Goal: Task Accomplishment & Management: Manage account settings

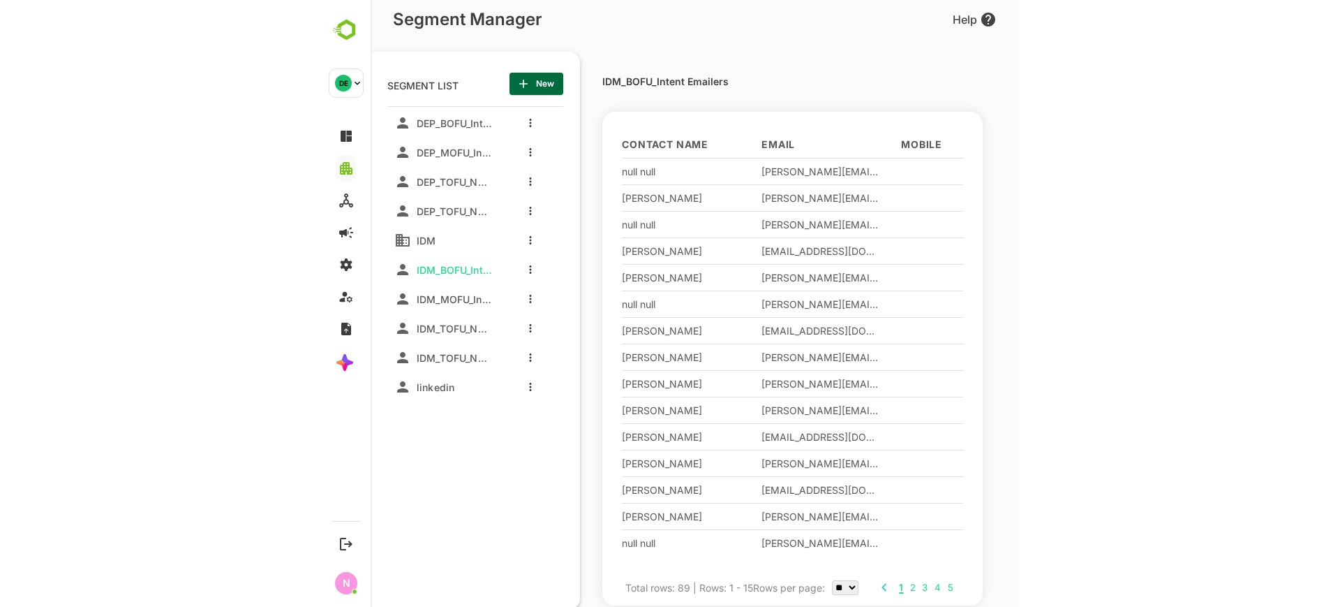
scroll to position [0, 1938]
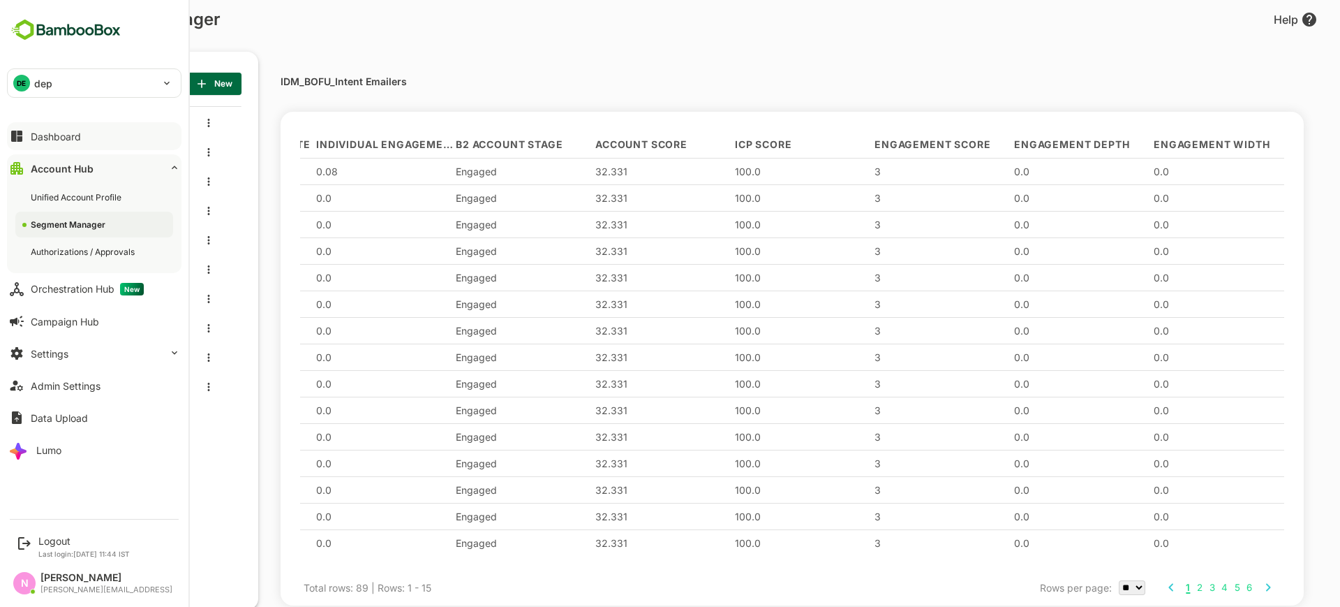
click at [20, 128] on icon at bounding box center [16, 136] width 17 height 17
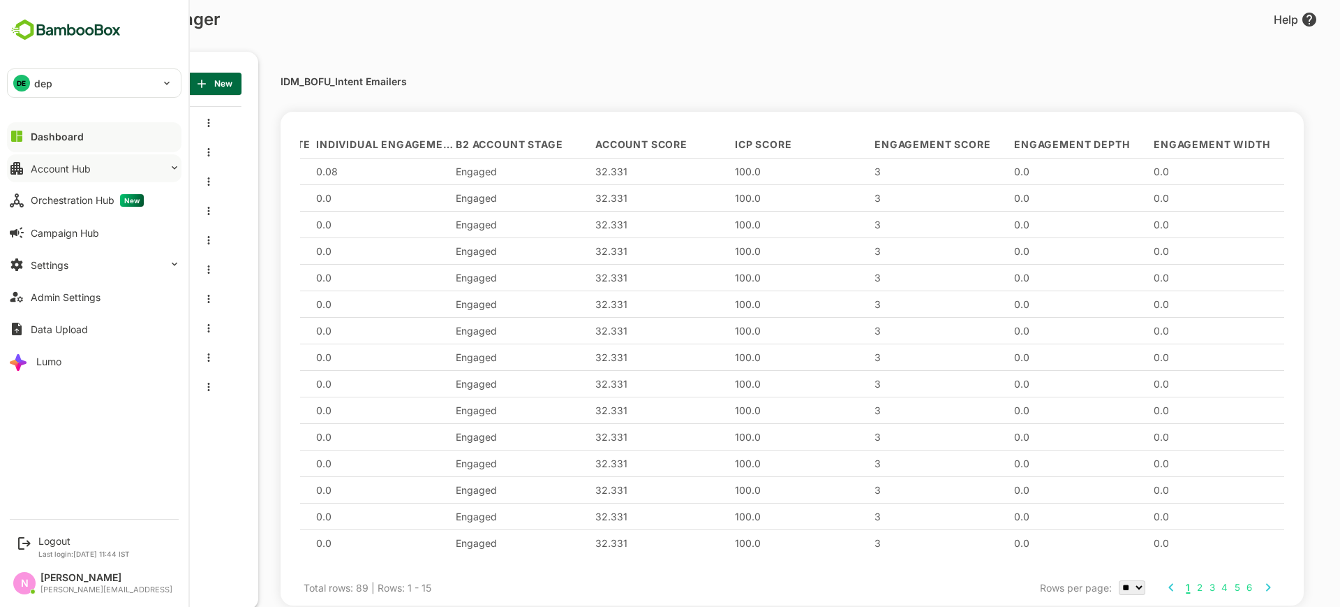
click at [38, 173] on div "Account Hub" at bounding box center [61, 169] width 60 height 12
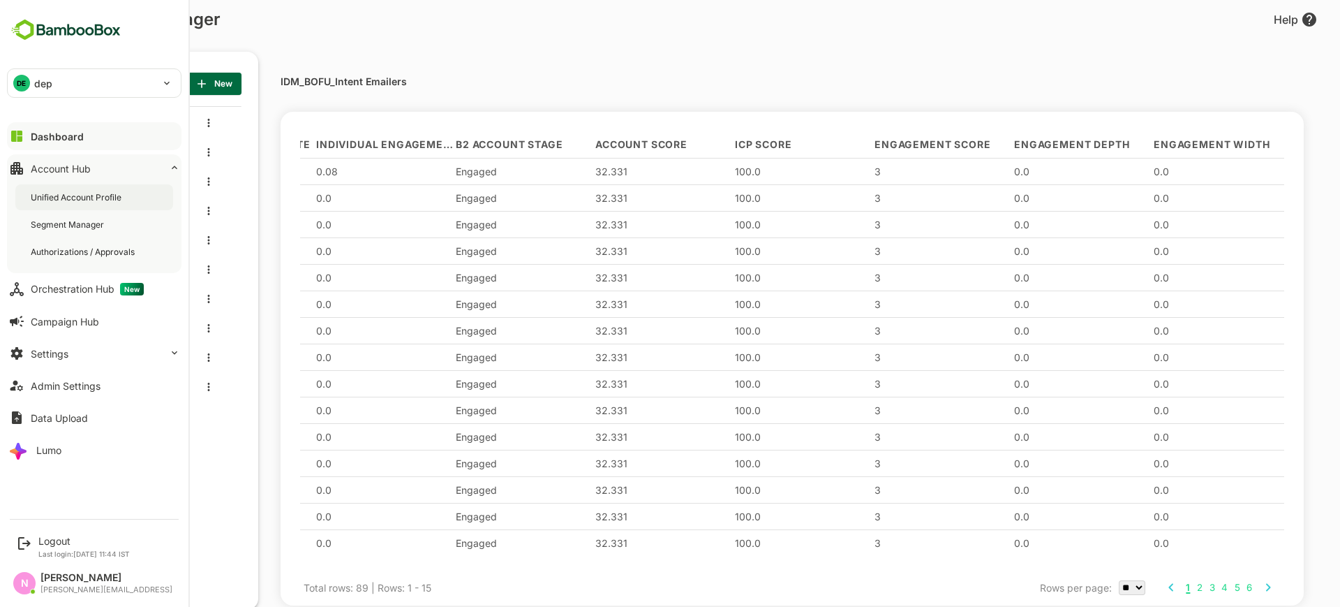
click at [49, 194] on div "Unified Account Profile" at bounding box center [78, 197] width 94 height 12
click at [83, 221] on div "Segment Manager" at bounding box center [69, 224] width 76 height 12
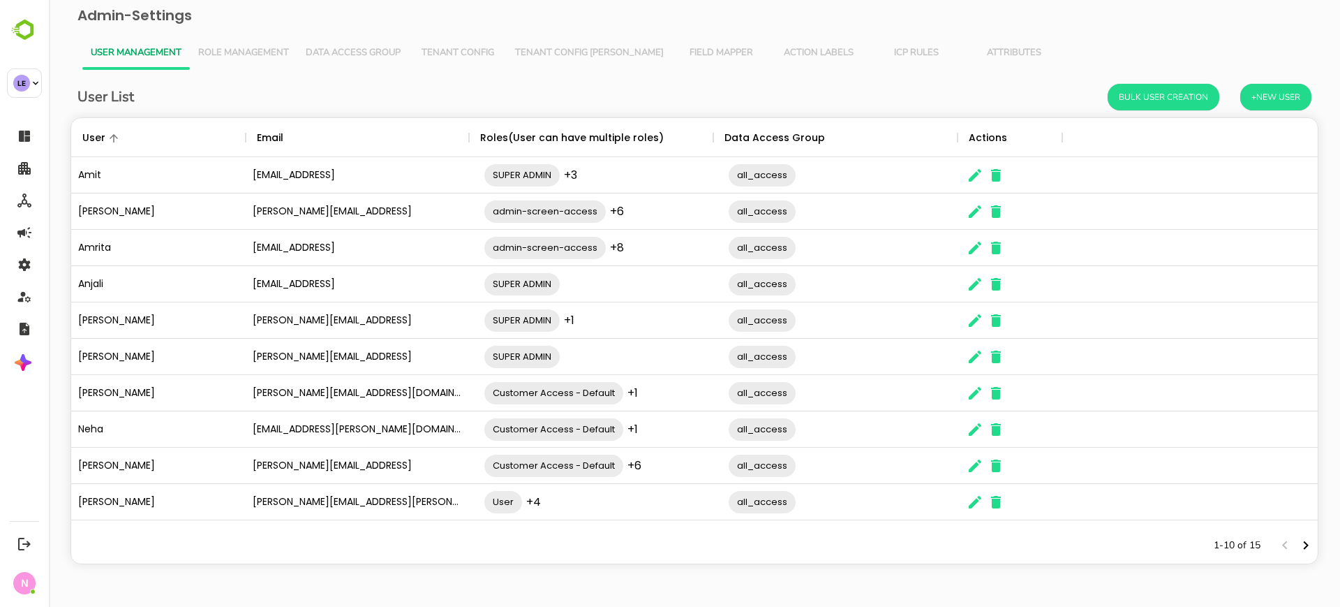
scroll to position [396, 1233]
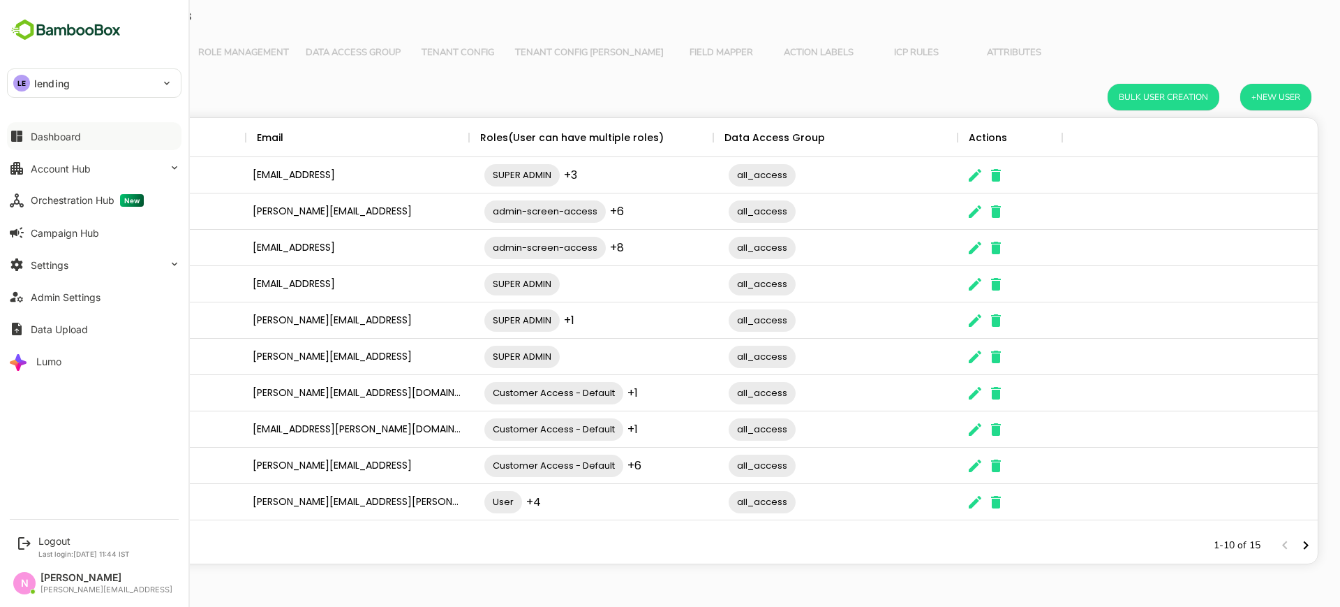
click at [35, 134] on div "Dashboard" at bounding box center [56, 137] width 50 height 12
click at [75, 165] on div "Account Hub" at bounding box center [61, 169] width 60 height 12
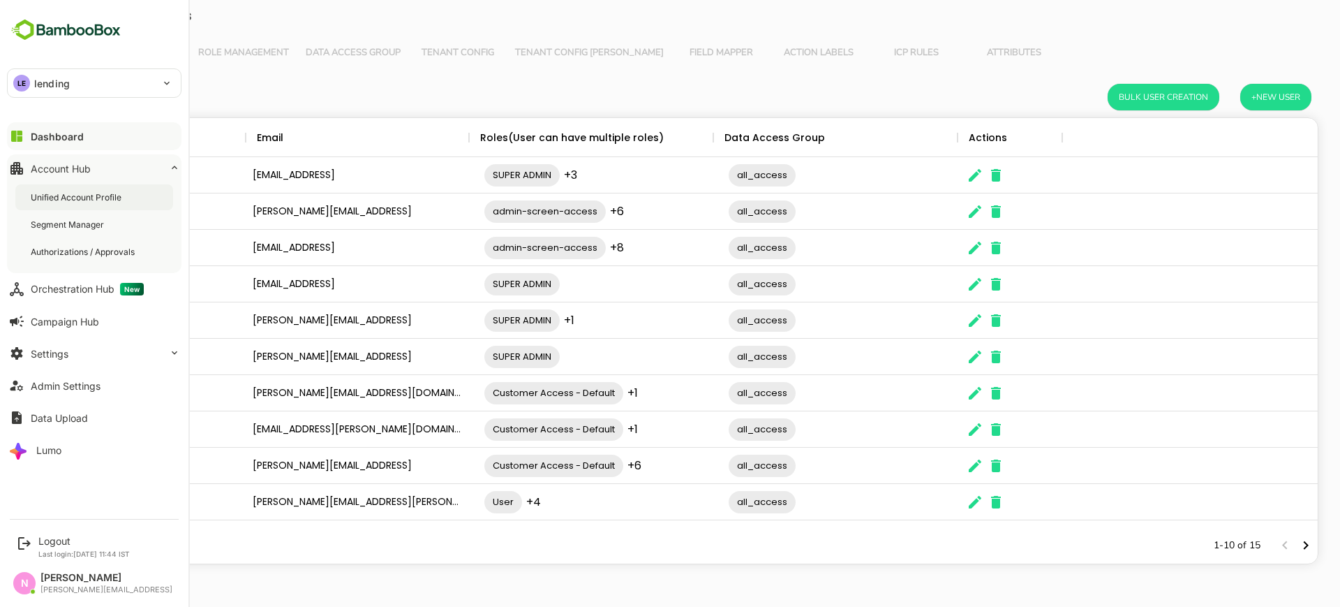
click at [105, 196] on div "Unified Account Profile" at bounding box center [78, 197] width 94 height 12
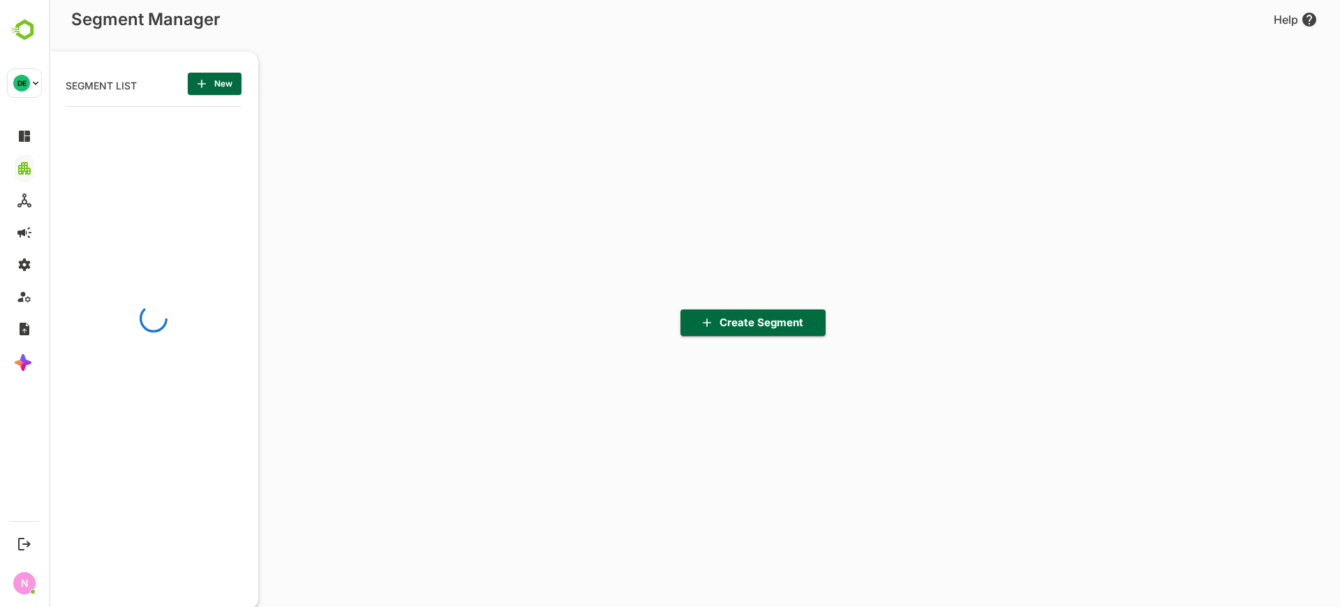
scroll to position [422, 172]
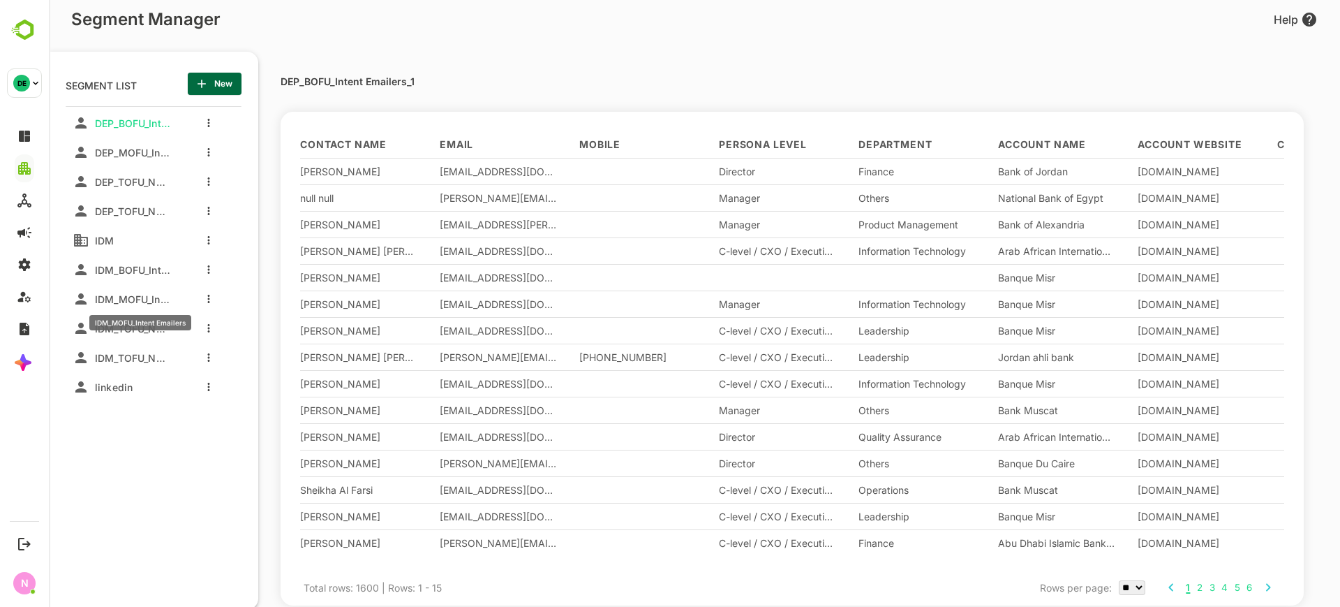
click at [138, 295] on span "IDM_MOFU_Intent Emailers" at bounding box center [129, 299] width 81 height 12
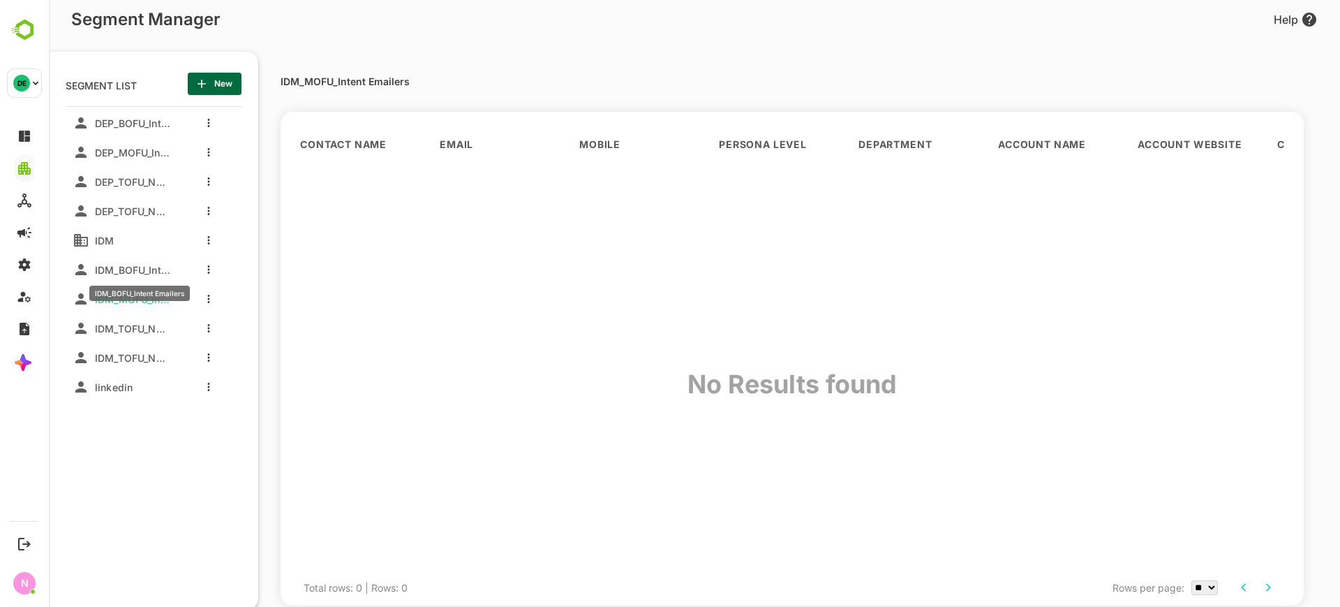
click at [128, 264] on span "IDM_BOFU_Intent Emailers" at bounding box center [129, 270] width 81 height 12
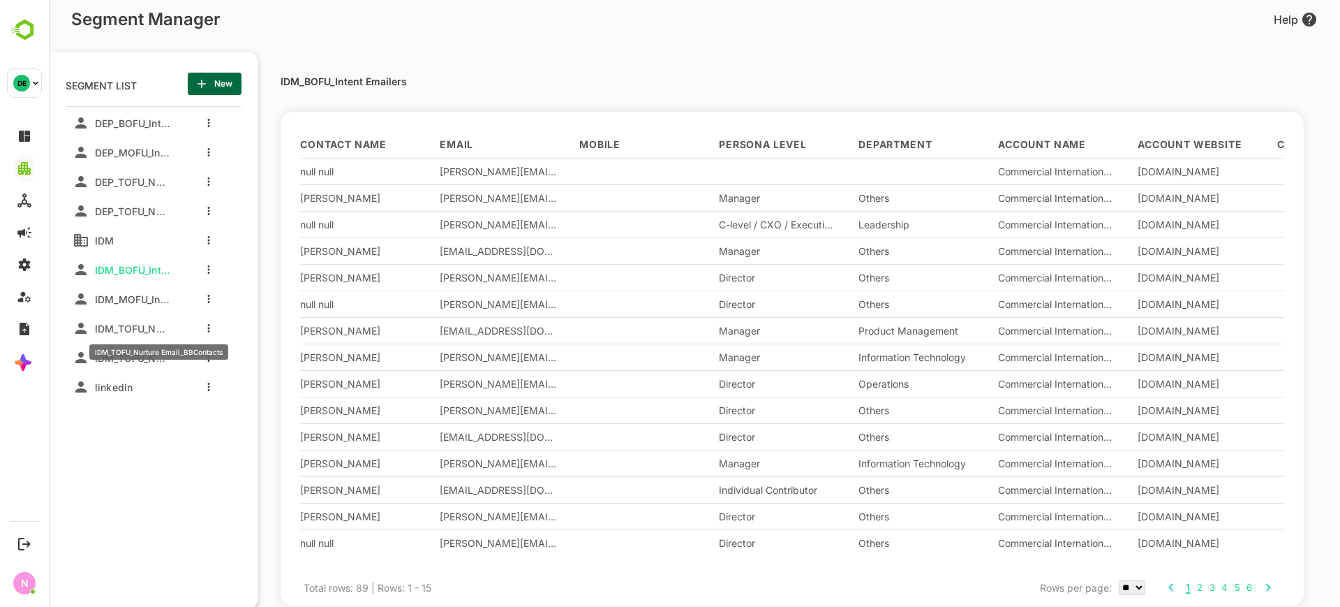
click at [128, 327] on span "IDM_TOFU_Nurture Email_BBContacts" at bounding box center [129, 328] width 81 height 12
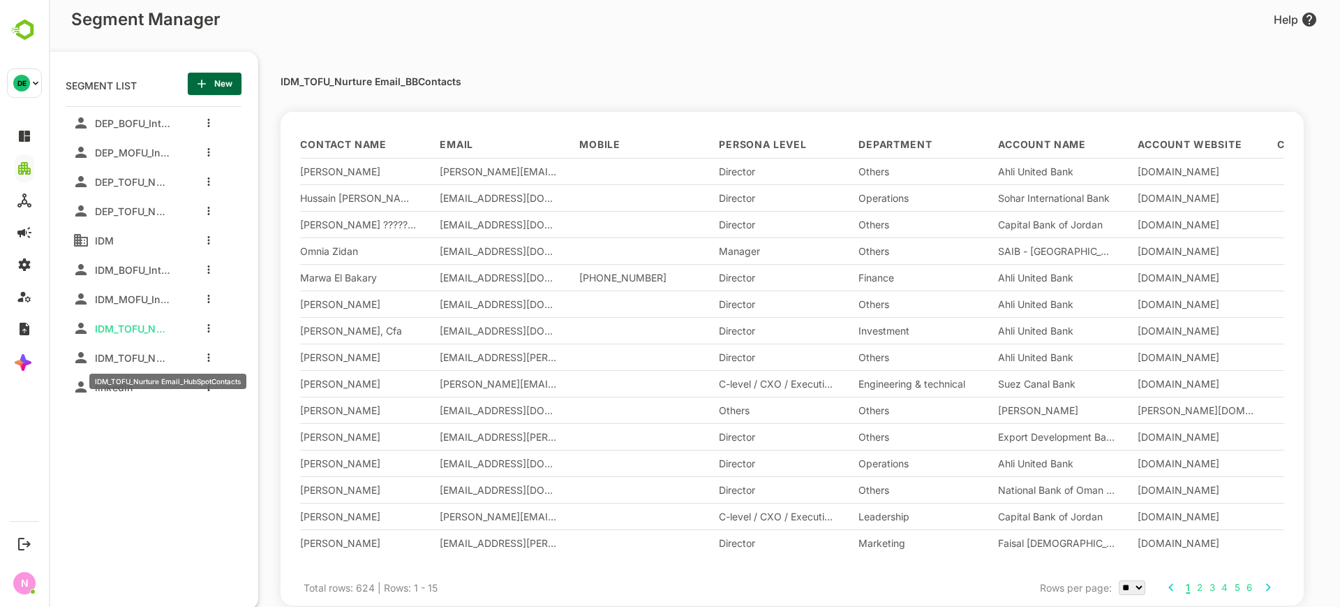
click at [133, 352] on span "IDM_TOFU_Nurture Email_HubSpotContacts" at bounding box center [129, 358] width 81 height 12
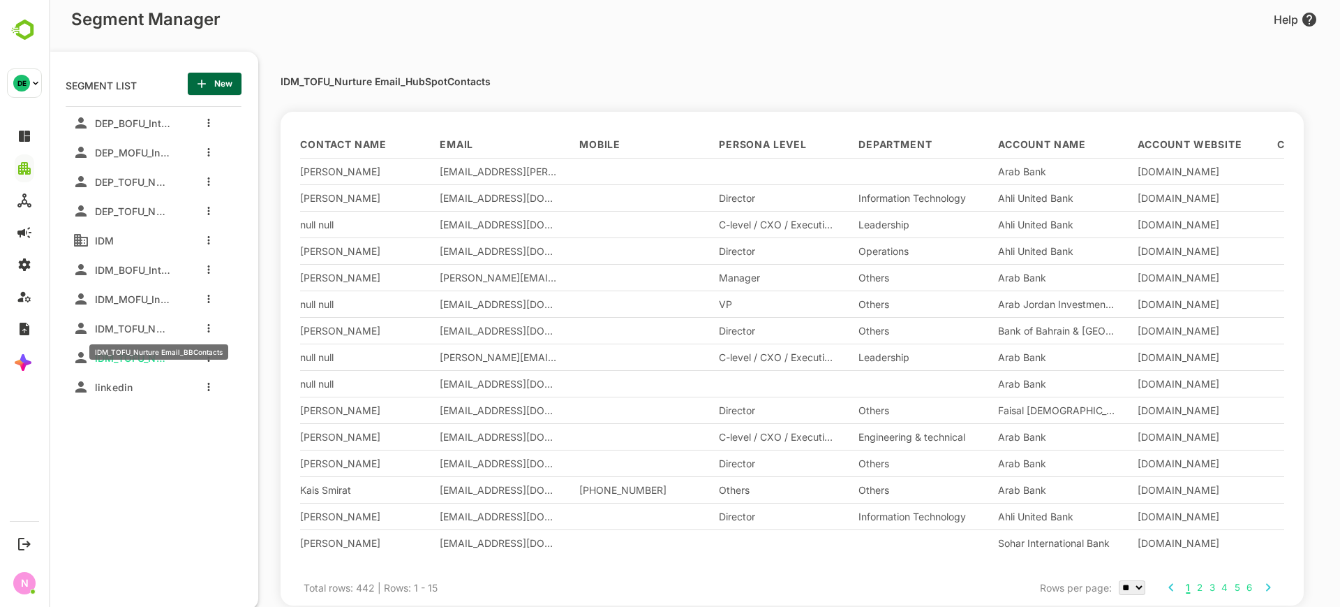
click at [144, 330] on span "IDM_TOFU_Nurture Email_BBContacts" at bounding box center [129, 328] width 81 height 12
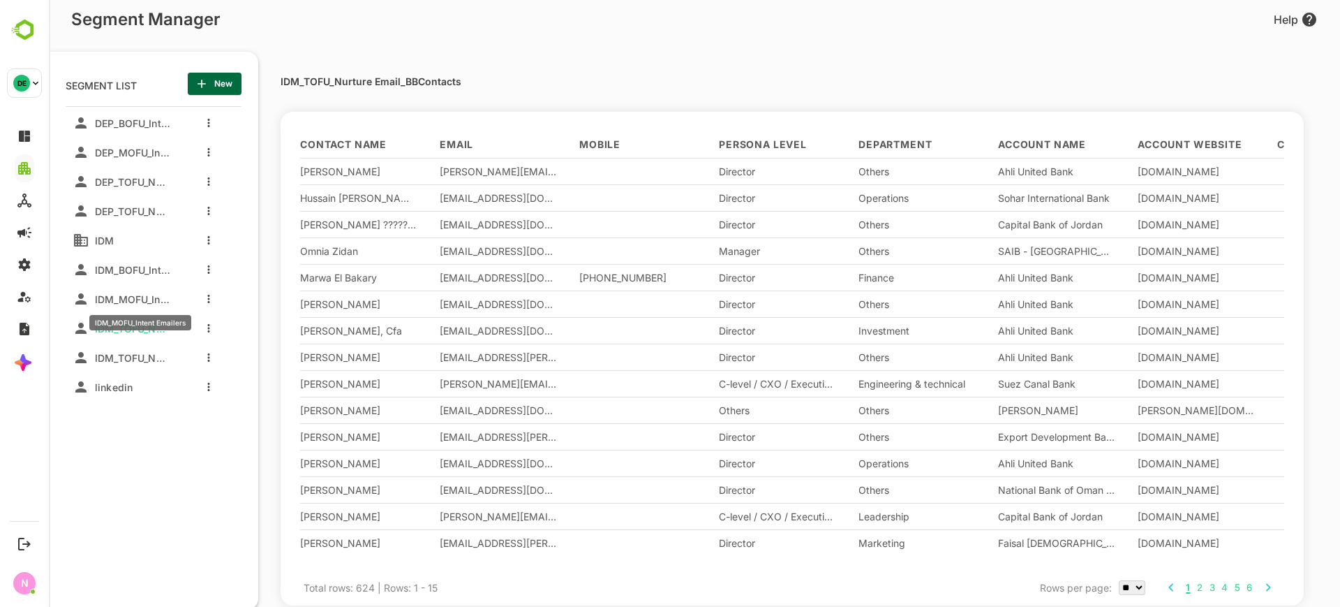
click at [147, 299] on span "IDM_MOFU_Intent Emailers" at bounding box center [129, 299] width 81 height 12
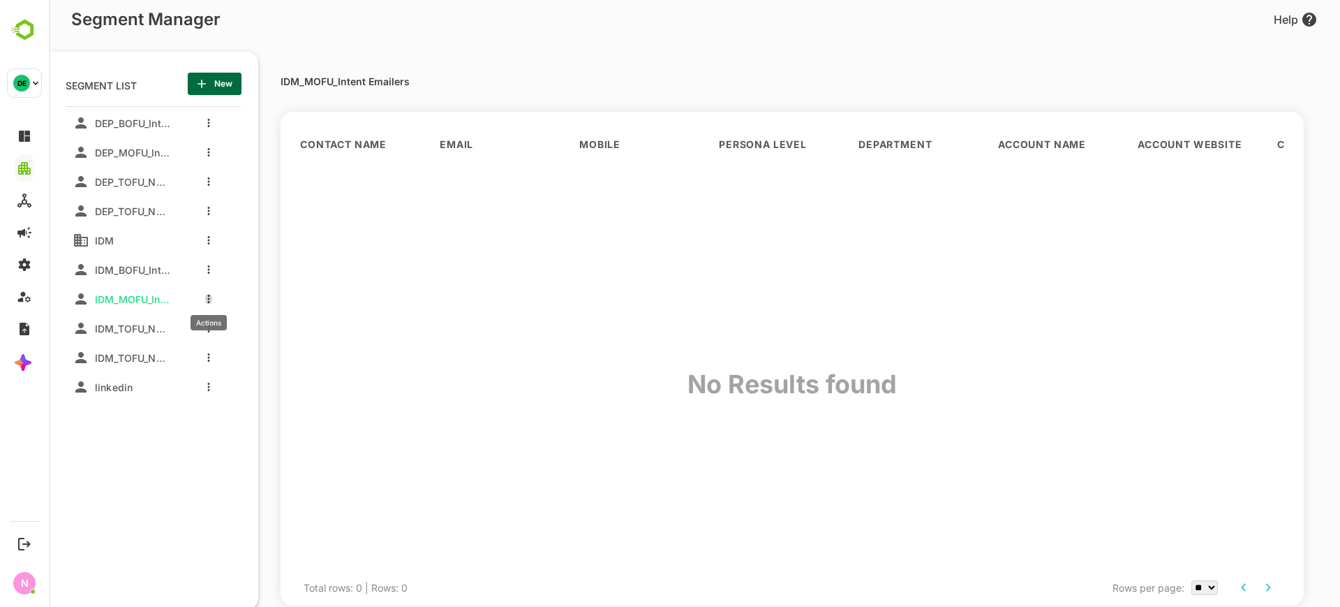
click at [205, 297] on button "more actions" at bounding box center [208, 298] width 7 height 13
click at [232, 346] on div at bounding box center [229, 350] width 25 height 10
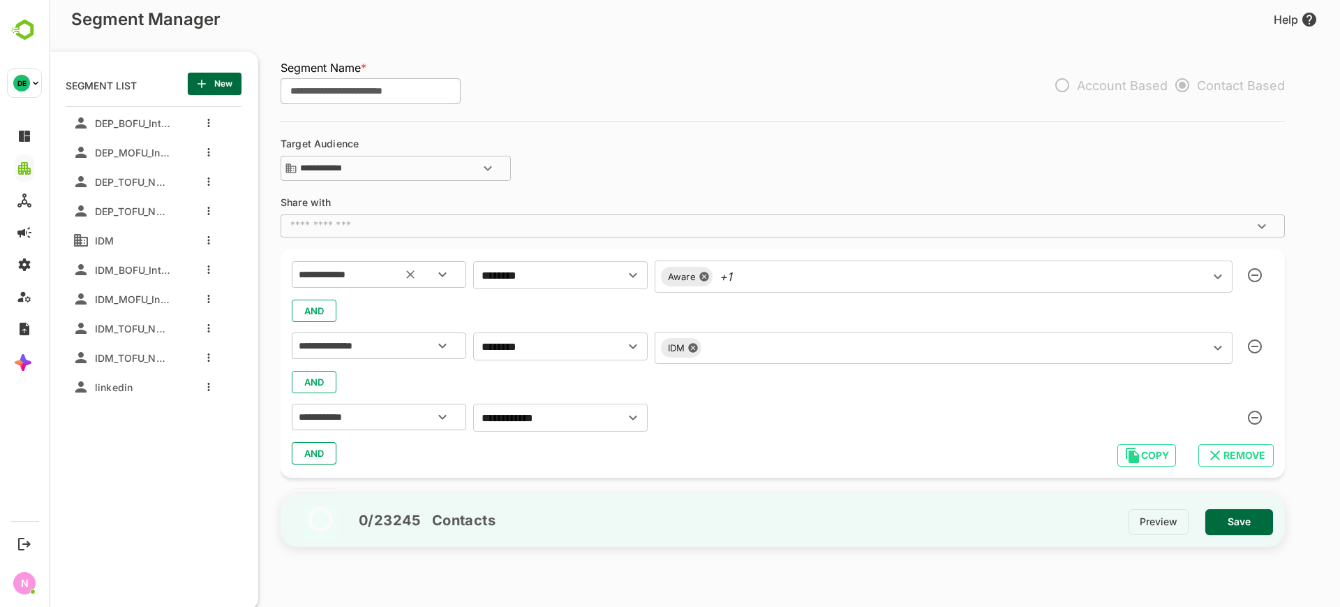
scroll to position [29, 0]
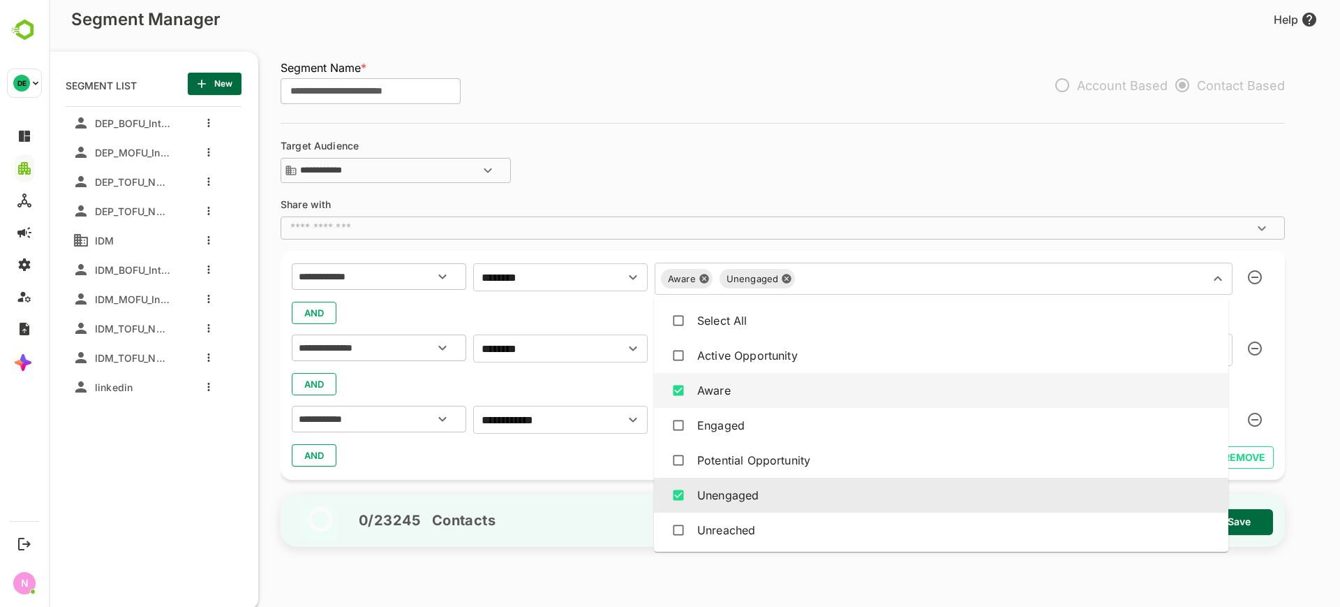
click at [794, 272] on div "Aware Unengaged ​" at bounding box center [944, 278] width 578 height 32
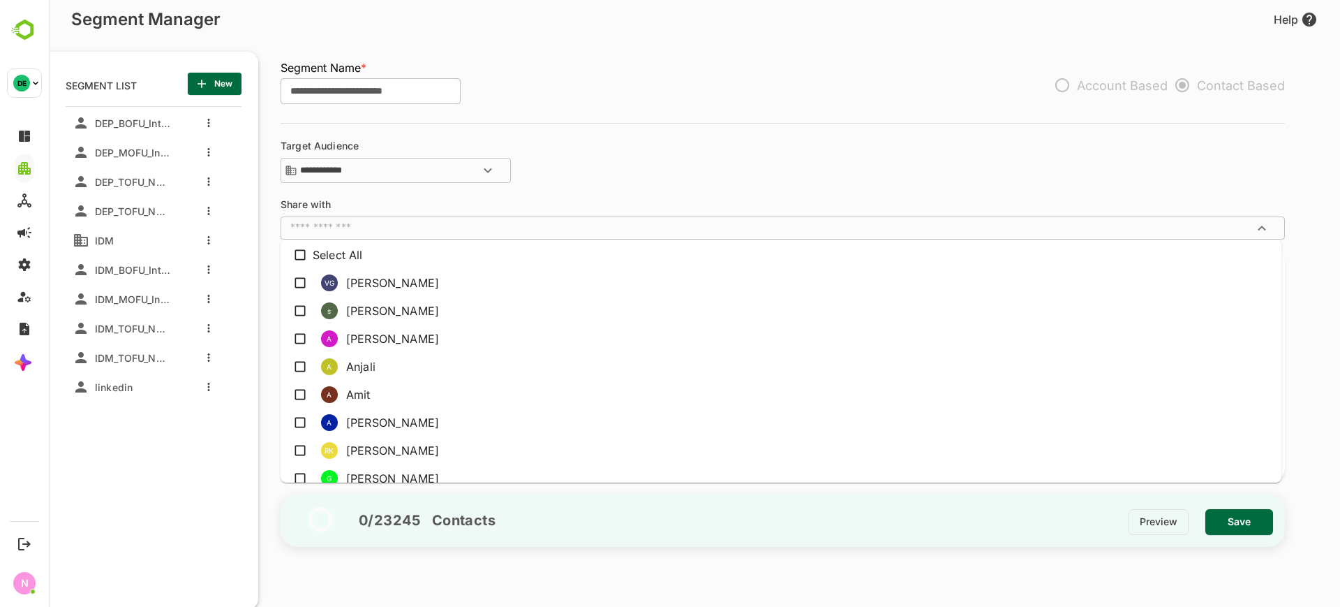
click at [715, 228] on input "text" at bounding box center [771, 228] width 973 height 14
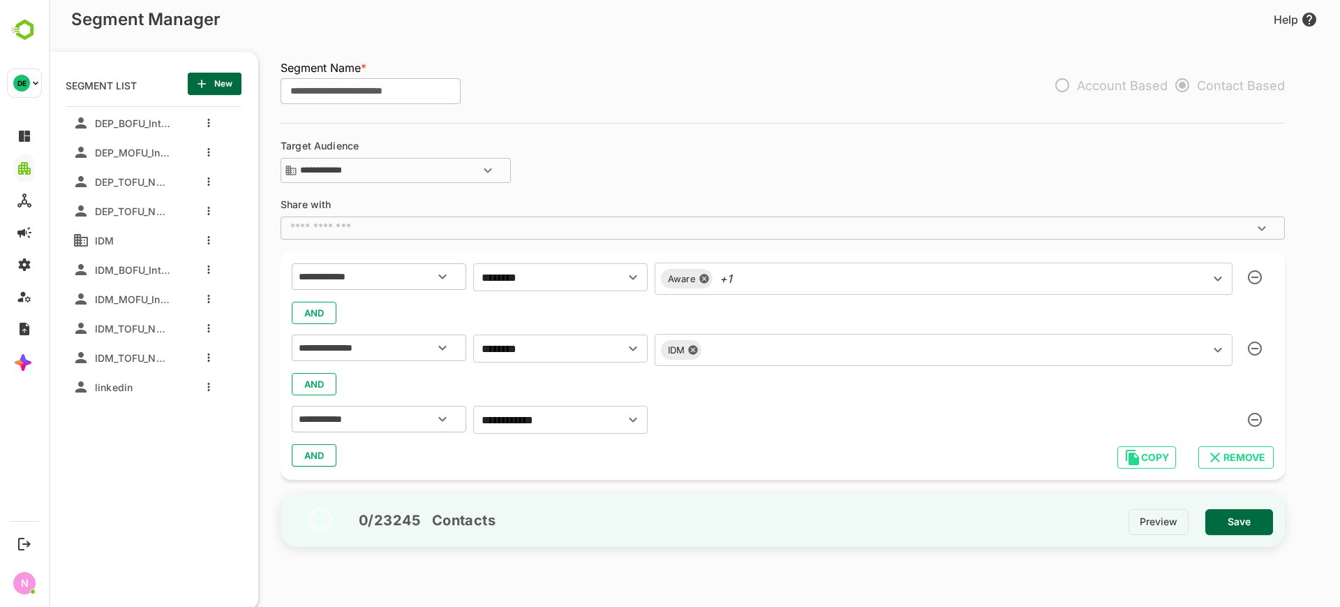
click at [590, 577] on div "**********" at bounding box center [785, 322] width 1055 height 574
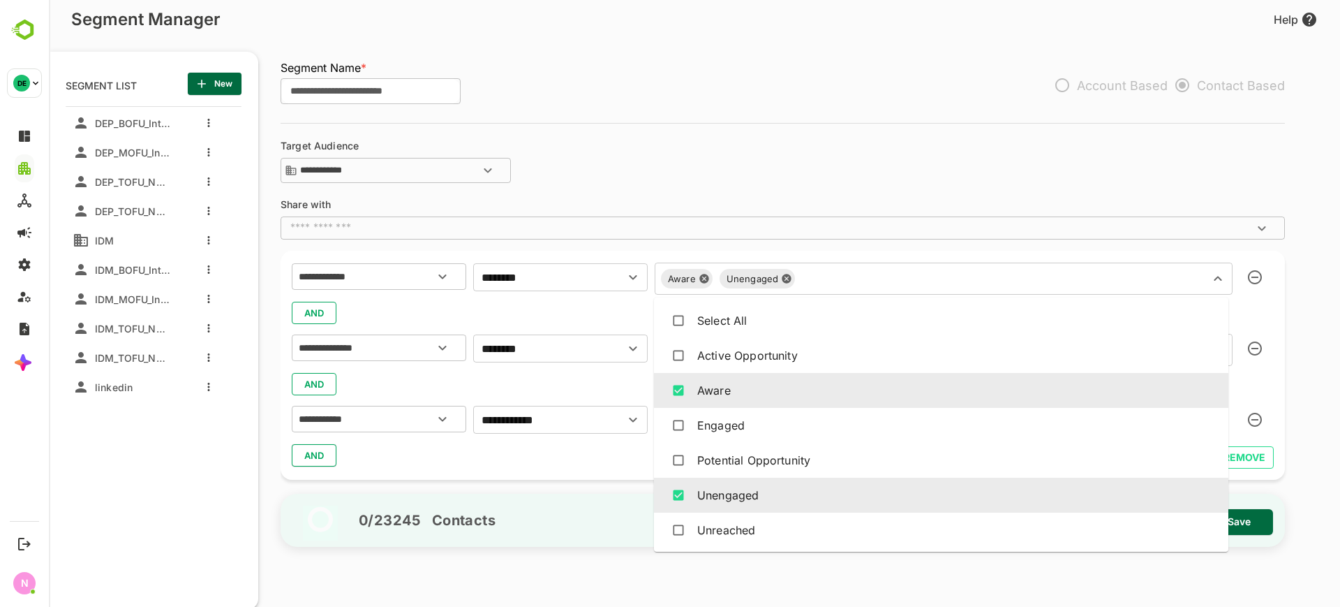
click at [779, 276] on div "Aware Unengaged ​" at bounding box center [944, 278] width 578 height 32
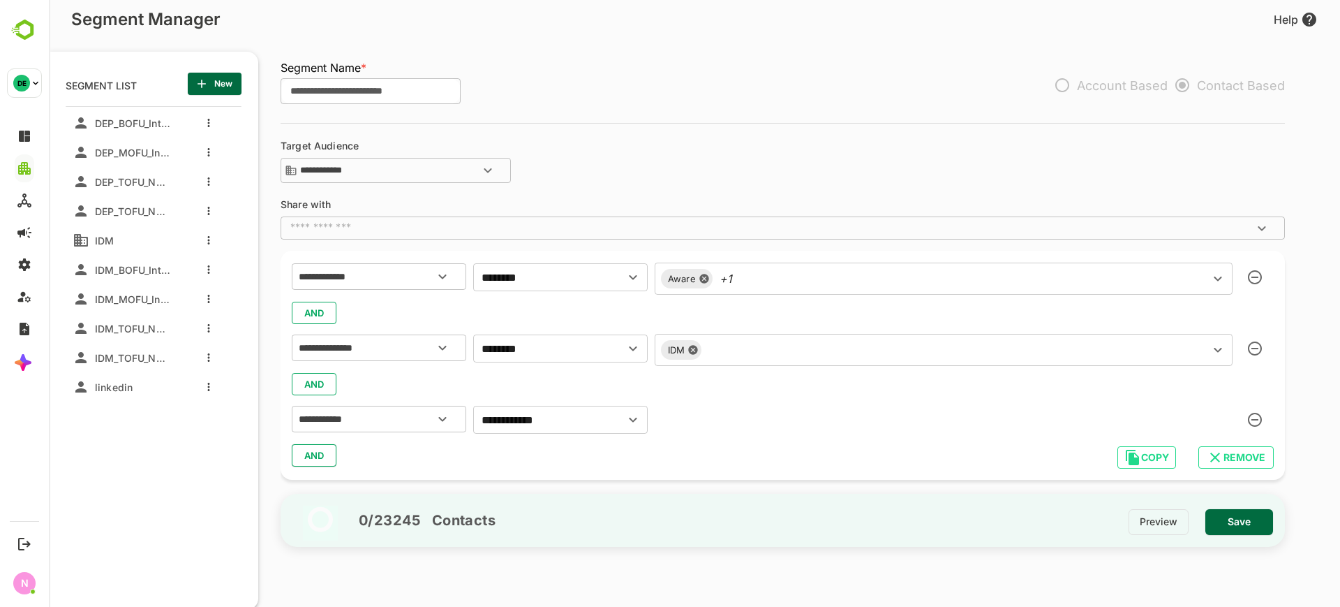
click at [673, 156] on div "**********" at bounding box center [783, 163] width 1004 height 45
click at [158, 257] on div "IDM_BOFU_Intent Emailers" at bounding box center [122, 269] width 112 height 25
click at [158, 261] on div "IDM_BOFU_Intent Emailers" at bounding box center [129, 267] width 81 height 18
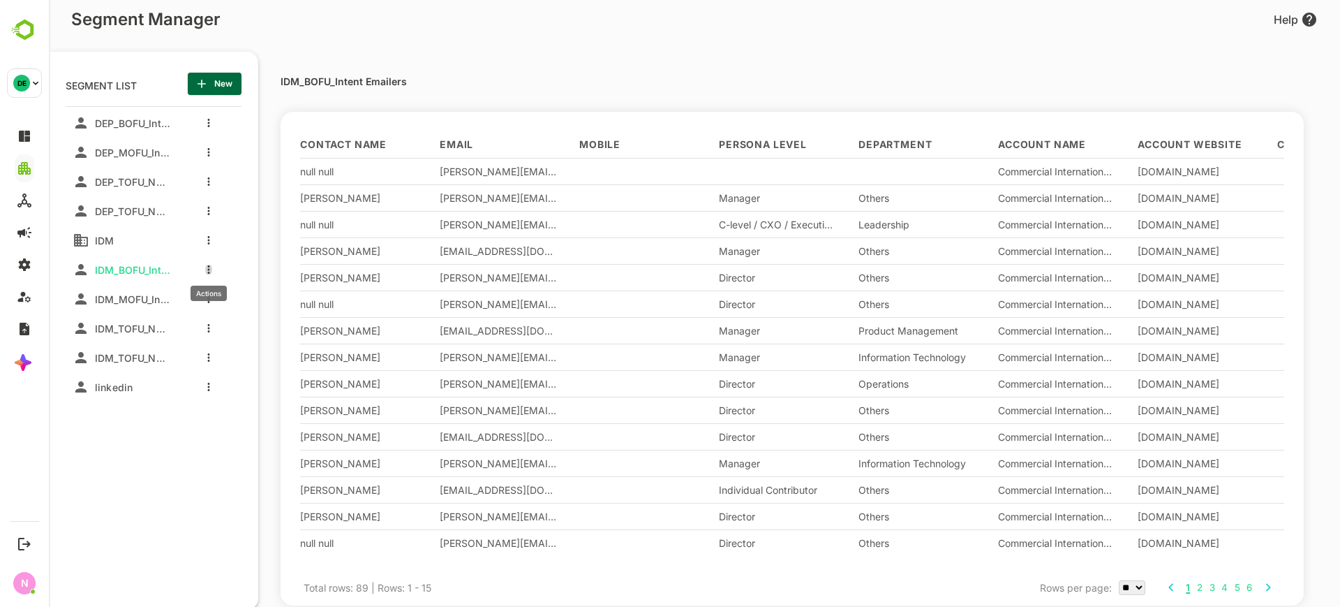
click at [209, 269] on icon "more actions" at bounding box center [209, 269] width 2 height 8
click at [230, 319] on div at bounding box center [229, 321] width 25 height 10
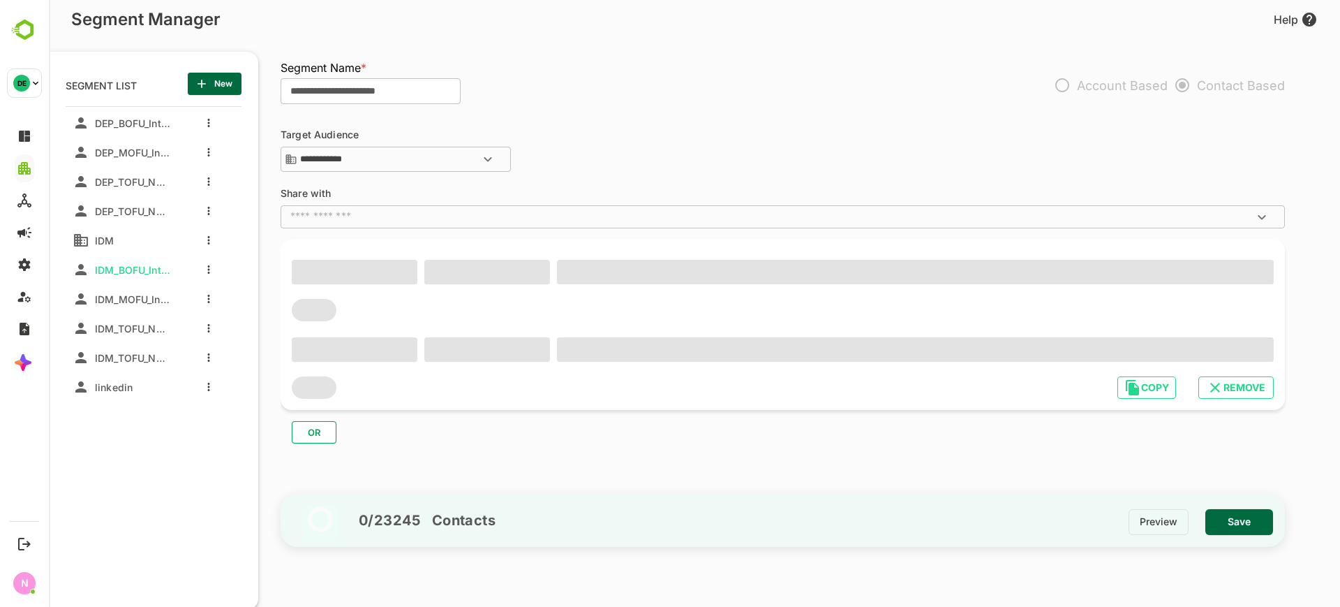
type input "**********"
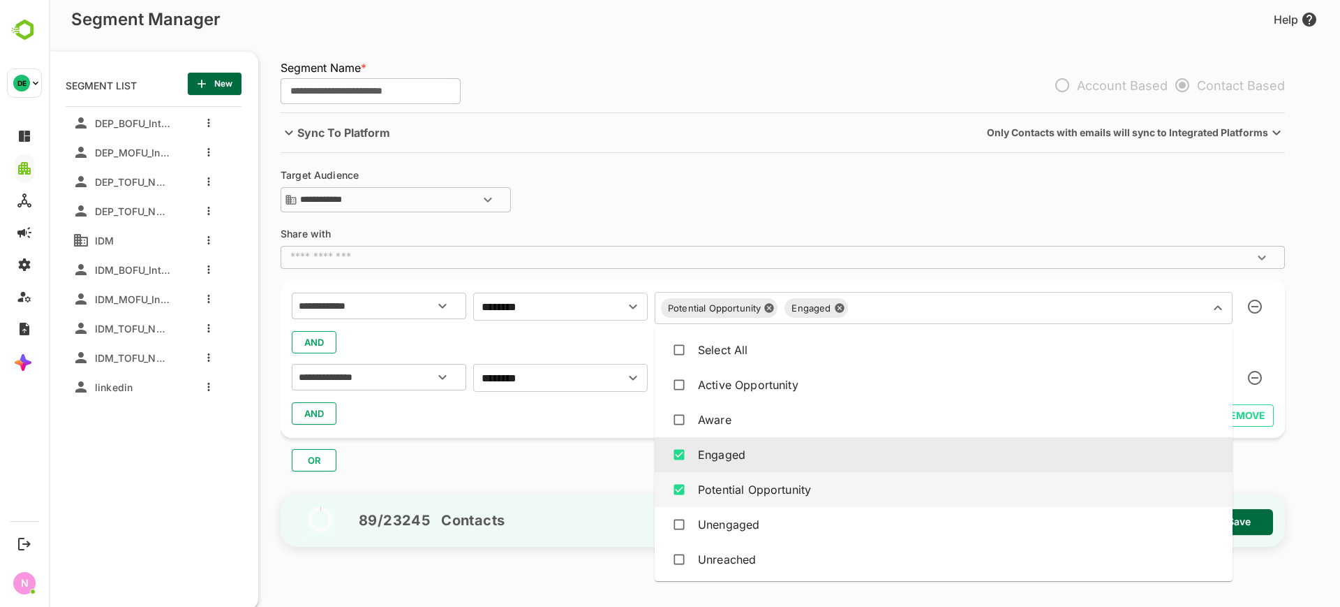
click at [853, 310] on input "text" at bounding box center [1020, 308] width 334 height 20
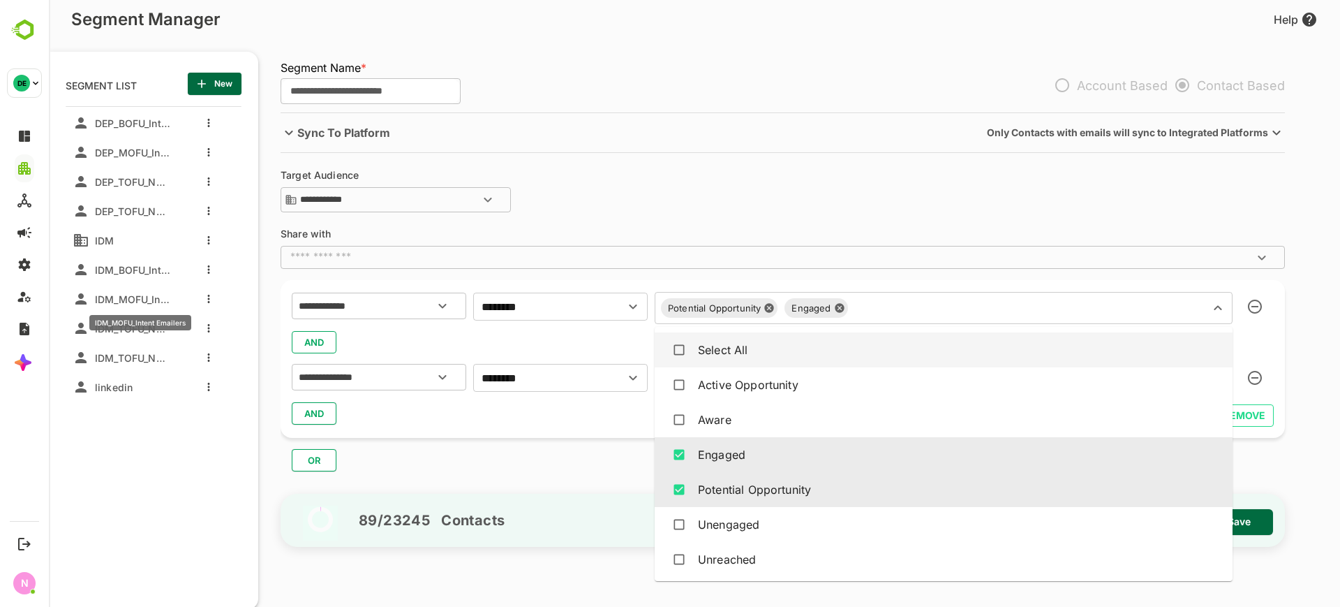
click at [135, 298] on span "IDM_MOFU_Intent Emailers" at bounding box center [129, 299] width 81 height 12
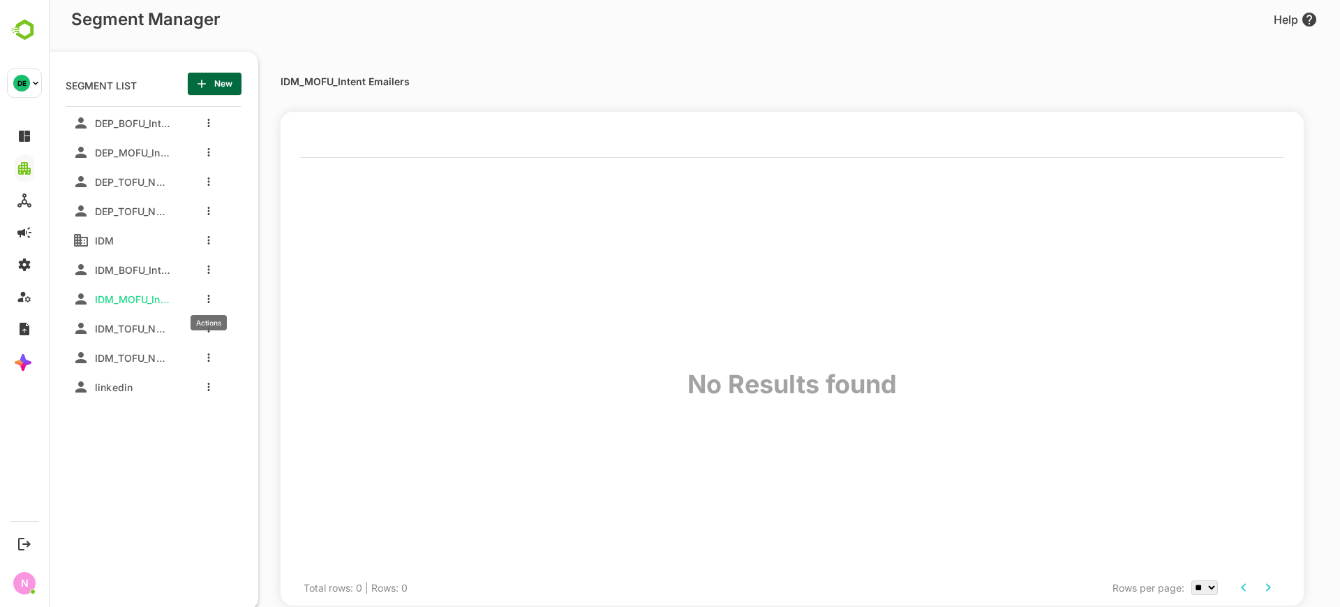
click at [210, 295] on div at bounding box center [205, 298] width 56 height 25
click at [210, 295] on button "more actions" at bounding box center [208, 298] width 7 height 13
click at [232, 350] on div at bounding box center [229, 350] width 25 height 10
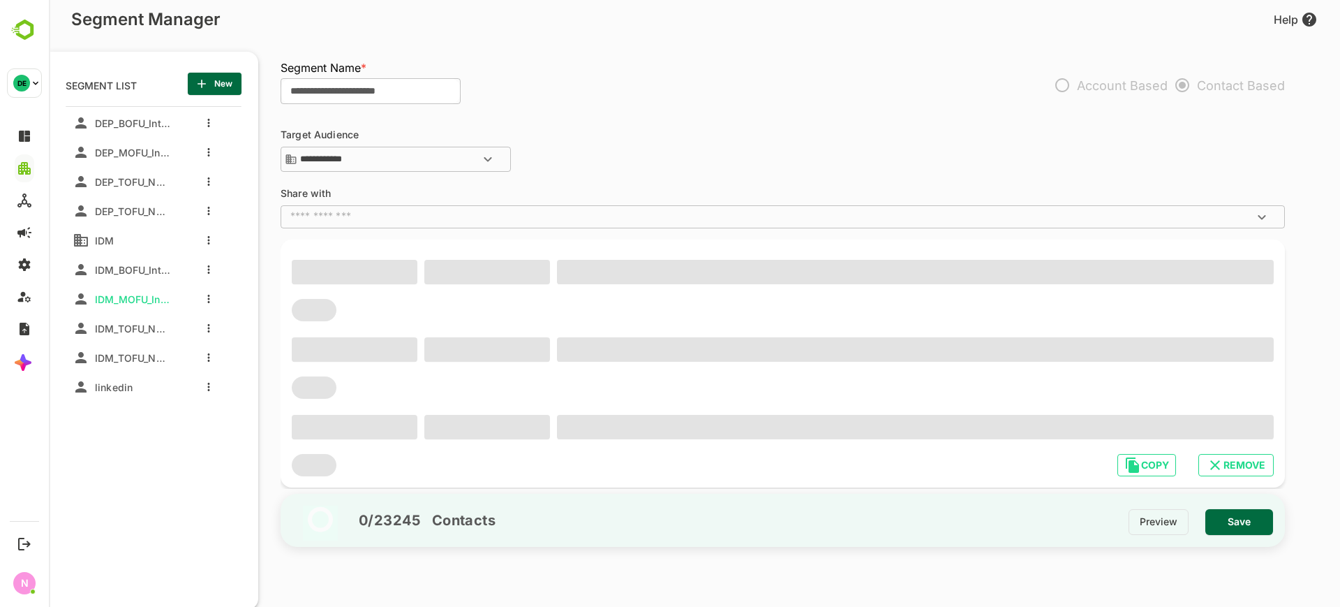
type input "**********"
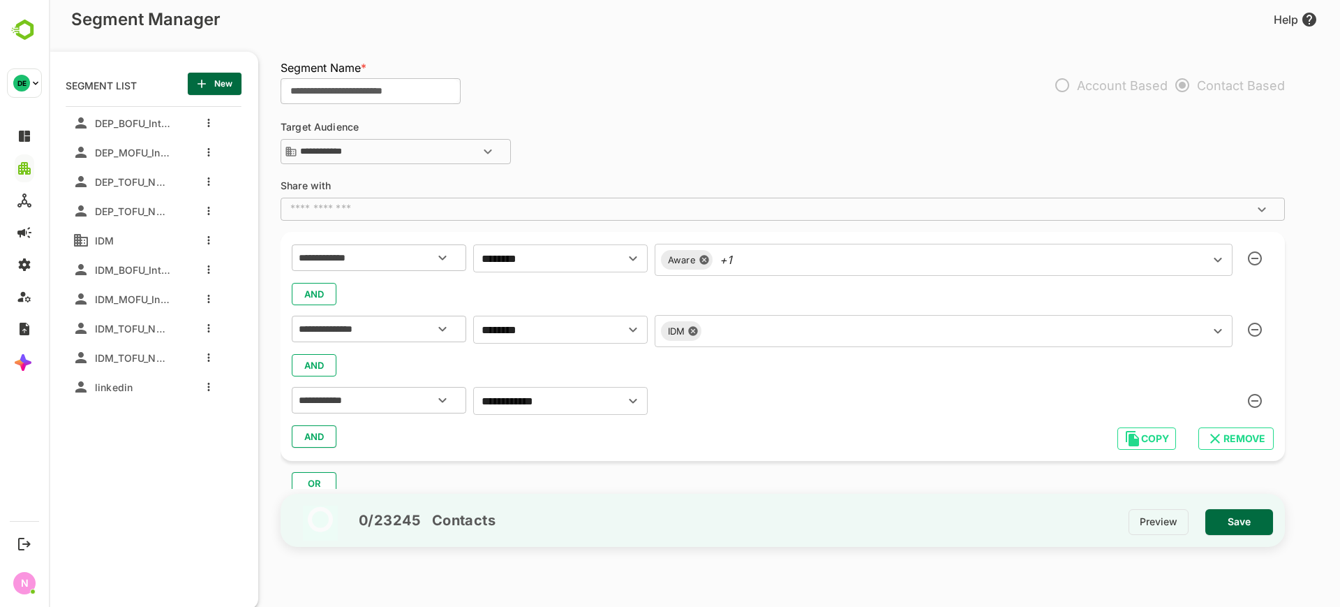
scroll to position [49, 0]
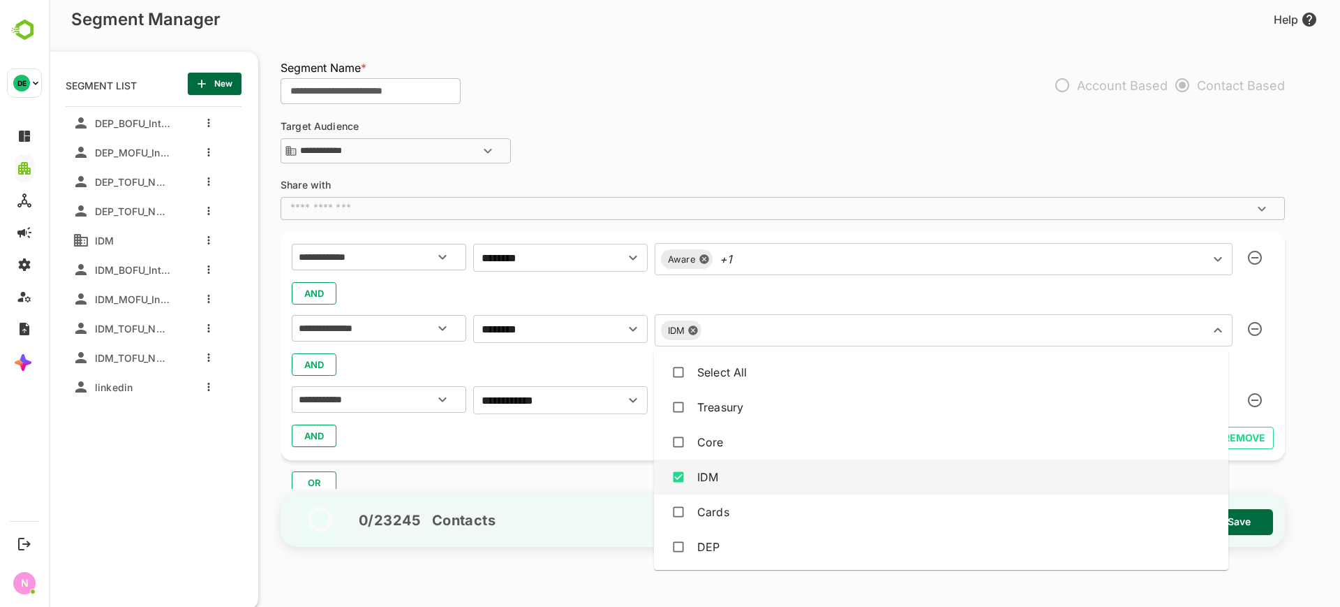
click at [744, 325] on input "text" at bounding box center [946, 330] width 480 height 20
click at [752, 258] on div "Aware +1 ​" at bounding box center [944, 259] width 578 height 32
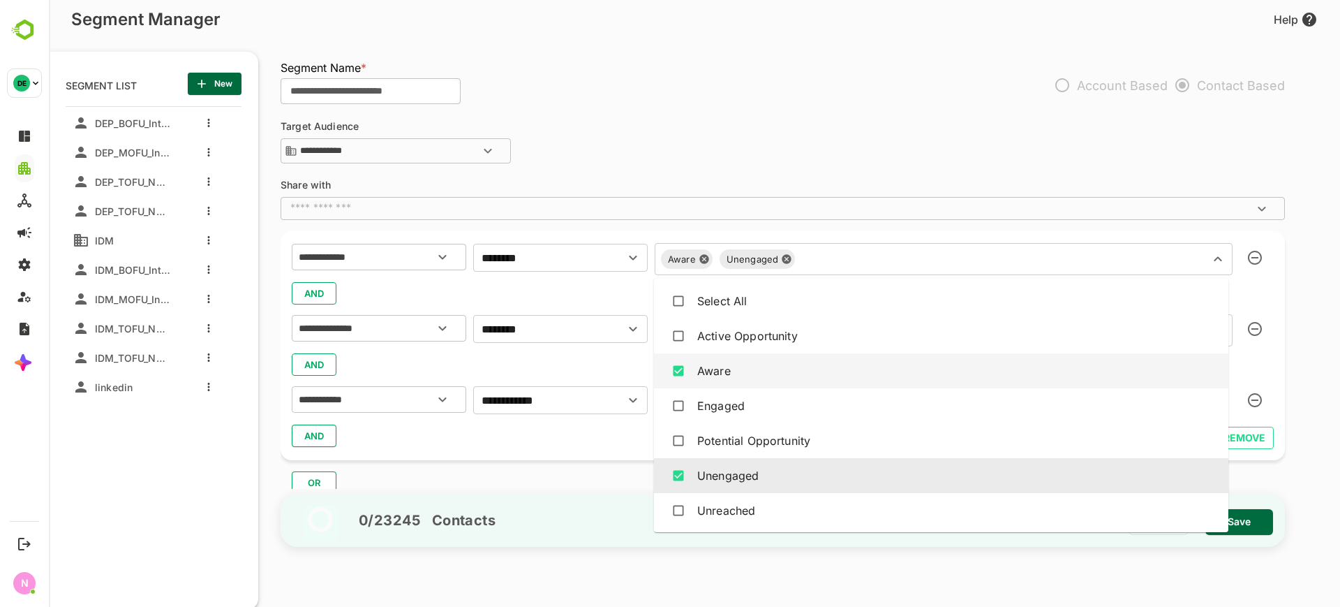
click at [498, 452] on div "**********" at bounding box center [783, 345] width 1004 height 229
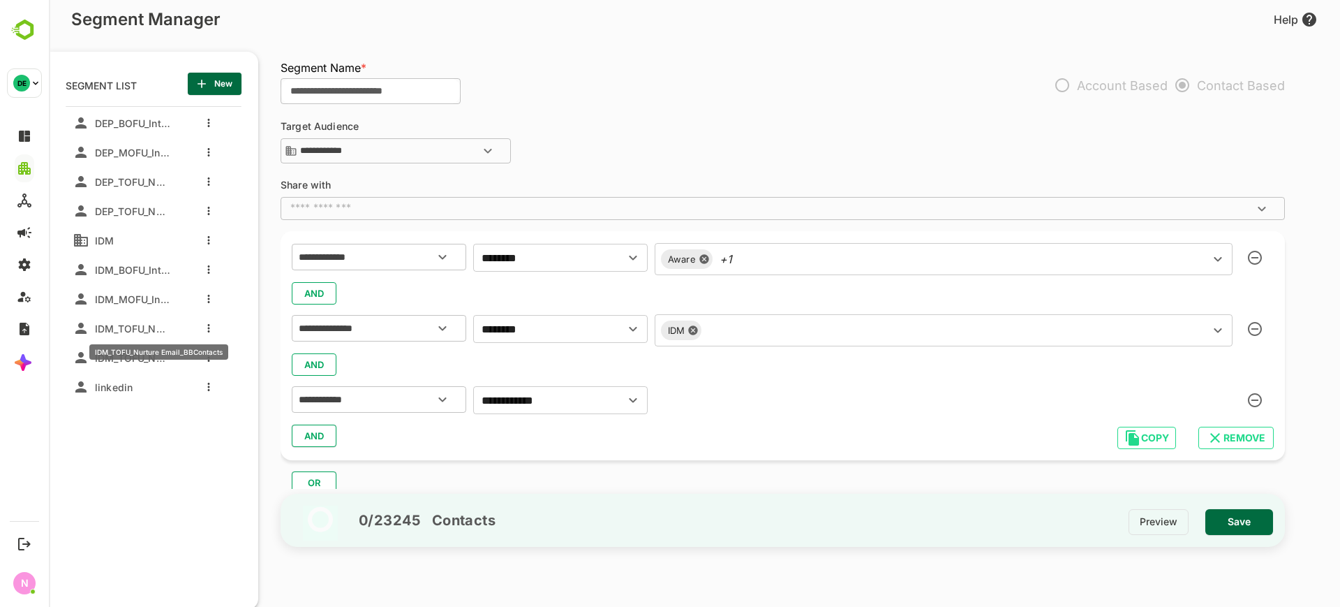
click at [140, 322] on span "IDM_TOFU_Nurture Email_BBContacts" at bounding box center [129, 328] width 81 height 12
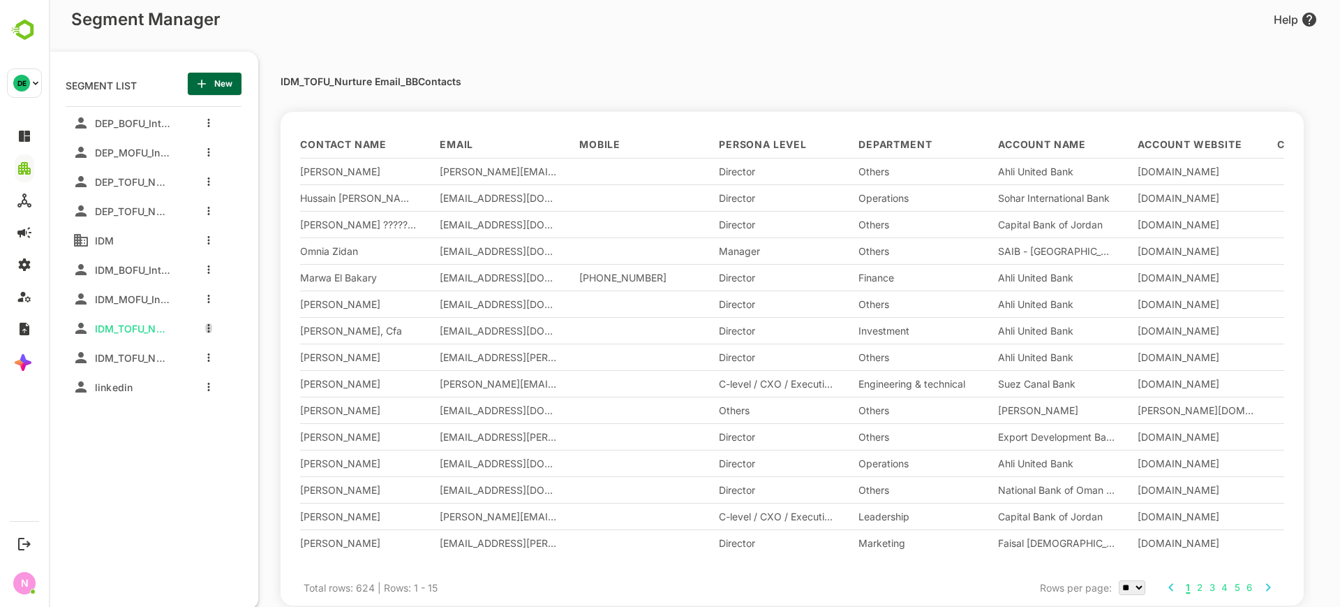
click at [209, 334] on button "more actions" at bounding box center [208, 328] width 7 height 13
click at [232, 378] on div at bounding box center [229, 379] width 25 height 10
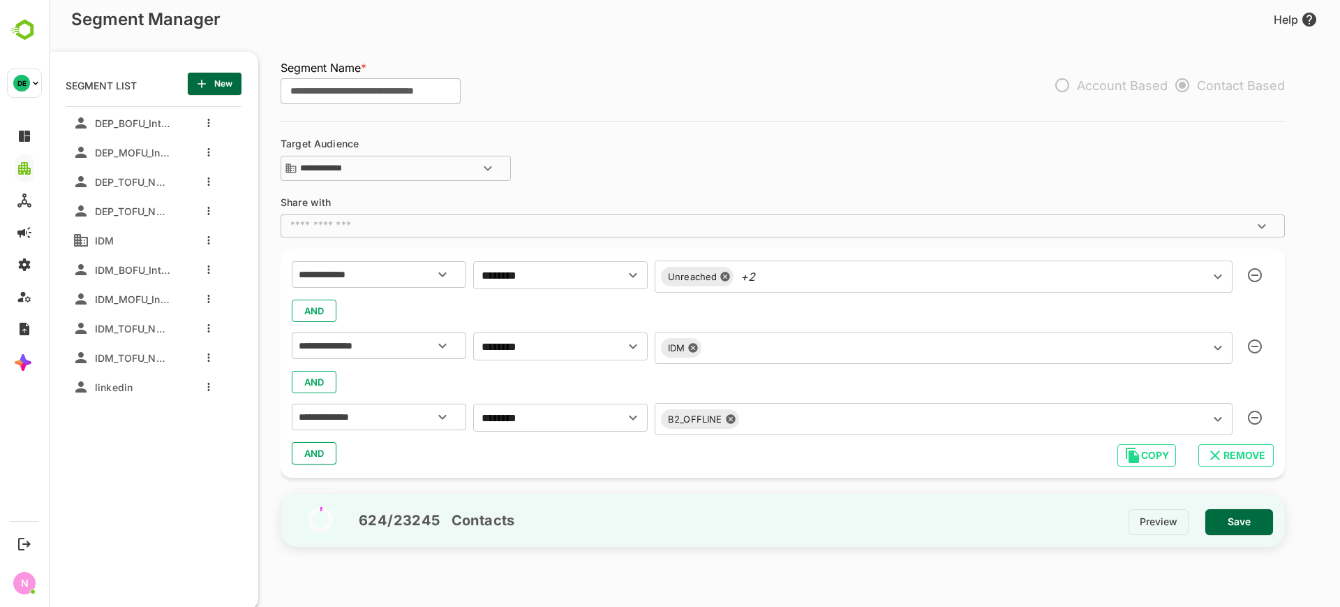
scroll to position [32, 0]
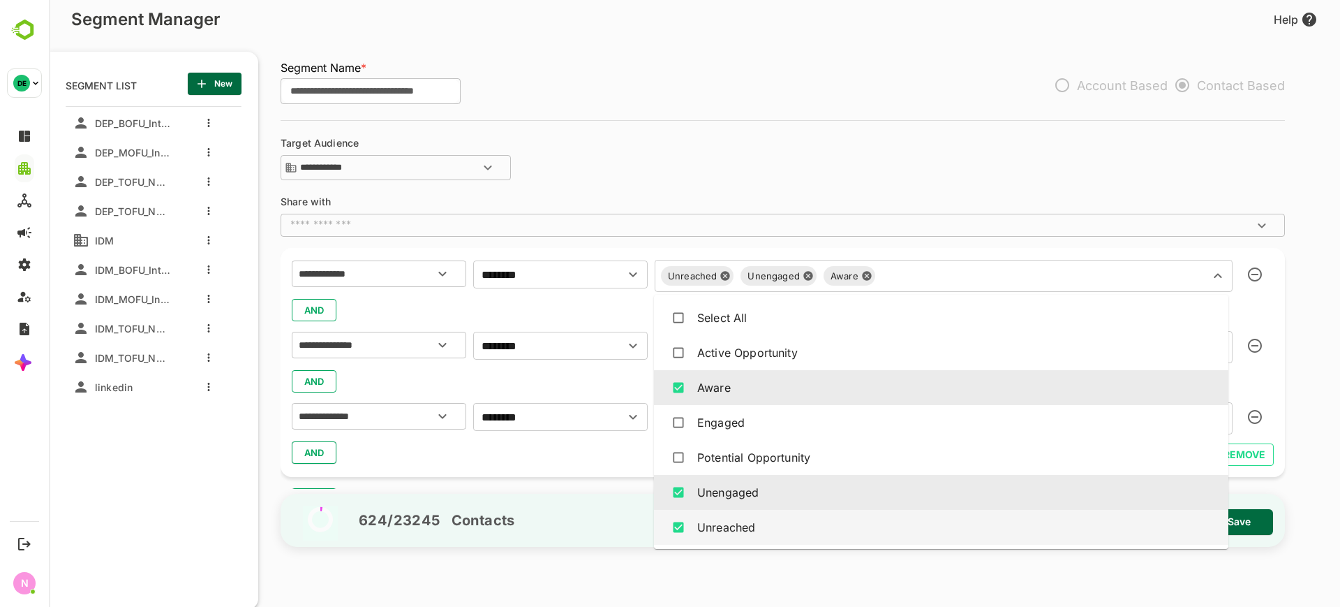
click at [809, 270] on div "Unreached Unengaged Aware ​" at bounding box center [944, 276] width 578 height 32
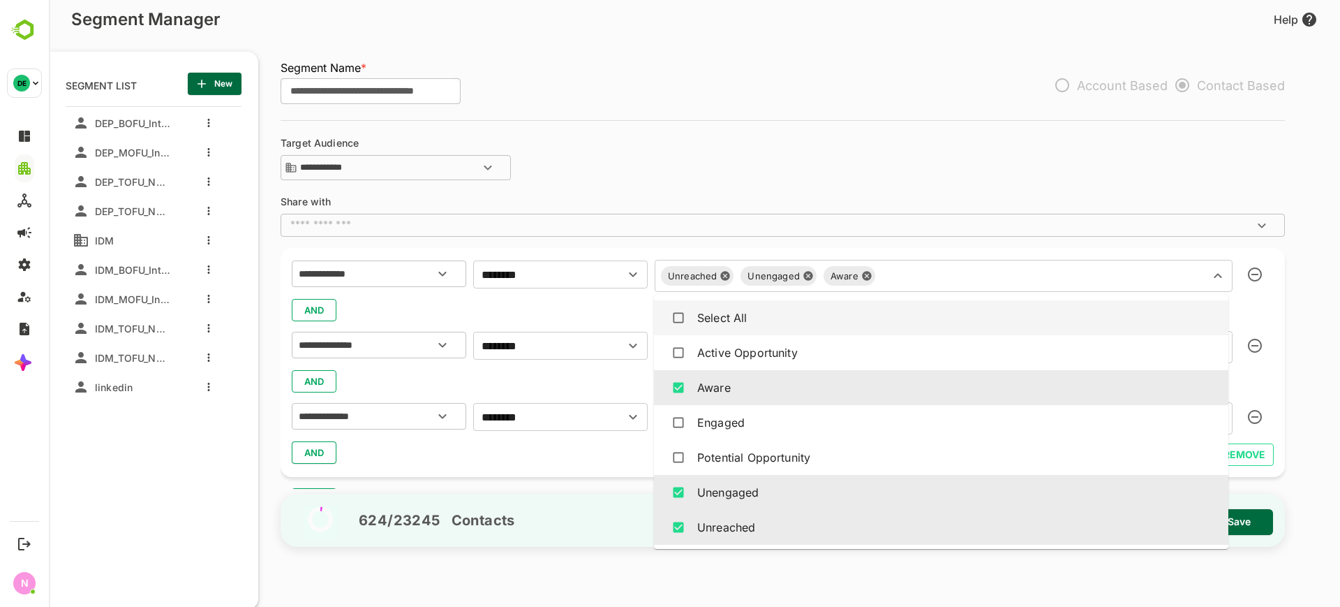
click at [560, 456] on div "AND" at bounding box center [783, 452] width 982 height 27
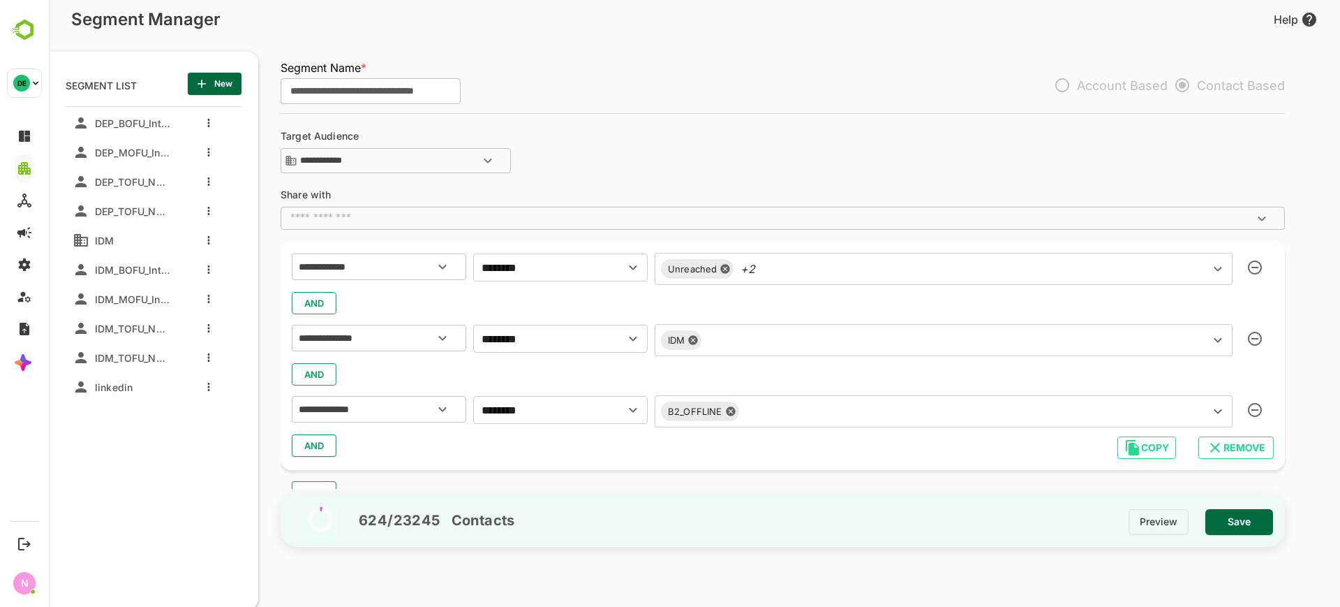
scroll to position [48, 0]
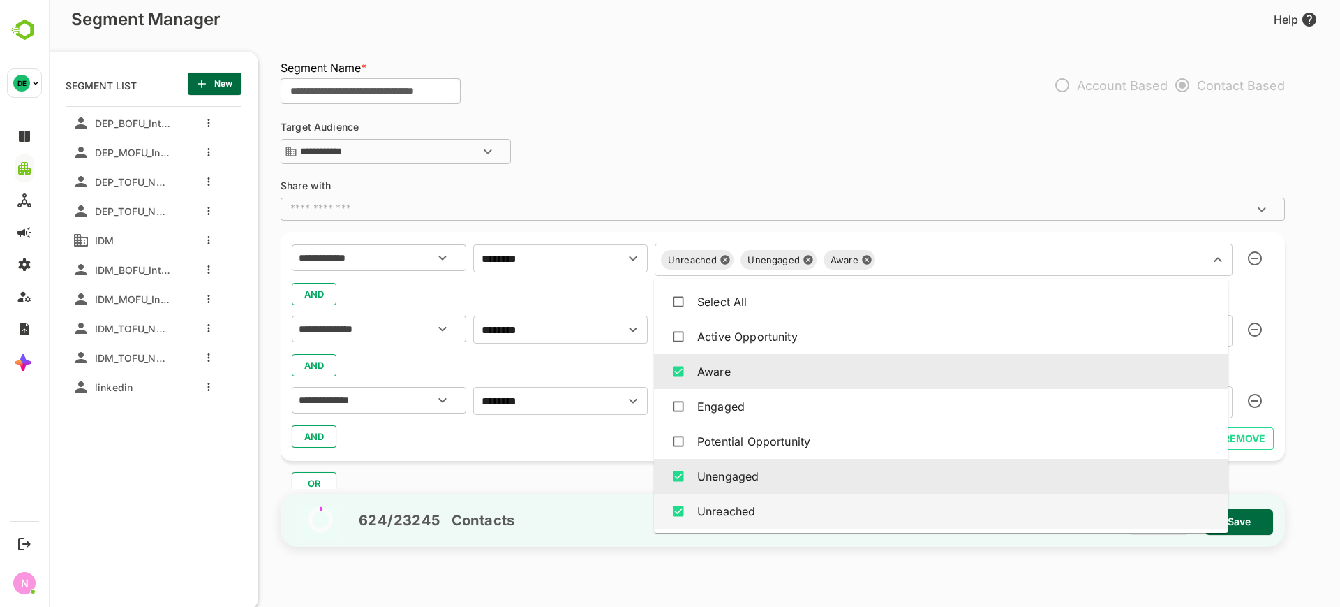
click at [794, 260] on div "Unreached Unengaged Aware ​" at bounding box center [944, 260] width 578 height 32
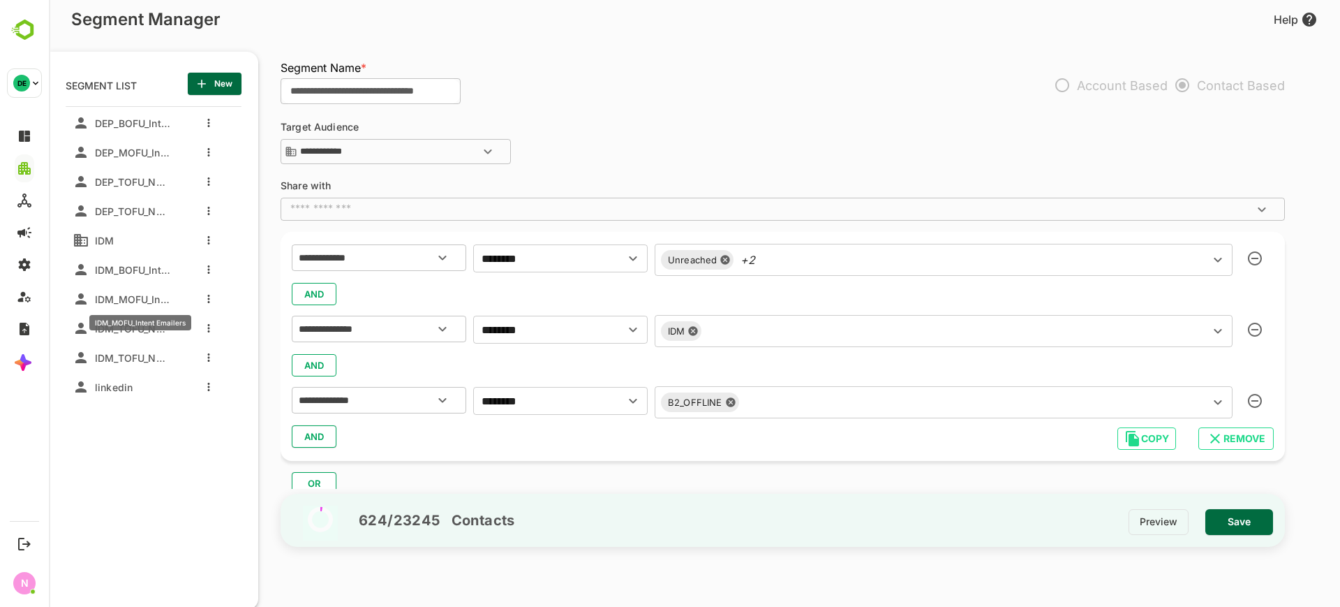
click at [149, 302] on span "IDM_MOFU_Intent Emailers" at bounding box center [129, 299] width 81 height 12
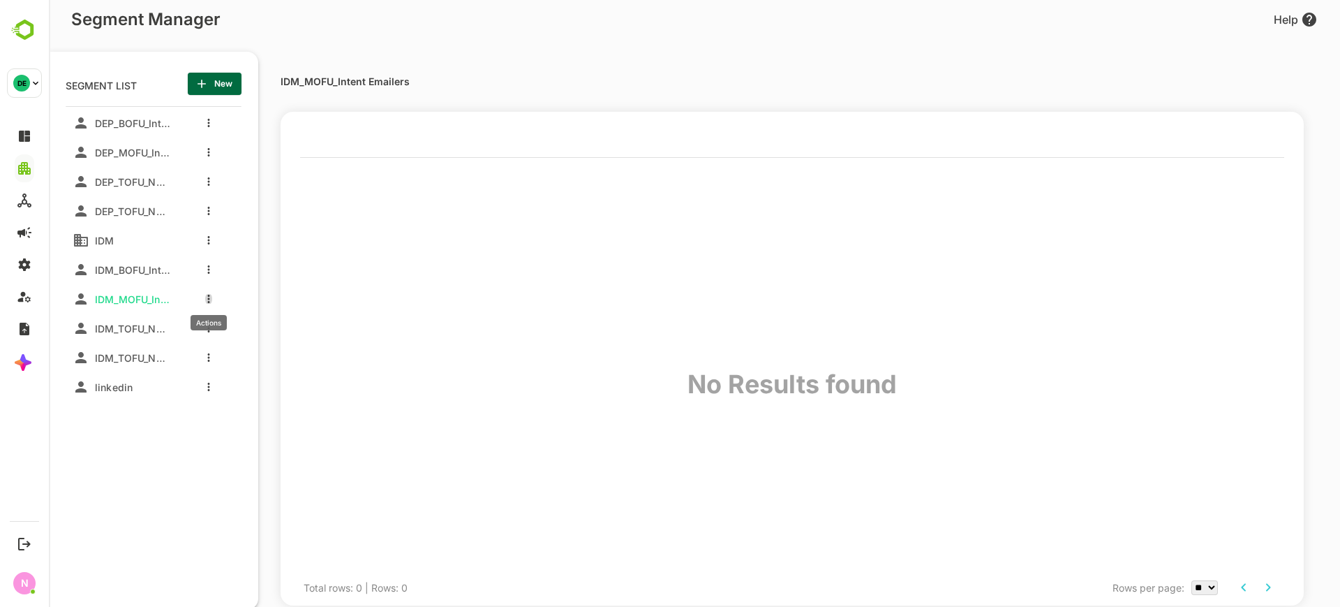
click at [209, 298] on icon "more actions" at bounding box center [209, 299] width 2 height 8
click at [168, 511] on div at bounding box center [694, 303] width 1291 height 607
click at [168, 511] on div "DEP_BOFU_Intent Emailers_1 DEP_MOFU_Intent Emailers_1 DEP_TOFU_Nurture Email_BB…" at bounding box center [154, 318] width 176 height 424
click at [211, 154] on button "more actions" at bounding box center [208, 152] width 7 height 13
click at [245, 186] on li "Edit" at bounding box center [267, 176] width 112 height 22
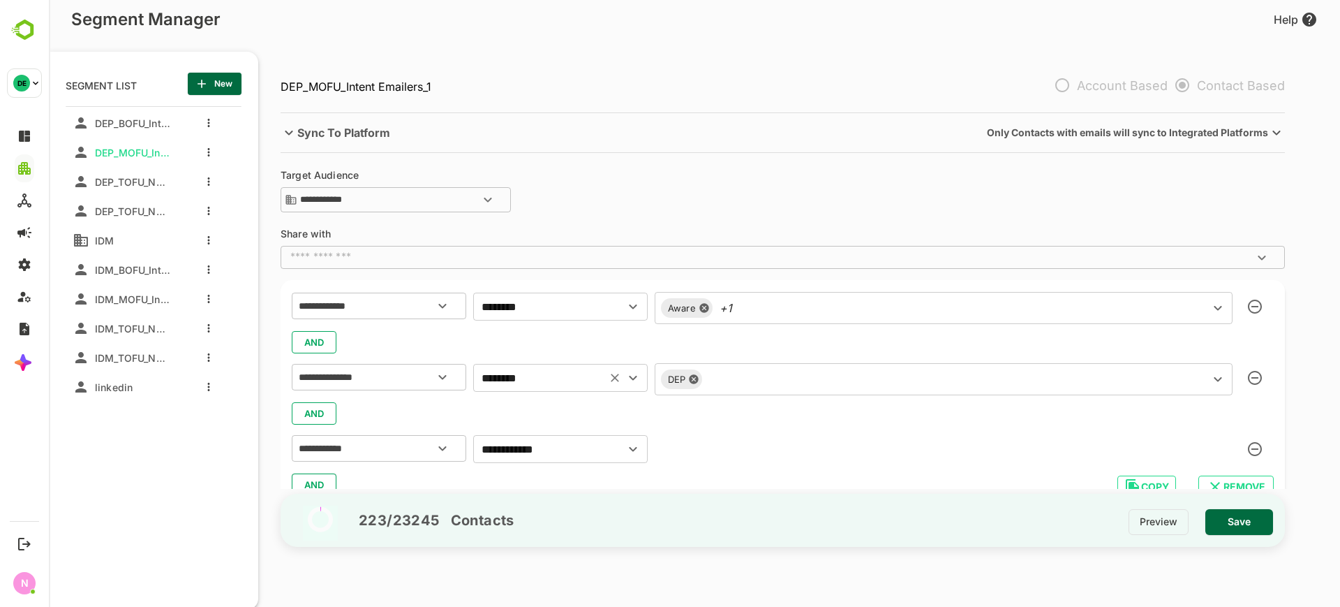
scroll to position [20, 0]
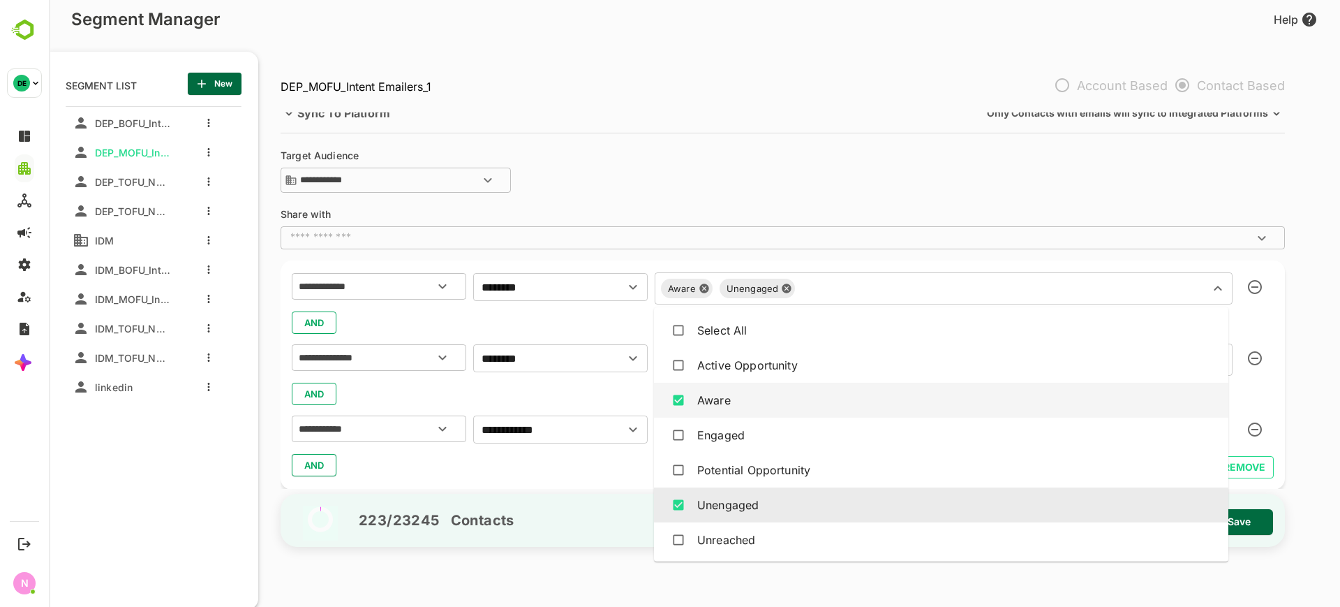
click at [769, 283] on div "Aware Unengaged ​" at bounding box center [944, 288] width 578 height 32
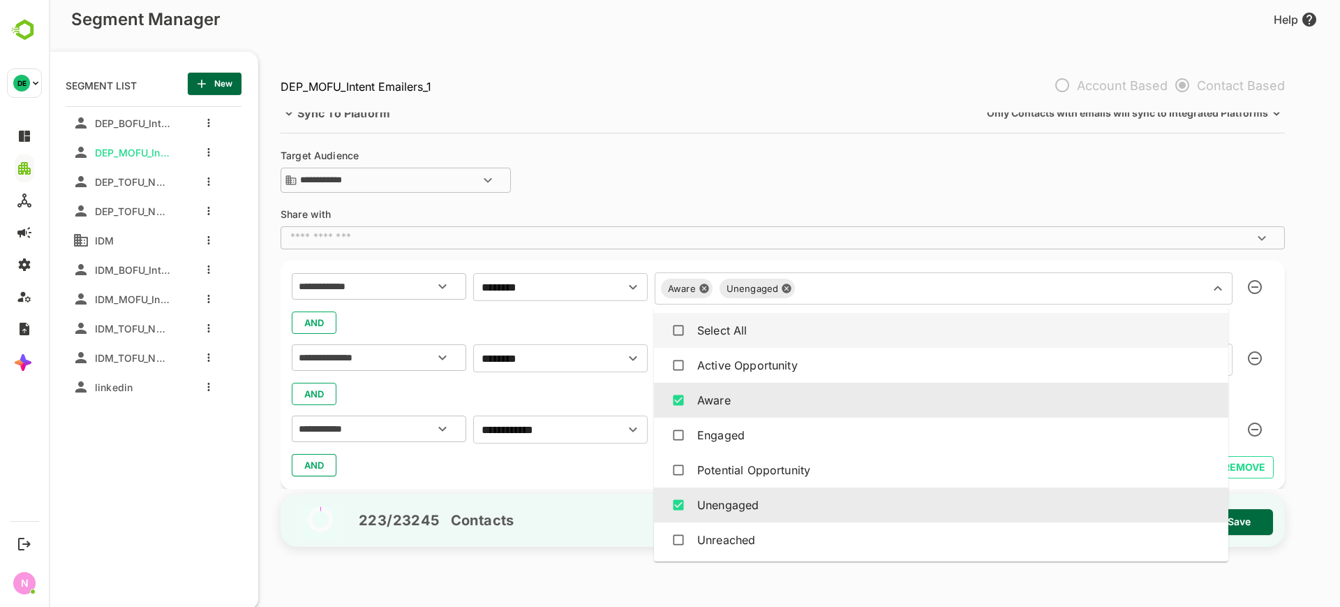
click at [696, 218] on div "**********" at bounding box center [790, 300] width 1018 height 376
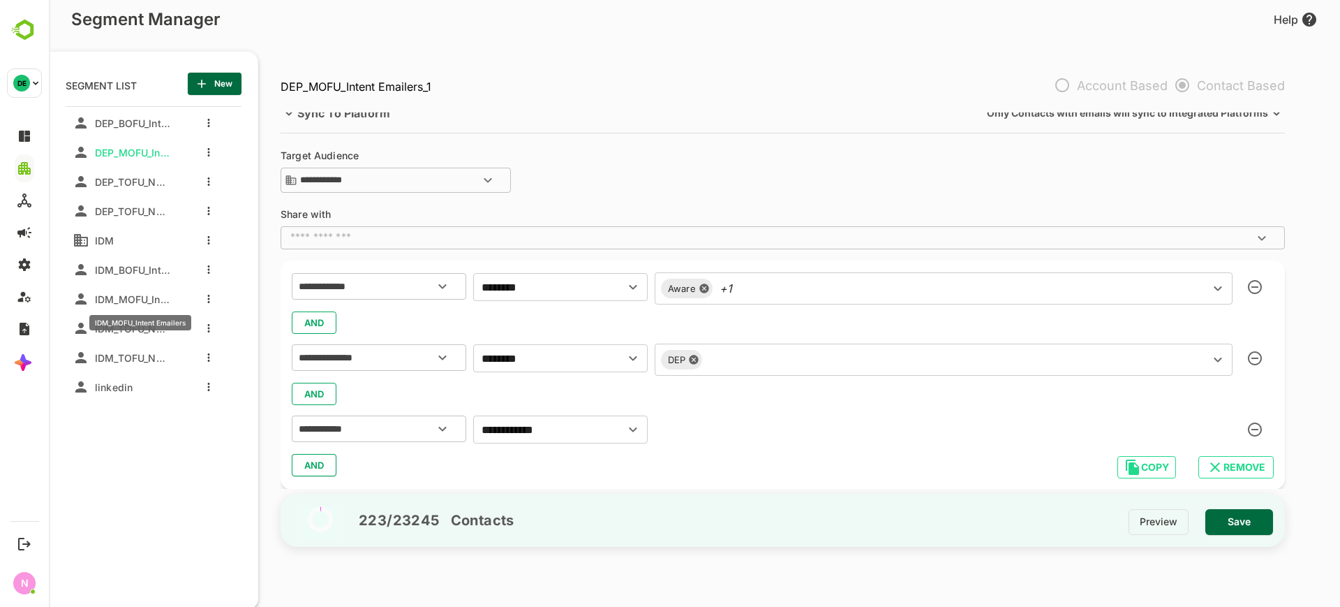
click at [140, 298] on span "IDM_MOFU_Intent Emailers" at bounding box center [129, 299] width 81 height 12
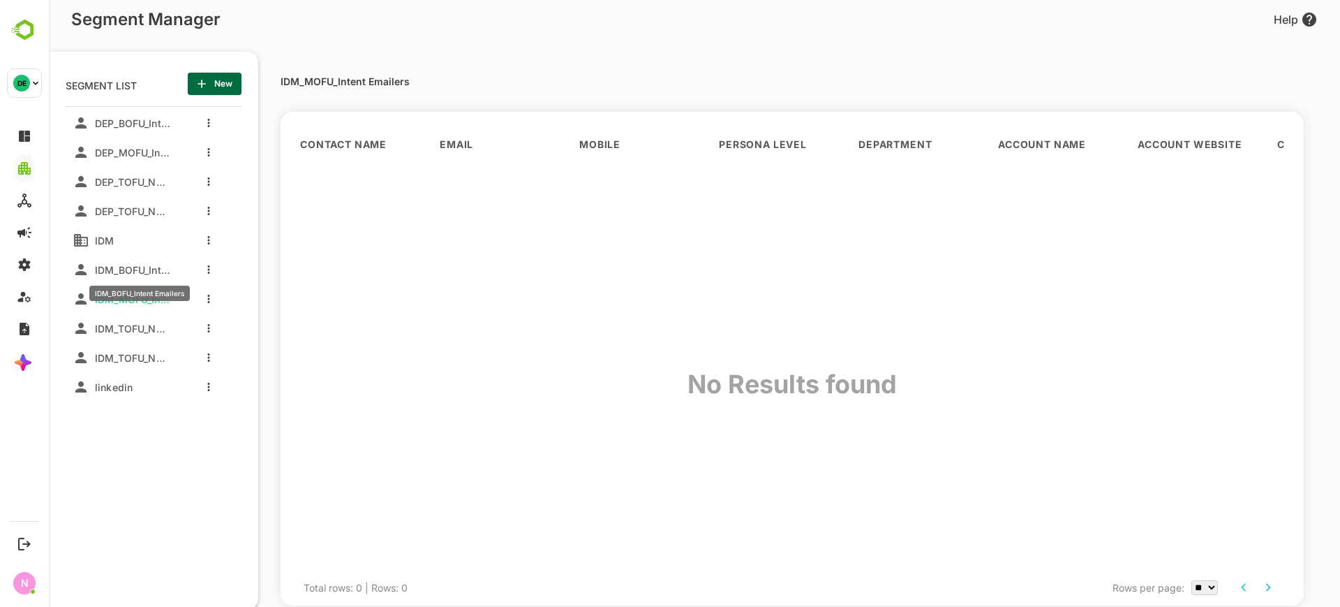
click at [142, 265] on span "IDM_BOFU_Intent Emailers" at bounding box center [129, 270] width 81 height 12
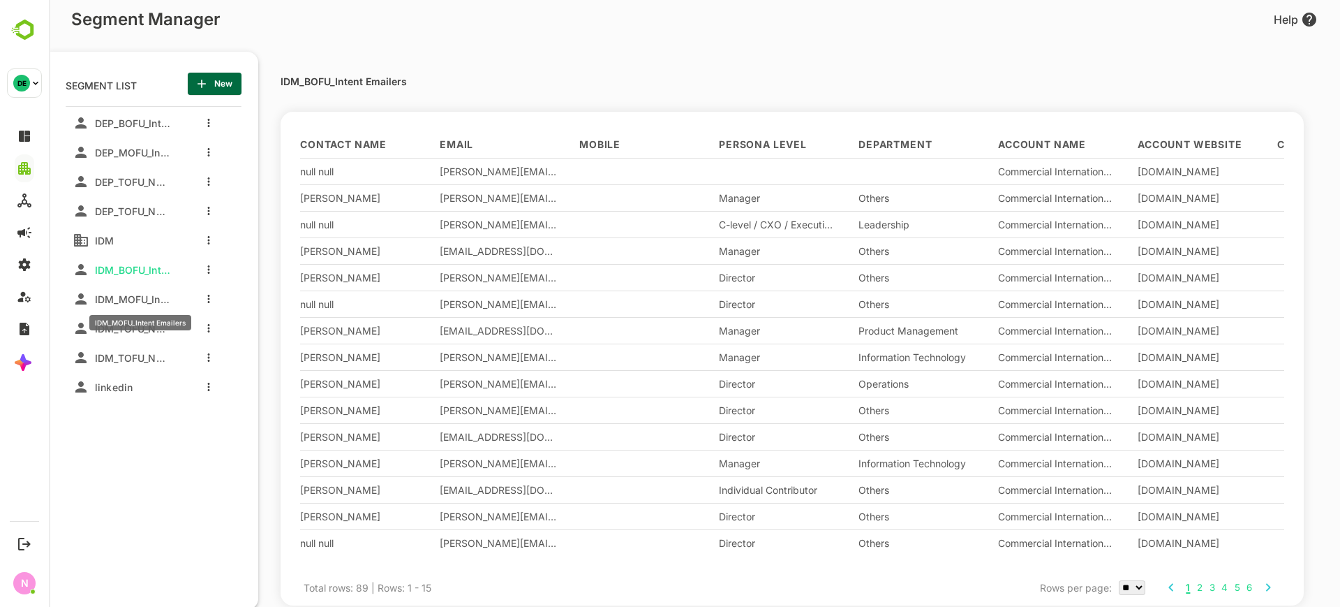
click at [144, 296] on span "IDM_MOFU_Intent Emailers" at bounding box center [129, 299] width 81 height 12
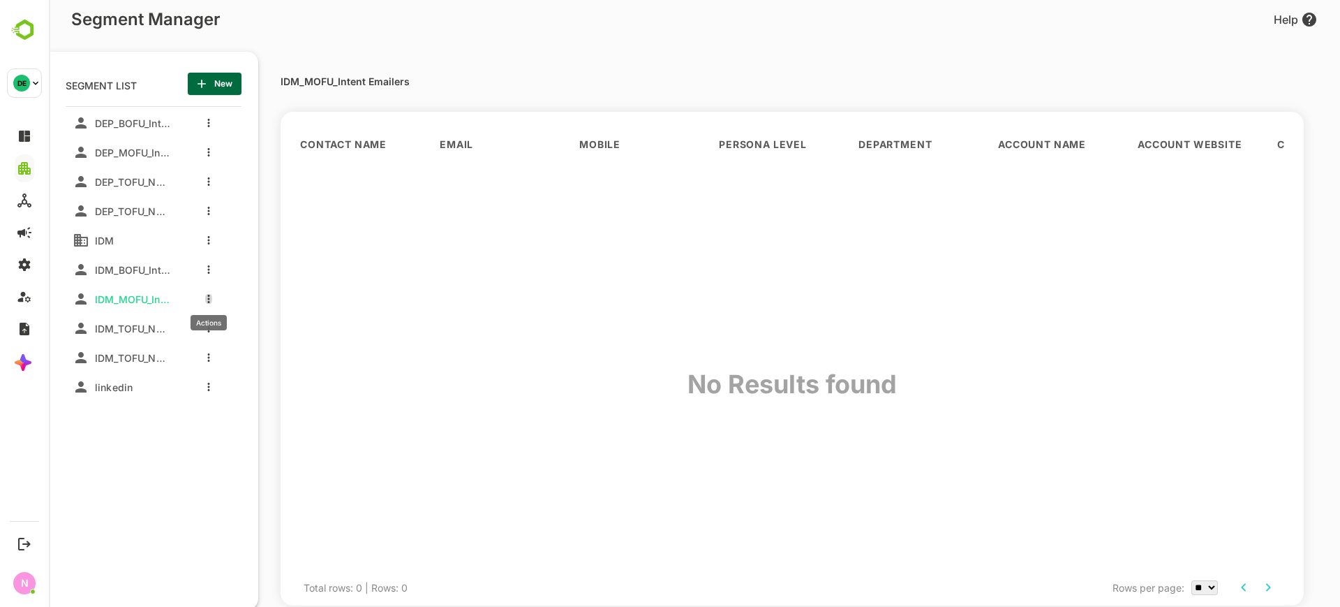
click at [208, 295] on icon "more actions" at bounding box center [209, 299] width 2 height 8
click at [228, 343] on li "Clone" at bounding box center [267, 350] width 112 height 22
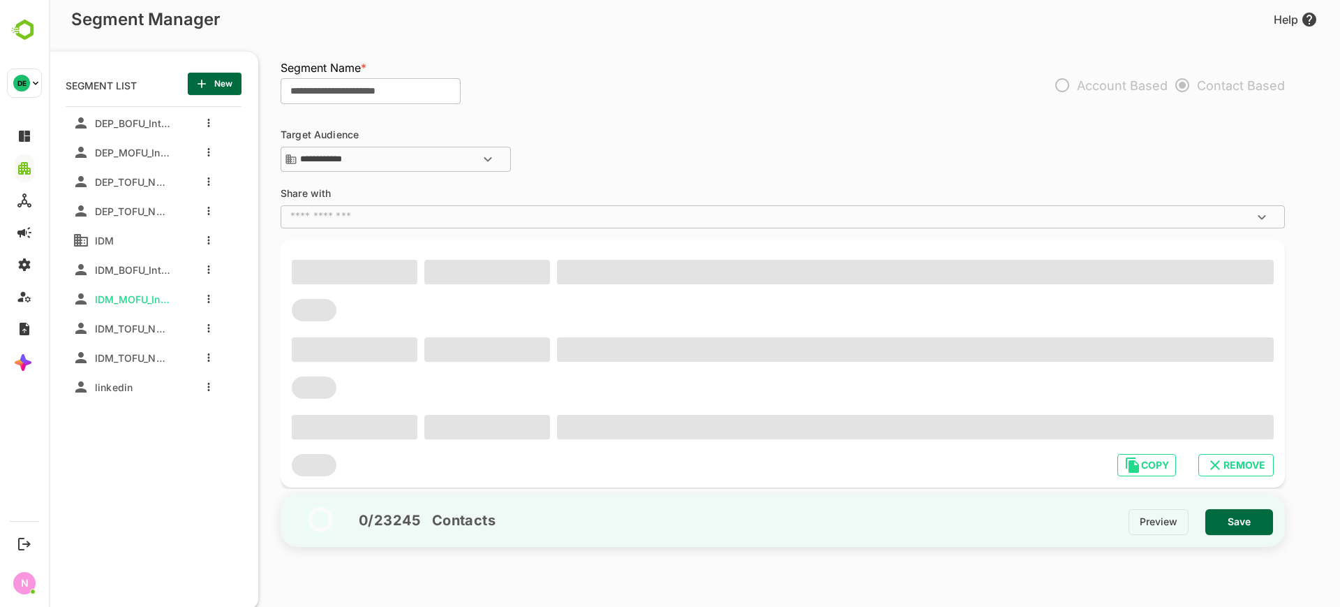
type input "**********"
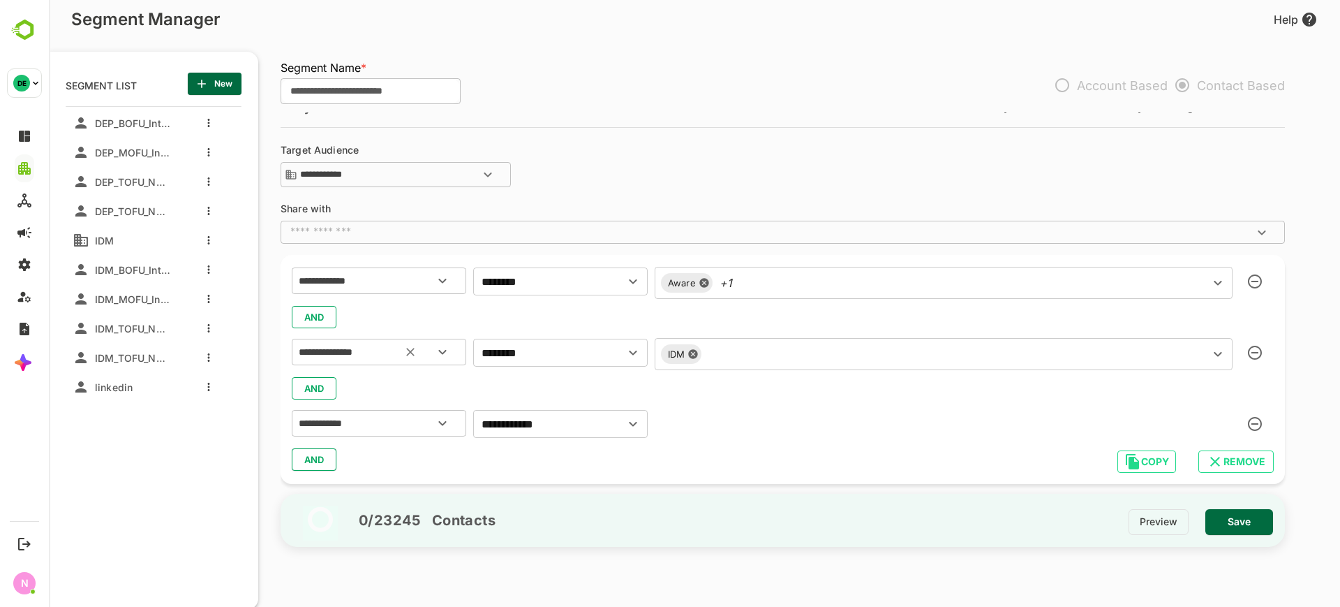
scroll to position [27, 0]
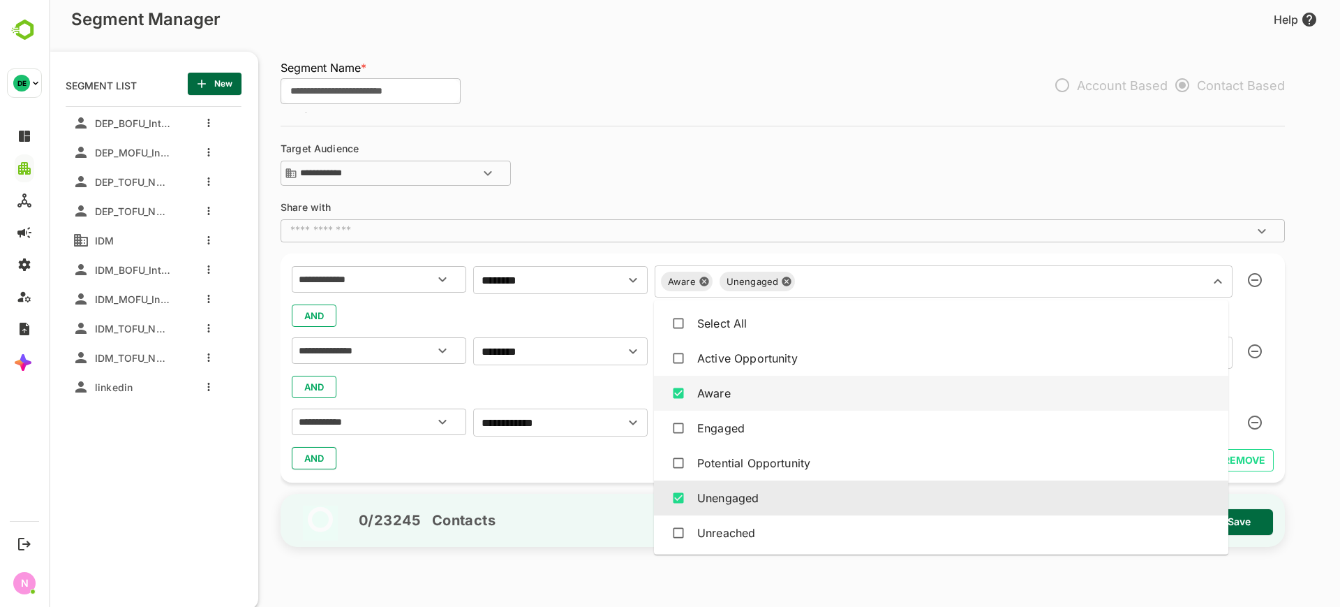
click at [746, 280] on div "Aware Unengaged ​" at bounding box center [944, 281] width 578 height 32
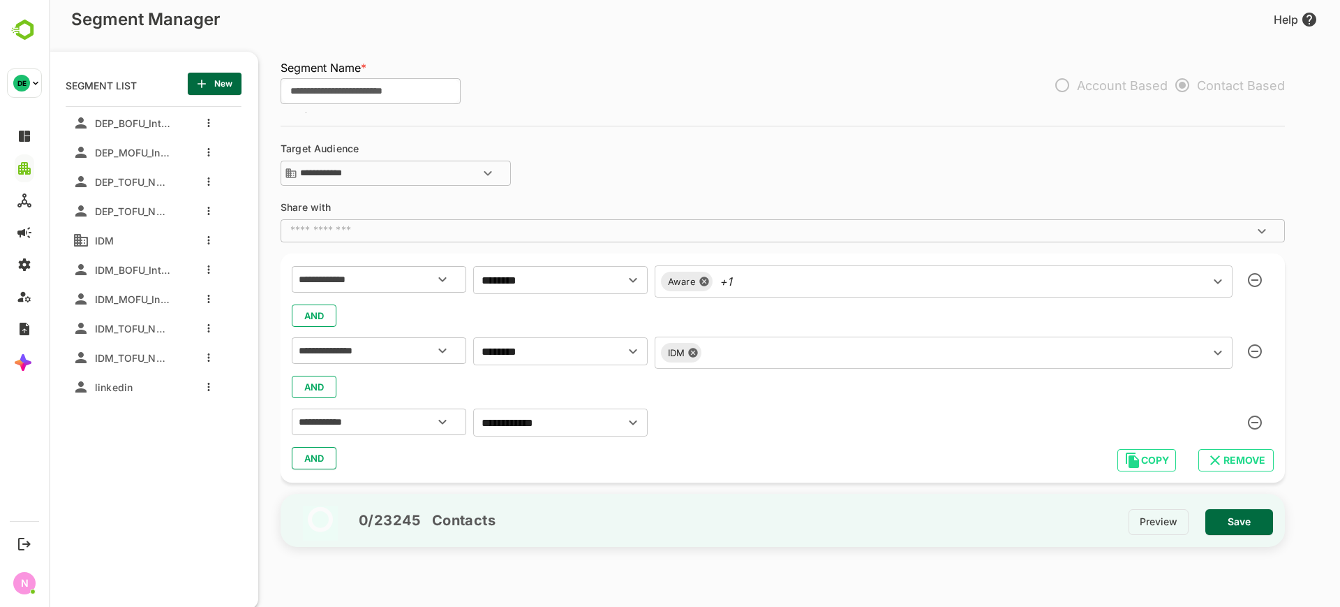
click at [620, 316] on div "AND" at bounding box center [783, 315] width 982 height 27
click at [791, 268] on div "Aware +1 ​" at bounding box center [944, 281] width 578 height 32
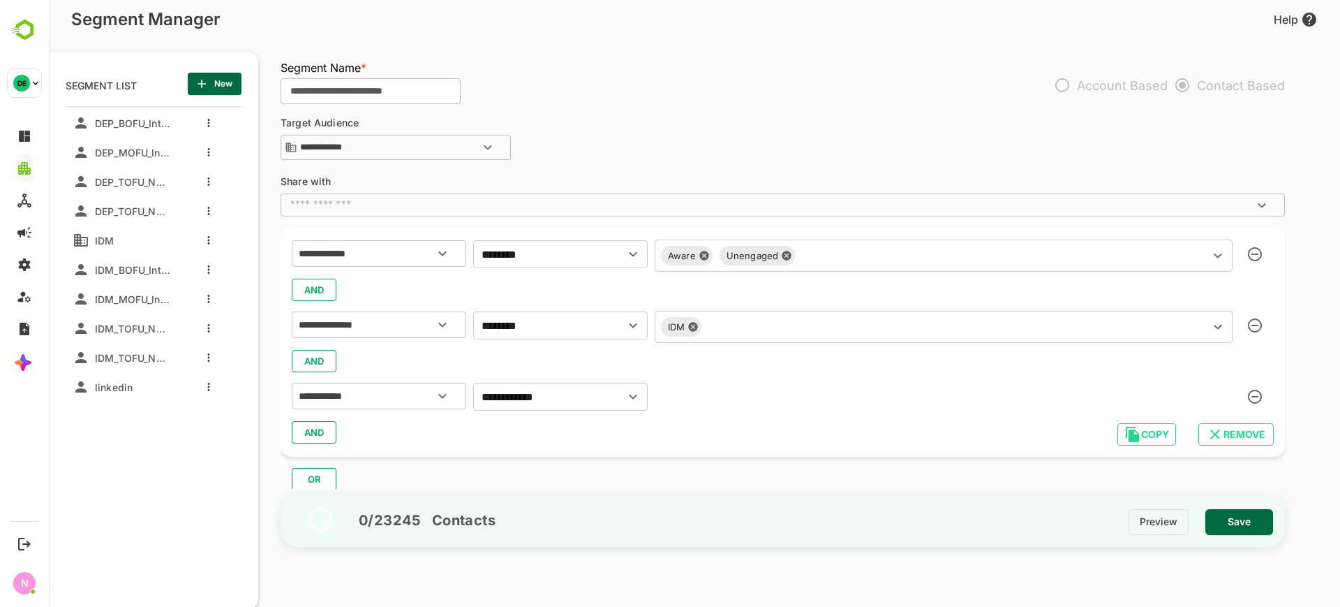
scroll to position [54, 0]
click at [213, 87] on span "New" at bounding box center [214, 84] width 31 height 18
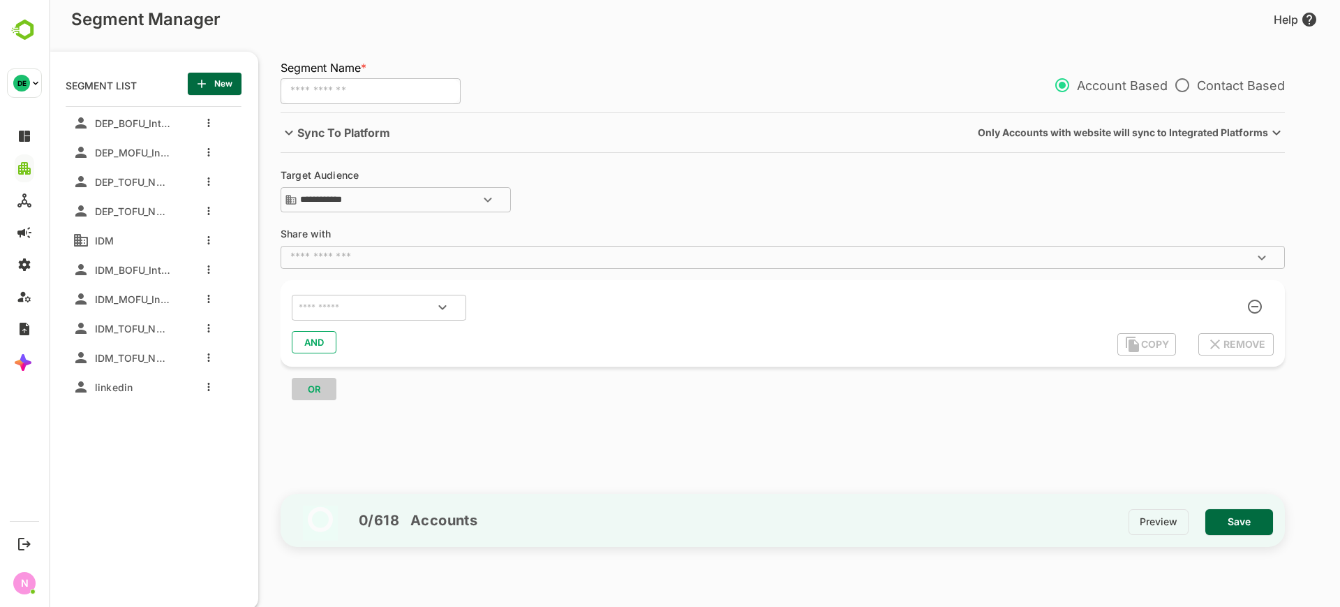
scroll to position [0, 0]
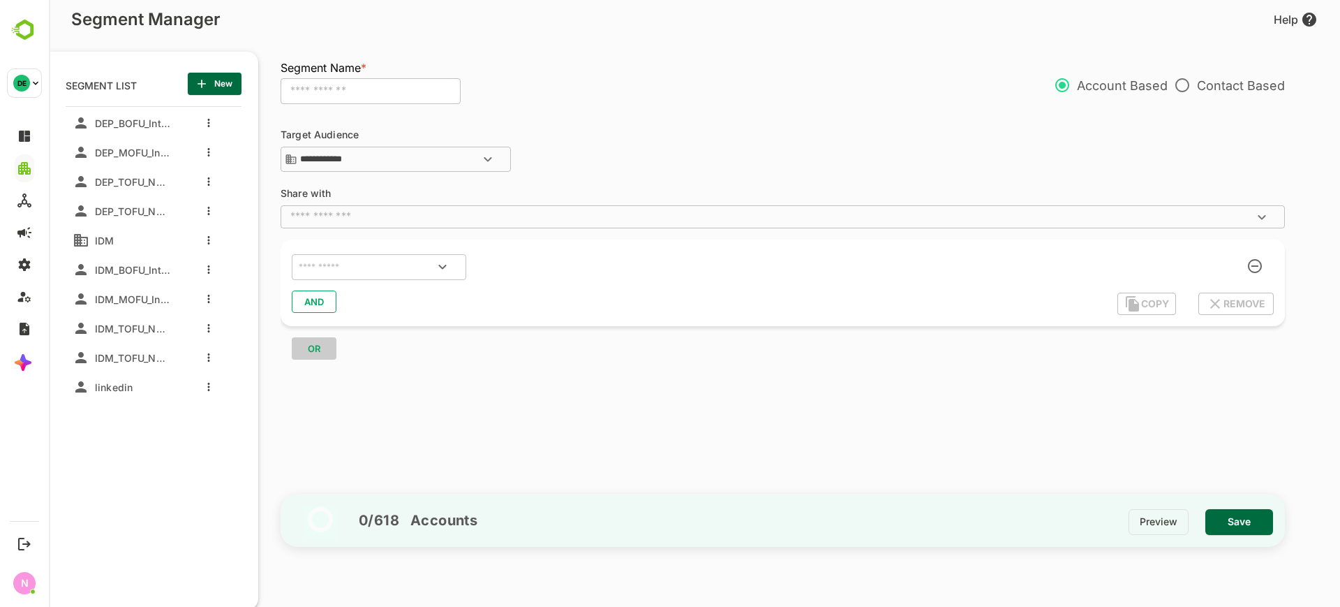
click at [361, 95] on input "text" at bounding box center [371, 91] width 180 height 27
type input "***"
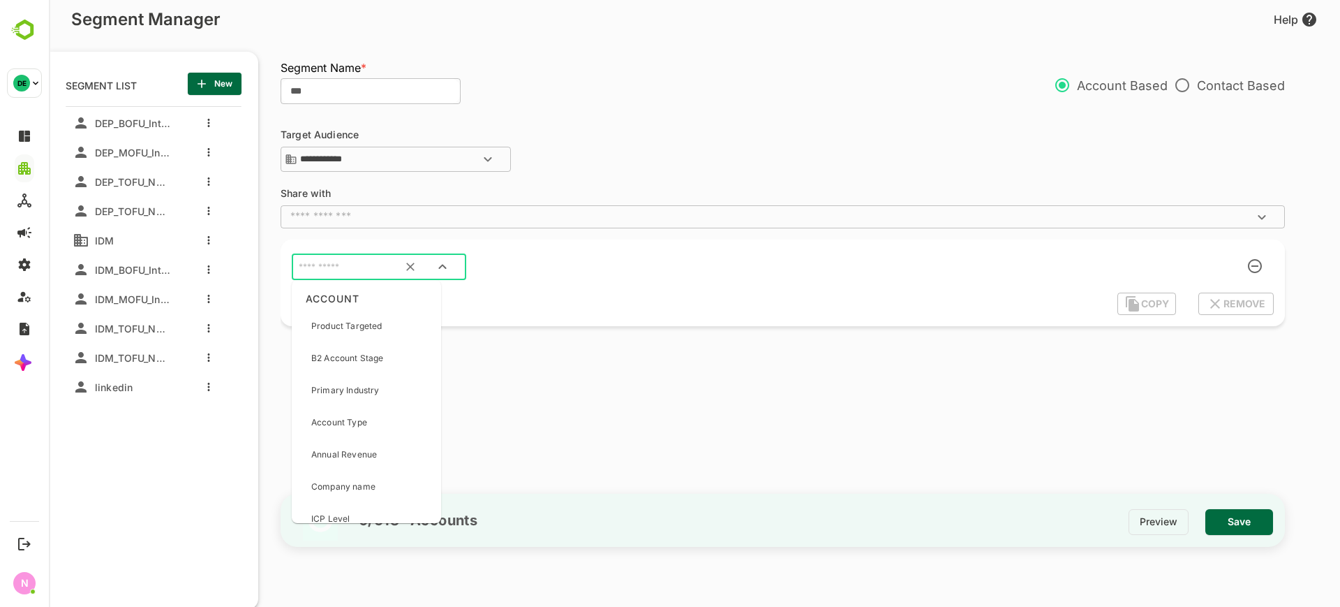
click at [342, 267] on input "text" at bounding box center [361, 267] width 131 height 18
type input "**"
click at [350, 385] on div "Labels" at bounding box center [354, 386] width 114 height 29
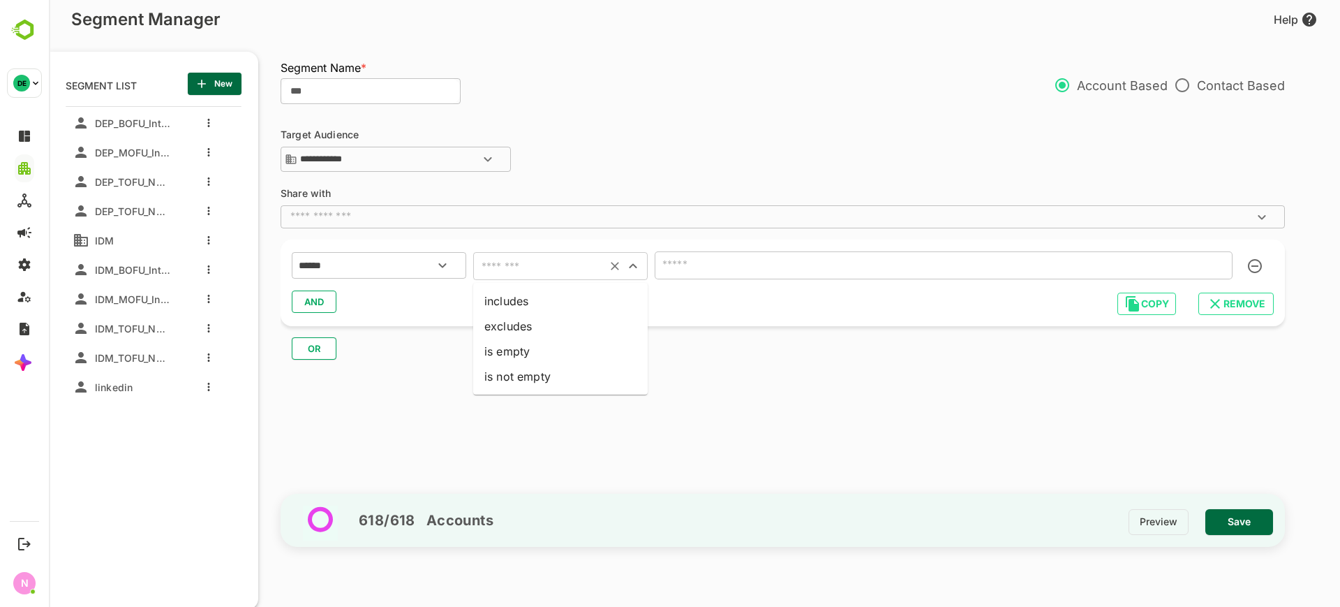
click at [529, 268] on input "text" at bounding box center [539, 266] width 125 height 20
click at [524, 298] on li "includes" at bounding box center [560, 300] width 175 height 25
type input "********"
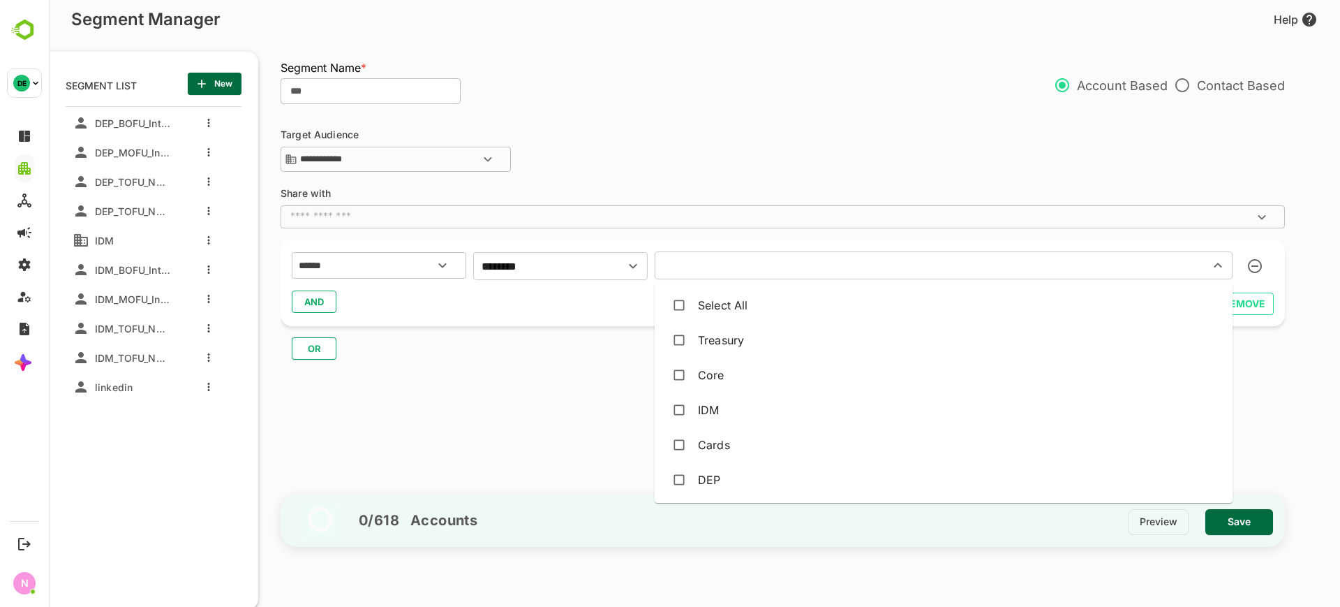
click at [685, 272] on input "text" at bounding box center [923, 265] width 528 height 20
click at [327, 300] on button "AND" at bounding box center [314, 301] width 45 height 22
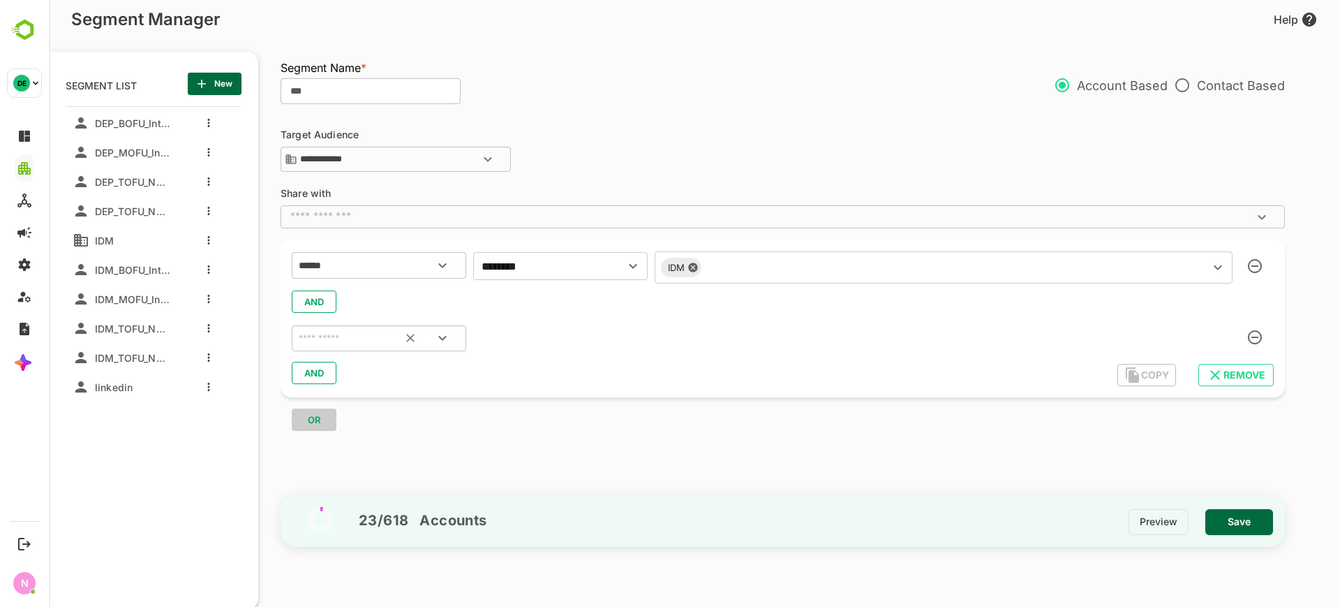
click at [325, 335] on input "text" at bounding box center [361, 338] width 131 height 18
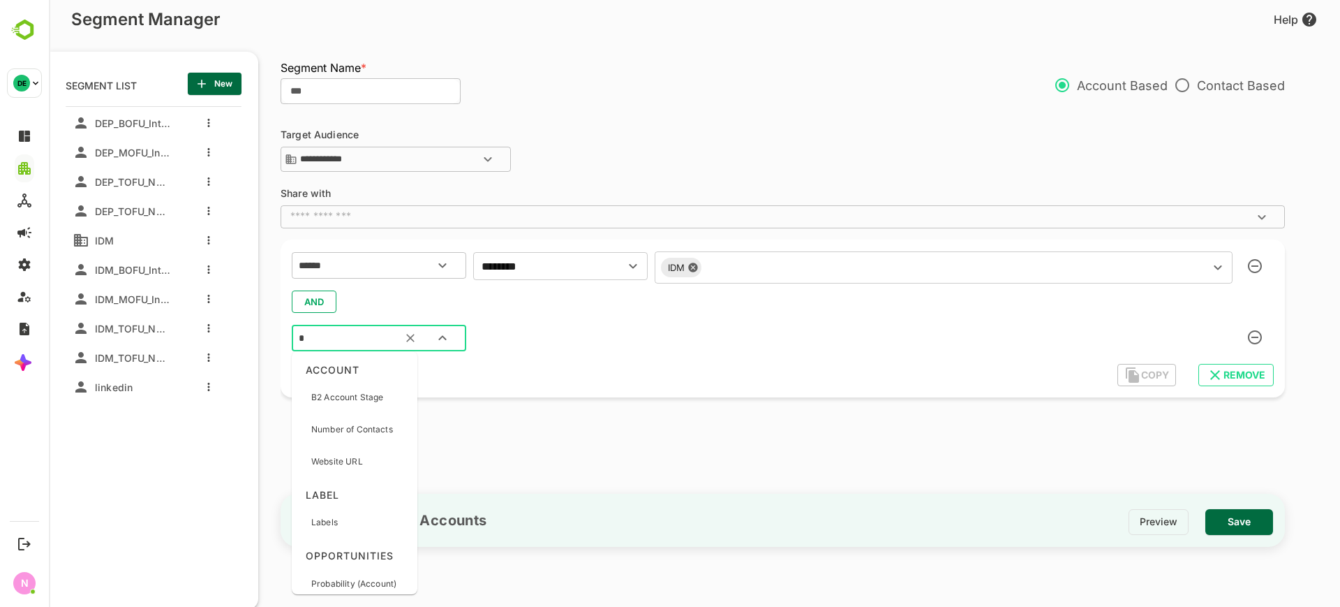
type input "**"
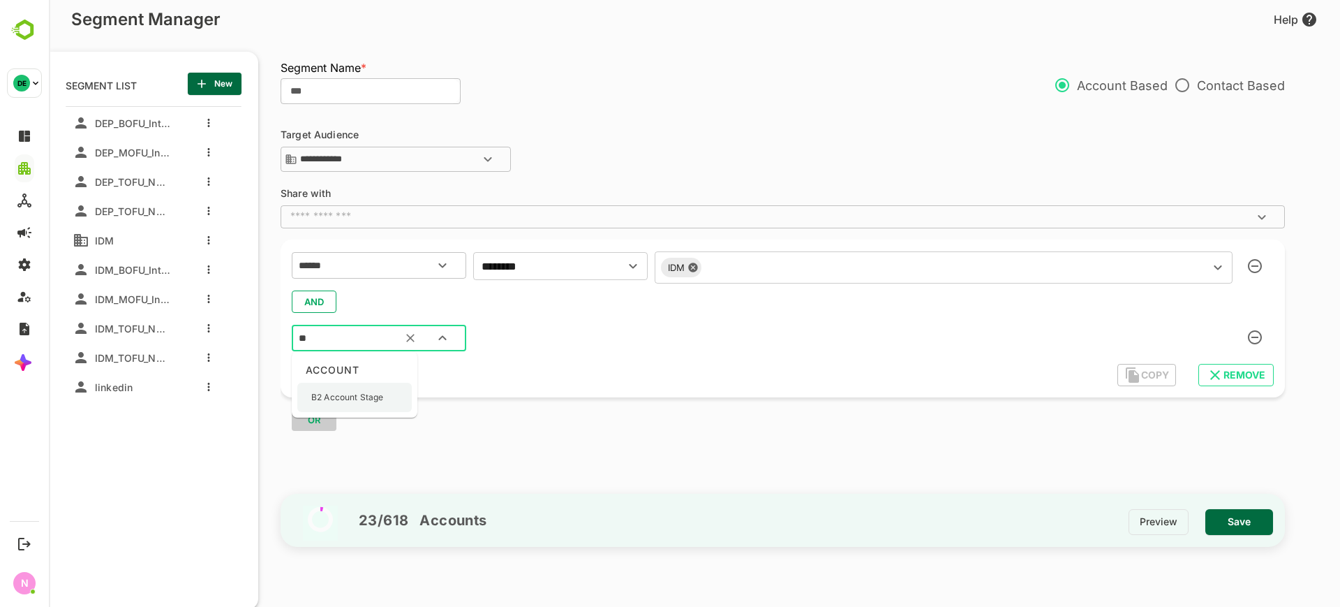
click at [380, 387] on div "B2 Account Stage" at bounding box center [347, 397] width 72 height 29
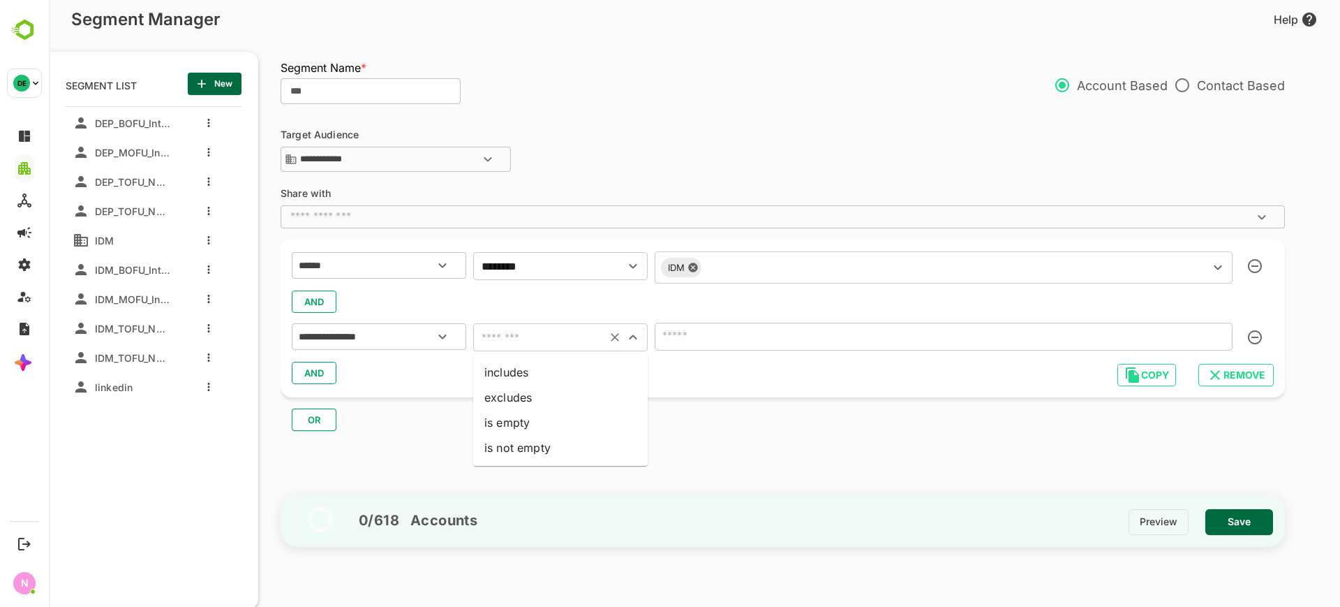
click at [515, 336] on input "text" at bounding box center [539, 337] width 125 height 20
click at [517, 376] on li "includes" at bounding box center [560, 371] width 175 height 25
type input "********"
click at [705, 343] on input "text" at bounding box center [923, 337] width 528 height 20
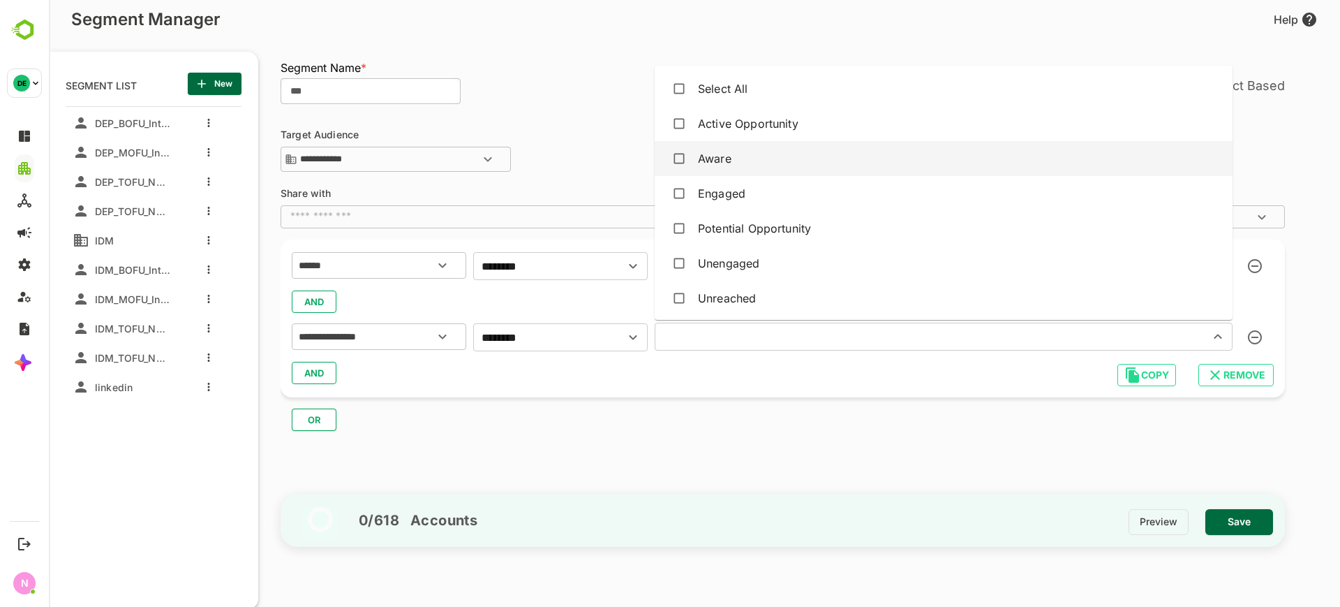
click at [731, 153] on div "Aware" at bounding box center [715, 158] width 34 height 17
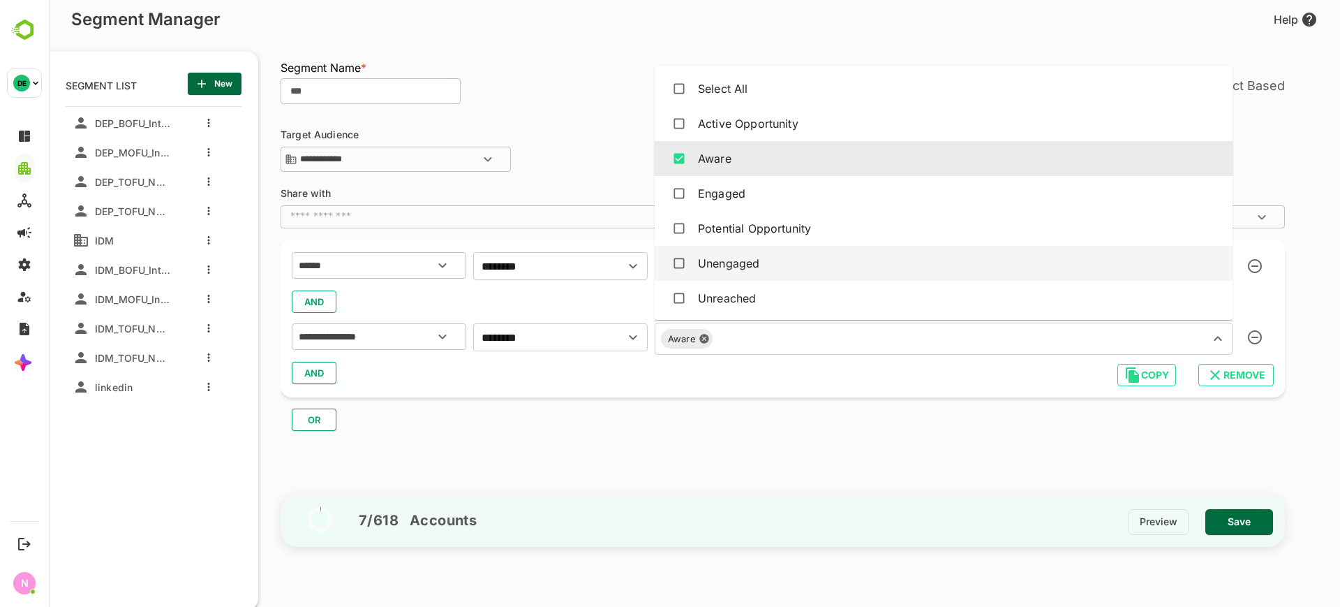
click at [731, 260] on div "Unengaged" at bounding box center [728, 263] width 61 height 17
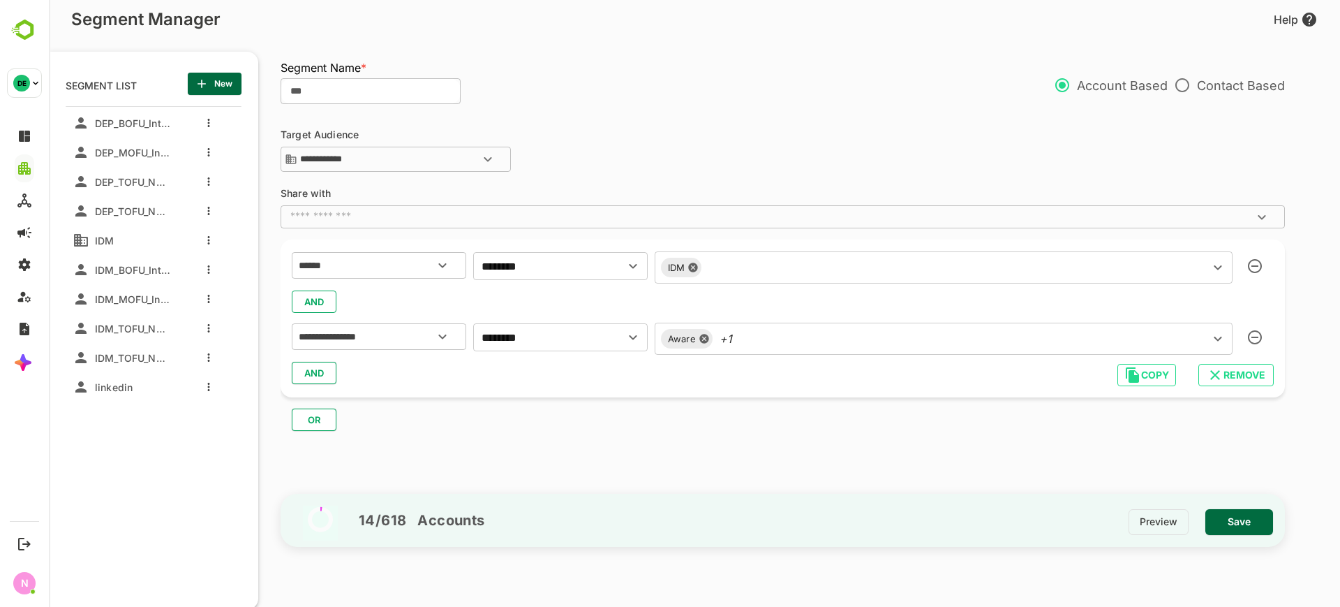
click at [399, 422] on div "OR" at bounding box center [789, 414] width 1016 height 34
click at [328, 380] on button "AND" at bounding box center [314, 373] width 45 height 22
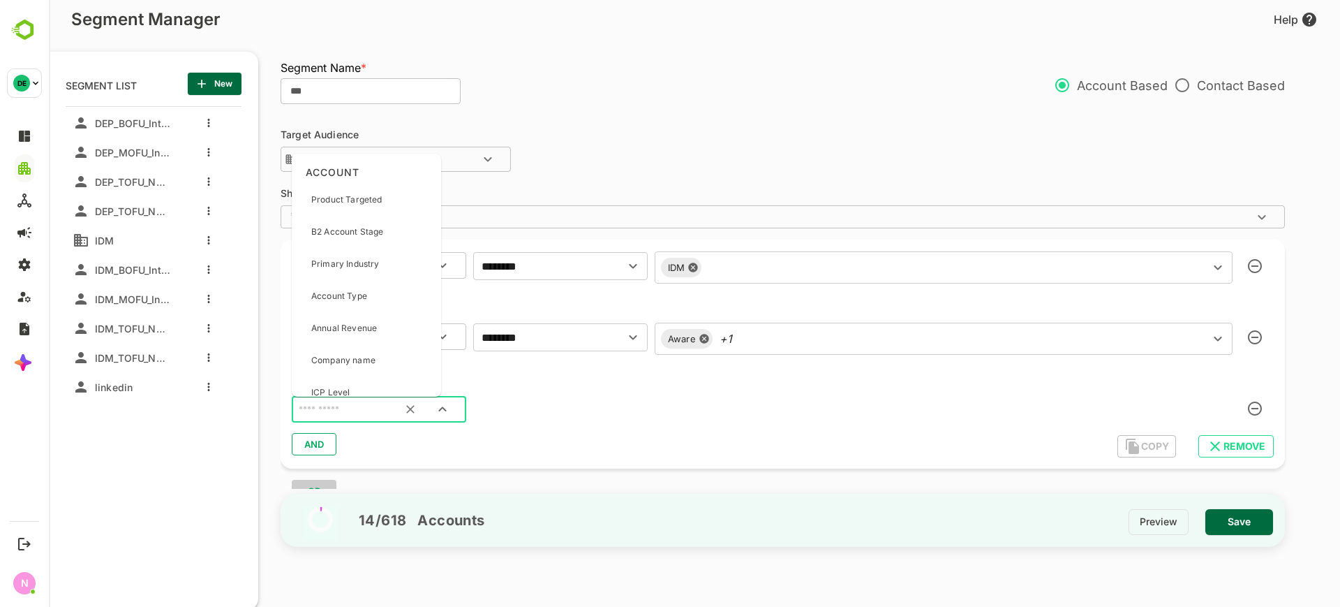
click at [336, 410] on input "text" at bounding box center [361, 410] width 131 height 18
type input "***"
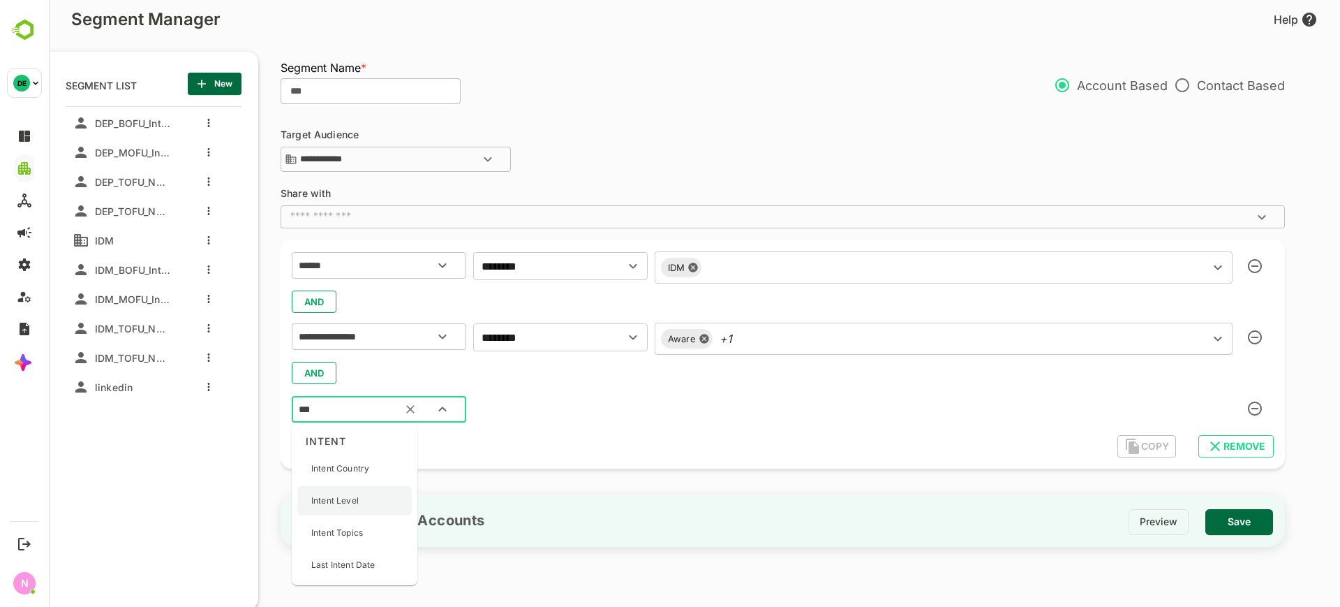
click at [362, 491] on div "Intent Level" at bounding box center [354, 500] width 114 height 29
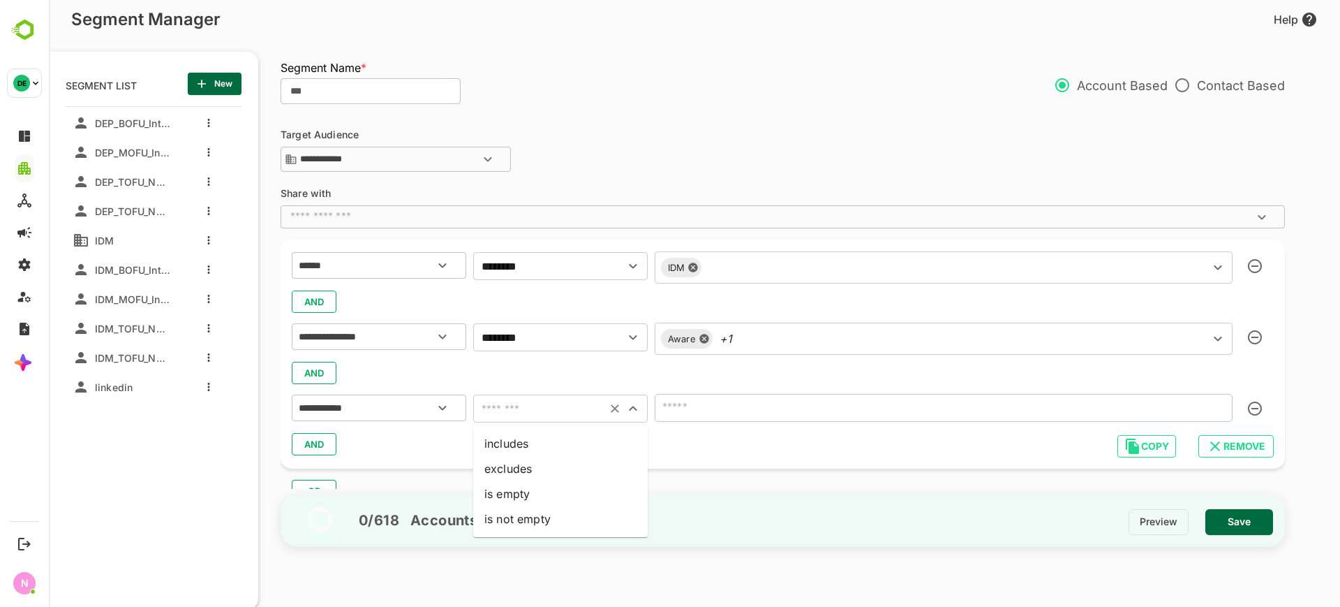
click at [506, 405] on input "text" at bounding box center [539, 409] width 125 height 20
click at [522, 517] on li "is not empty" at bounding box center [560, 518] width 175 height 25
type input "**********"
click at [684, 501] on div "0 / 618 Accounts Preview Save" at bounding box center [783, 520] width 1004 height 54
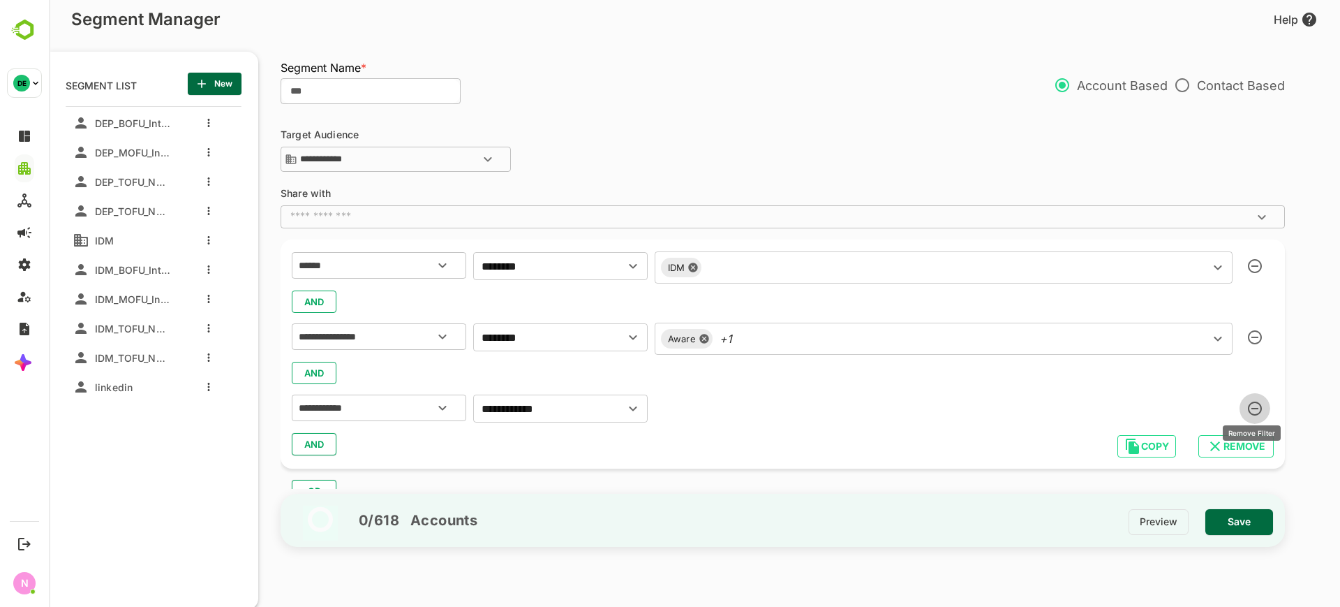
click at [1253, 408] on icon "button" at bounding box center [1255, 408] width 14 height 14
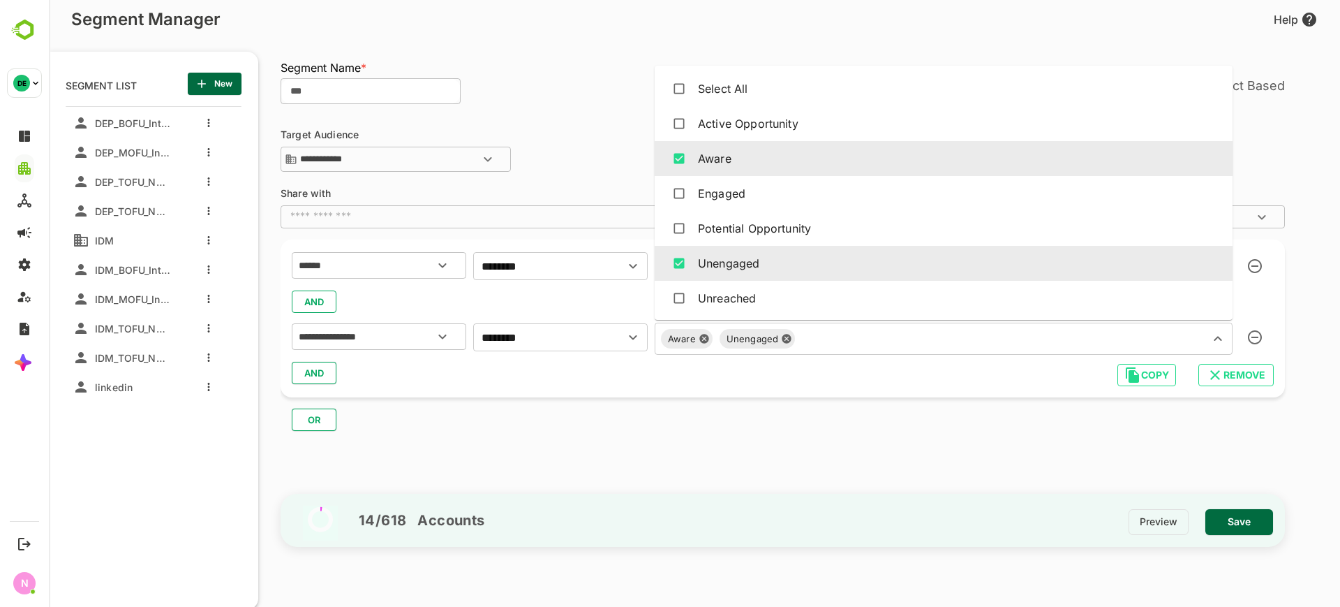
click at [944, 336] on input "text" at bounding box center [993, 339] width 387 height 20
click at [868, 454] on div "**********" at bounding box center [790, 300] width 1018 height 376
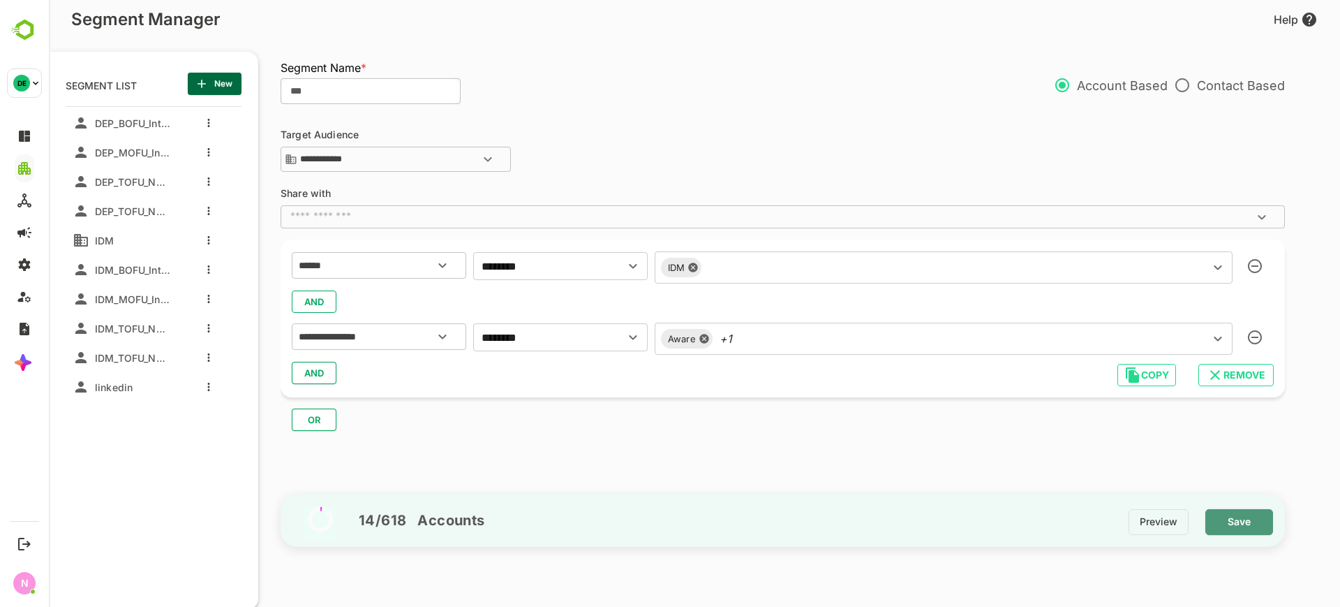
click at [1230, 514] on span "Save" at bounding box center [1239, 521] width 45 height 18
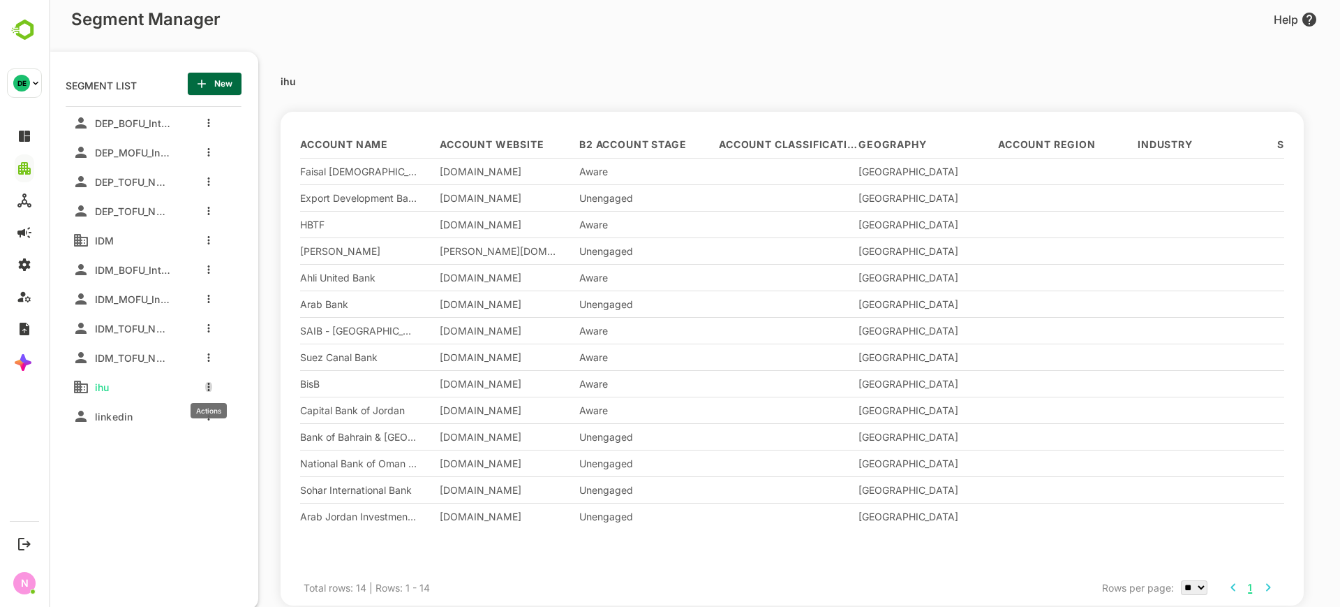
click at [206, 387] on button "more actions" at bounding box center [208, 386] width 7 height 13
click at [241, 413] on div at bounding box center [229, 411] width 25 height 10
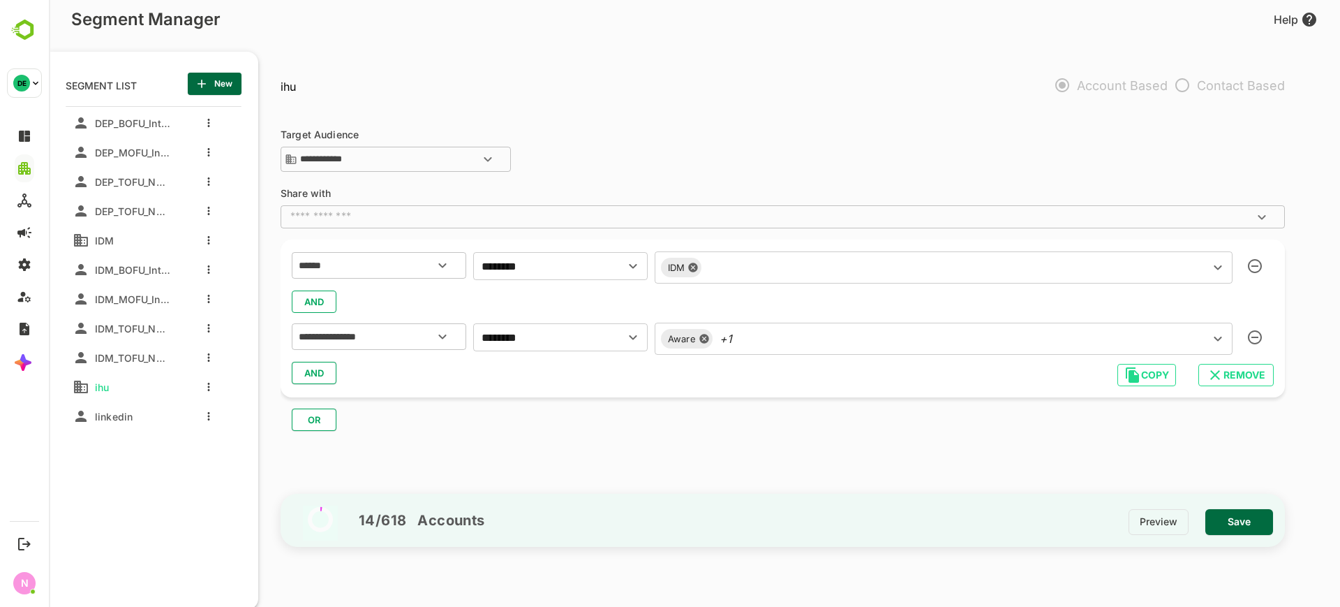
click at [1185, 79] on p "Contact Based" at bounding box center [1226, 84] width 117 height 29
click at [1185, 83] on p "Contact Based" at bounding box center [1226, 84] width 117 height 29
click at [207, 383] on icon "more actions" at bounding box center [208, 387] width 3 height 8
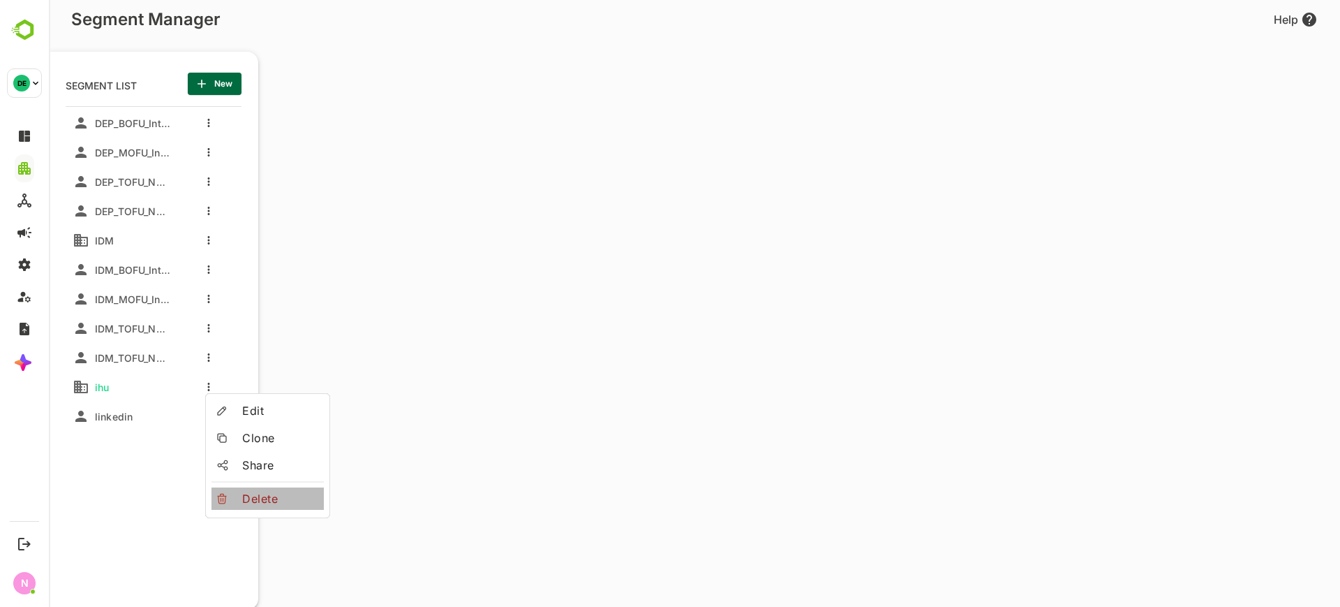
click at [252, 495] on span "Delete" at bounding box center [280, 498] width 76 height 17
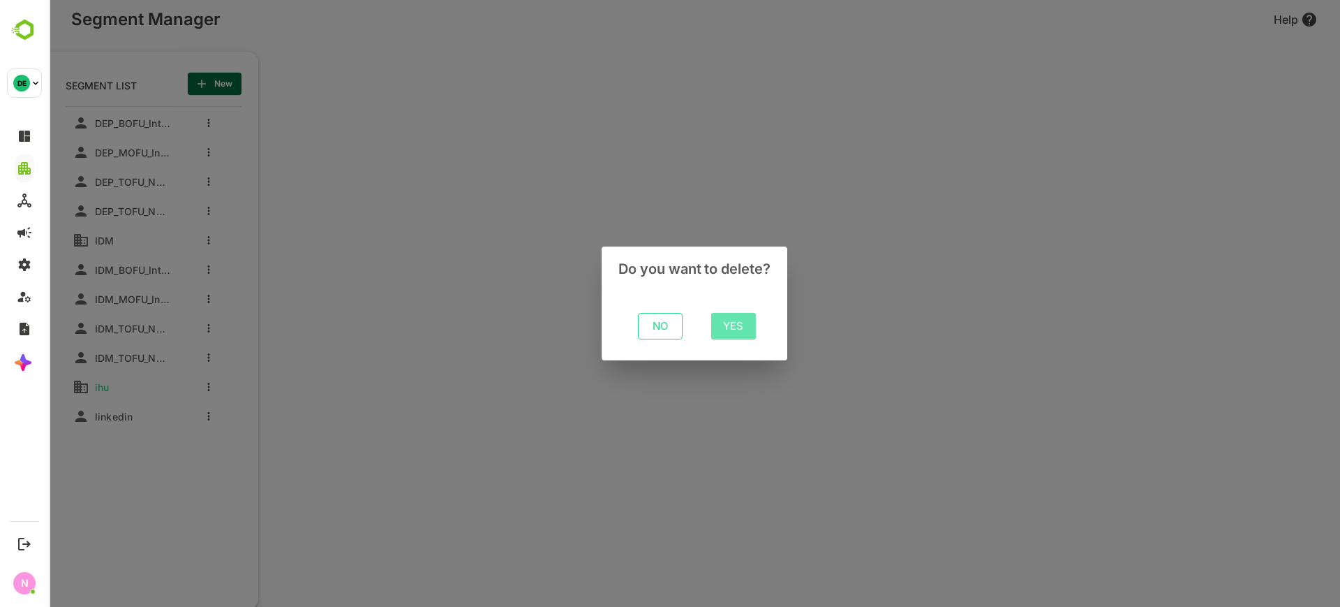
click at [722, 326] on span "Yes" at bounding box center [733, 326] width 22 height 18
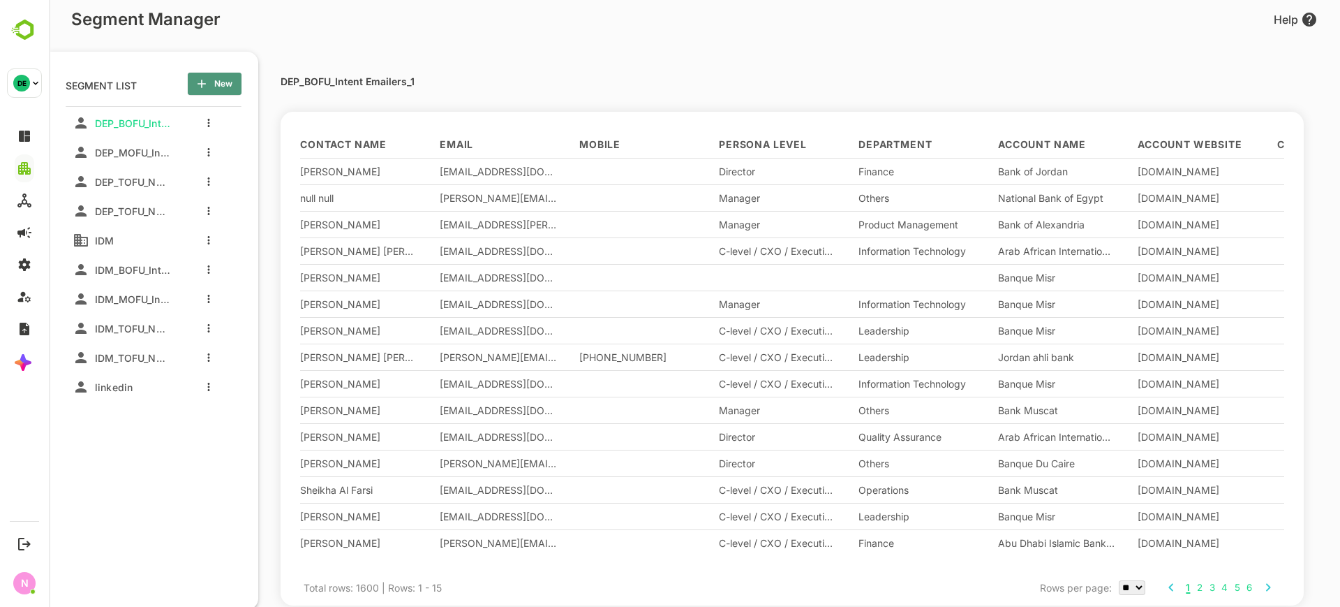
click at [233, 80] on button "New" at bounding box center [215, 84] width 54 height 22
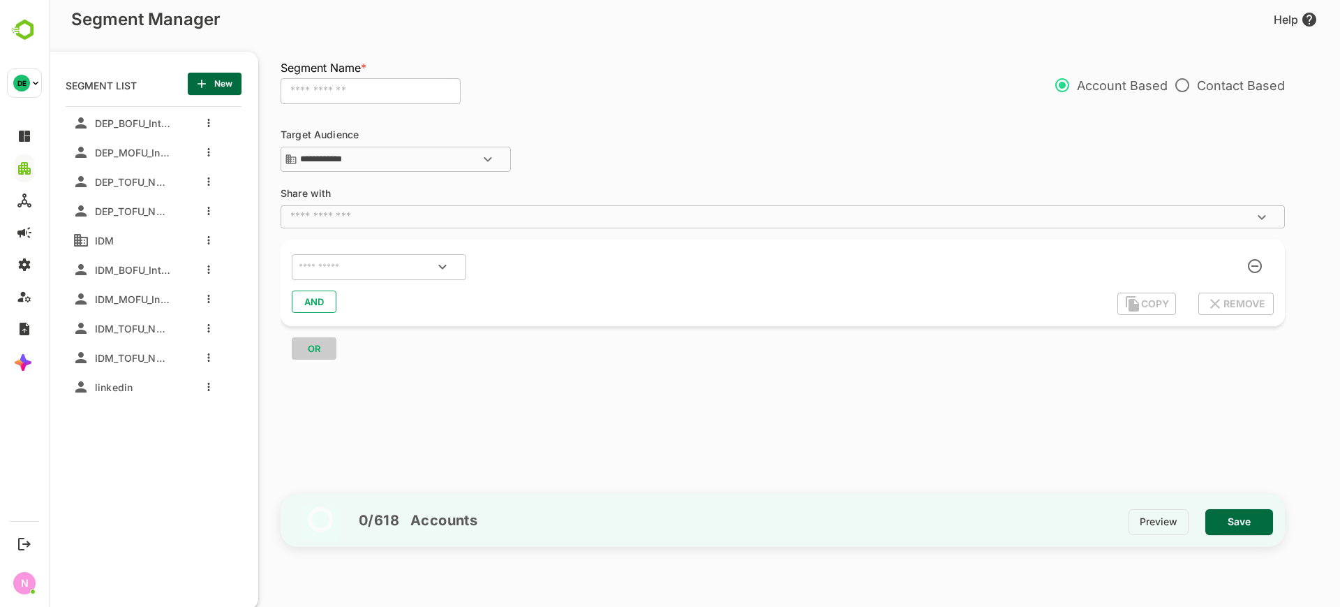
click at [401, 82] on input "text" at bounding box center [371, 91] width 180 height 27
type input "********"
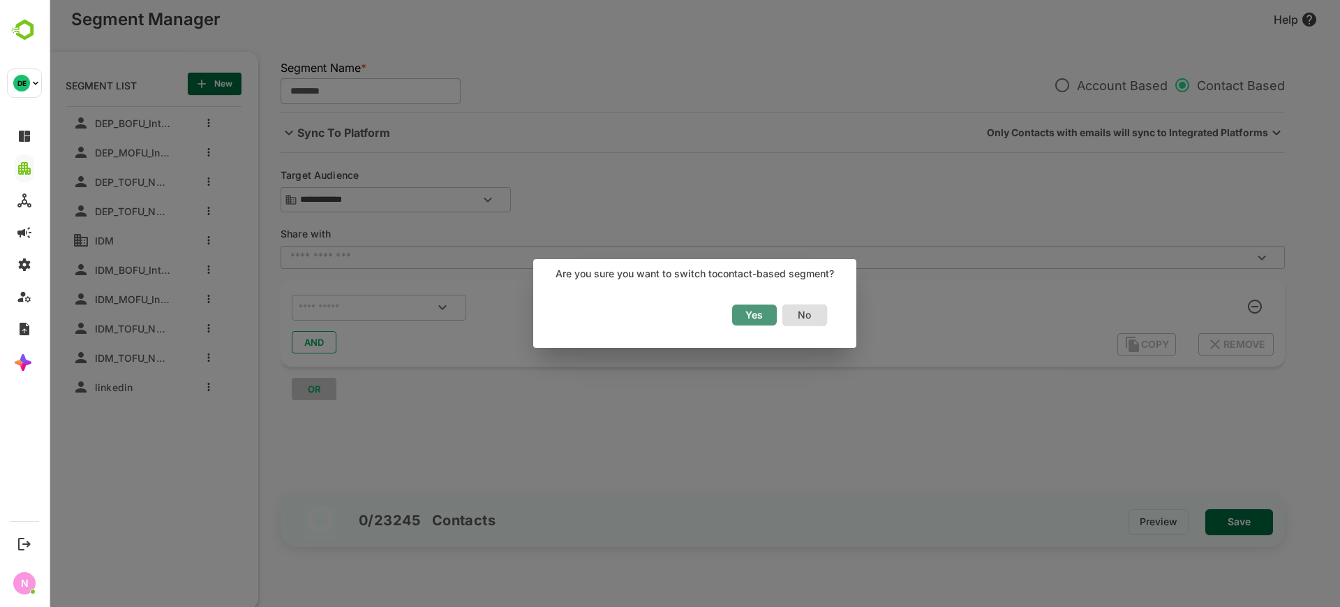
click at [754, 312] on span "Yes" at bounding box center [754, 315] width 31 height 18
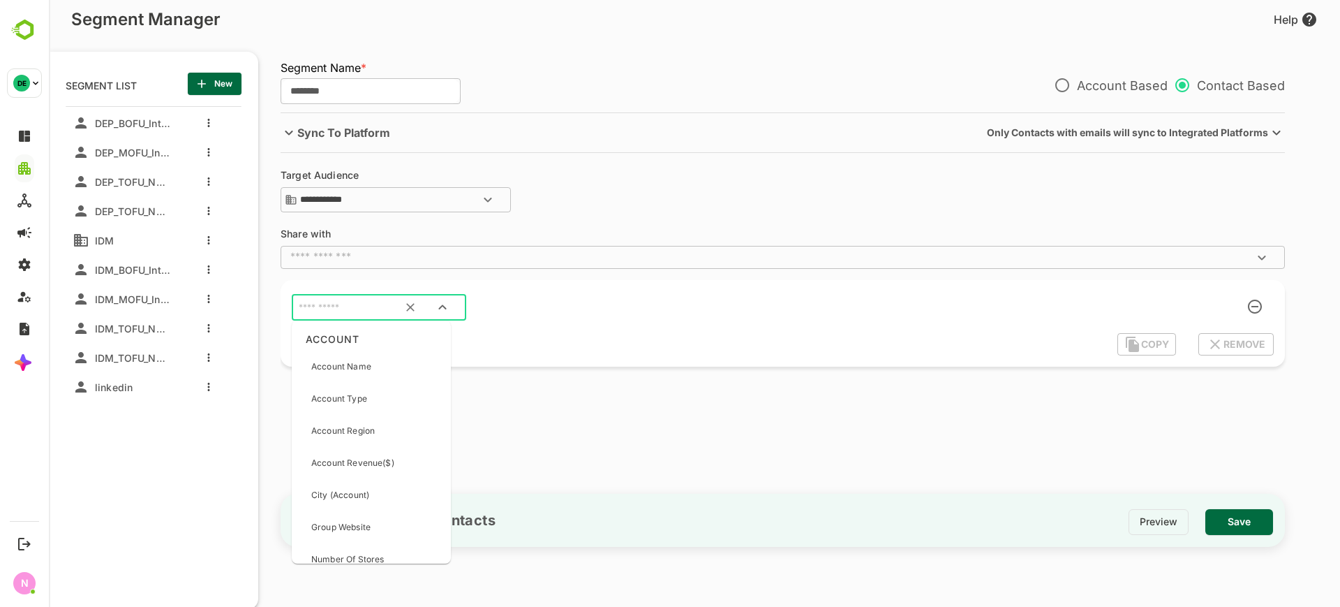
click at [371, 300] on input "text" at bounding box center [361, 308] width 131 height 18
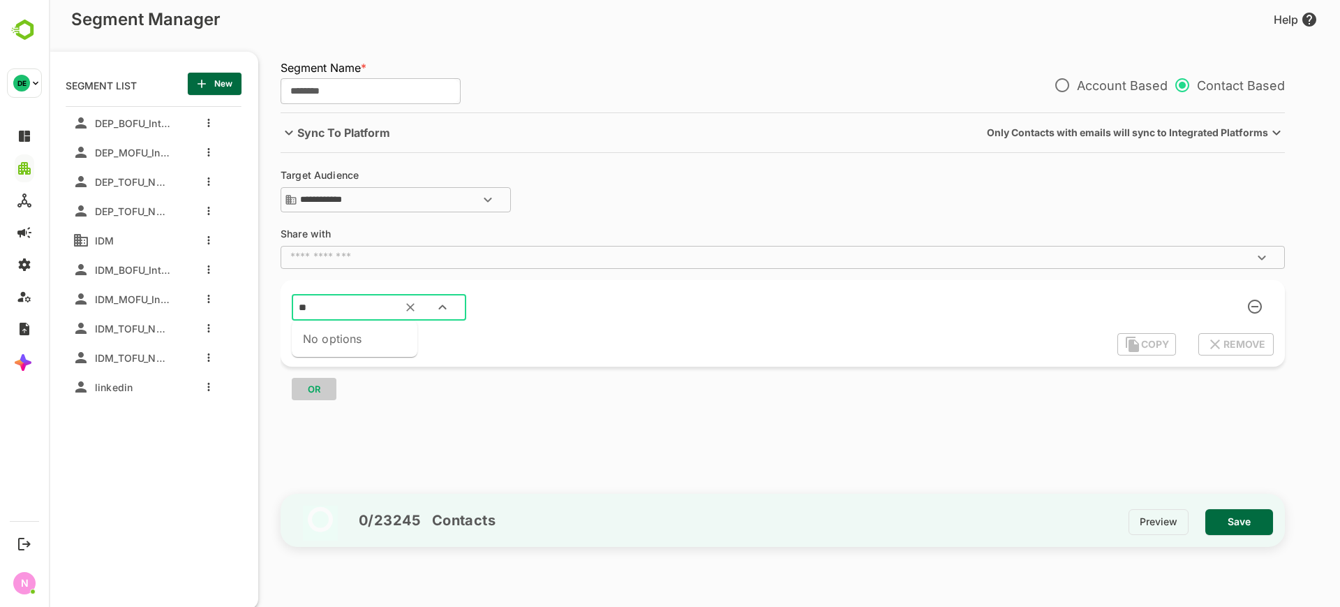
type input "*"
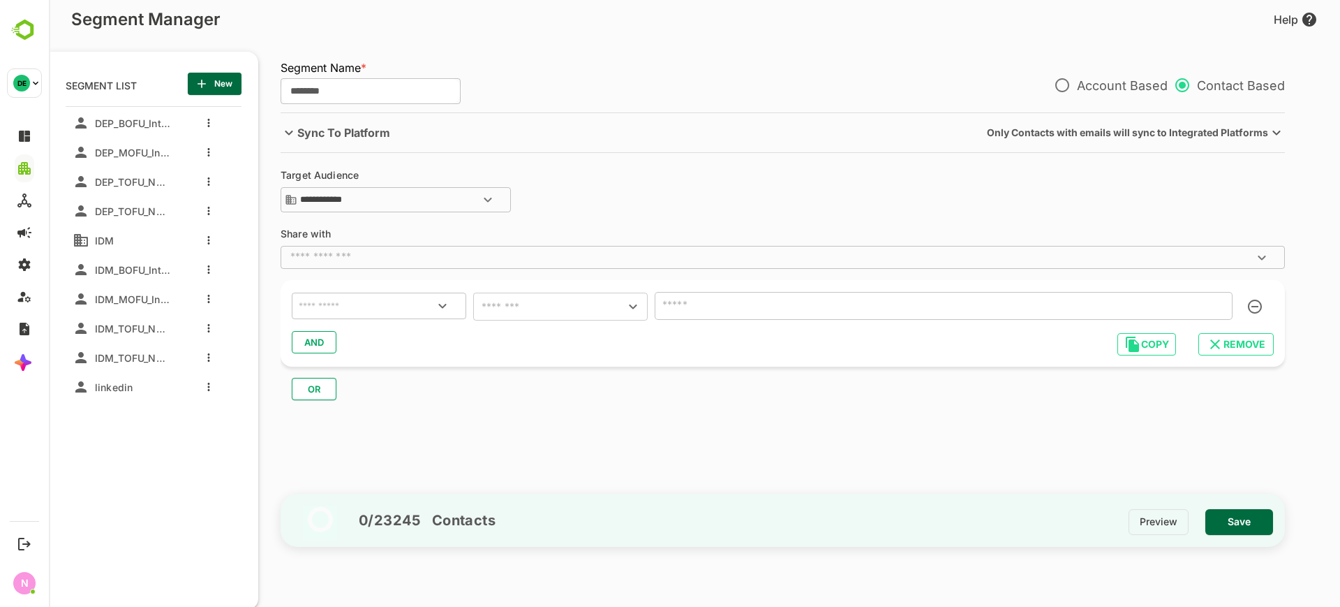
click at [365, 304] on input "text" at bounding box center [379, 306] width 166 height 18
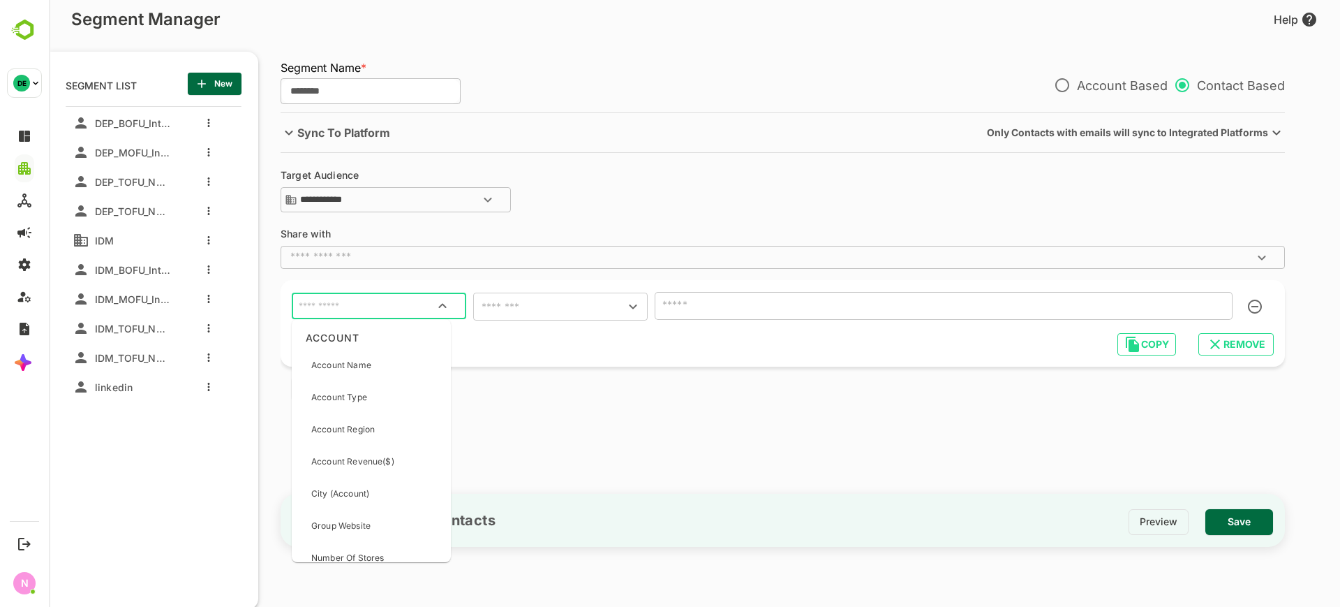
click at [365, 304] on input "text" at bounding box center [379, 306] width 166 height 18
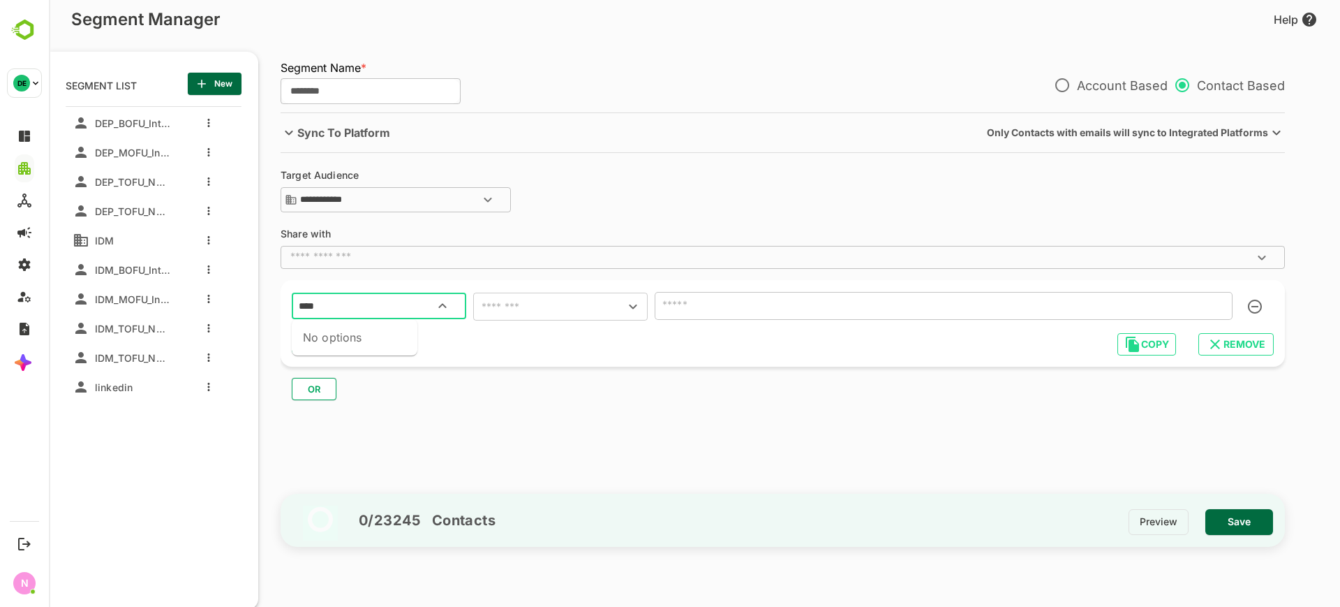
type input "*****"
type input "*"
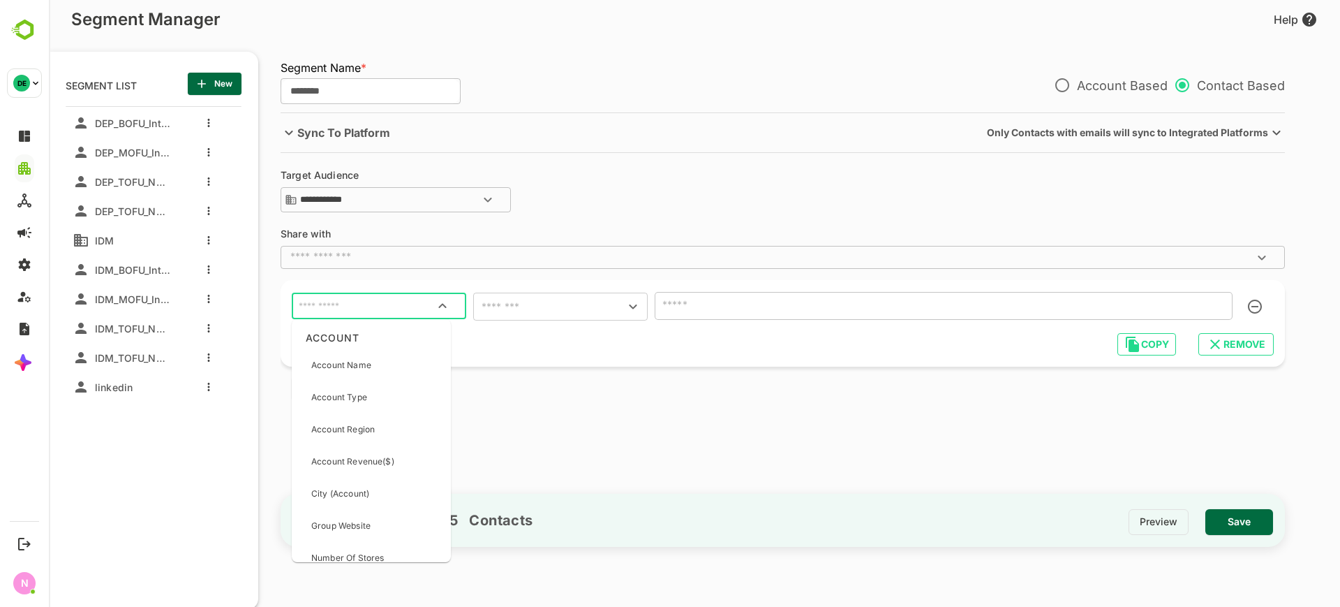
type input "*"
type input "***"
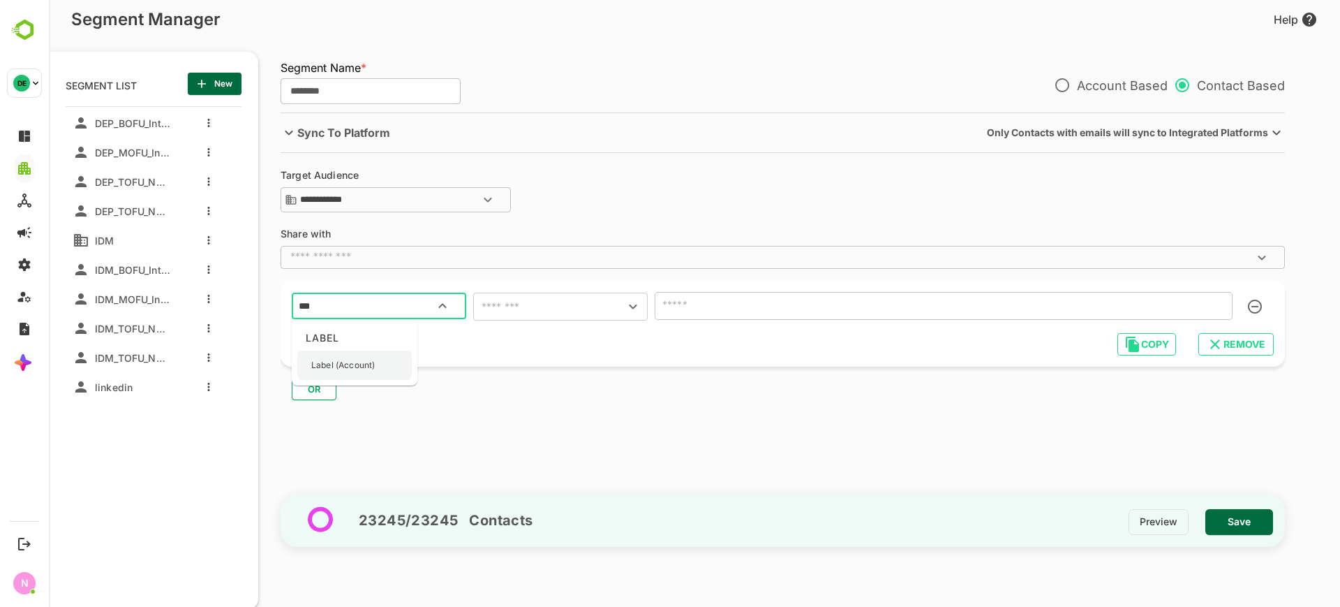
click at [362, 377] on div "Label (Account)" at bounding box center [343, 364] width 64 height 29
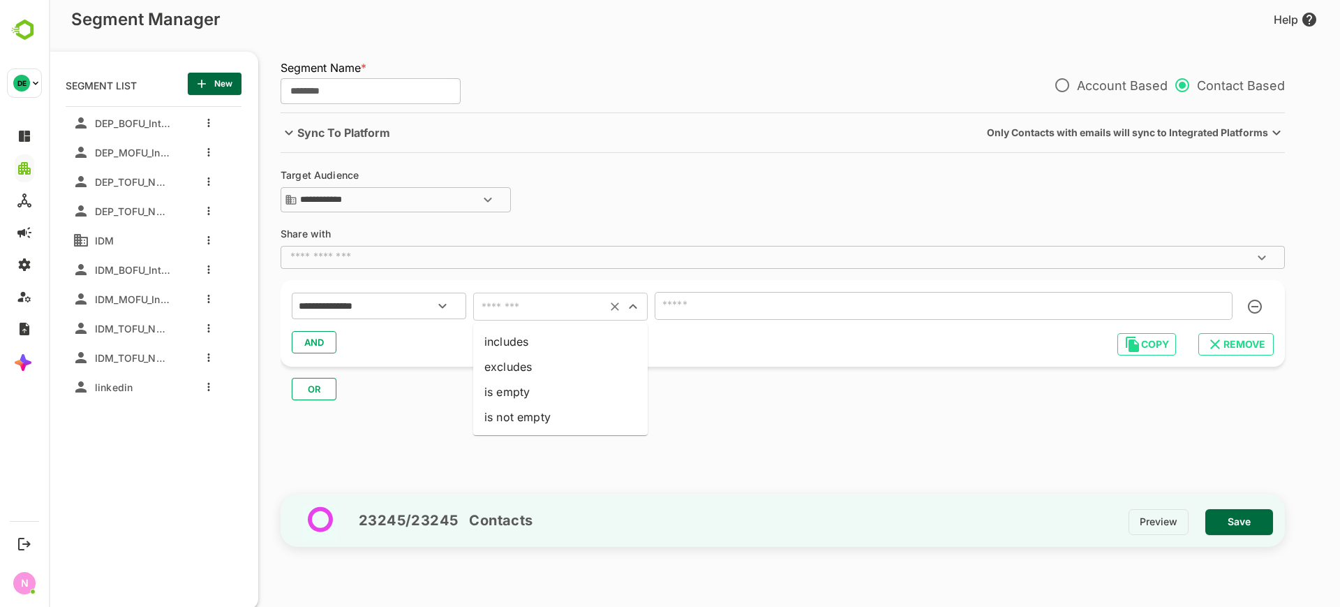
click at [540, 302] on input "text" at bounding box center [539, 307] width 125 height 20
click at [542, 343] on li "includes" at bounding box center [560, 341] width 175 height 25
type input "********"
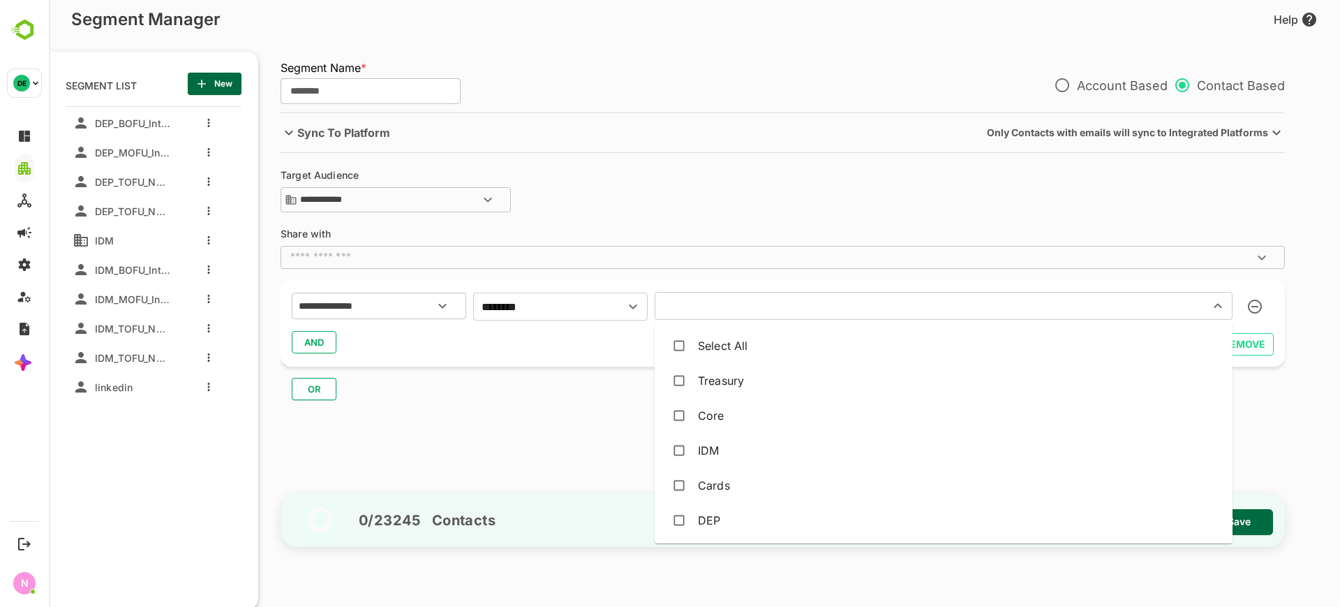
click at [692, 309] on input "text" at bounding box center [923, 306] width 528 height 20
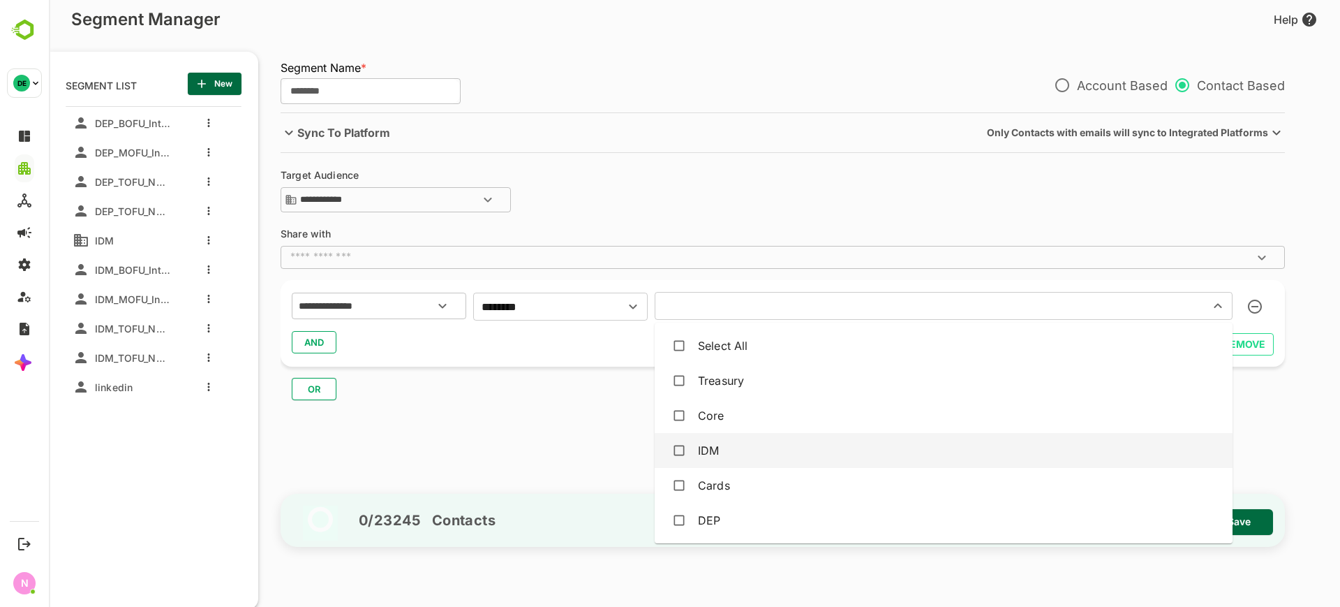
click at [717, 446] on div "IDM" at bounding box center [708, 450] width 21 height 17
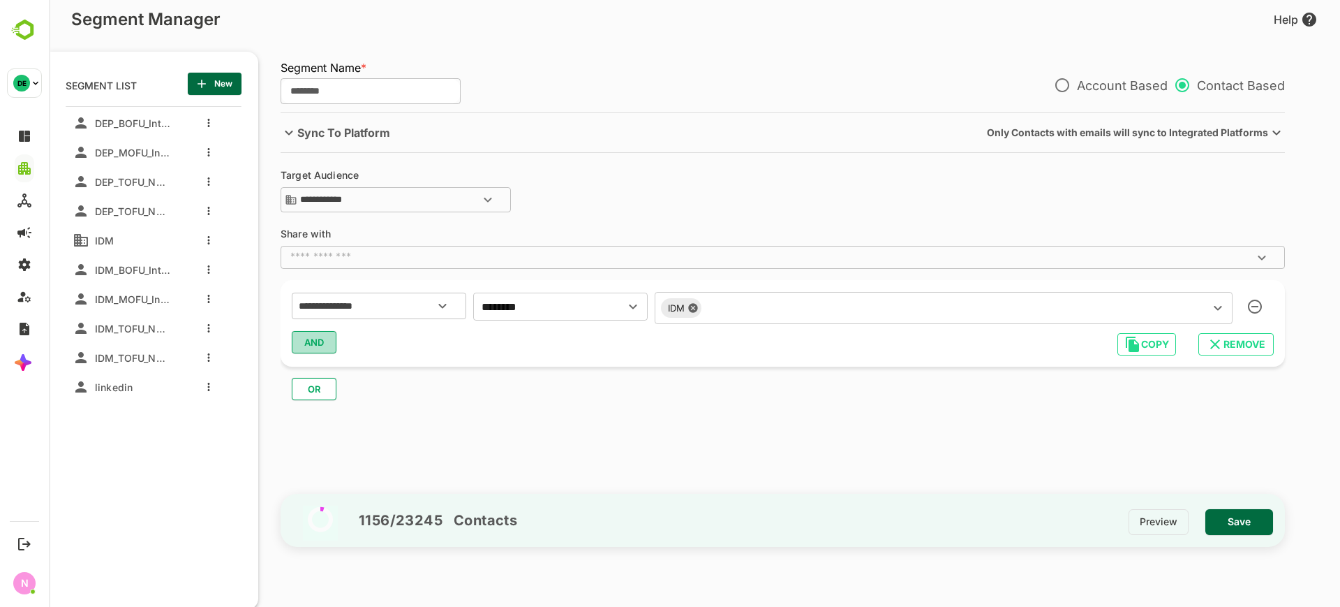
click at [320, 349] on span "AND" at bounding box center [314, 342] width 21 height 18
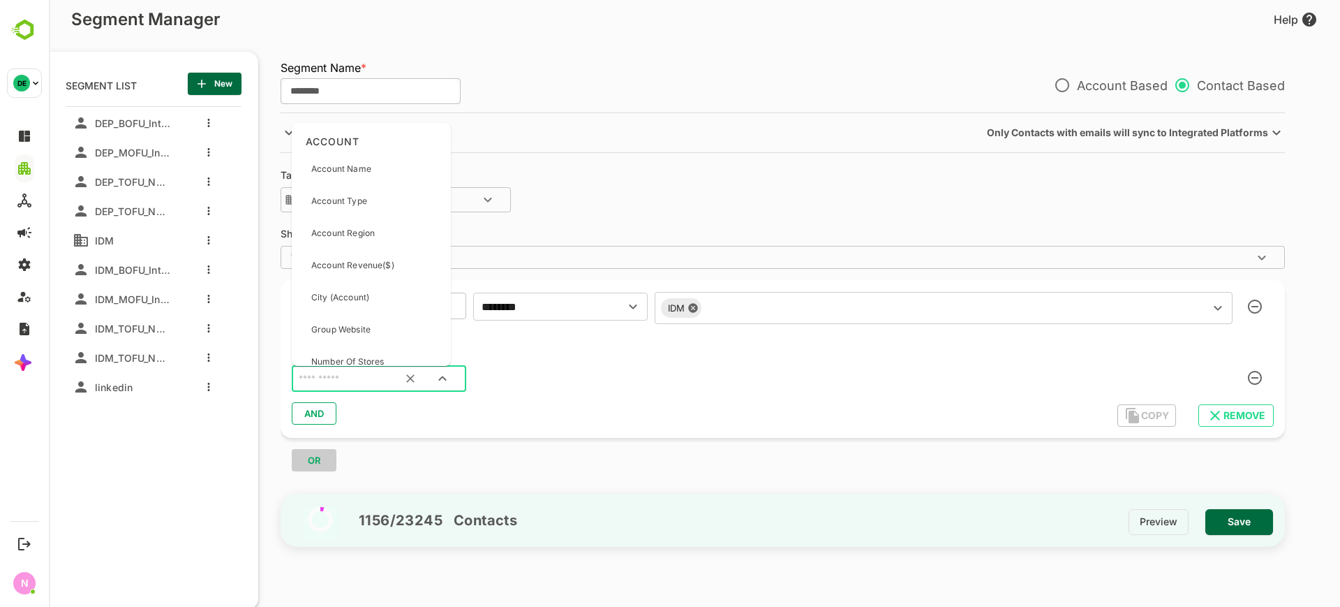
click at [340, 376] on input "text" at bounding box center [361, 379] width 131 height 18
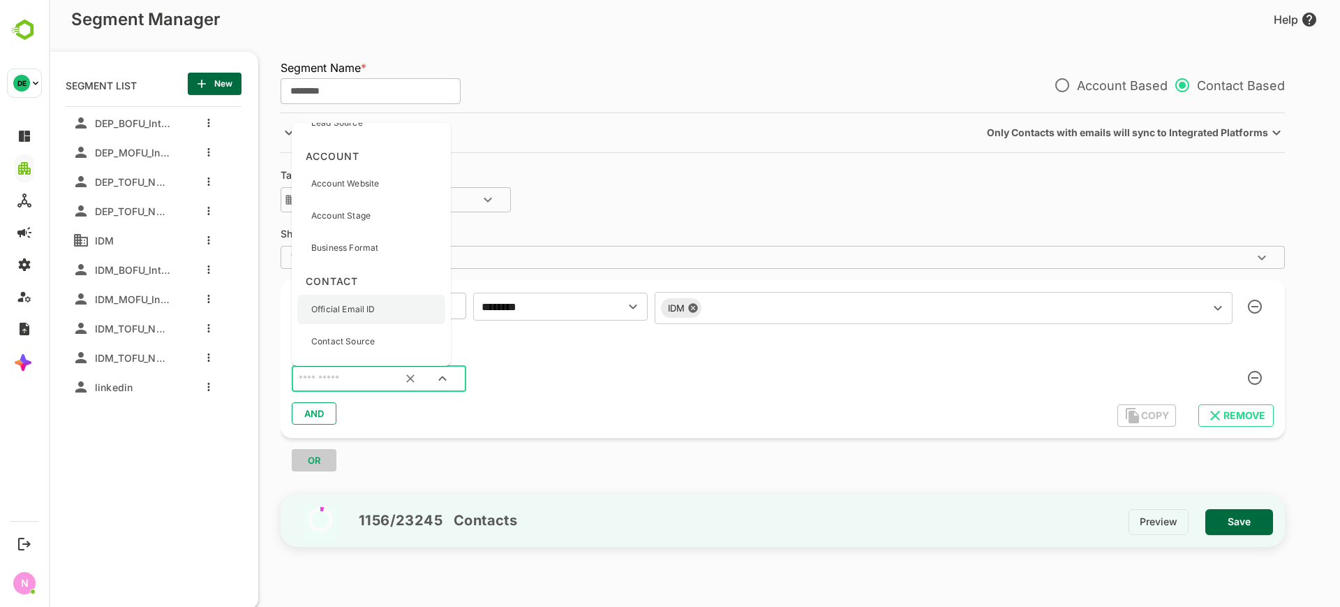
scroll to position [1078, 0]
click at [368, 228] on div "Account Stage" at bounding box center [340, 216] width 59 height 29
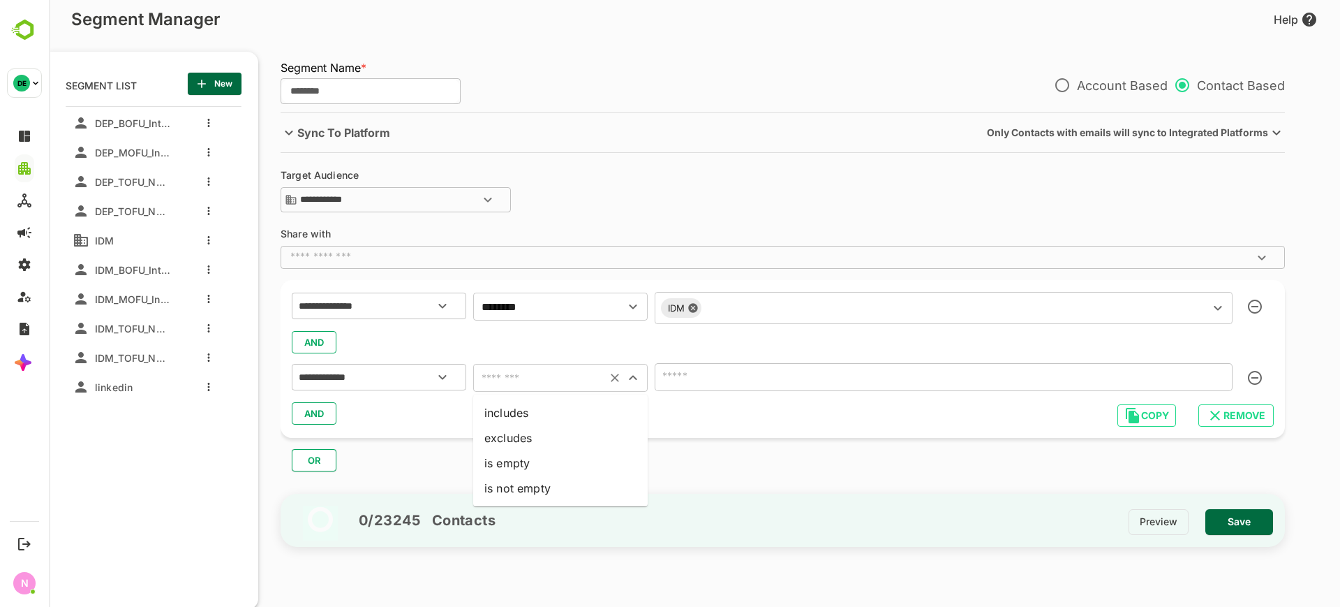
click at [507, 369] on input "text" at bounding box center [539, 378] width 125 height 20
click at [515, 410] on li "includes" at bounding box center [560, 412] width 175 height 25
type input "********"
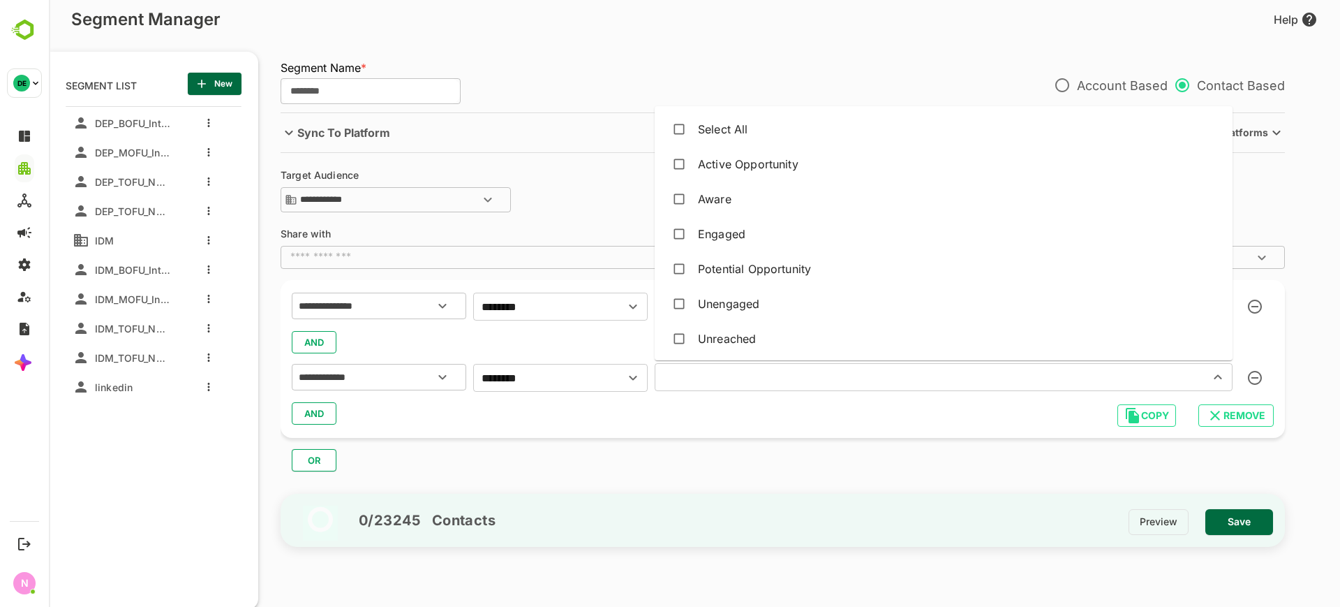
click at [685, 381] on input "text" at bounding box center [923, 377] width 528 height 20
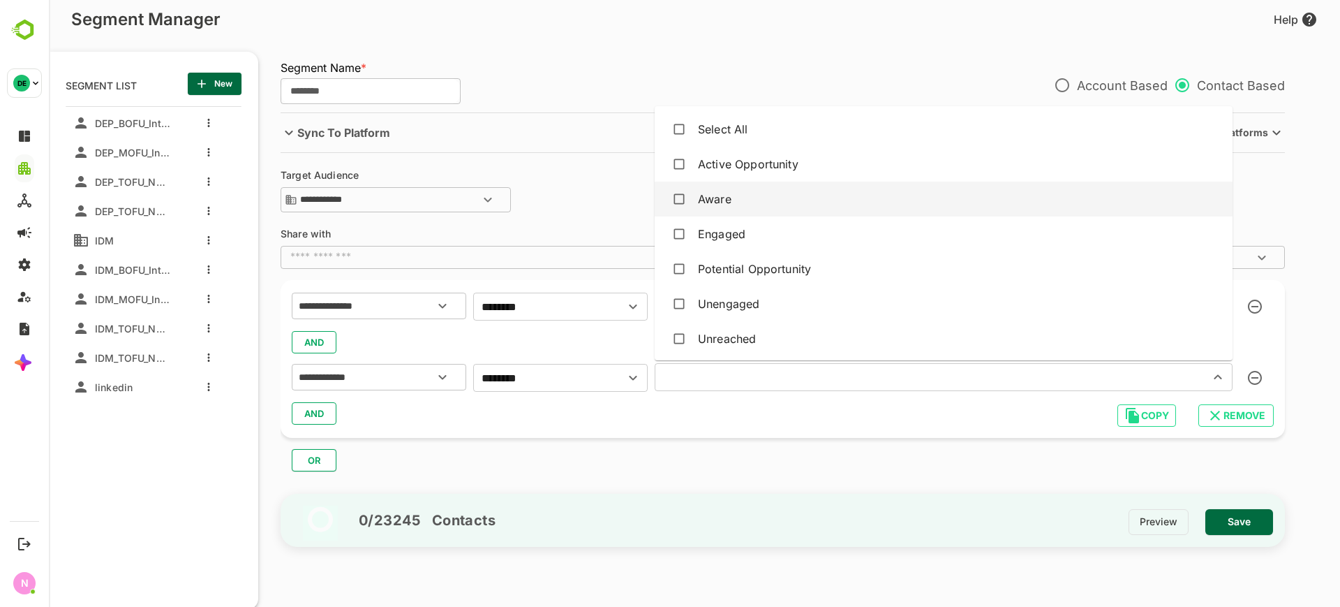
click at [710, 195] on div "Aware" at bounding box center [715, 199] width 34 height 17
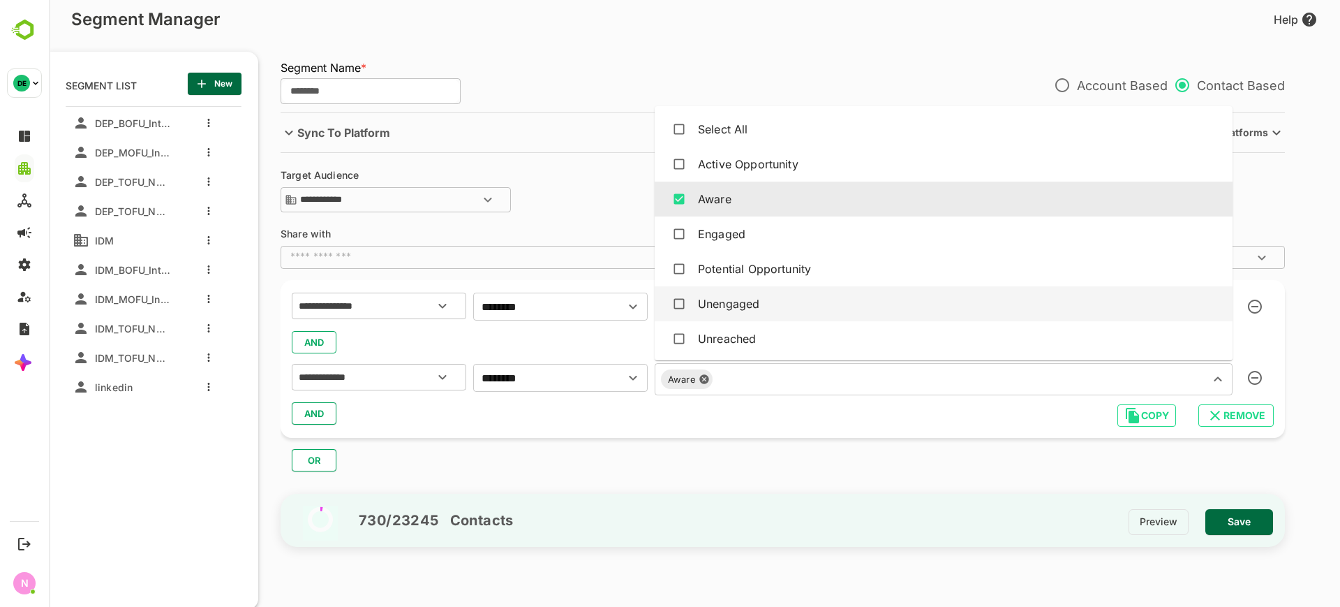
scroll to position [1, 0]
click at [723, 302] on div "Unengaged" at bounding box center [728, 302] width 61 height 17
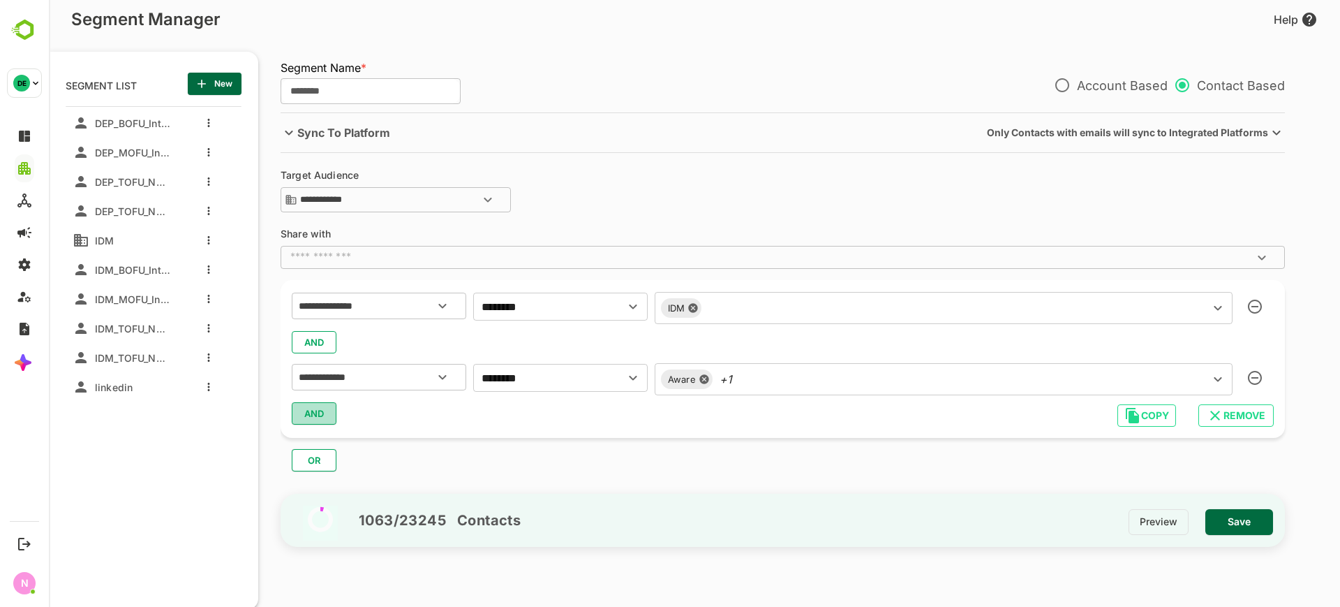
click at [313, 415] on span "AND" at bounding box center [314, 413] width 21 height 18
click at [343, 452] on input "text" at bounding box center [361, 450] width 131 height 18
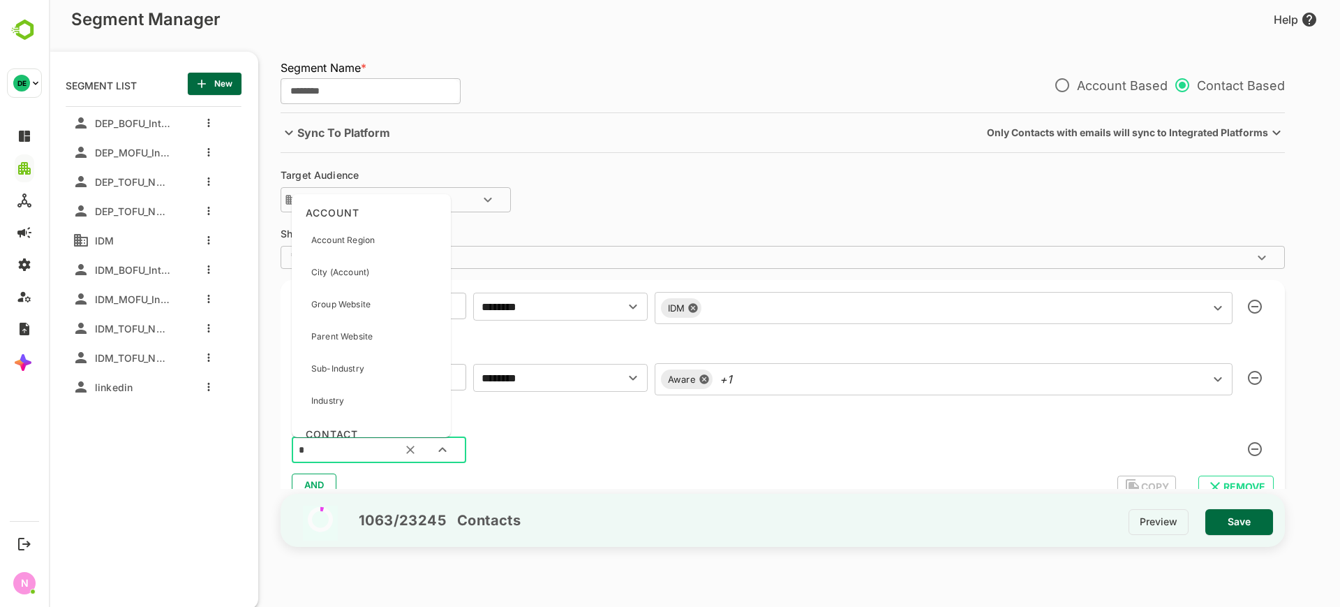
type input "**"
click at [360, 418] on div "Intent Level" at bounding box center [363, 426] width 132 height 29
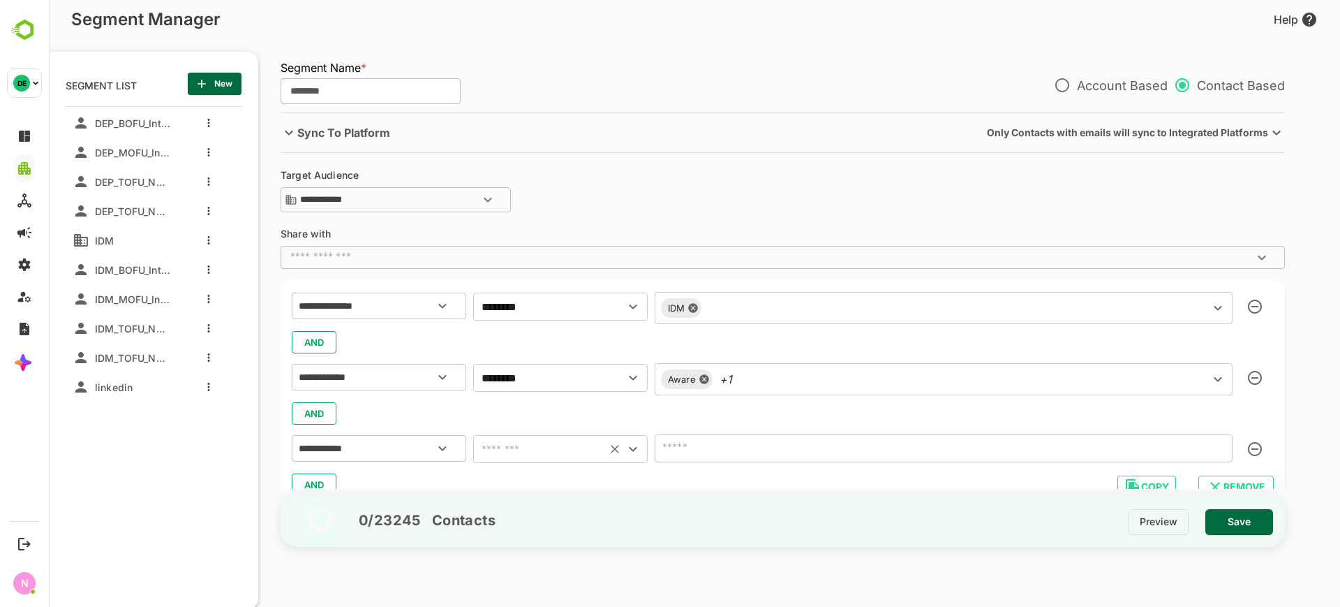
click at [575, 459] on div "​" at bounding box center [560, 449] width 175 height 28
click at [562, 449] on input "text" at bounding box center [539, 449] width 125 height 20
click at [542, 556] on li "is not empty" at bounding box center [560, 559] width 175 height 25
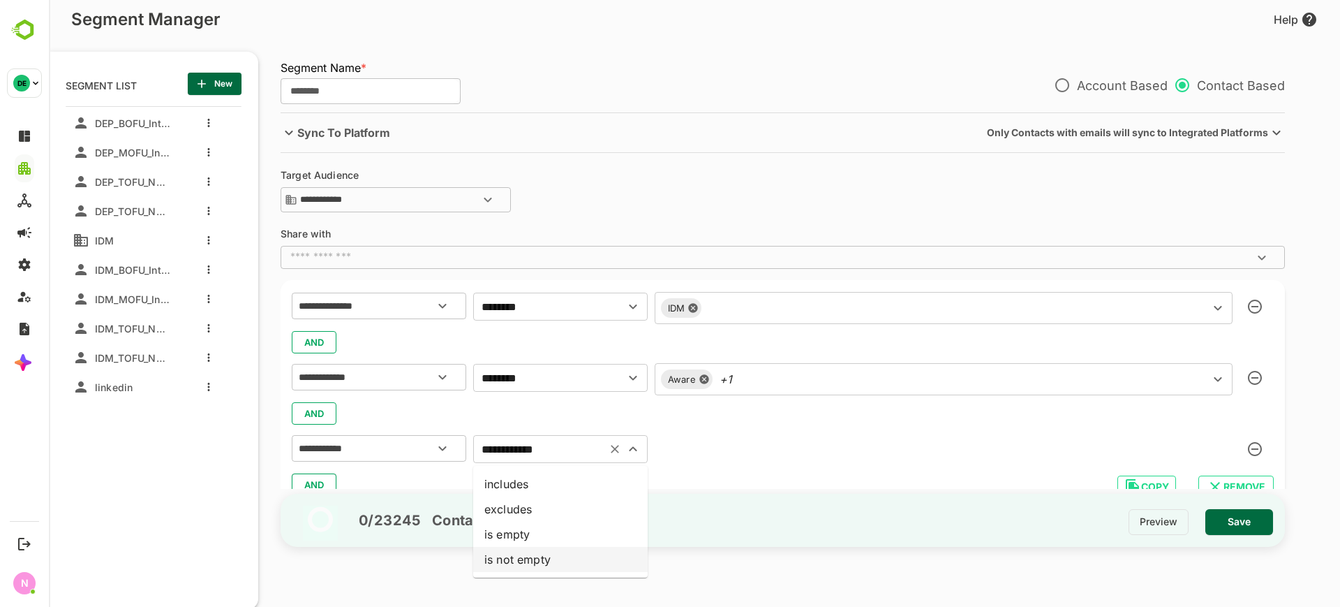
click at [573, 450] on input "**********" at bounding box center [539, 449] width 125 height 20
click at [528, 530] on li "is empty" at bounding box center [560, 533] width 175 height 25
click at [559, 453] on input "********" at bounding box center [539, 449] width 125 height 20
click at [528, 554] on li "is not empty" at bounding box center [560, 559] width 175 height 25
click at [570, 443] on input "**********" at bounding box center [539, 449] width 125 height 20
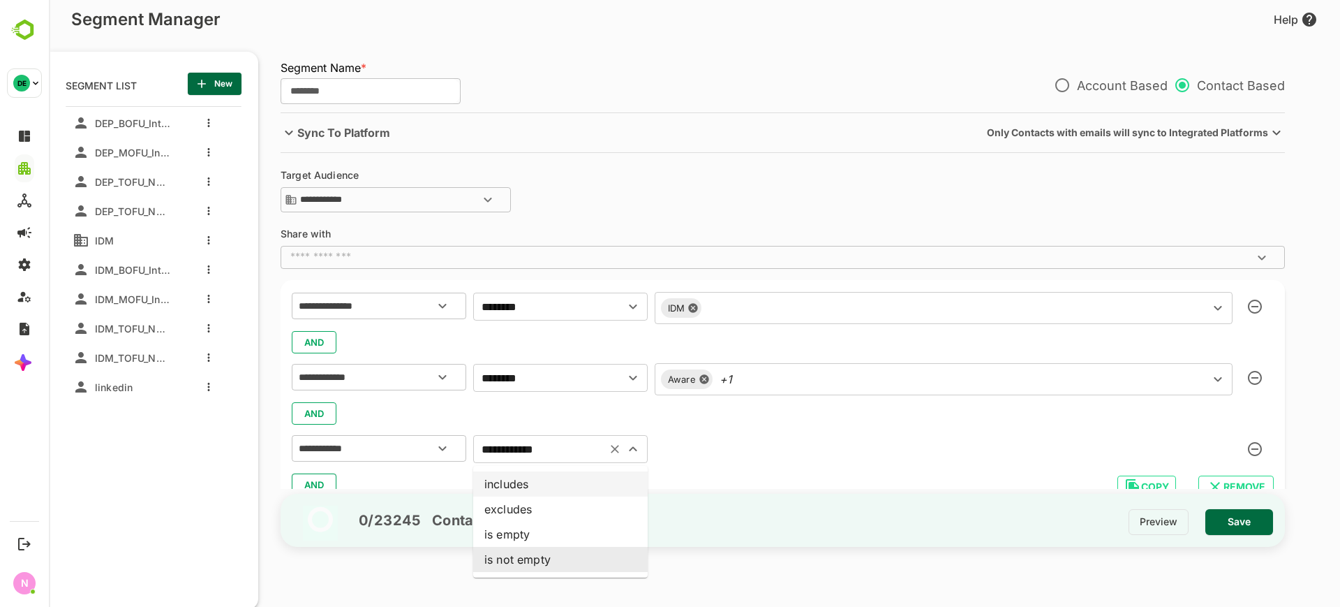
click at [545, 486] on li "includes" at bounding box center [560, 483] width 175 height 25
type input "********"
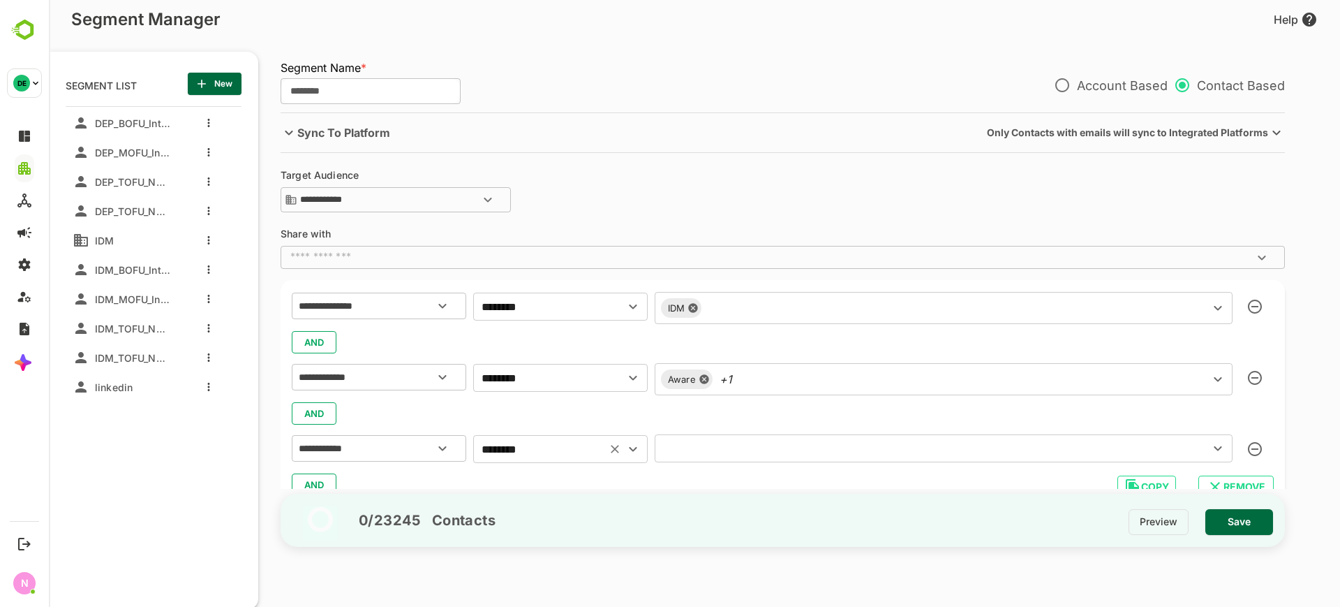
click at [676, 459] on div "​" at bounding box center [944, 448] width 578 height 28
click at [708, 440] on input "text" at bounding box center [923, 448] width 528 height 20
click at [628, 486] on div "AND" at bounding box center [783, 484] width 982 height 27
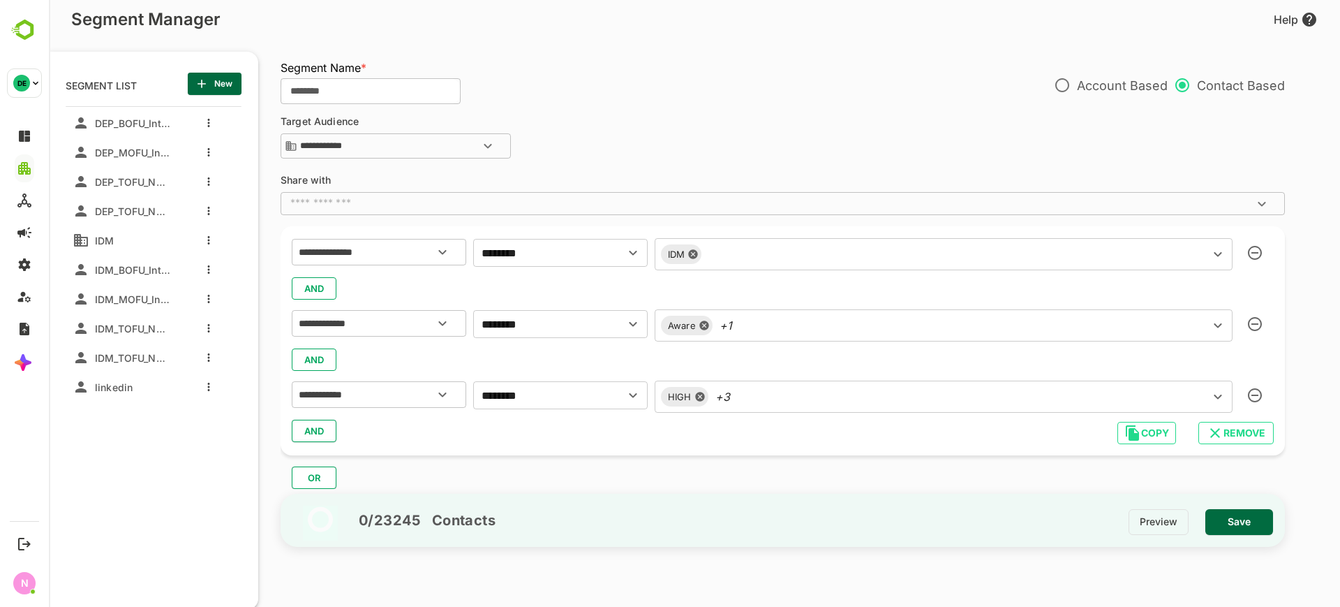
click at [758, 396] on div "HIGH +3 ​" at bounding box center [944, 396] width 578 height 32
click at [704, 438] on div "AND" at bounding box center [783, 430] width 982 height 27
click at [1245, 524] on span "Save" at bounding box center [1239, 521] width 45 height 18
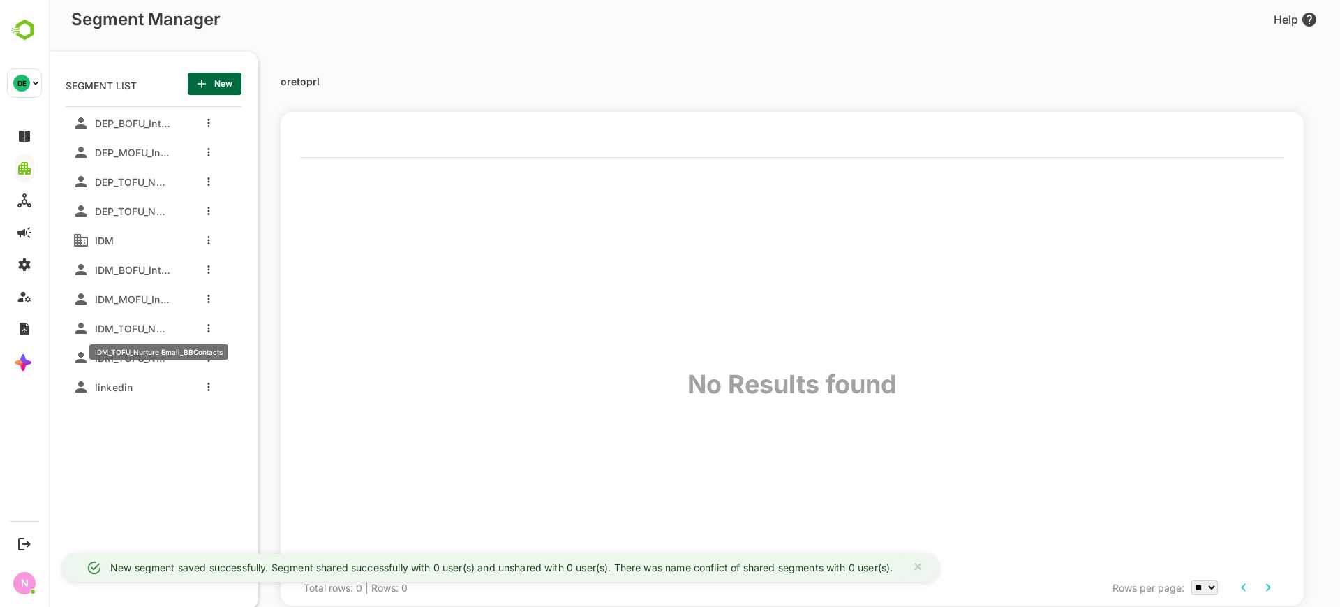
click at [109, 329] on span "IDM_TOFU_Nurture Email_BBContacts" at bounding box center [129, 328] width 81 height 12
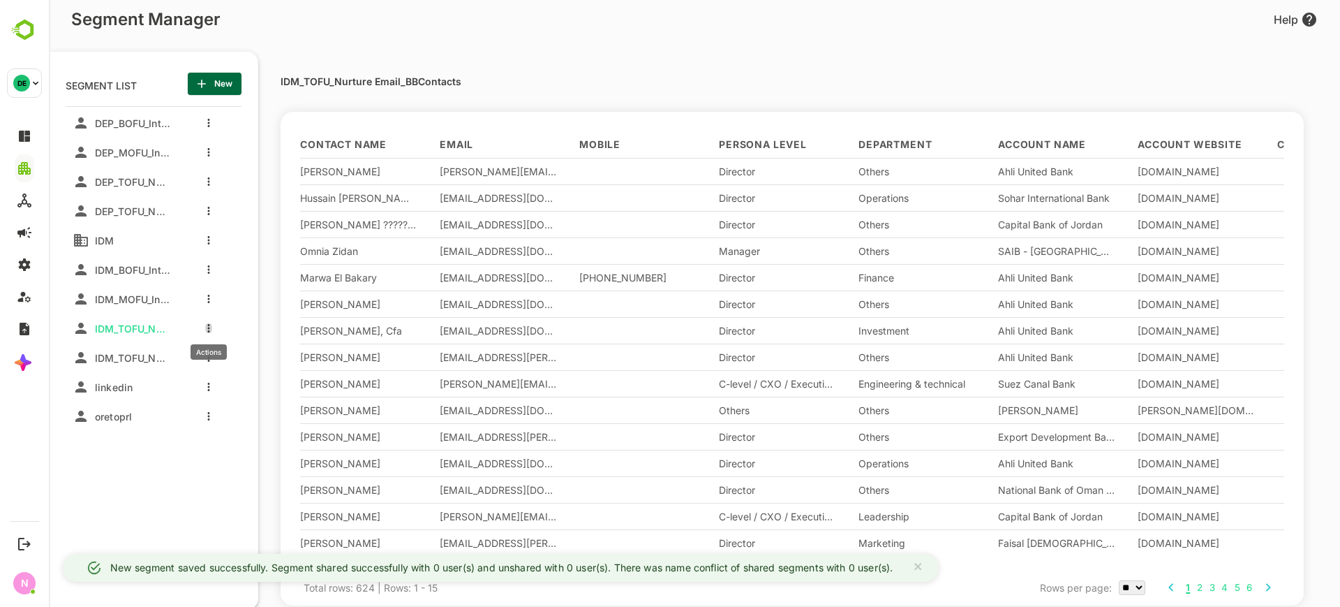
click at [209, 330] on icon "more actions" at bounding box center [209, 328] width 2 height 8
click at [229, 381] on div at bounding box center [229, 379] width 25 height 10
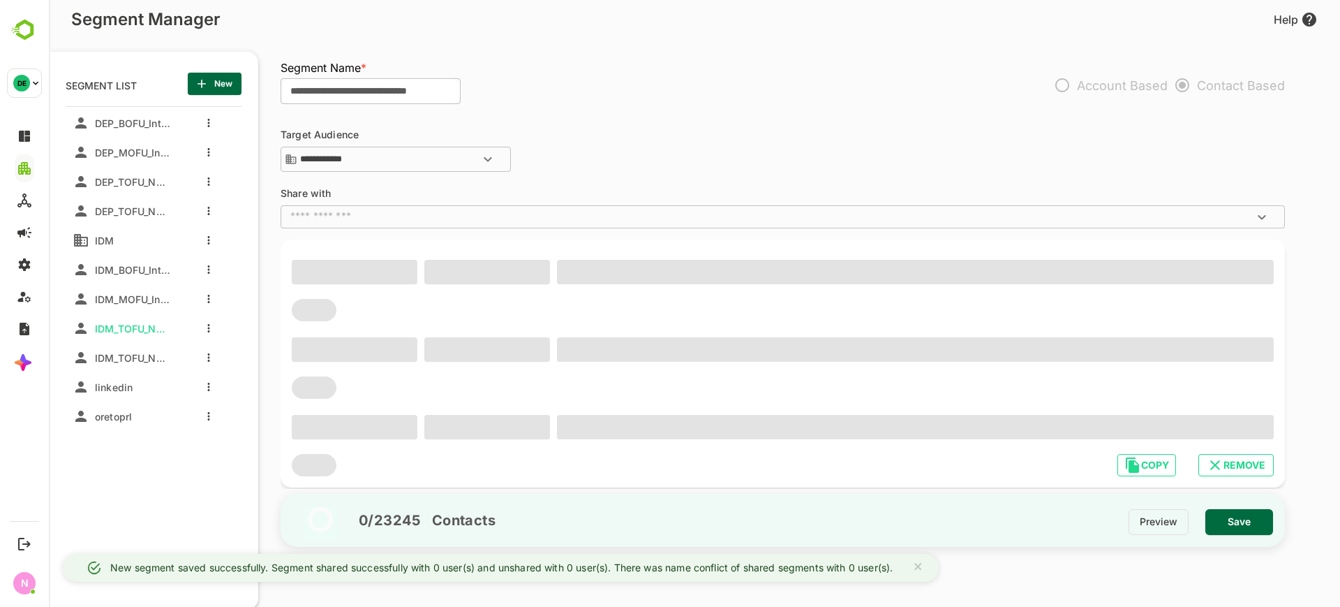
type input "**********"
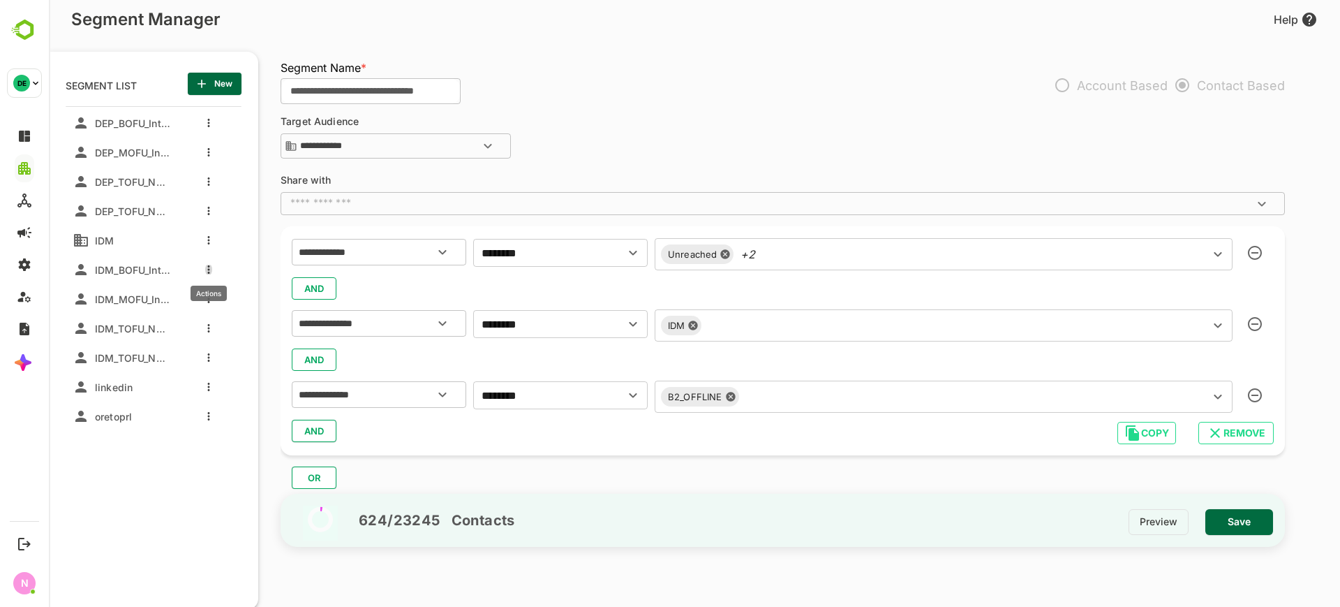
click at [207, 267] on icon "more actions" at bounding box center [208, 269] width 3 height 8
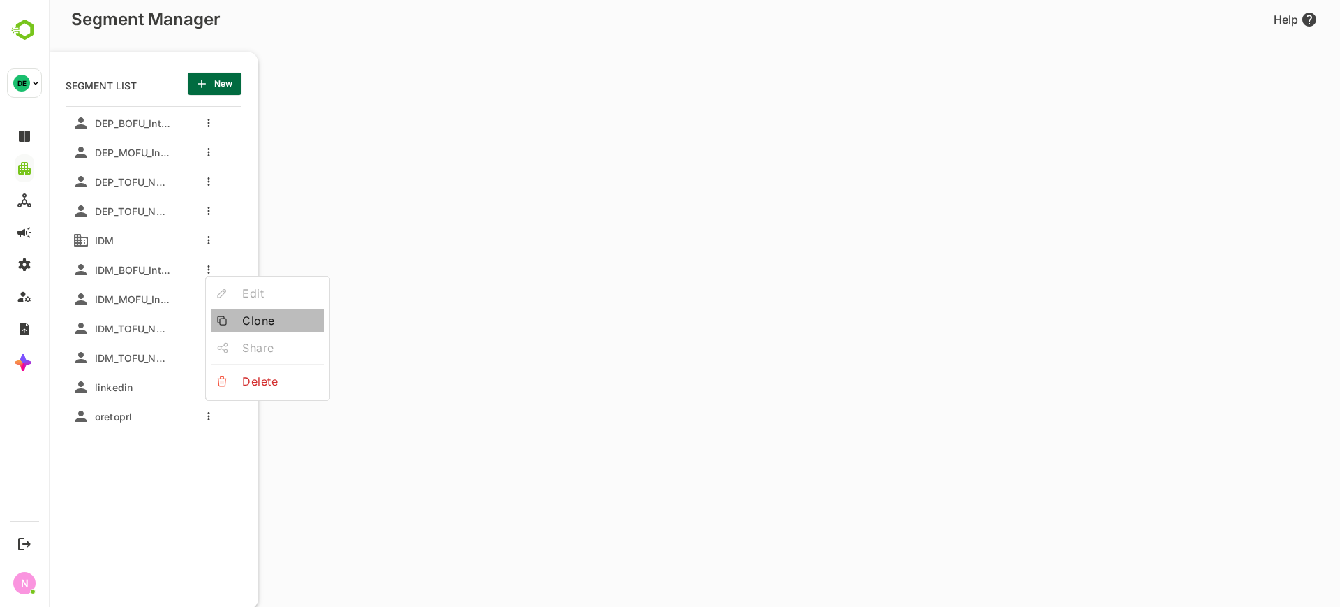
click at [219, 322] on icon at bounding box center [222, 321] width 10 height 10
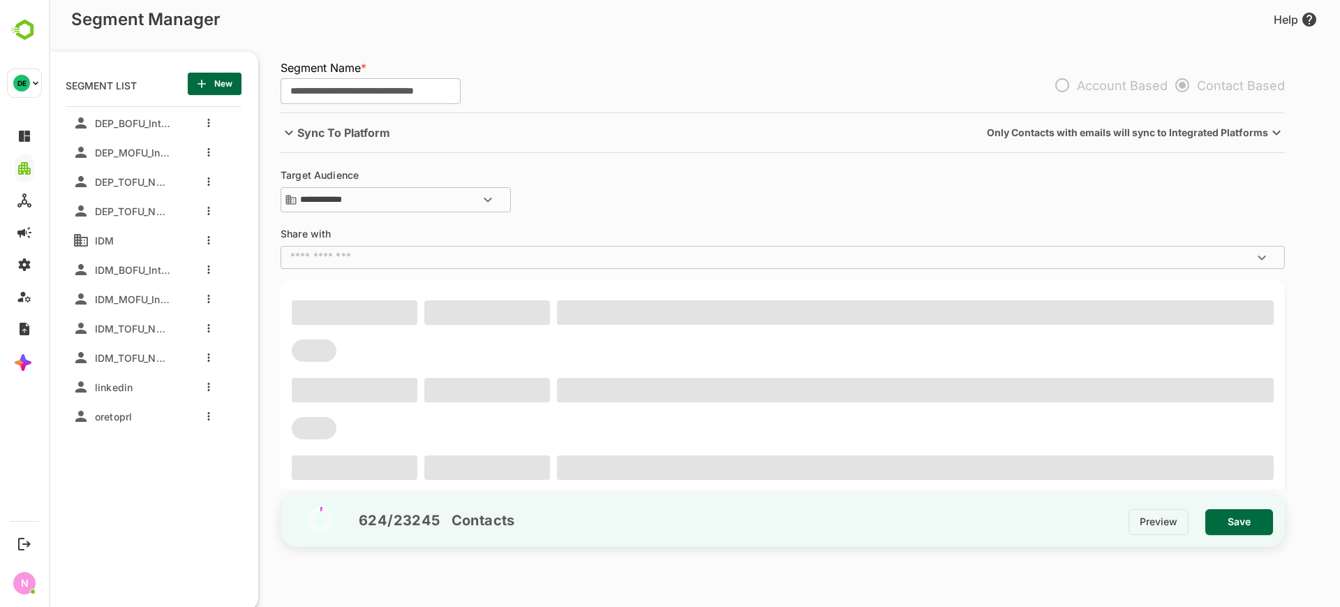
type input "**********"
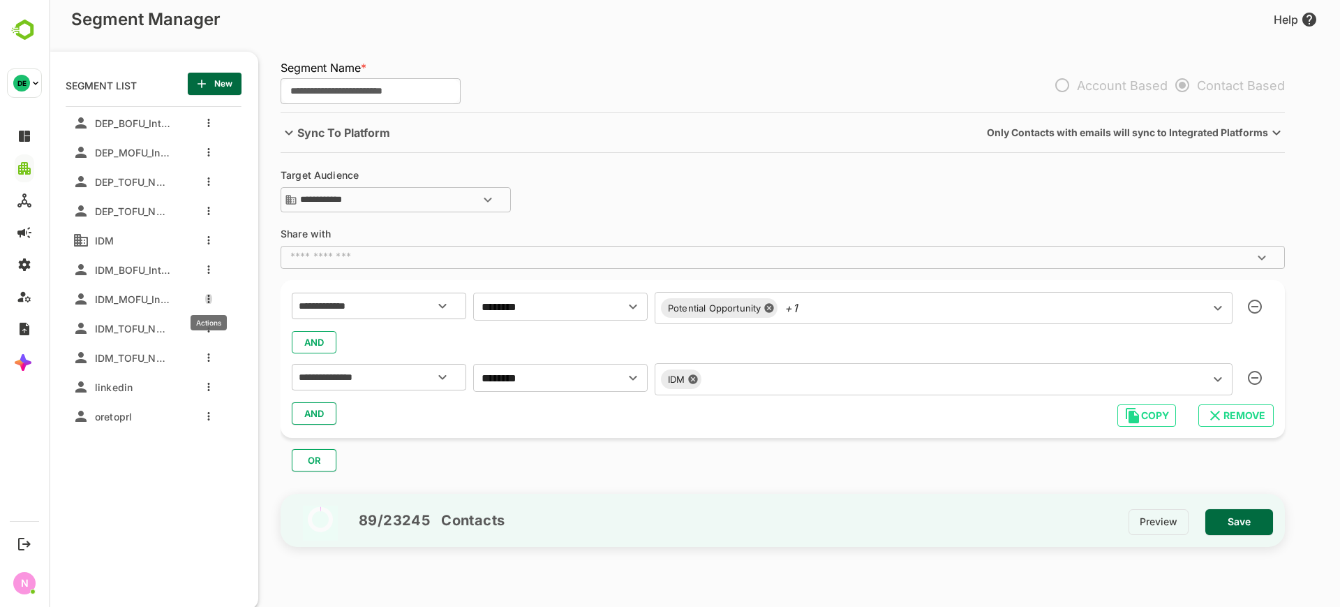
click at [206, 299] on button "more actions" at bounding box center [208, 298] width 7 height 13
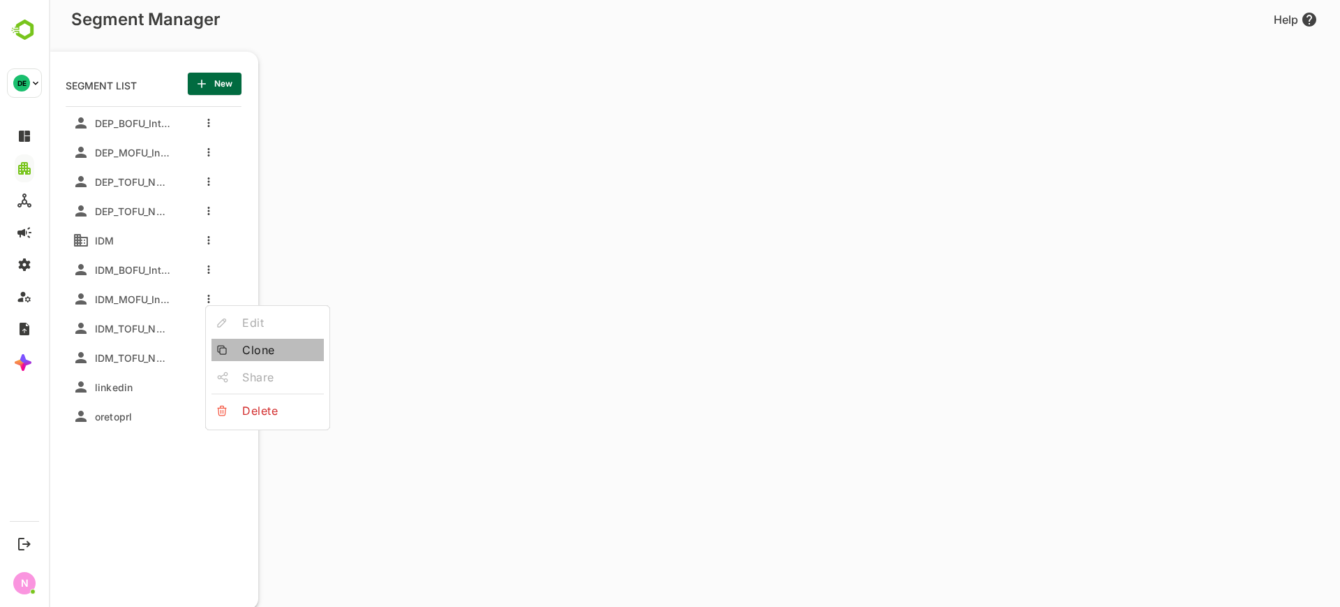
click at [231, 348] on div at bounding box center [229, 350] width 25 height 10
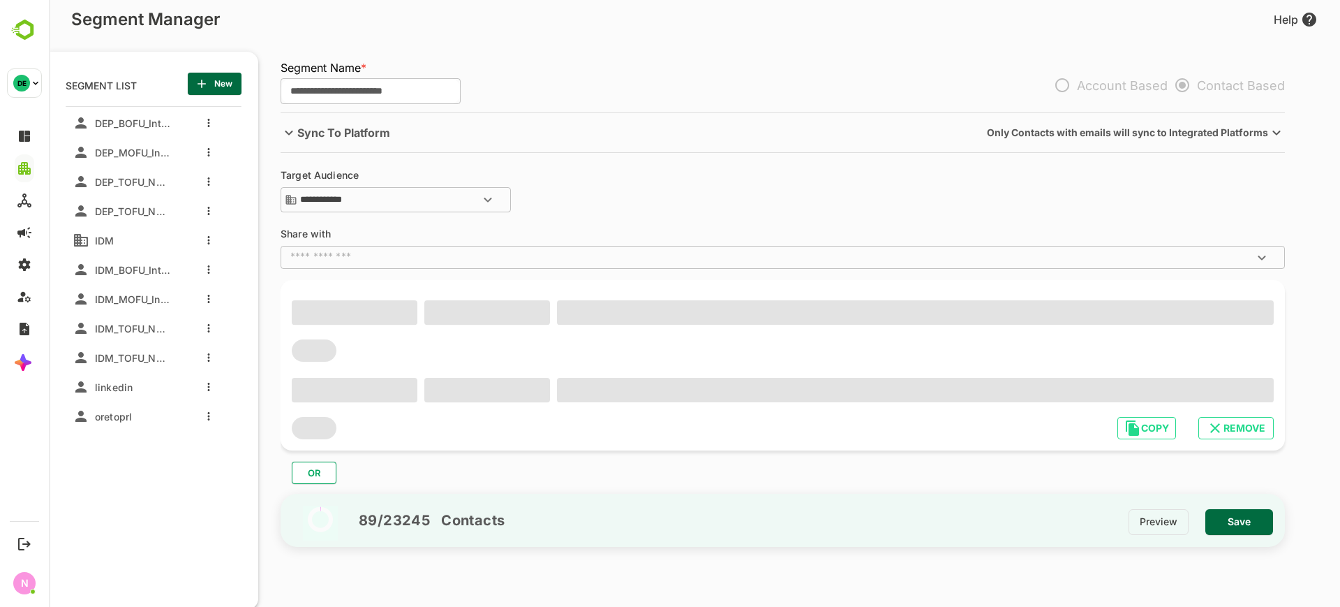
type input "**********"
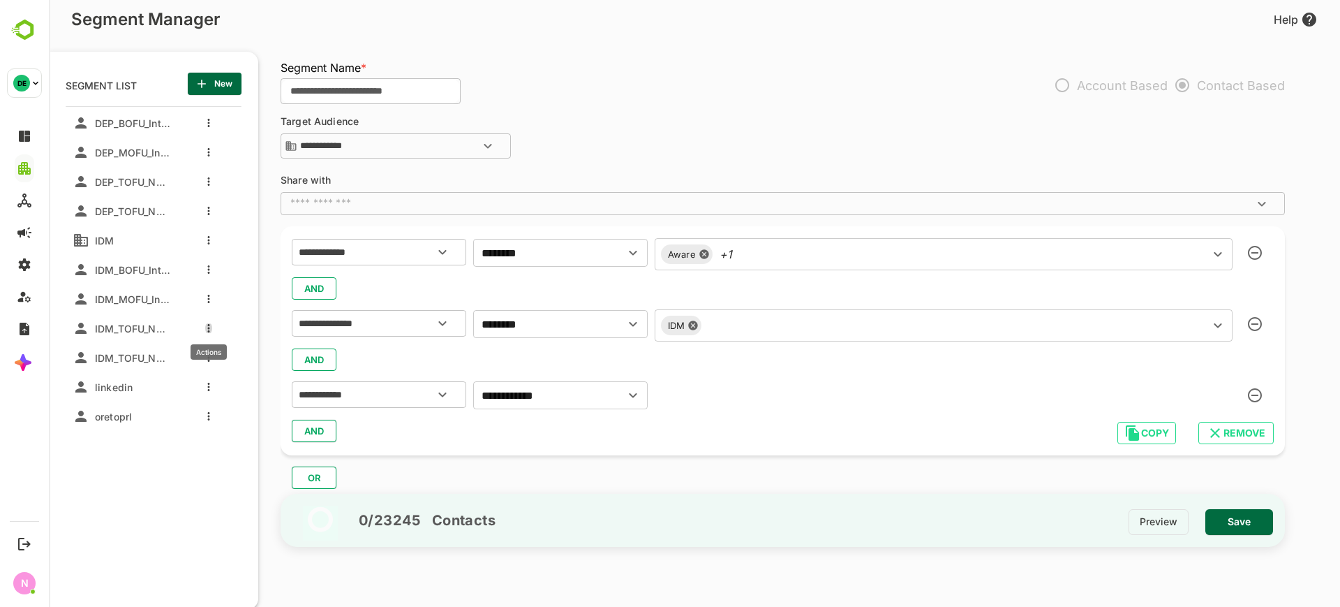
click at [207, 331] on button "more actions" at bounding box center [208, 328] width 7 height 13
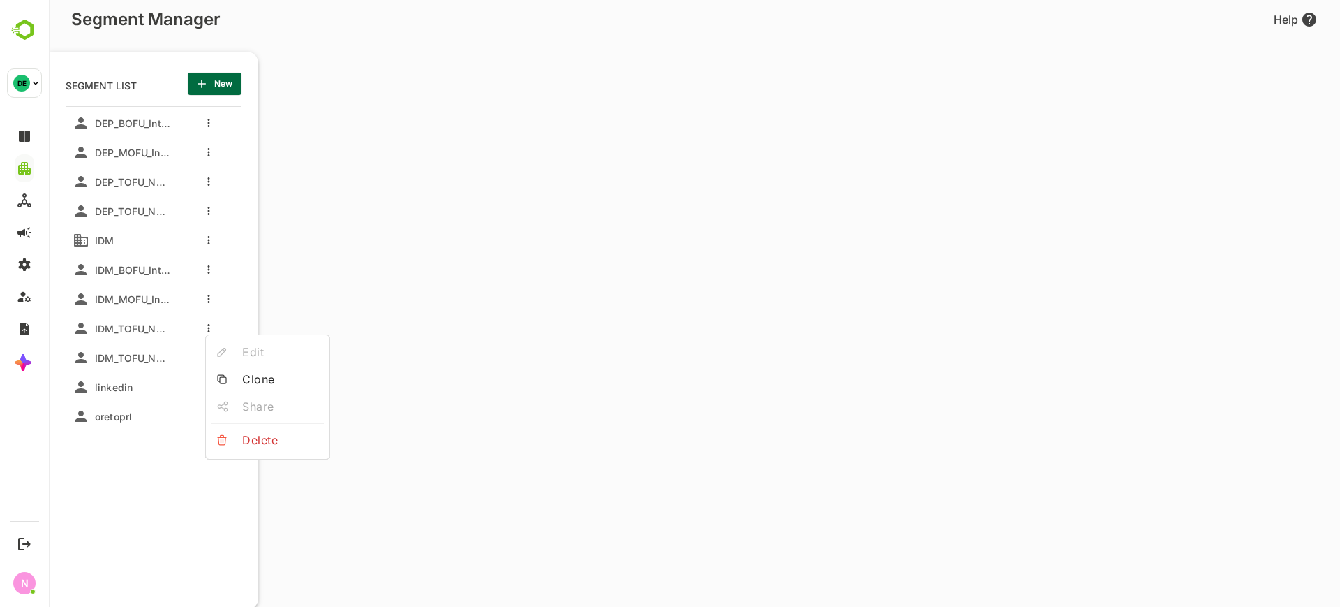
click at [144, 298] on div at bounding box center [694, 303] width 1291 height 607
click at [209, 297] on icon "more actions" at bounding box center [209, 299] width 2 height 8
click at [168, 239] on div at bounding box center [694, 303] width 1291 height 607
click at [126, 412] on span "oretoprl" at bounding box center [110, 416] width 43 height 12
click at [207, 415] on icon "more actions" at bounding box center [208, 416] width 3 height 8
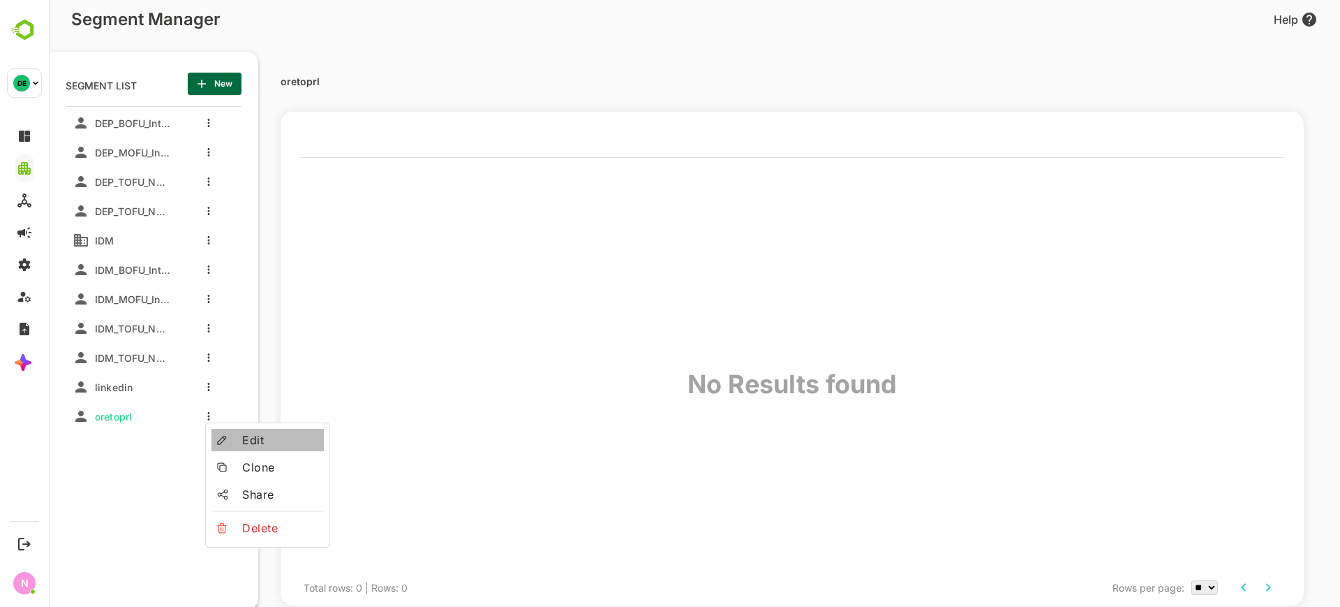
click at [236, 440] on div at bounding box center [229, 440] width 25 height 10
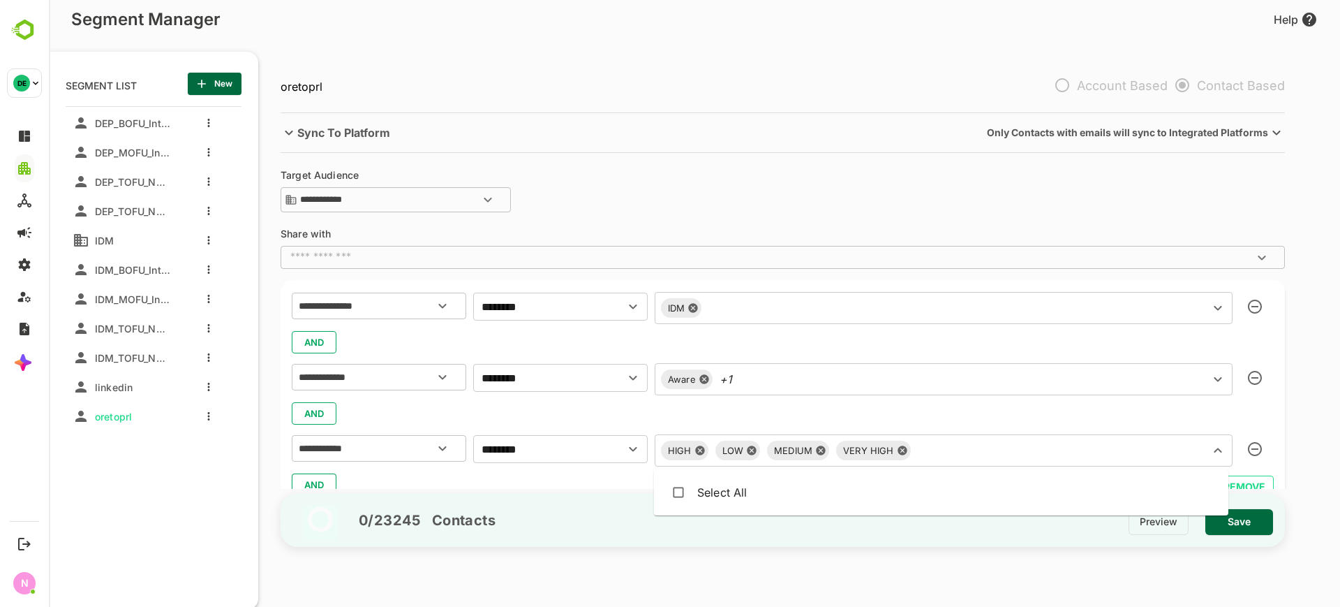
click at [755, 451] on div "HIGH LOW MEDIUM VERY HIGH ​" at bounding box center [944, 450] width 578 height 32
click at [818, 451] on icon at bounding box center [820, 450] width 9 height 9
click at [750, 449] on icon at bounding box center [751, 450] width 11 height 11
click at [697, 447] on icon at bounding box center [699, 450] width 9 height 9
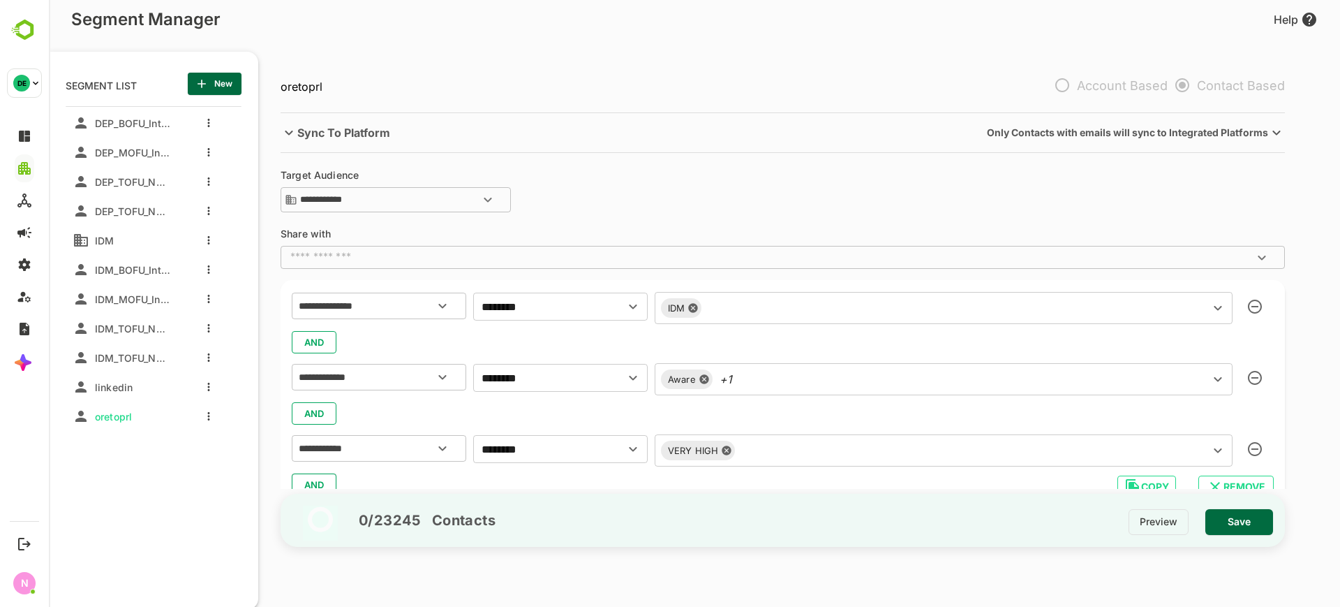
click at [744, 403] on div "AND" at bounding box center [783, 413] width 982 height 27
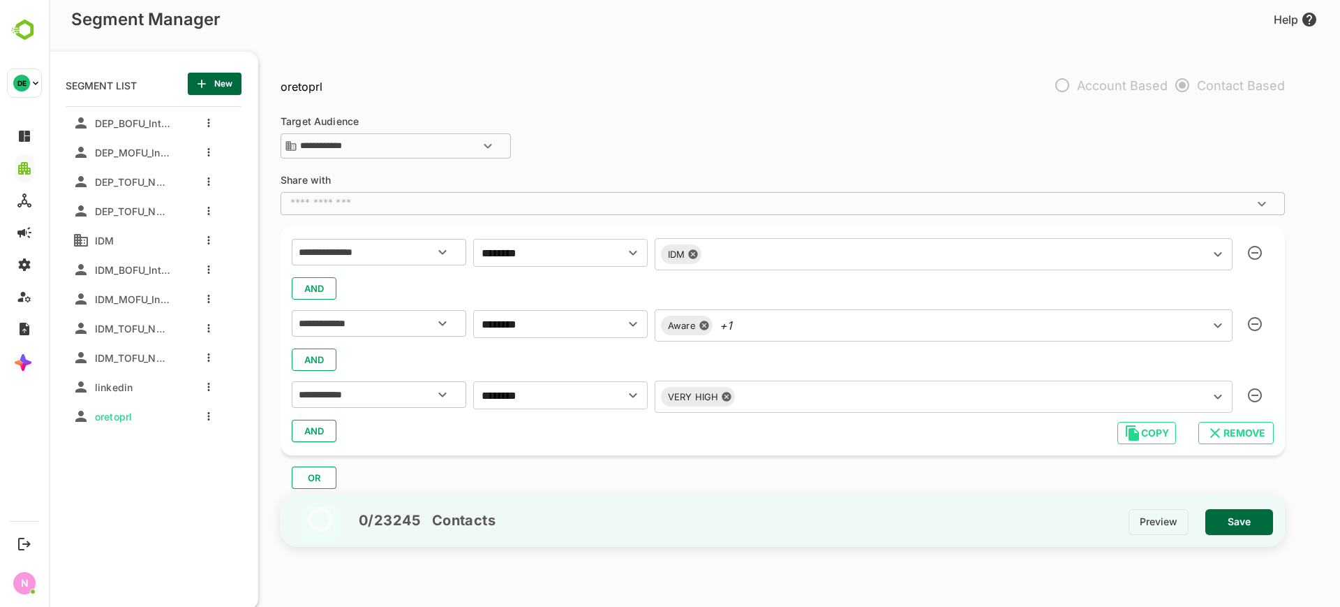
click at [1042, 480] on div "OR" at bounding box center [789, 472] width 1016 height 34
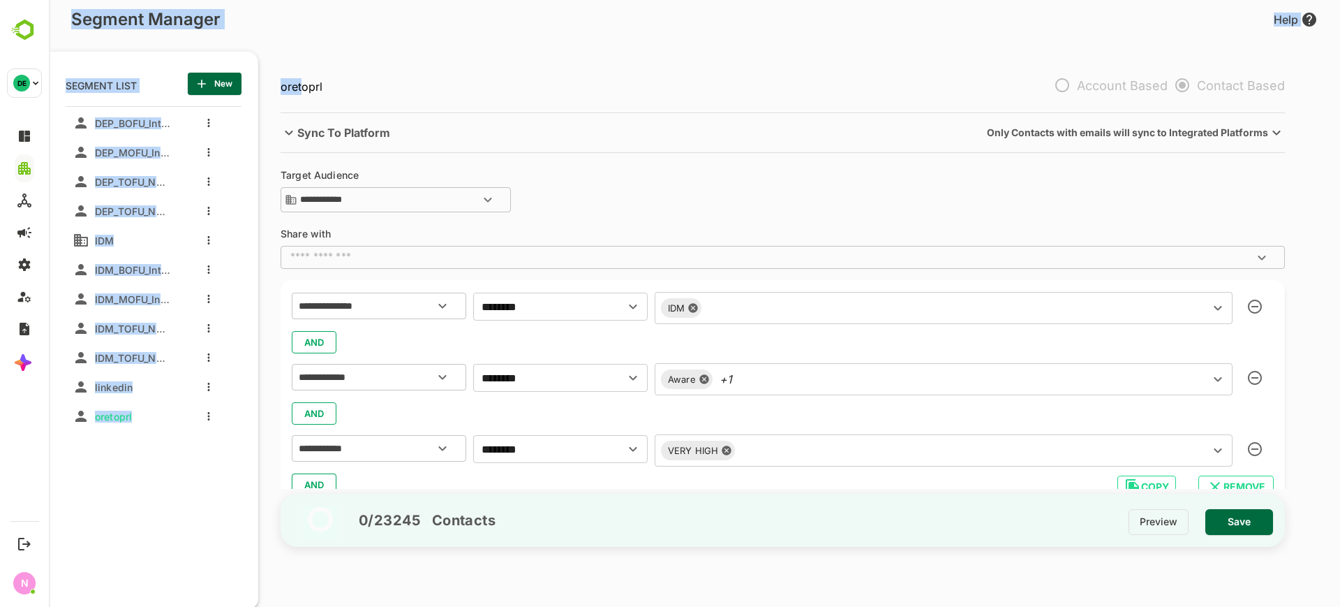
drag, startPoint x: 301, startPoint y: 66, endPoint x: 54, endPoint y: -71, distance: 282.8
click at [54, 0] on html "**********" at bounding box center [694, 303] width 1291 height 607
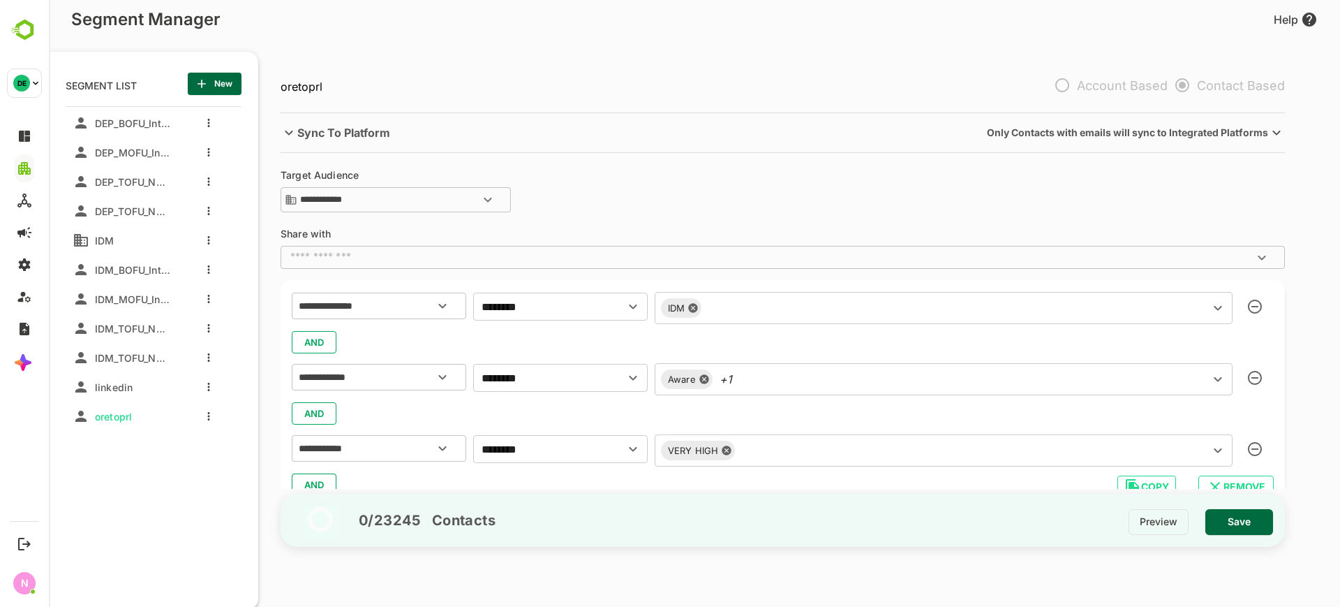
click at [366, 52] on div "**********" at bounding box center [785, 322] width 1055 height 574
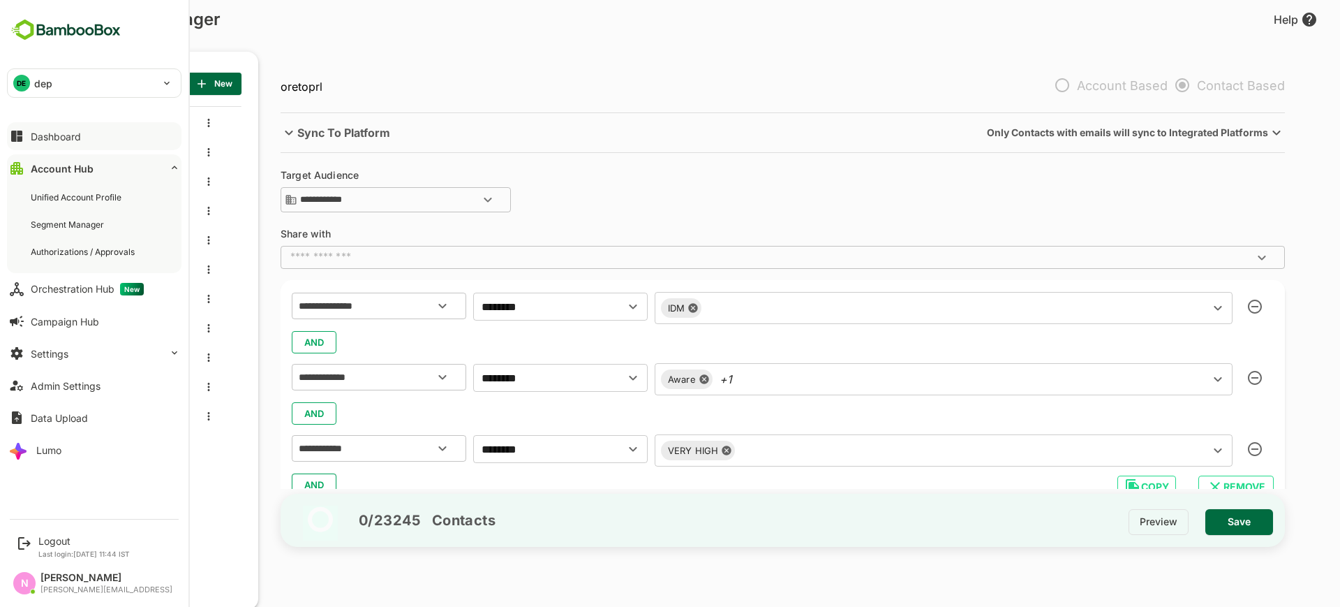
click at [52, 135] on div "Dashboard" at bounding box center [56, 137] width 50 height 12
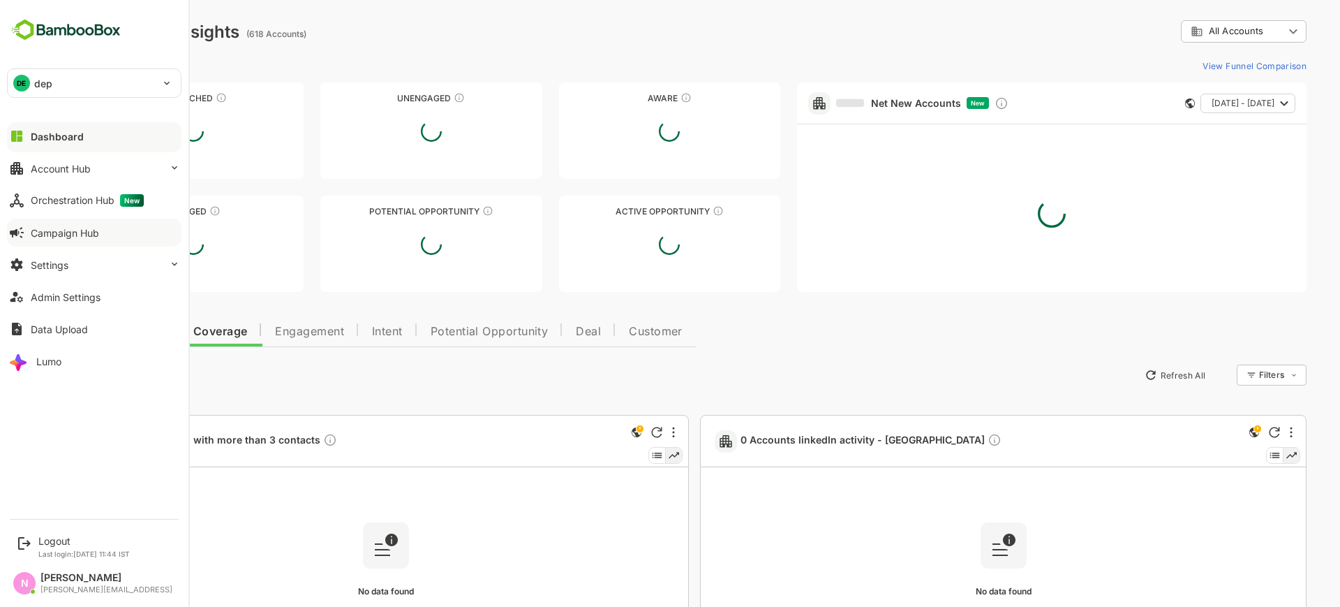
type input "**********"
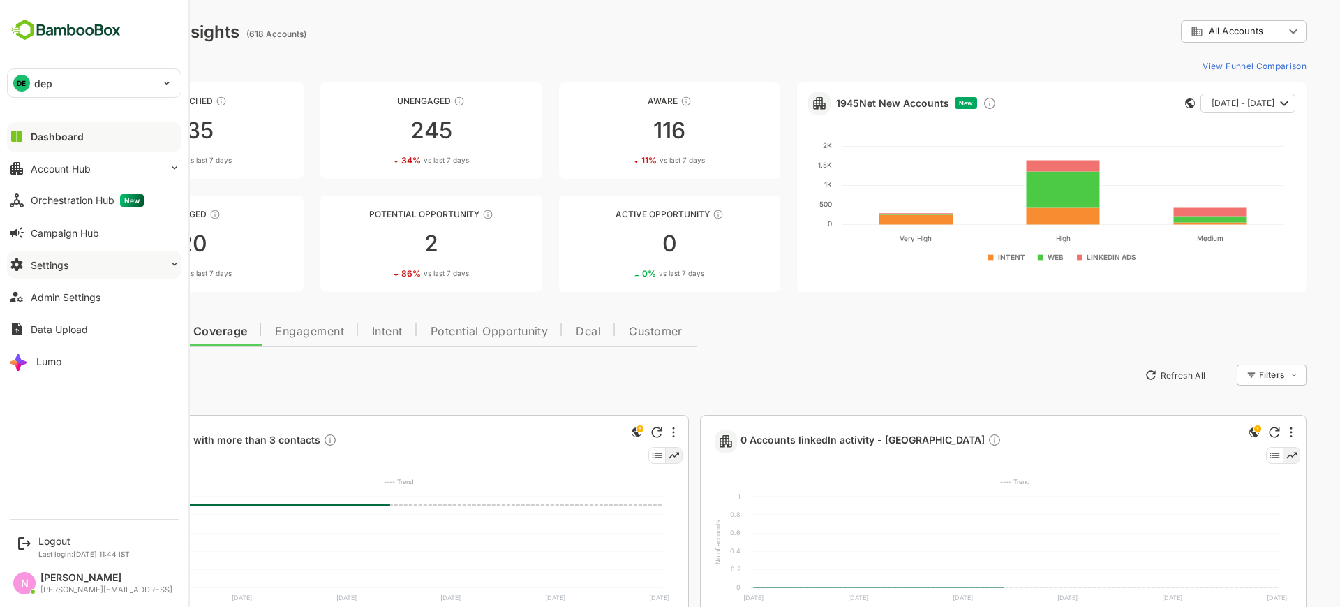
click at [88, 268] on button "Settings" at bounding box center [94, 265] width 175 height 28
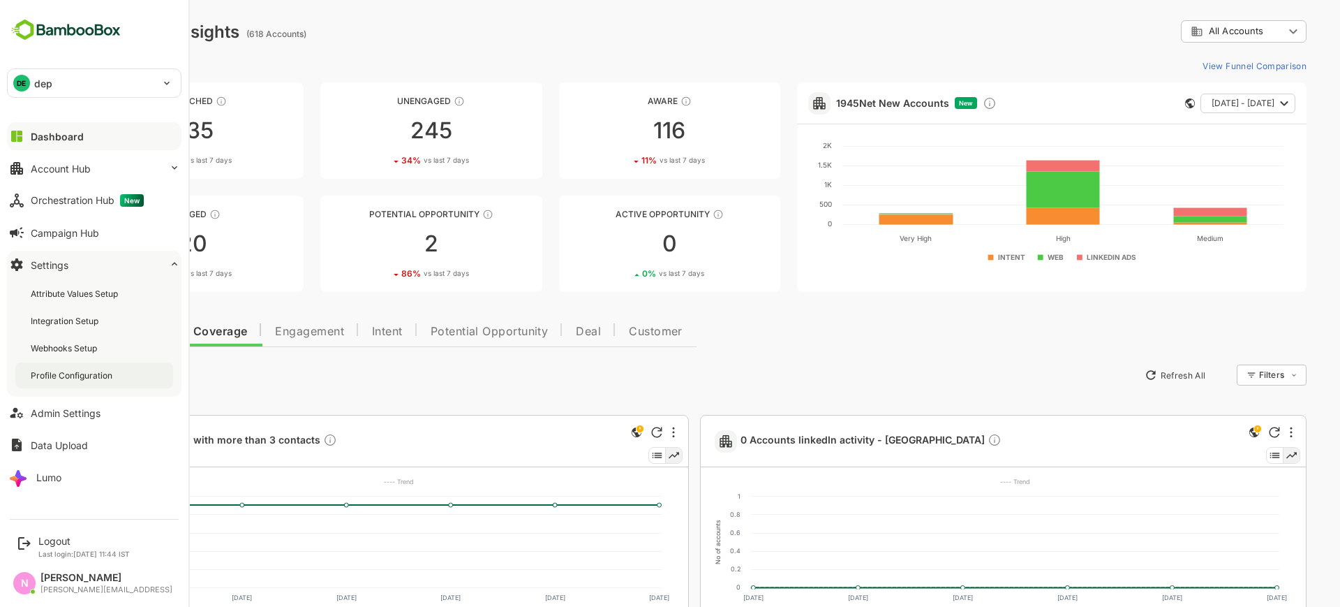
click at [77, 380] on div "Profile Configuration" at bounding box center [73, 375] width 84 height 12
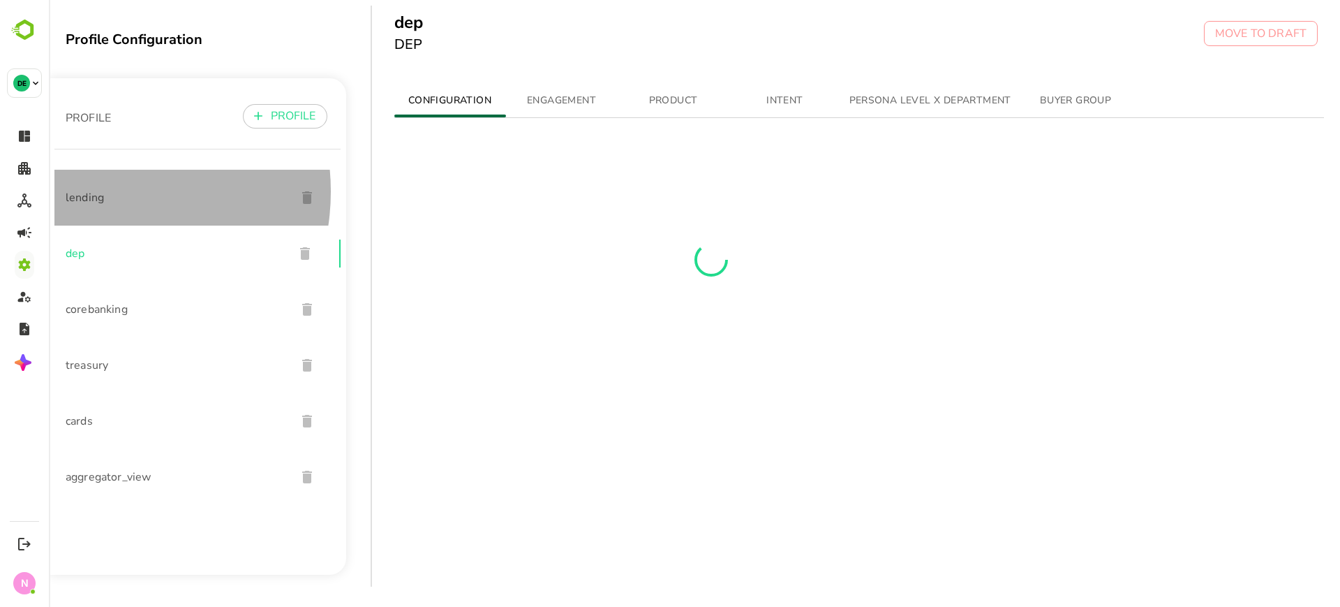
click at [96, 191] on span "lending" at bounding box center [175, 197] width 219 height 17
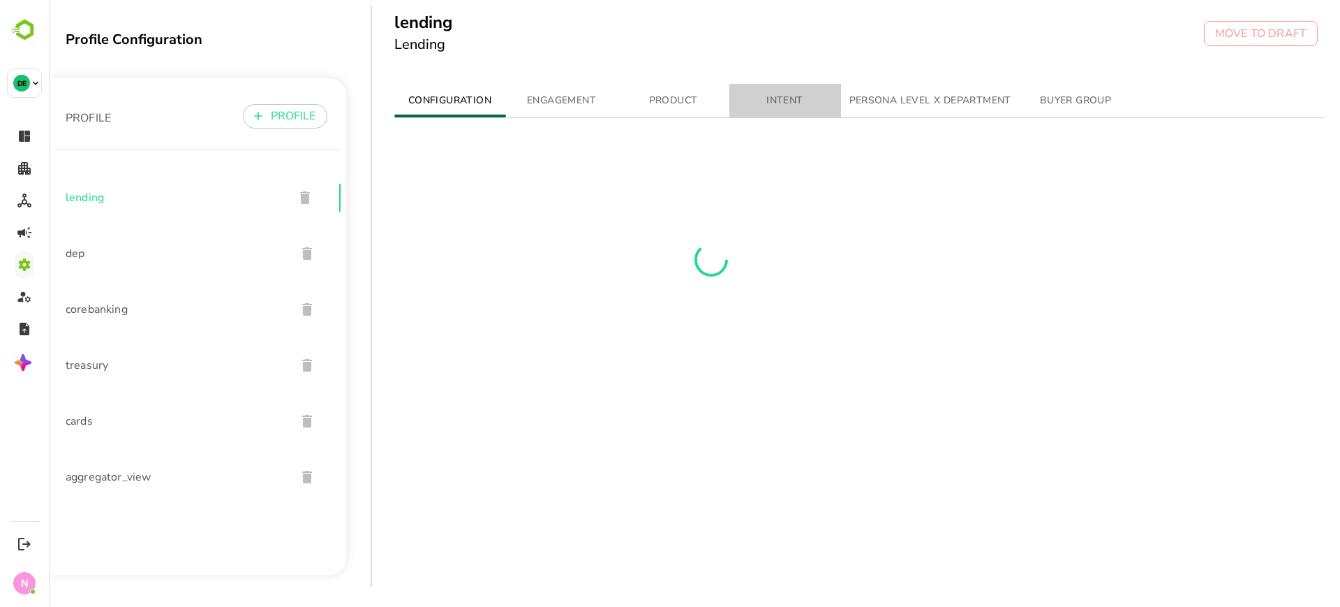
click at [789, 98] on span "INTENT" at bounding box center [785, 100] width 95 height 17
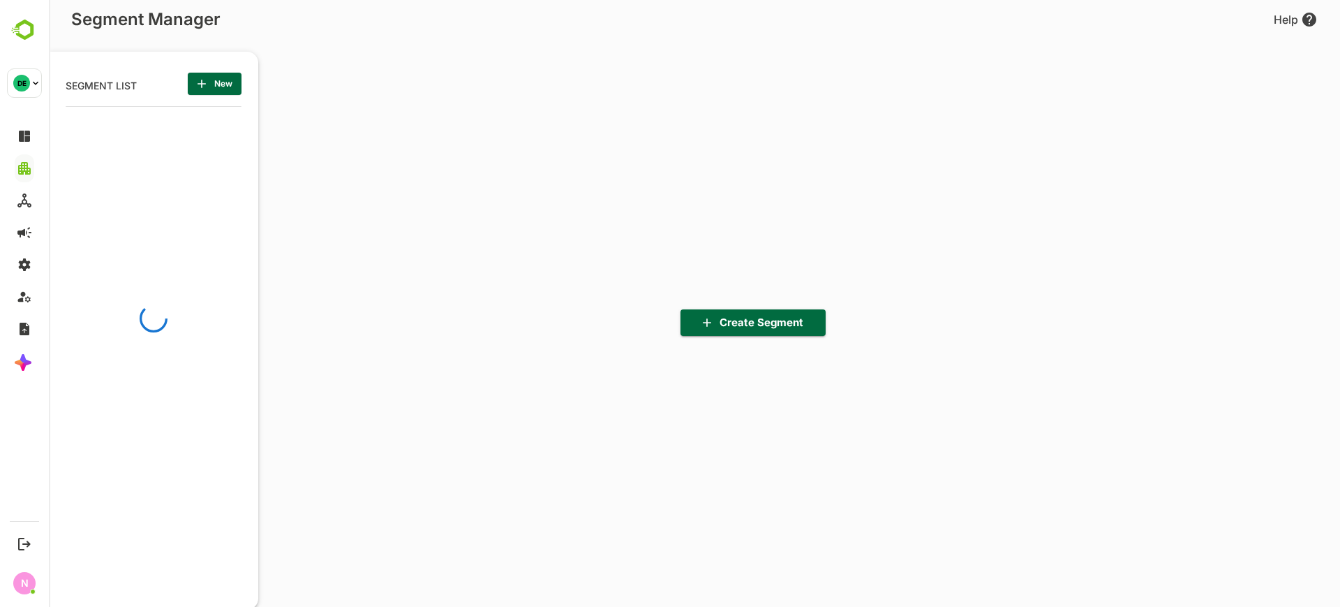
scroll to position [422, 172]
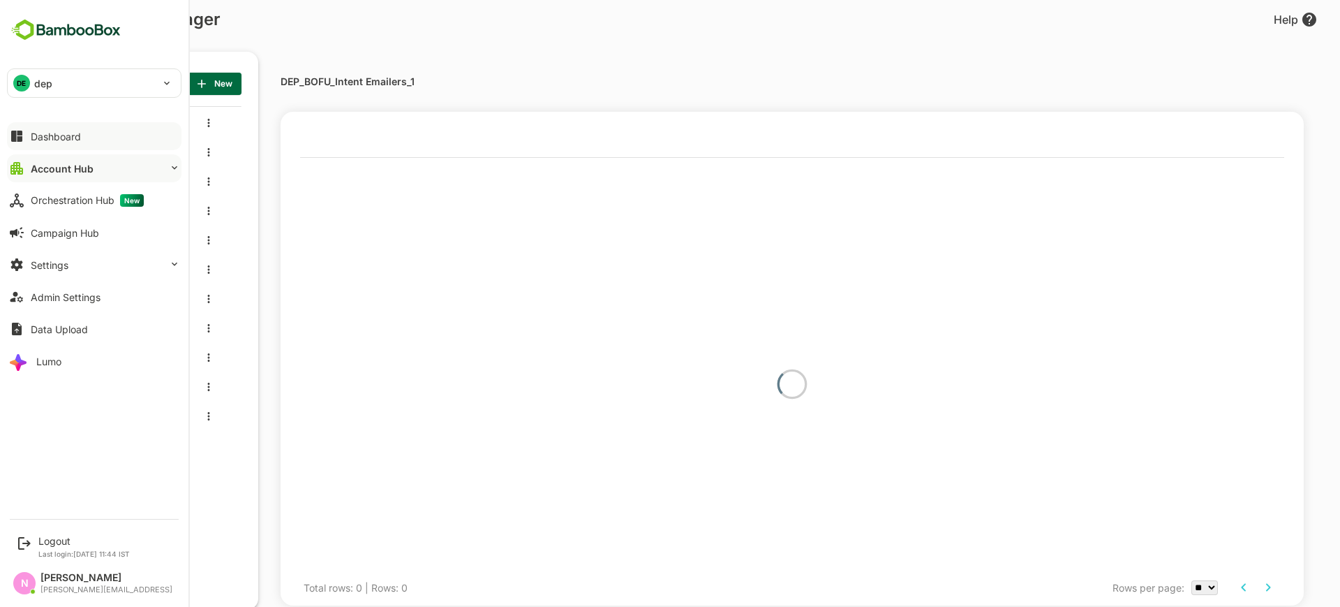
click at [54, 144] on button "Dashboard" at bounding box center [94, 136] width 175 height 28
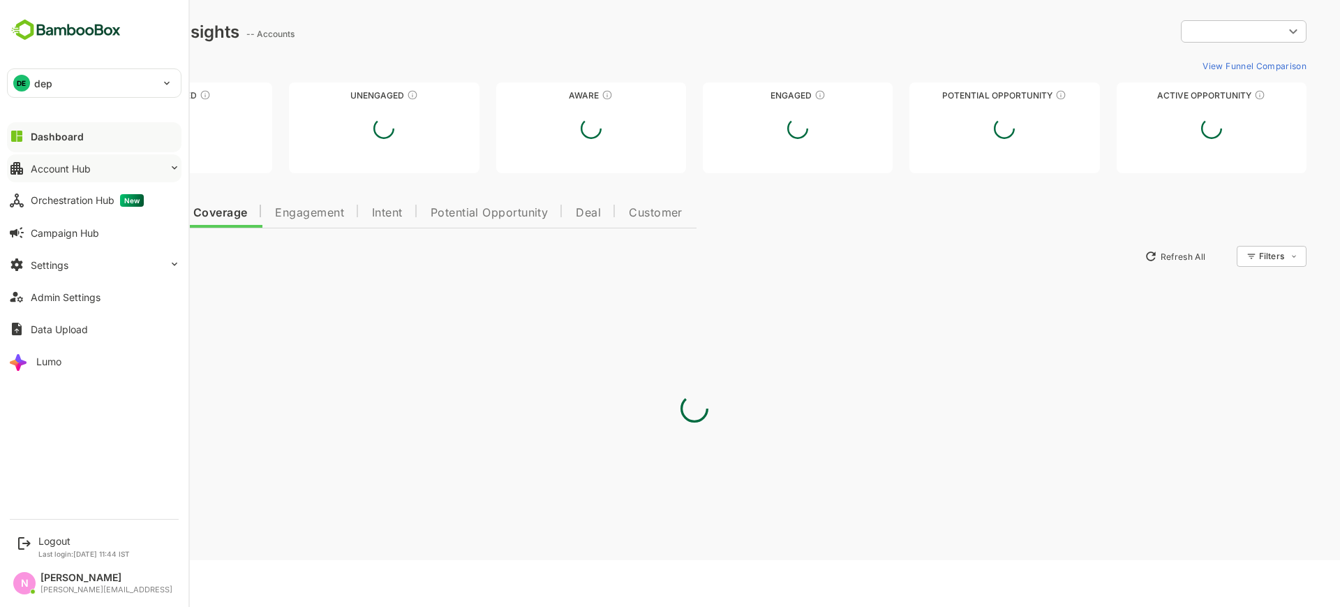
type input "**********"
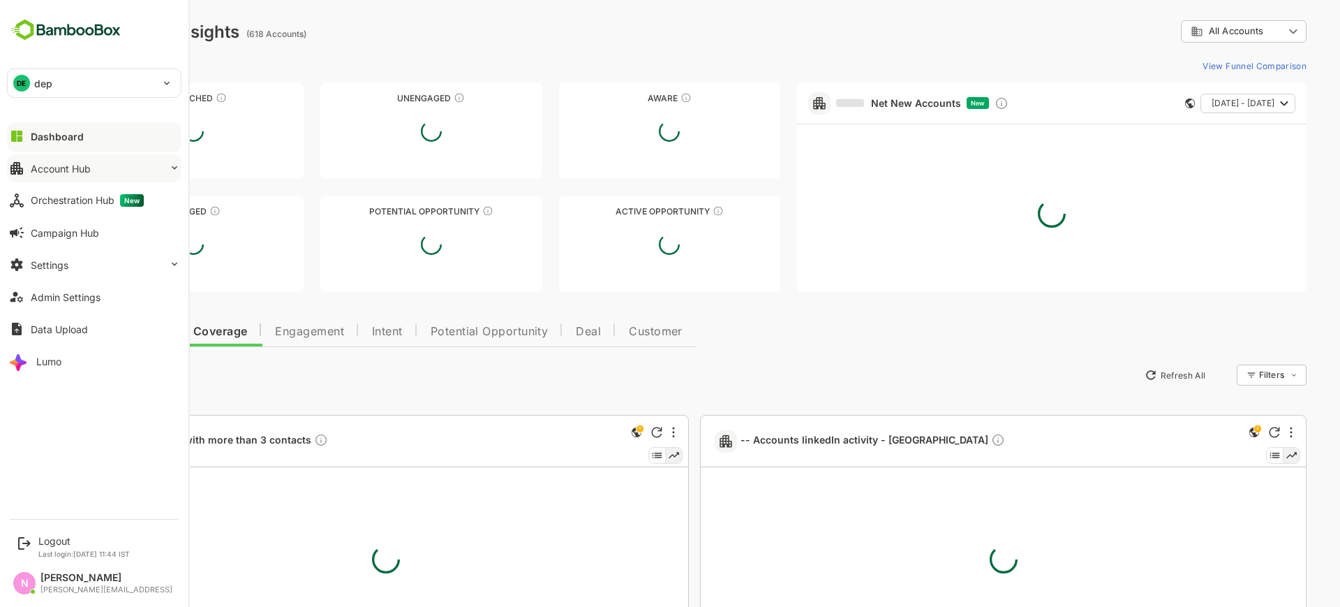
click at [68, 176] on button "Account Hub" at bounding box center [94, 168] width 175 height 28
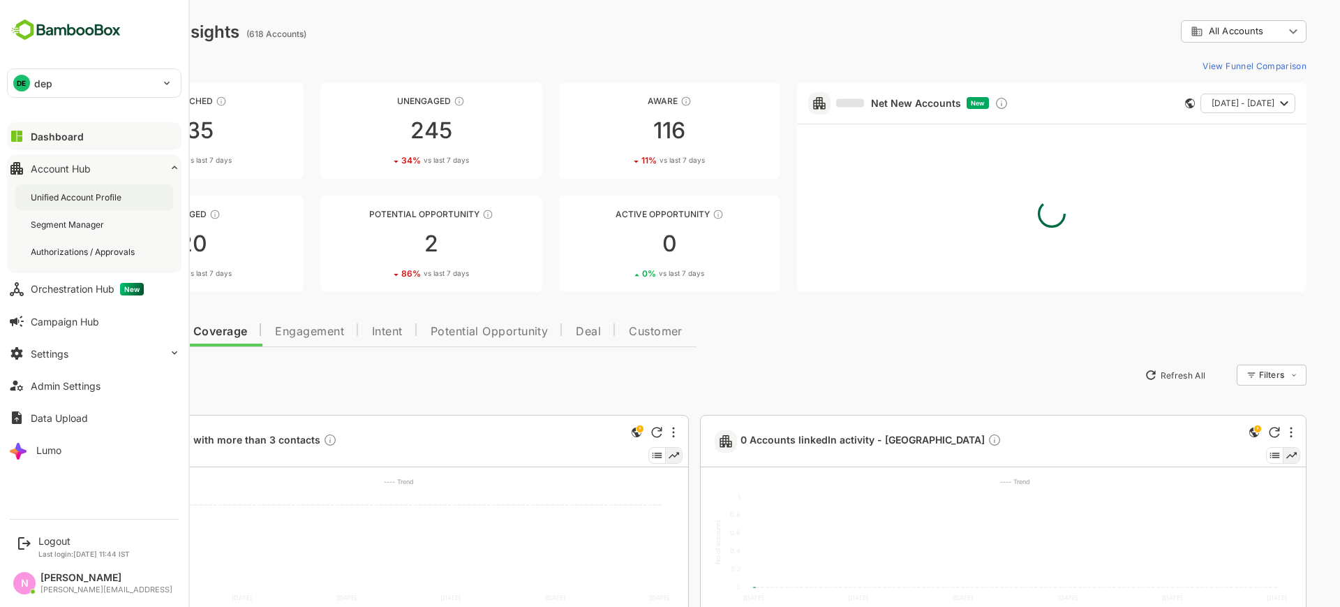
click at [70, 193] on div "Unified Account Profile" at bounding box center [78, 197] width 94 height 12
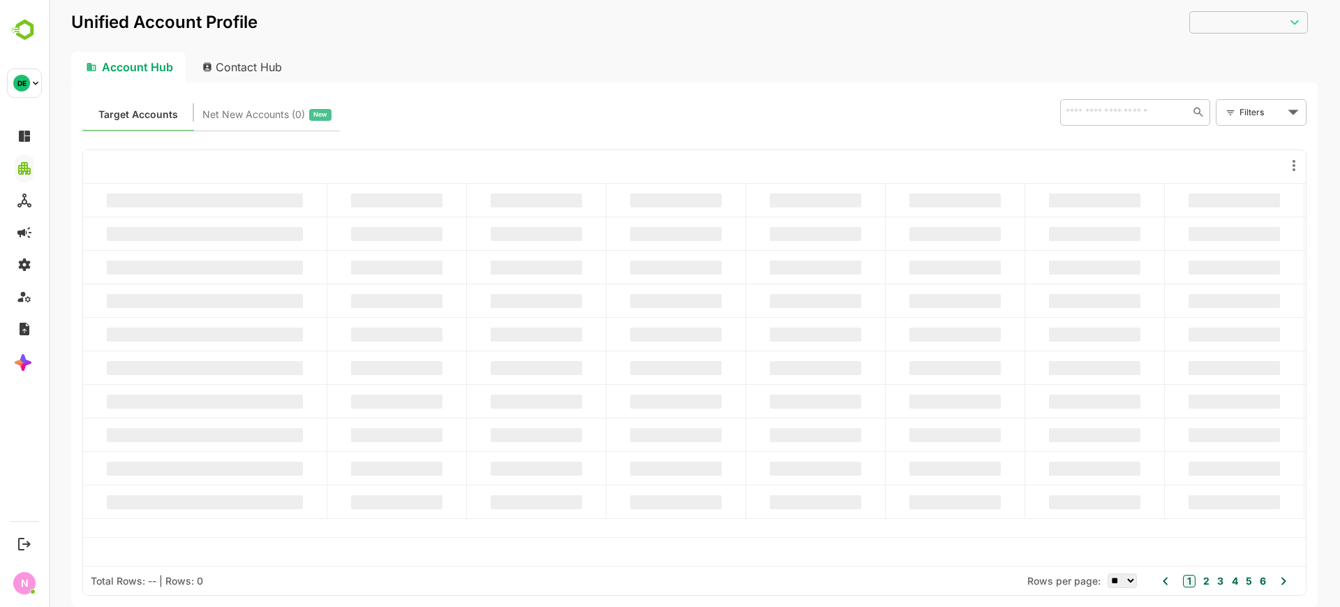
type input "**********"
click at [1266, 116] on body "**********" at bounding box center [694, 303] width 1291 height 607
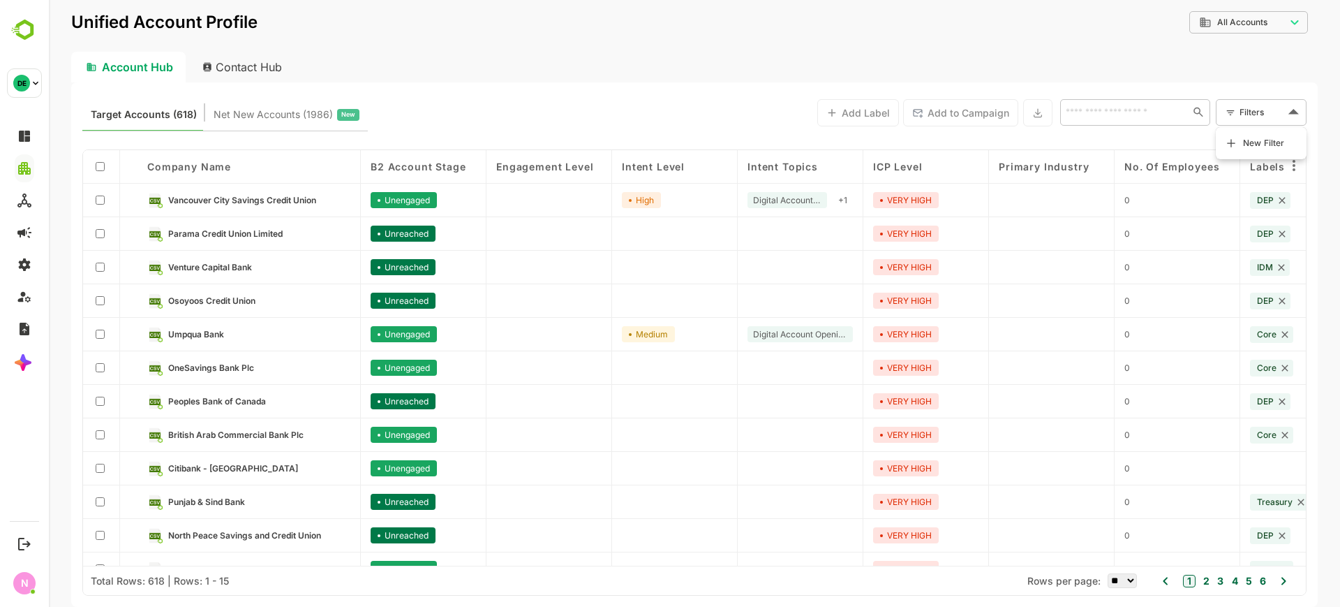
click at [1251, 149] on span "New Filter" at bounding box center [1264, 143] width 42 height 17
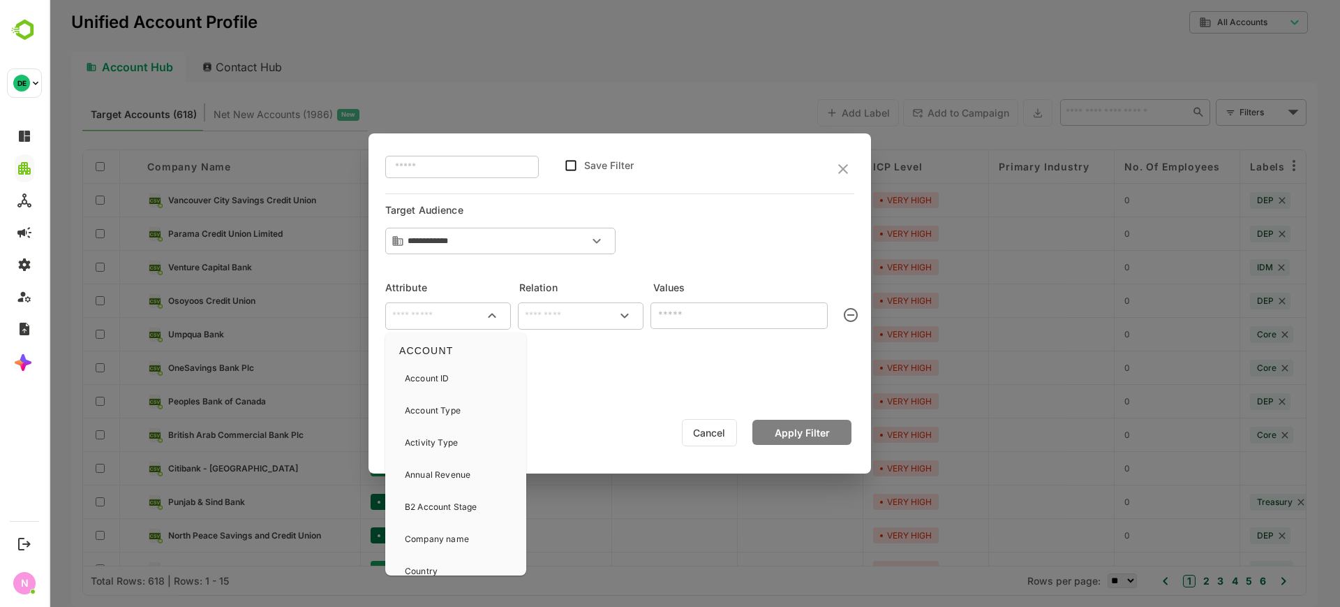
click at [476, 312] on input "text" at bounding box center [448, 315] width 120 height 17
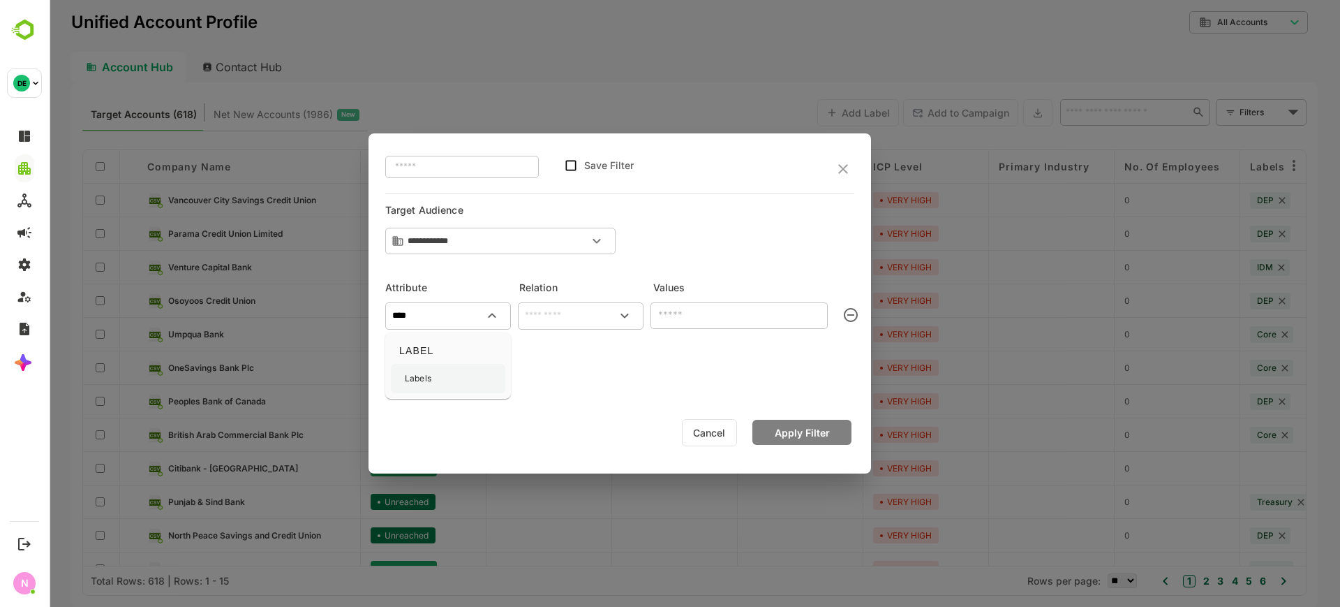
click at [450, 376] on div "Labels" at bounding box center [448, 378] width 114 height 29
type input "******"
click at [578, 316] on input "text" at bounding box center [581, 315] width 120 height 17
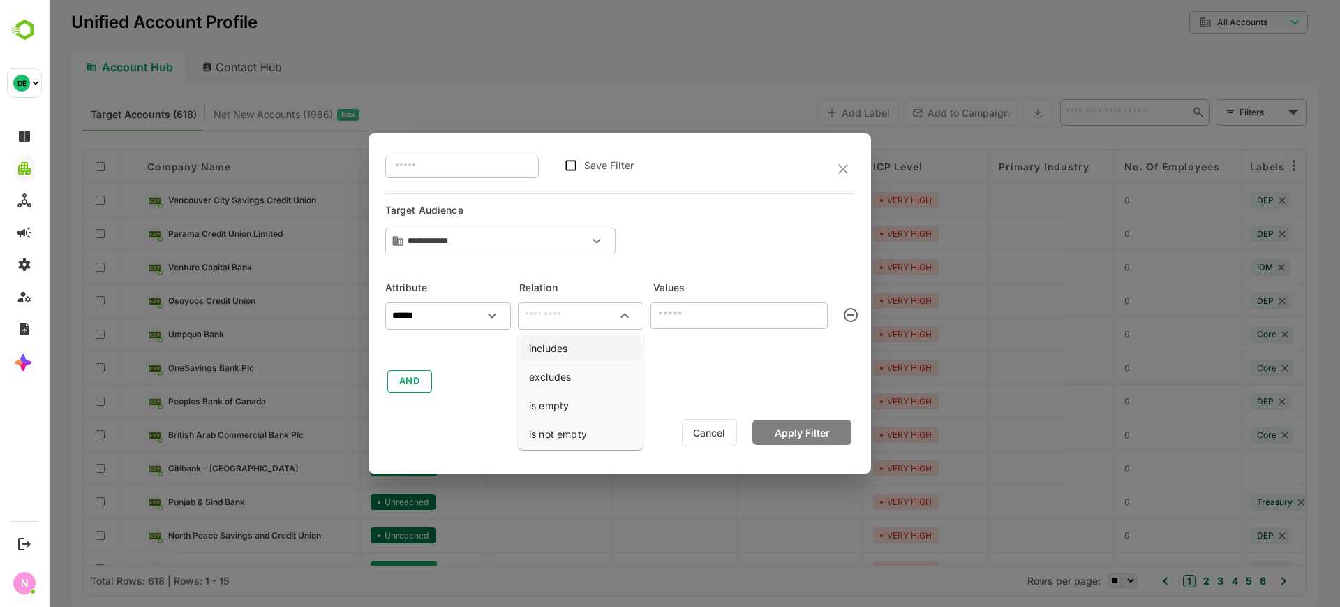
click at [571, 340] on li "includes" at bounding box center [581, 348] width 120 height 26
type input "********"
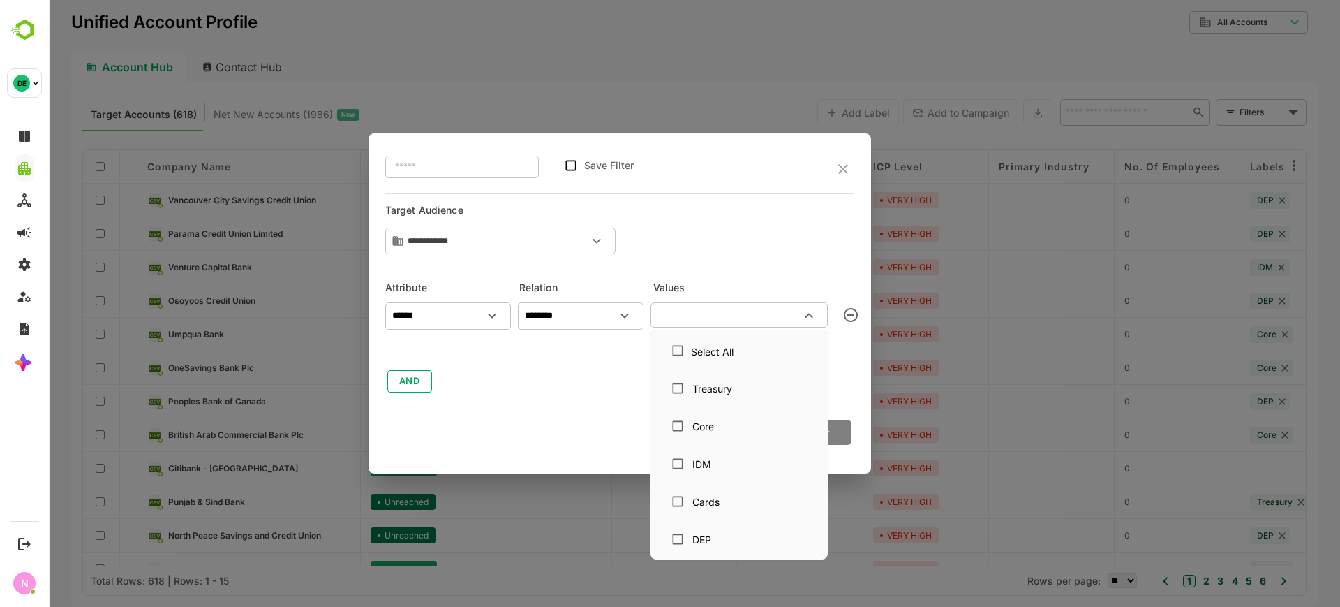
click at [723, 309] on input "text" at bounding box center [728, 314] width 146 height 17
click at [706, 466] on div "IDM" at bounding box center [701, 463] width 19 height 15
click at [405, 382] on button "AND" at bounding box center [409, 381] width 45 height 22
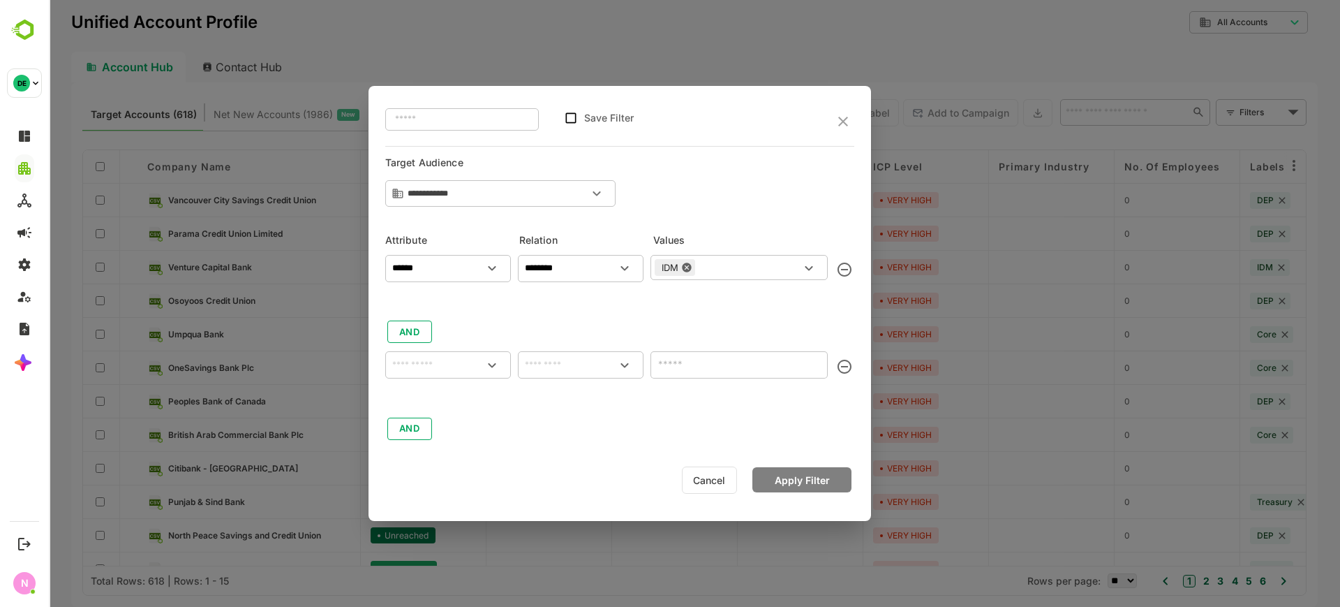
click at [422, 373] on input "text" at bounding box center [448, 364] width 120 height 17
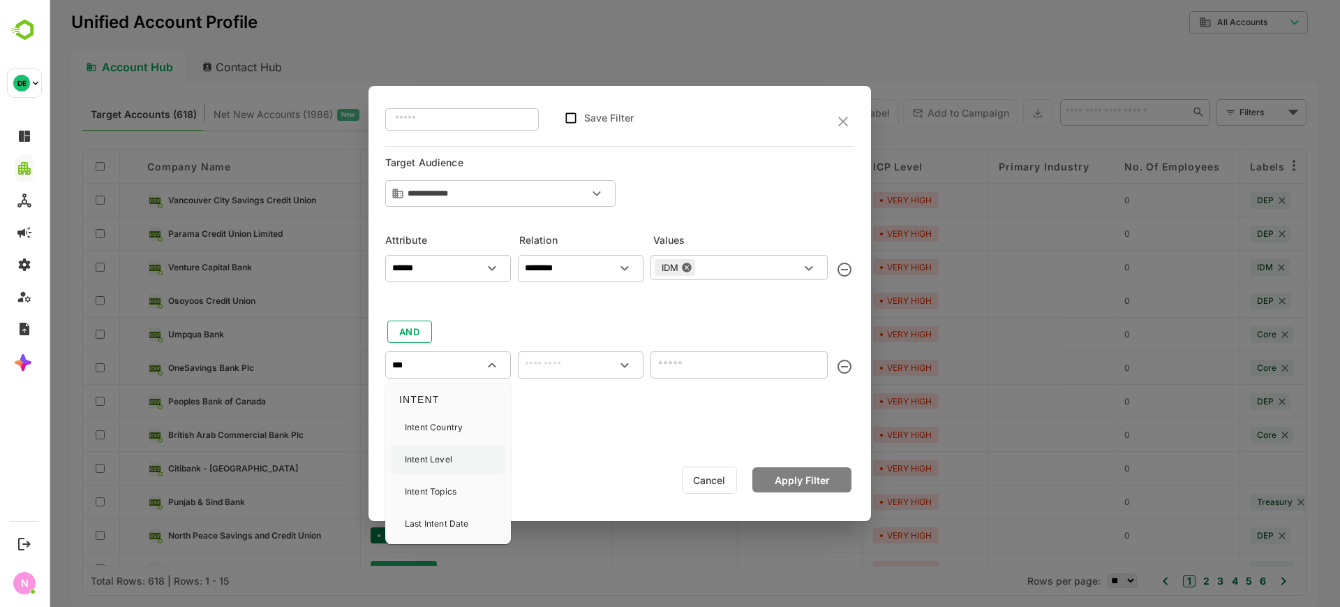
click at [431, 461] on p "Intent Level" at bounding box center [428, 459] width 47 height 13
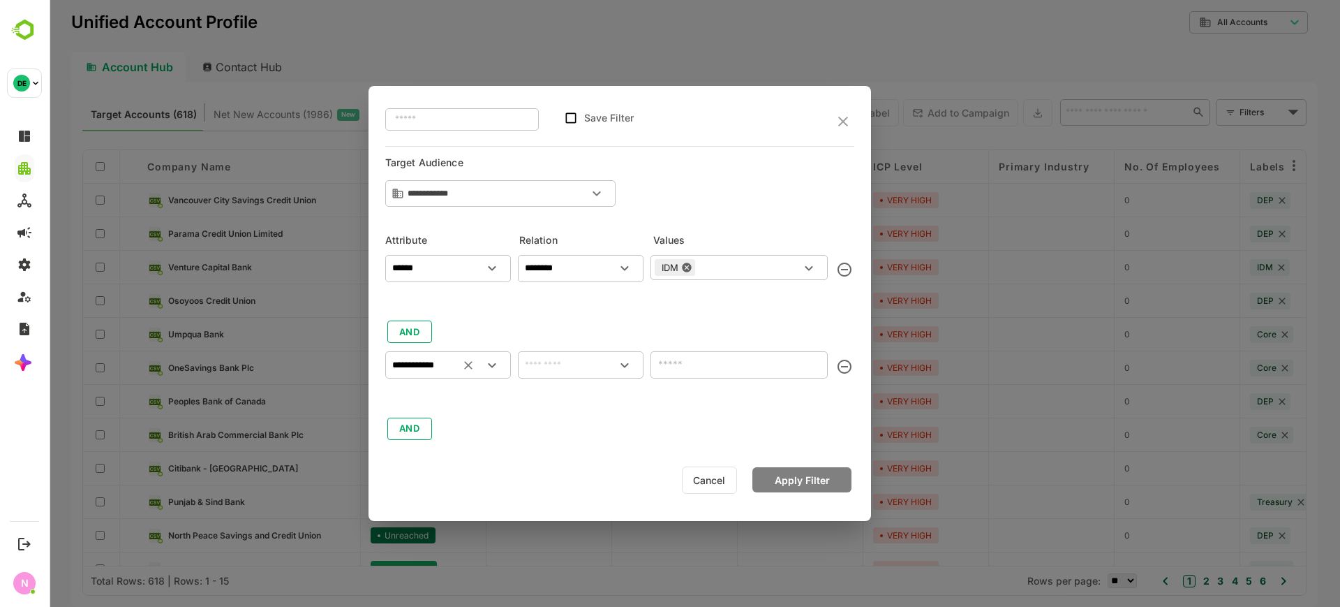
type input "**********"
click at [561, 371] on input "text" at bounding box center [581, 364] width 120 height 17
click at [569, 398] on li "includes" at bounding box center [581, 397] width 120 height 26
type input "********"
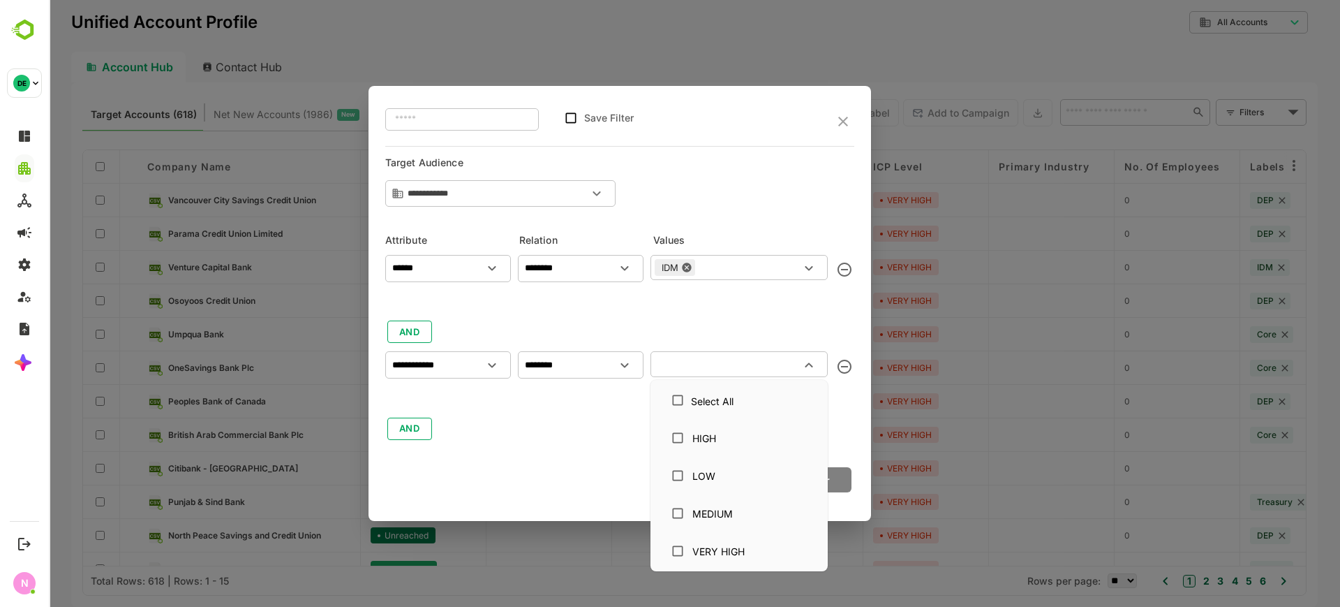
click at [668, 367] on input "text" at bounding box center [728, 363] width 146 height 17
click at [701, 540] on div "VERY HIGH" at bounding box center [739, 550] width 149 height 27
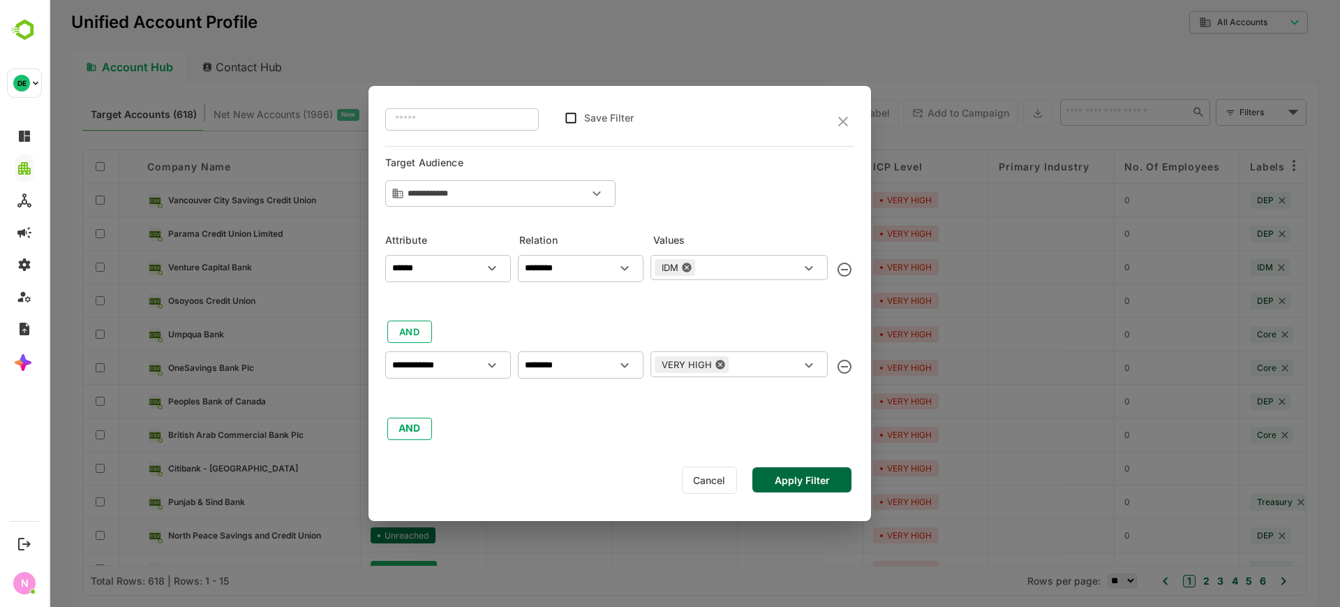
click at [844, 472] on button "Apply Filter" at bounding box center [801, 479] width 99 height 25
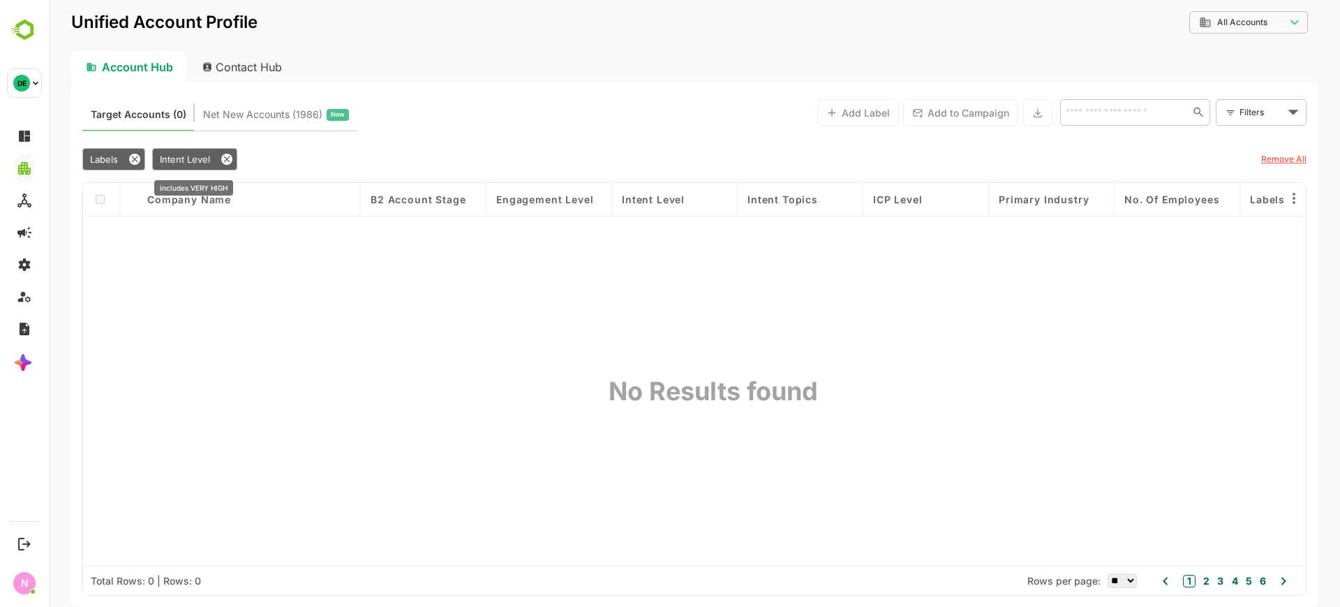
click at [194, 157] on span "Intent Level" at bounding box center [185, 159] width 50 height 11
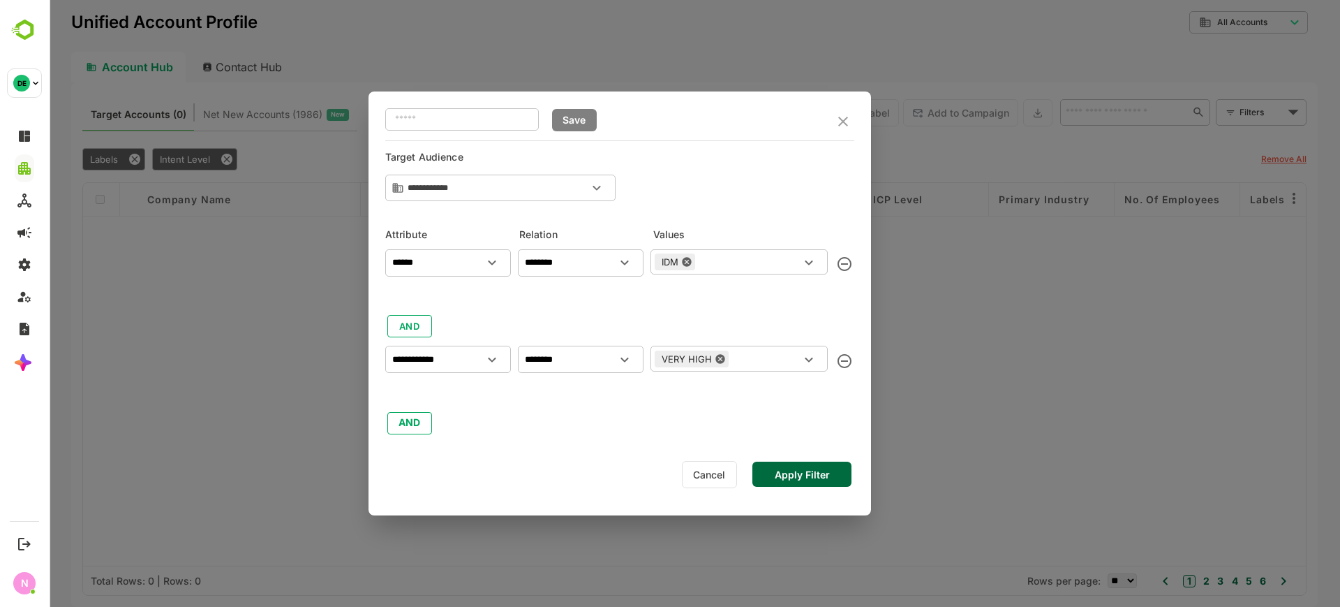
click at [720, 359] on icon at bounding box center [720, 358] width 11 height 11
click at [720, 359] on input "text" at bounding box center [728, 358] width 146 height 17
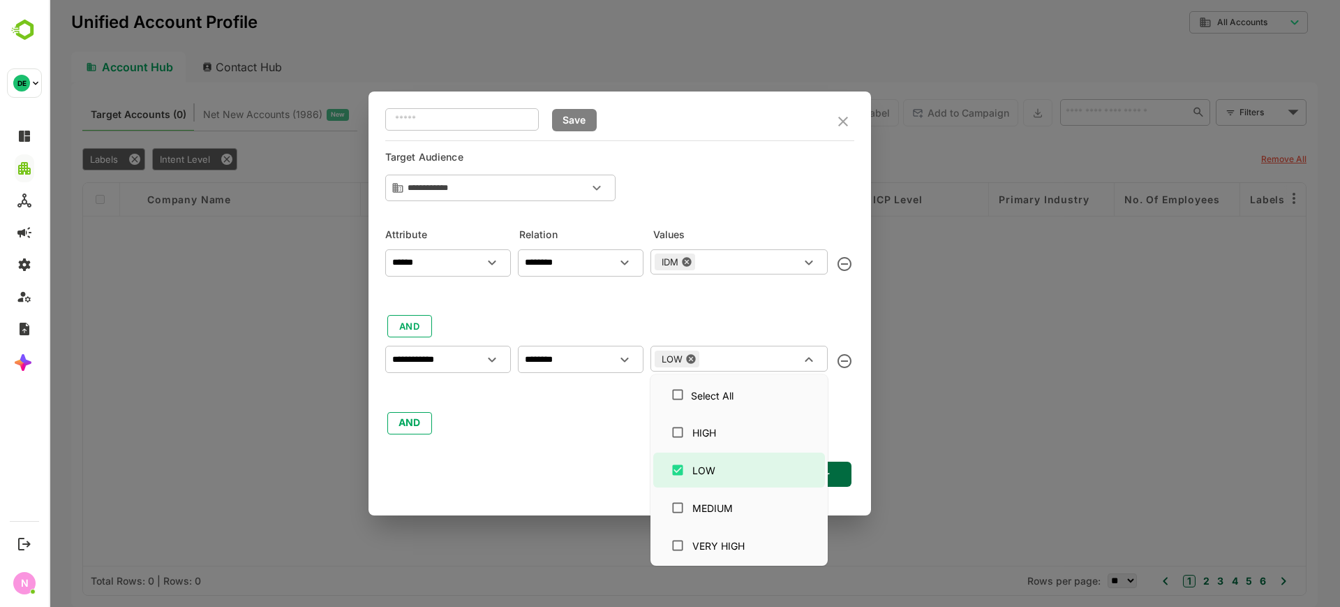
click at [837, 471] on button "Apply Filter" at bounding box center [801, 473] width 99 height 25
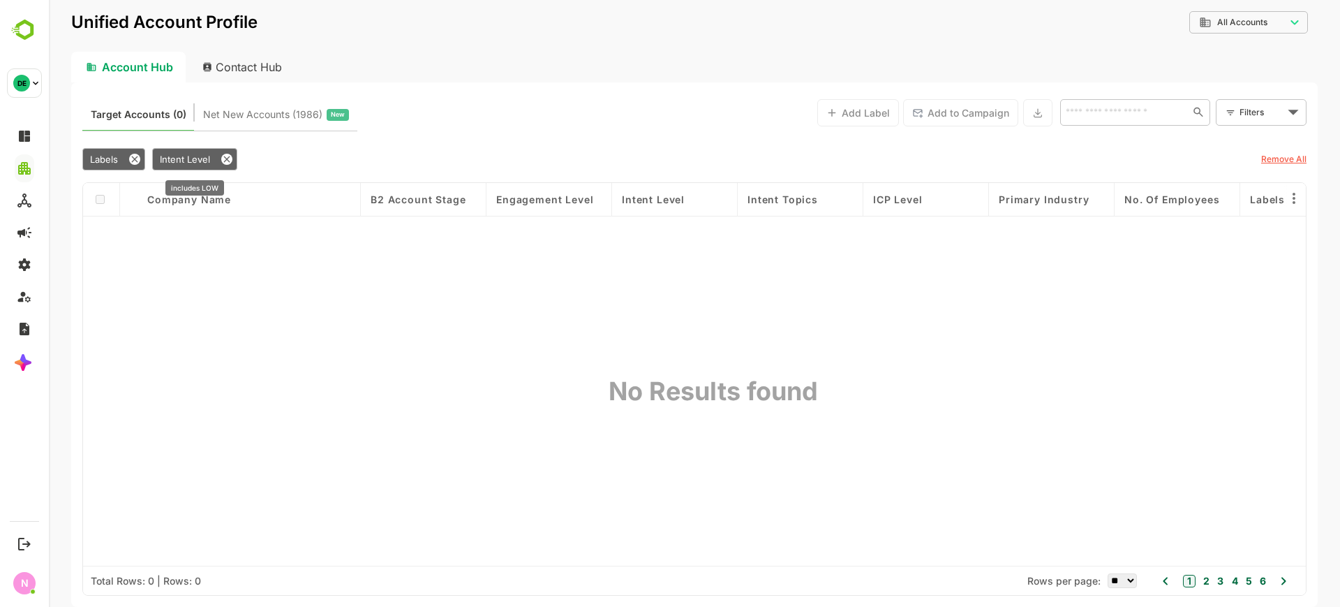
click at [200, 163] on span "Intent Level" at bounding box center [185, 159] width 50 height 11
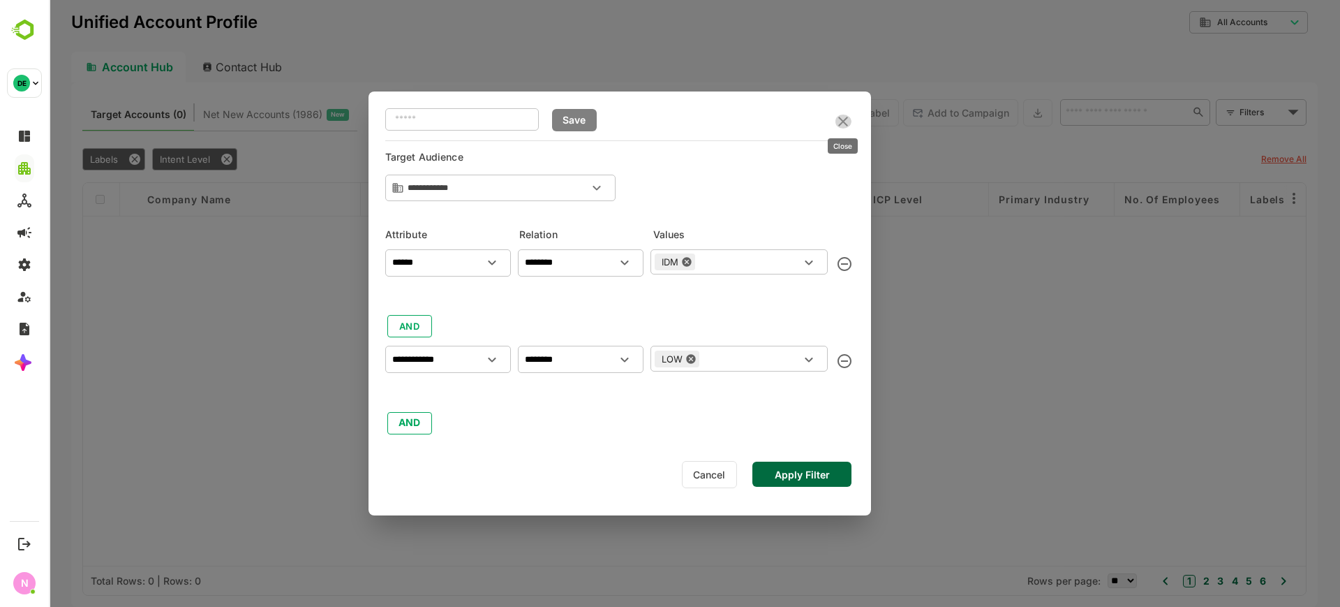
click at [847, 119] on icon "close" at bounding box center [843, 121] width 17 height 17
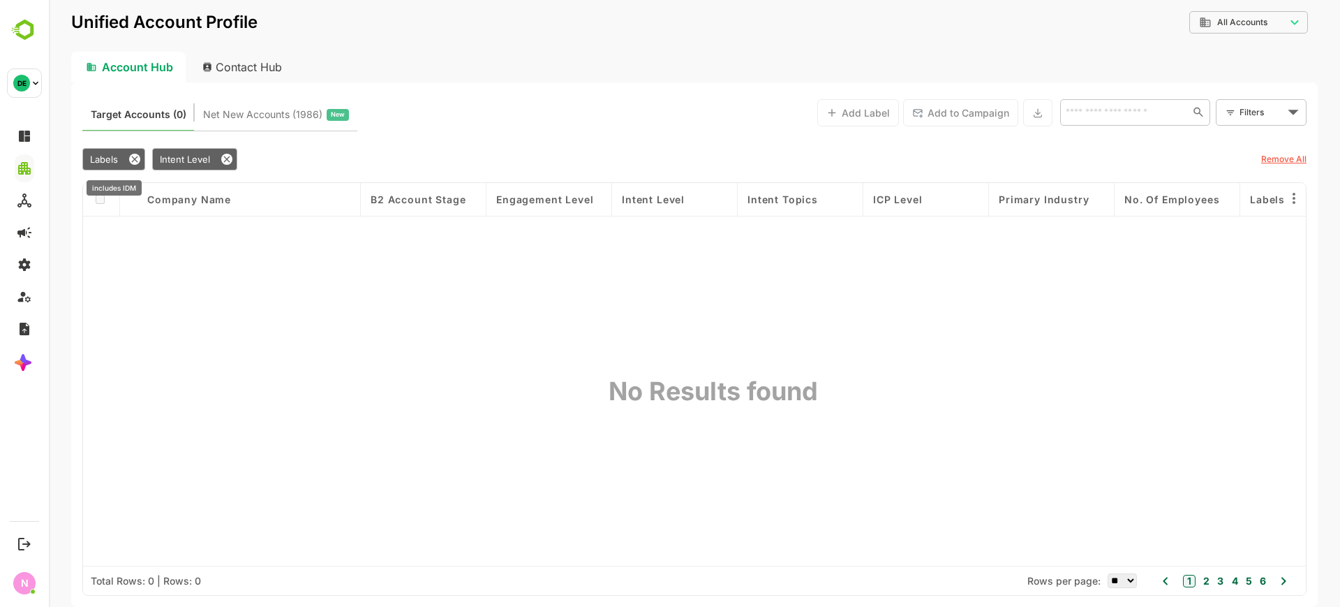
click at [111, 154] on span "Labels" at bounding box center [104, 159] width 28 height 11
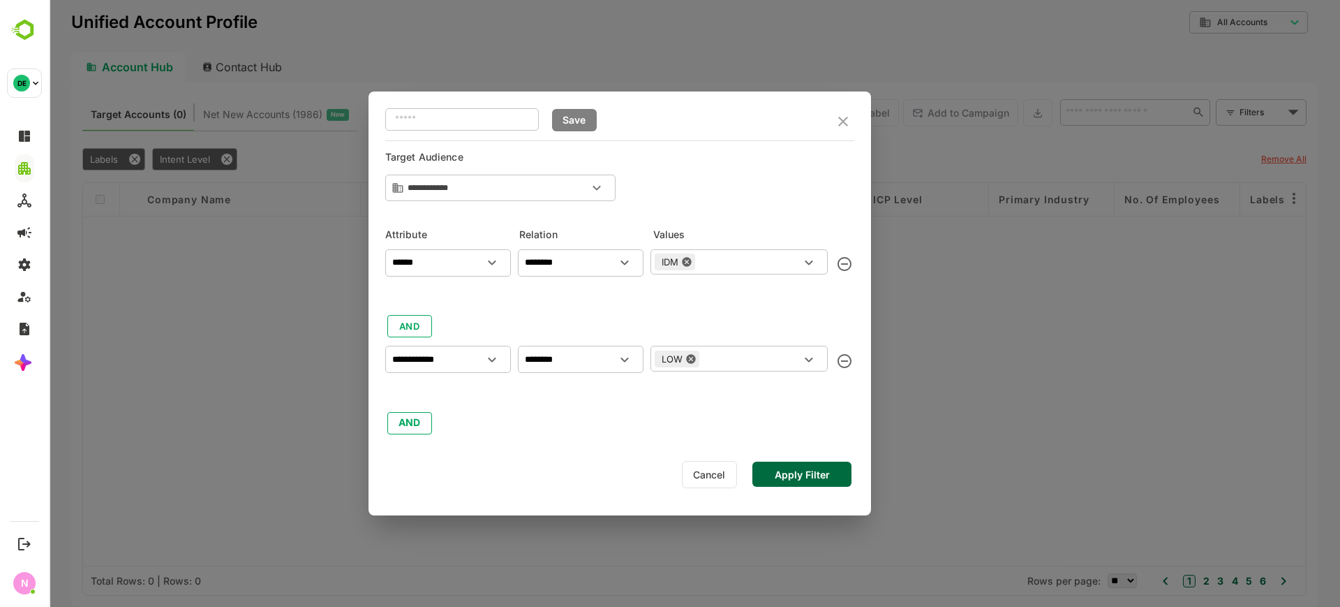
click at [686, 265] on icon at bounding box center [686, 261] width 9 height 9
click at [686, 265] on input "text" at bounding box center [728, 261] width 146 height 17
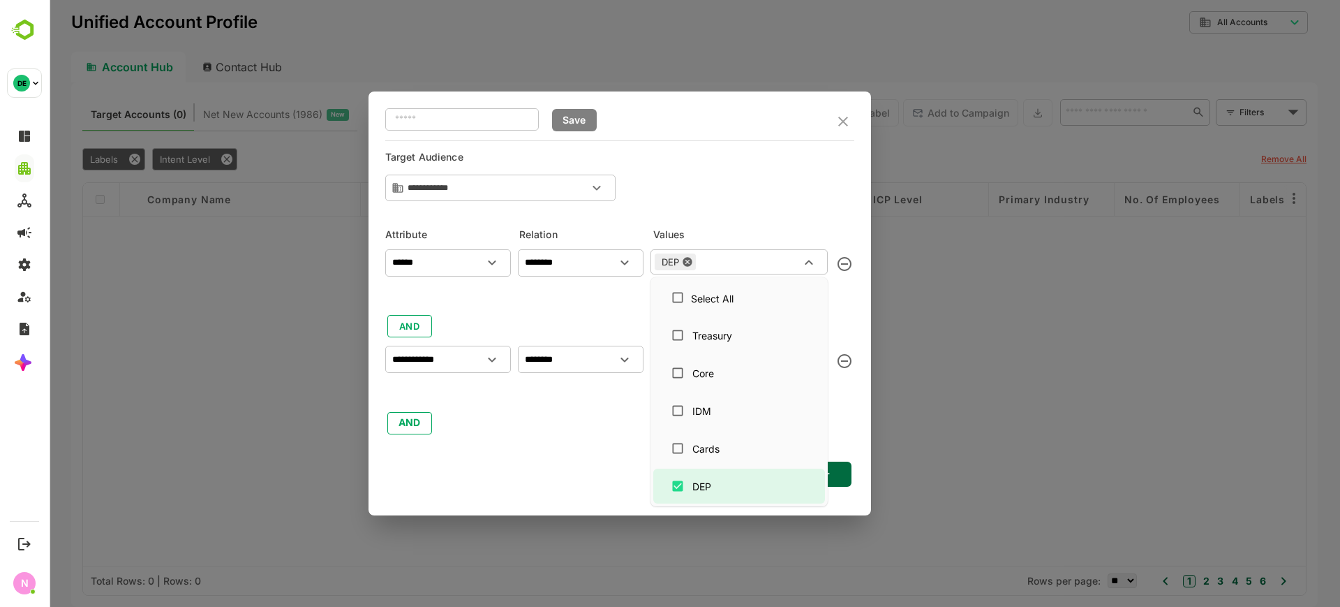
click at [612, 433] on div "**********" at bounding box center [619, 339] width 469 height 193
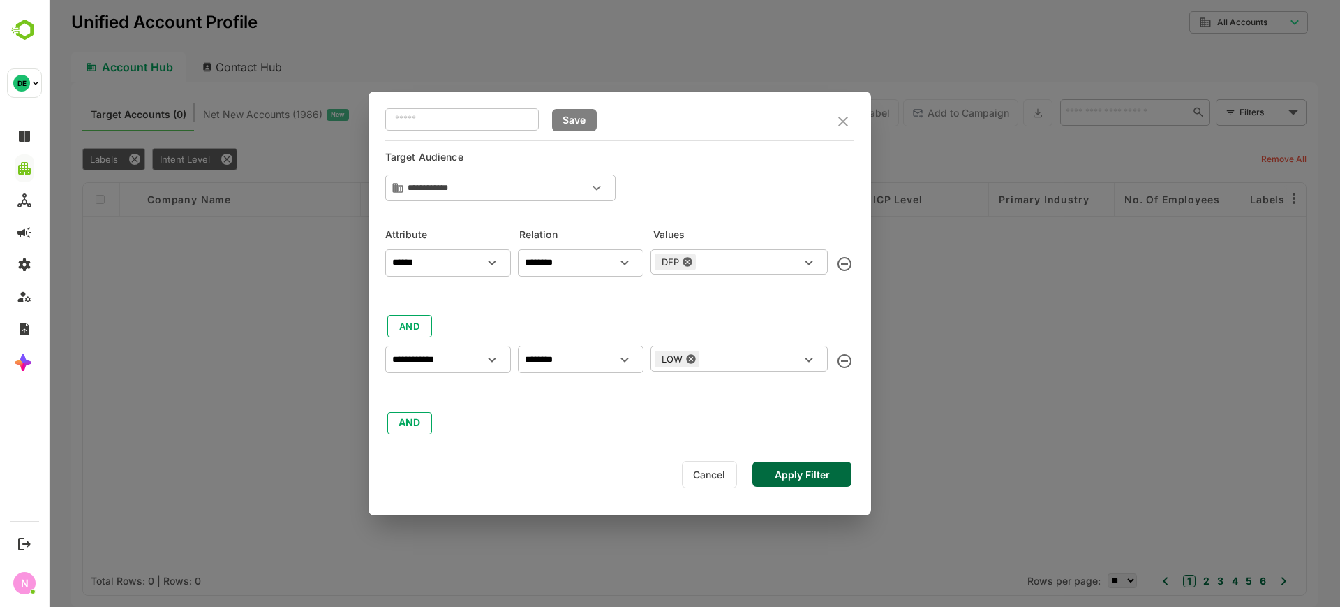
click at [809, 474] on button "Apply Filter" at bounding box center [801, 473] width 99 height 25
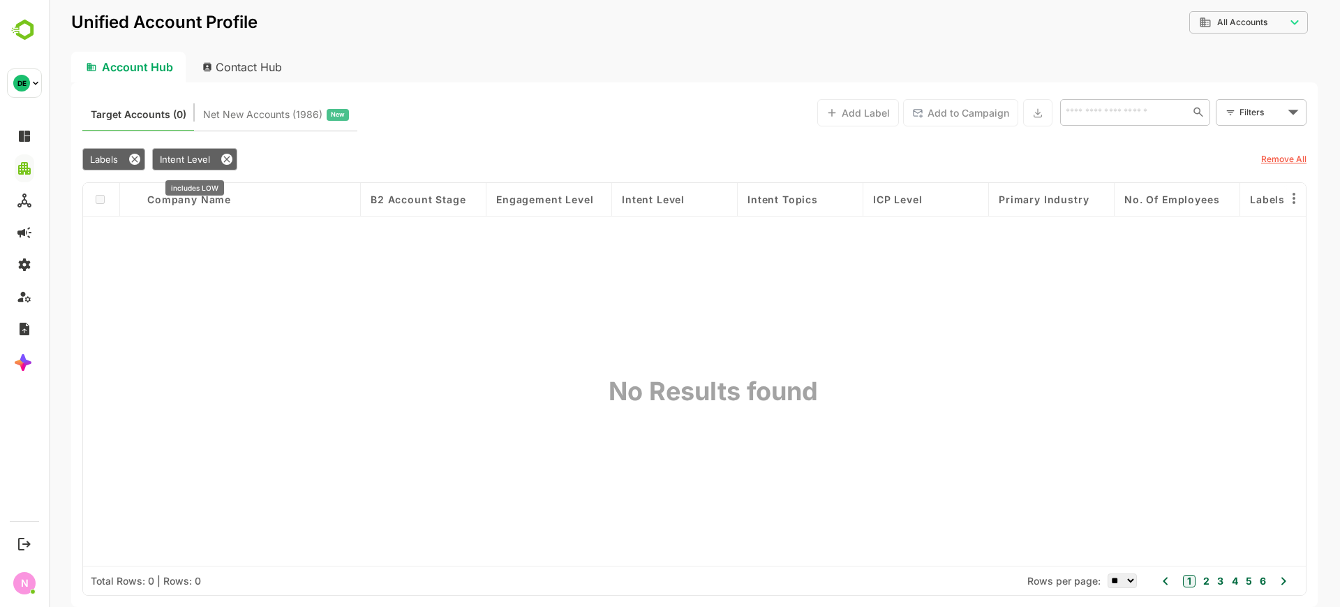
click at [198, 161] on span "Intent Level" at bounding box center [185, 159] width 50 height 11
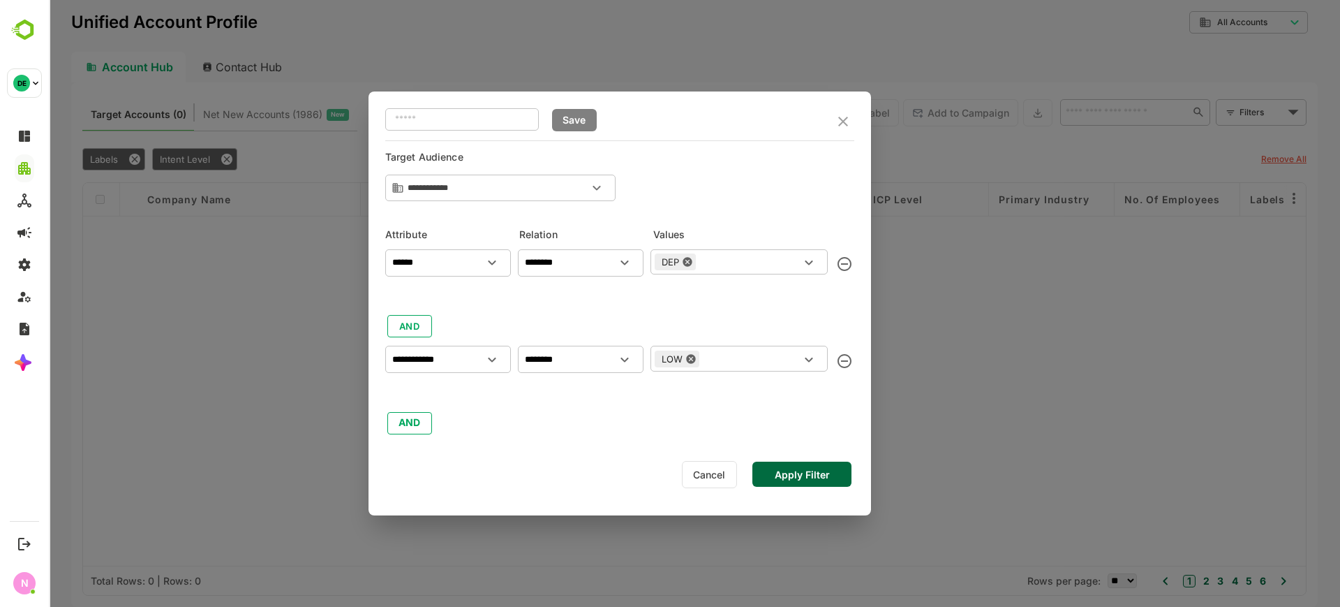
click at [690, 364] on div "LOW" at bounding box center [677, 358] width 45 height 17
click at [690, 361] on icon at bounding box center [690, 358] width 9 height 9
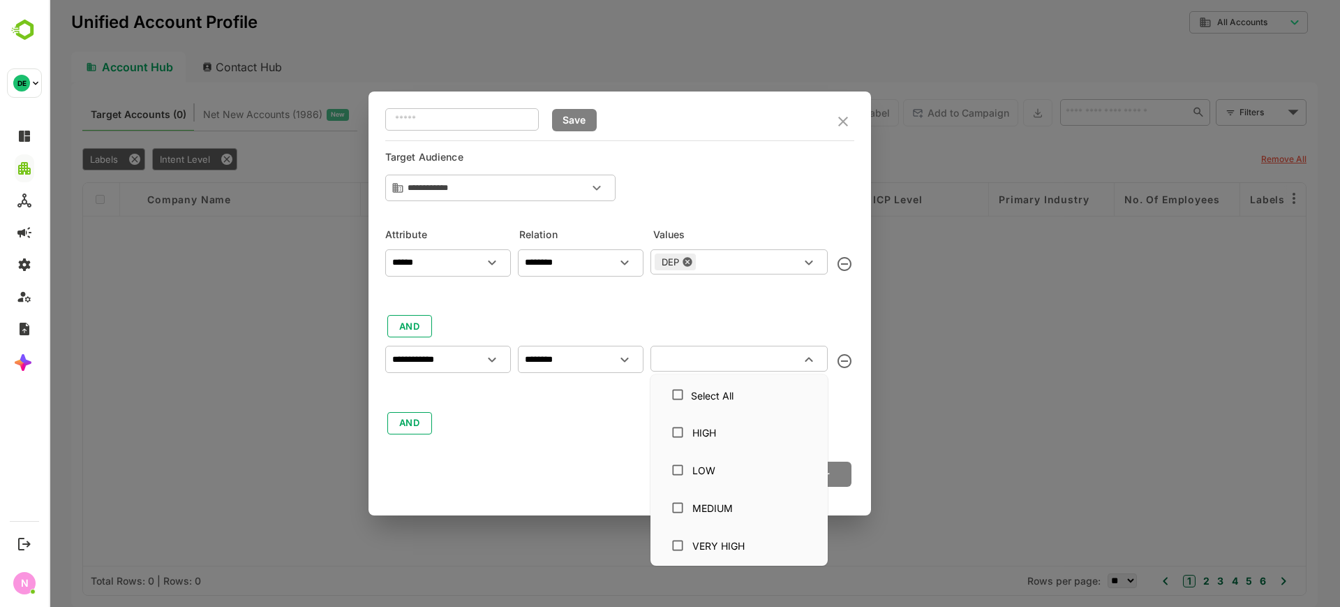
click at [690, 363] on input "text" at bounding box center [728, 358] width 146 height 17
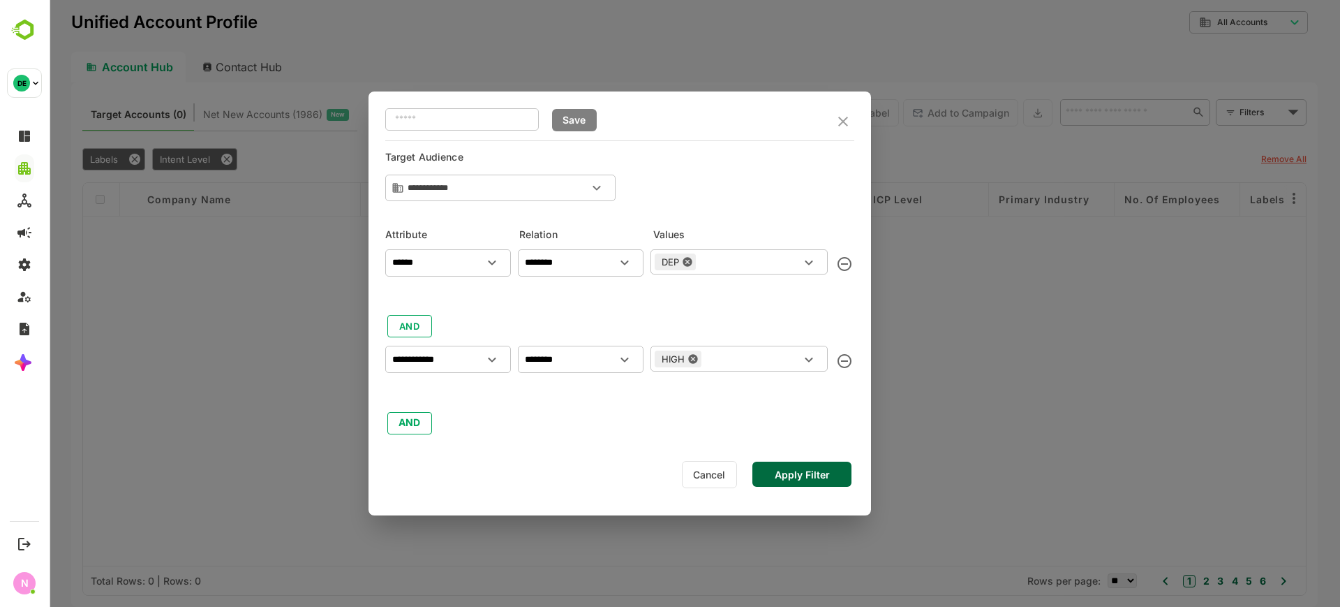
click at [855, 474] on div "**********" at bounding box center [620, 303] width 503 height 424
click at [839, 473] on button "Apply Filter" at bounding box center [801, 473] width 99 height 25
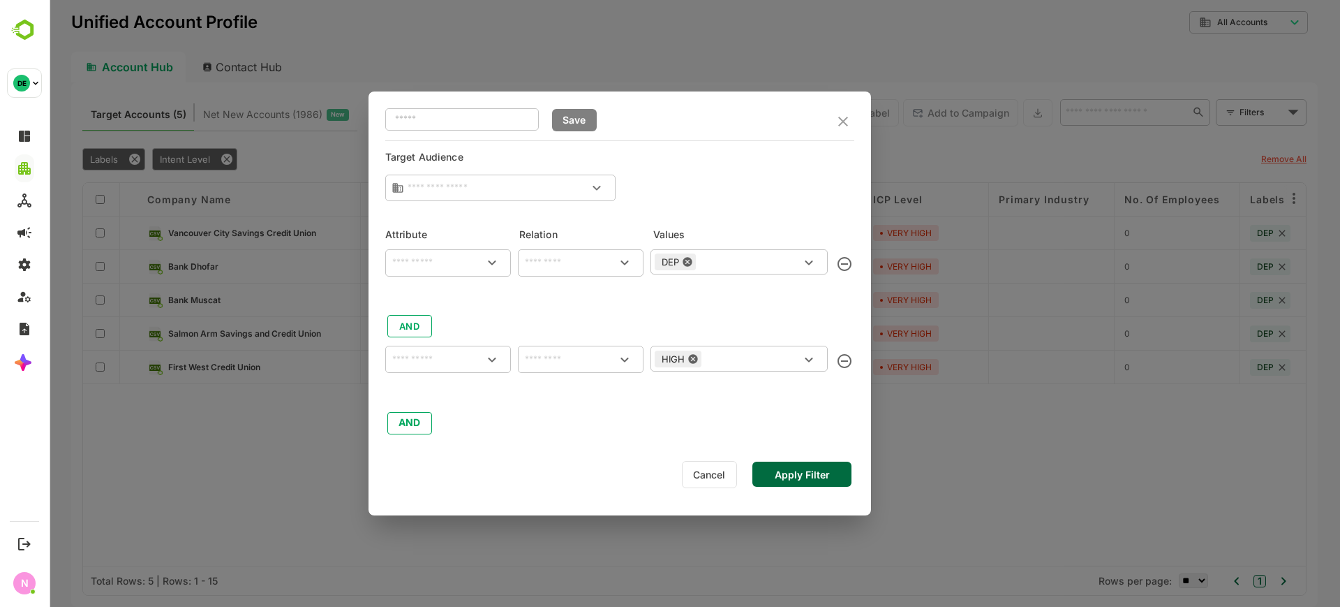
type input "**********"
type input "******"
type input "********"
type input "**********"
type input "********"
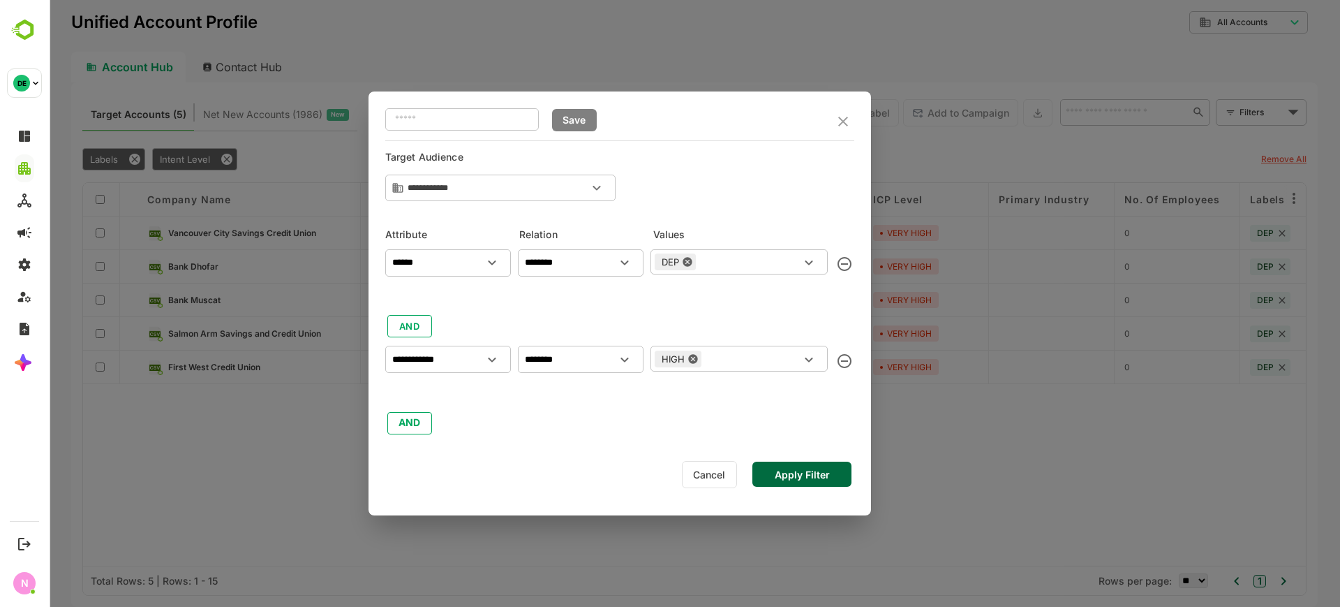
click at [782, 475] on button "Apply Filter" at bounding box center [801, 473] width 99 height 25
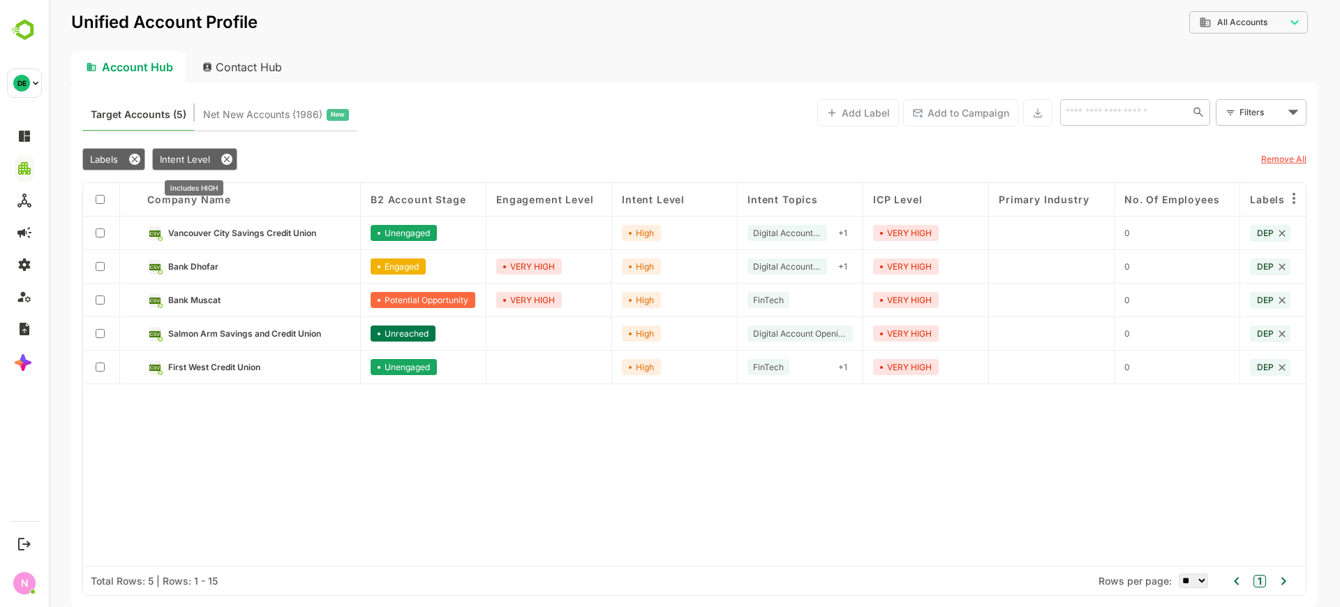
click at [189, 161] on span "Intent Level" at bounding box center [185, 159] width 50 height 11
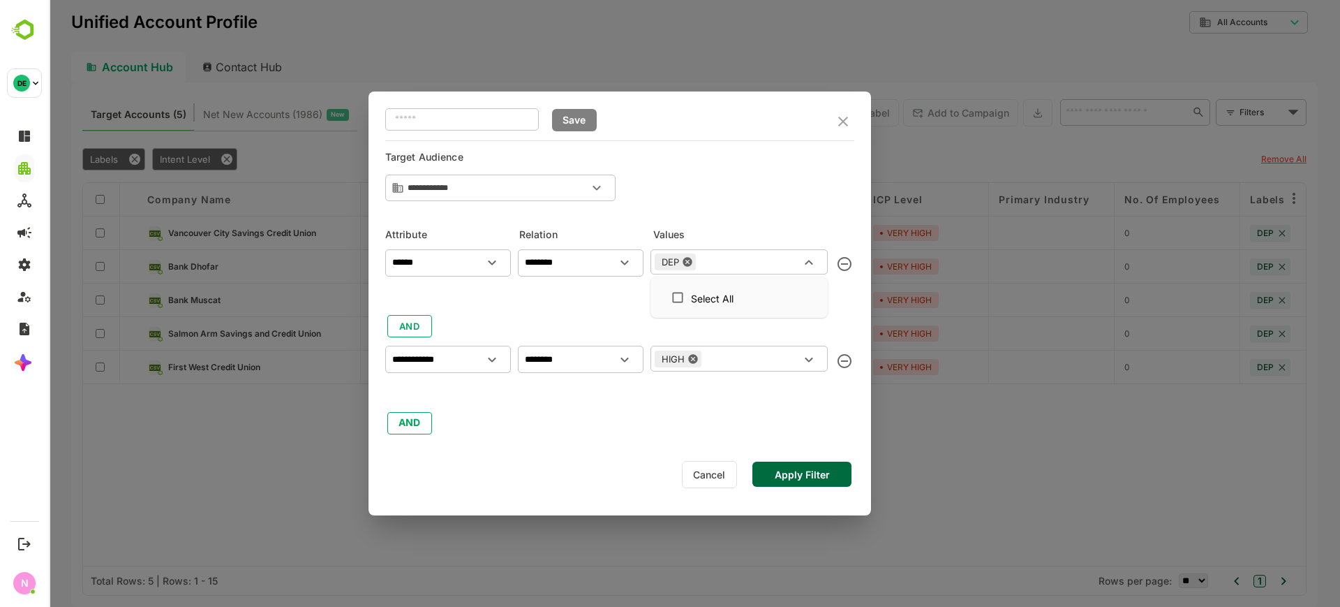
click at [773, 269] on input "text" at bounding box center [750, 261] width 101 height 17
click at [847, 468] on button "Apply Filter" at bounding box center [801, 473] width 99 height 25
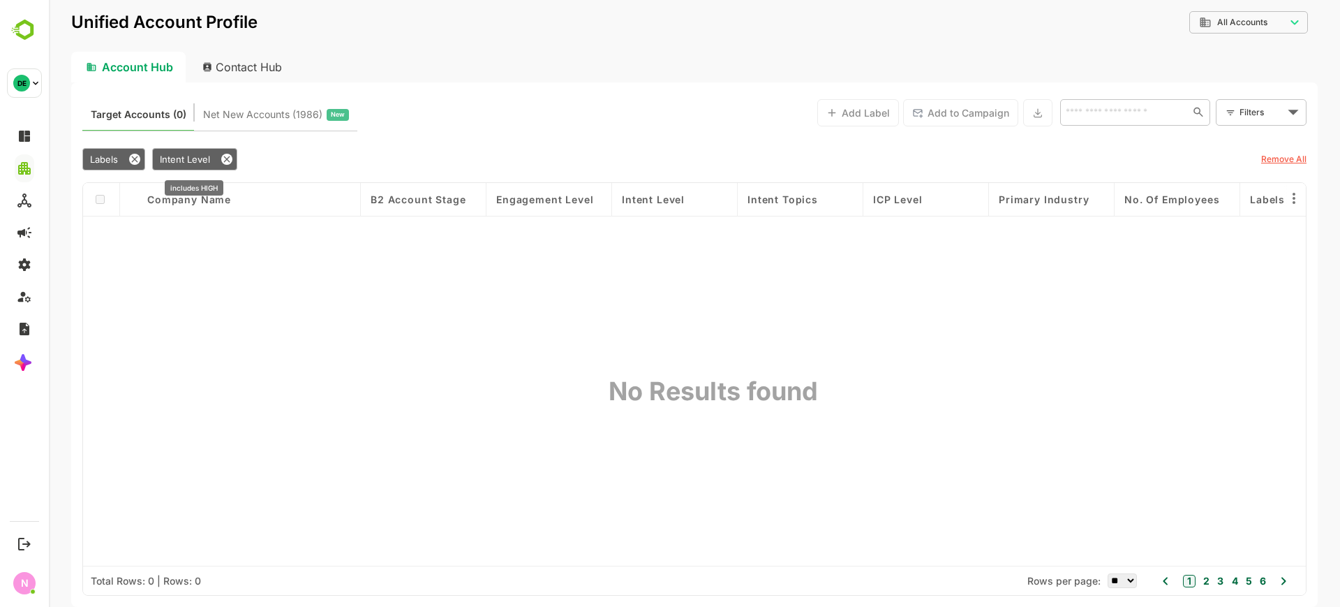
click at [194, 160] on span "Intent Level" at bounding box center [185, 159] width 50 height 11
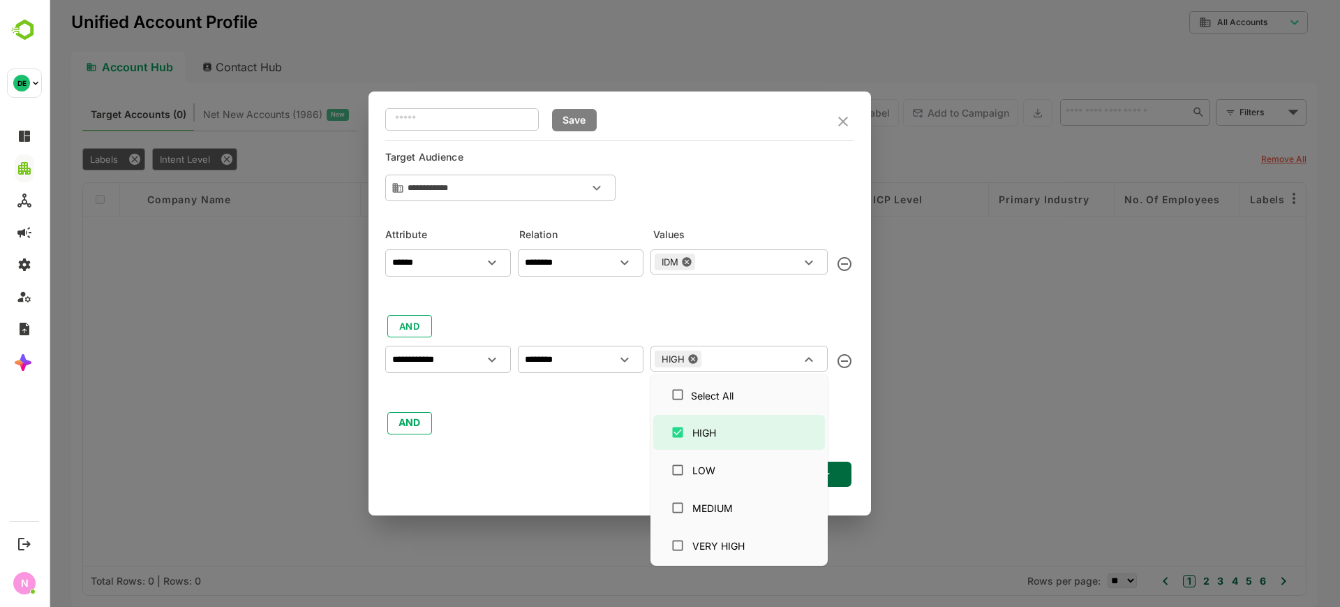
click at [732, 357] on input "text" at bounding box center [753, 358] width 94 height 17
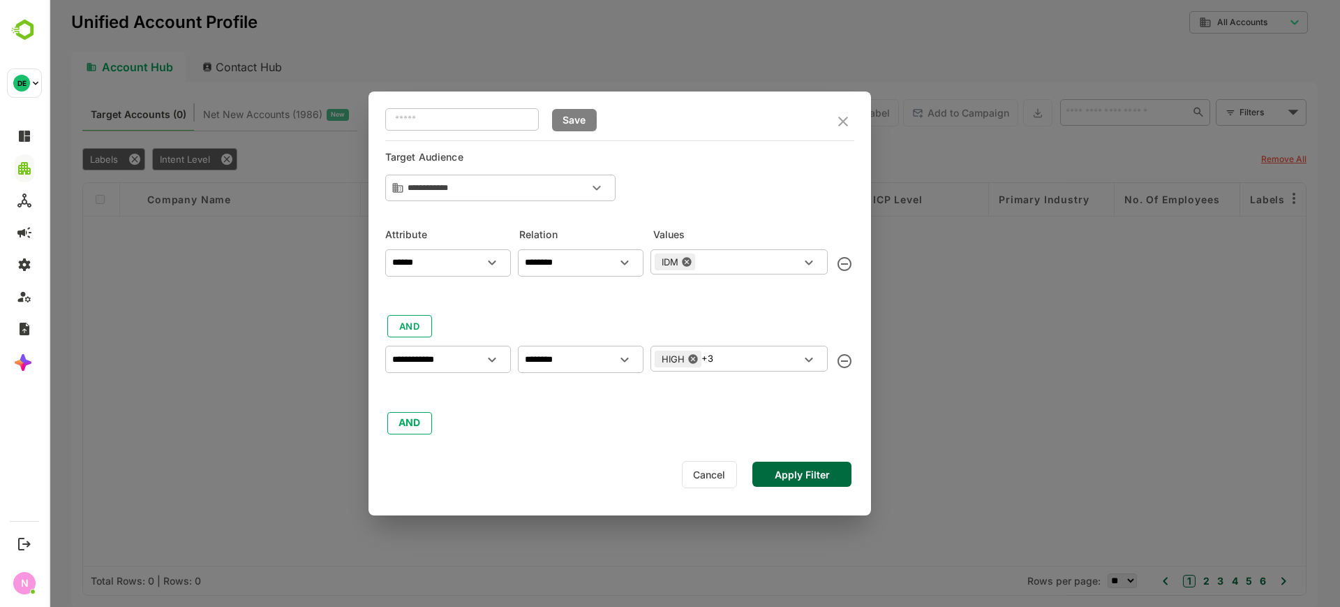
click at [844, 489] on div "Cancel Apply Filter" at bounding box center [619, 474] width 469 height 31
click at [819, 469] on button "Apply Filter" at bounding box center [801, 473] width 99 height 25
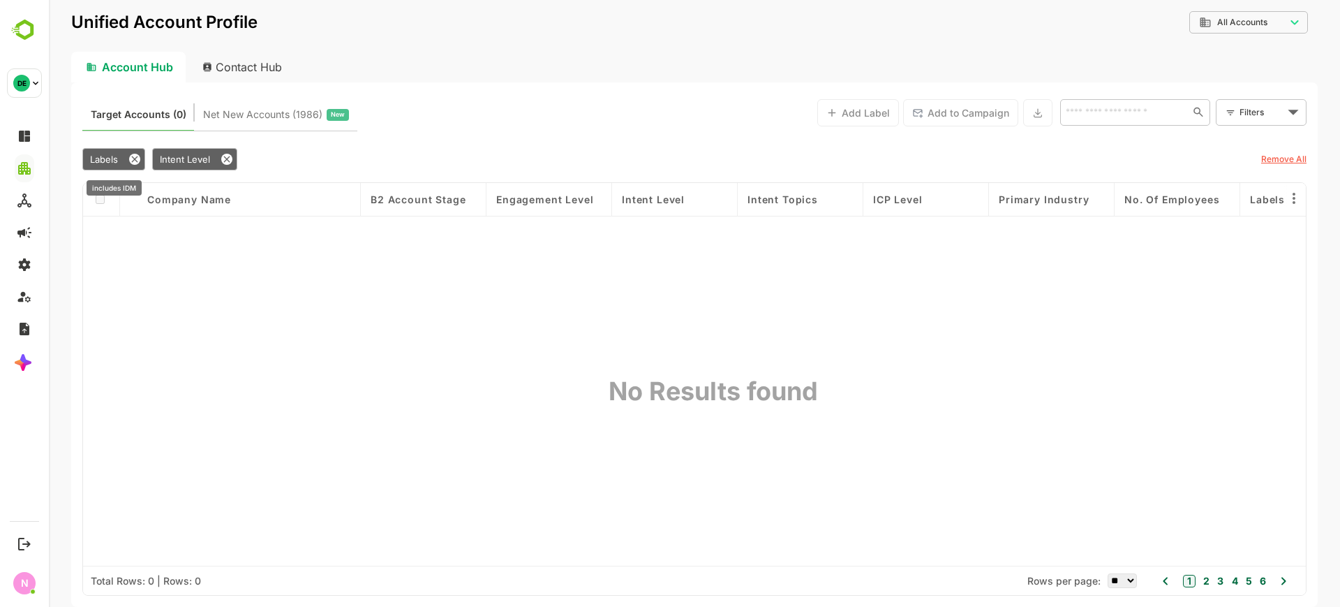
click at [119, 158] on div "Labels" at bounding box center [113, 159] width 63 height 22
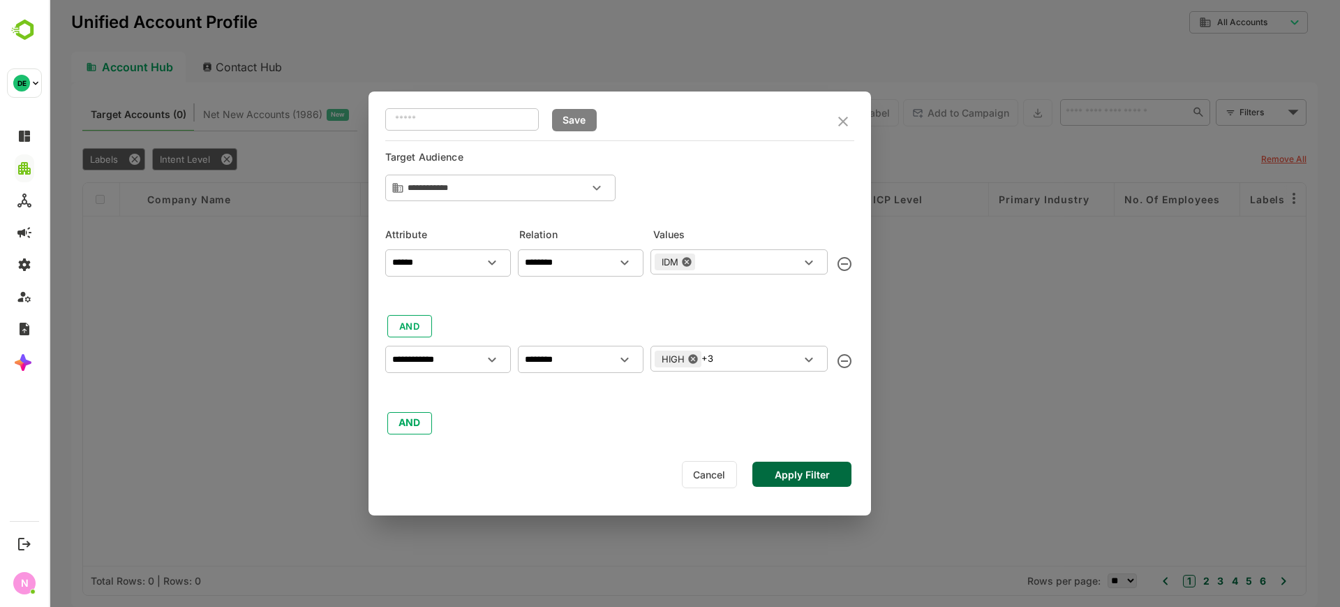
click at [685, 261] on icon at bounding box center [686, 261] width 9 height 9
click at [699, 260] on input "text" at bounding box center [728, 261] width 146 height 17
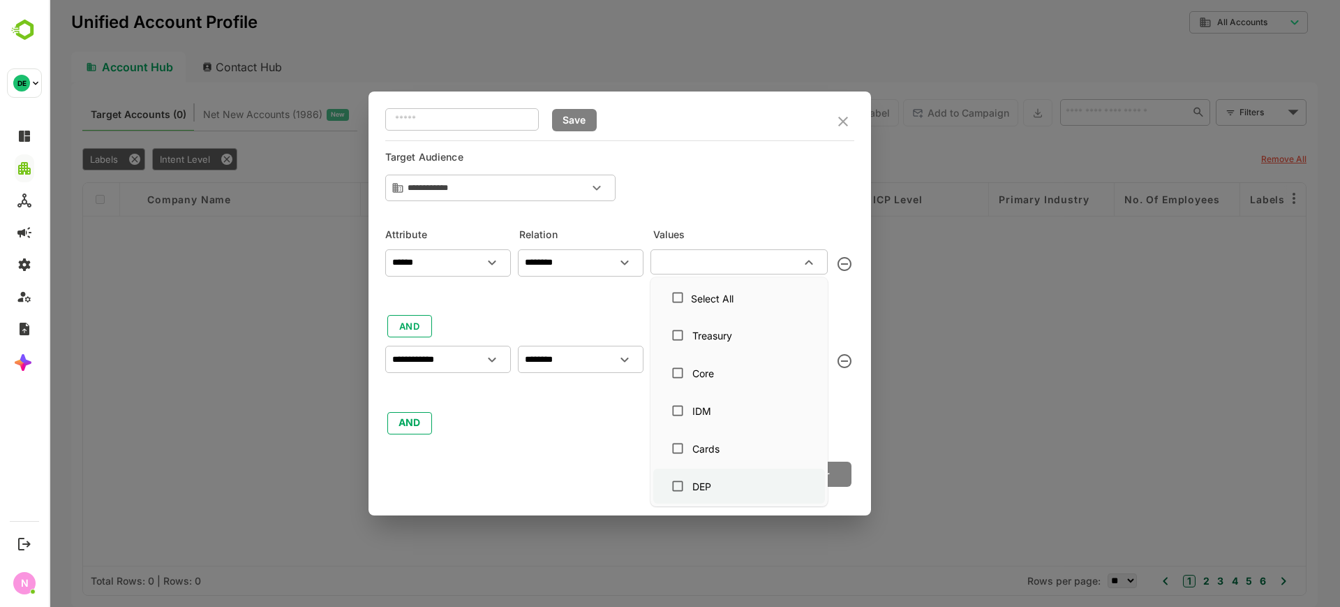
click at [697, 480] on div "DEP" at bounding box center [701, 486] width 19 height 15
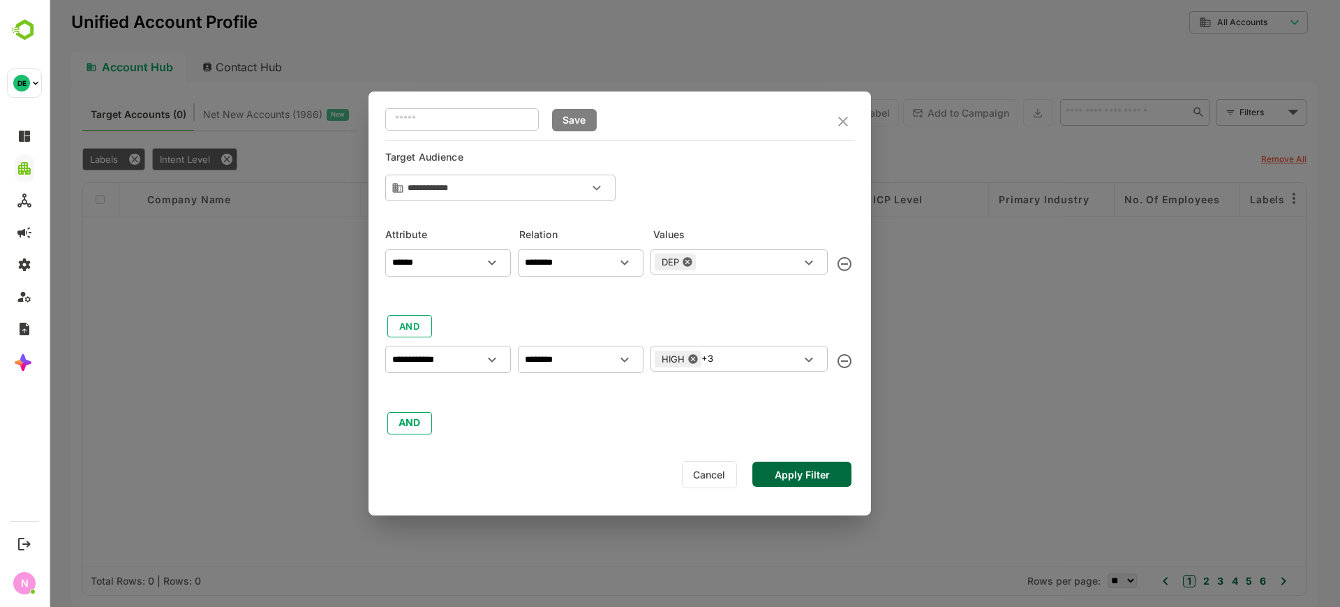
click at [834, 473] on button "Apply Filter" at bounding box center [801, 473] width 99 height 25
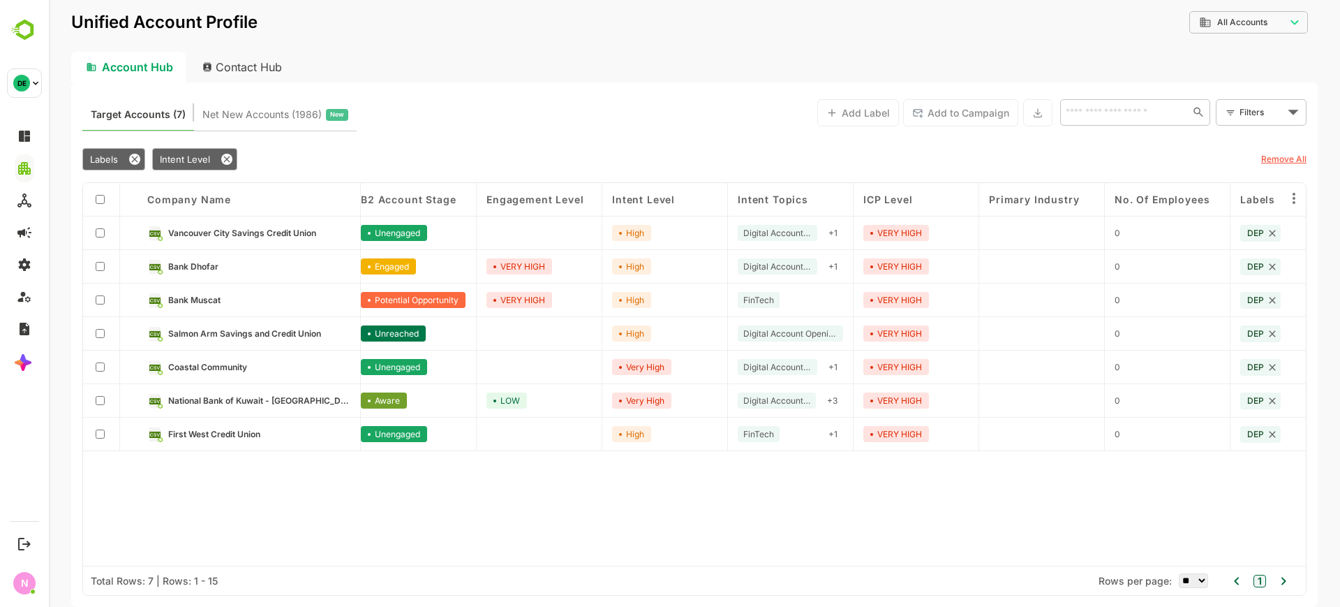
scroll to position [0, 10]
click at [222, 154] on icon at bounding box center [226, 159] width 11 height 11
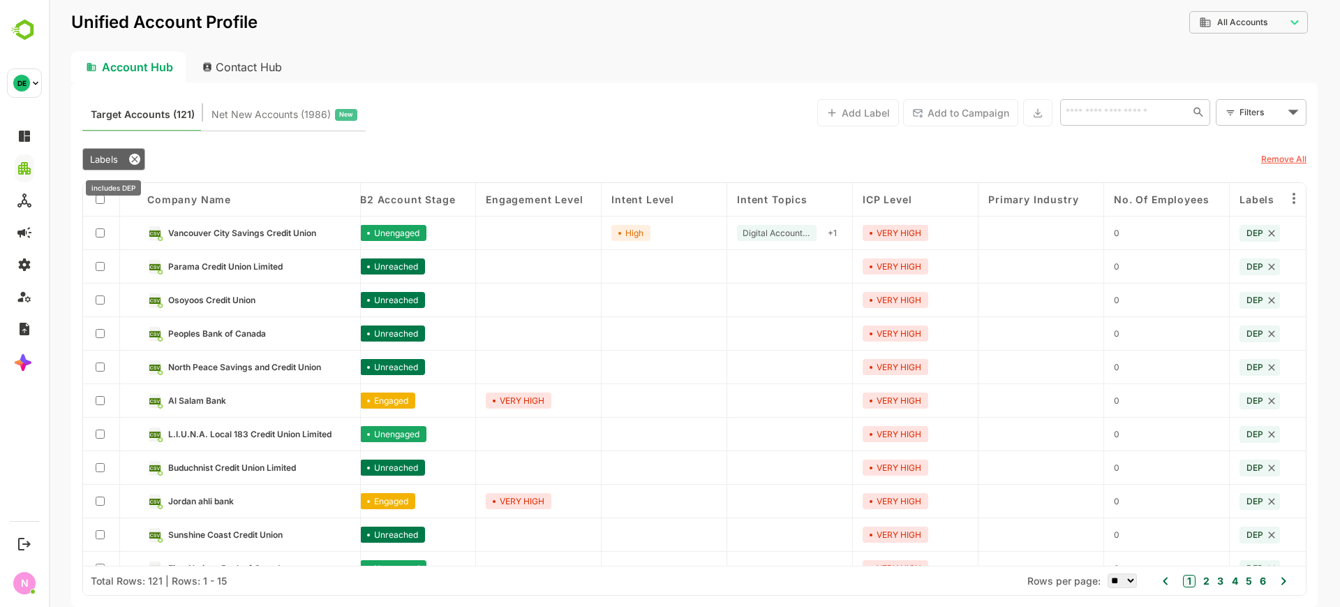
click at [105, 154] on span "Labels" at bounding box center [104, 159] width 28 height 11
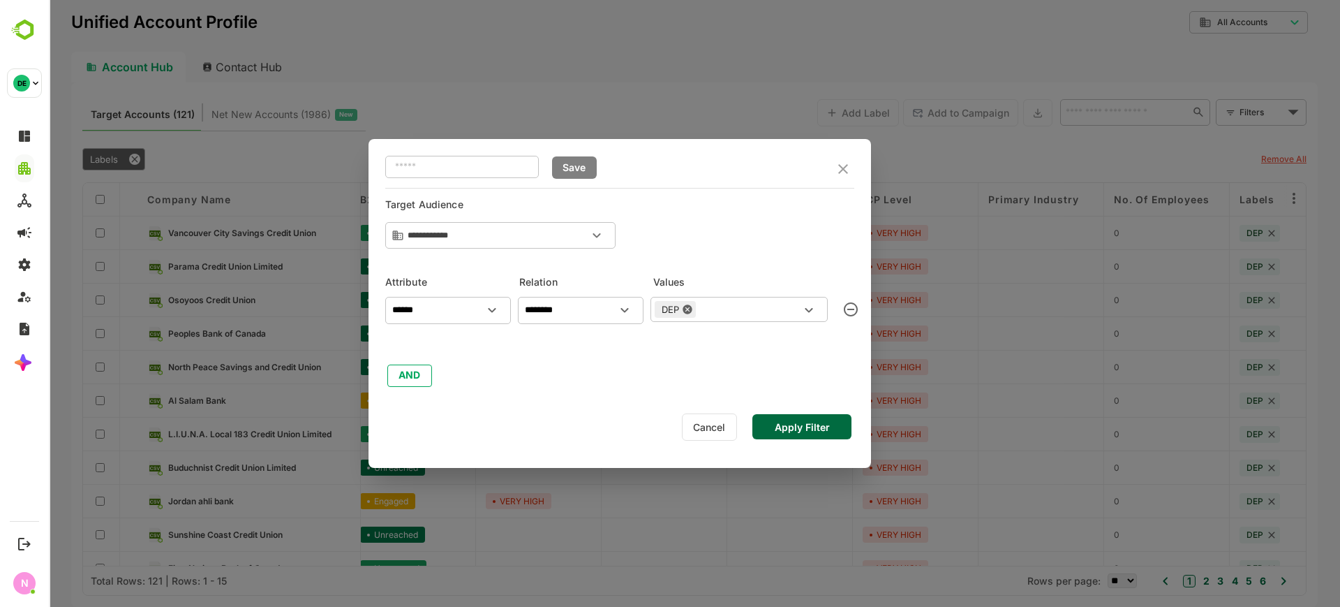
click at [685, 304] on icon at bounding box center [687, 309] width 11 height 11
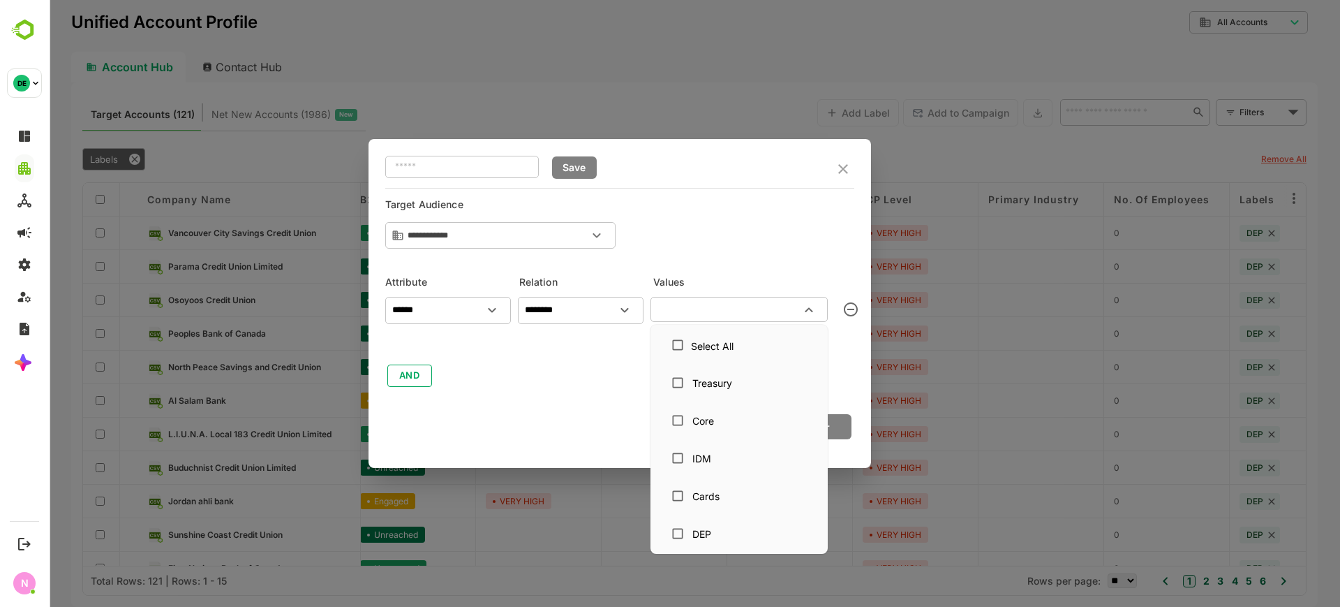
click at [685, 304] on input "text" at bounding box center [728, 309] width 146 height 17
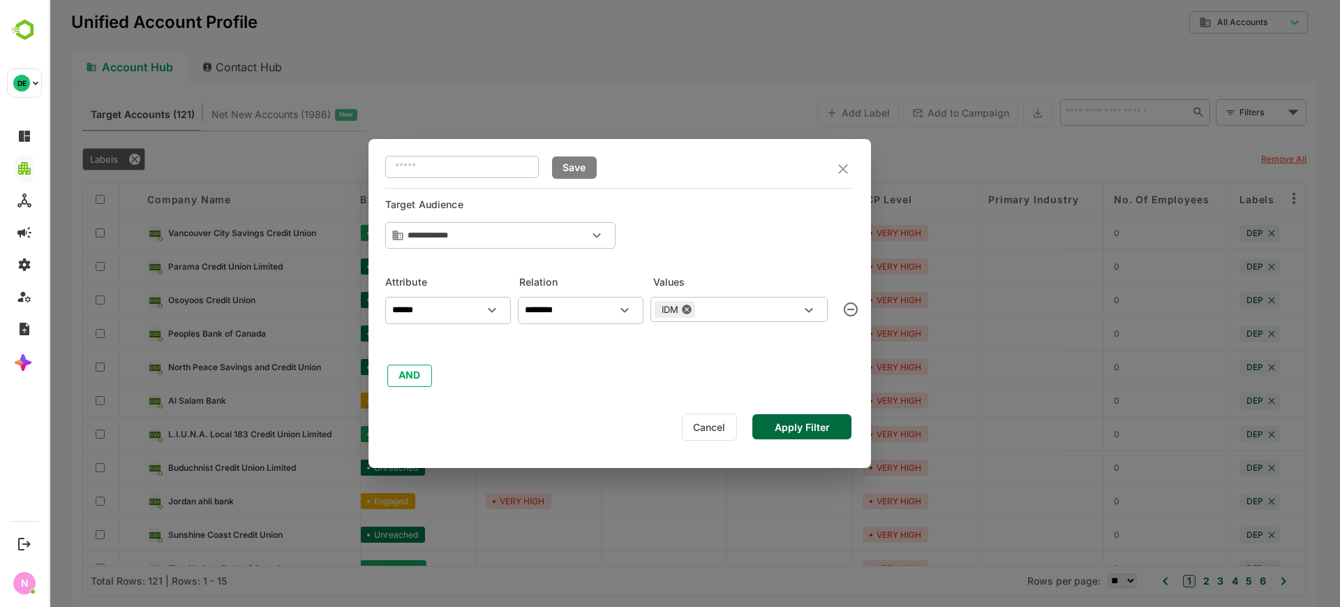
click at [838, 426] on button "Apply Filter" at bounding box center [801, 426] width 99 height 25
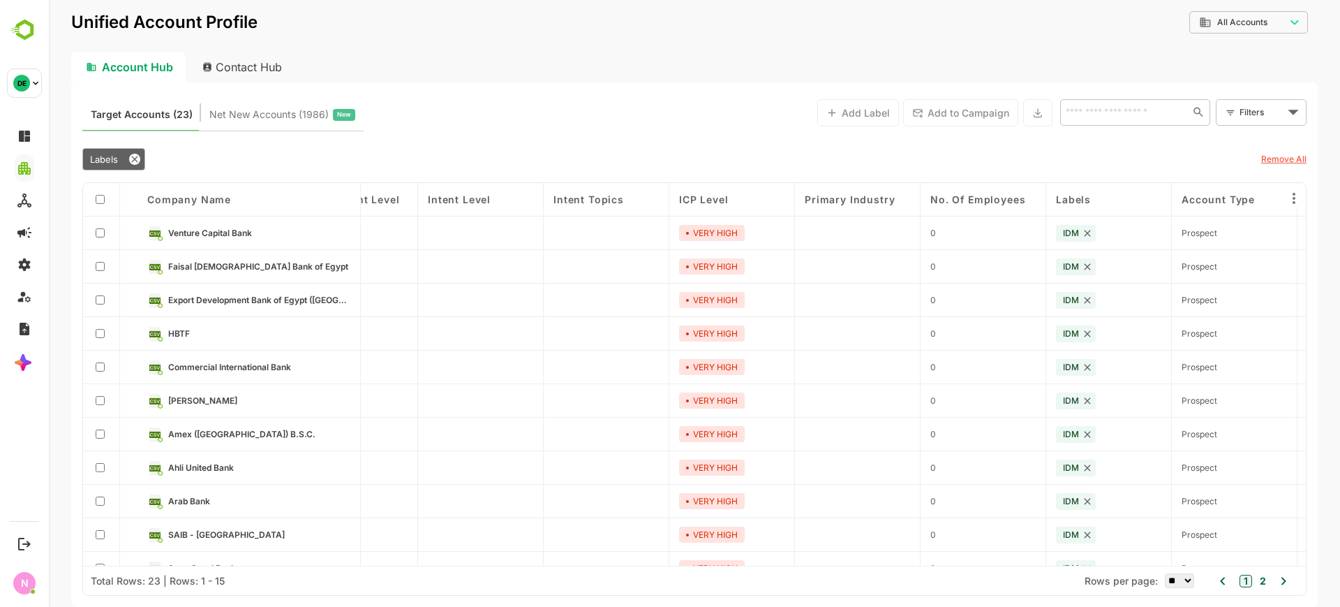
scroll to position [0, 0]
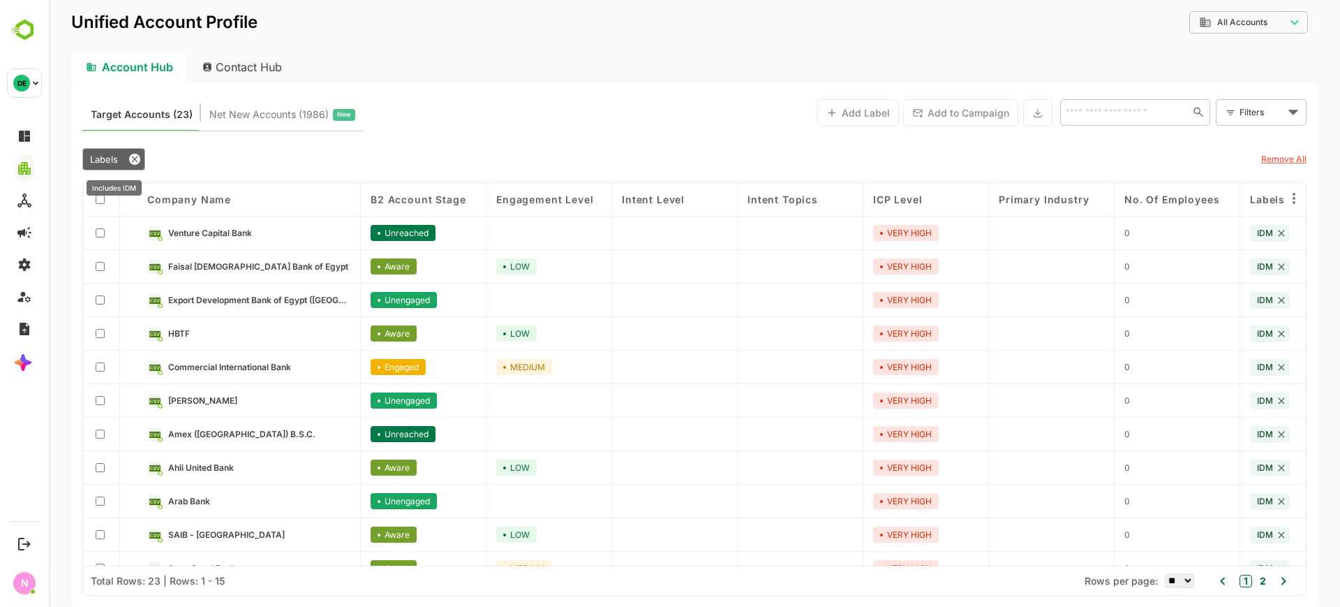
click at [105, 157] on span "Labels" at bounding box center [104, 159] width 28 height 11
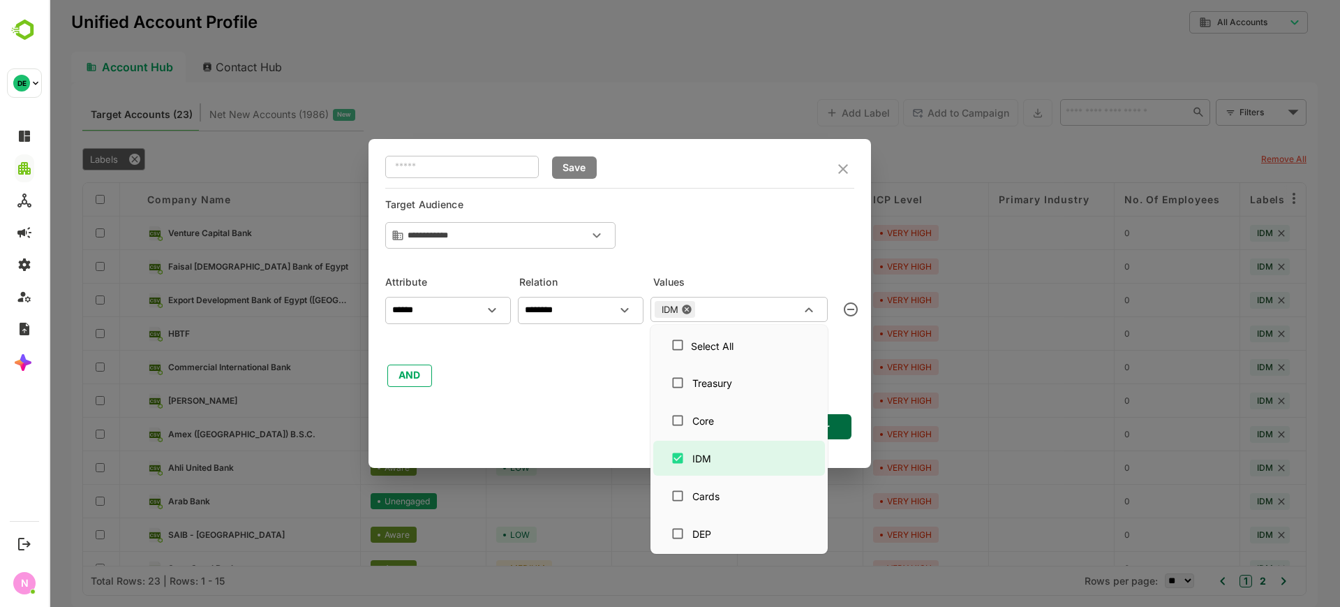
click at [710, 311] on input "text" at bounding box center [749, 309] width 101 height 17
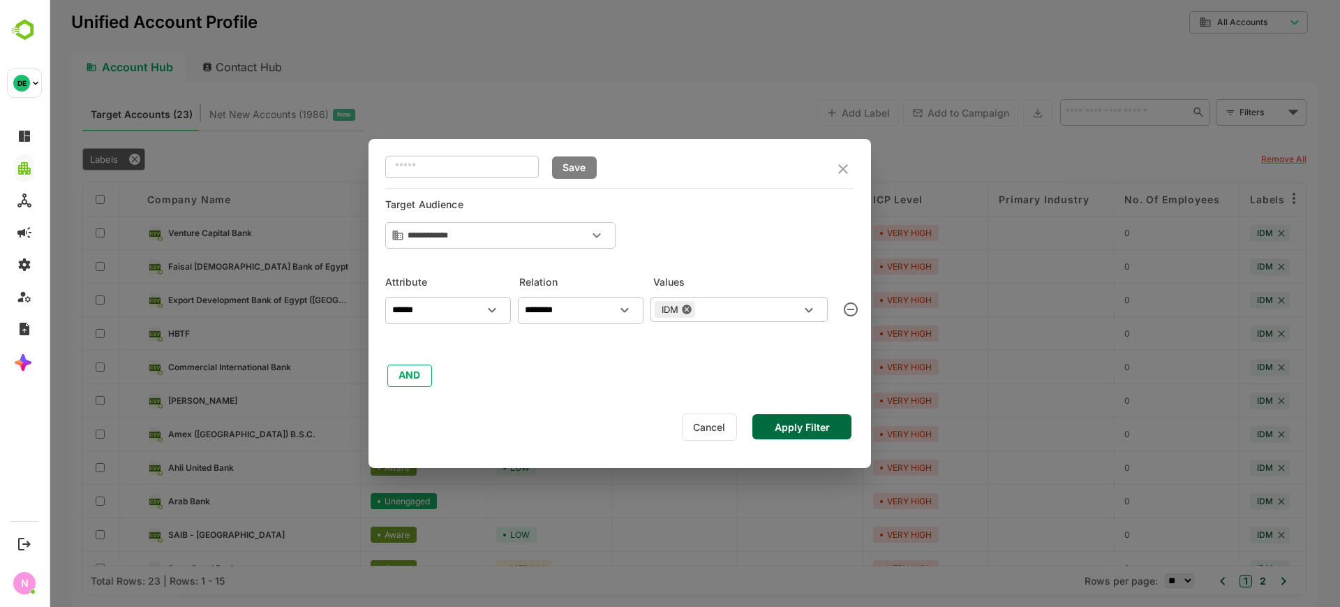
click at [572, 411] on div "Cancel Apply Filter" at bounding box center [619, 426] width 469 height 31
click at [410, 377] on button "AND" at bounding box center [409, 375] width 45 height 22
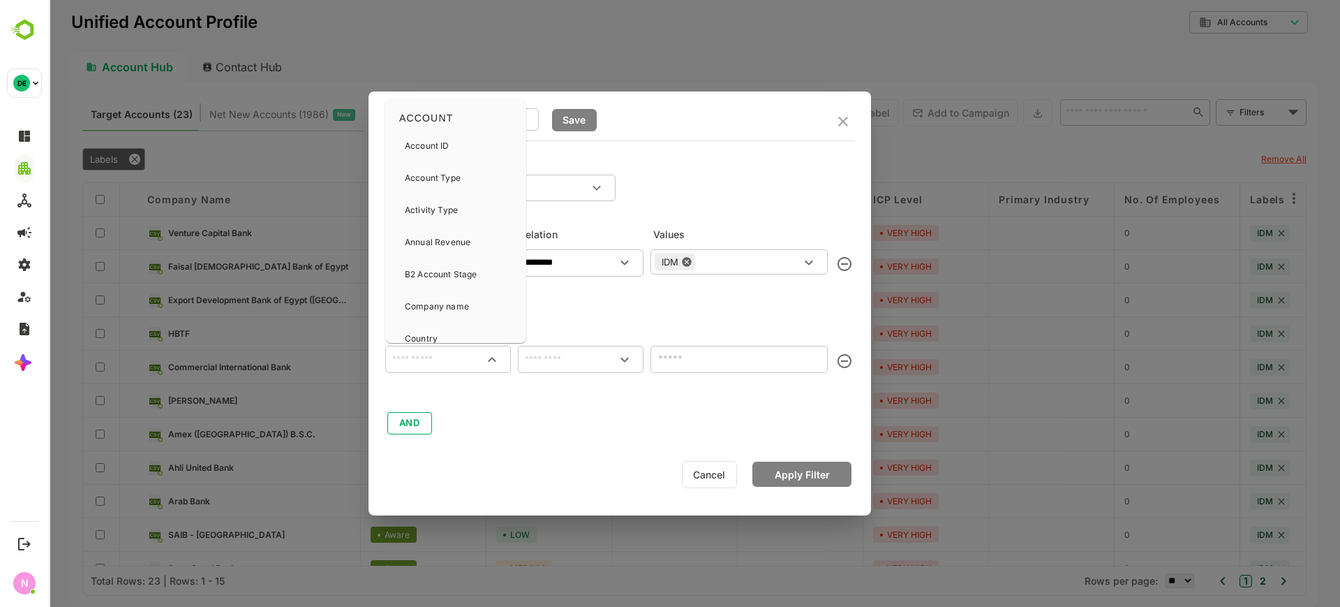
click at [429, 358] on input "text" at bounding box center [448, 358] width 120 height 17
click at [453, 273] on p "B2 Account Stage" at bounding box center [441, 274] width 72 height 13
type input "**********"
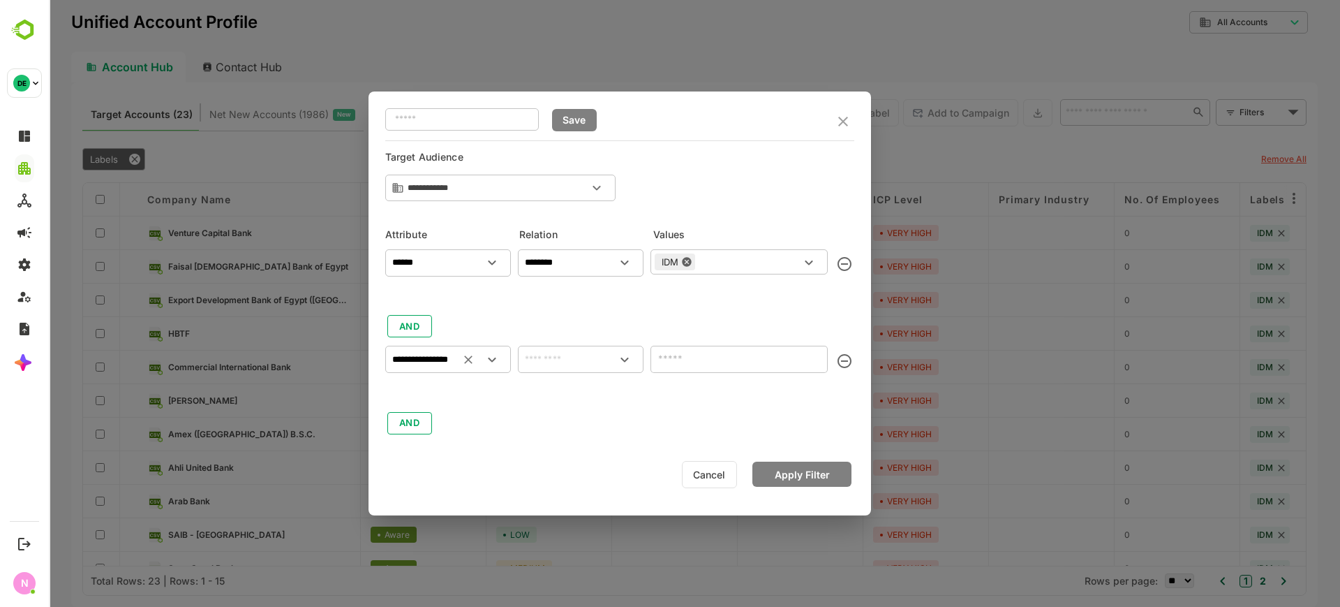
click at [556, 366] on input "text" at bounding box center [581, 358] width 120 height 17
click at [563, 387] on li "includes" at bounding box center [581, 391] width 120 height 26
type input "********"
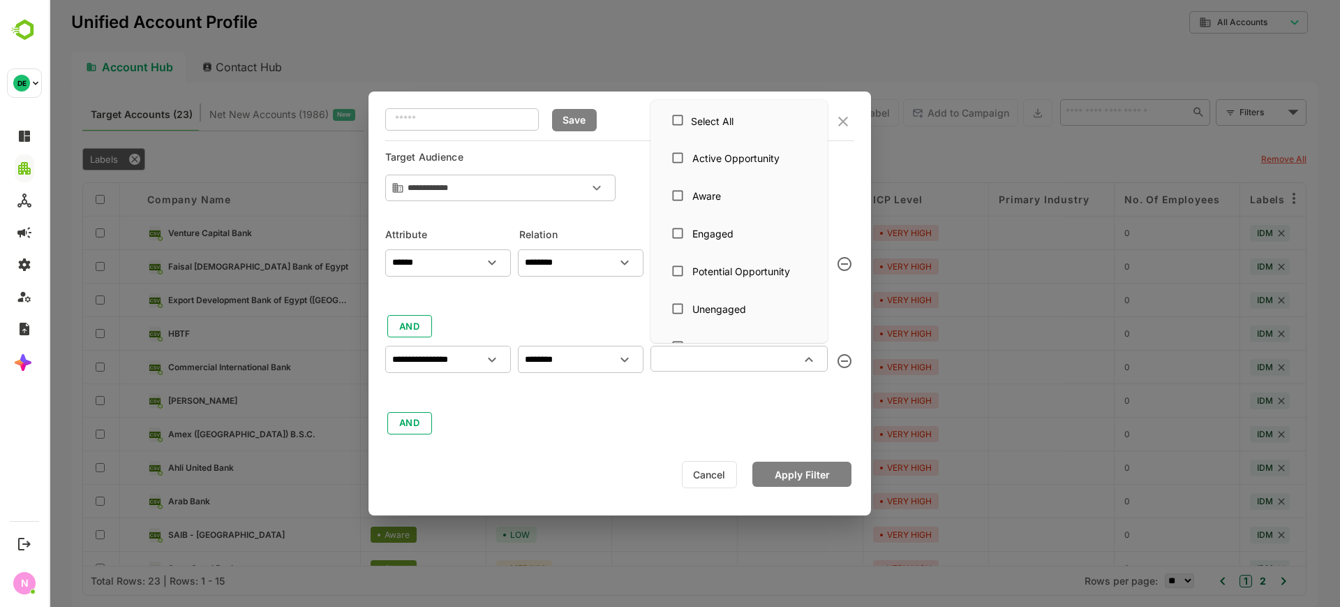
click at [711, 362] on input "text" at bounding box center [728, 358] width 146 height 17
click at [697, 208] on div "Aware" at bounding box center [739, 195] width 149 height 27
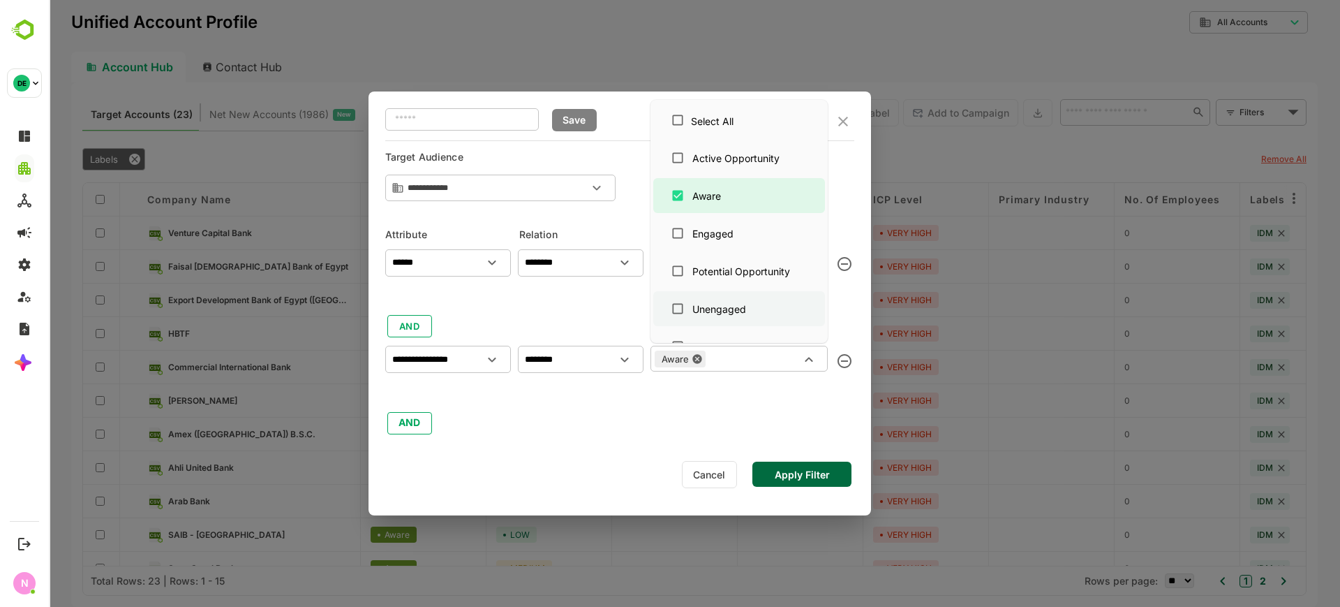
click at [706, 306] on div "Unengaged" at bounding box center [719, 309] width 54 height 15
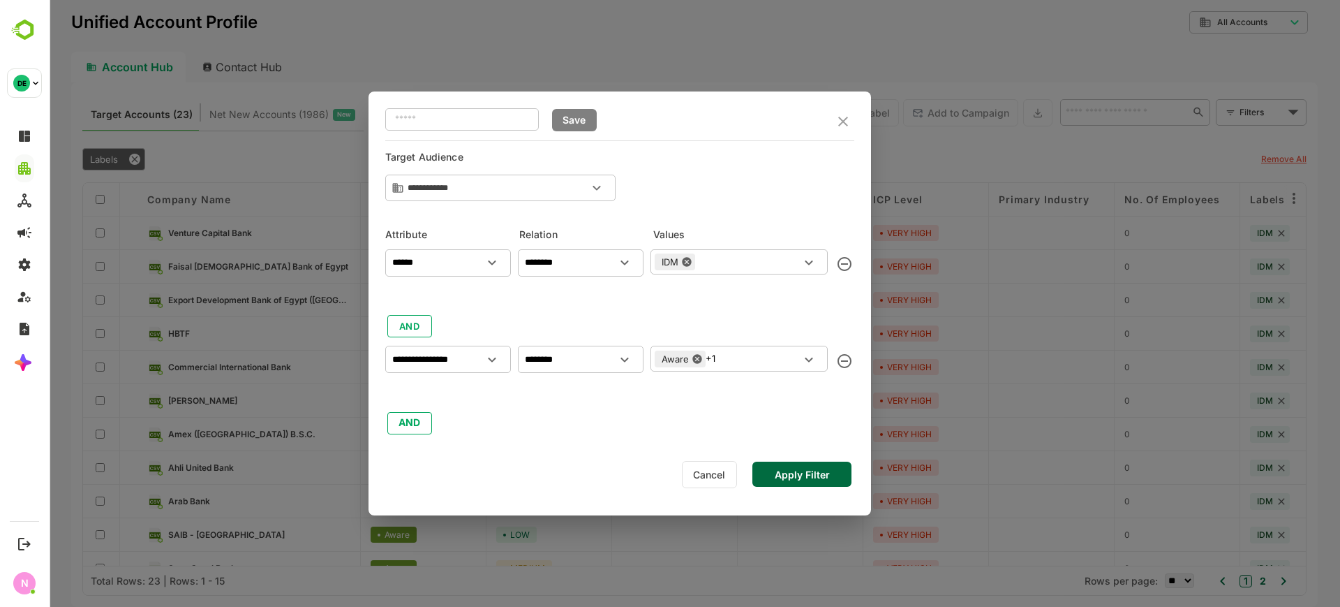
click at [808, 480] on button "Apply Filter" at bounding box center [801, 473] width 99 height 25
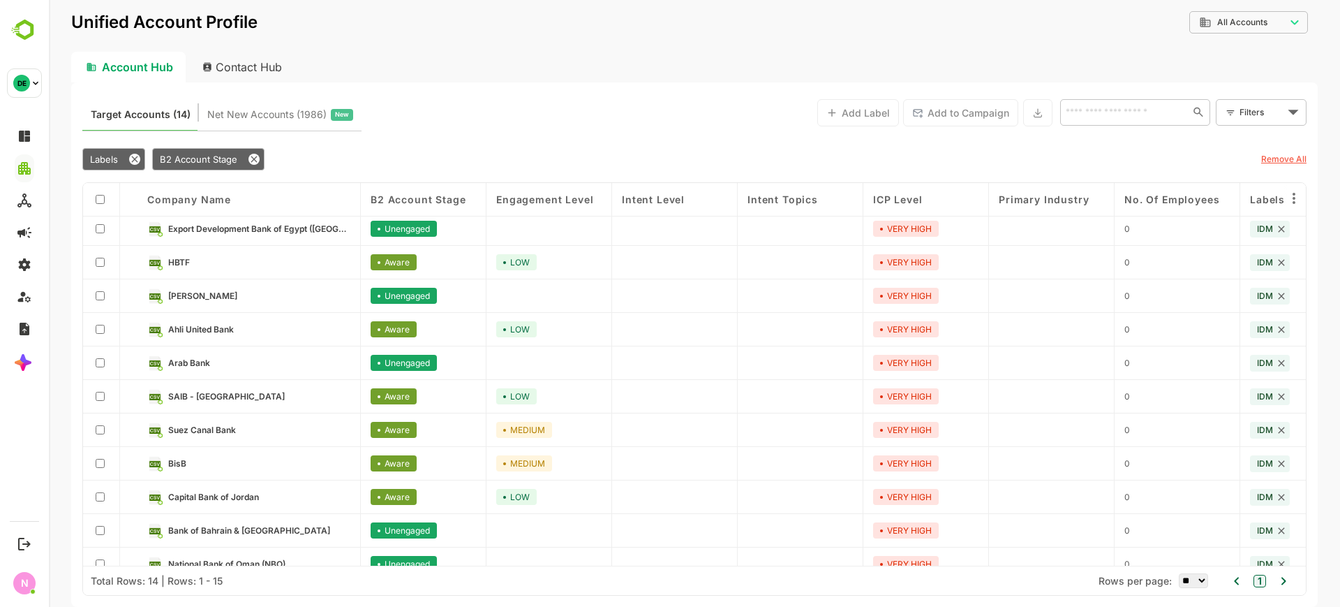
scroll to position [38, 0]
click at [106, 158] on span "Labels" at bounding box center [104, 159] width 28 height 11
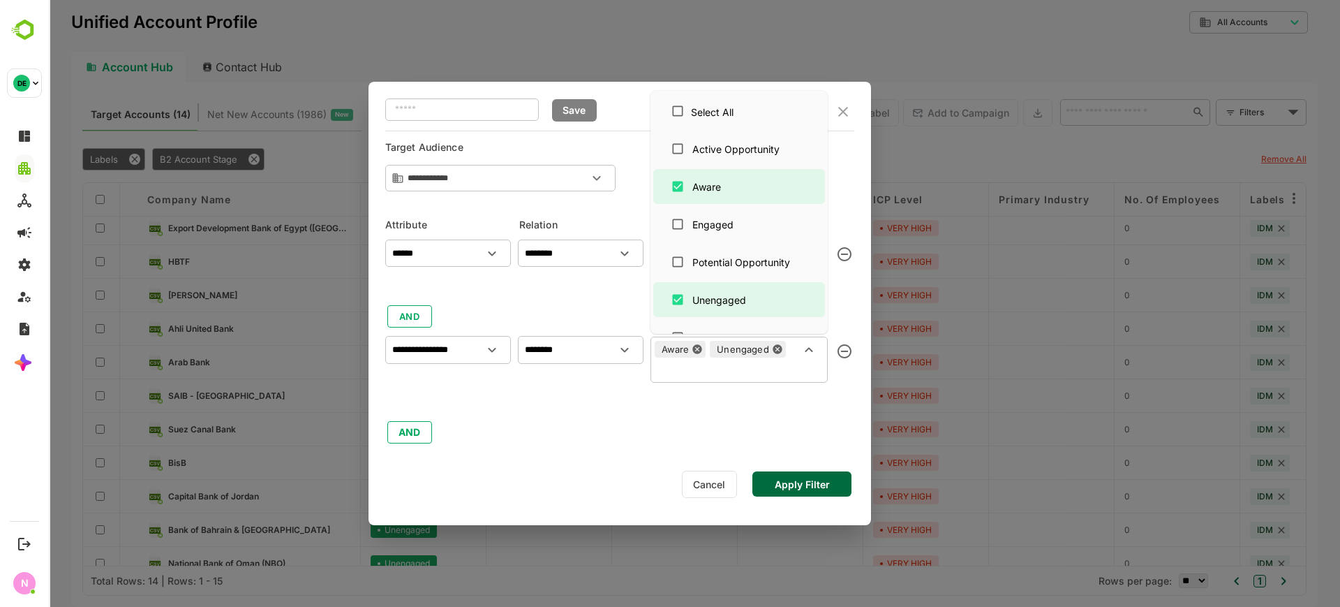
click at [735, 359] on div "Aware Unengaged ​" at bounding box center [739, 359] width 177 height 46
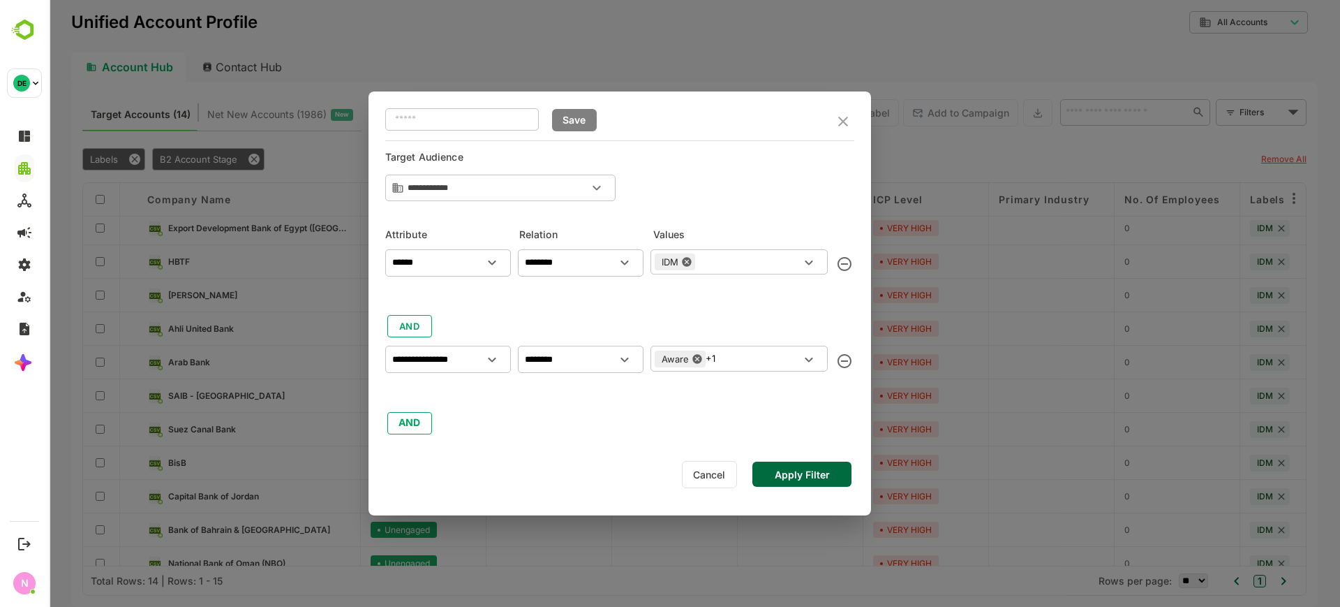
click at [308, 134] on div at bounding box center [694, 303] width 1291 height 607
click at [422, 415] on button "AND" at bounding box center [409, 423] width 45 height 22
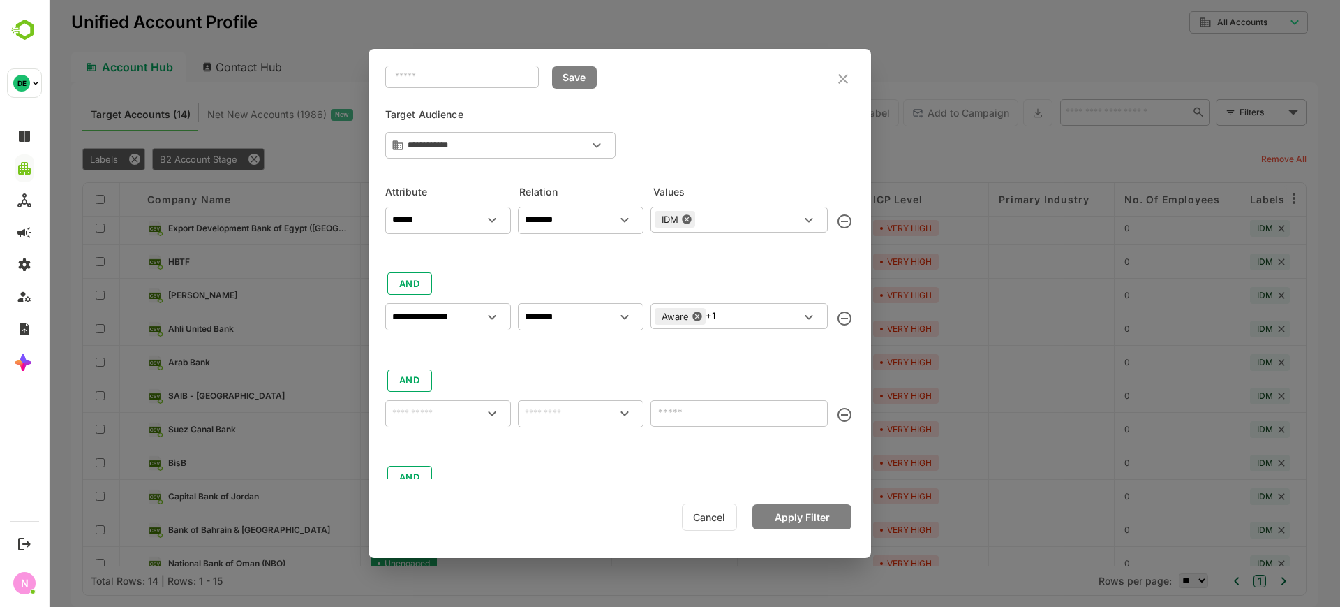
click at [836, 90] on div "​ Save" at bounding box center [619, 79] width 469 height 38
click at [848, 80] on icon "close" at bounding box center [843, 78] width 17 height 17
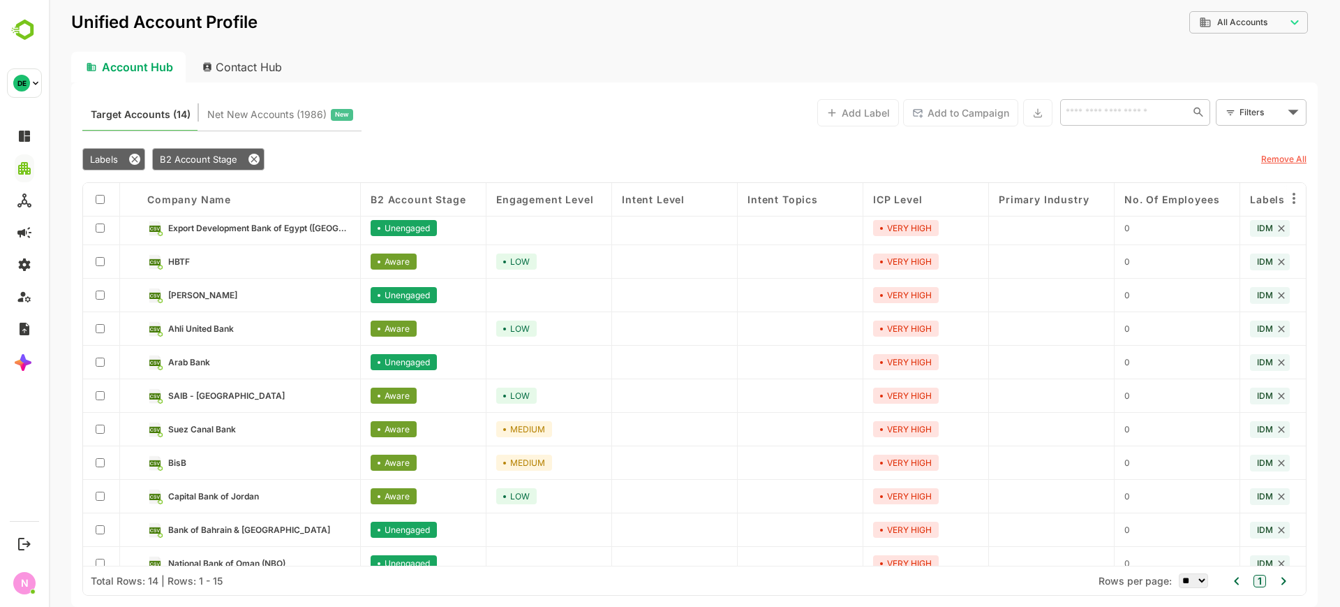
click at [237, 56] on div "Contact Hub" at bounding box center [242, 67] width 103 height 31
type input "**********"
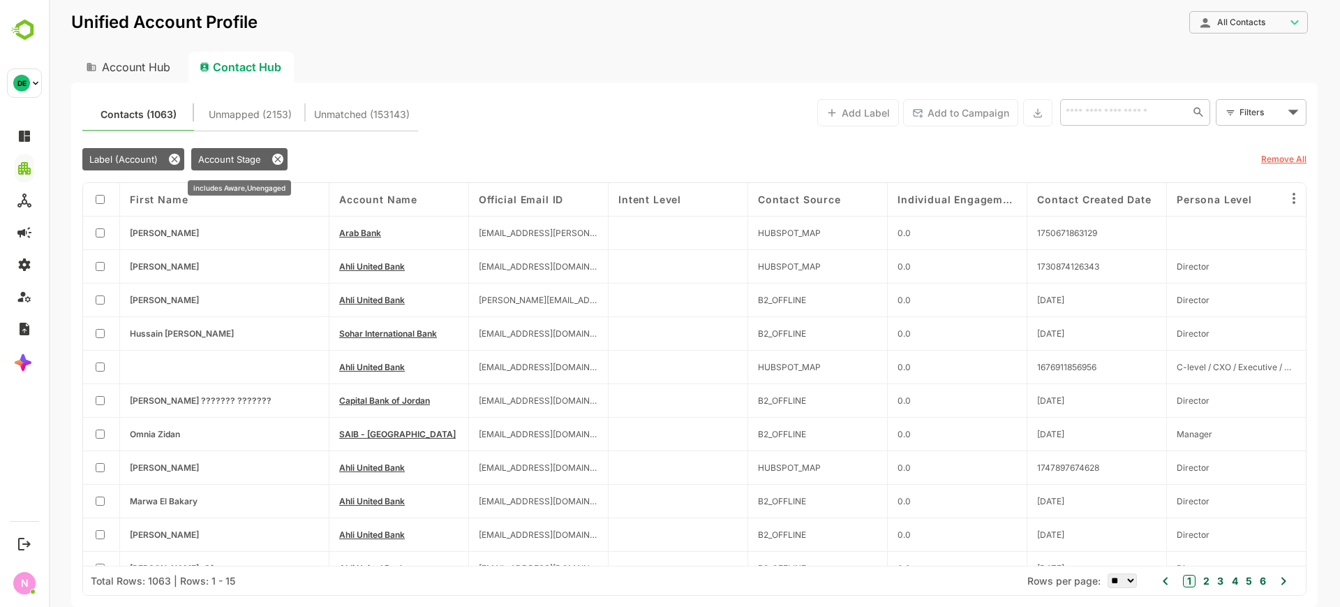
click at [279, 159] on icon at bounding box center [277, 159] width 11 height 11
click at [175, 161] on icon at bounding box center [174, 159] width 11 height 11
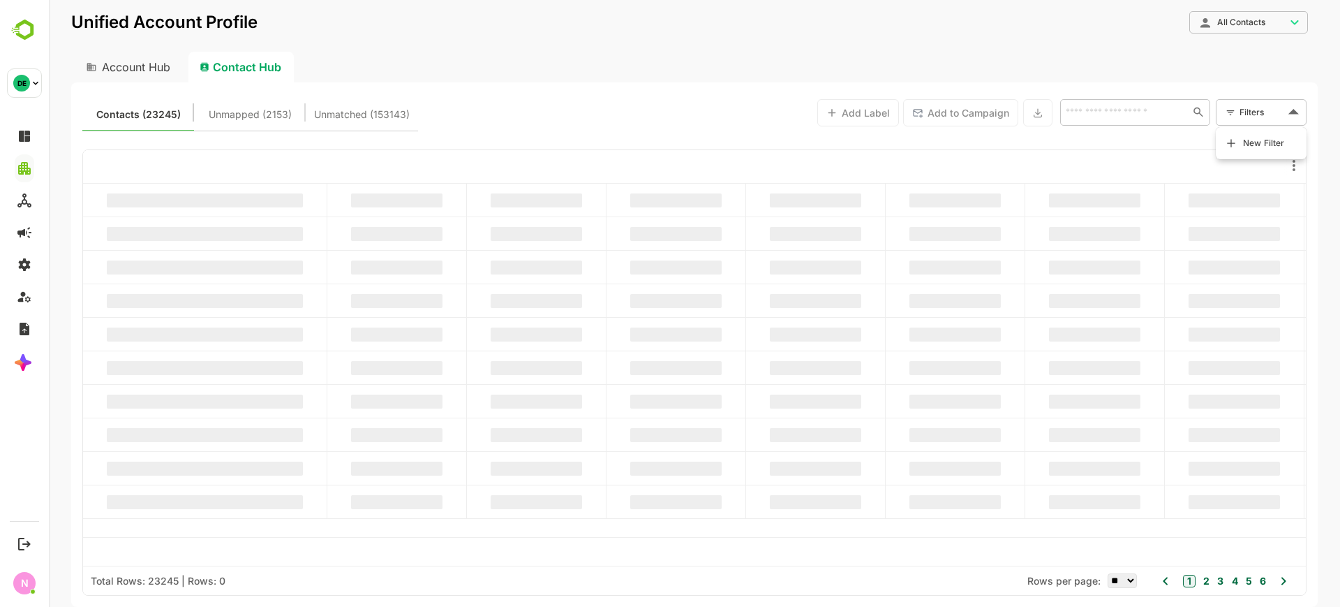
click at [1259, 109] on body "**********" at bounding box center [694, 303] width 1291 height 607
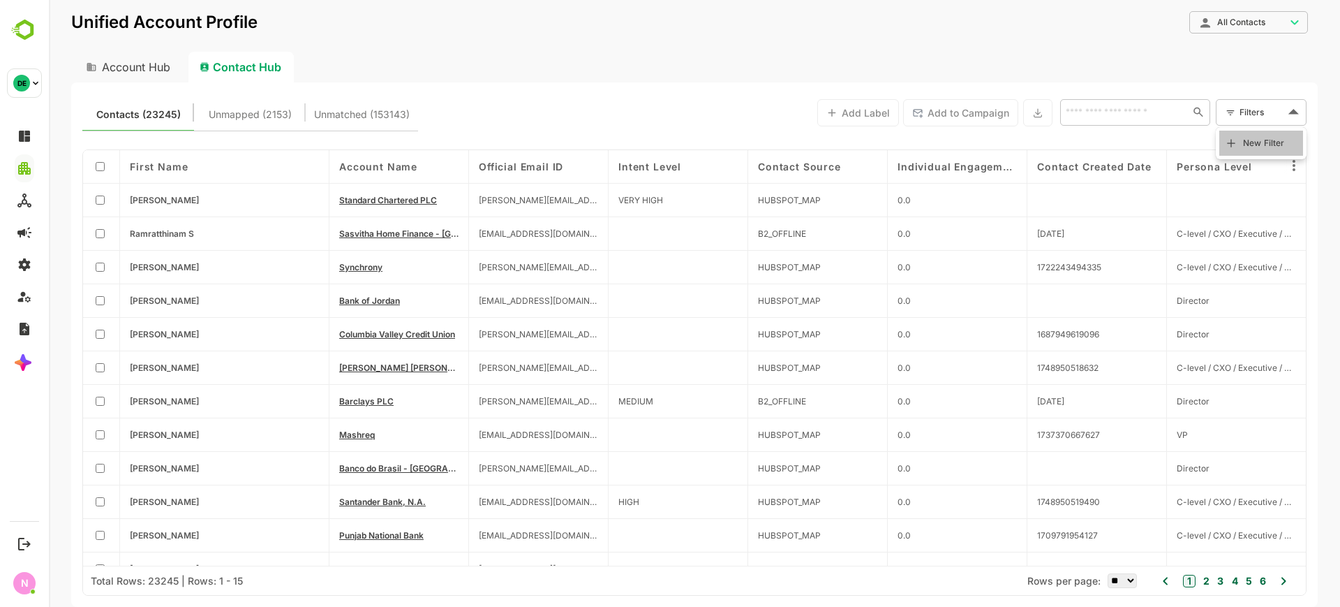
click at [1253, 138] on span "New Filter" at bounding box center [1264, 143] width 42 height 17
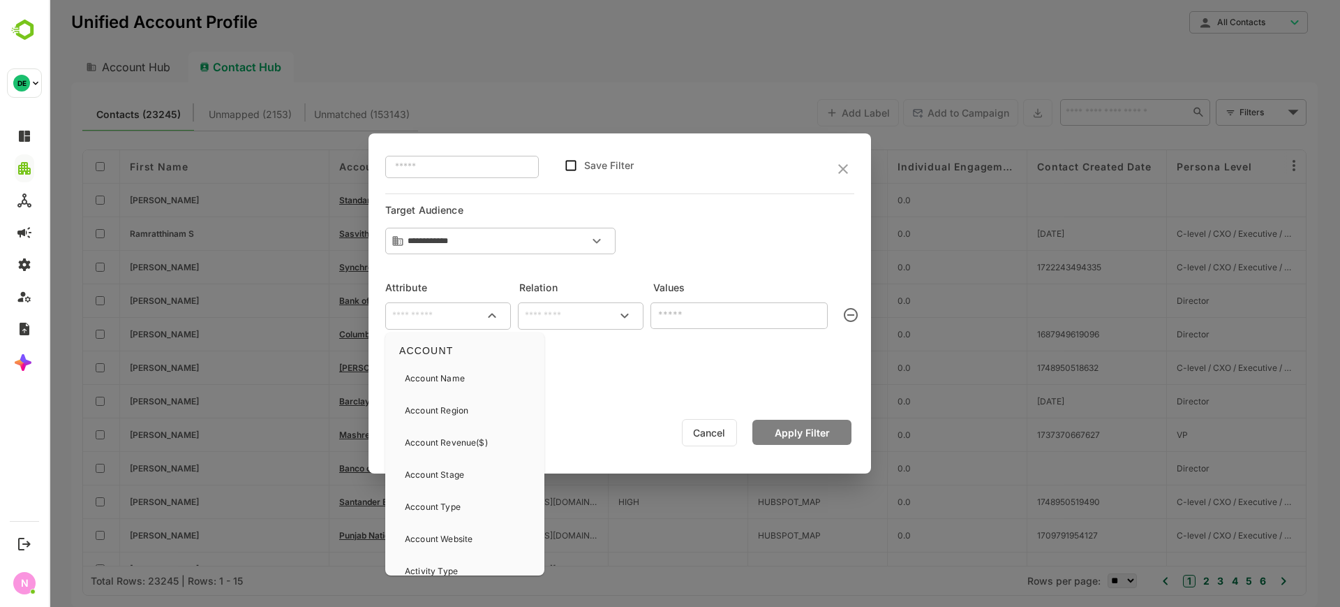
click at [453, 311] on input "text" at bounding box center [448, 315] width 120 height 17
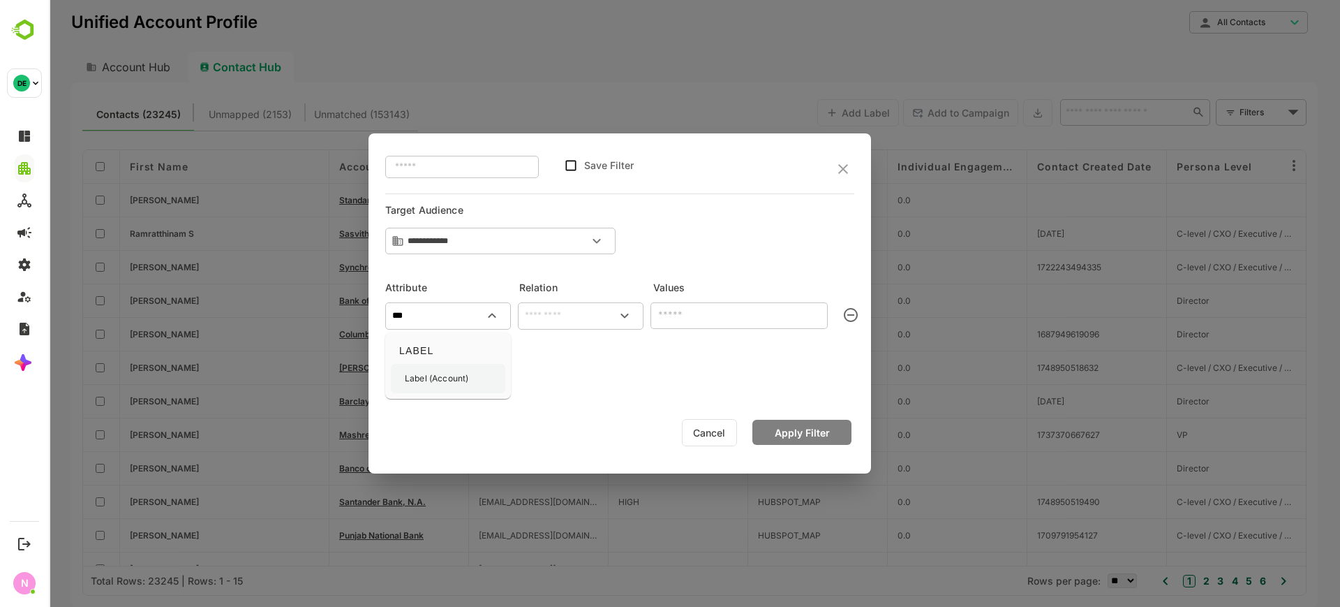
click at [448, 378] on p "Label (Account)" at bounding box center [437, 378] width 64 height 13
type input "**********"
click at [560, 317] on input "text" at bounding box center [581, 315] width 120 height 17
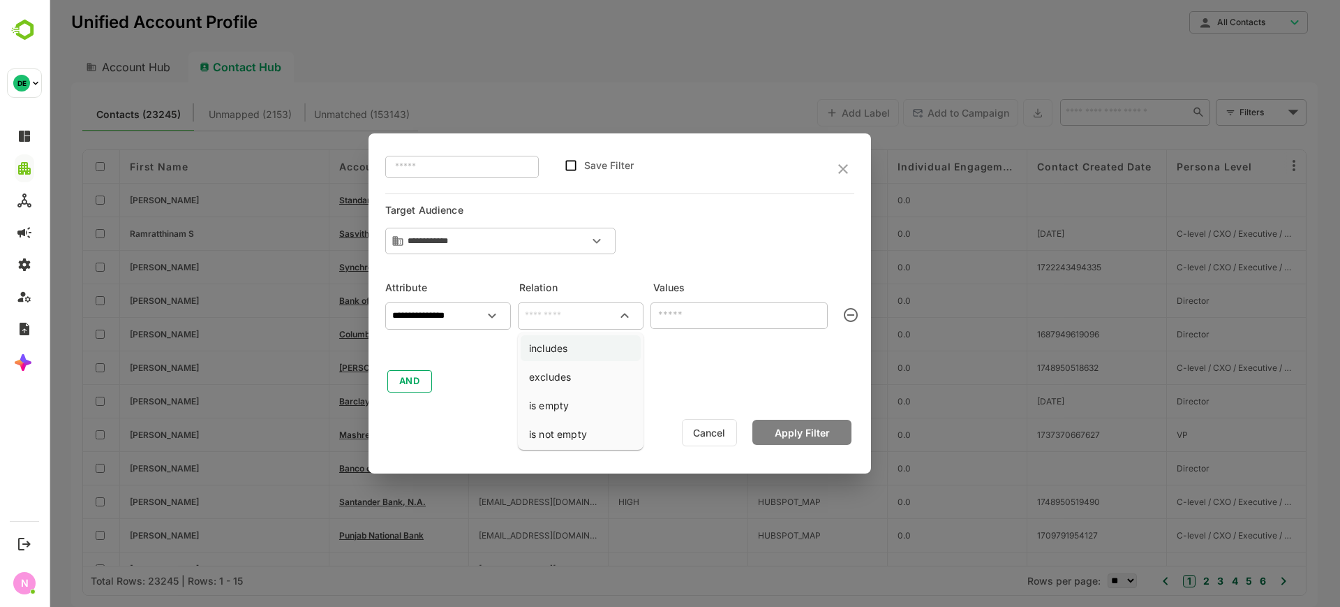
click at [571, 343] on li "includes" at bounding box center [581, 348] width 120 height 26
type input "********"
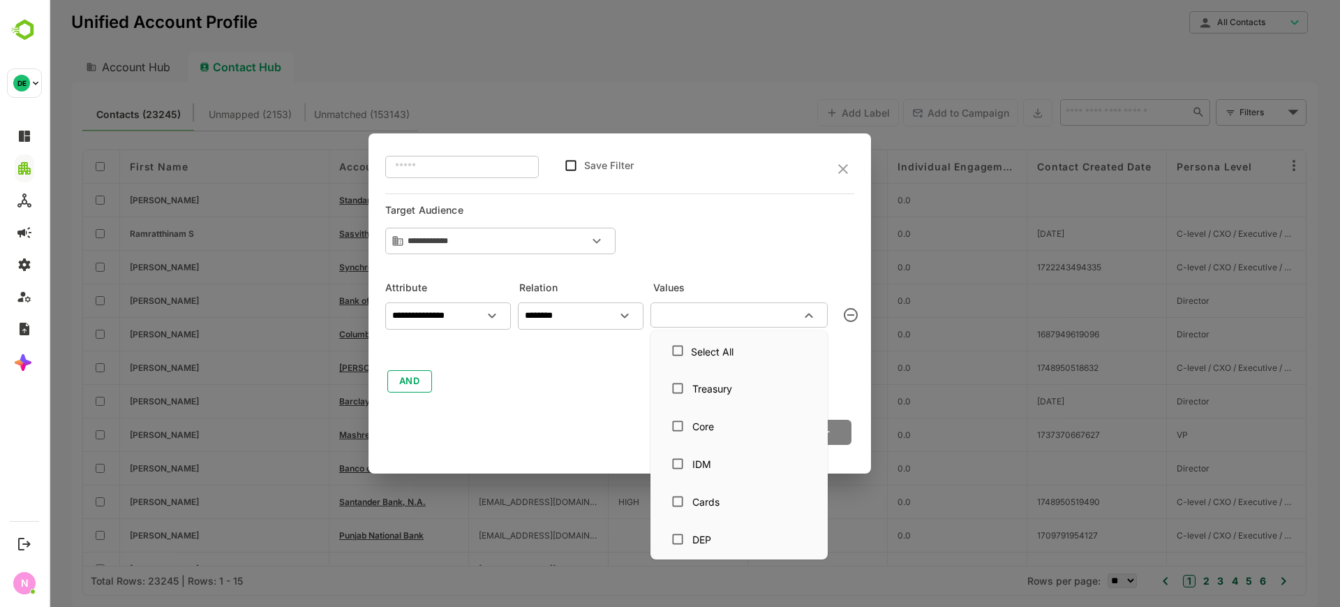
click at [667, 317] on input "text" at bounding box center [728, 314] width 146 height 17
click at [706, 468] on div "IDM" at bounding box center [701, 463] width 19 height 15
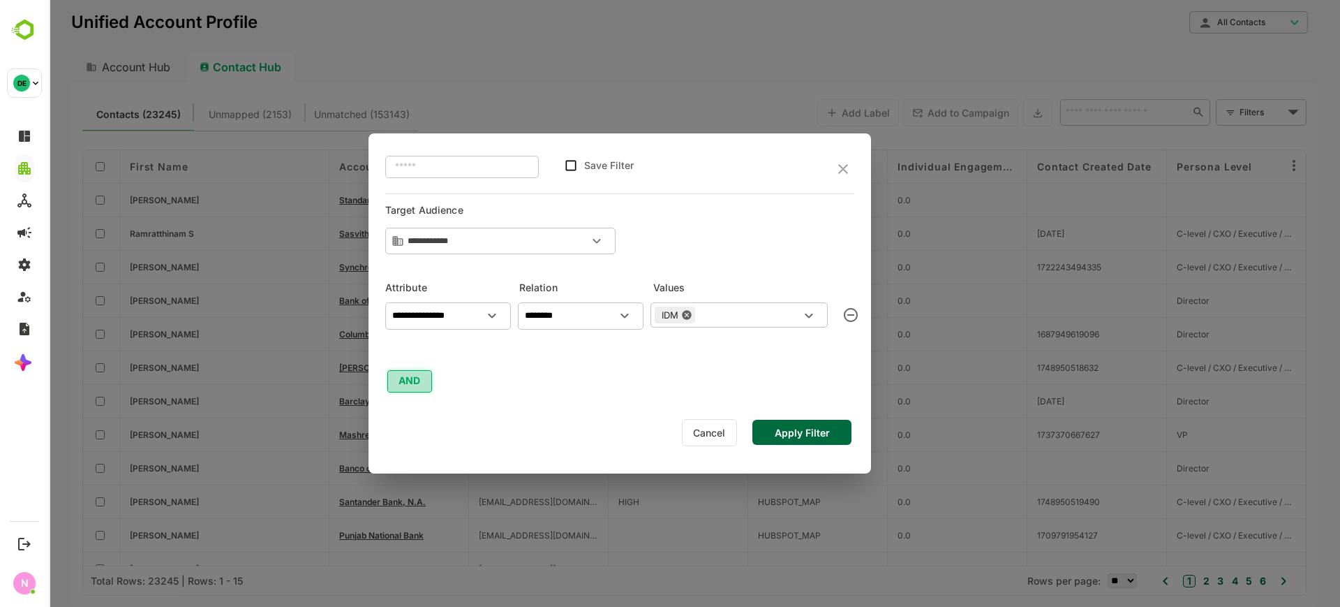
click at [423, 375] on button "AND" at bounding box center [409, 381] width 45 height 22
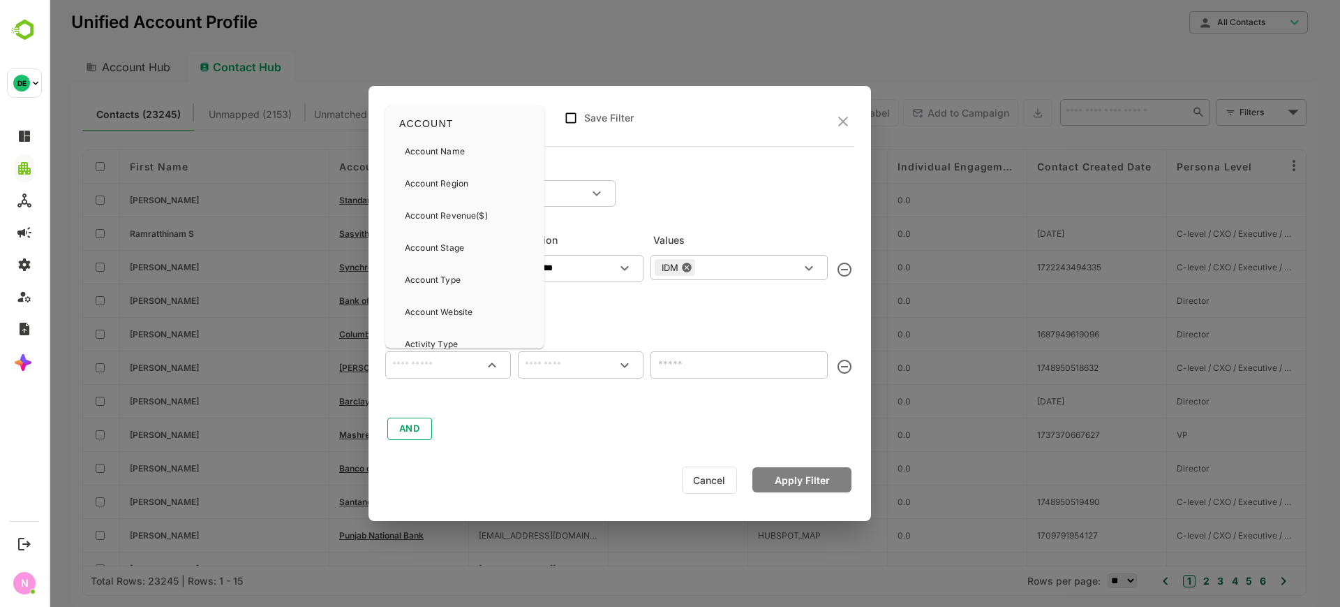
click at [433, 362] on input "text" at bounding box center [448, 364] width 120 height 17
type input "*"
click at [472, 186] on div "Account Stage" at bounding box center [465, 186] width 148 height 29
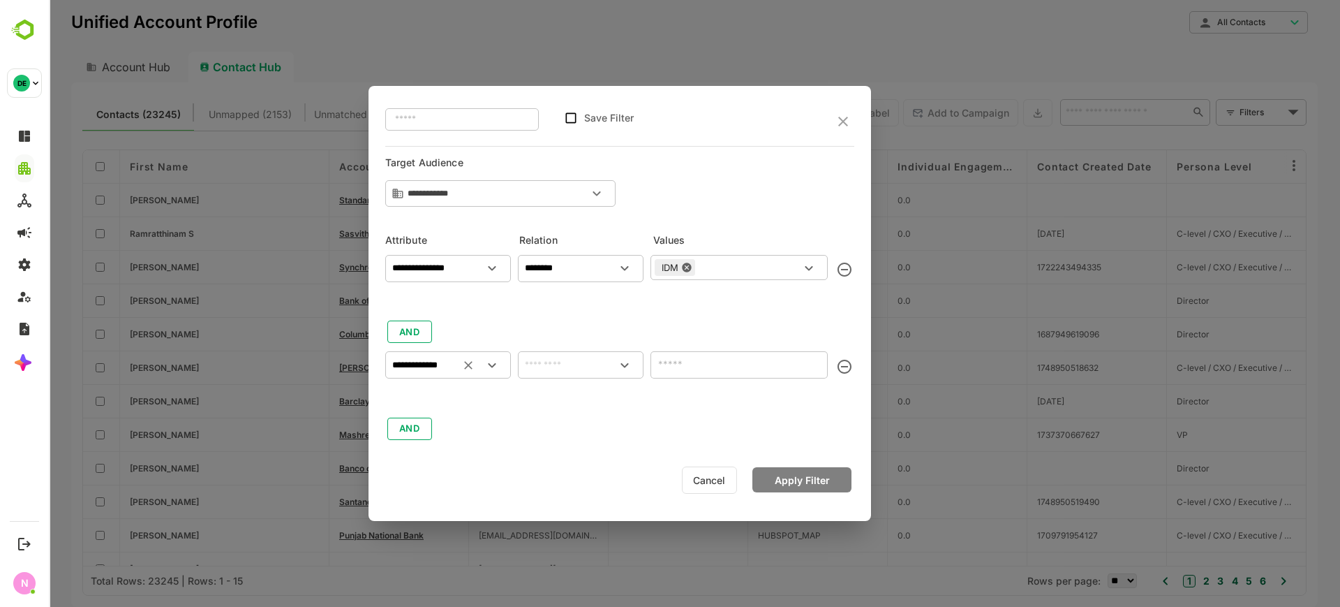
type input "**********"
click at [553, 366] on input "text" at bounding box center [581, 364] width 120 height 17
click at [564, 392] on li "includes" at bounding box center [581, 397] width 120 height 26
type input "********"
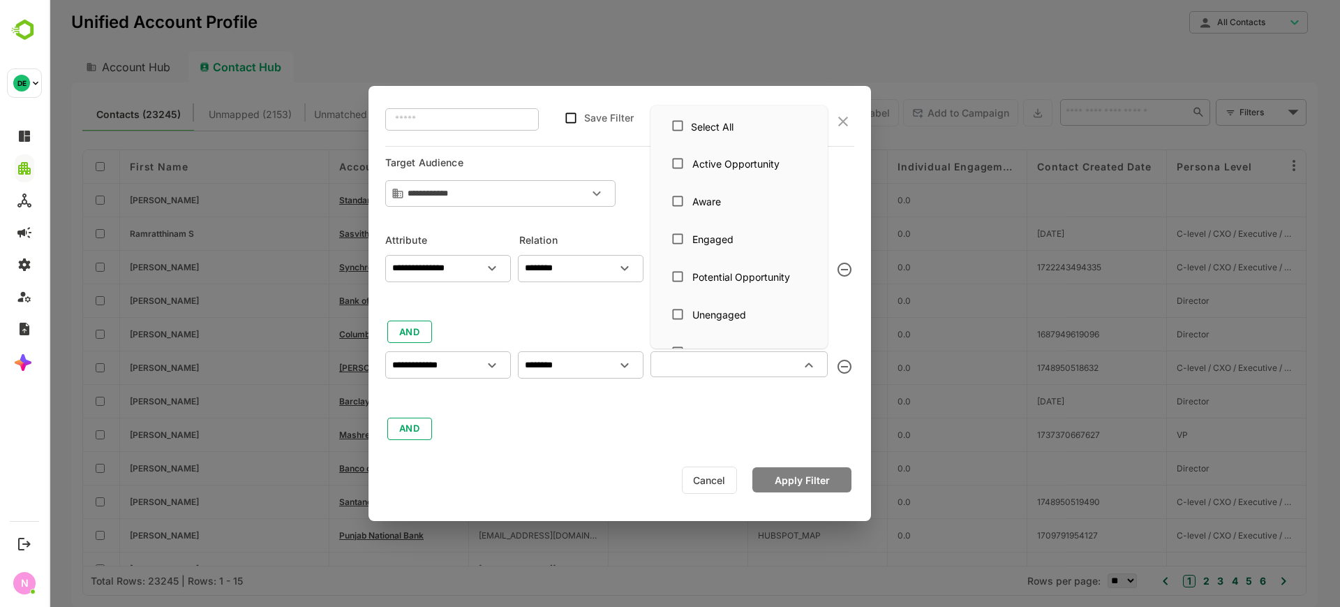
click at [710, 362] on input "text" at bounding box center [728, 363] width 146 height 17
click at [706, 207] on div "Aware" at bounding box center [706, 201] width 29 height 15
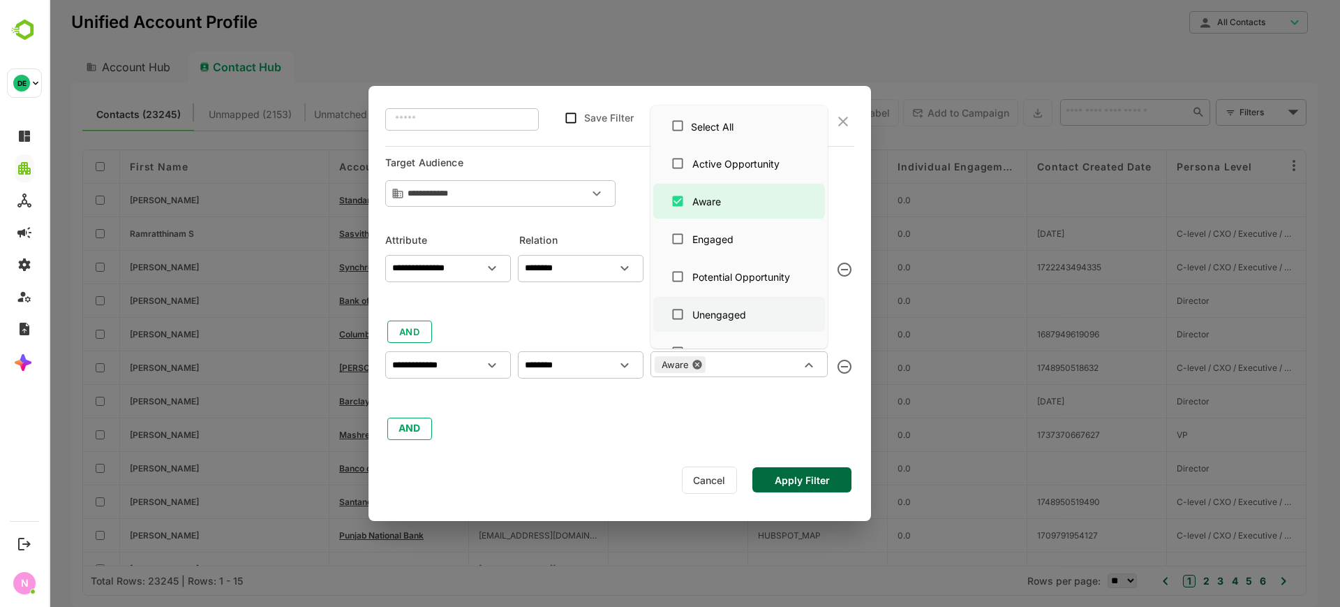
click at [733, 309] on div "Unengaged" at bounding box center [719, 314] width 54 height 15
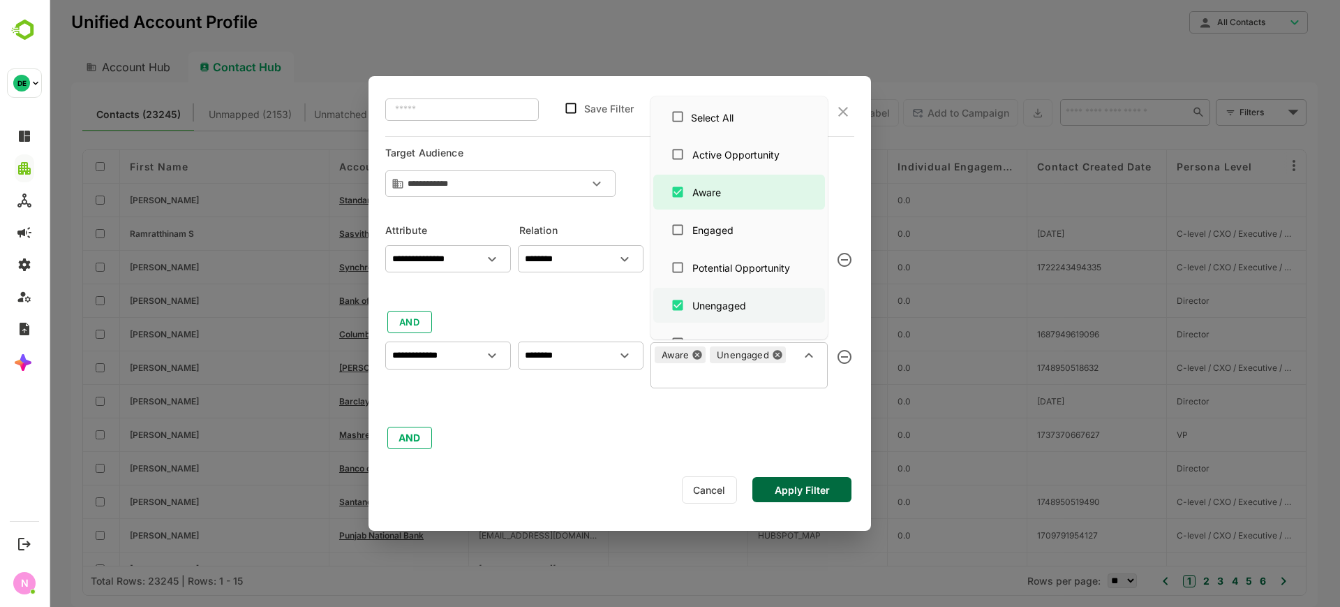
scroll to position [24, 0]
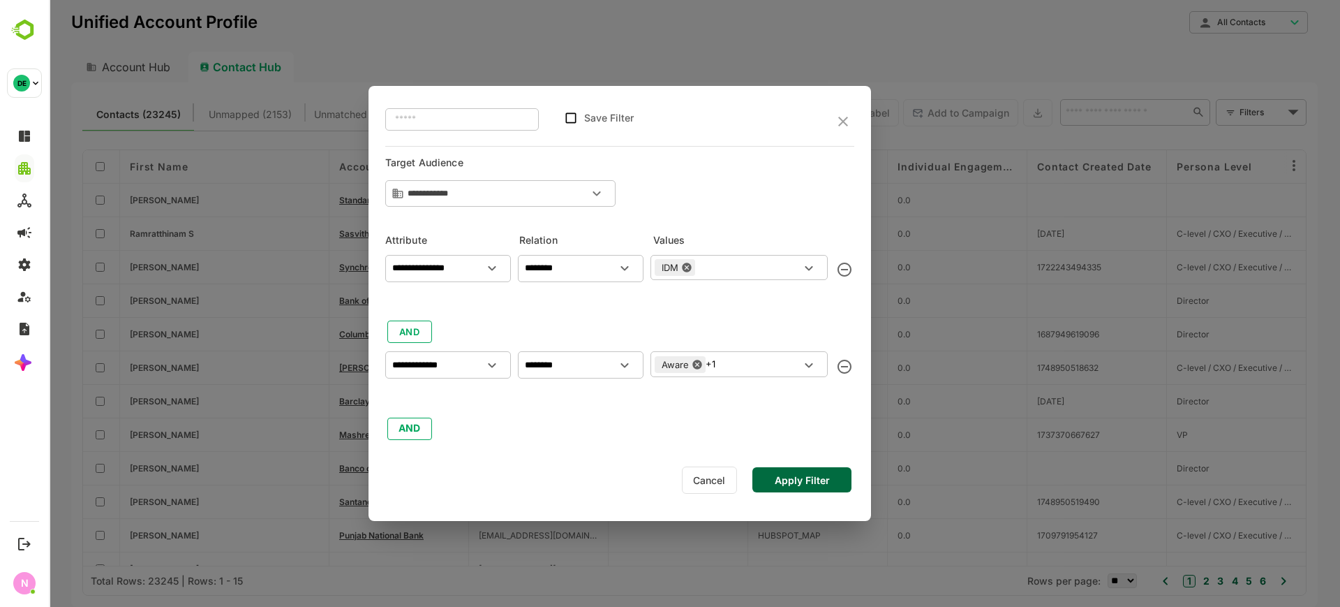
click at [803, 483] on button "Apply Filter" at bounding box center [801, 479] width 99 height 25
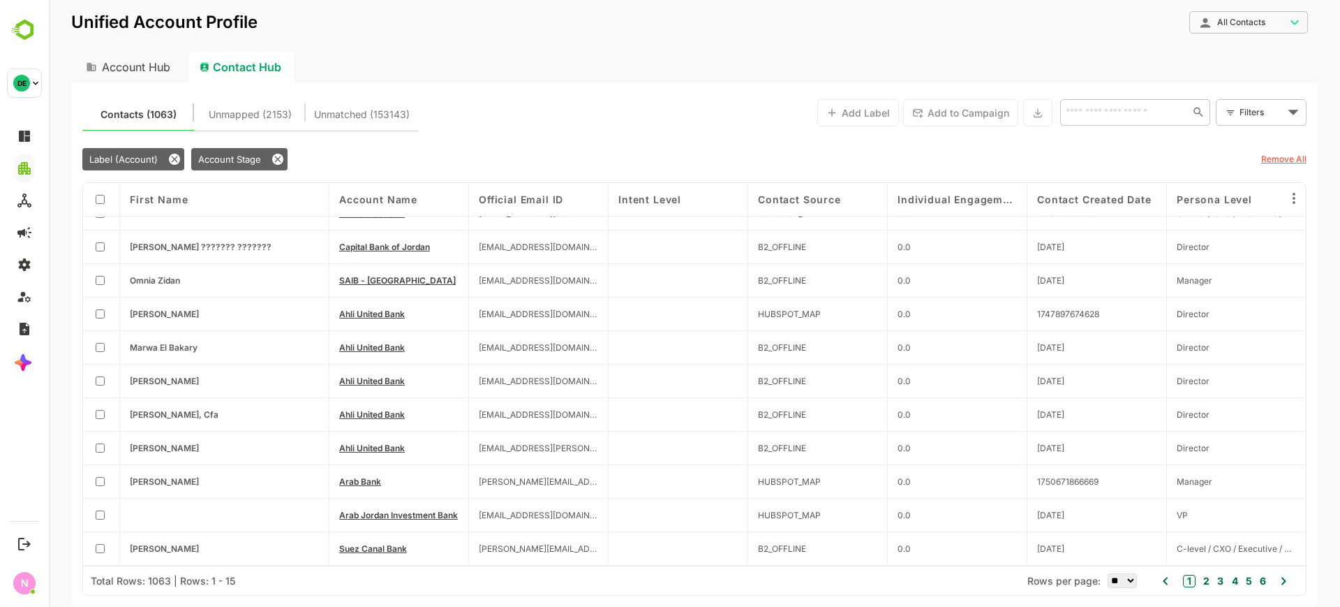
scroll to position [0, 0]
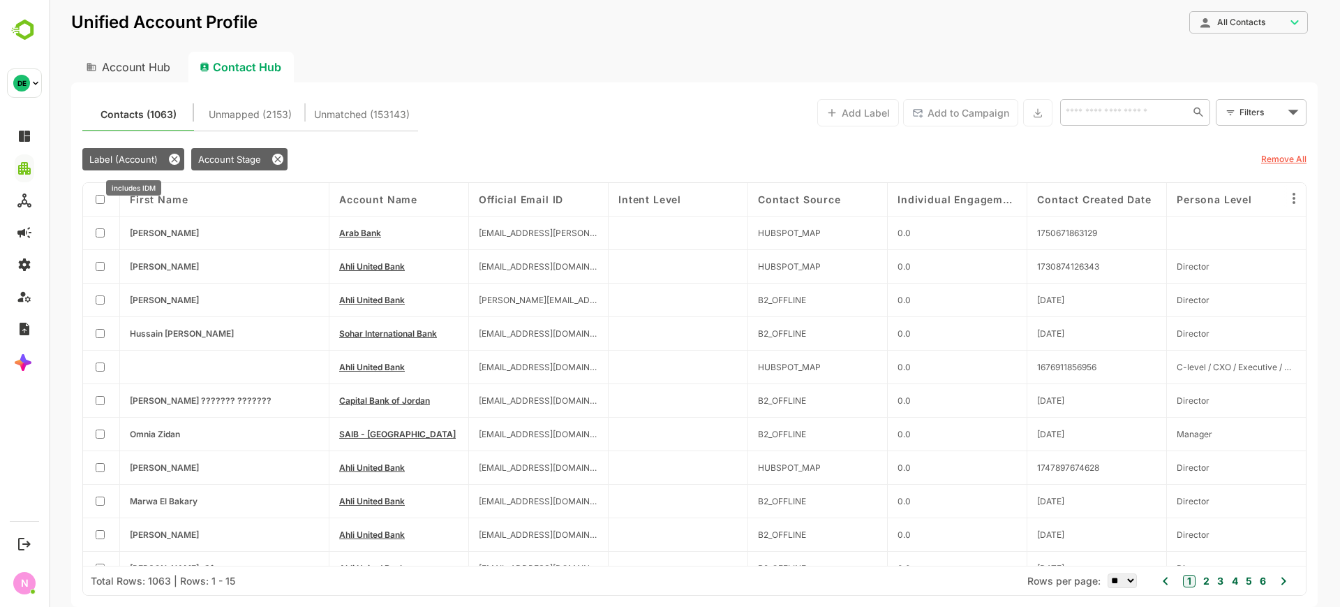
click at [142, 161] on span "Label (Account)" at bounding box center [123, 159] width 68 height 11
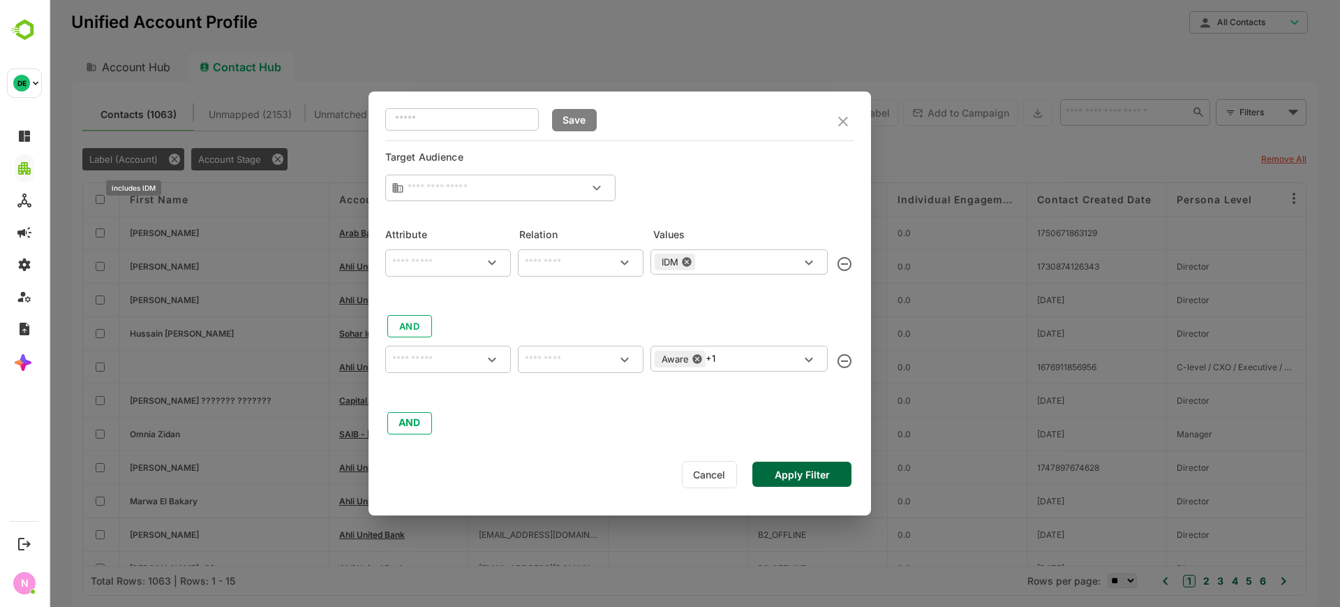
type input "**********"
type input "********"
type input "**********"
type input "********"
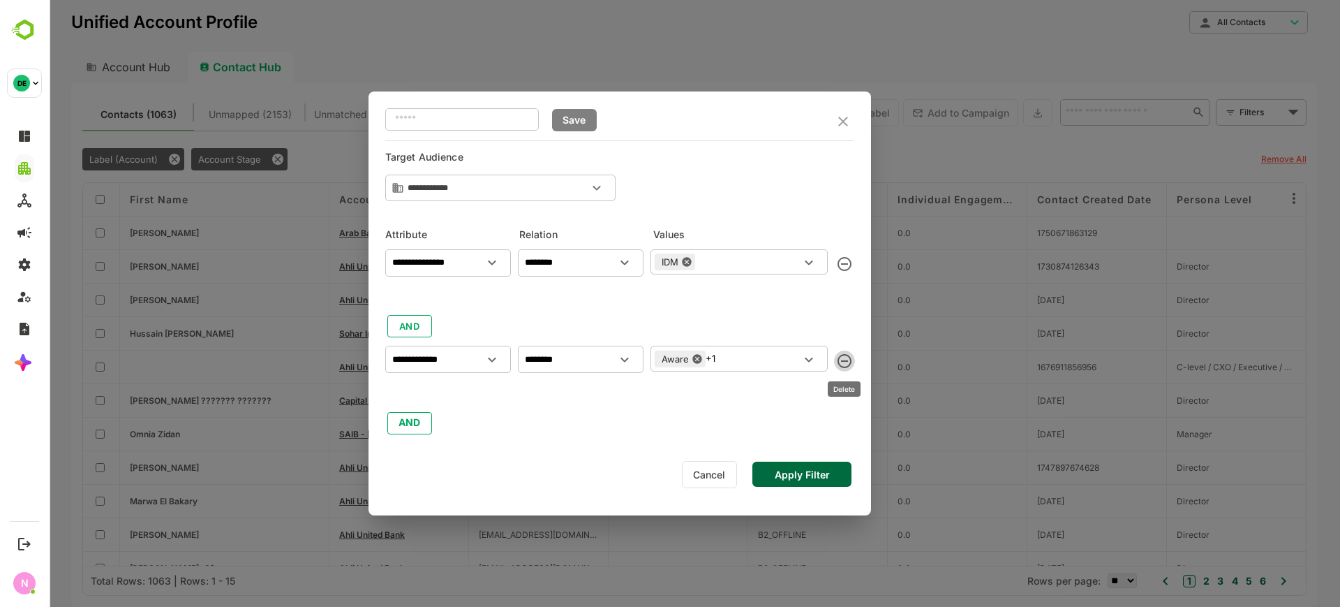
click at [842, 357] on icon "delete" at bounding box center [844, 360] width 17 height 17
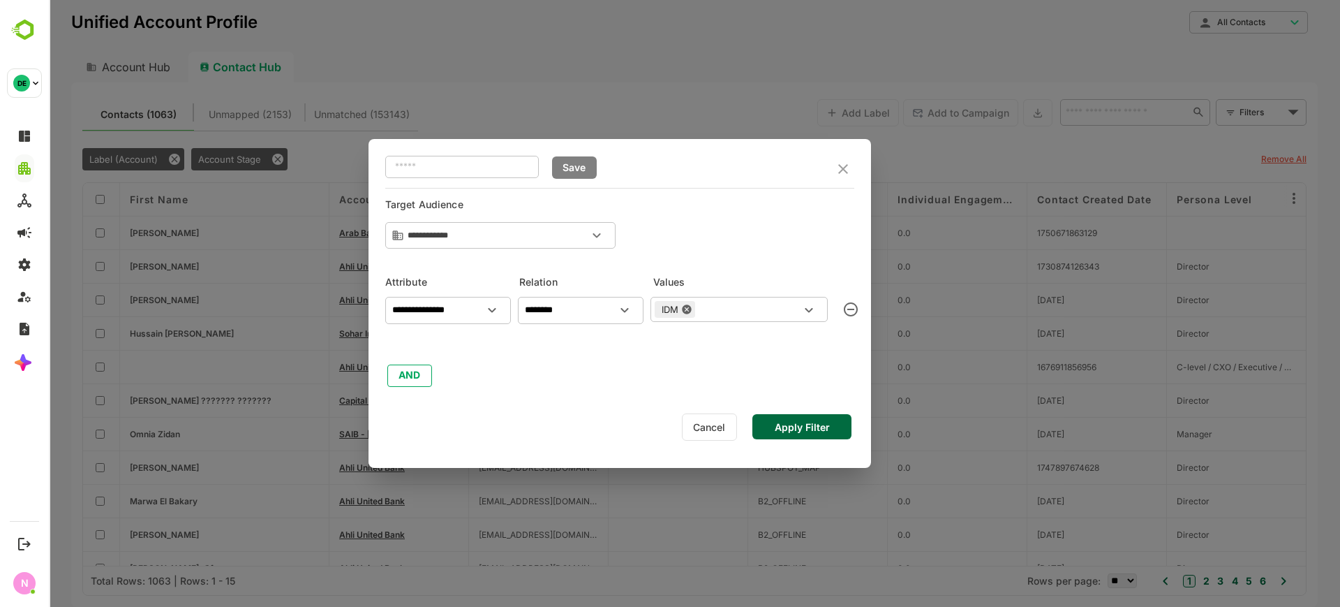
click at [787, 431] on button "Apply Filter" at bounding box center [801, 426] width 99 height 25
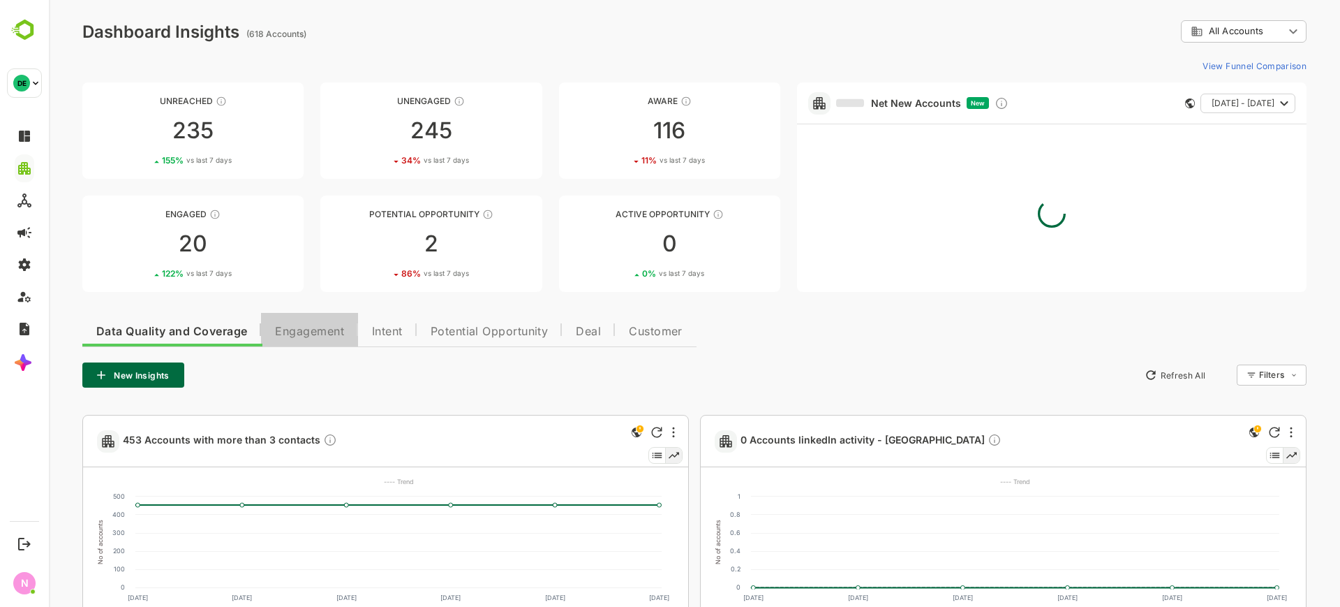
click at [337, 335] on span "Engagement" at bounding box center [309, 331] width 69 height 11
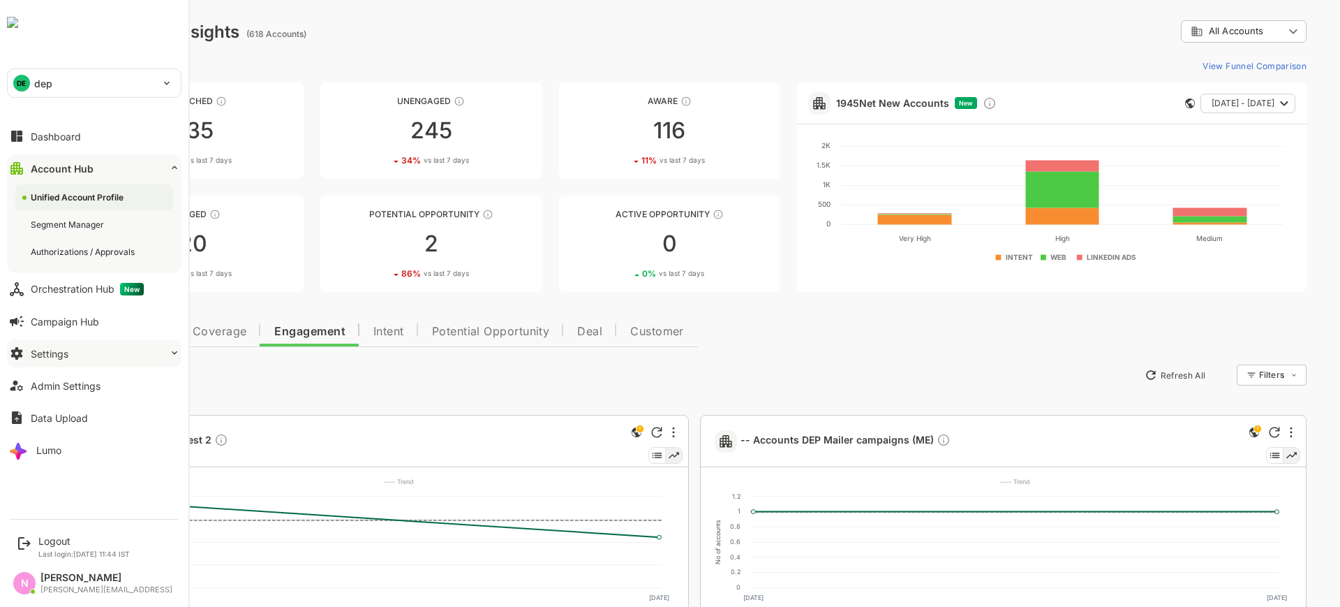
click at [131, 347] on button "Settings" at bounding box center [94, 353] width 175 height 28
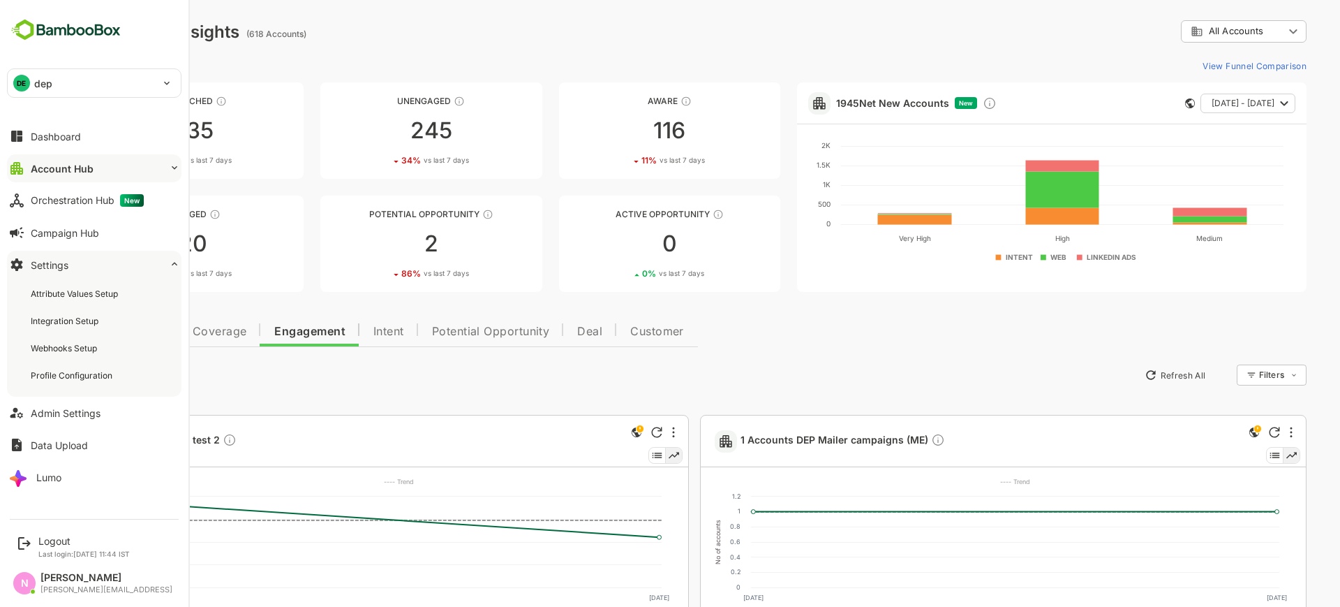
click at [125, 173] on button "Account Hub" at bounding box center [94, 168] width 175 height 28
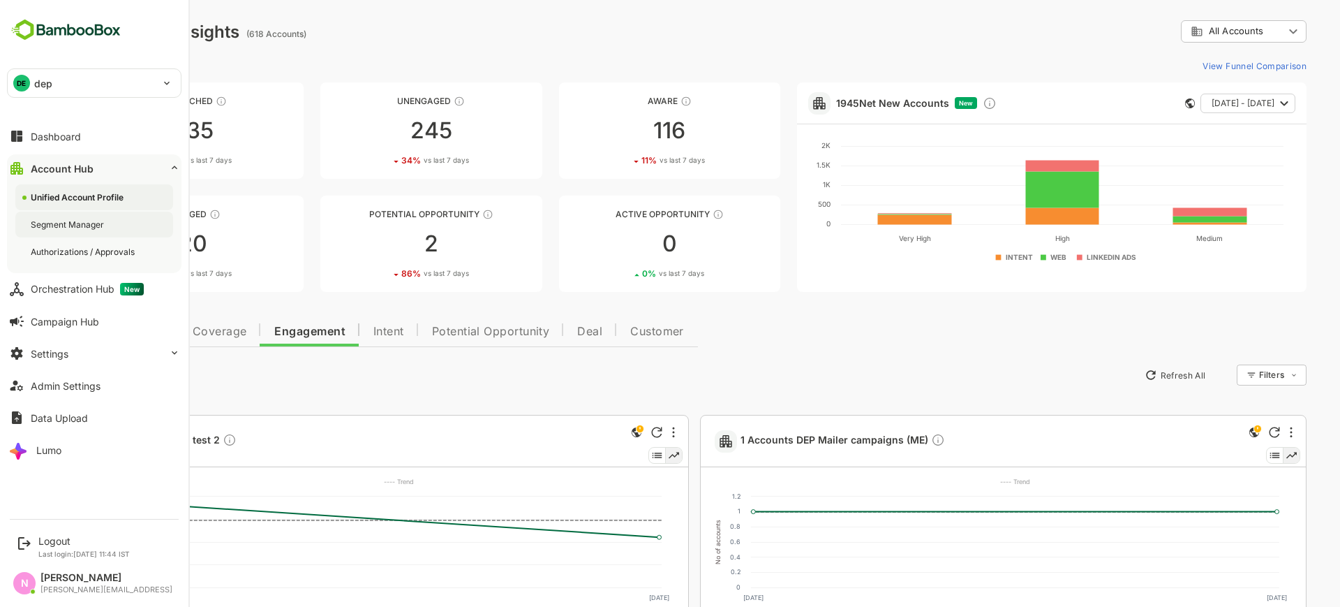
click at [92, 221] on div "Segment Manager" at bounding box center [69, 224] width 76 height 12
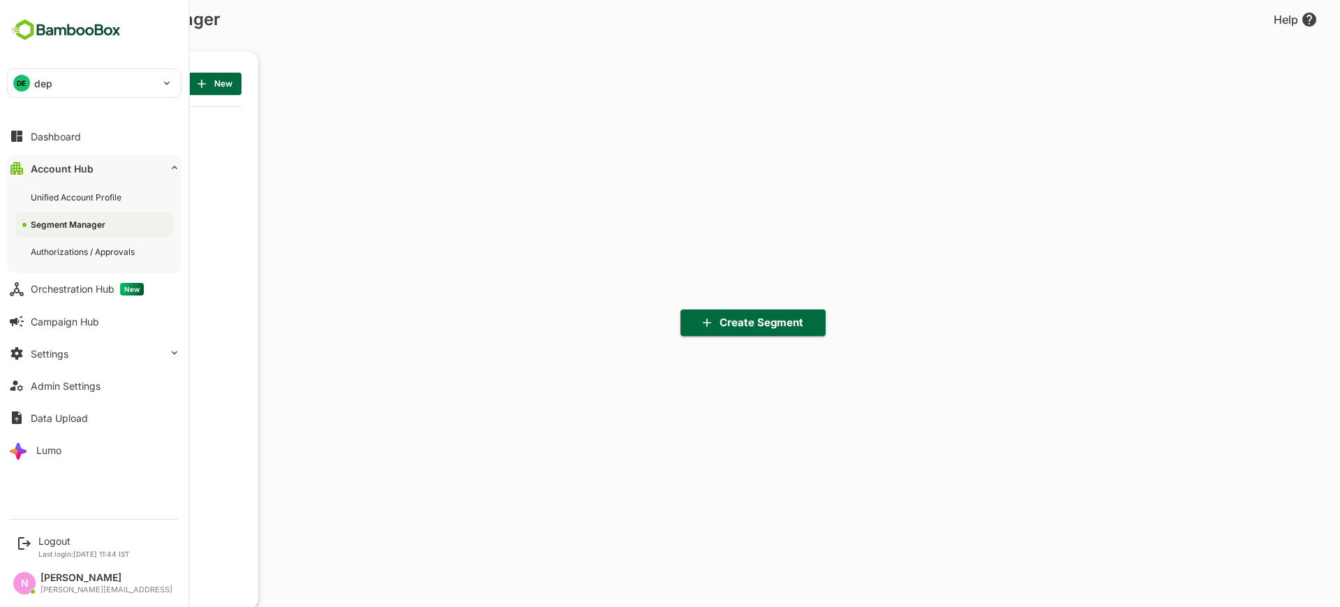
scroll to position [422, 172]
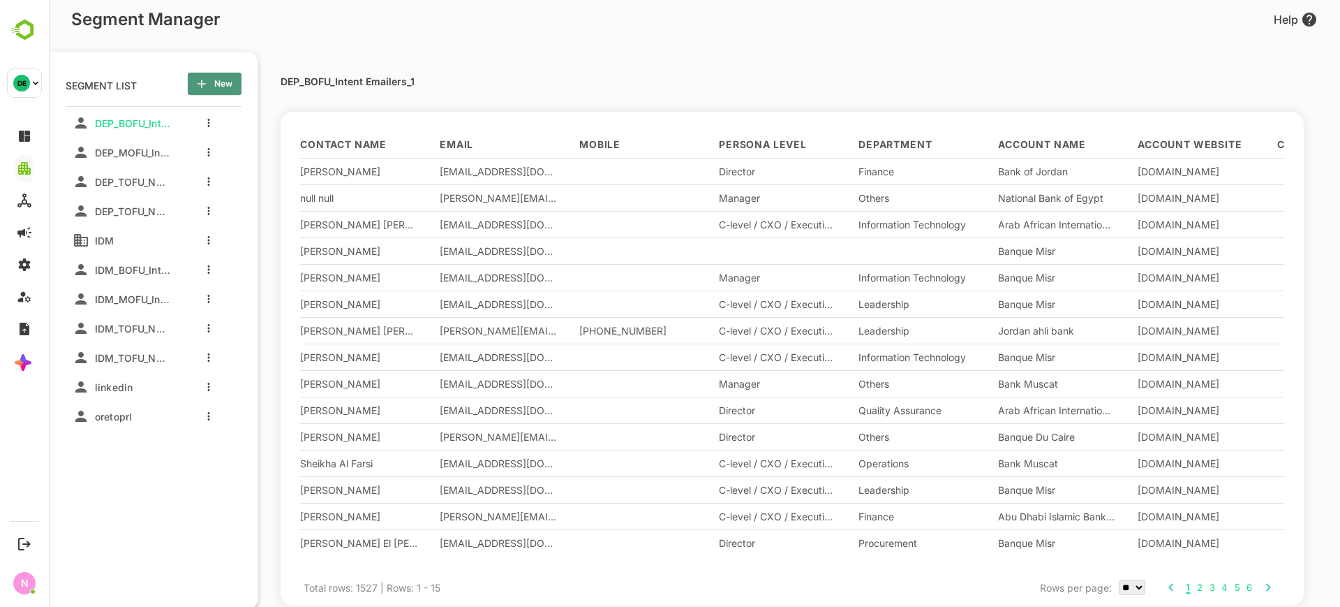
click at [209, 82] on span "New" at bounding box center [214, 84] width 31 height 18
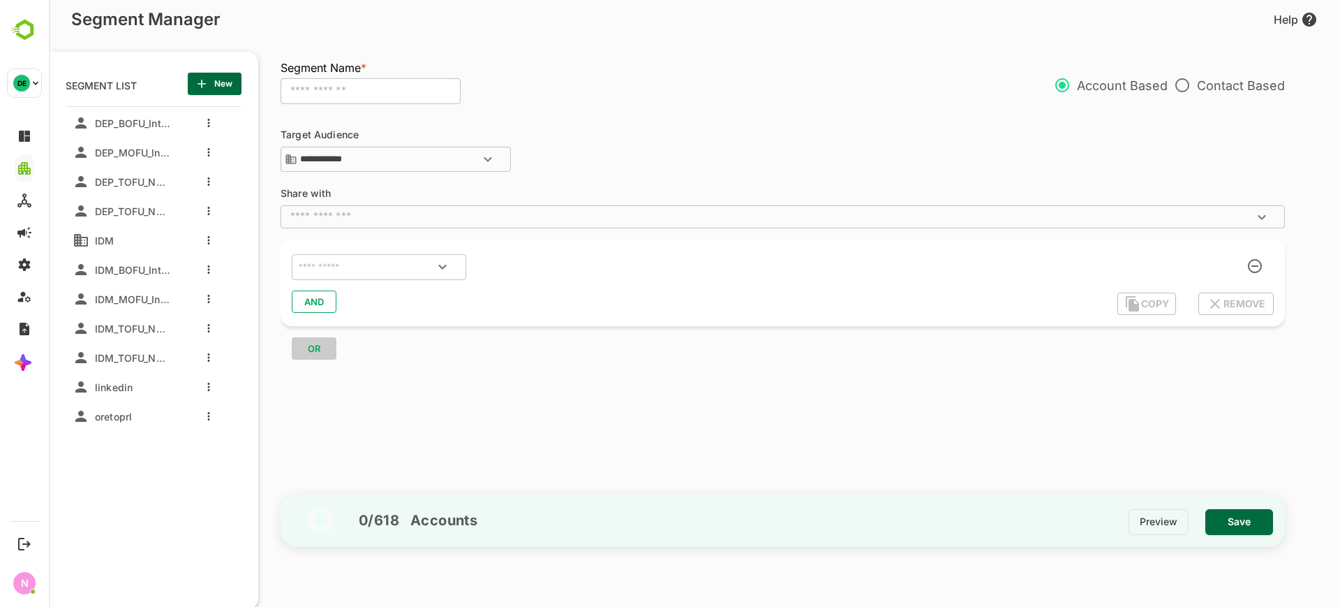
click at [339, 97] on input "text" at bounding box center [371, 91] width 180 height 27
type input "****"
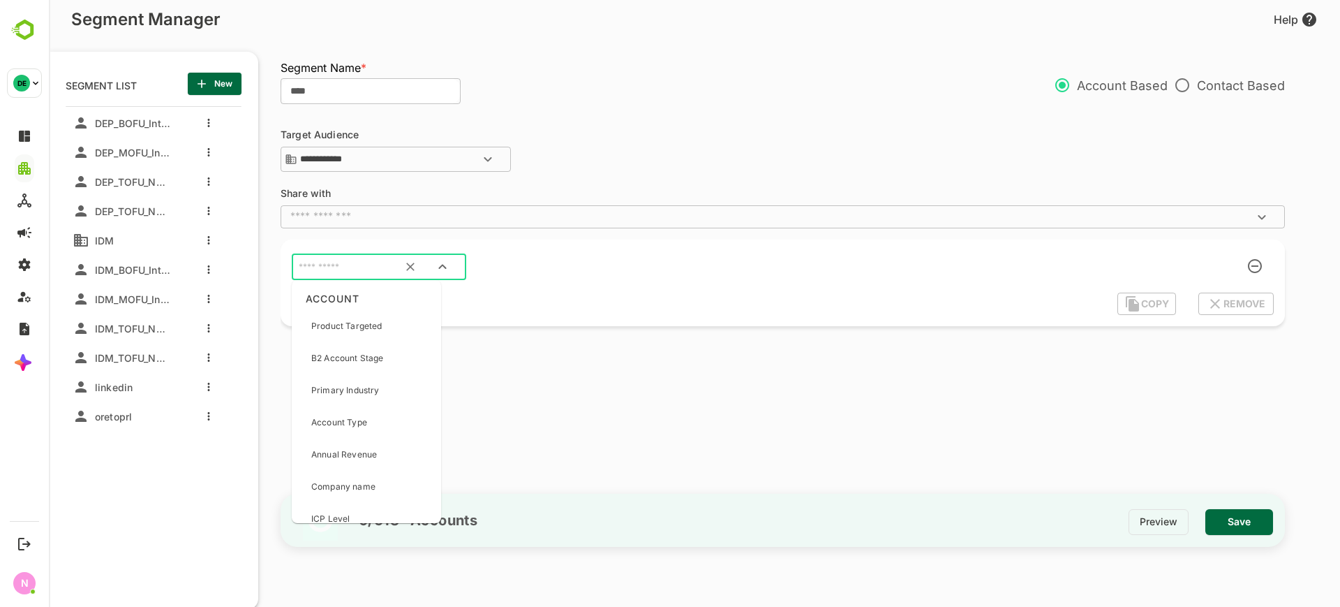
click at [334, 267] on input "text" at bounding box center [361, 267] width 131 height 18
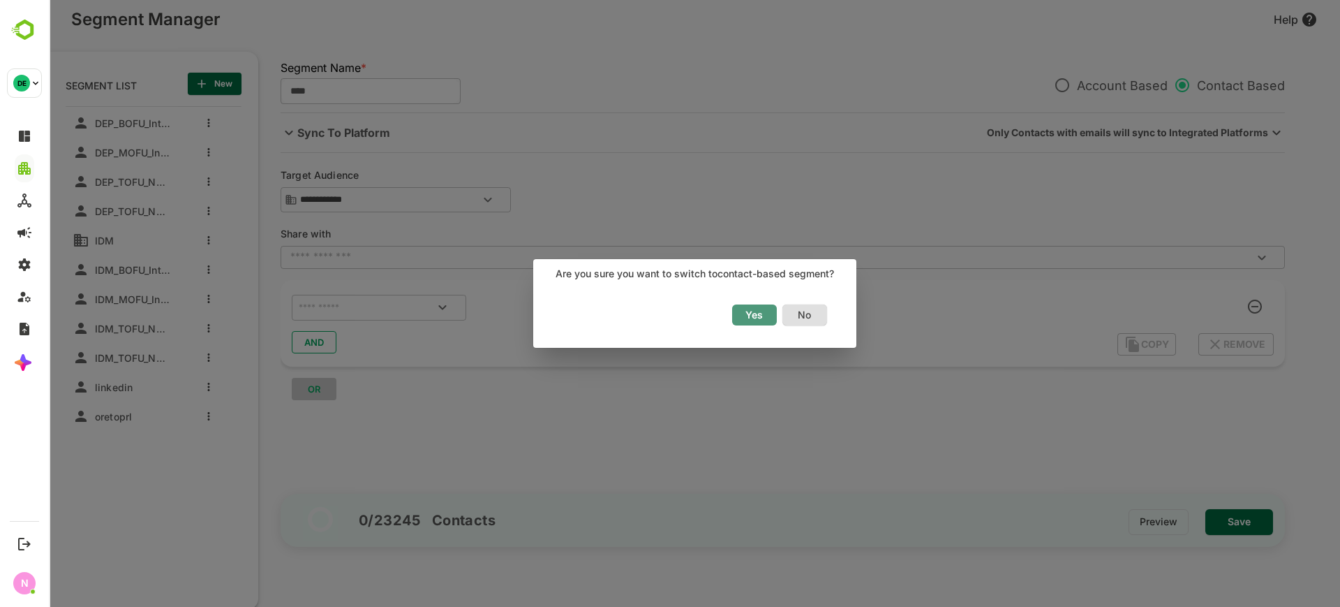
click at [769, 310] on span "Yes" at bounding box center [754, 315] width 31 height 18
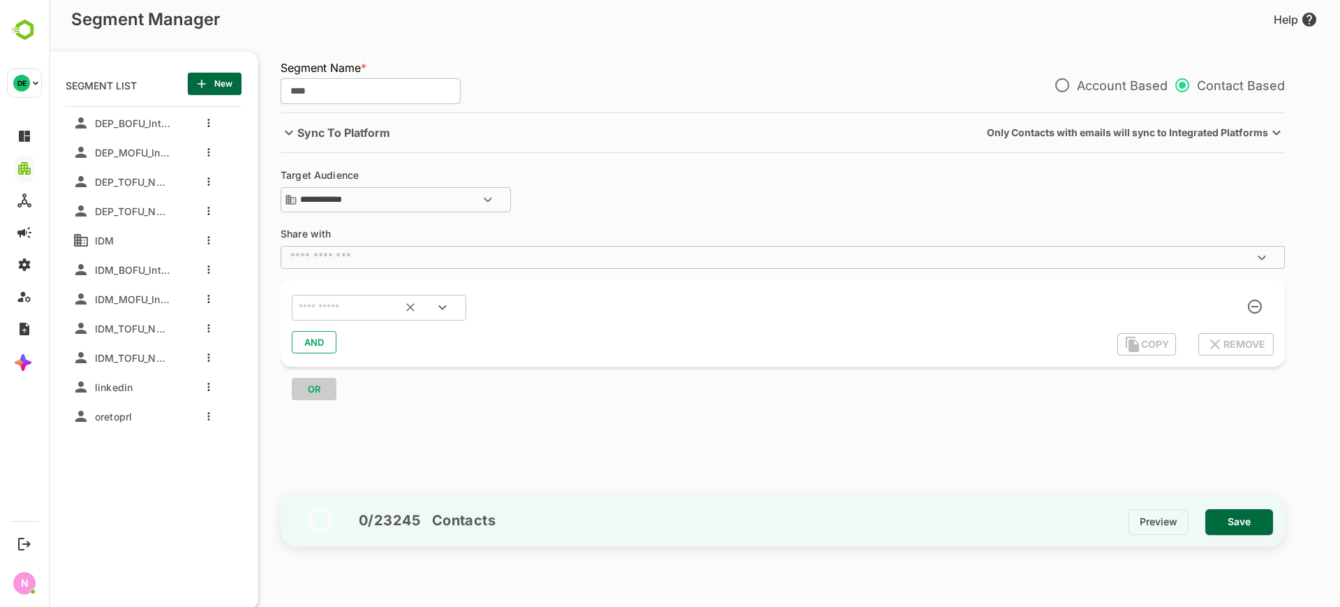
click at [359, 306] on input "text" at bounding box center [361, 308] width 131 height 18
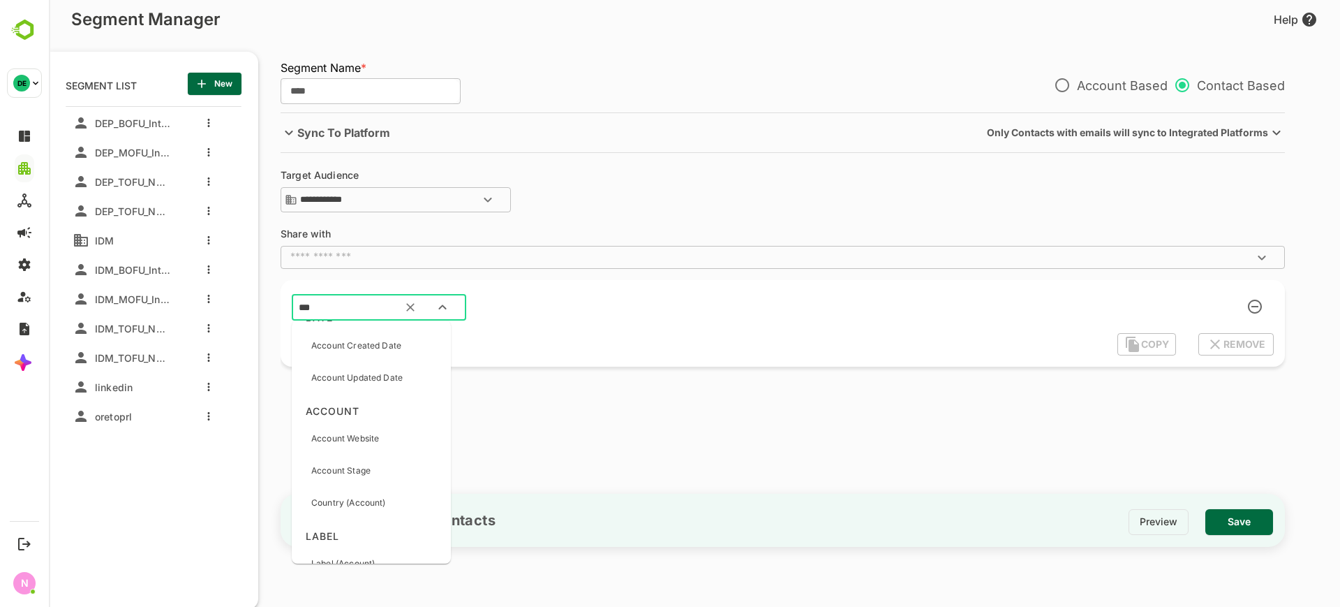
scroll to position [0, 0]
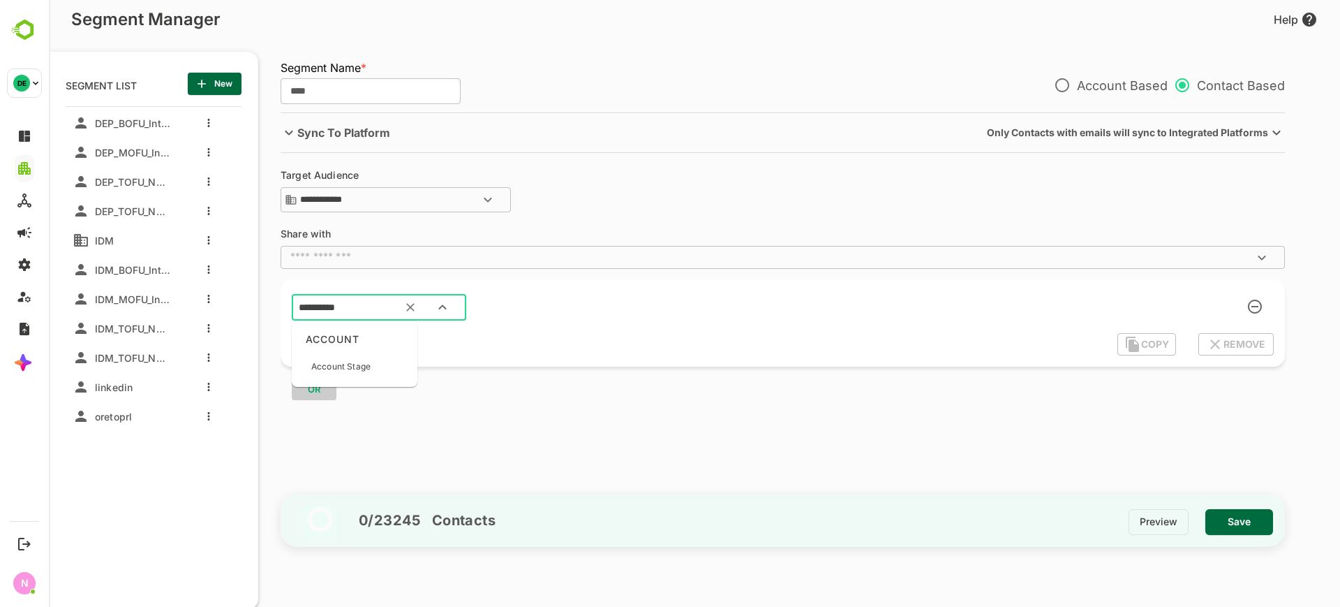
type input "**********"
click at [372, 365] on div "Account Stage" at bounding box center [354, 366] width 114 height 29
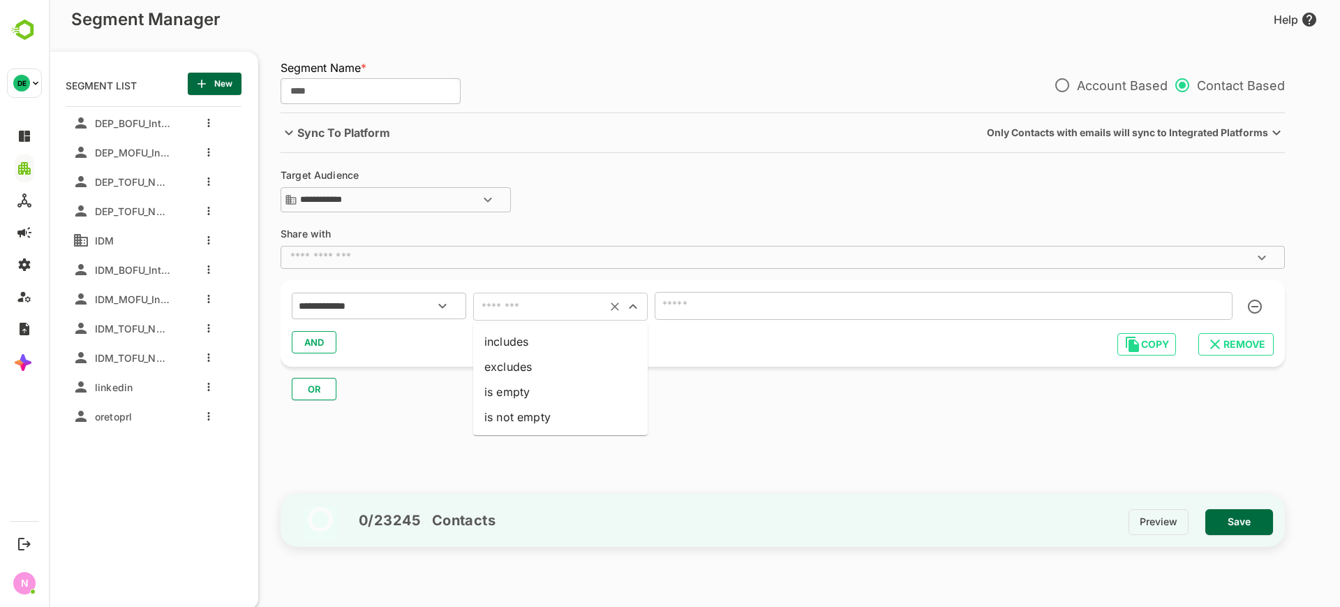
click at [547, 306] on input "text" at bounding box center [539, 307] width 125 height 20
click at [535, 340] on li "includes" at bounding box center [560, 341] width 175 height 25
type input "********"
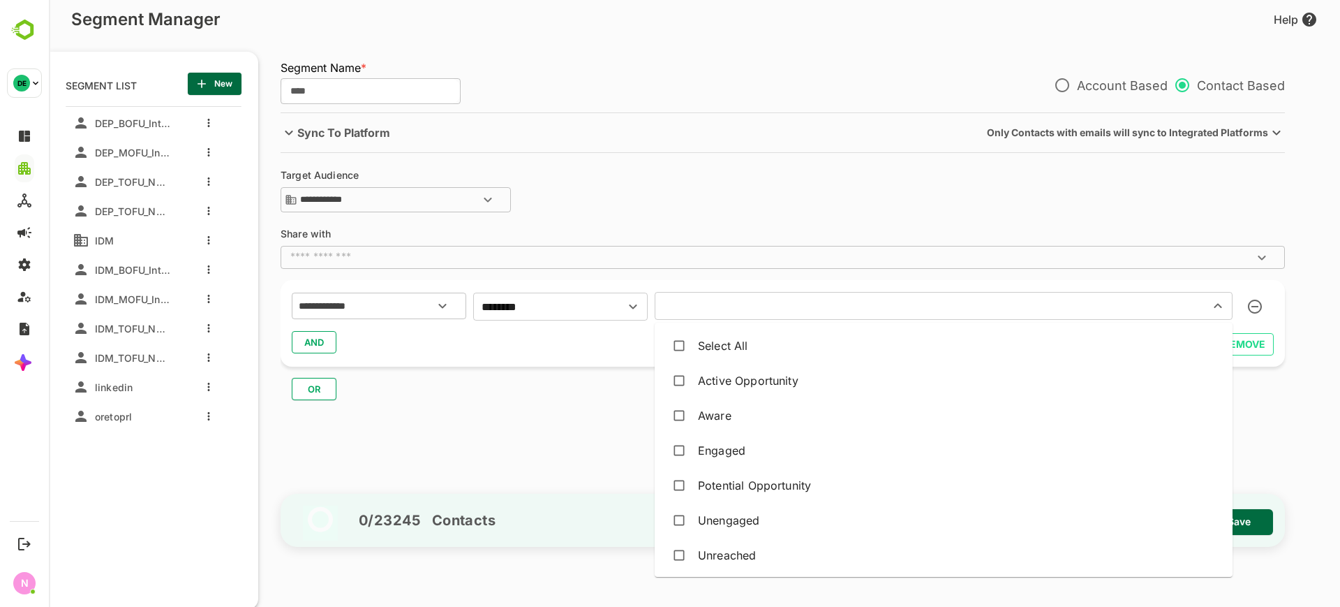
click at [699, 302] on input "text" at bounding box center [923, 306] width 528 height 20
click at [727, 411] on div "Aware" at bounding box center [715, 415] width 34 height 17
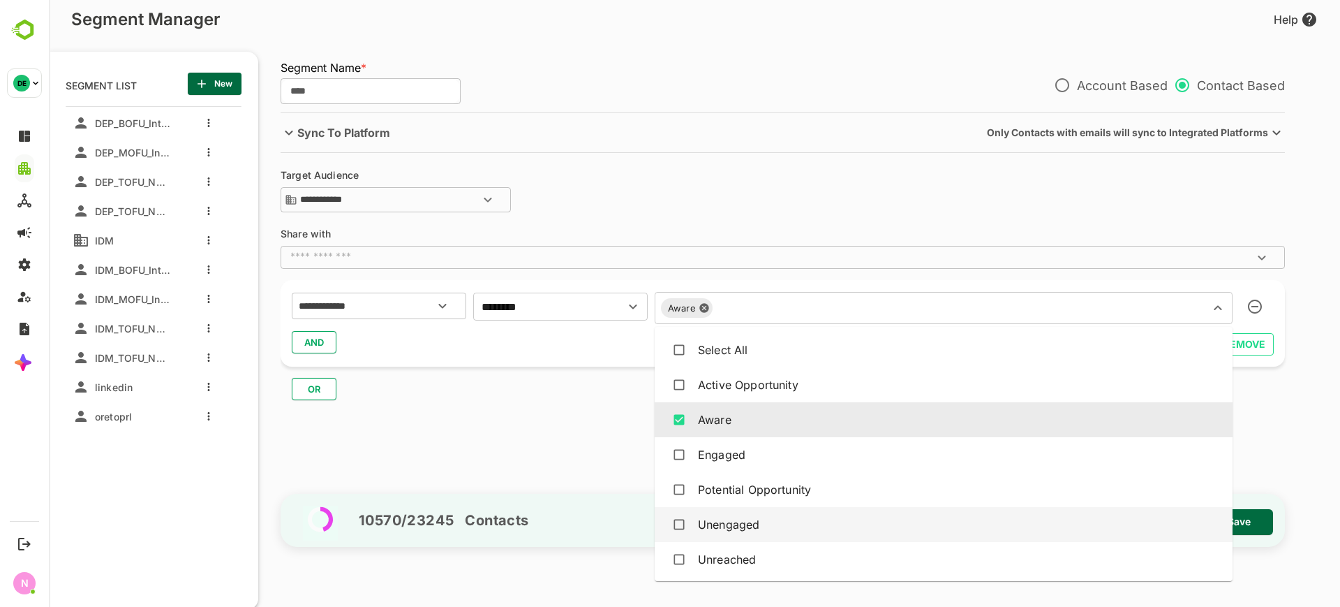
click at [725, 529] on div "Unengaged" at bounding box center [728, 524] width 61 height 17
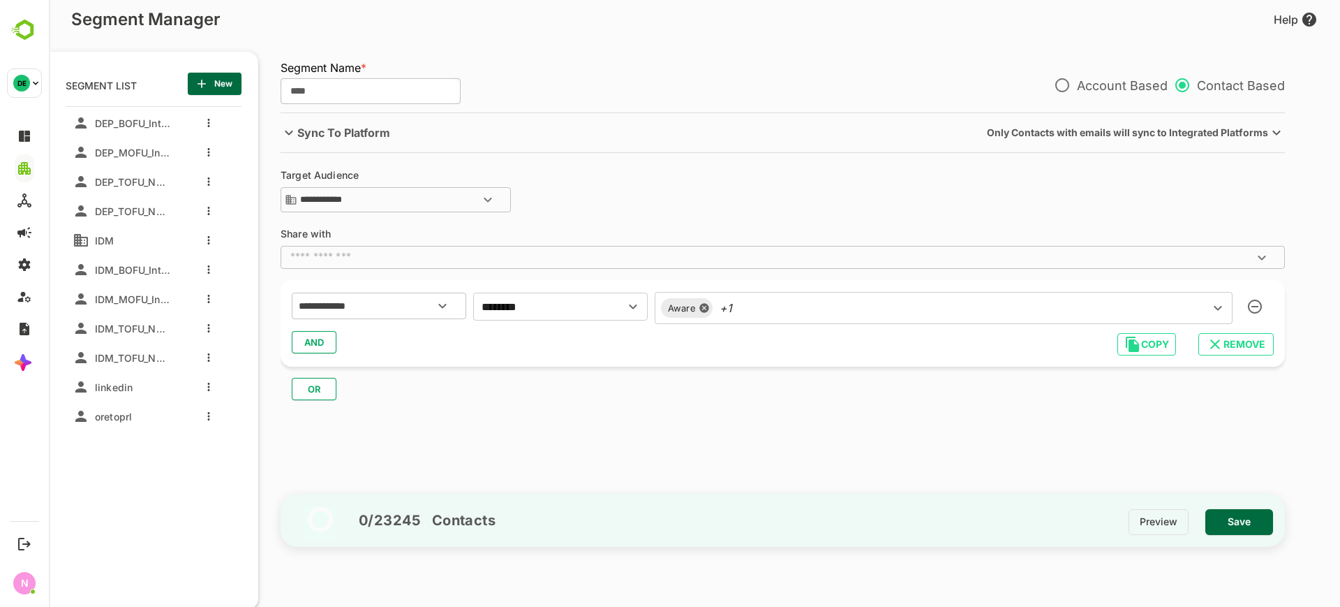
click at [602, 446] on div "**********" at bounding box center [790, 300] width 1018 height 376
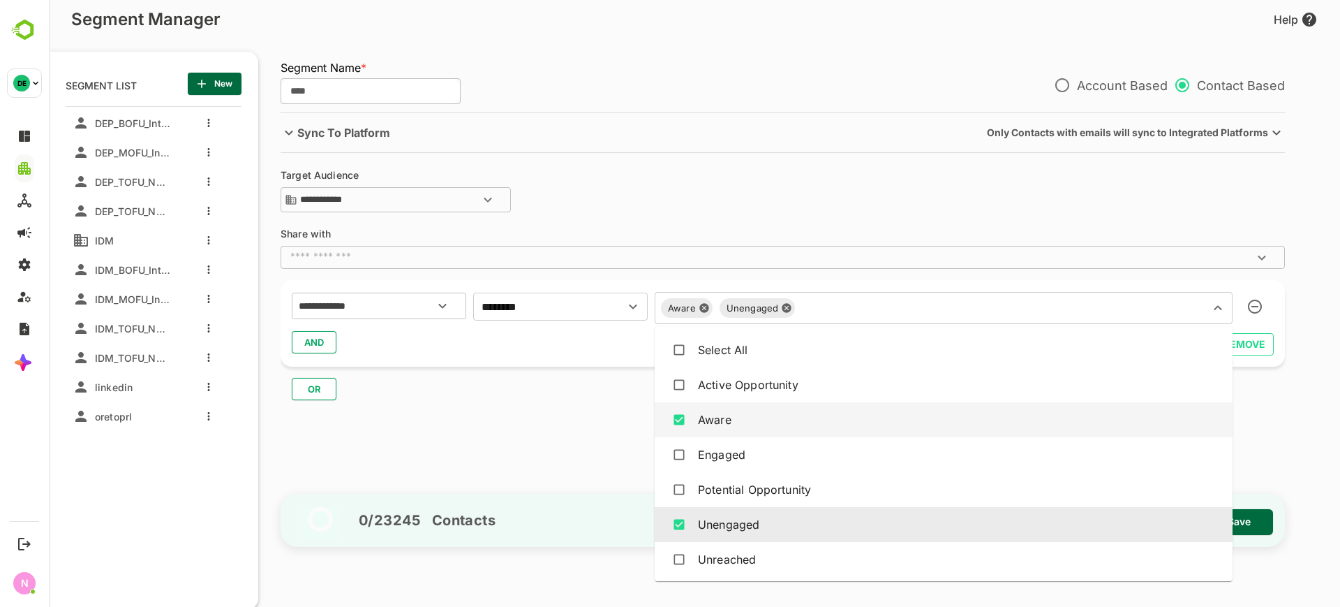
click at [762, 308] on div "Aware Unengaged ​" at bounding box center [944, 308] width 578 height 32
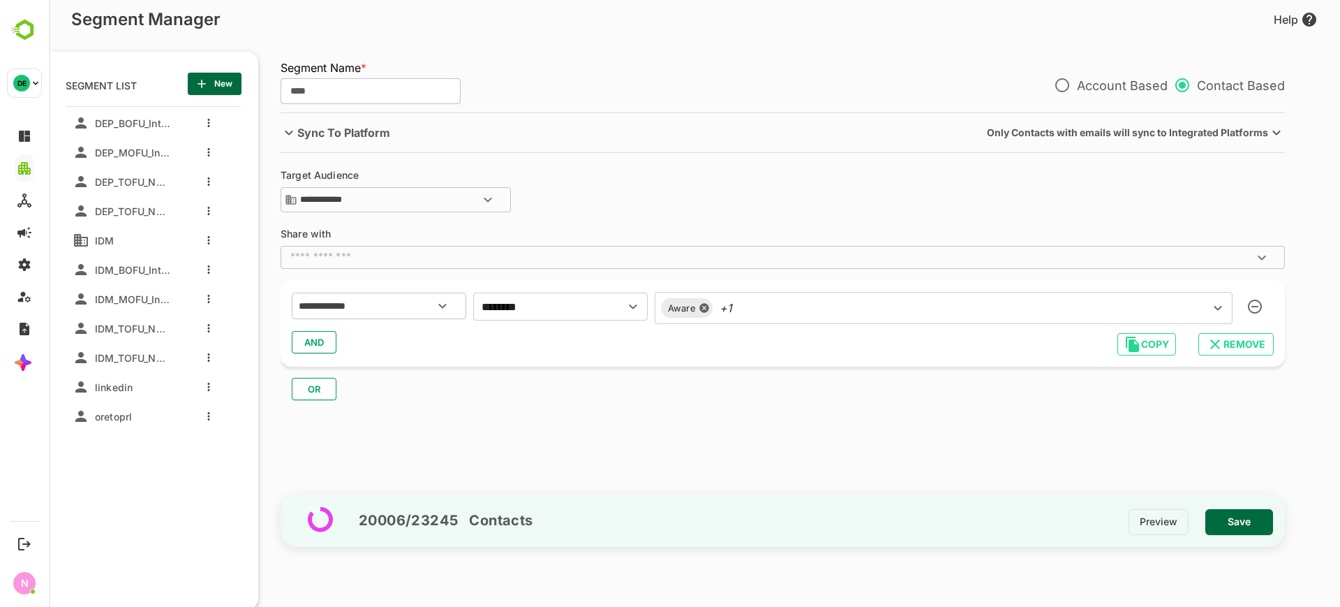
click at [591, 373] on div "OR" at bounding box center [789, 383] width 1016 height 34
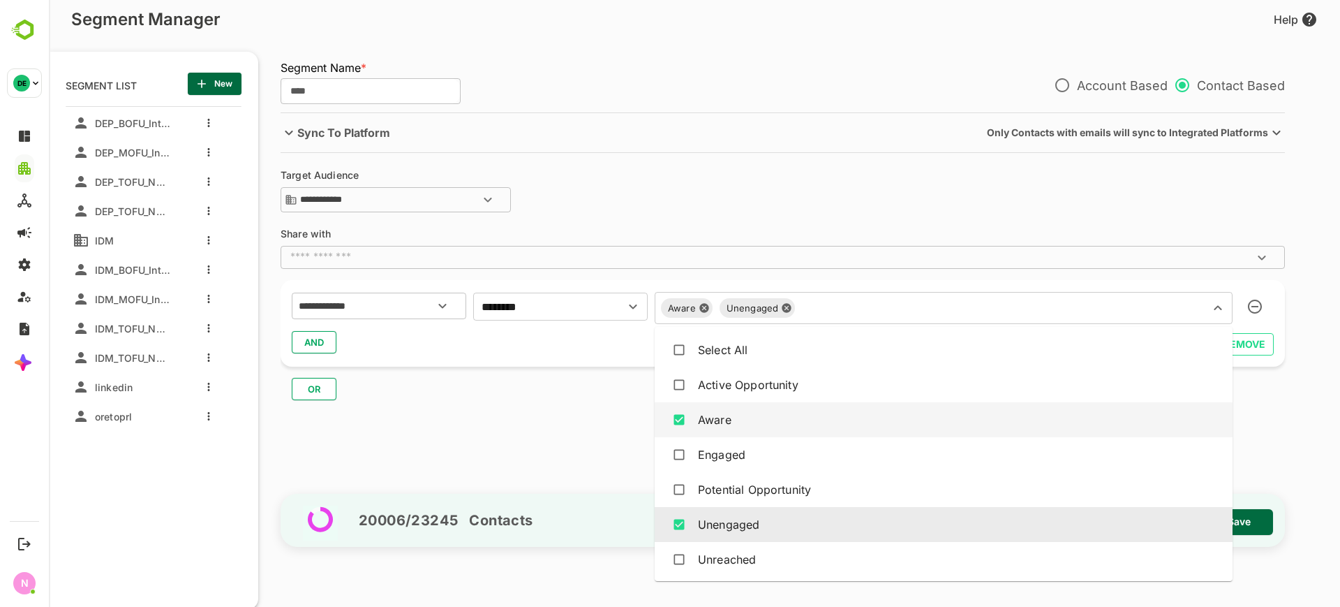
click at [752, 310] on div "Aware Unengaged ​" at bounding box center [944, 308] width 578 height 32
click at [782, 310] on icon at bounding box center [786, 308] width 9 height 9
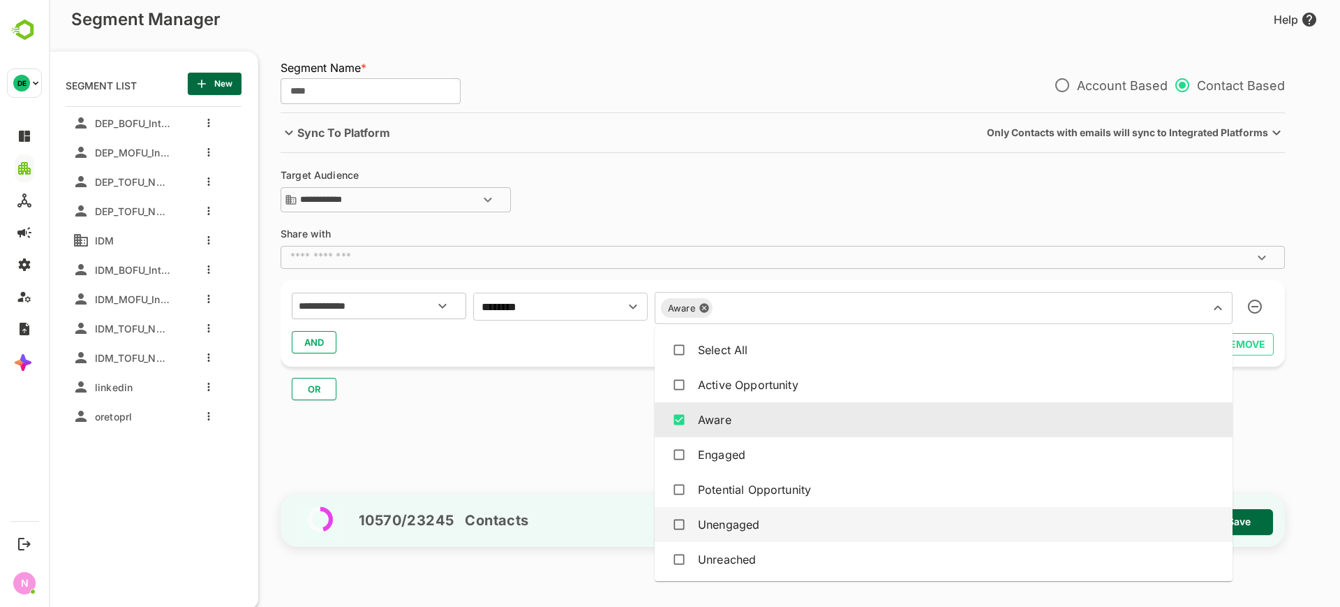
click at [750, 524] on div "Unengaged" at bounding box center [728, 524] width 61 height 17
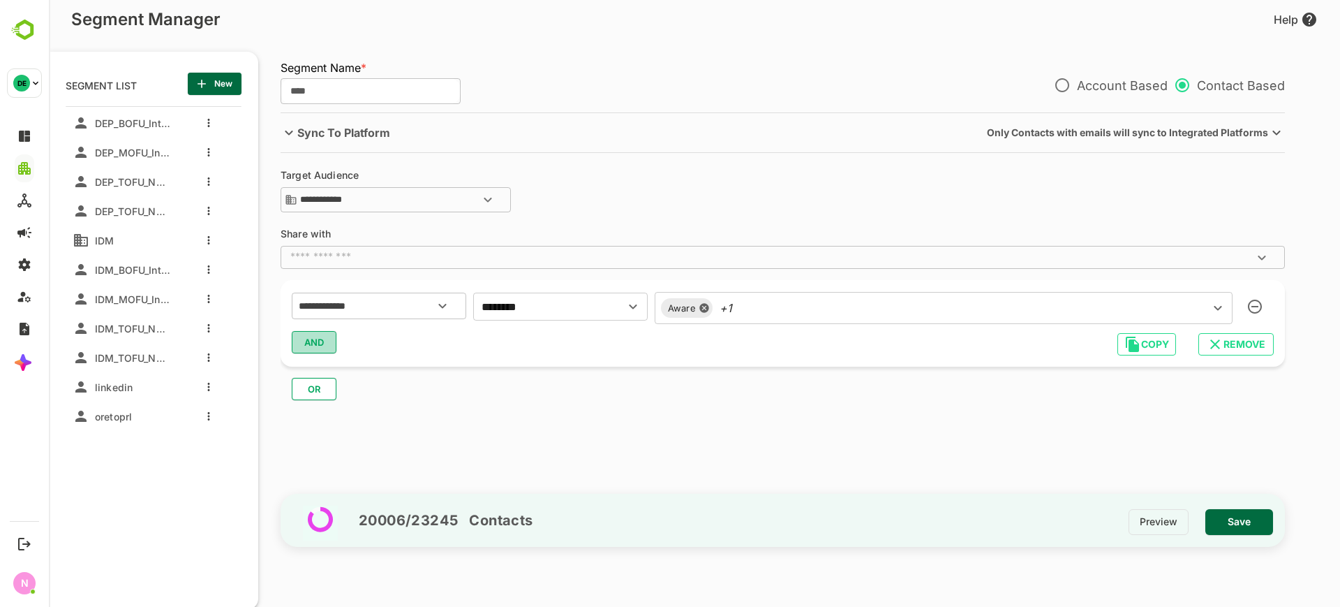
click at [309, 345] on span "AND" at bounding box center [314, 342] width 21 height 18
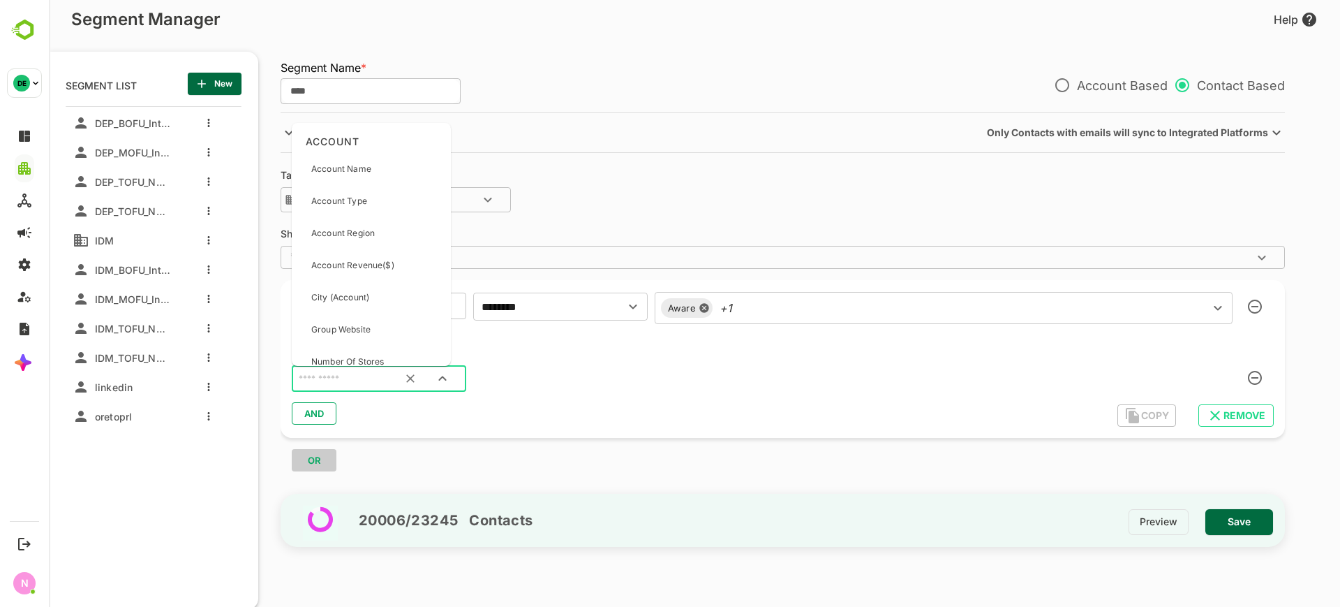
click at [342, 376] on input "text" at bounding box center [361, 379] width 131 height 18
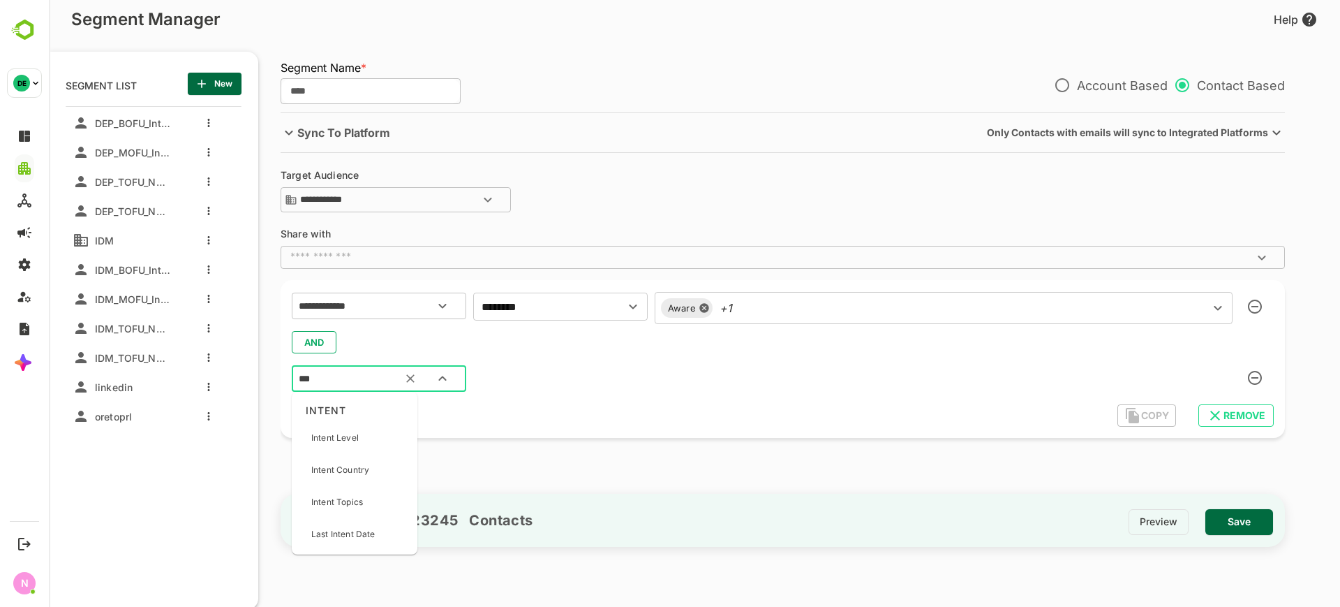
type input "***"
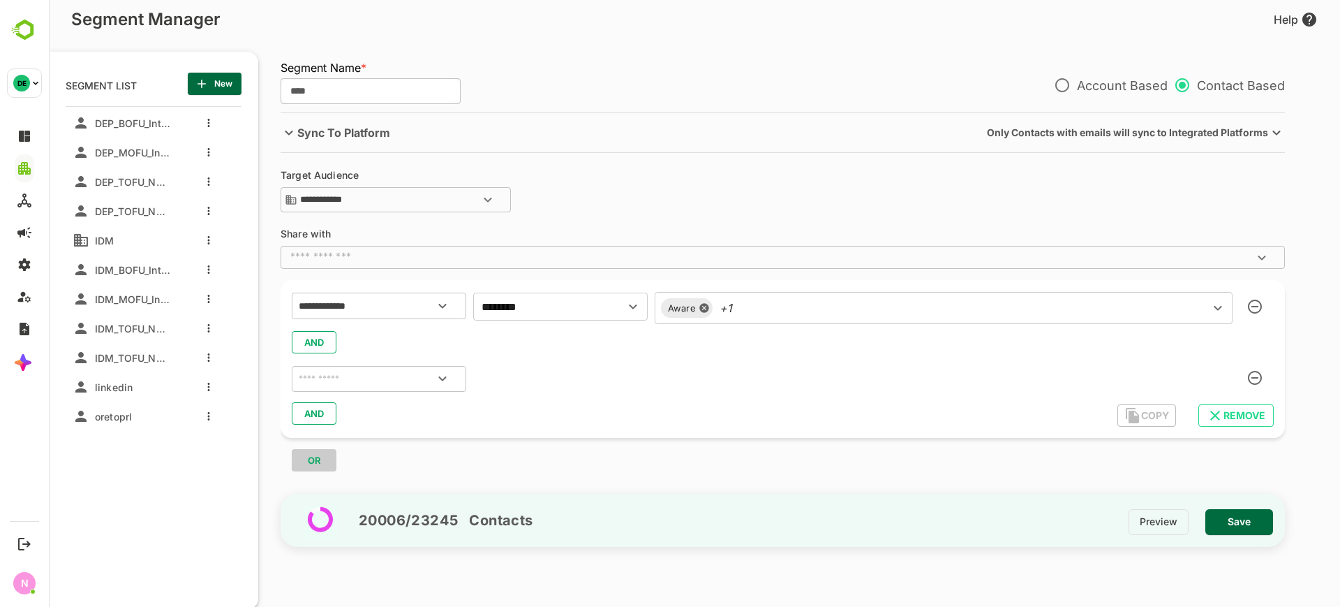
click at [481, 417] on div "AND" at bounding box center [783, 413] width 982 height 27
click at [209, 300] on icon "more actions" at bounding box center [208, 299] width 3 height 8
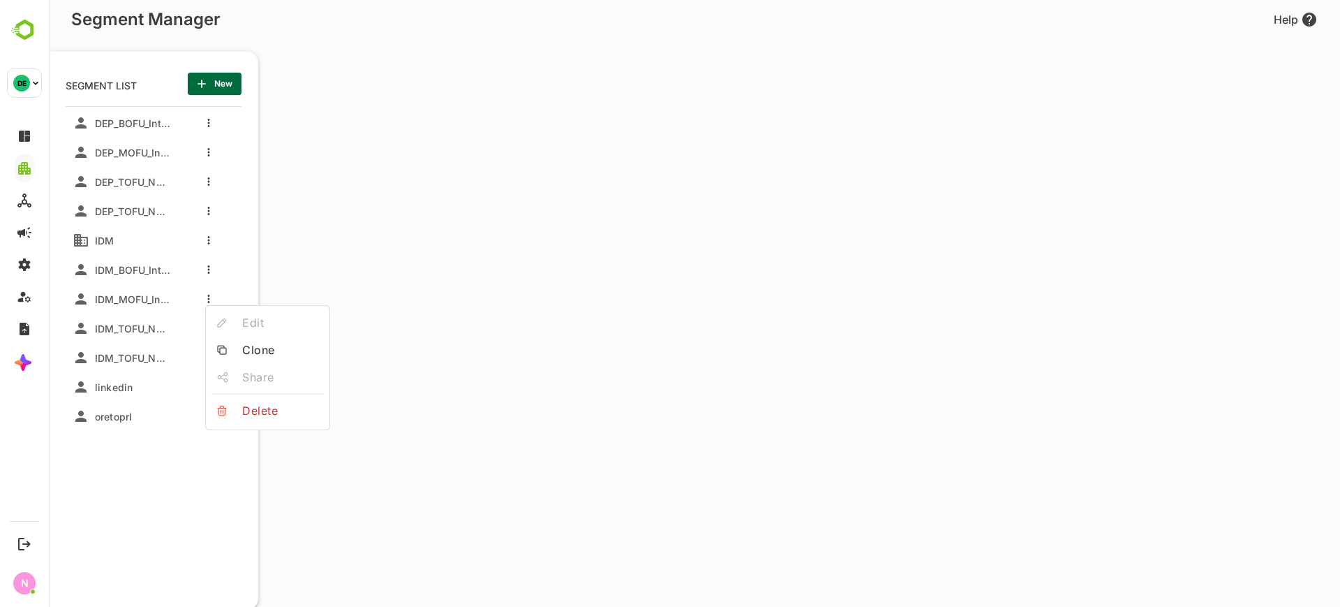
click at [230, 278] on div at bounding box center [694, 303] width 1291 height 607
click at [207, 295] on icon "more actions" at bounding box center [208, 299] width 3 height 8
click at [235, 340] on li "Clone" at bounding box center [267, 350] width 112 height 22
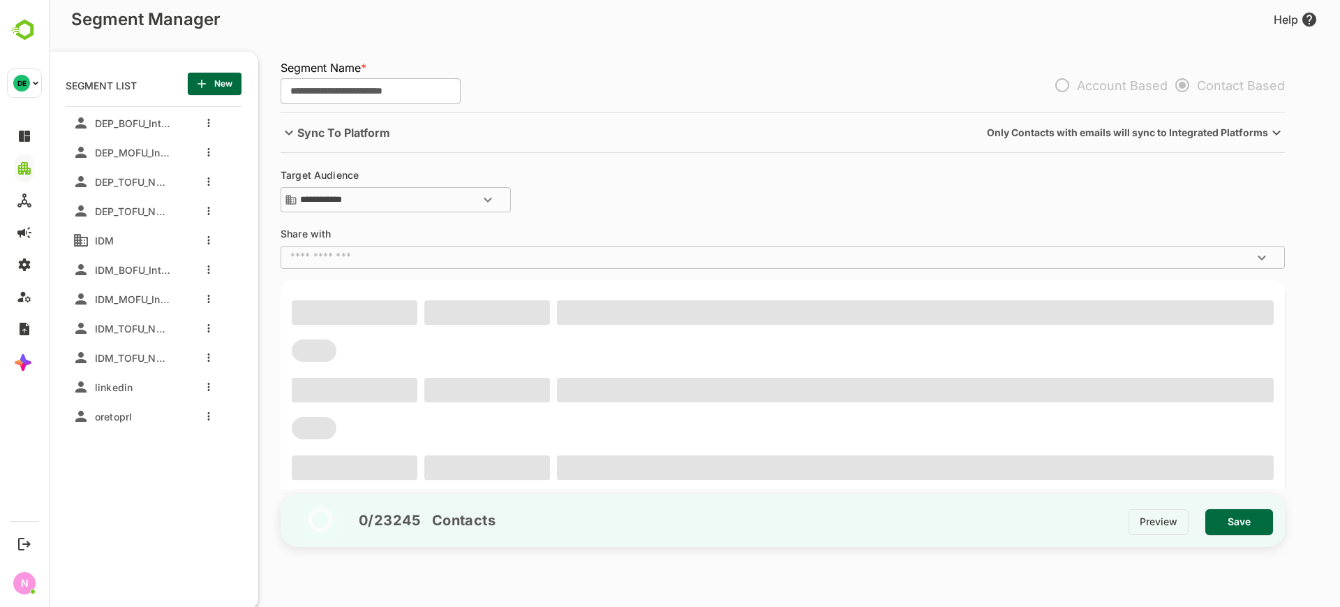
type input "**********"
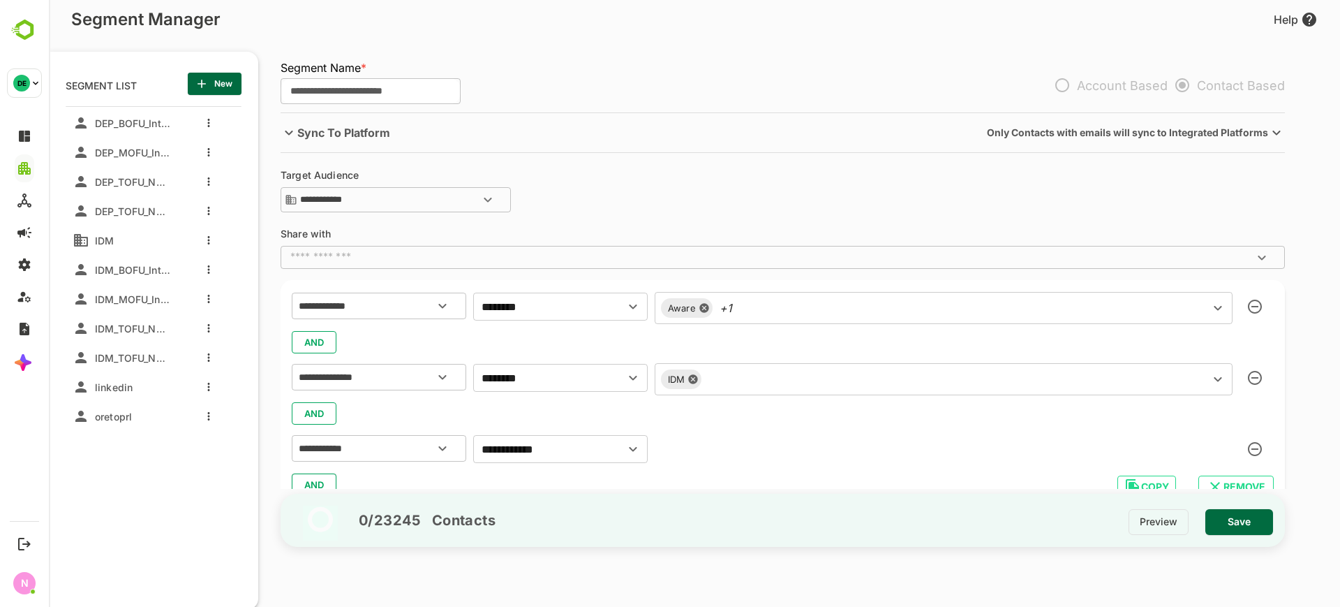
scroll to position [54, 0]
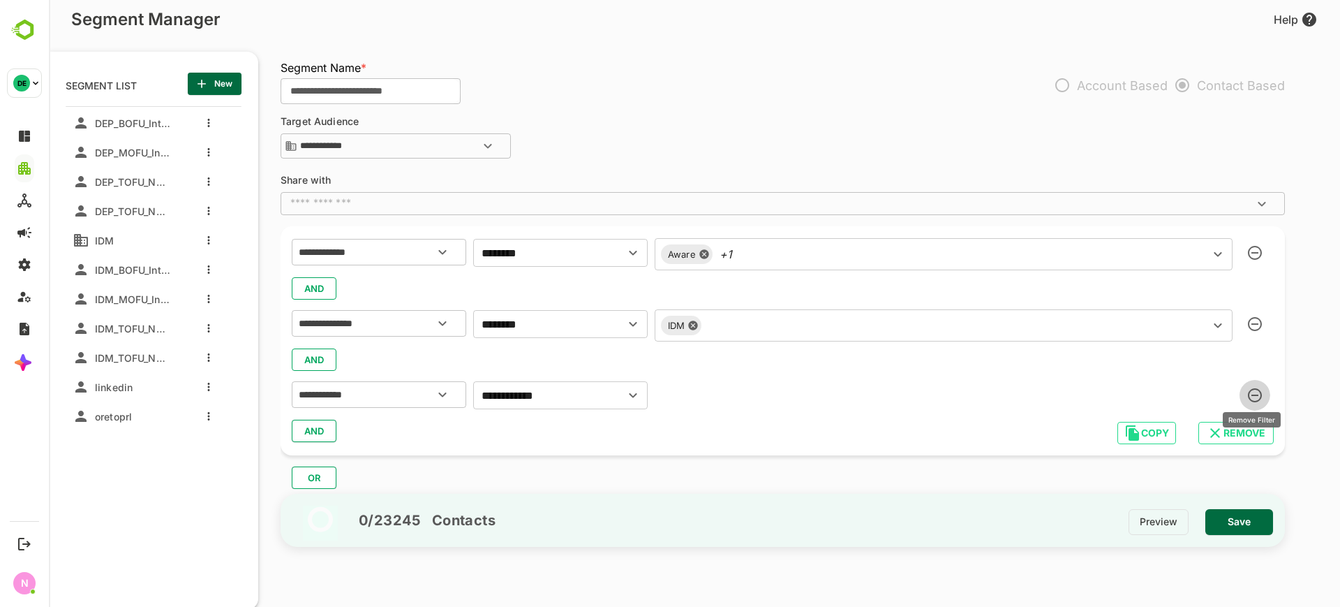
click at [1248, 391] on icon "button" at bounding box center [1255, 395] width 14 height 14
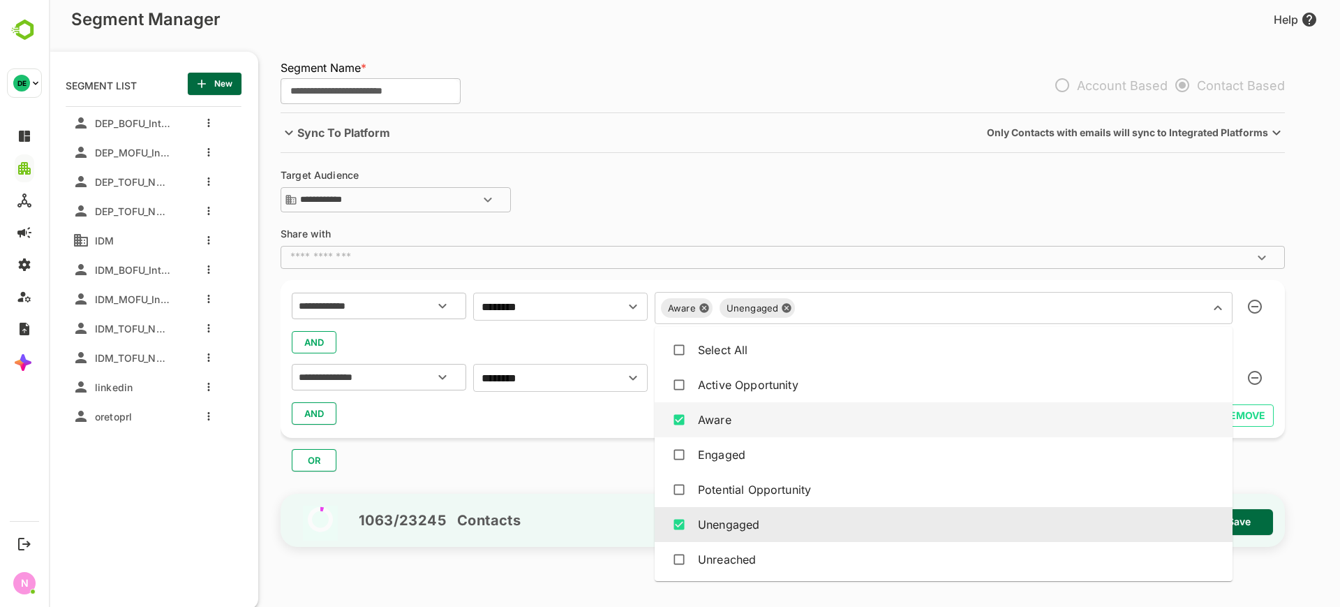
click at [1100, 311] on input "text" at bounding box center [993, 308] width 387 height 20
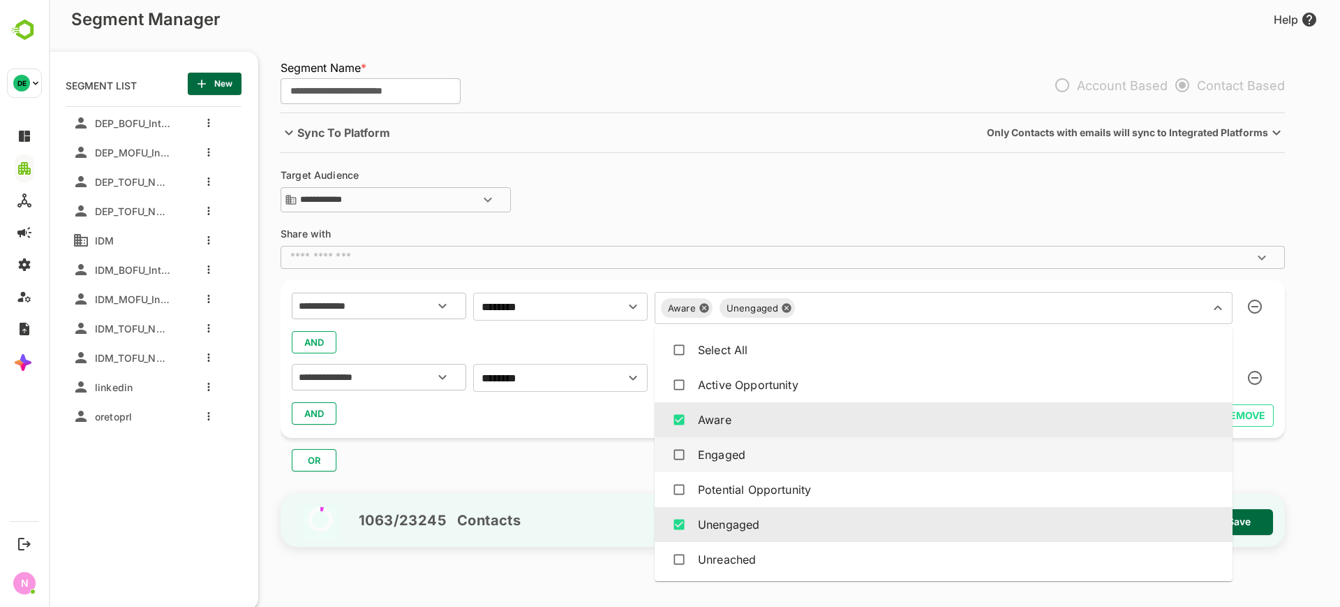
scroll to position [1, 0]
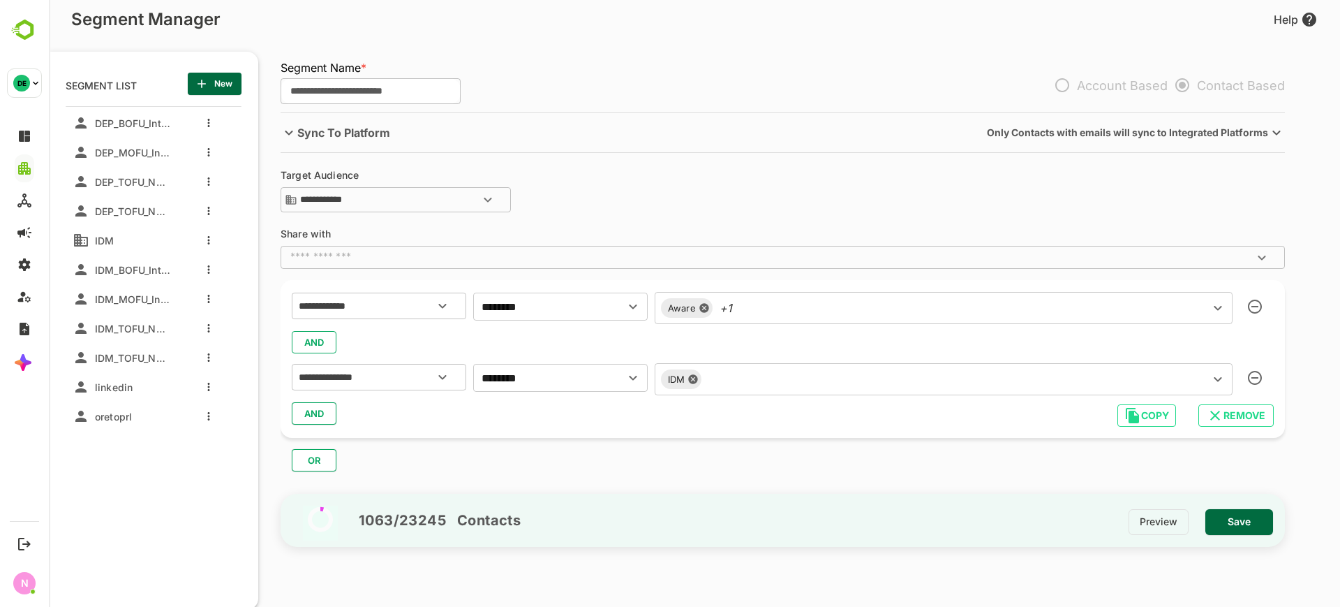
click at [621, 462] on div "OR" at bounding box center [789, 455] width 1016 height 34
click at [135, 327] on span "IDM_TOFU_Nurture Email_BBContacts" at bounding box center [129, 328] width 81 height 12
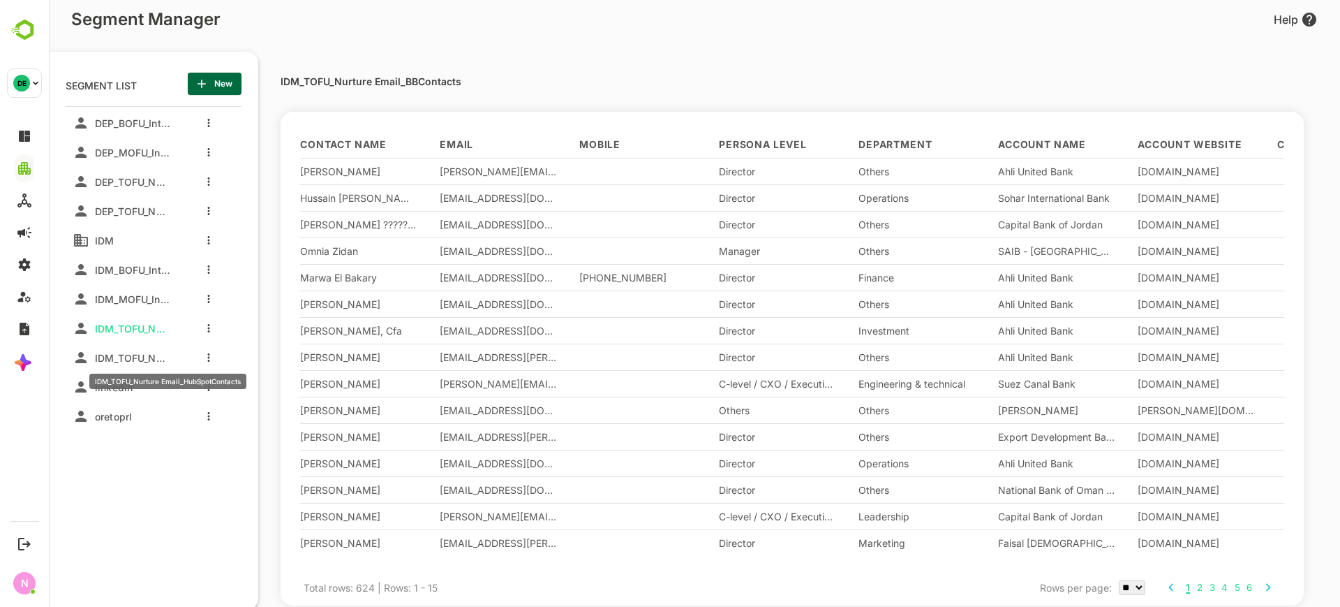
click at [131, 354] on span "IDM_TOFU_Nurture Email_HubSpotContacts" at bounding box center [129, 358] width 81 height 12
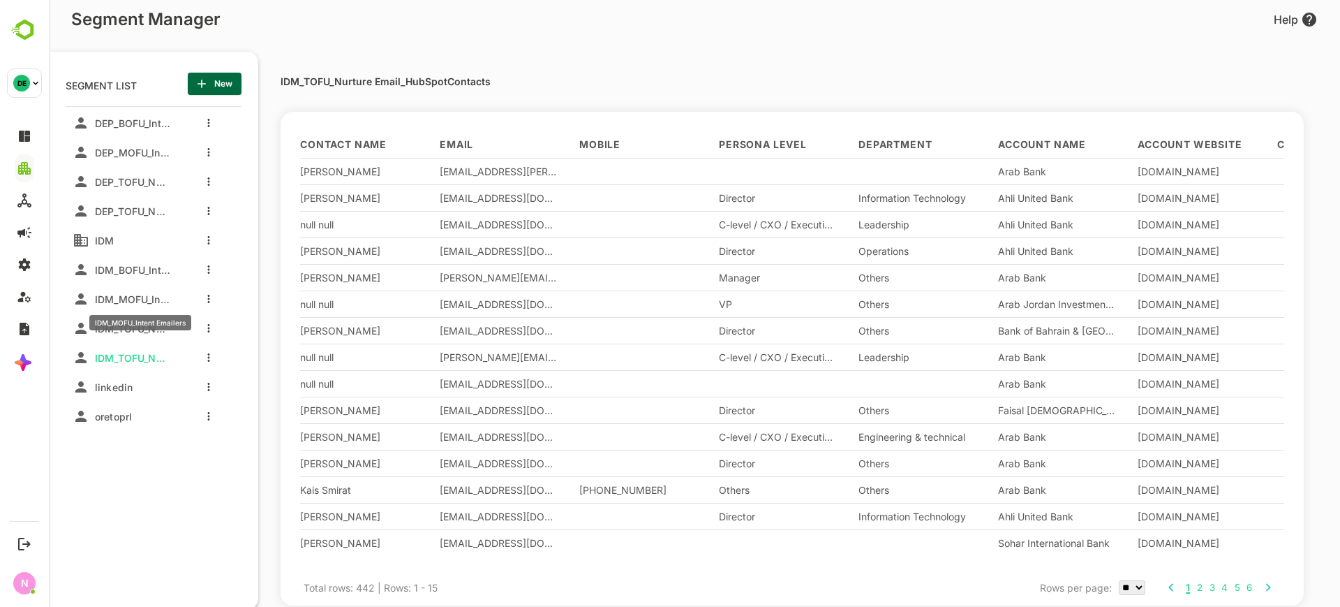
click at [131, 303] on span "IDM_MOFU_Intent Emailers" at bounding box center [129, 299] width 81 height 12
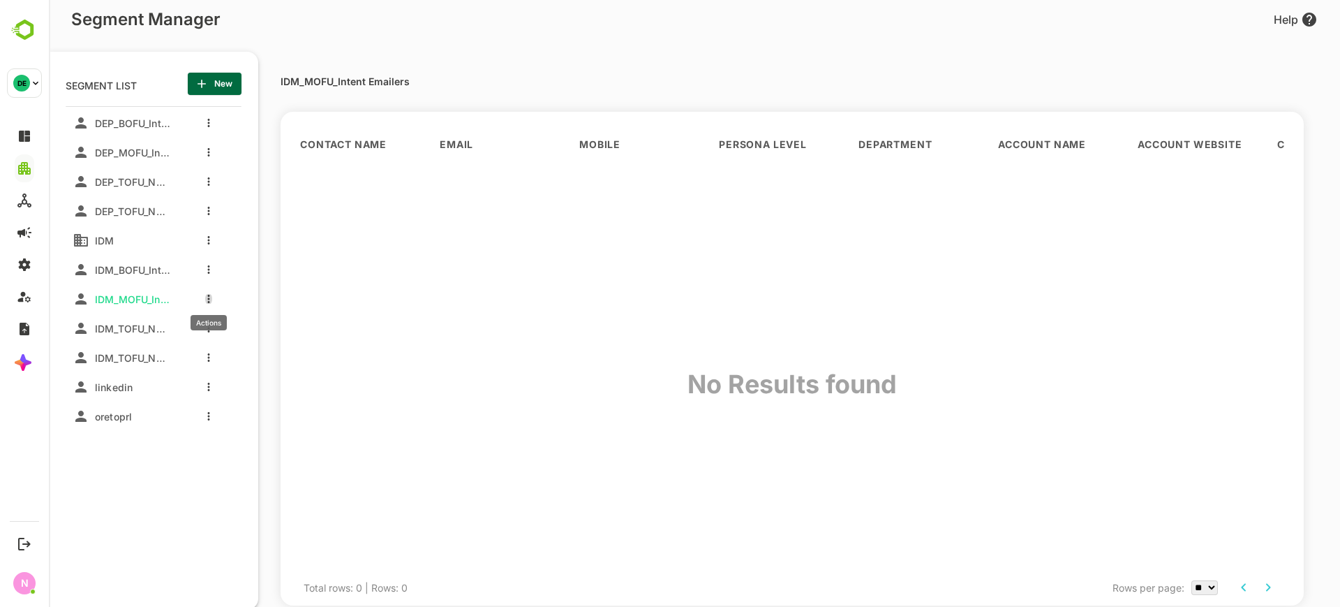
click at [205, 297] on button "more actions" at bounding box center [208, 298] width 7 height 13
click at [267, 344] on span "Clone" at bounding box center [280, 349] width 76 height 17
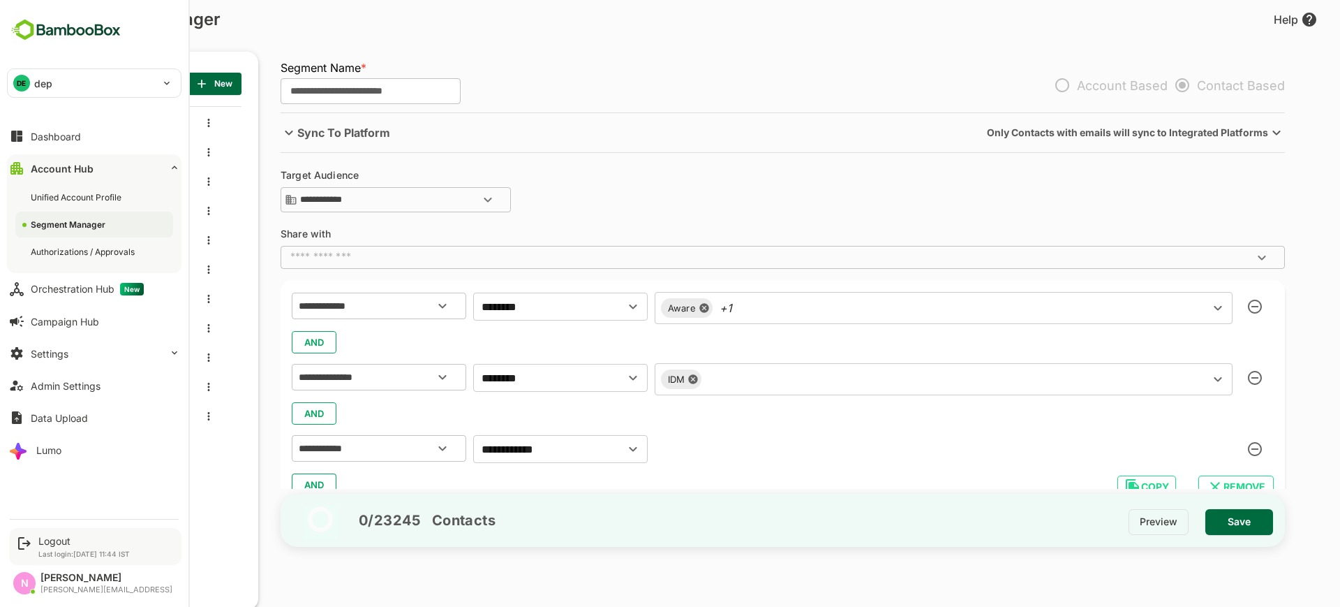
click at [56, 533] on div "Logout Last login: Sep 3 11:44 IST" at bounding box center [95, 546] width 172 height 37
click at [69, 546] on div "Logout Last login: Sep 3 11:44 IST" at bounding box center [83, 546] width 91 height 23
click at [63, 537] on div "Logout" at bounding box center [83, 541] width 91 height 12
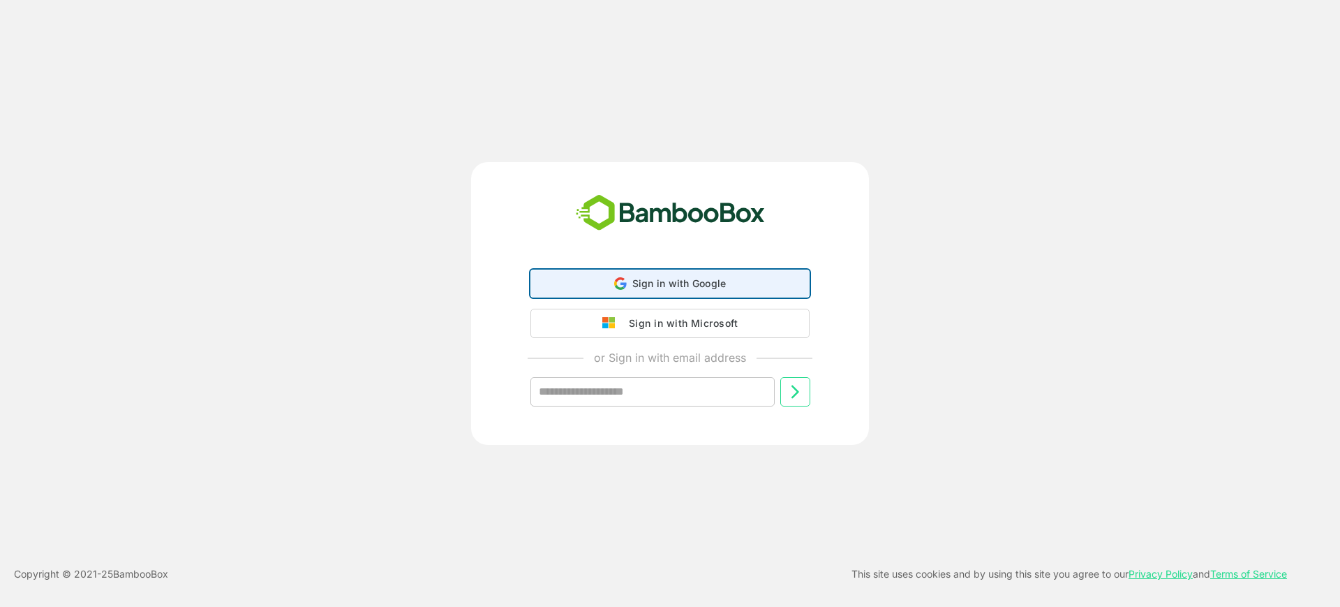
click at [585, 281] on div "Sign in with Google Sign in with Google. Opens in new tab" at bounding box center [670, 283] width 261 height 27
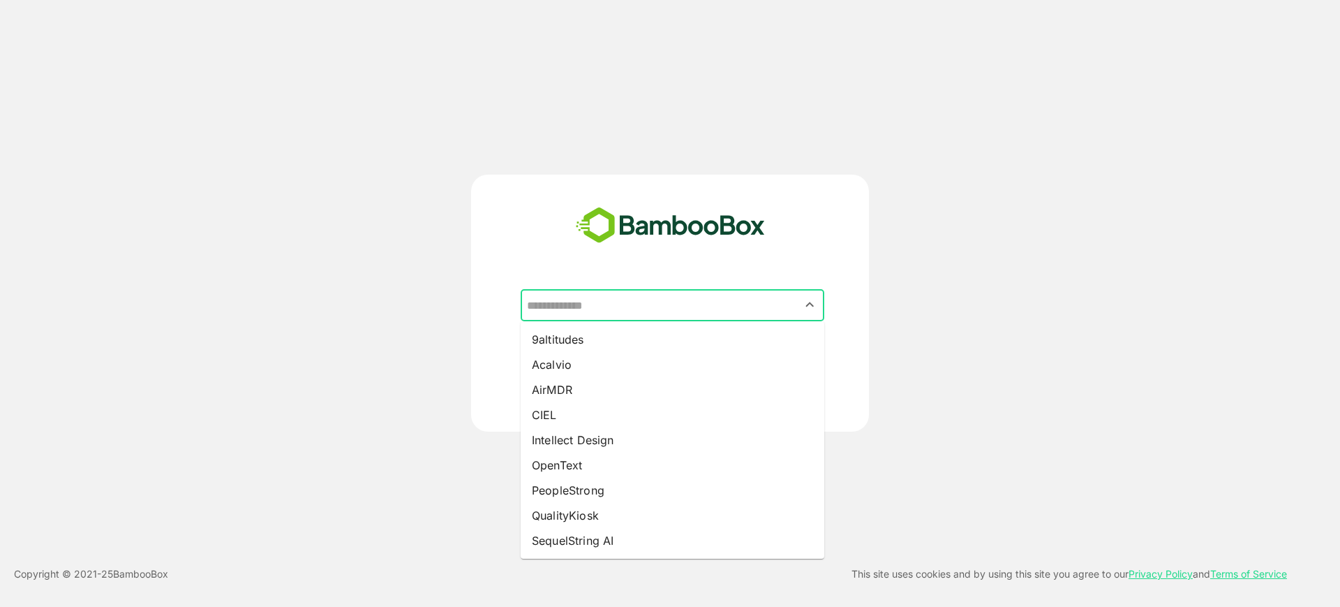
click at [579, 301] on input "text" at bounding box center [673, 305] width 298 height 27
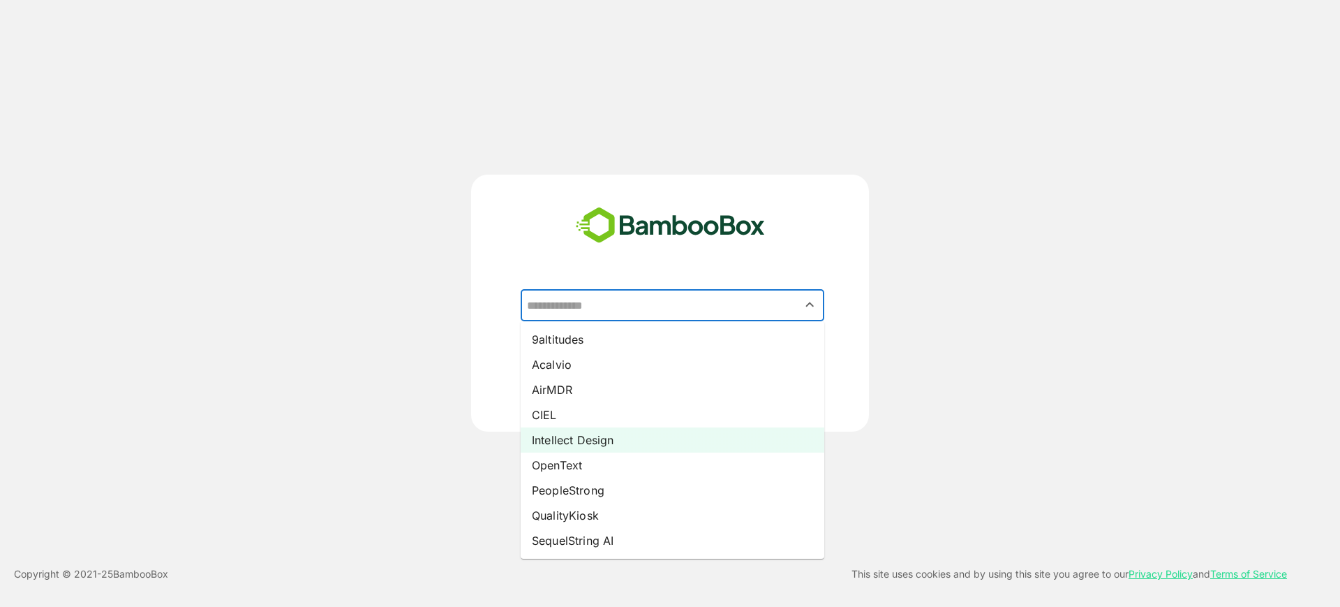
click at [581, 440] on li "Intellect Design" at bounding box center [673, 439] width 304 height 25
type input "**********"
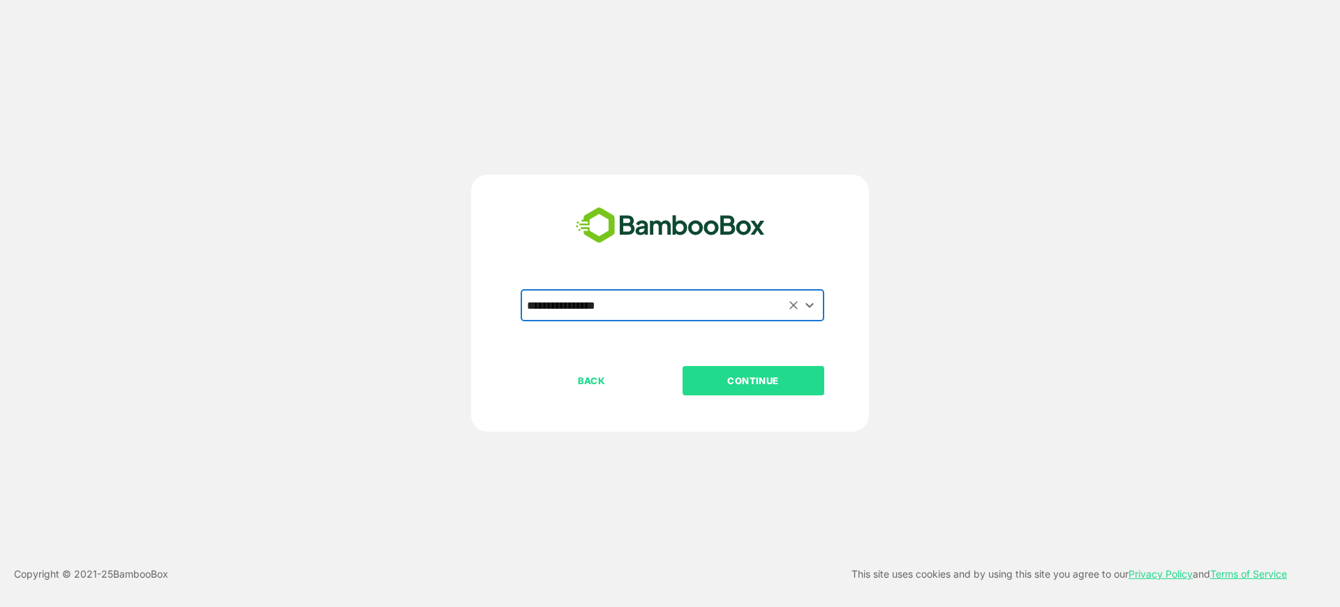
click at [726, 366] on button "CONTINUE" at bounding box center [754, 380] width 142 height 29
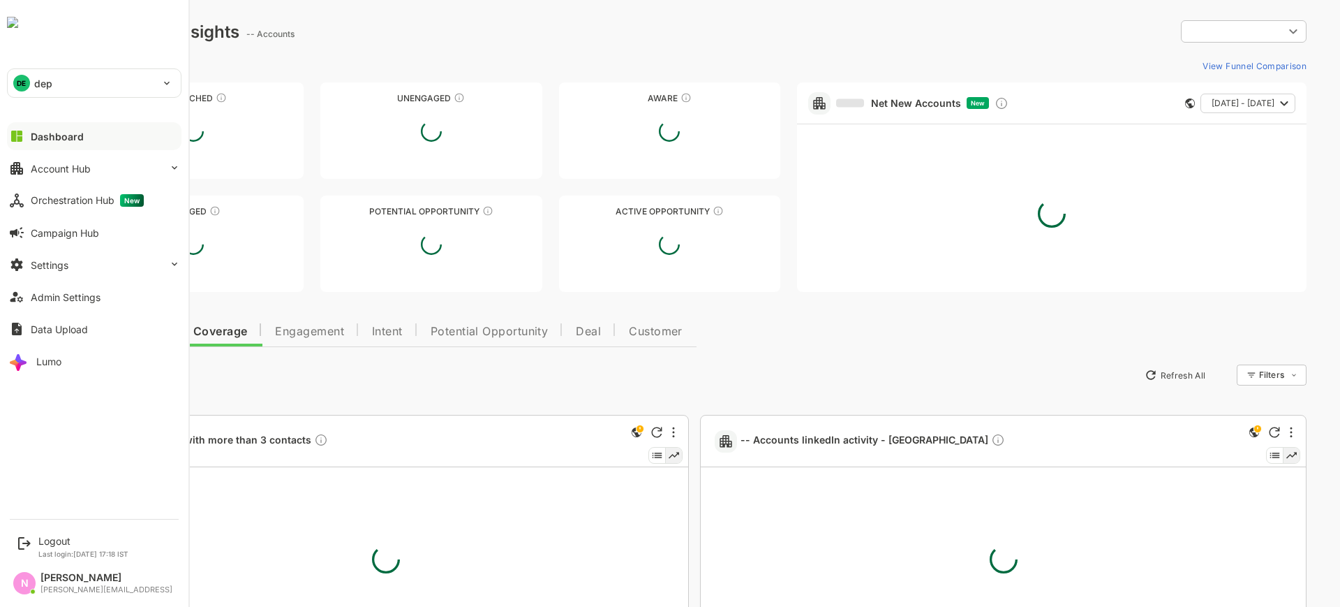
type input "**********"
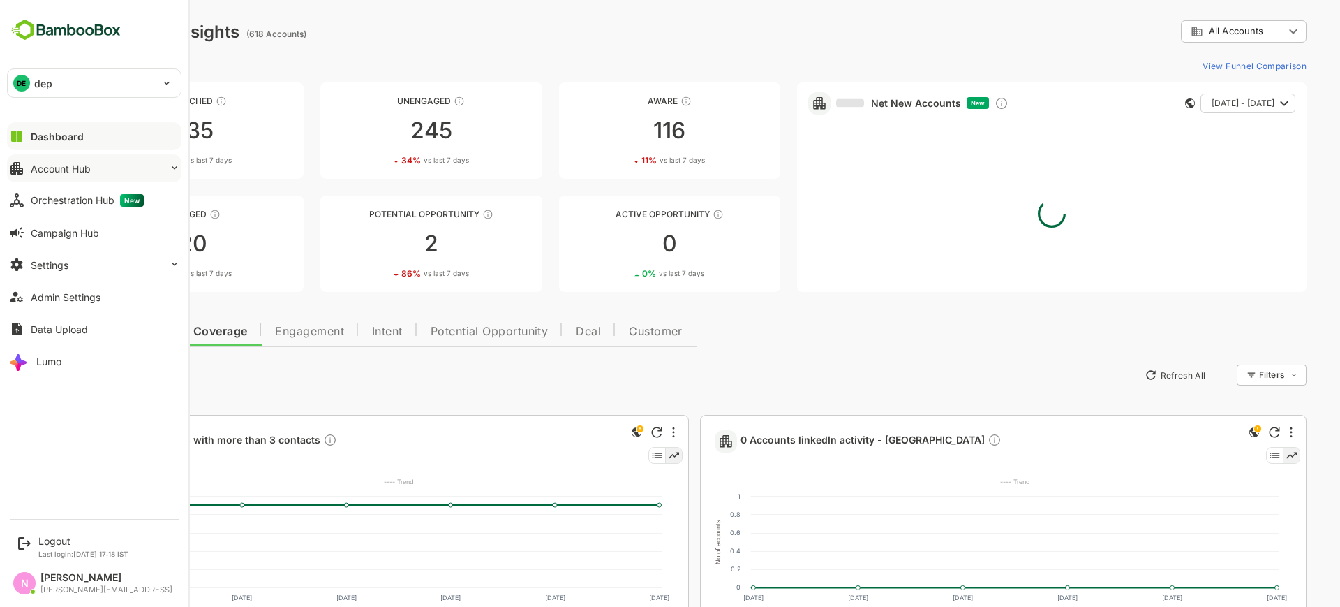
click at [96, 165] on button "Account Hub" at bounding box center [94, 168] width 175 height 28
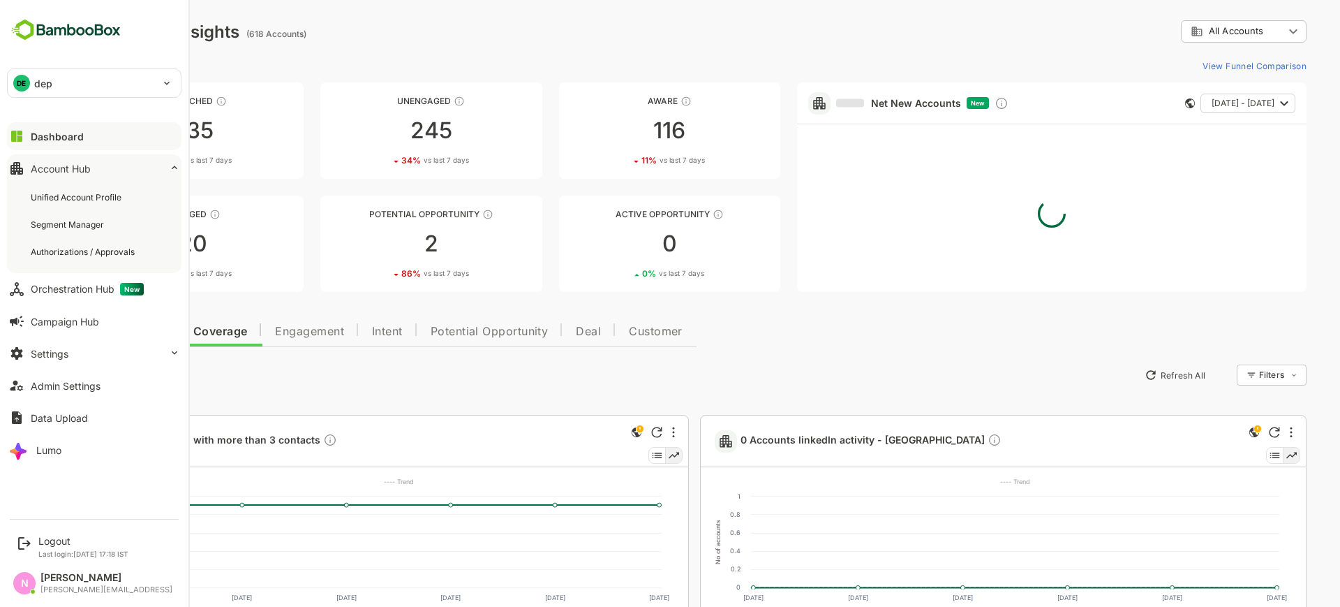
click at [96, 165] on button "Account Hub" at bounding box center [94, 168] width 175 height 28
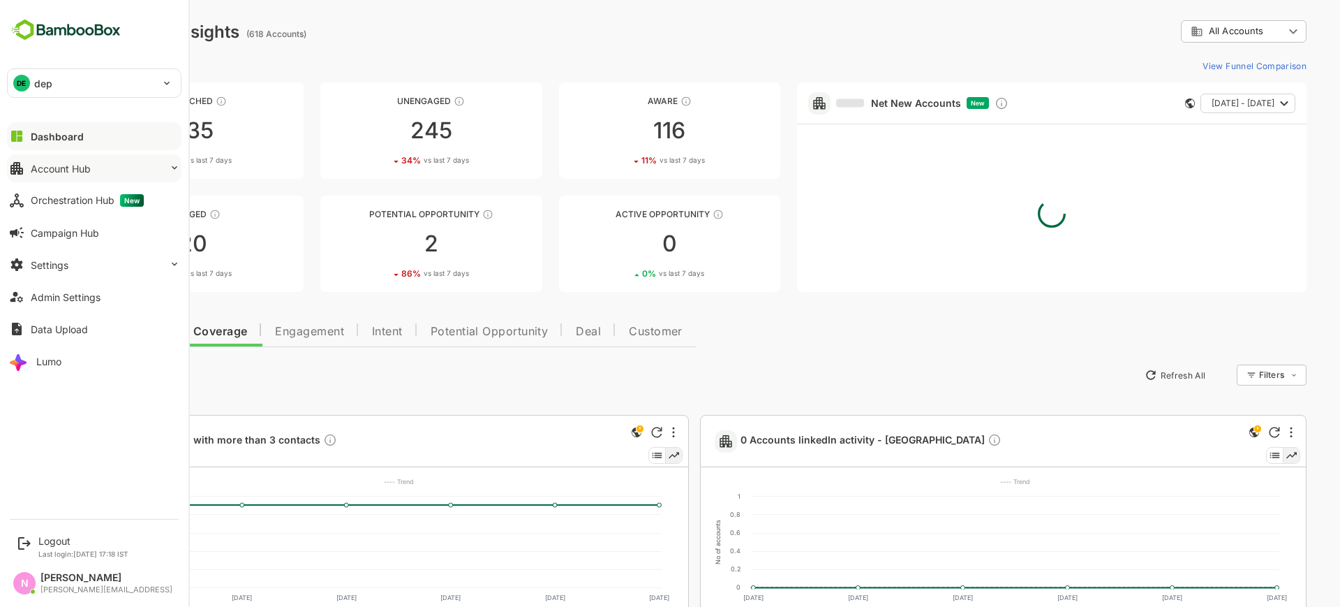
click at [96, 167] on button "Account Hub" at bounding box center [94, 168] width 175 height 28
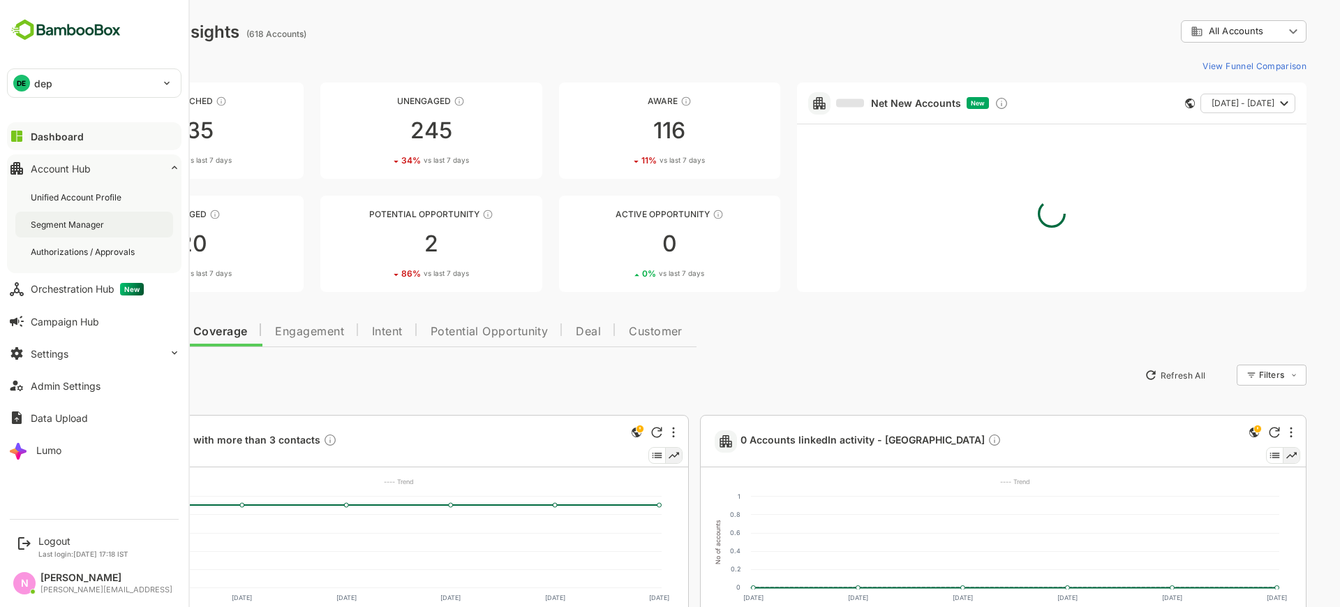
click at [84, 221] on div "Segment Manager" at bounding box center [69, 224] width 76 height 12
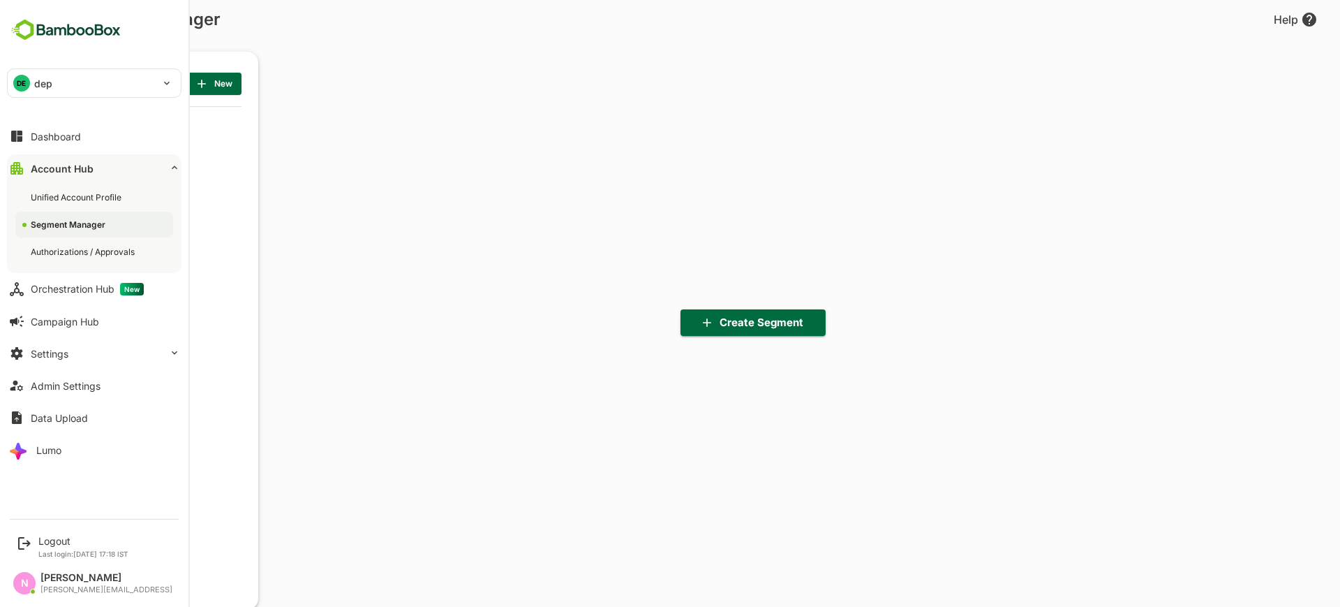
scroll to position [422, 172]
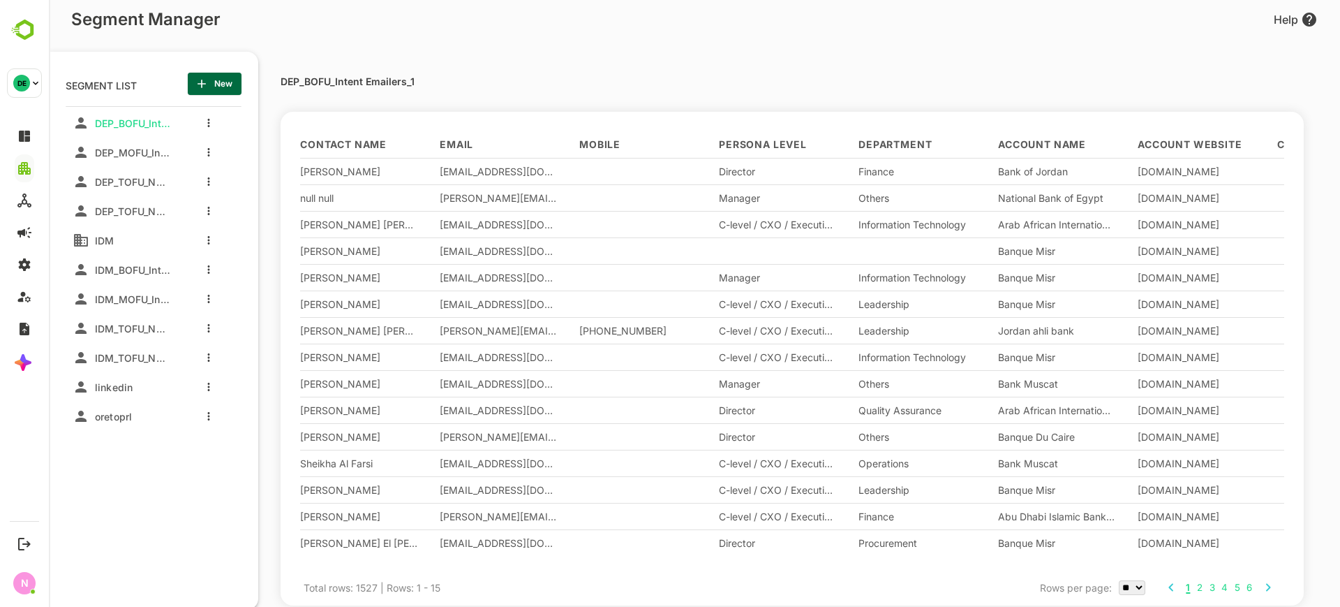
click at [205, 298] on button "more actions" at bounding box center [208, 298] width 7 height 13
click at [133, 302] on div at bounding box center [694, 303] width 1291 height 607
click at [135, 296] on span "IDM_MOFU_Intent Emailers" at bounding box center [129, 299] width 81 height 12
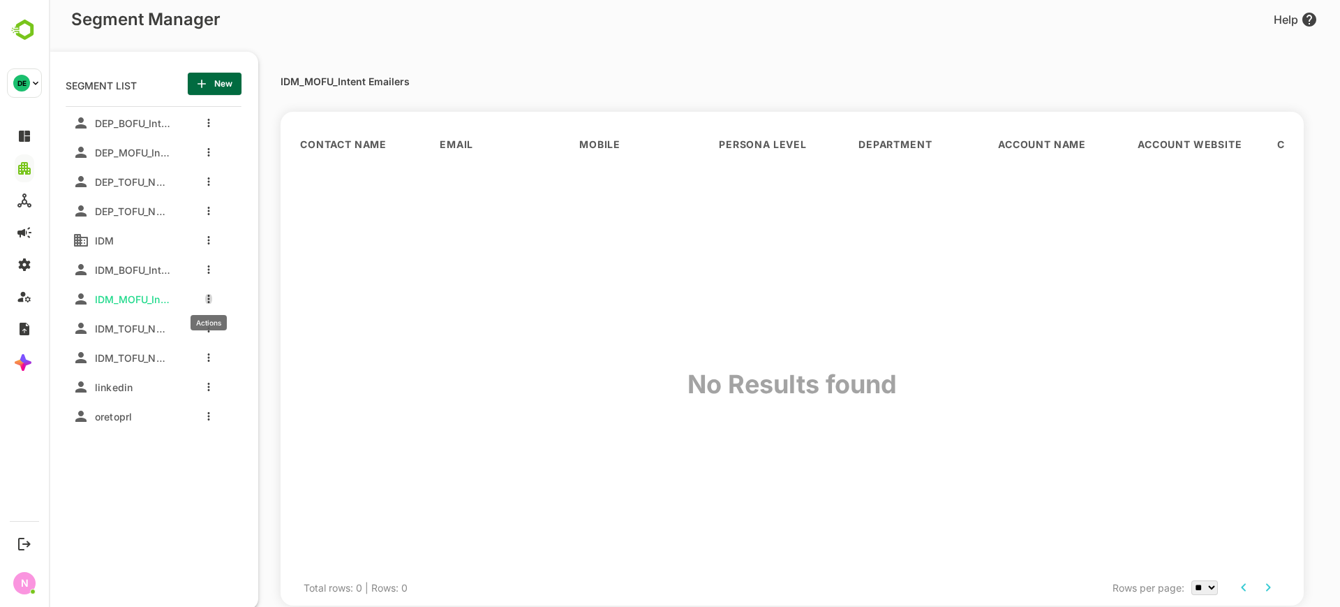
click at [206, 299] on button "more actions" at bounding box center [208, 298] width 7 height 13
click at [251, 343] on span "Clone" at bounding box center [280, 349] width 76 height 17
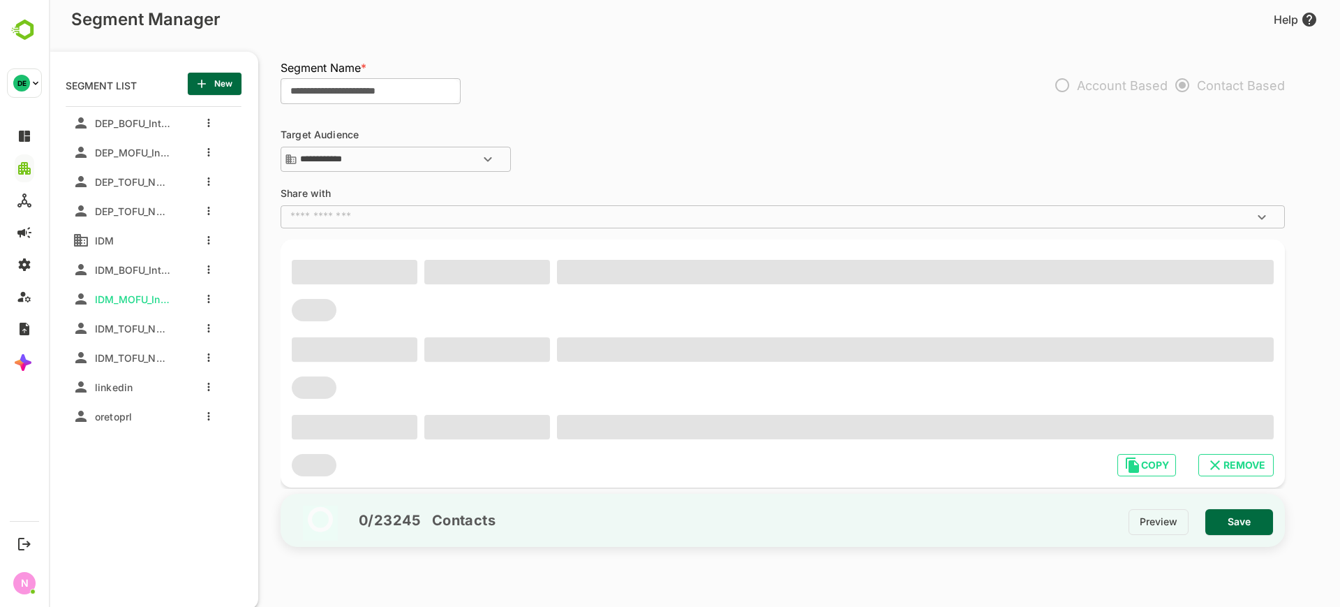
type input "**********"
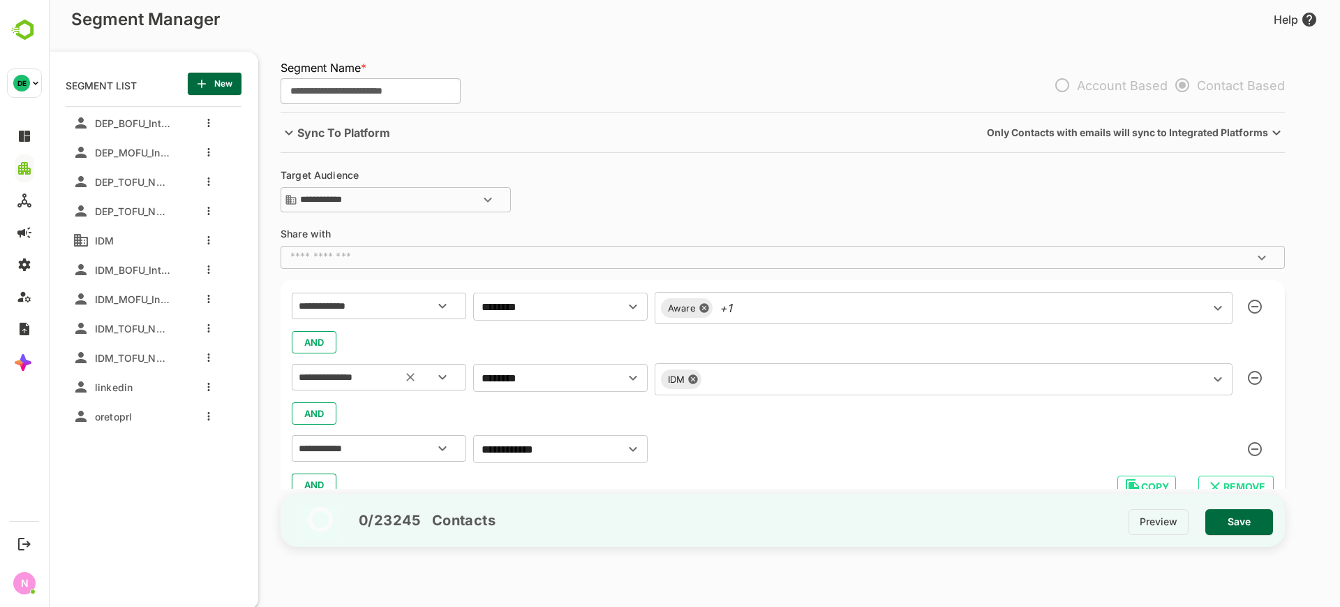
scroll to position [54, 0]
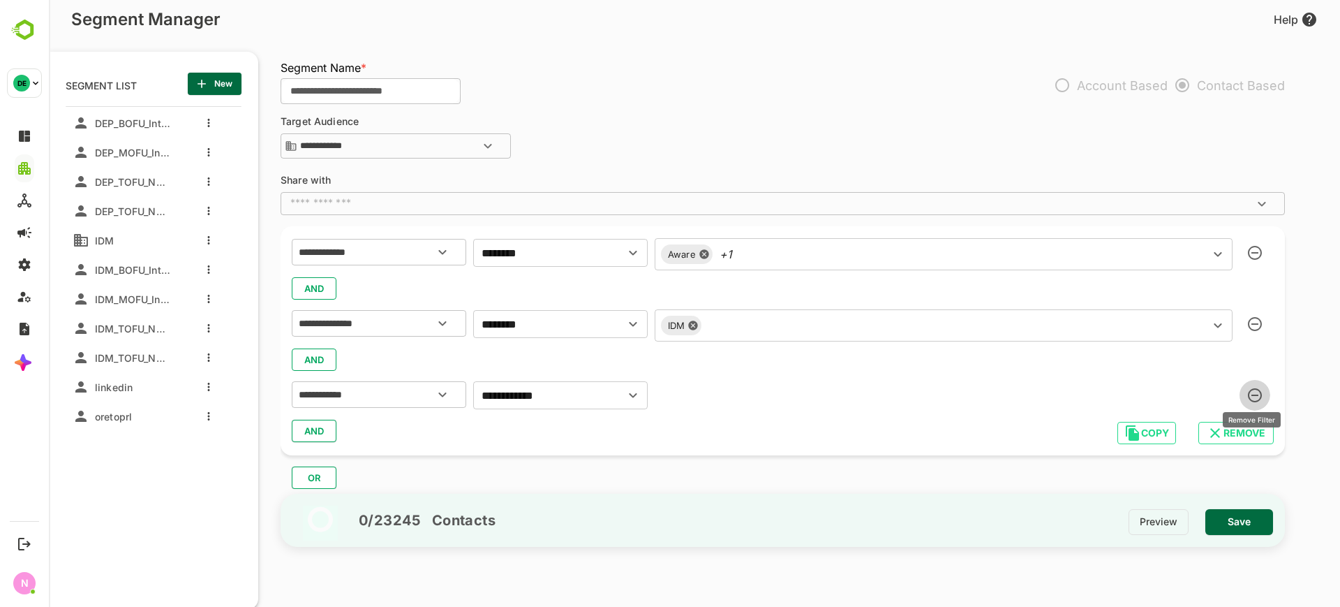
click at [1254, 392] on icon "button" at bounding box center [1255, 395] width 14 height 14
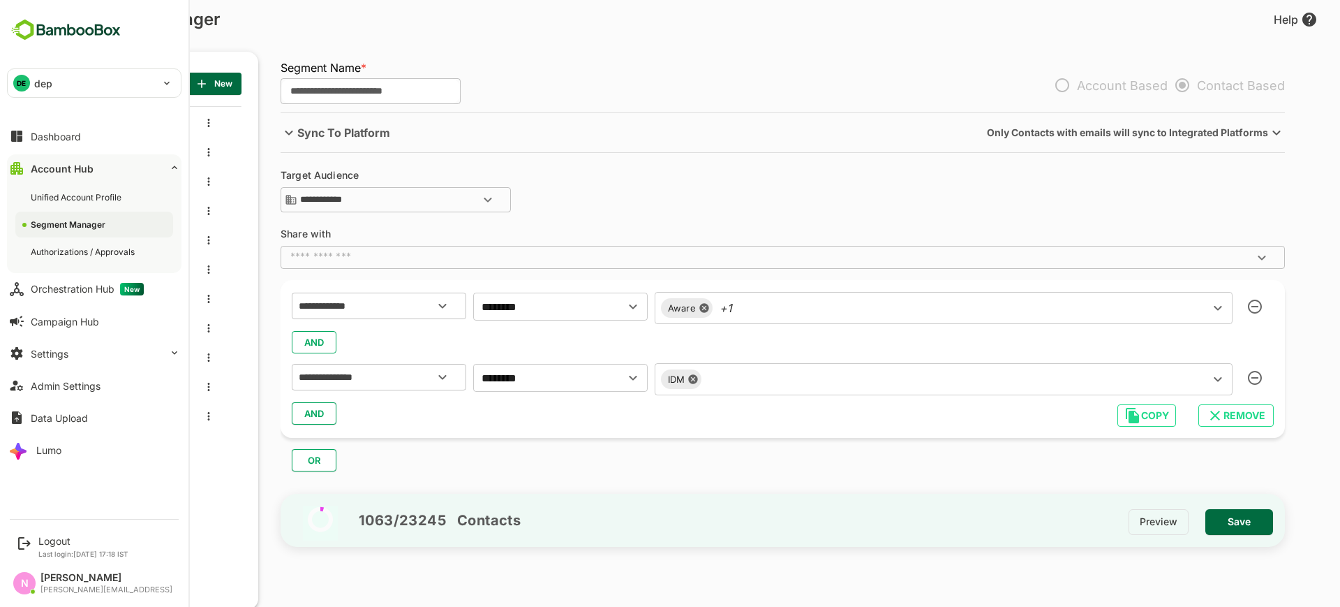
click at [40, 84] on p "dep" at bounding box center [43, 83] width 18 height 15
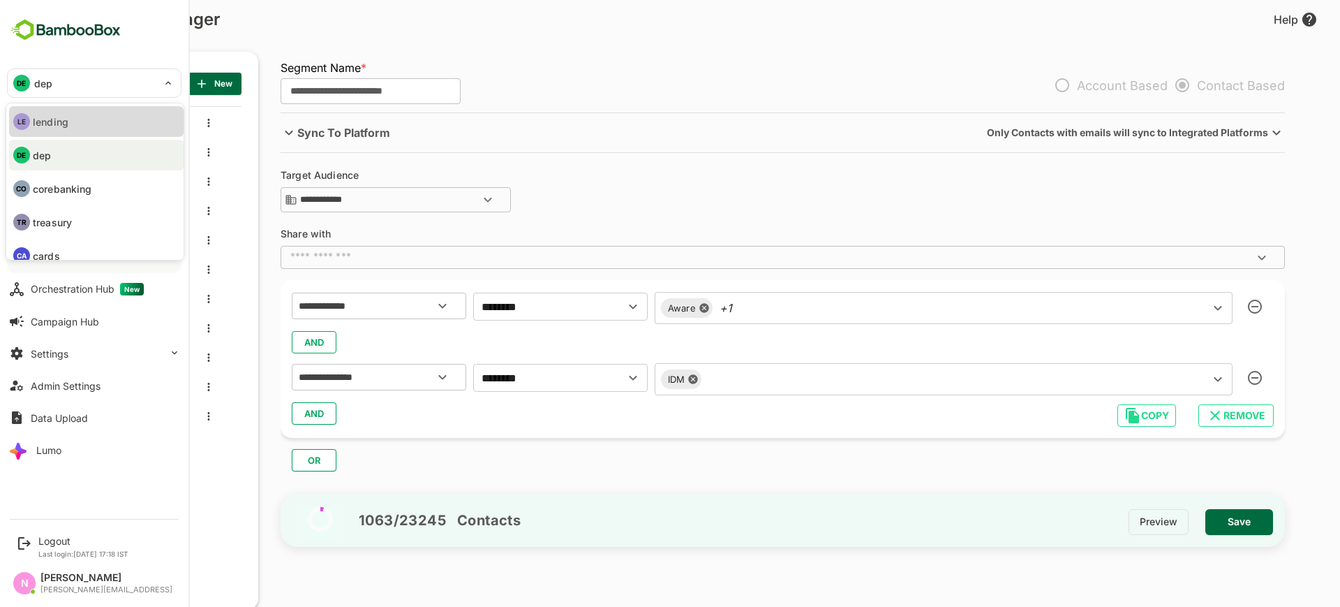
click at [63, 120] on p "lending" at bounding box center [51, 121] width 36 height 15
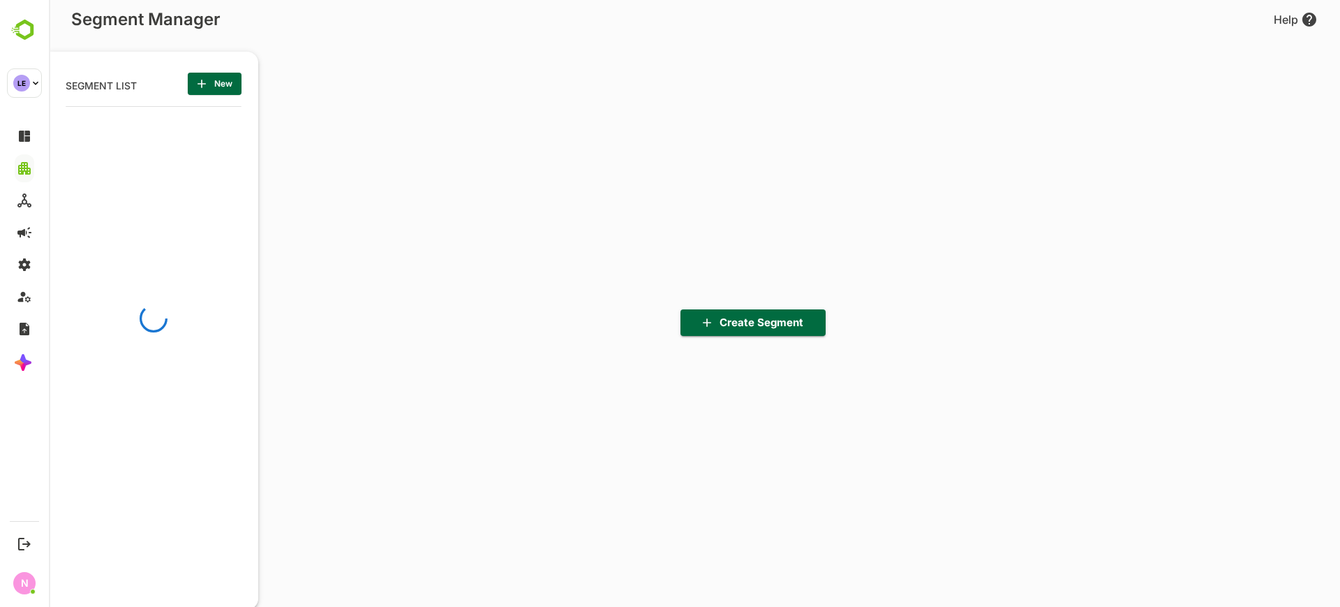
scroll to position [422, 172]
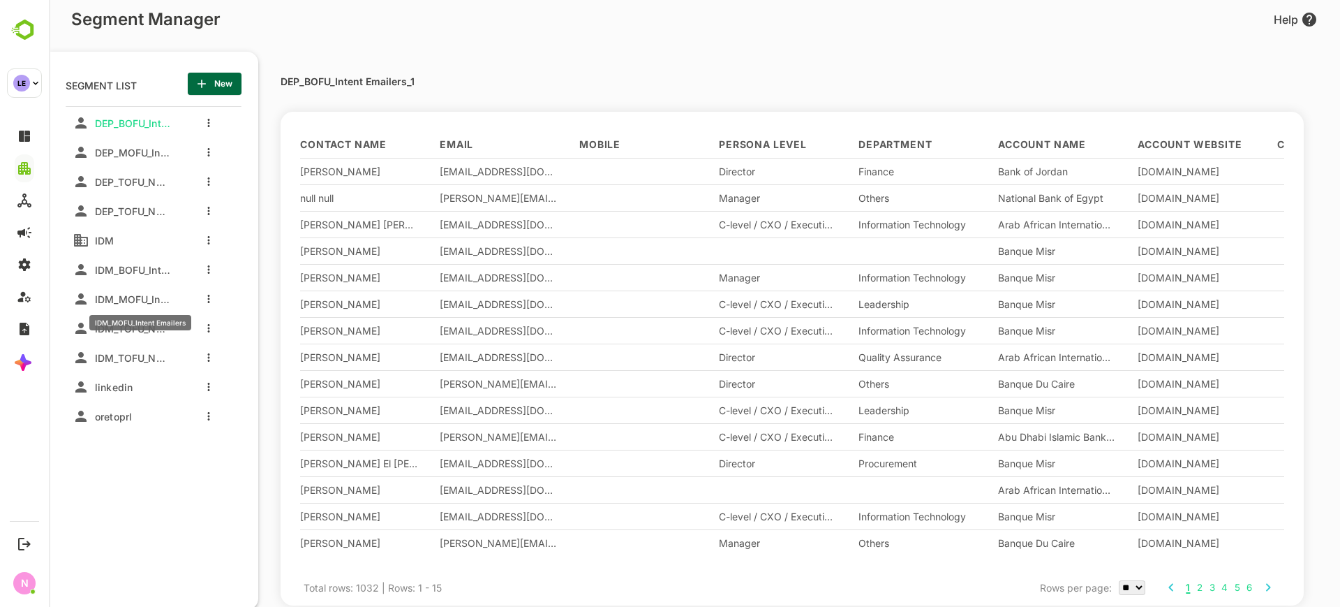
click at [129, 294] on span "IDM_MOFU_Intent Emailers" at bounding box center [129, 299] width 81 height 12
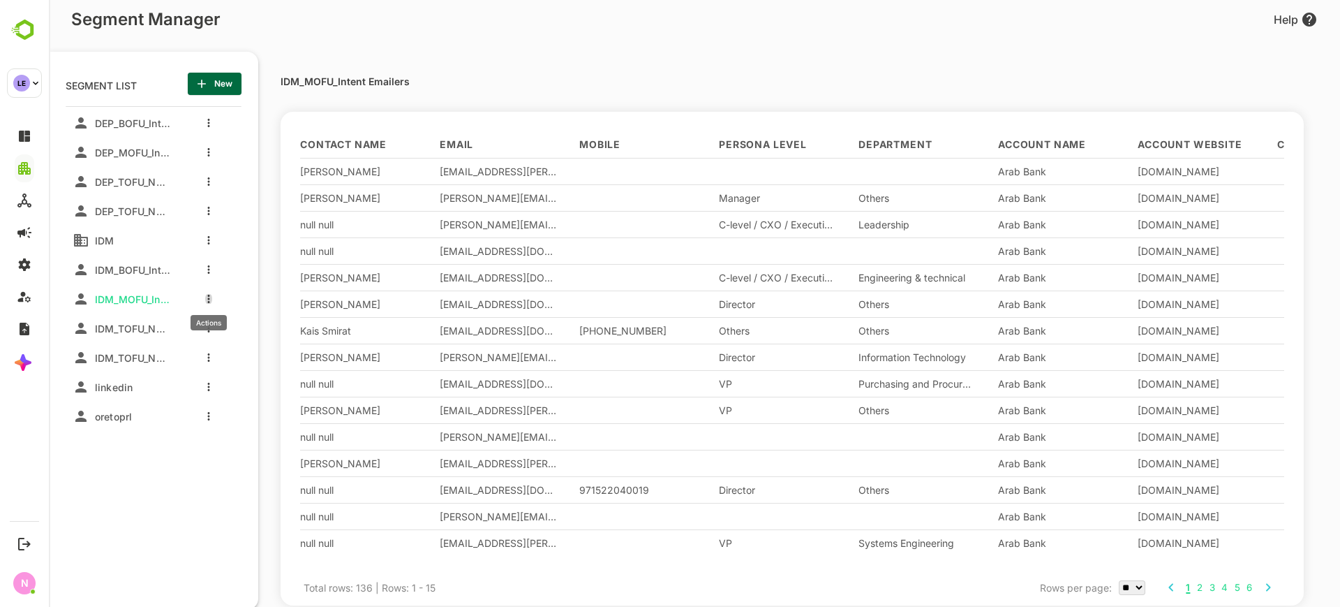
click at [207, 299] on button "more actions" at bounding box center [208, 298] width 7 height 13
click at [234, 350] on div at bounding box center [229, 350] width 25 height 10
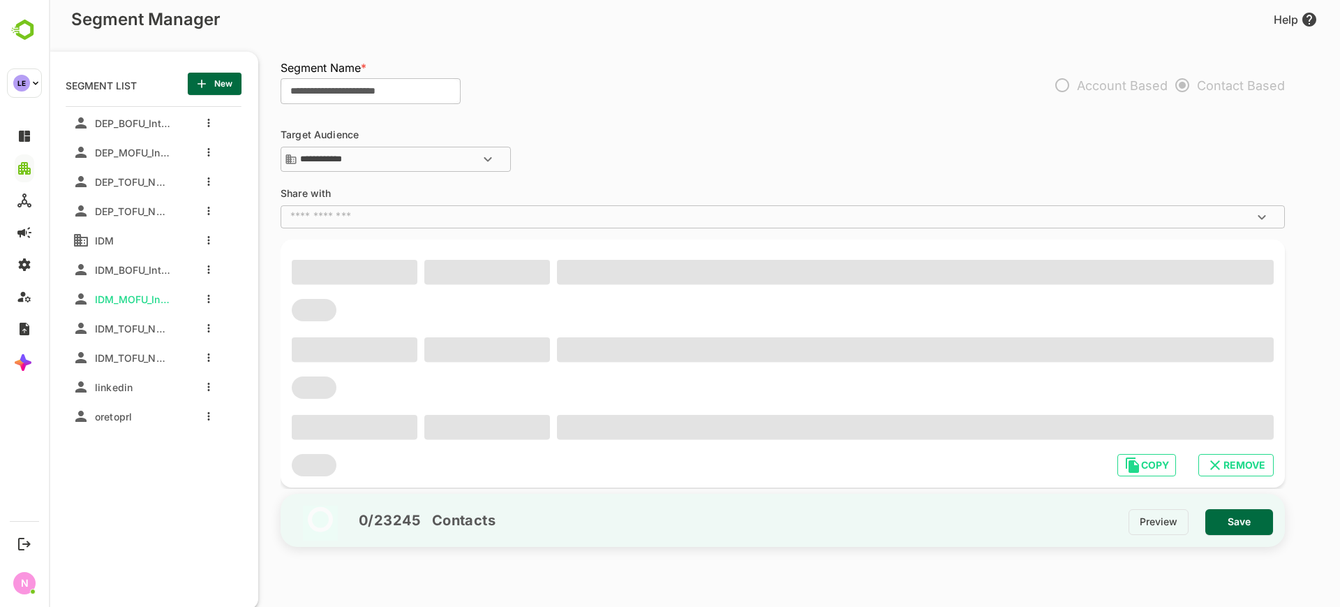
type input "**********"
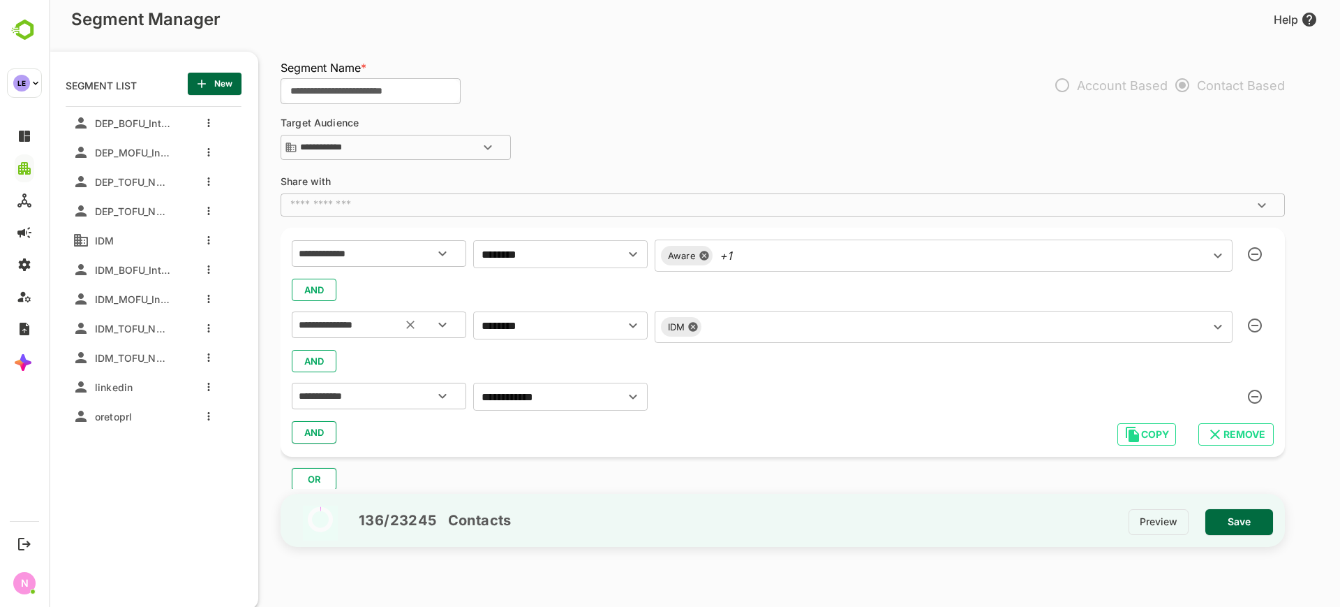
scroll to position [54, 0]
click at [133, 328] on span "IDM_TOFU_Nurture Email_BBContacts" at bounding box center [129, 328] width 81 height 12
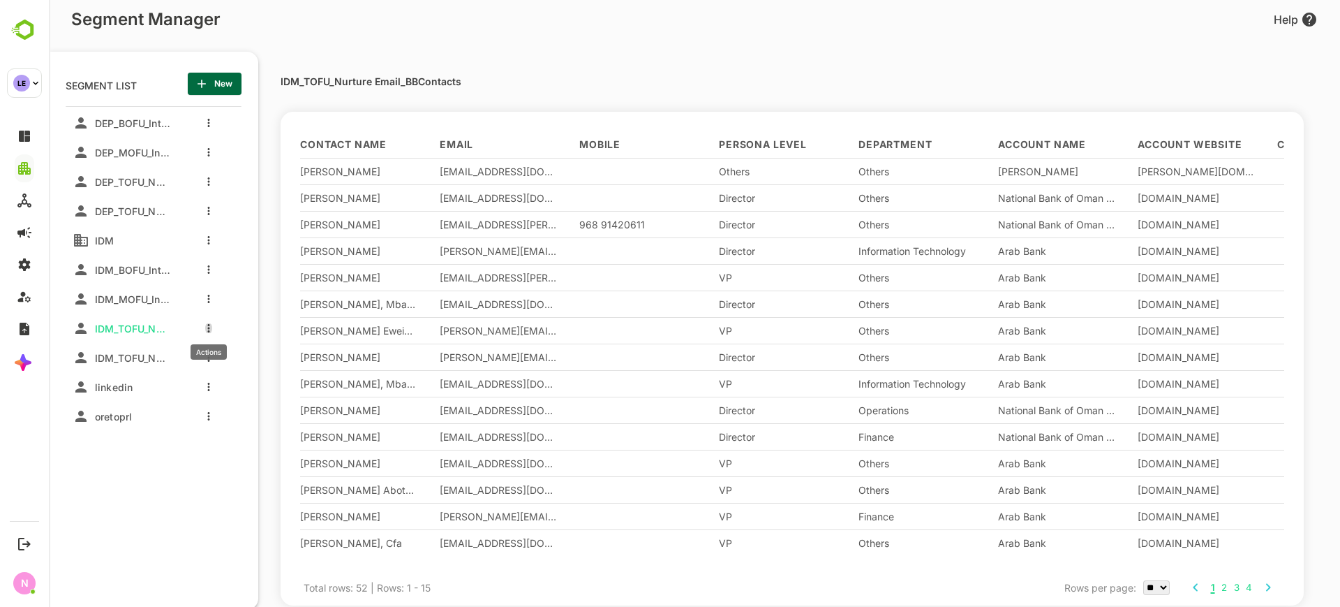
click at [209, 322] on button "more actions" at bounding box center [208, 328] width 7 height 13
click at [231, 376] on div at bounding box center [229, 379] width 25 height 10
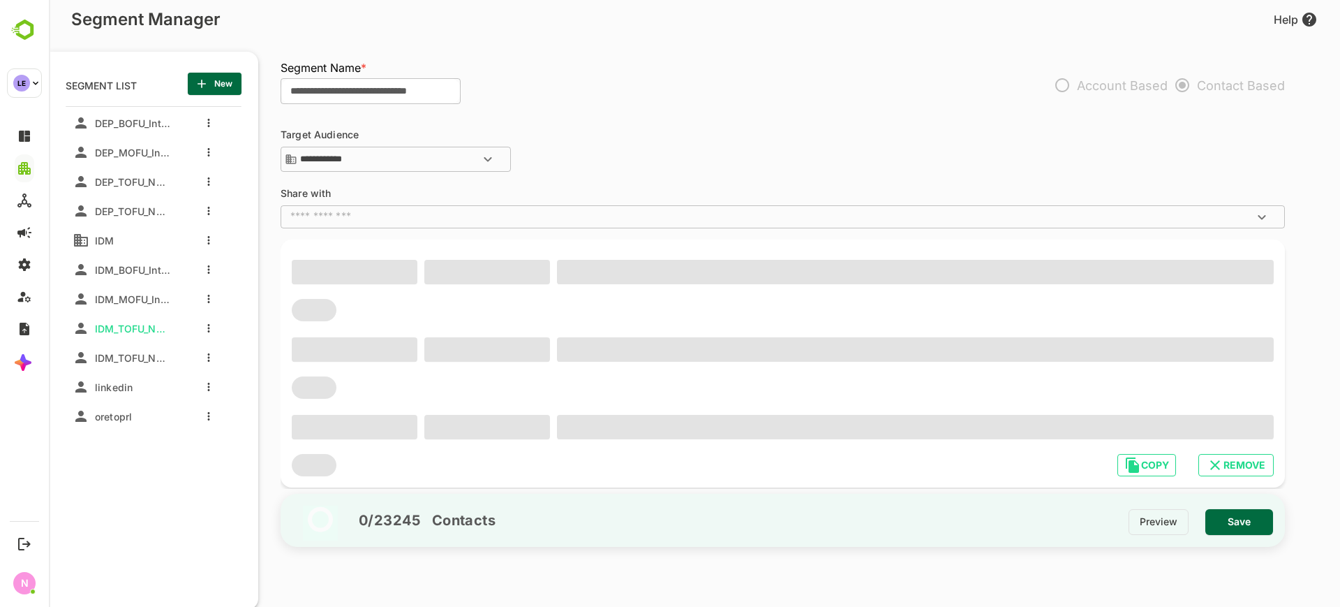
type input "**********"
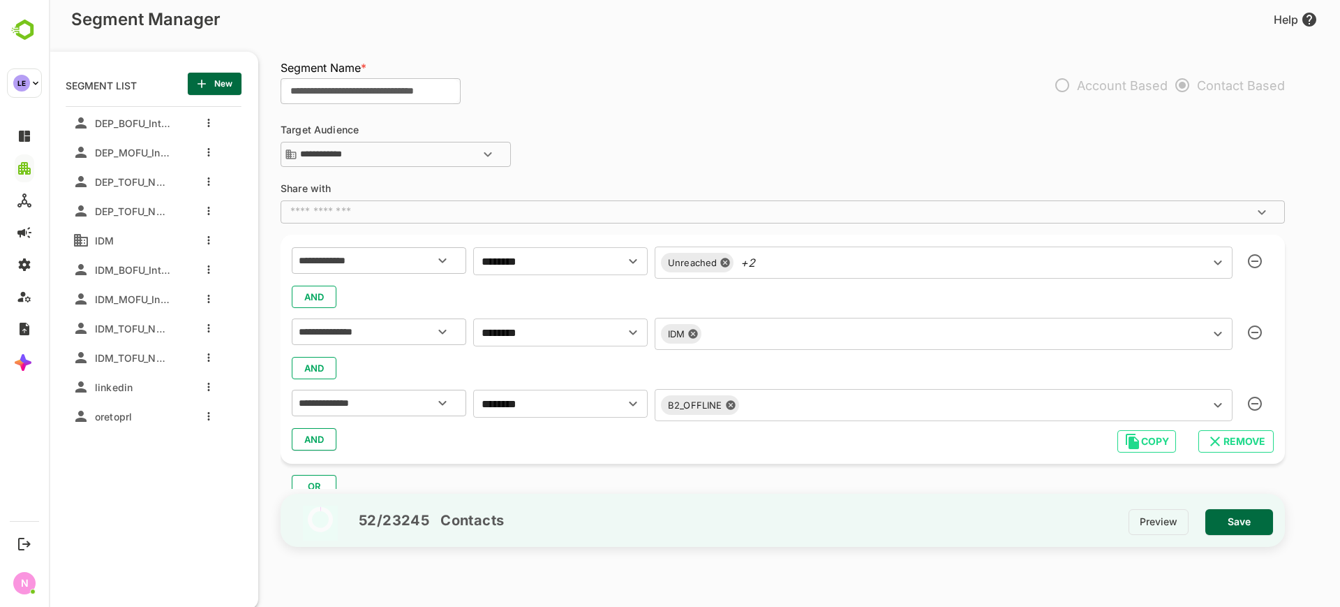
scroll to position [46, 0]
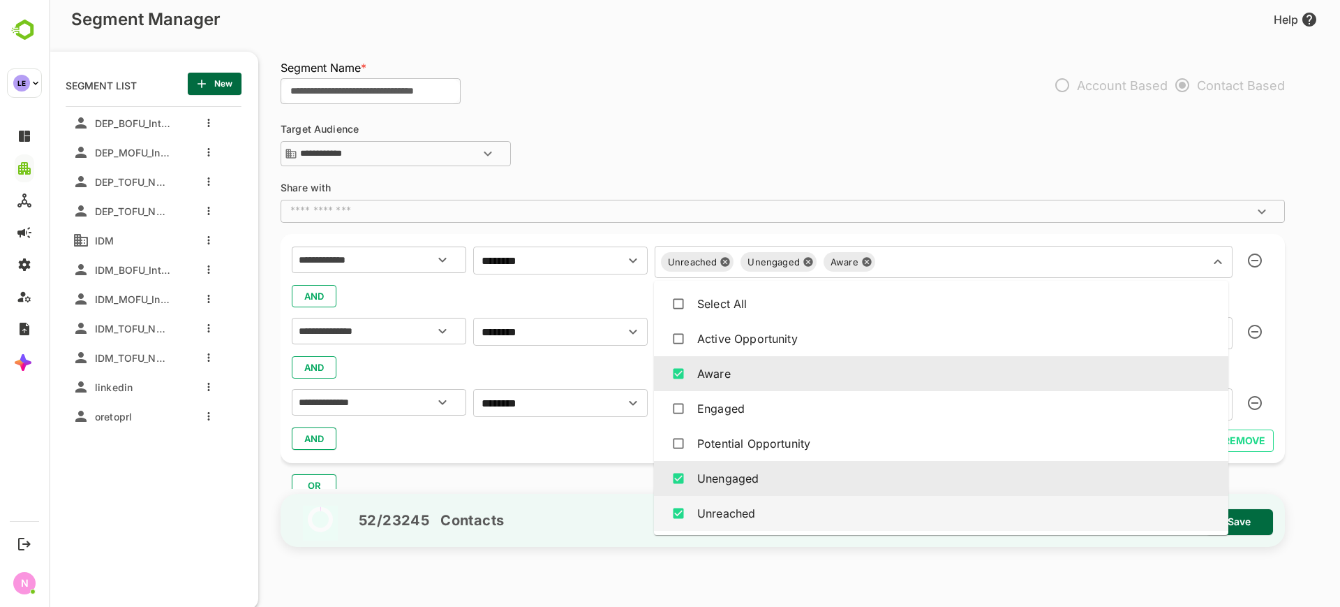
click at [823, 263] on div "Unreached Unengaged Aware ​" at bounding box center [944, 262] width 578 height 32
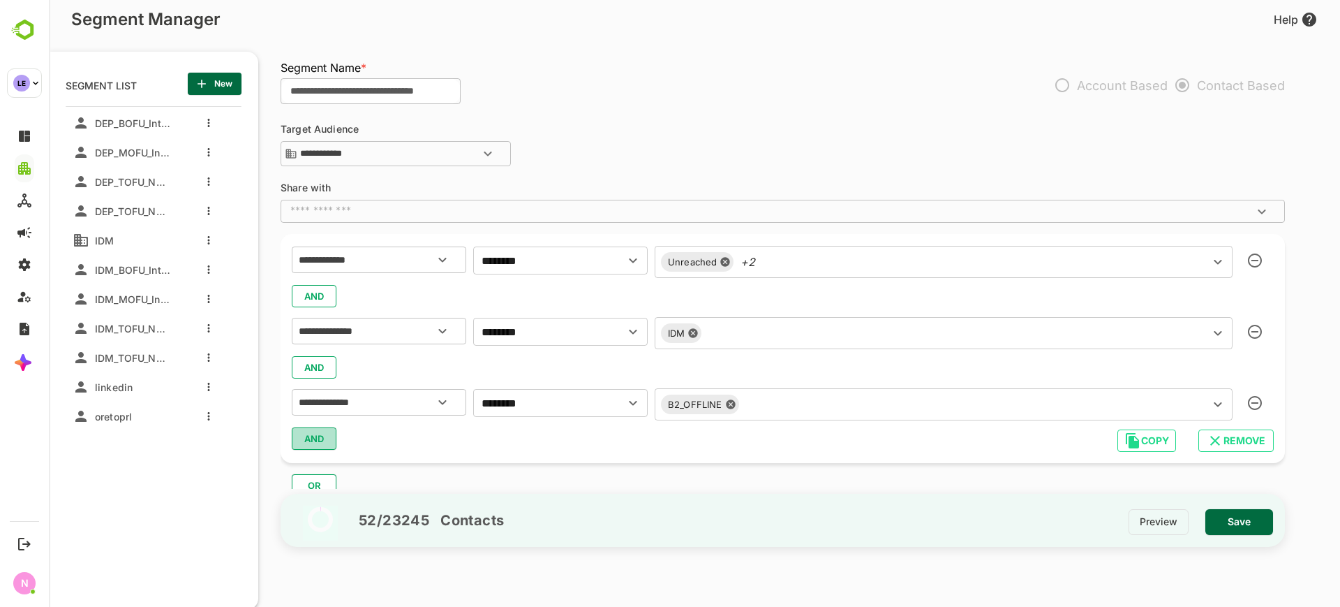
click at [320, 445] on span "AND" at bounding box center [314, 438] width 21 height 18
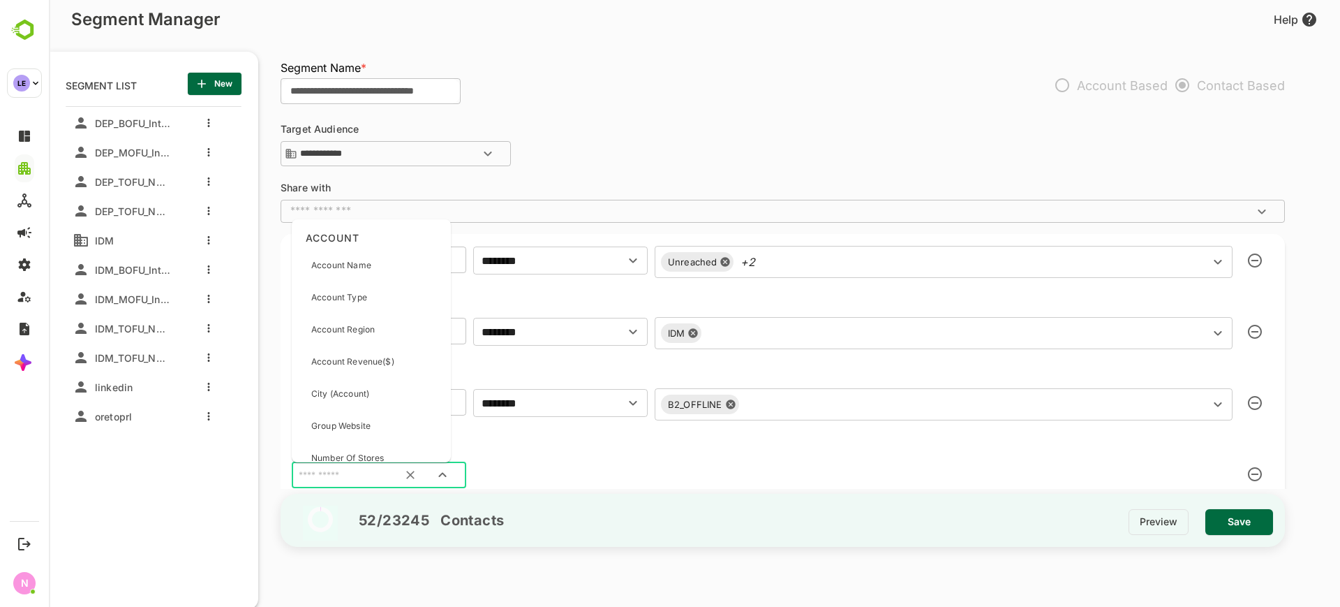
click at [327, 468] on input "text" at bounding box center [361, 475] width 131 height 18
type input "****"
click at [360, 349] on div "Intent Level" at bounding box center [354, 345] width 114 height 29
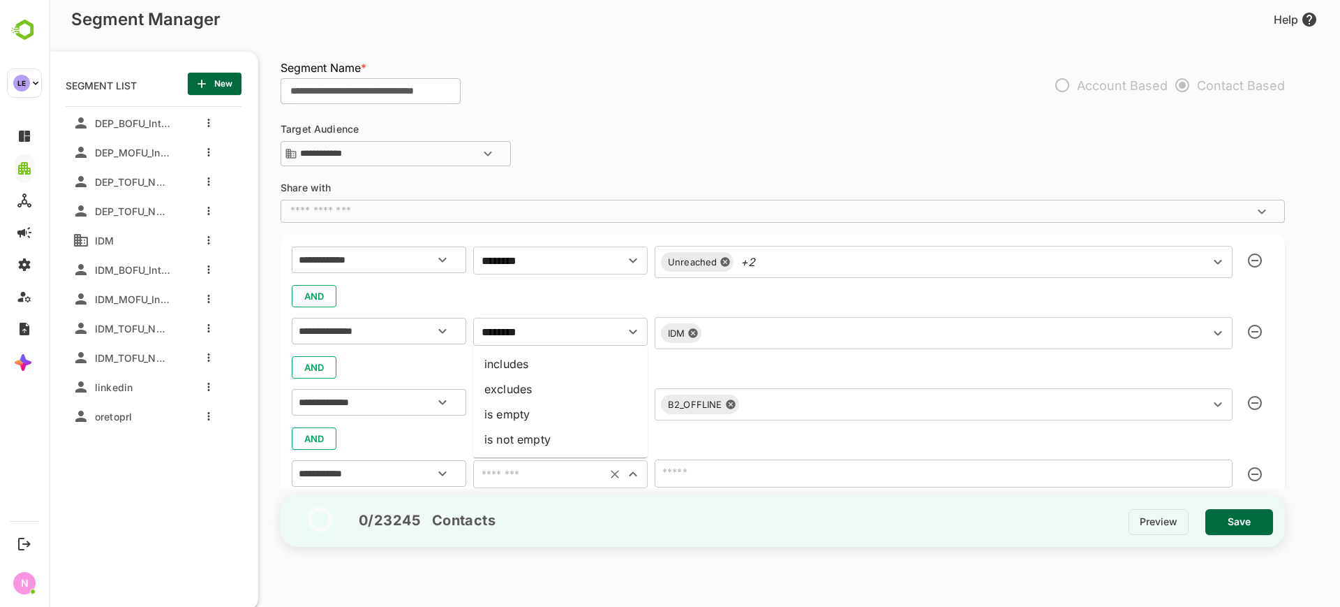
click at [539, 477] on input "text" at bounding box center [539, 474] width 125 height 20
click at [530, 361] on li "includes" at bounding box center [560, 363] width 175 height 25
type input "********"
click at [743, 473] on input "text" at bounding box center [923, 473] width 528 height 20
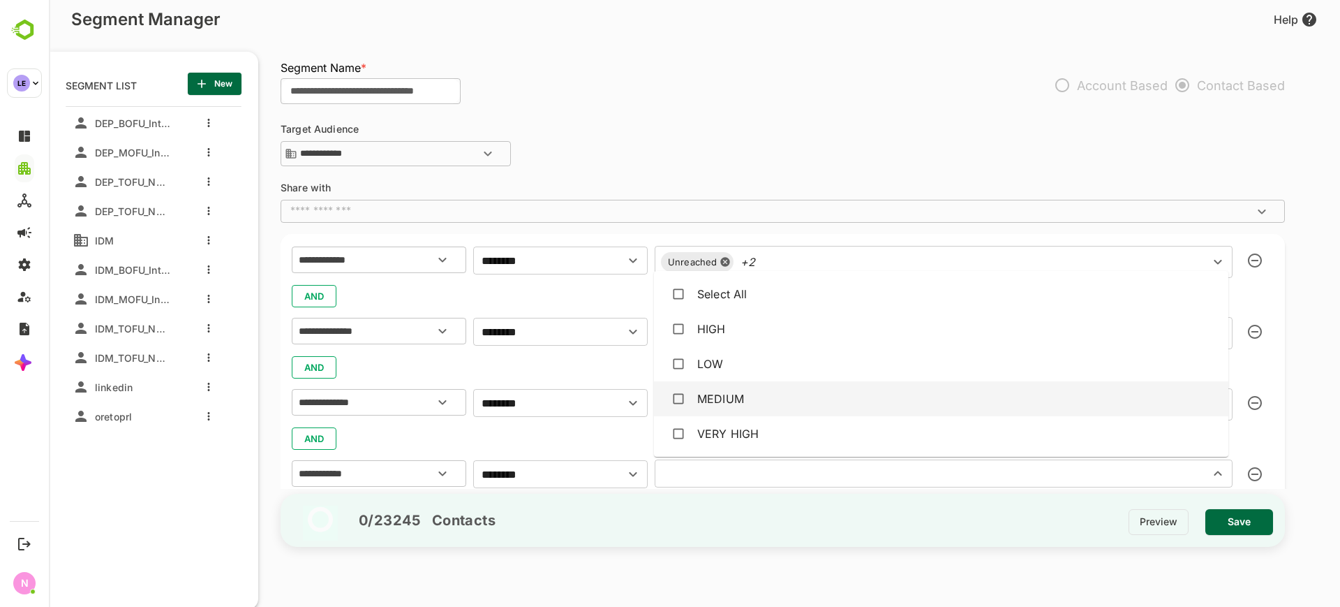
click at [755, 404] on div "MEDIUM" at bounding box center [941, 398] width 552 height 27
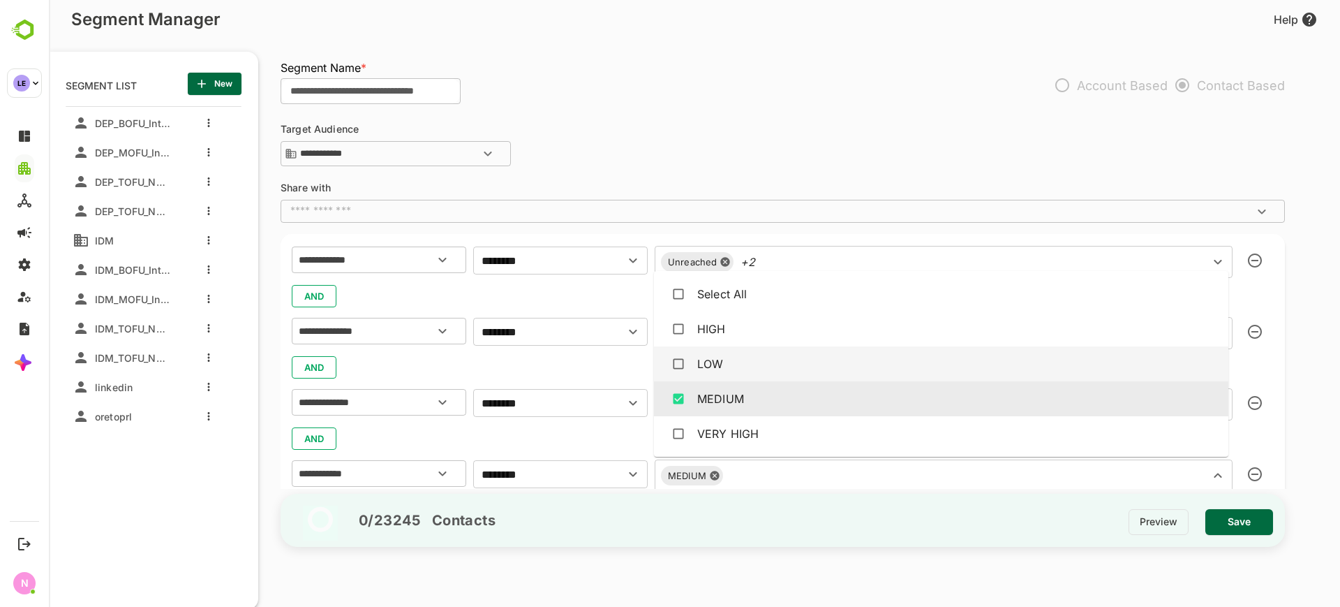
click at [739, 355] on div "LOW" at bounding box center [941, 363] width 552 height 27
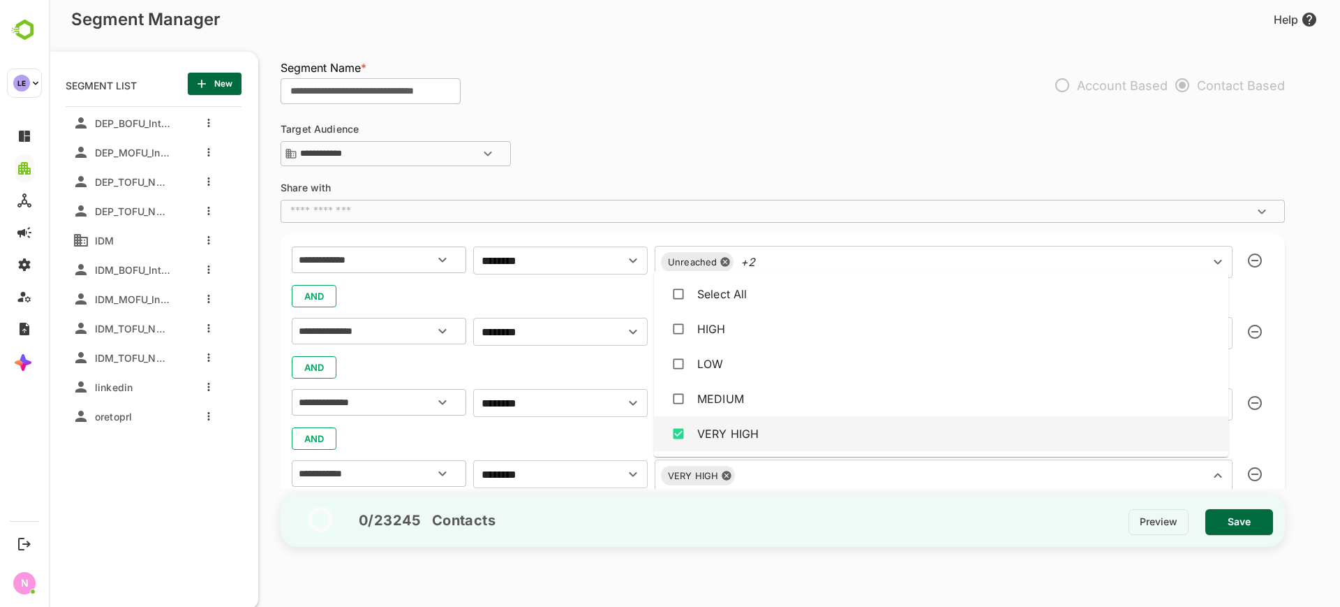
click at [728, 477] on icon at bounding box center [726, 475] width 11 height 11
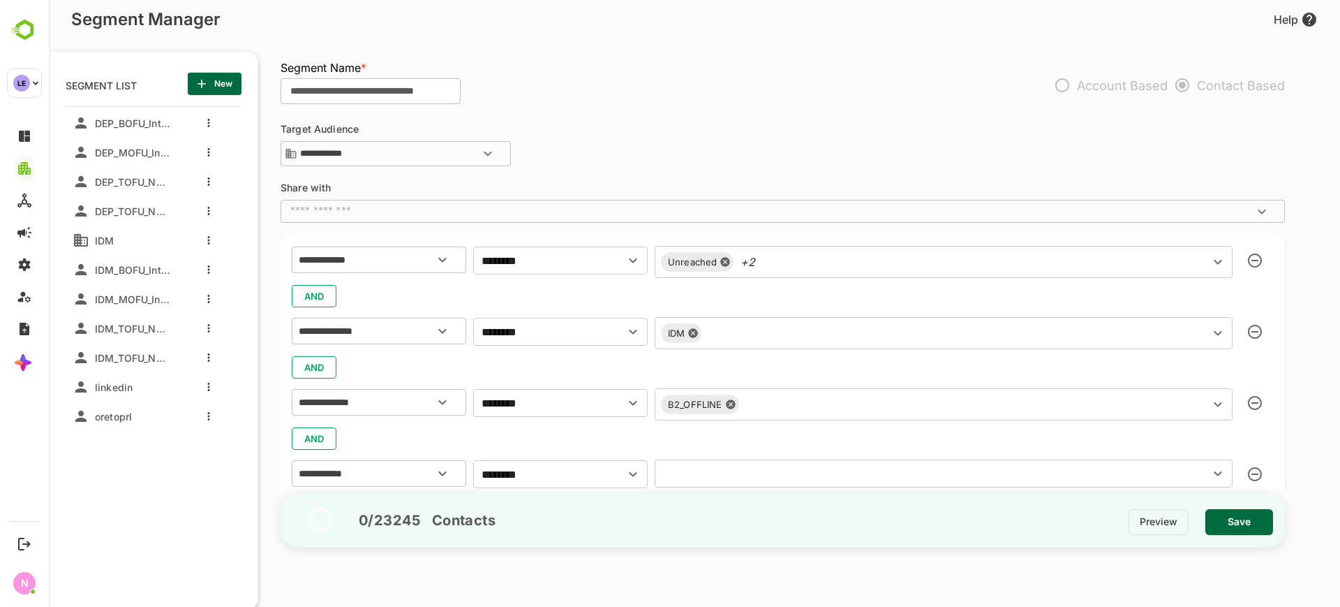
click at [604, 437] on div "AND" at bounding box center [783, 438] width 982 height 27
click at [1254, 479] on icon "button" at bounding box center [1255, 474] width 14 height 14
click at [302, 436] on button "AND" at bounding box center [314, 438] width 45 height 22
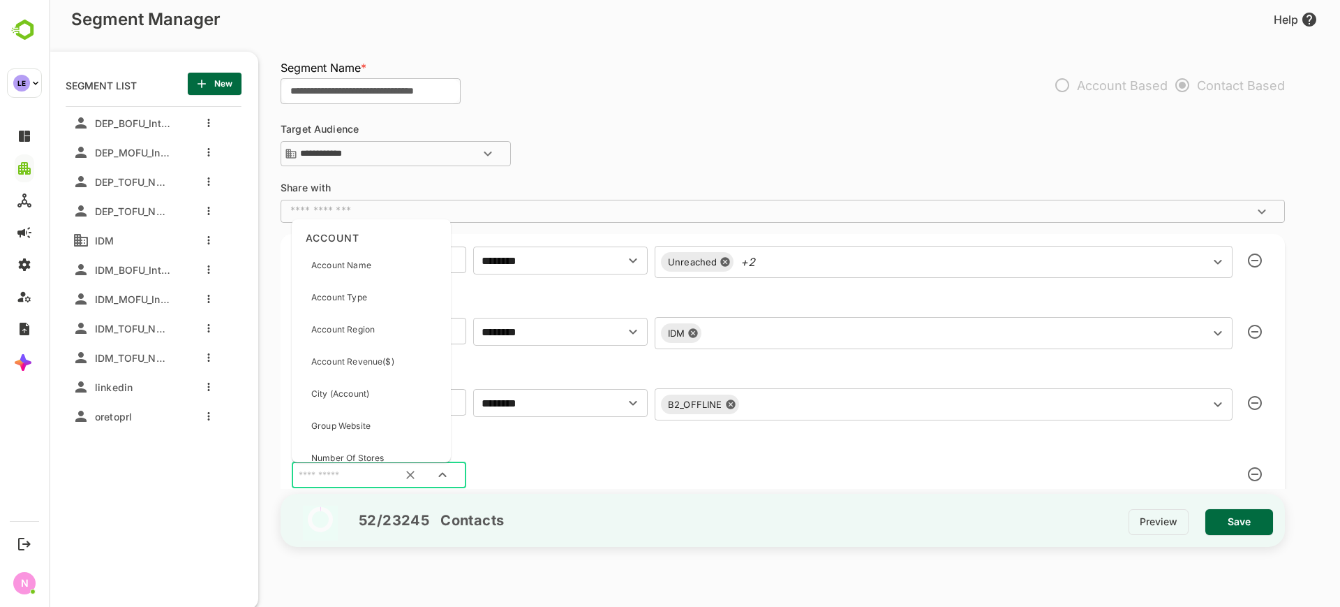
click at [323, 466] on input "text" at bounding box center [361, 475] width 131 height 18
type input "***"
click at [367, 352] on div "Intent Level" at bounding box center [354, 345] width 114 height 29
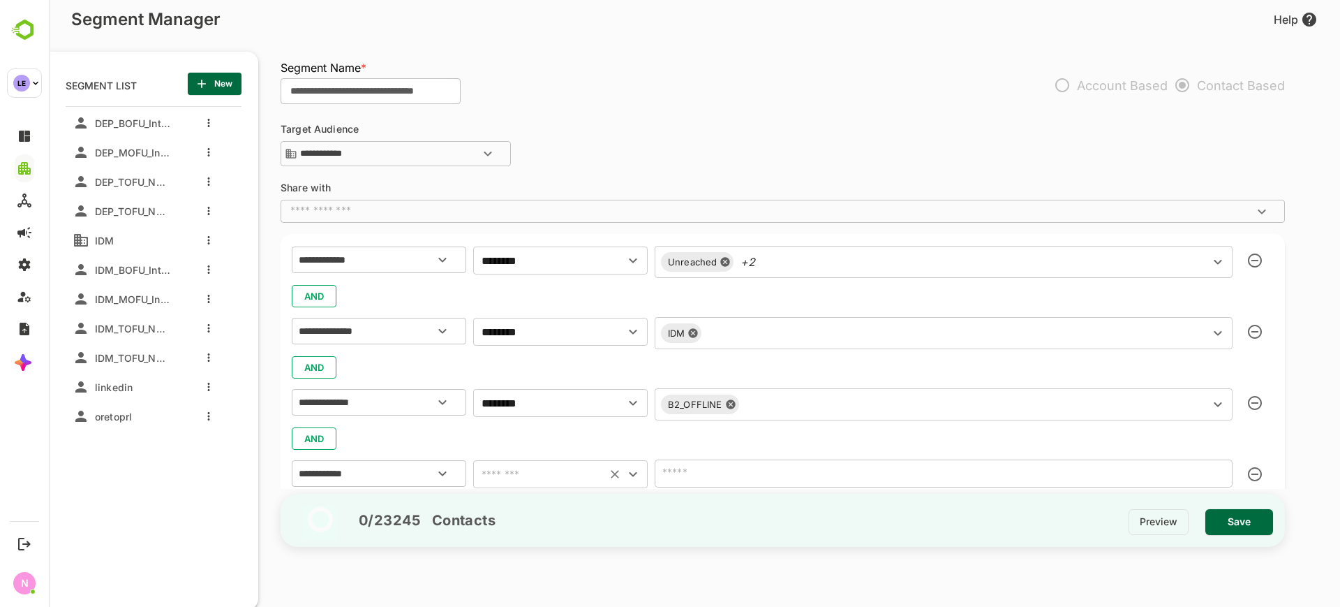
click at [517, 463] on div "​" at bounding box center [560, 474] width 175 height 28
click at [517, 477] on input "text" at bounding box center [539, 474] width 125 height 20
click at [553, 358] on li "includes" at bounding box center [560, 363] width 175 height 25
type input "********"
click at [690, 477] on input "text" at bounding box center [923, 473] width 528 height 20
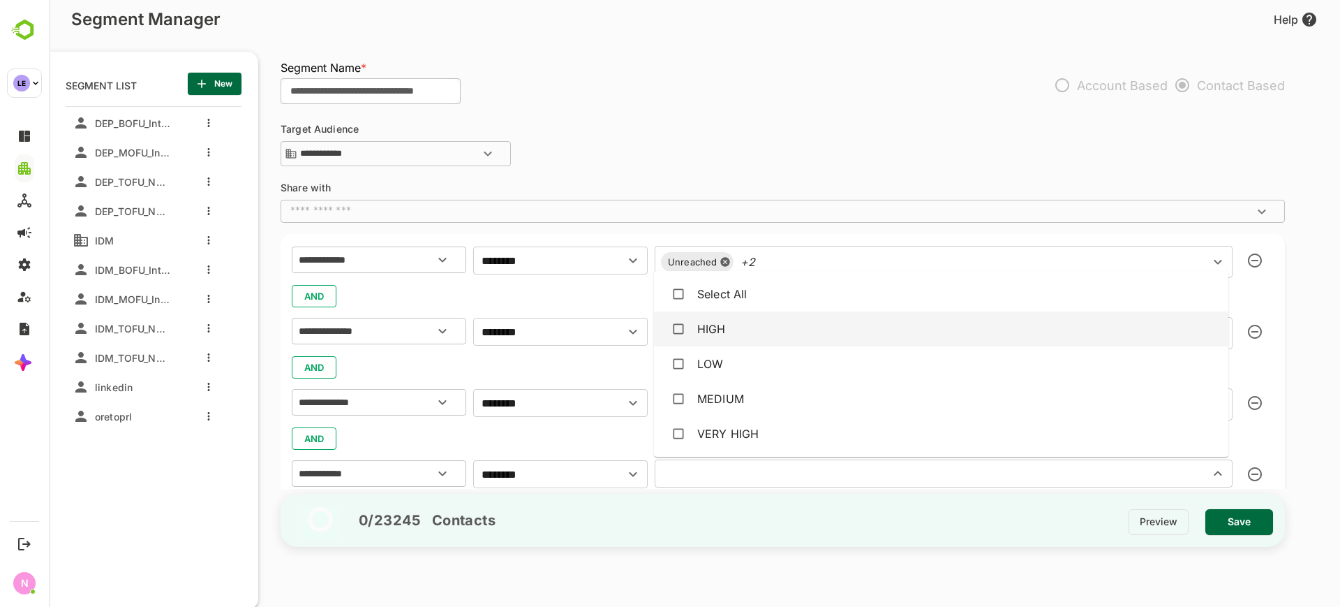
click at [709, 334] on div "HIGH" at bounding box center [711, 328] width 29 height 17
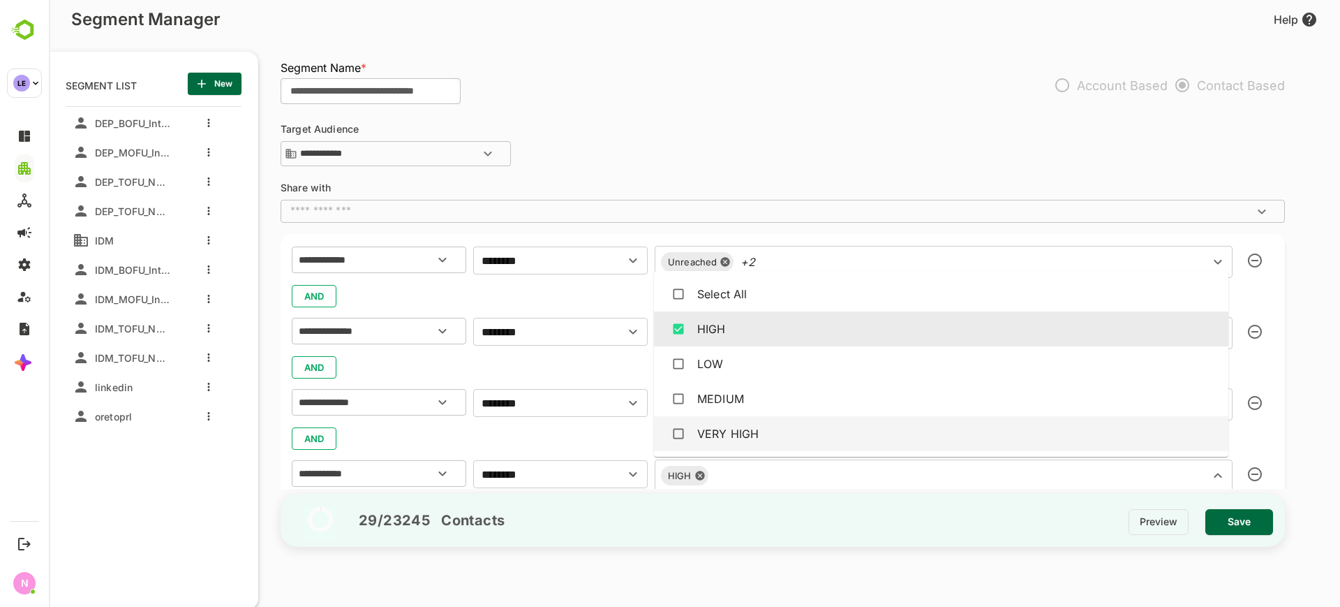
click at [699, 425] on div "VERY HIGH" at bounding box center [727, 433] width 61 height 17
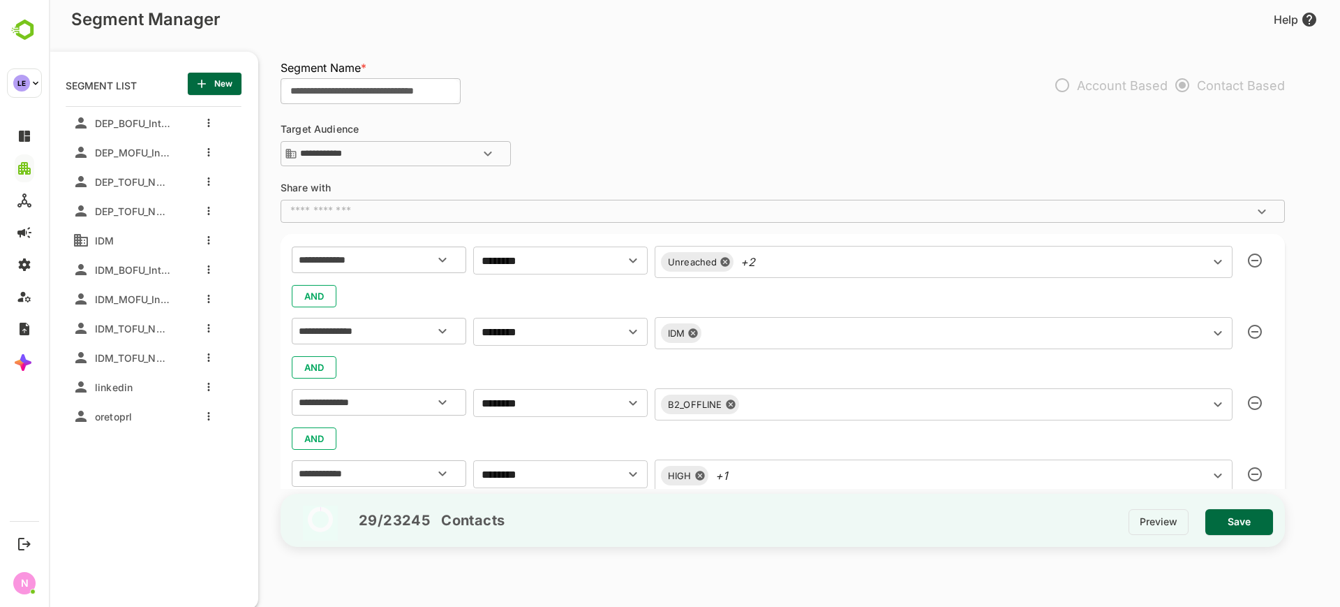
click at [610, 433] on div "AND" at bounding box center [783, 438] width 982 height 27
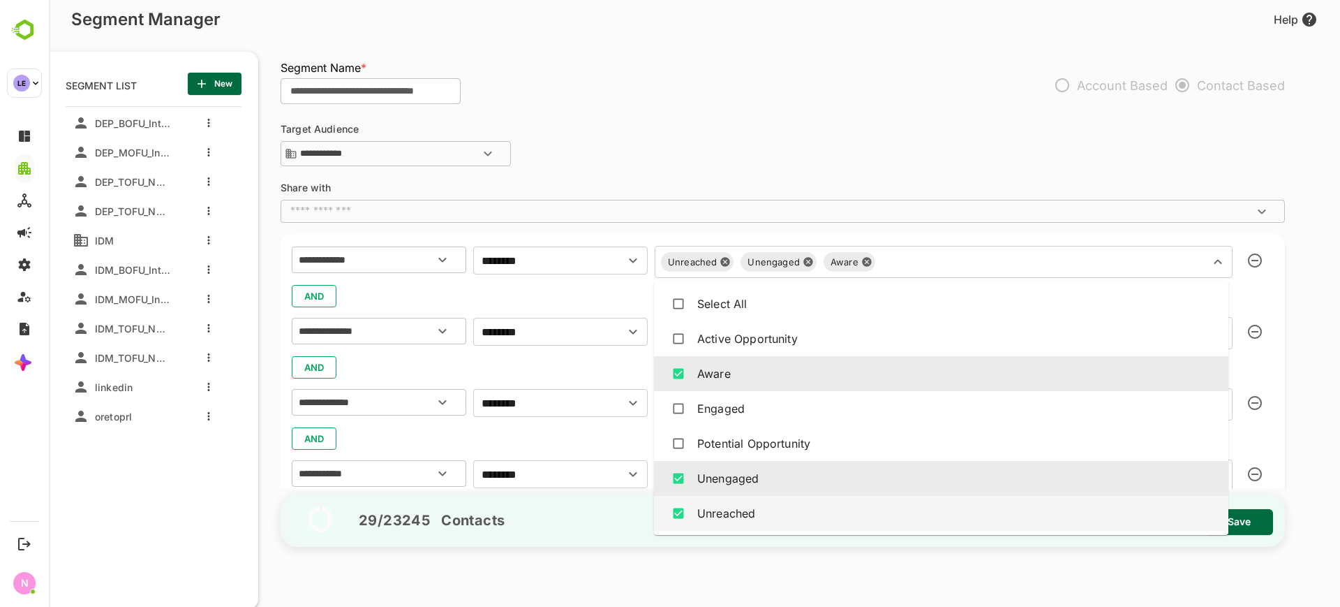
click at [827, 257] on div "Unreached Unengaged Aware ​" at bounding box center [944, 262] width 578 height 32
click at [713, 222] on div "​" at bounding box center [783, 211] width 1004 height 22
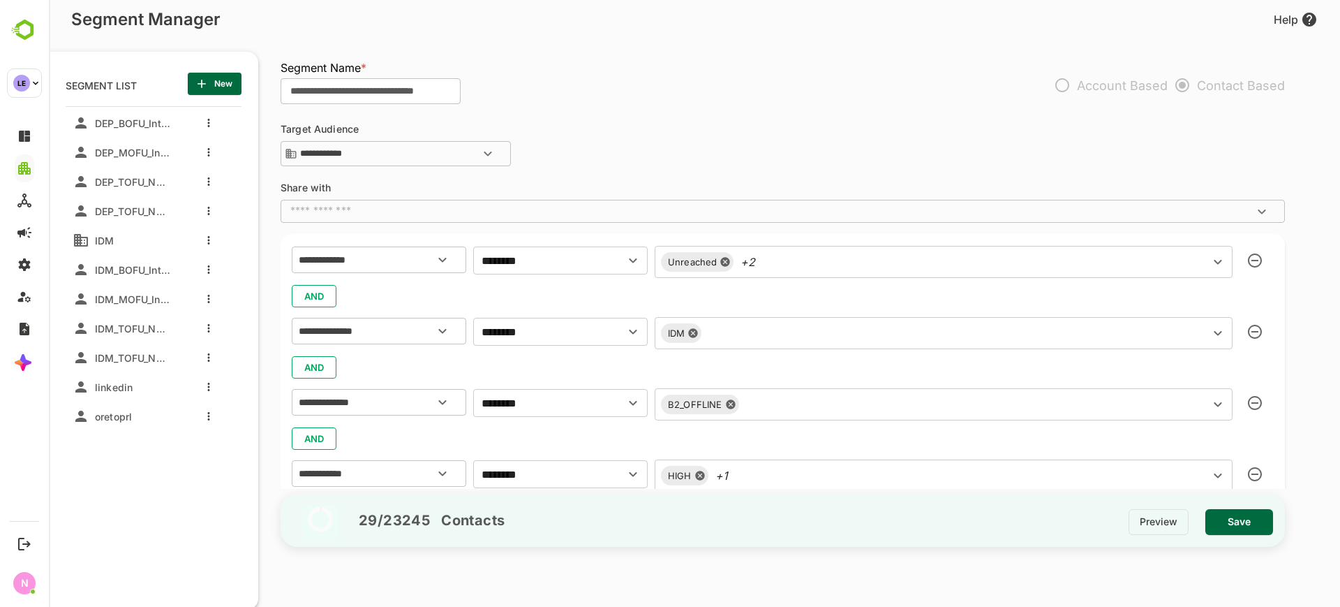
click at [805, 519] on div "29 / 23245 Contacts Preview Save" at bounding box center [783, 520] width 1004 height 54
click at [707, 468] on div "HIGH +1 ​" at bounding box center [944, 475] width 578 height 32
click at [780, 473] on icon at bounding box center [780, 475] width 9 height 9
click at [697, 473] on icon at bounding box center [699, 475] width 9 height 9
click at [697, 473] on input "text" at bounding box center [923, 473] width 528 height 20
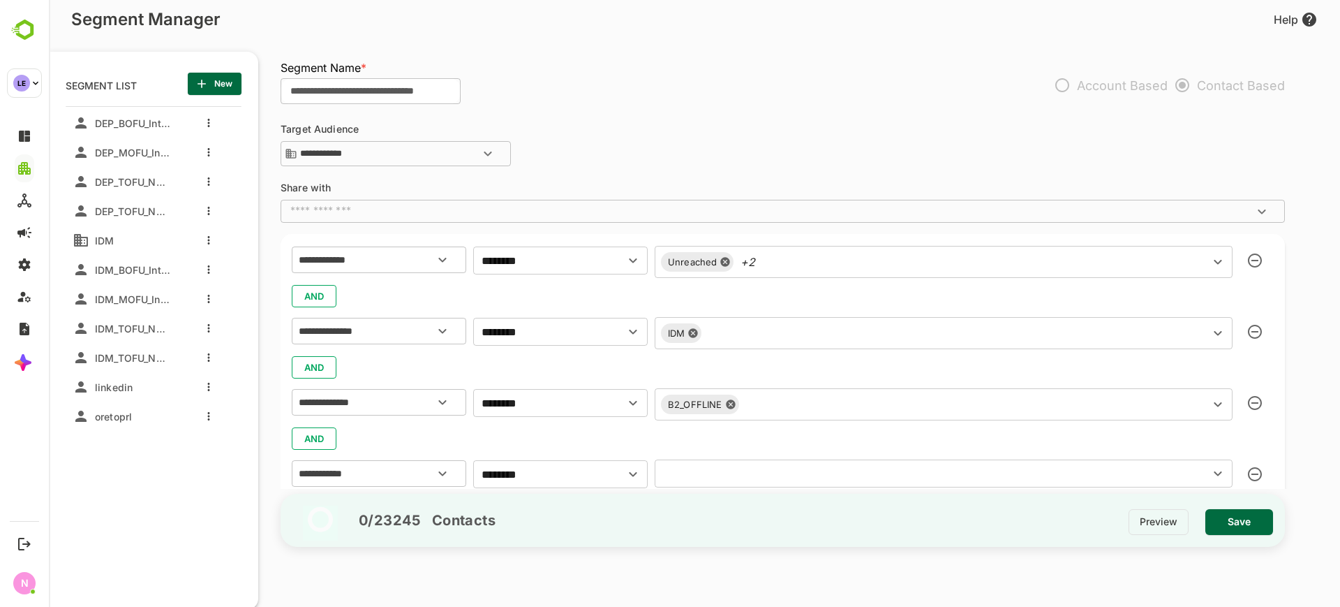
click at [697, 473] on input "text" at bounding box center [923, 473] width 528 height 20
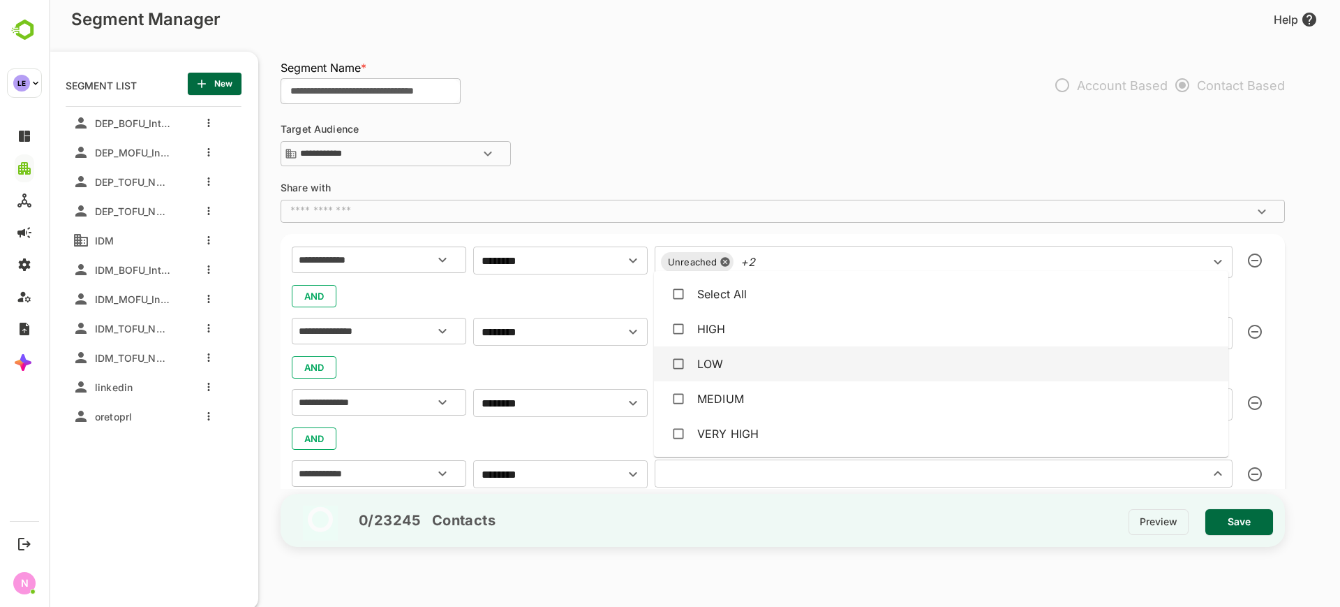
click at [698, 360] on div "LOW" at bounding box center [710, 363] width 26 height 17
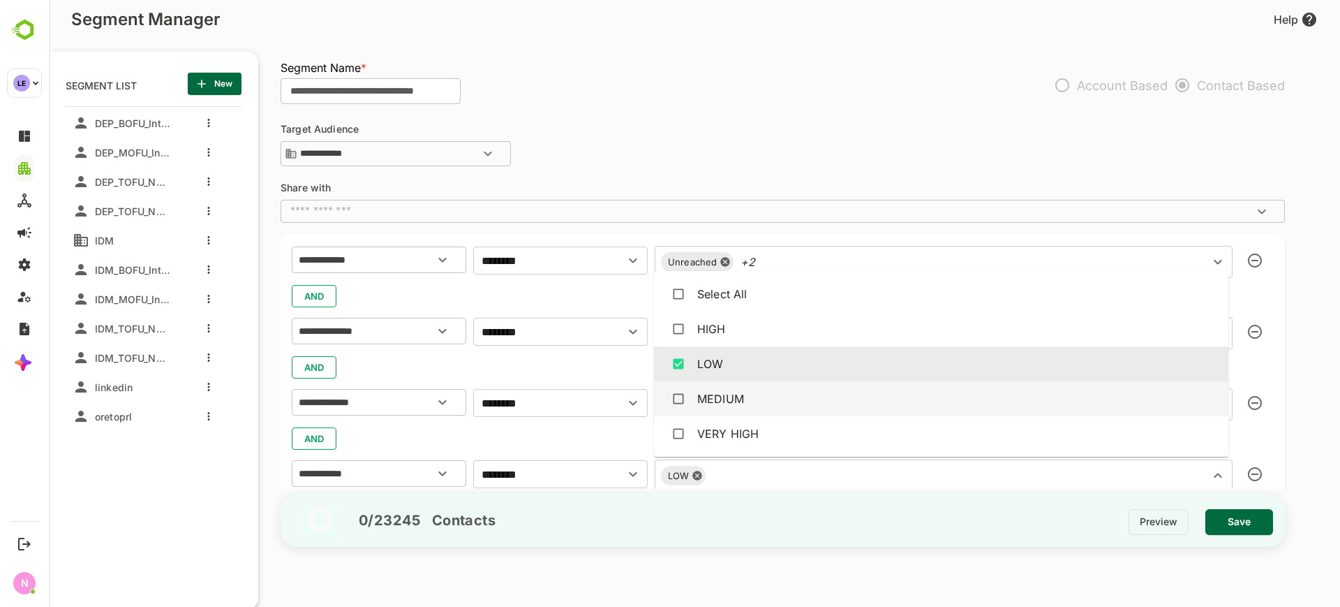
click at [693, 399] on div "MEDIUM" at bounding box center [941, 398] width 552 height 27
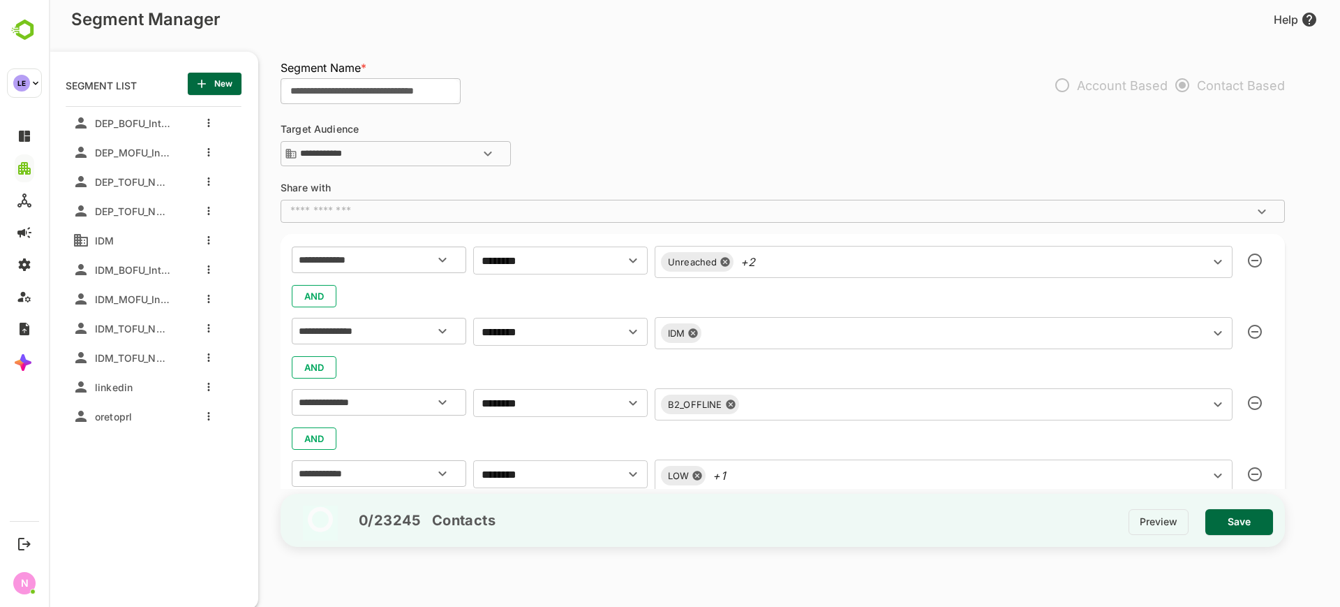
click at [624, 430] on div "AND" at bounding box center [783, 438] width 982 height 27
click at [142, 332] on span "IDM_TOFU_Nurture Email_BBContacts" at bounding box center [129, 328] width 81 height 12
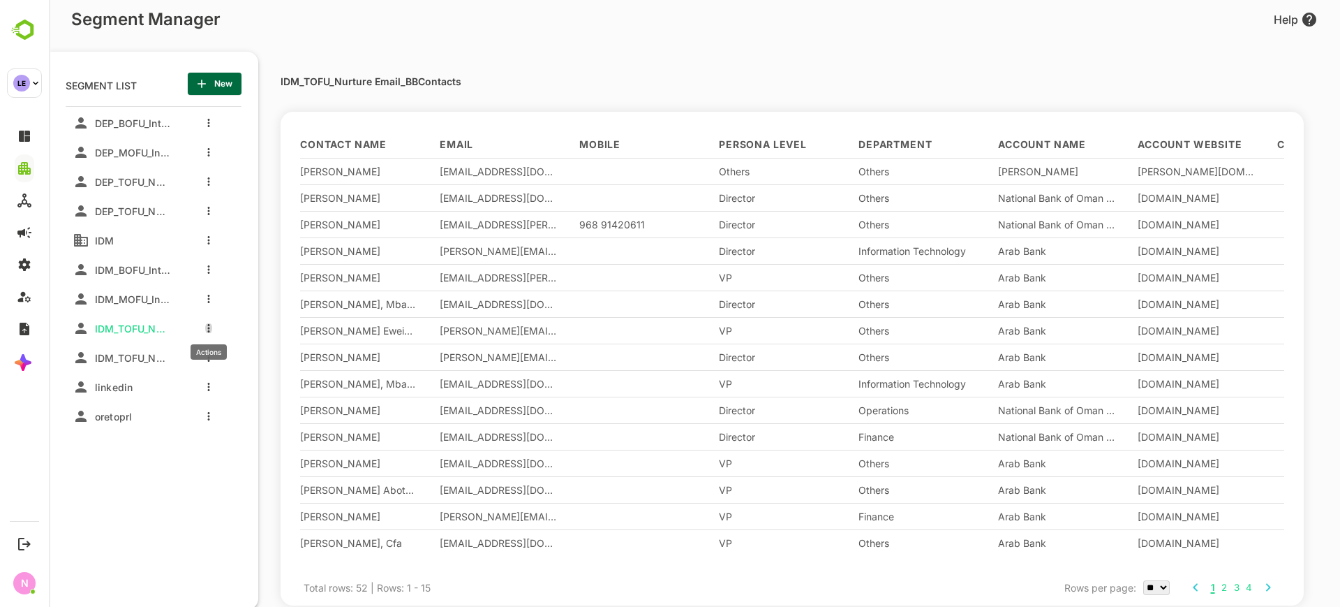
click at [210, 329] on button "more actions" at bounding box center [208, 328] width 7 height 13
click at [253, 378] on span "Clone" at bounding box center [280, 379] width 76 height 17
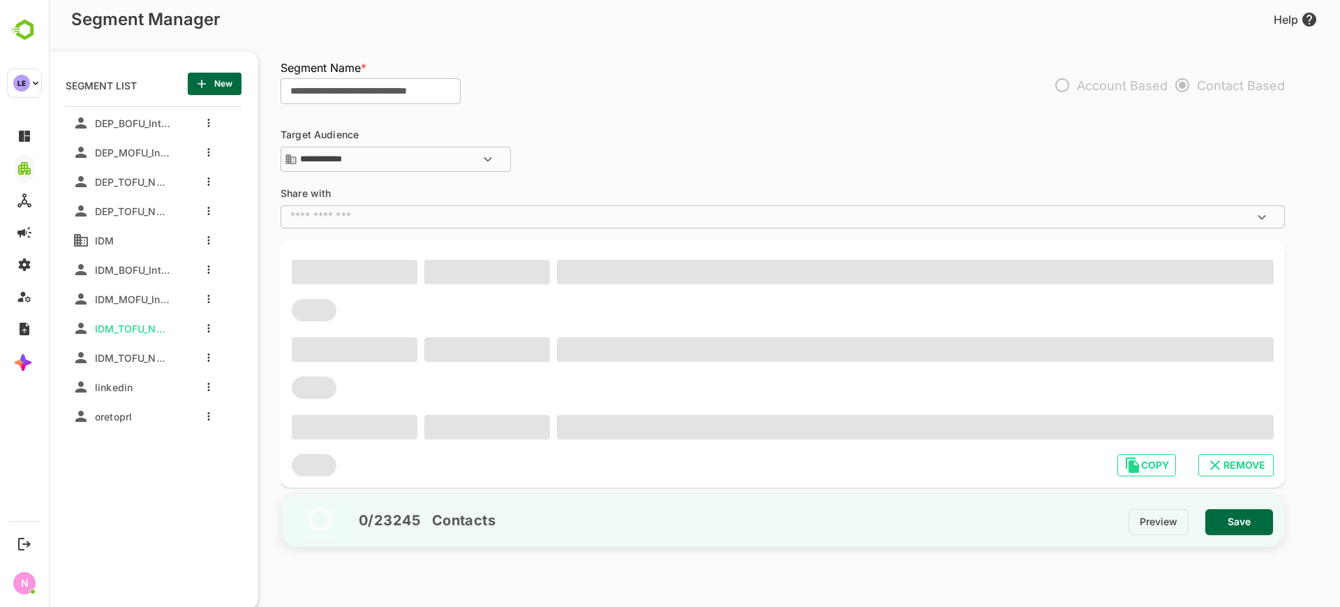
type input "**********"
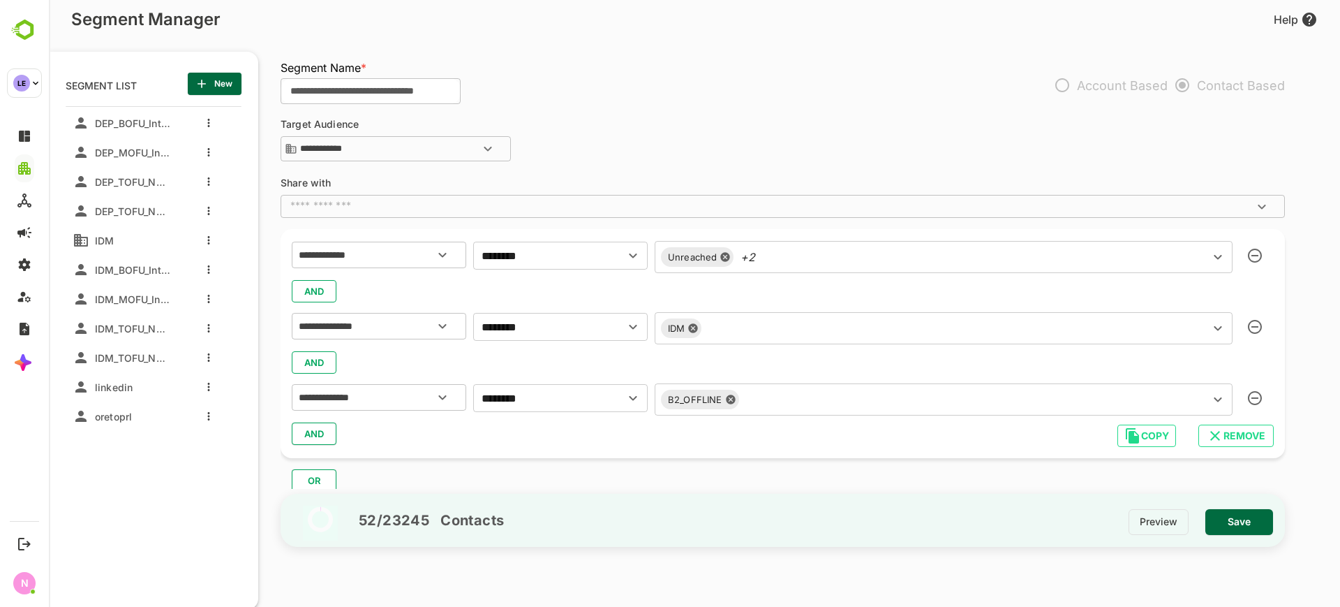
scroll to position [54, 0]
click at [309, 428] on span "AND" at bounding box center [314, 431] width 21 height 18
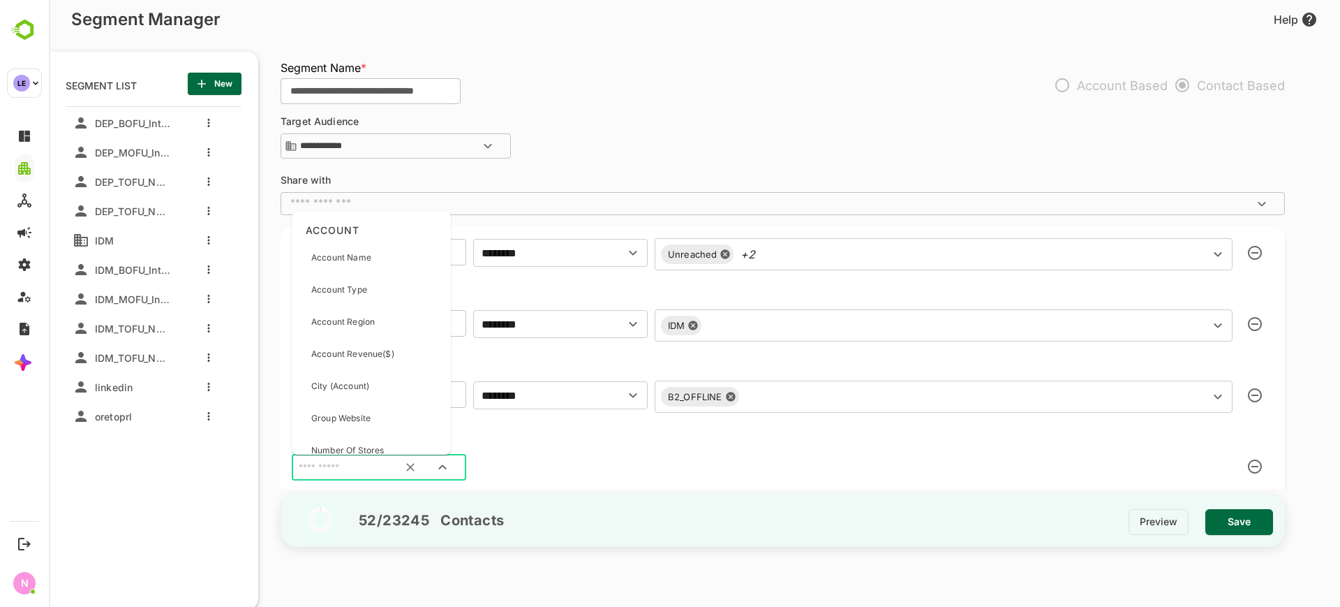
click at [339, 468] on input "text" at bounding box center [361, 468] width 131 height 18
type input "***"
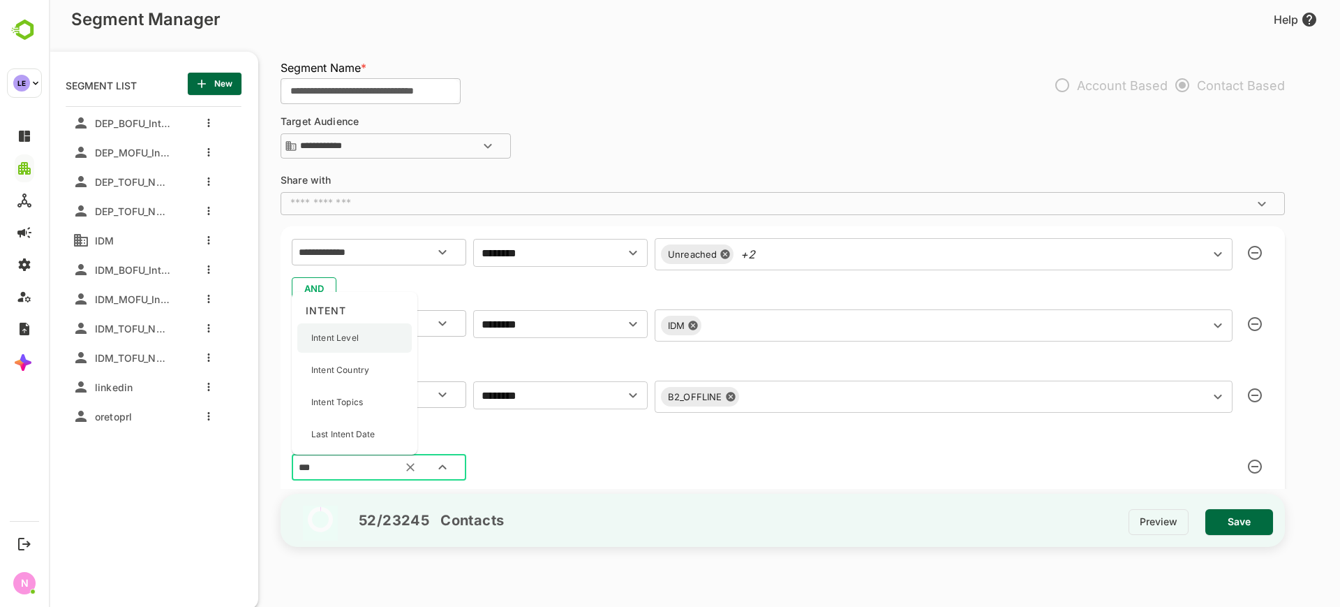
click at [373, 345] on div "Intent Level" at bounding box center [354, 337] width 114 height 29
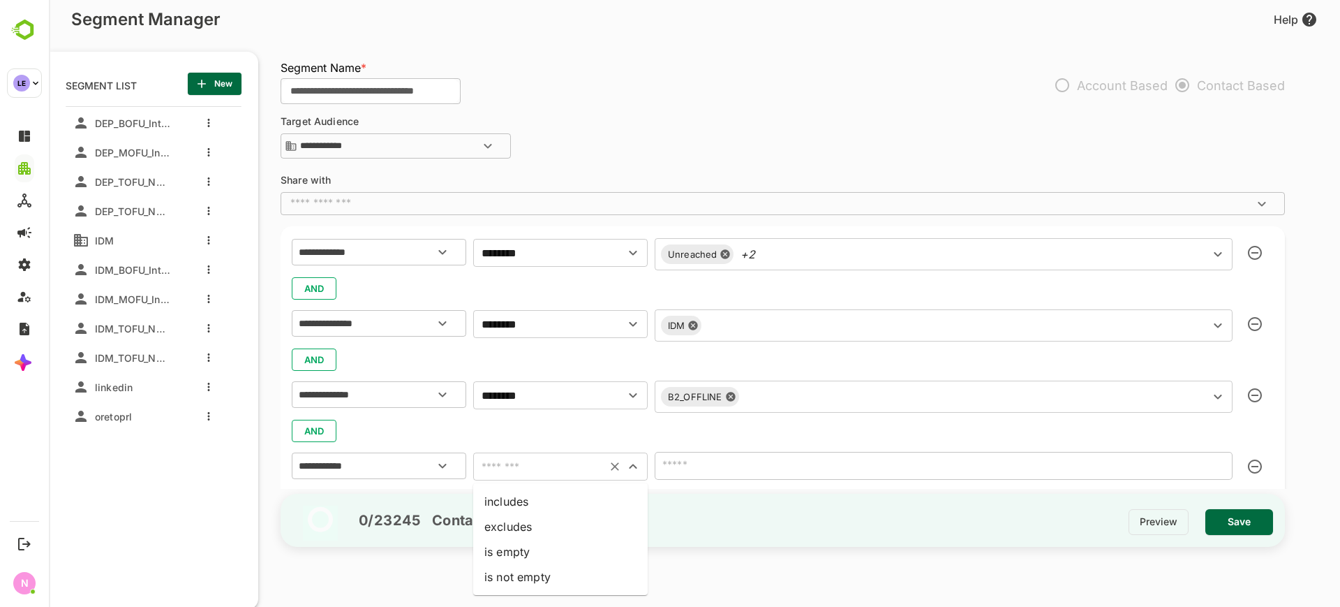
click at [543, 472] on input "text" at bounding box center [539, 466] width 125 height 20
click at [519, 573] on li "is not empty" at bounding box center [560, 576] width 175 height 25
type input "**********"
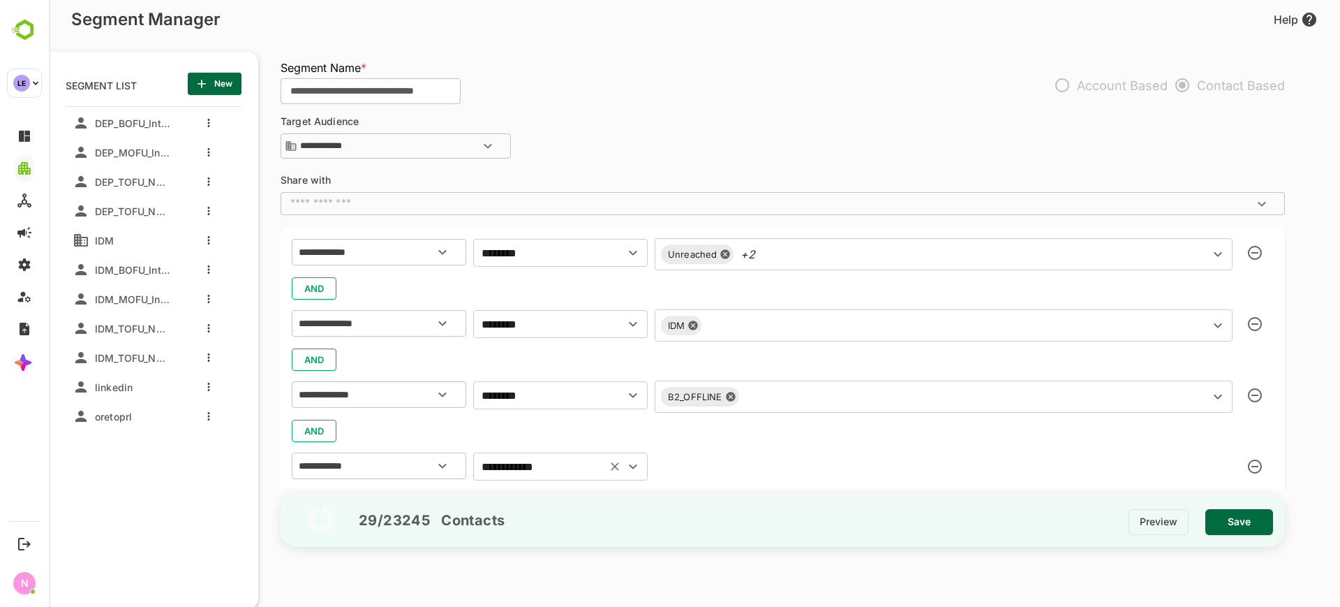
click at [615, 468] on icon "Clear" at bounding box center [615, 466] width 14 height 14
click at [678, 428] on div "AND" at bounding box center [783, 430] width 982 height 27
click at [1252, 464] on icon "button" at bounding box center [1255, 466] width 14 height 14
click at [229, 80] on span "New" at bounding box center [214, 84] width 31 height 18
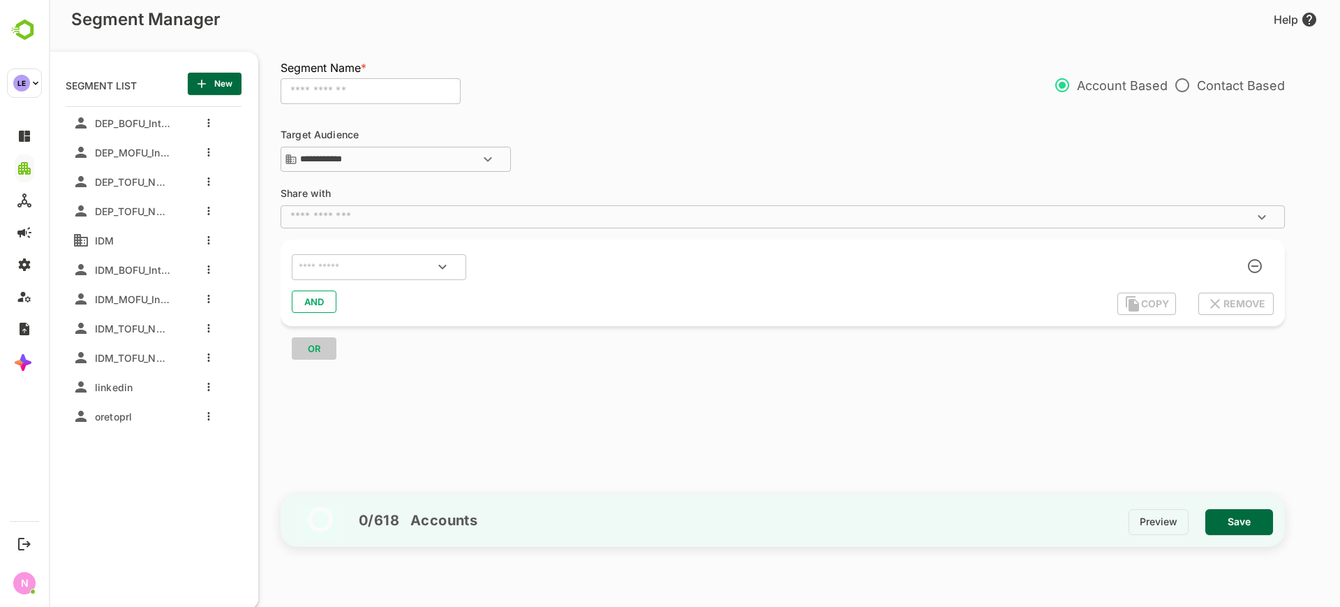
scroll to position [0, 0]
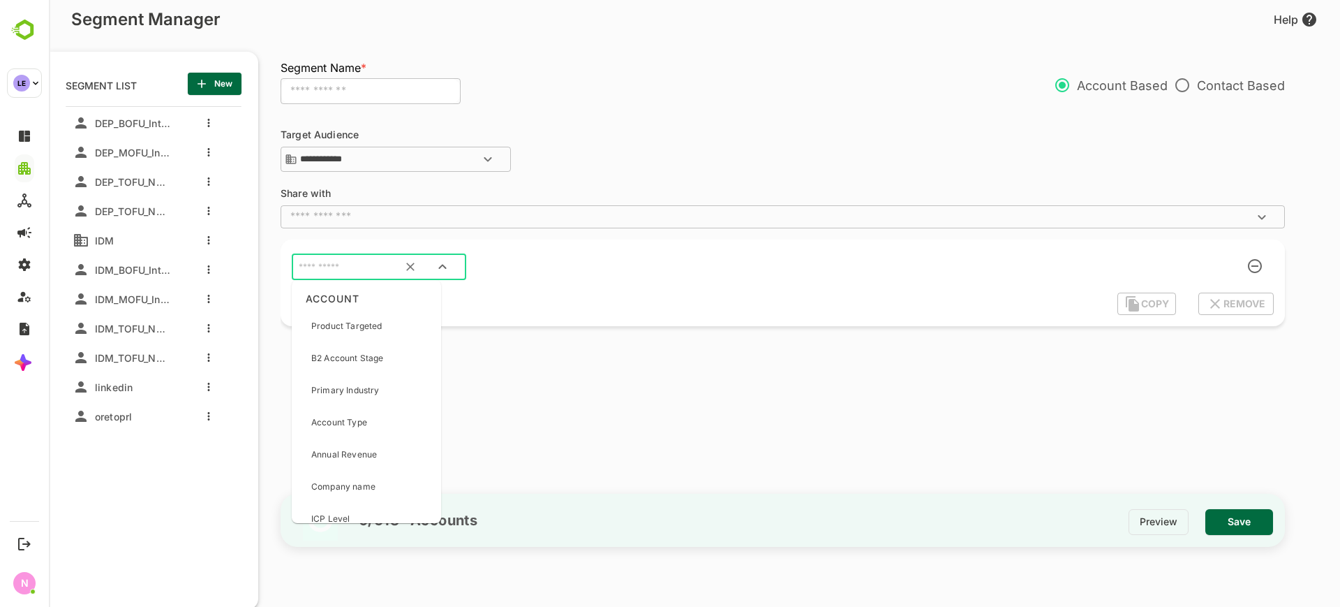
click at [376, 269] on input "text" at bounding box center [361, 267] width 131 height 18
click at [376, 269] on input "*" at bounding box center [361, 267] width 131 height 18
type input "****"
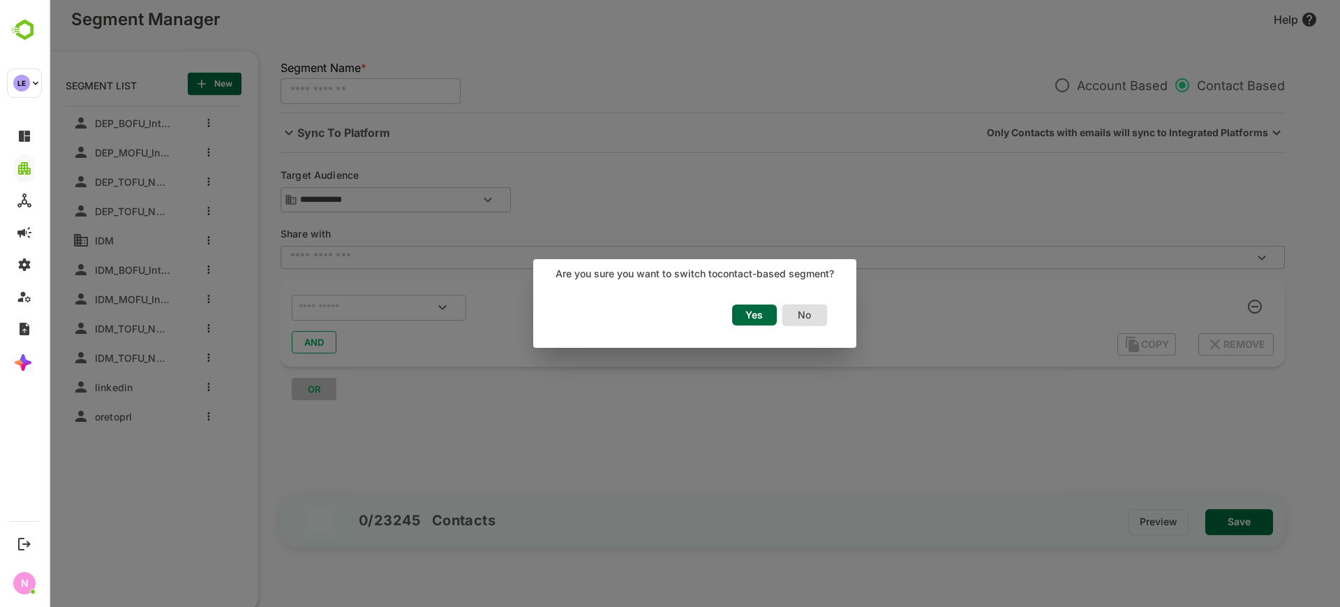
click at [760, 320] on span "Yes" at bounding box center [754, 315] width 31 height 18
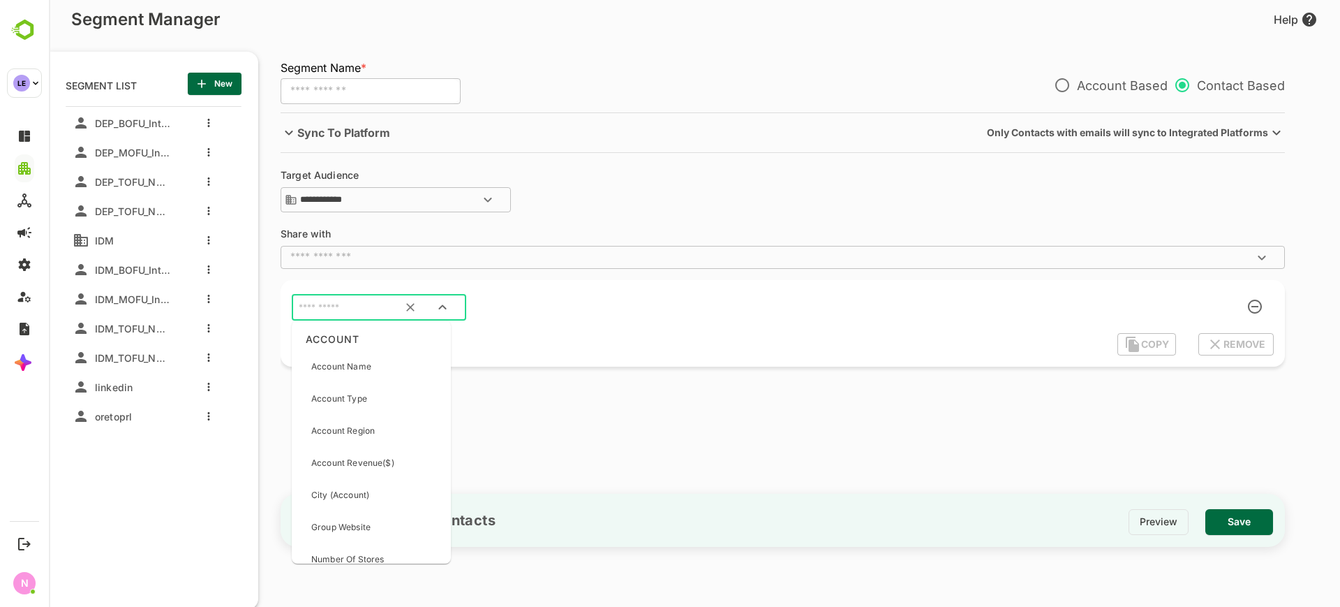
click at [355, 309] on input "text" at bounding box center [361, 308] width 131 height 18
type input "*"
click at [366, 299] on input "text" at bounding box center [379, 306] width 166 height 18
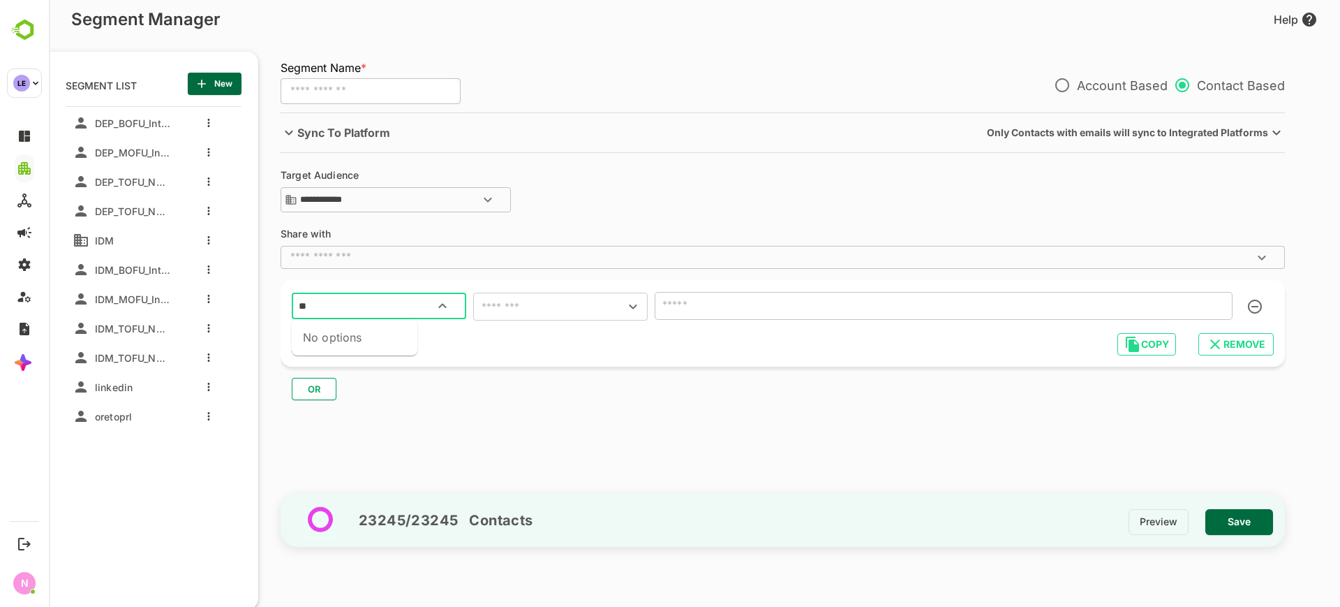
type input "*"
type input "**********"
click at [371, 371] on div "Account Stage" at bounding box center [354, 364] width 114 height 29
click at [519, 309] on input "text" at bounding box center [539, 307] width 125 height 20
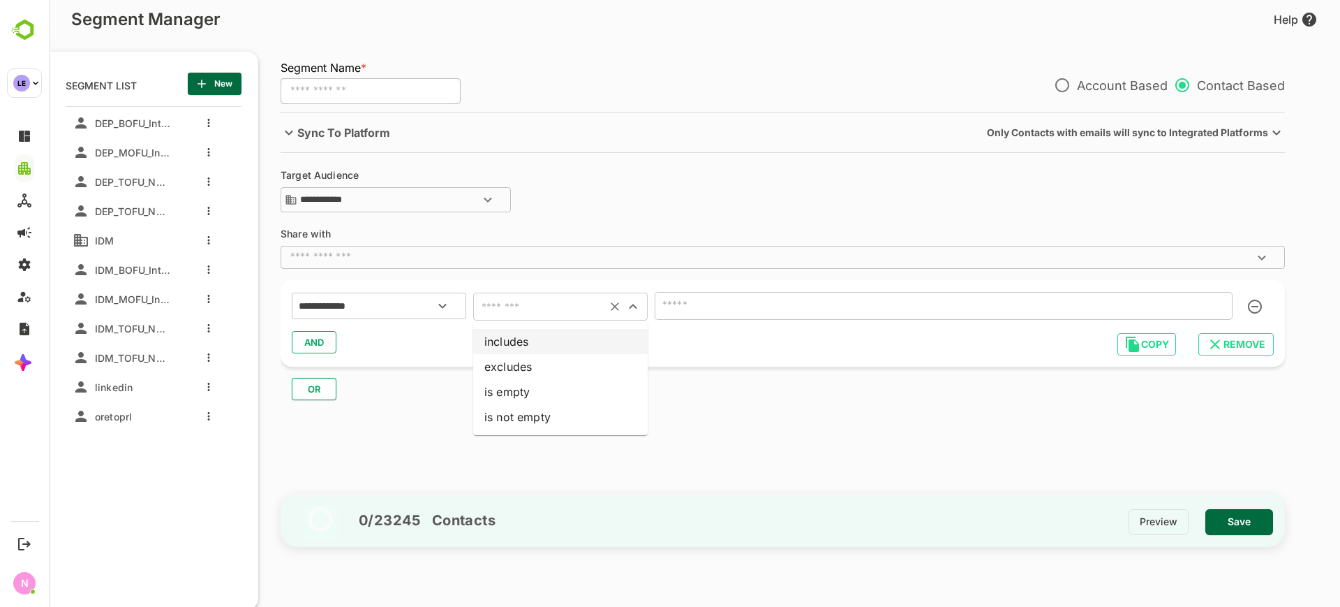
click at [519, 341] on li "includes" at bounding box center [560, 341] width 175 height 25
type input "********"
click at [692, 311] on input "text" at bounding box center [923, 306] width 528 height 20
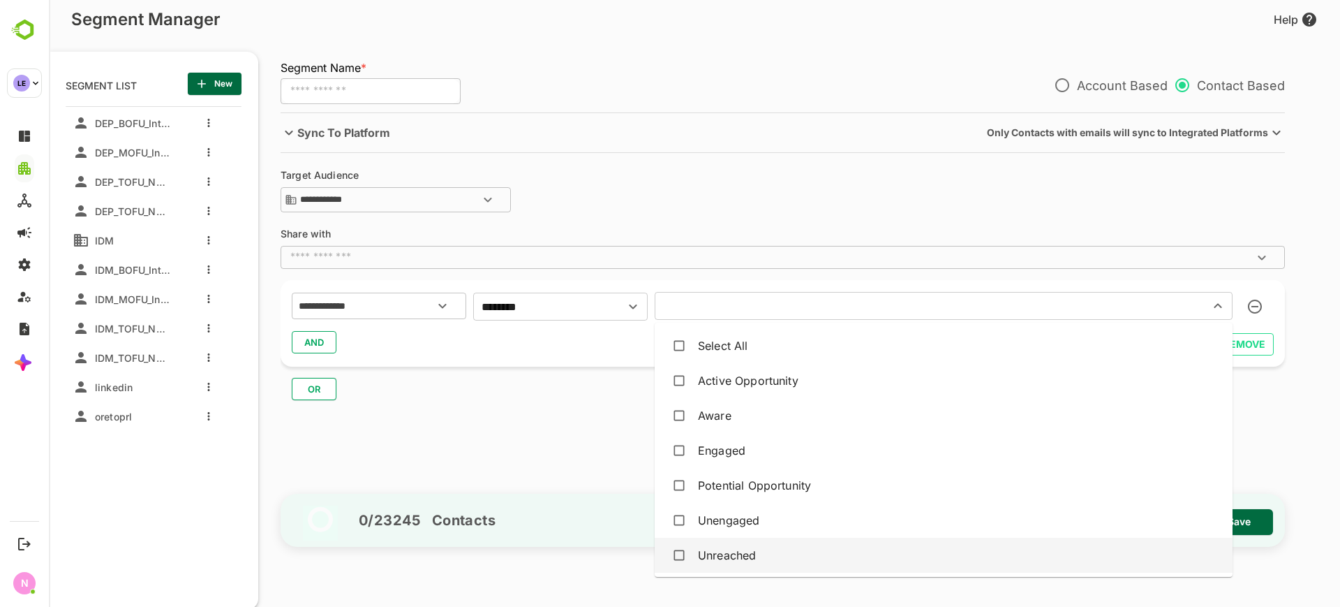
click at [709, 553] on div "Unreached" at bounding box center [727, 555] width 58 height 17
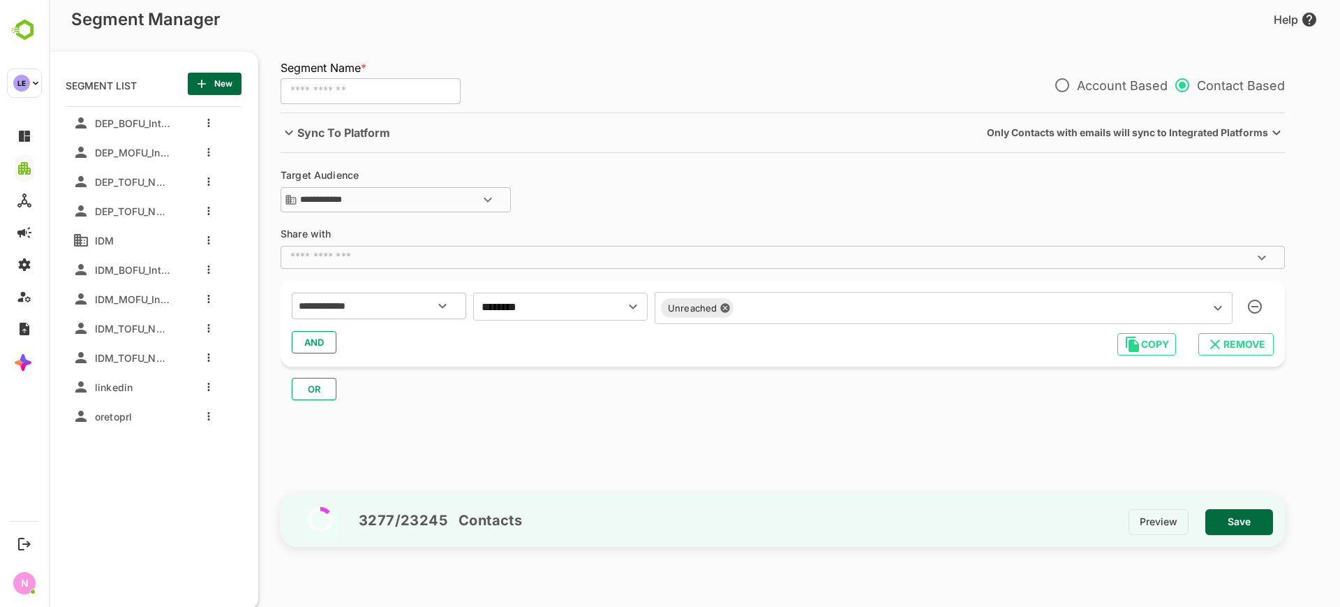
click at [602, 452] on div "**********" at bounding box center [790, 300] width 1018 height 376
click at [316, 392] on span "OR" at bounding box center [314, 389] width 21 height 18
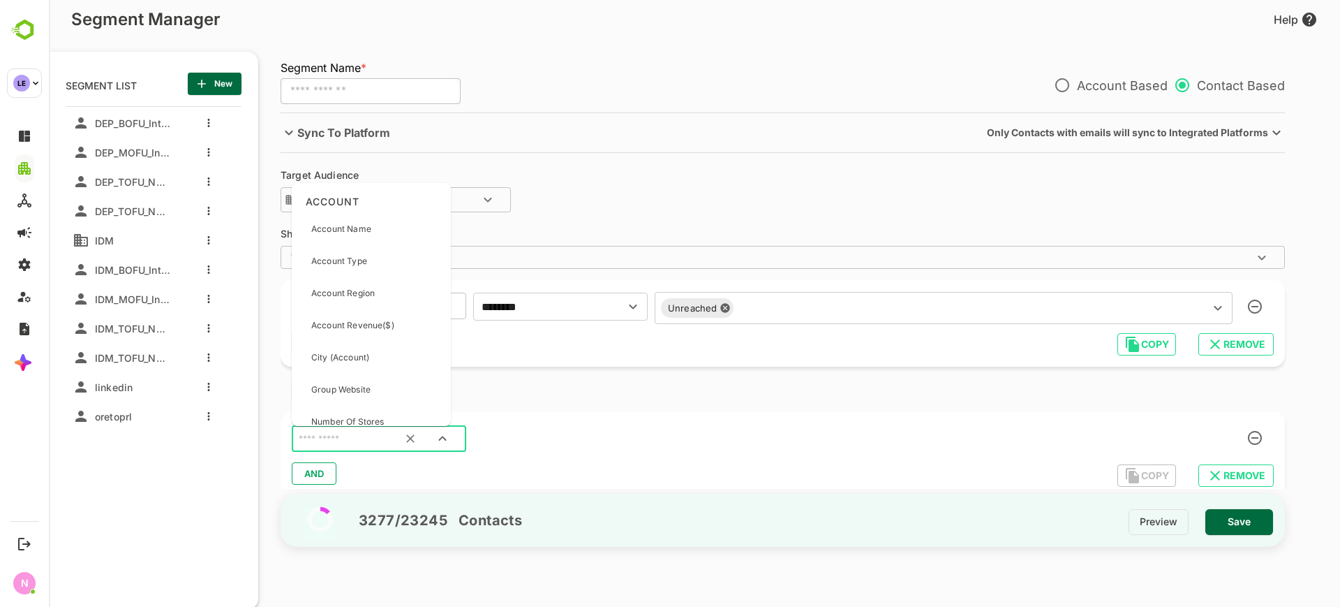
click at [339, 433] on input "text" at bounding box center [361, 439] width 131 height 18
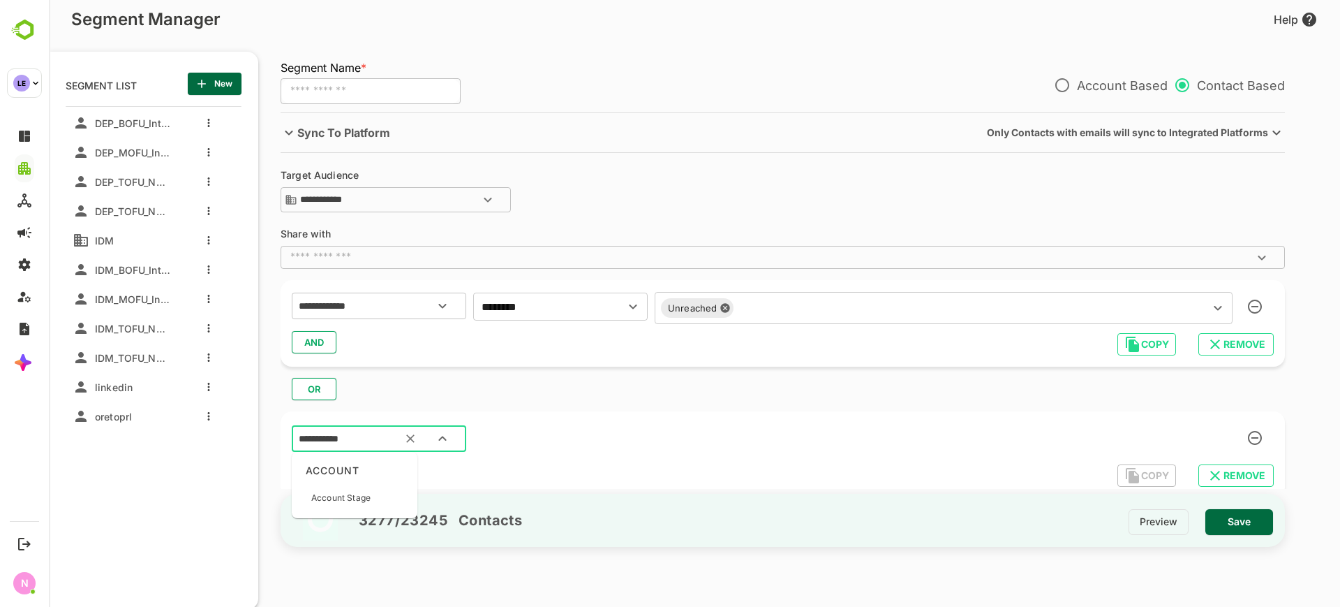
type input "**********"
click at [366, 506] on div "Account Stage" at bounding box center [340, 497] width 59 height 29
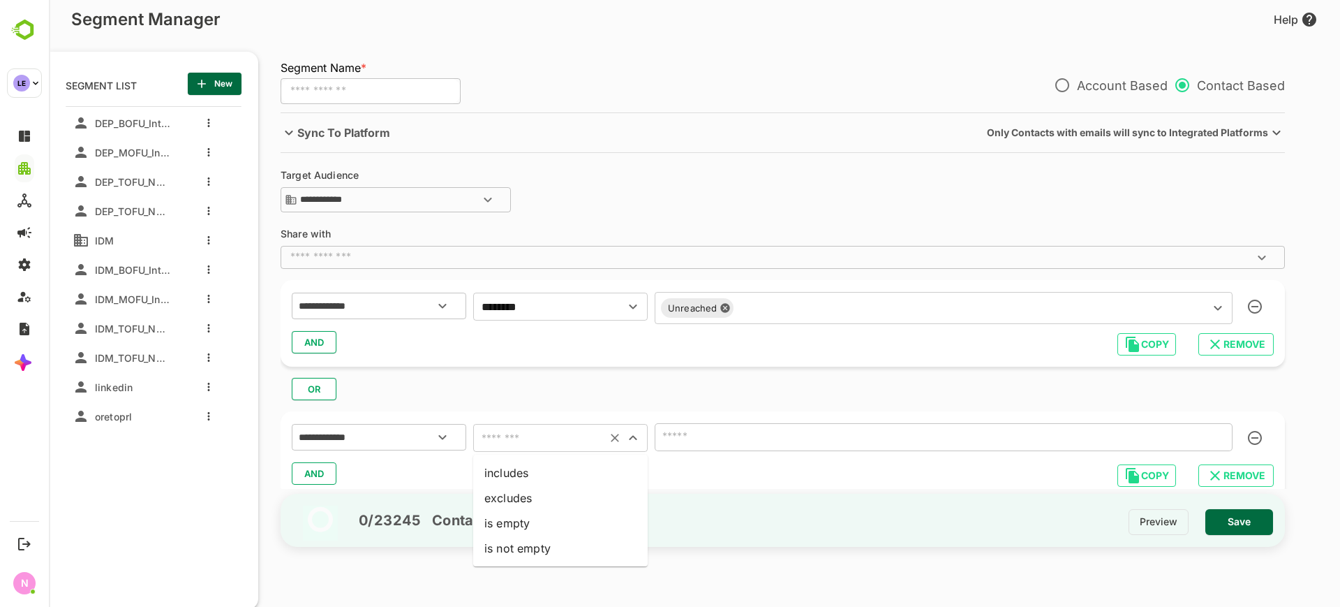
click at [513, 444] on input "text" at bounding box center [539, 438] width 125 height 20
click at [519, 470] on li "includes" at bounding box center [560, 472] width 175 height 25
type input "********"
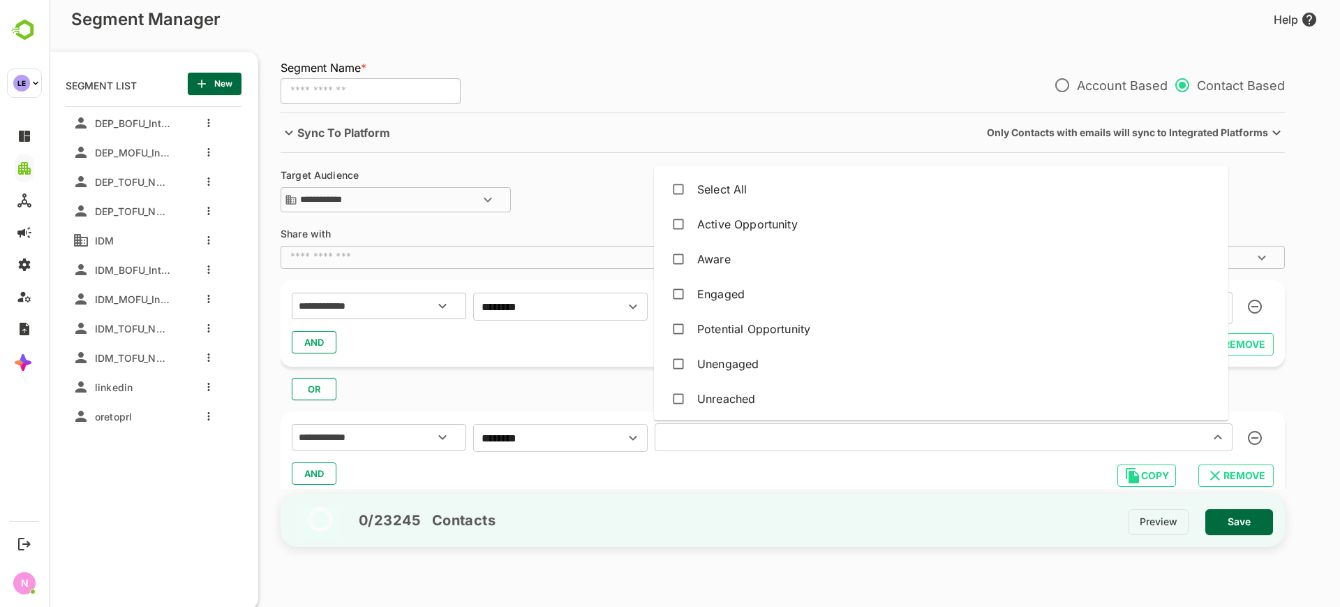
click at [684, 427] on input "text" at bounding box center [923, 437] width 528 height 20
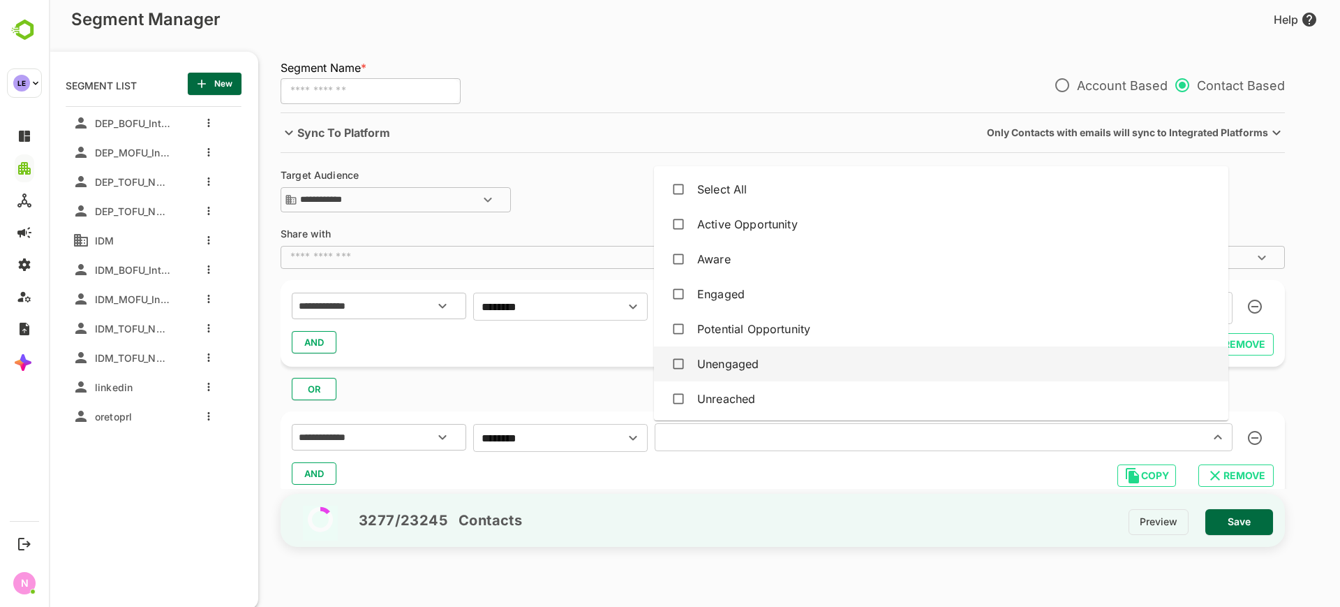
click at [713, 369] on div "Unengaged" at bounding box center [727, 363] width 61 height 17
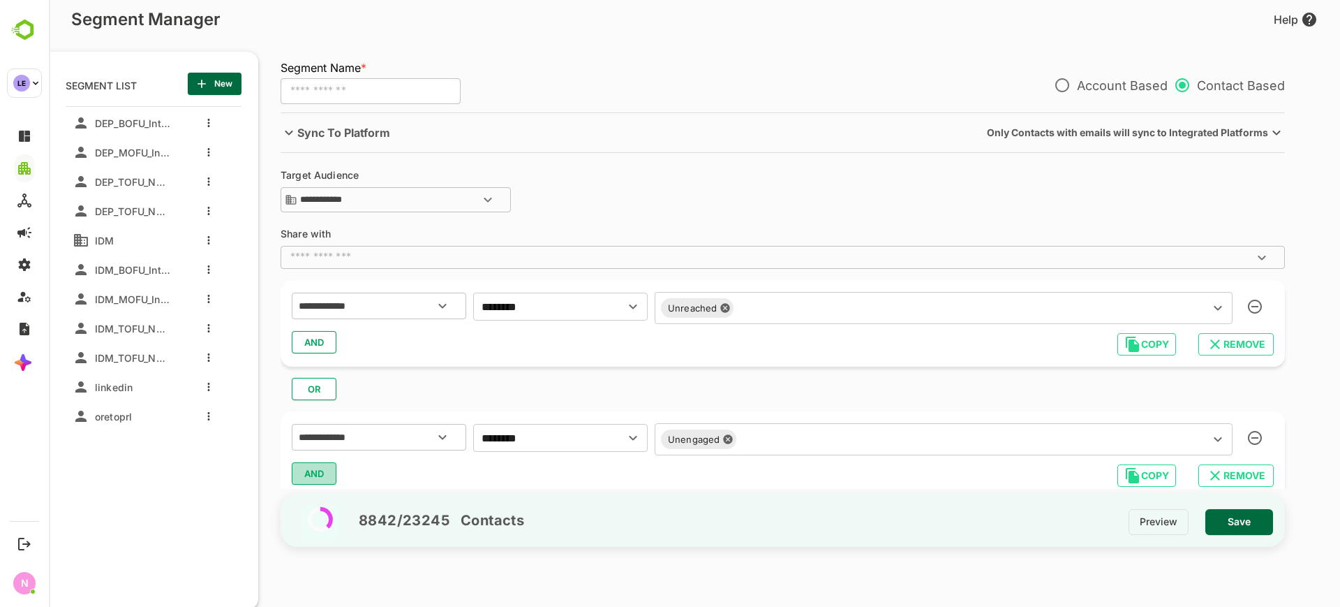
click at [323, 473] on span "AND" at bounding box center [314, 473] width 21 height 18
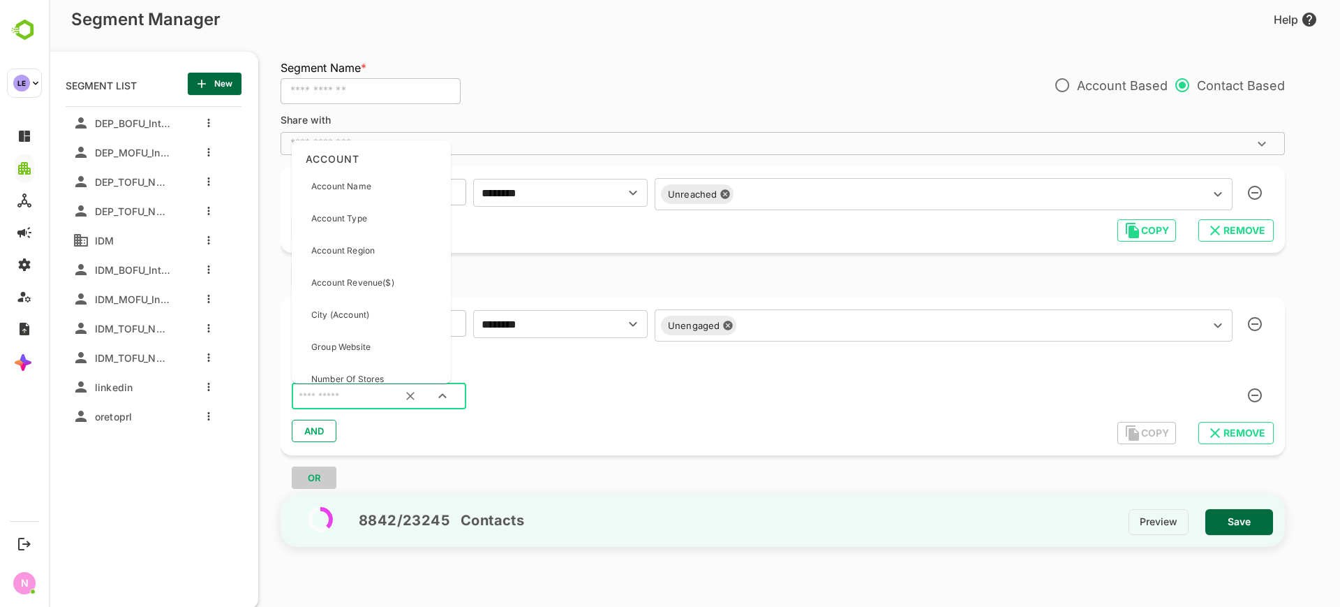
click at [373, 399] on input "text" at bounding box center [361, 396] width 131 height 18
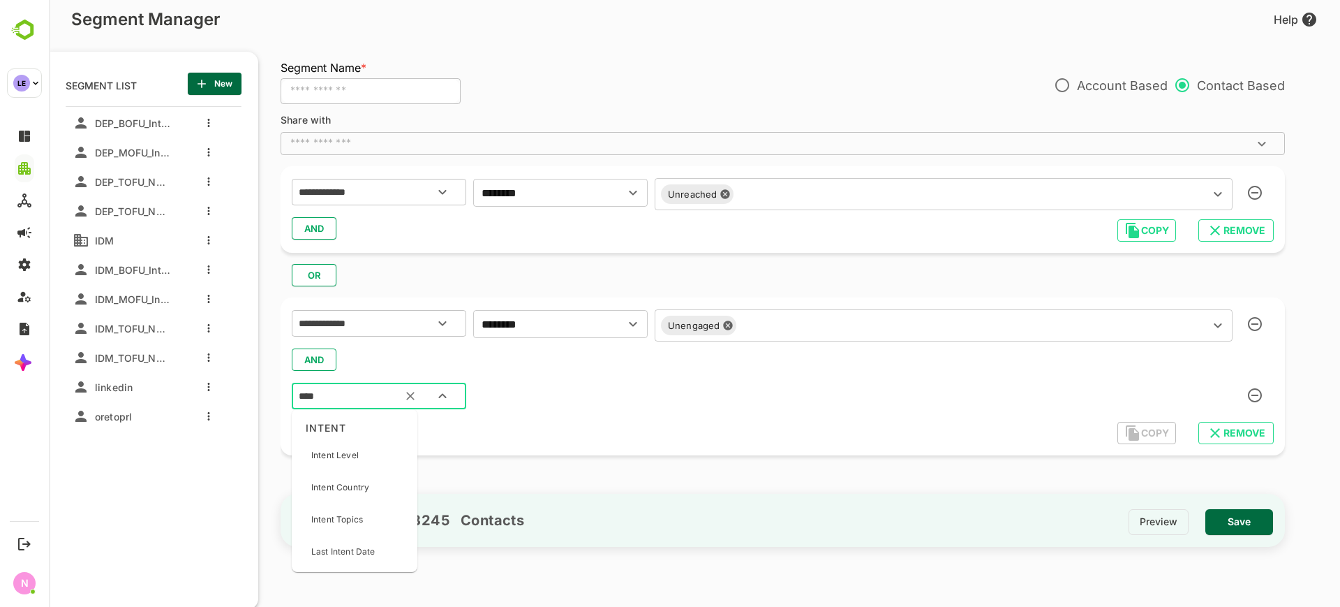
type input "*****"
click at [367, 456] on div "Intent Level" at bounding box center [354, 454] width 114 height 29
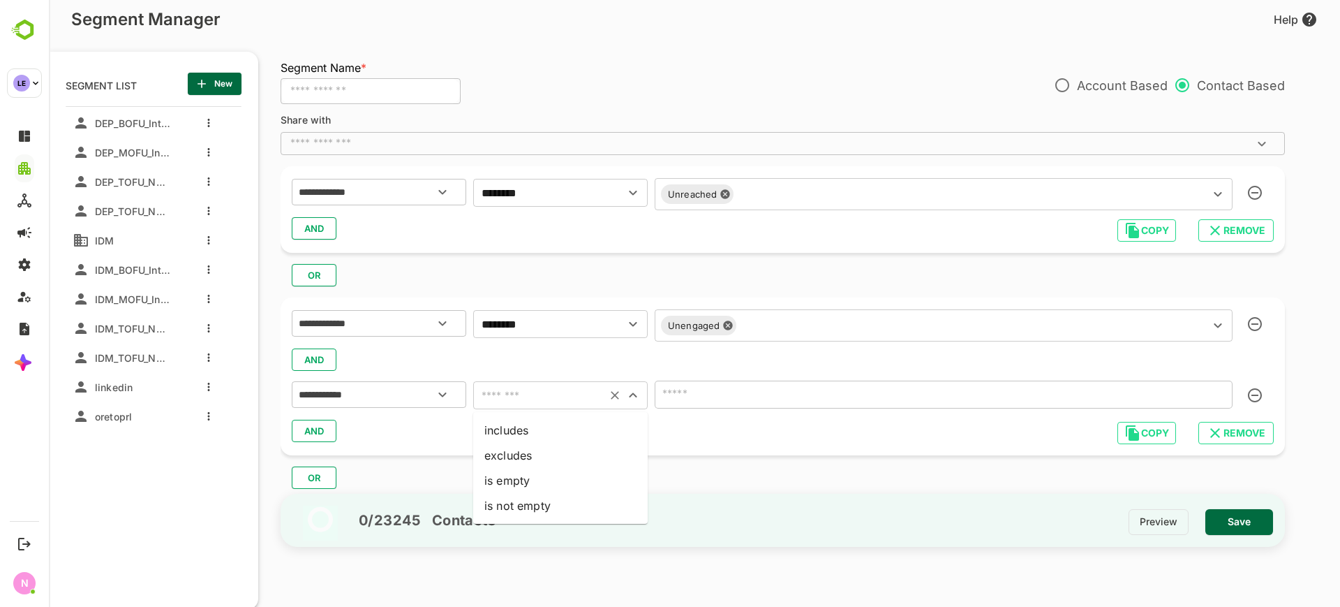
click at [513, 399] on input "text" at bounding box center [539, 395] width 125 height 20
click at [520, 429] on li "includes" at bounding box center [560, 429] width 175 height 25
type input "********"
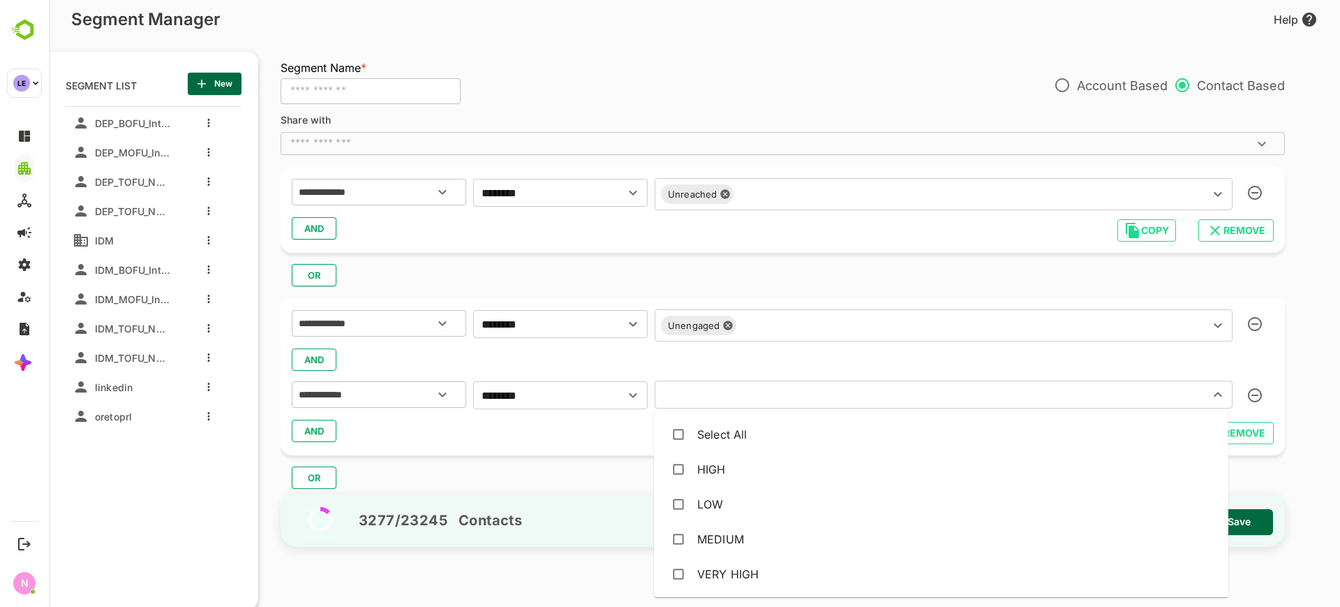
click at [711, 392] on input "text" at bounding box center [923, 395] width 528 height 20
click at [704, 504] on div "LOW" at bounding box center [710, 504] width 26 height 17
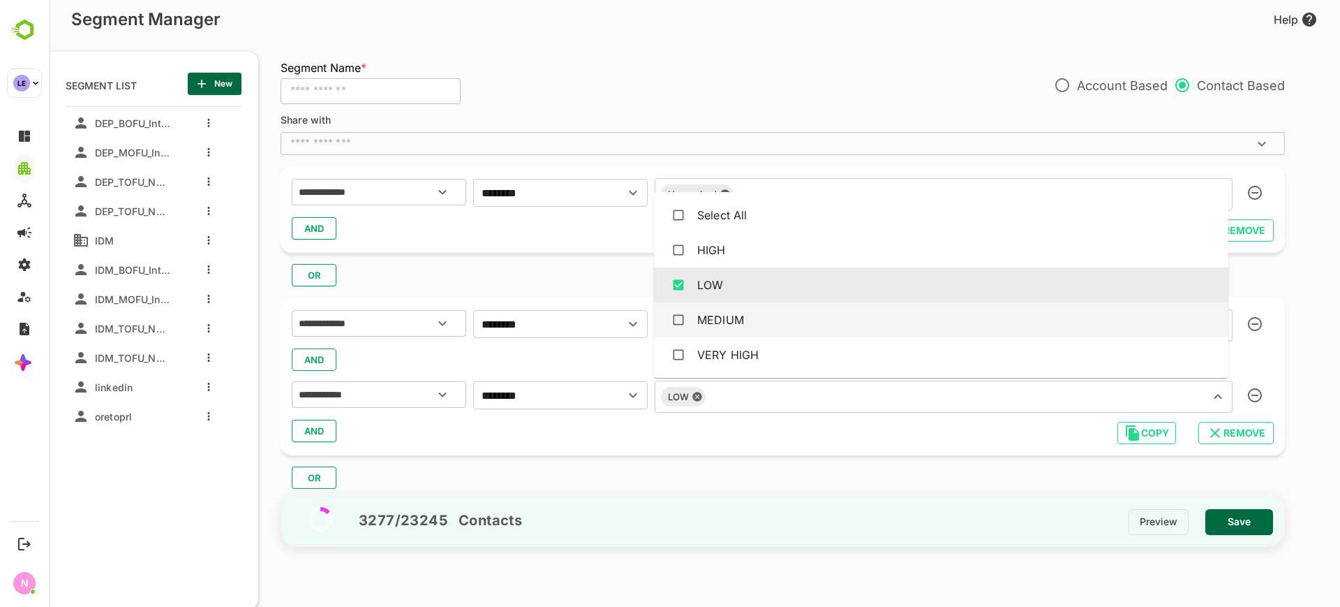
click at [760, 322] on div "MEDIUM" at bounding box center [941, 319] width 552 height 27
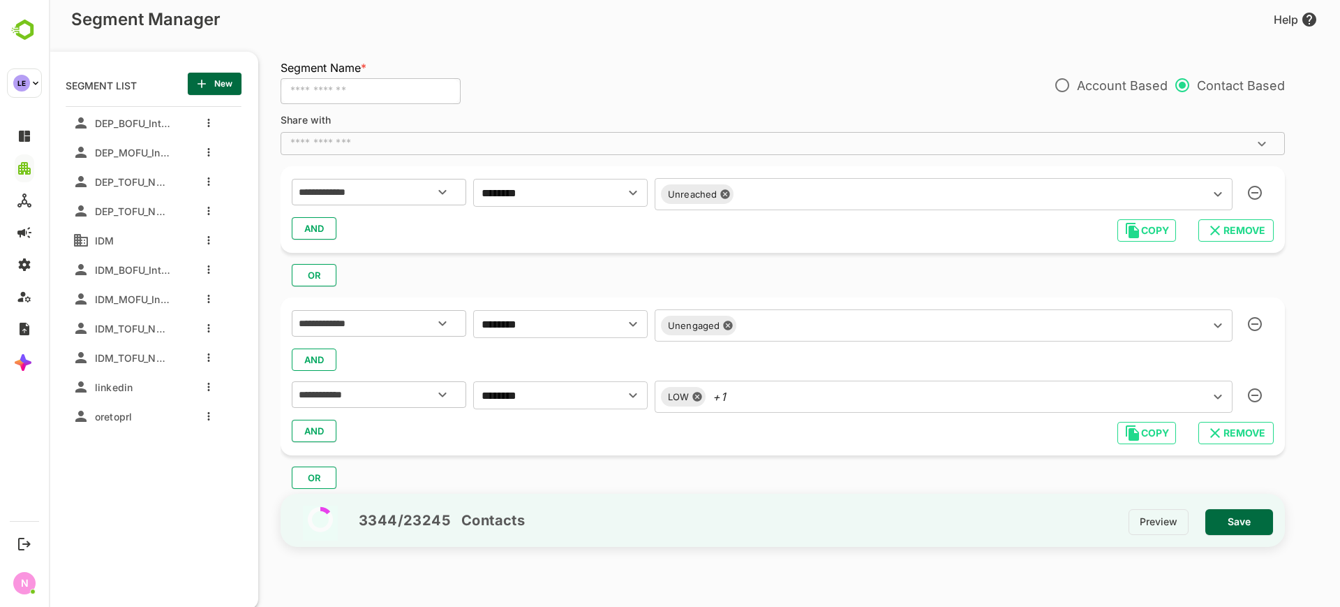
click at [632, 446] on div "**********" at bounding box center [783, 376] width 1004 height 158
click at [329, 474] on button "OR" at bounding box center [314, 477] width 45 height 22
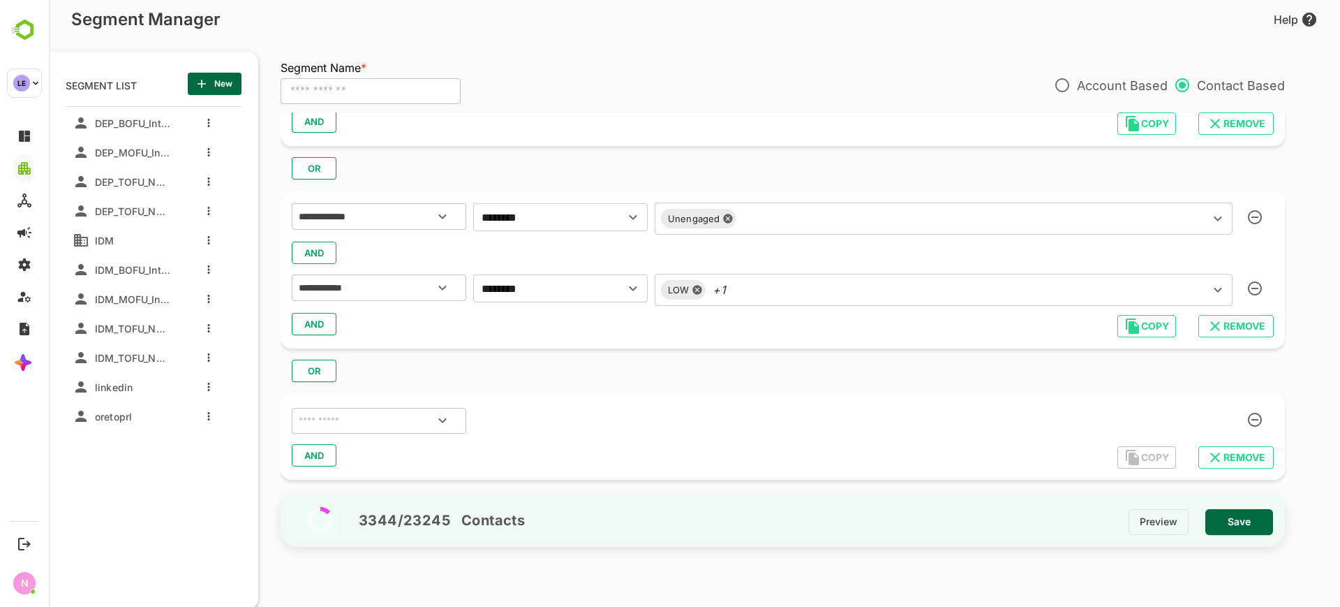
scroll to position [226, 0]
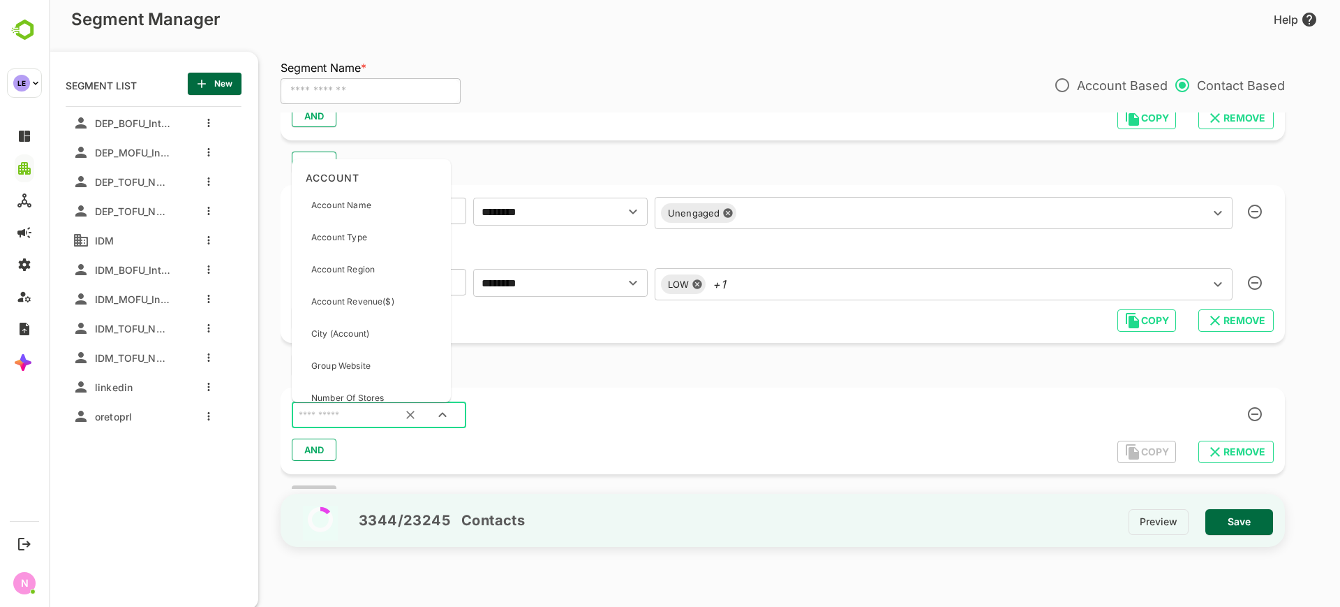
click at [366, 416] on input "text" at bounding box center [361, 415] width 131 height 18
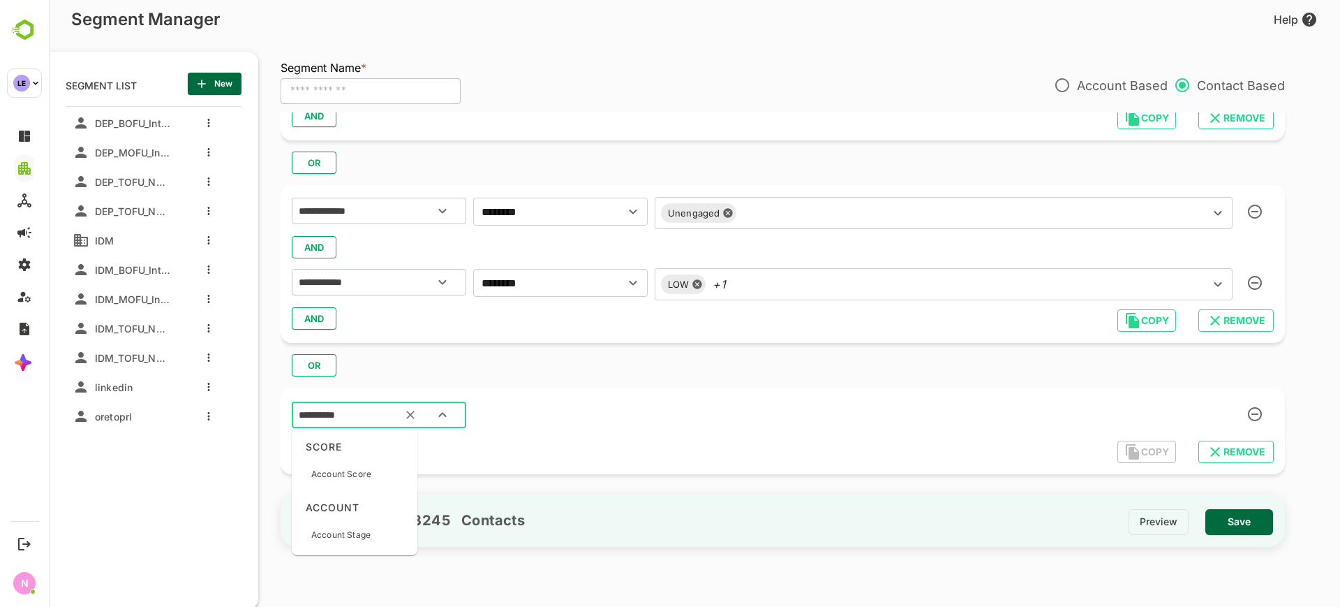
type input "**********"
click at [359, 480] on p "Account Stage" at bounding box center [340, 474] width 59 height 13
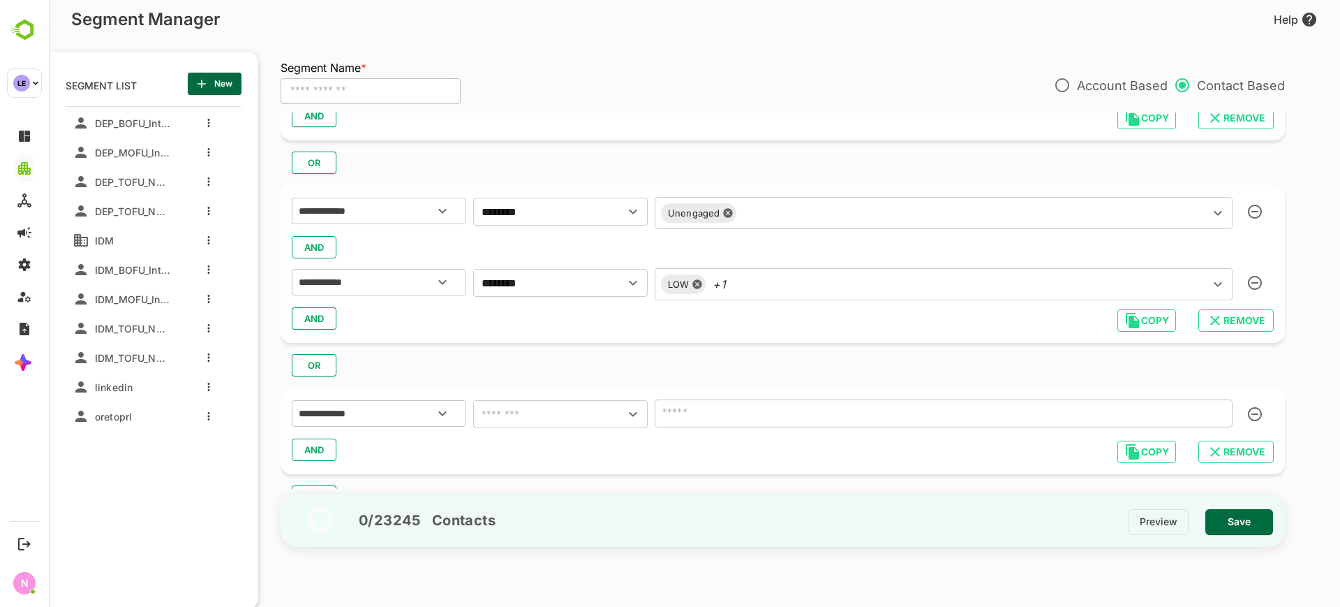
click at [530, 393] on div "**********" at bounding box center [783, 430] width 1004 height 87
click at [530, 410] on input "text" at bounding box center [539, 414] width 125 height 20
click at [531, 452] on li "includes" at bounding box center [560, 448] width 175 height 25
type input "********"
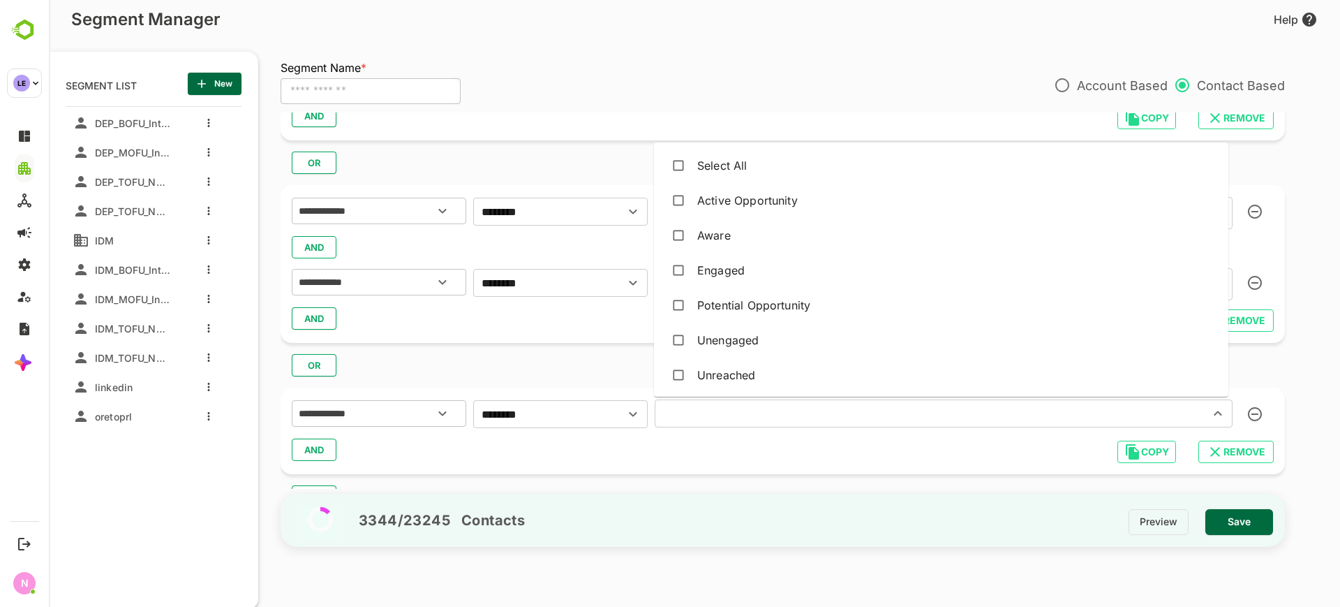
click at [694, 420] on input "text" at bounding box center [923, 413] width 528 height 20
click at [704, 230] on div "Aware" at bounding box center [714, 235] width 34 height 17
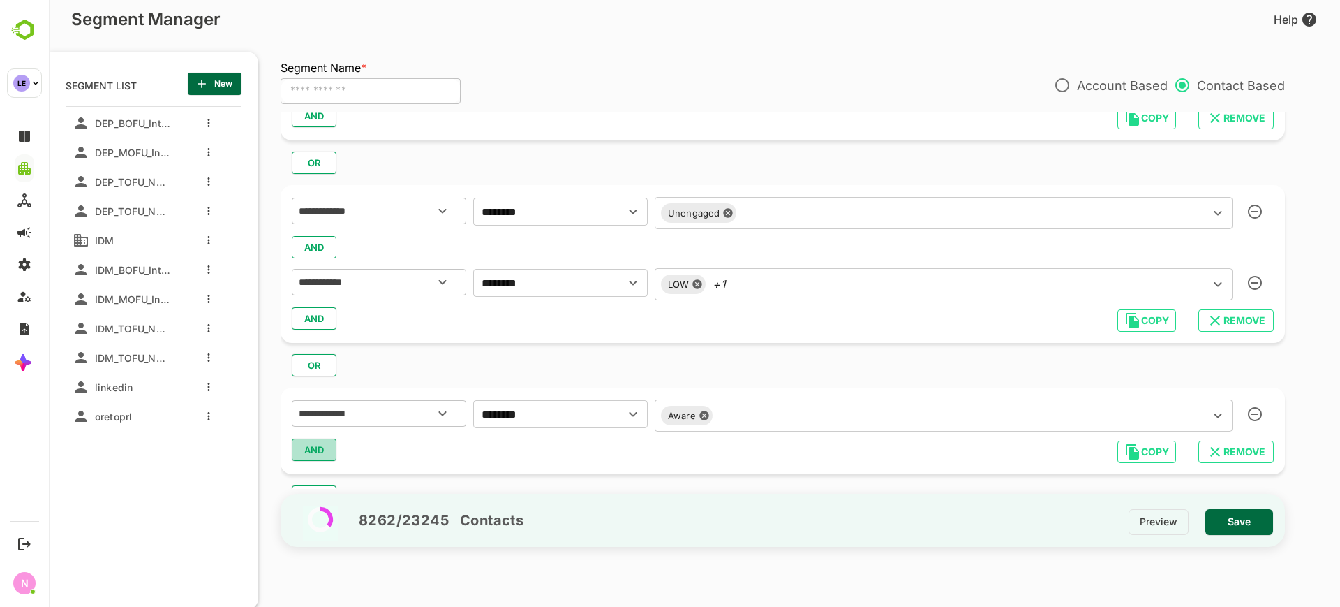
click at [304, 456] on span "AND" at bounding box center [314, 449] width 21 height 18
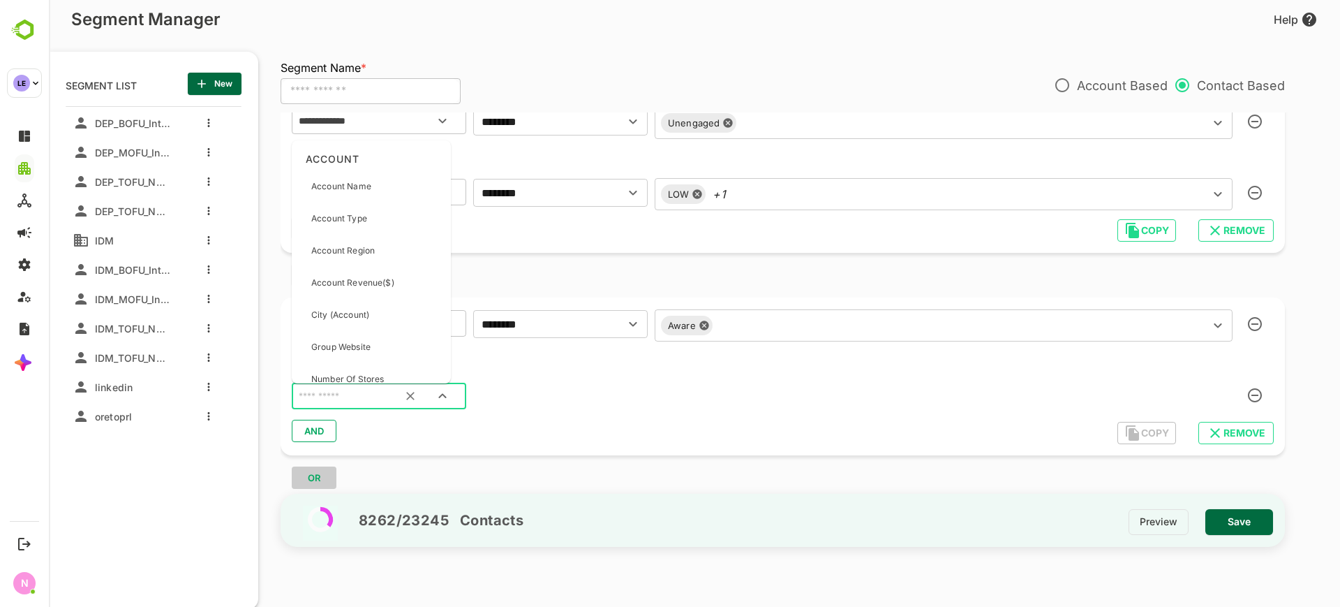
click at [369, 396] on input "text" at bounding box center [361, 396] width 131 height 18
type input "**"
click at [367, 366] on div "Intent Level" at bounding box center [363, 372] width 132 height 29
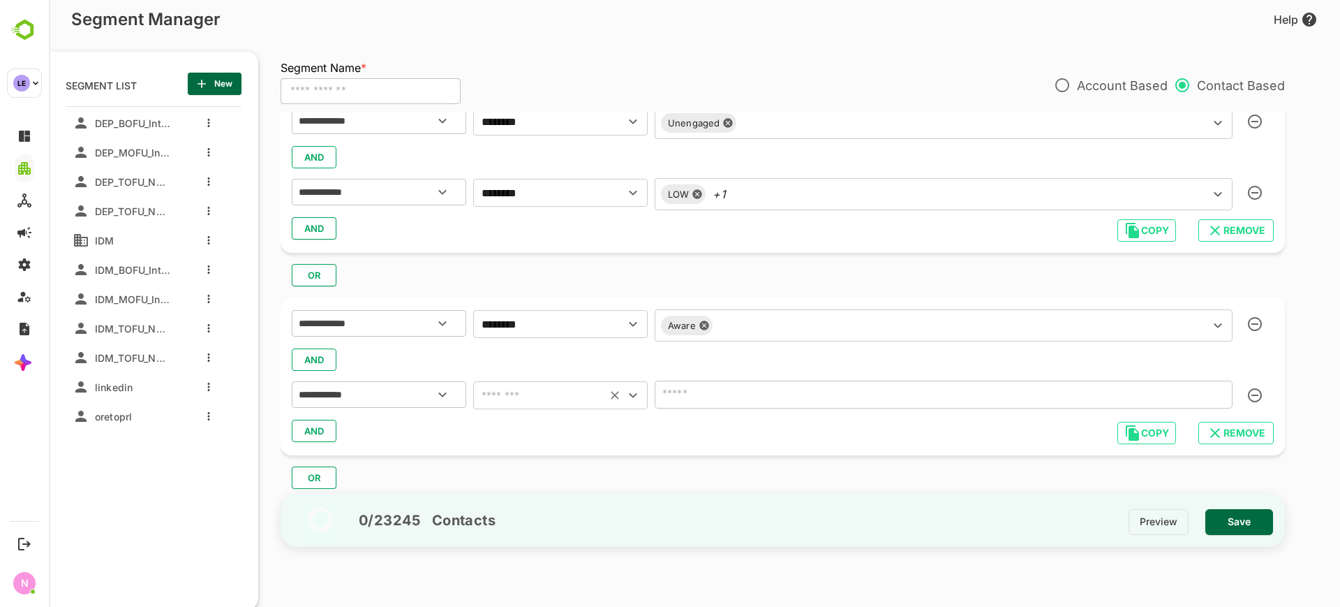
click at [569, 398] on input "text" at bounding box center [539, 395] width 125 height 20
click at [526, 431] on li "includes" at bounding box center [560, 429] width 175 height 25
type input "********"
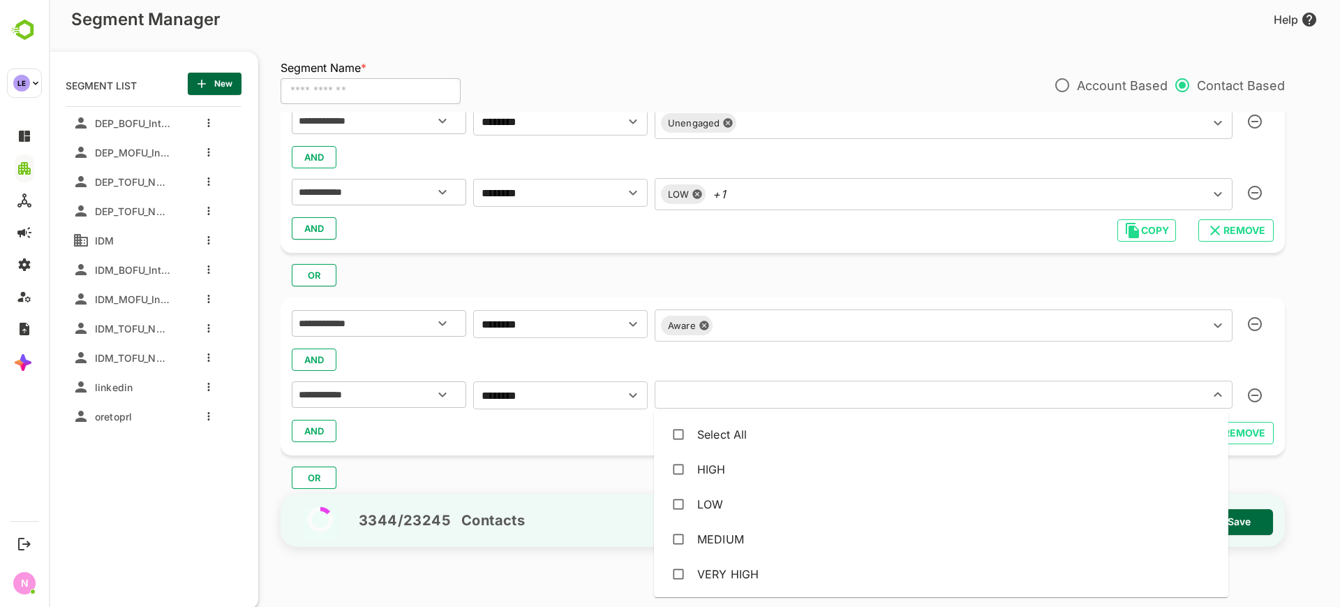
click at [683, 396] on input "text" at bounding box center [923, 395] width 528 height 20
click at [696, 506] on div "LOW" at bounding box center [941, 504] width 552 height 27
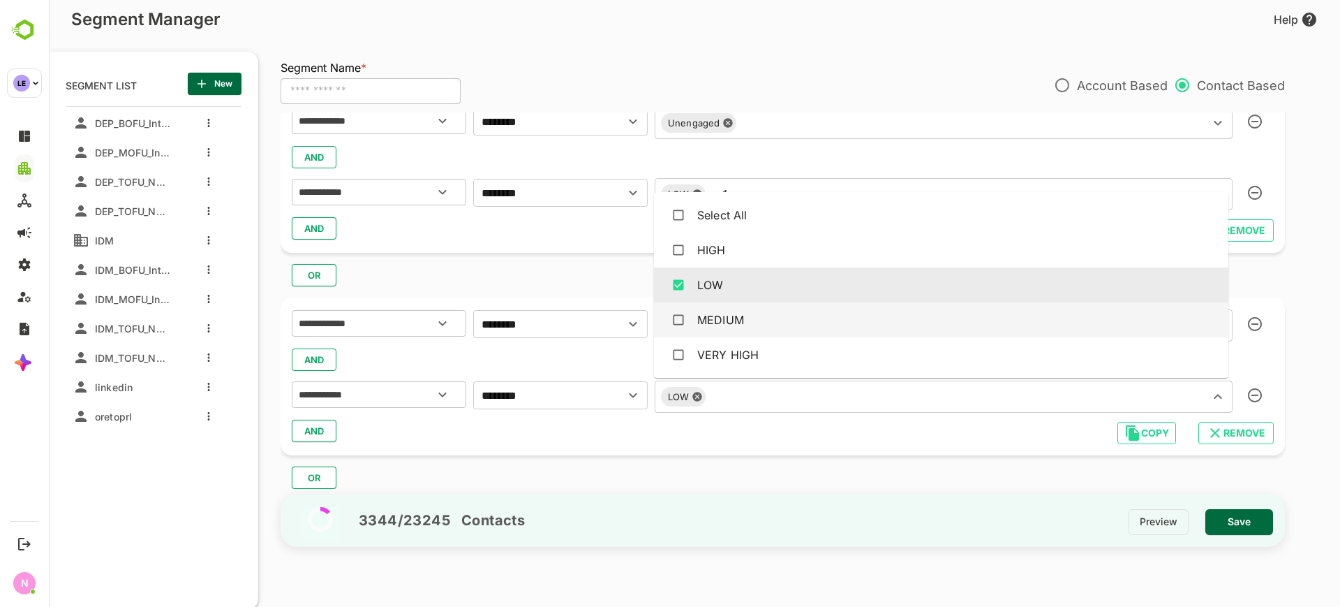
click at [736, 325] on div "MEDIUM" at bounding box center [720, 319] width 47 height 17
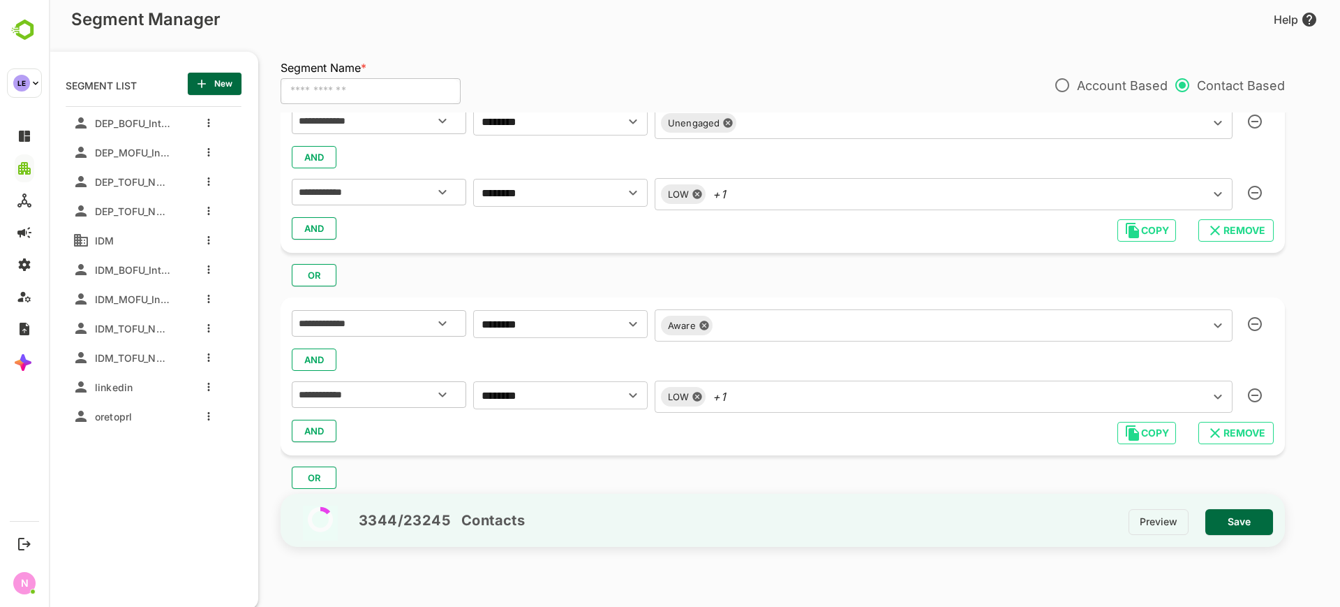
click at [636, 456] on div "OR" at bounding box center [789, 472] width 1016 height 34
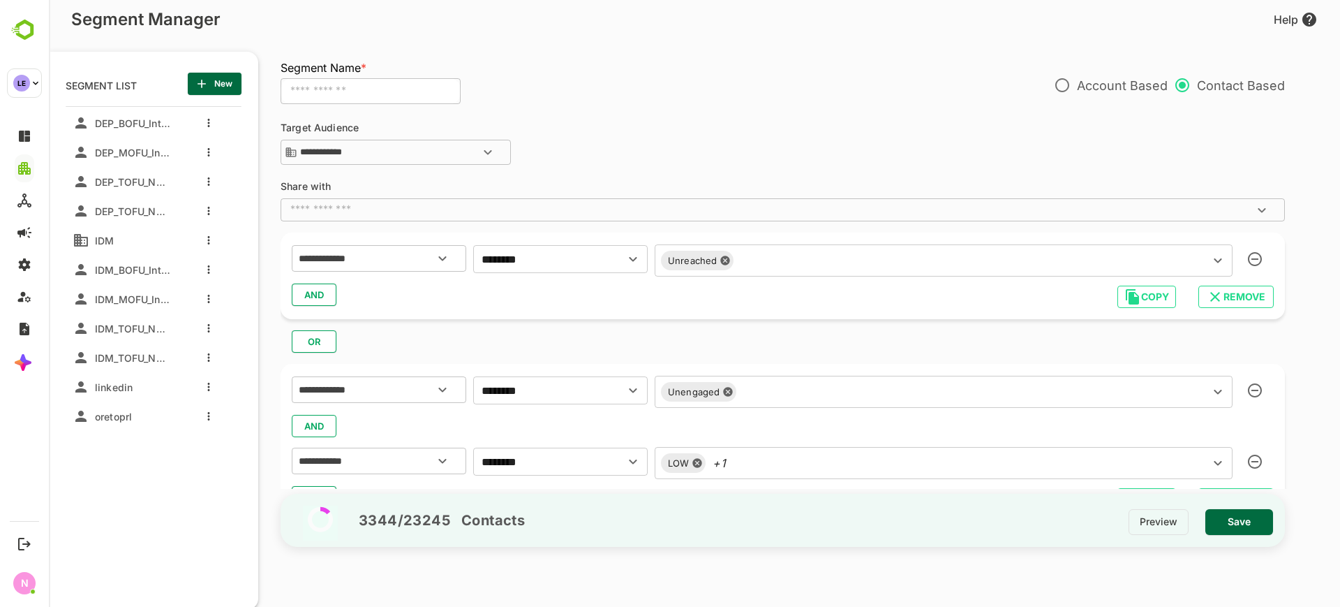
scroll to position [47, 0]
click at [324, 294] on span "AND" at bounding box center [314, 295] width 21 height 18
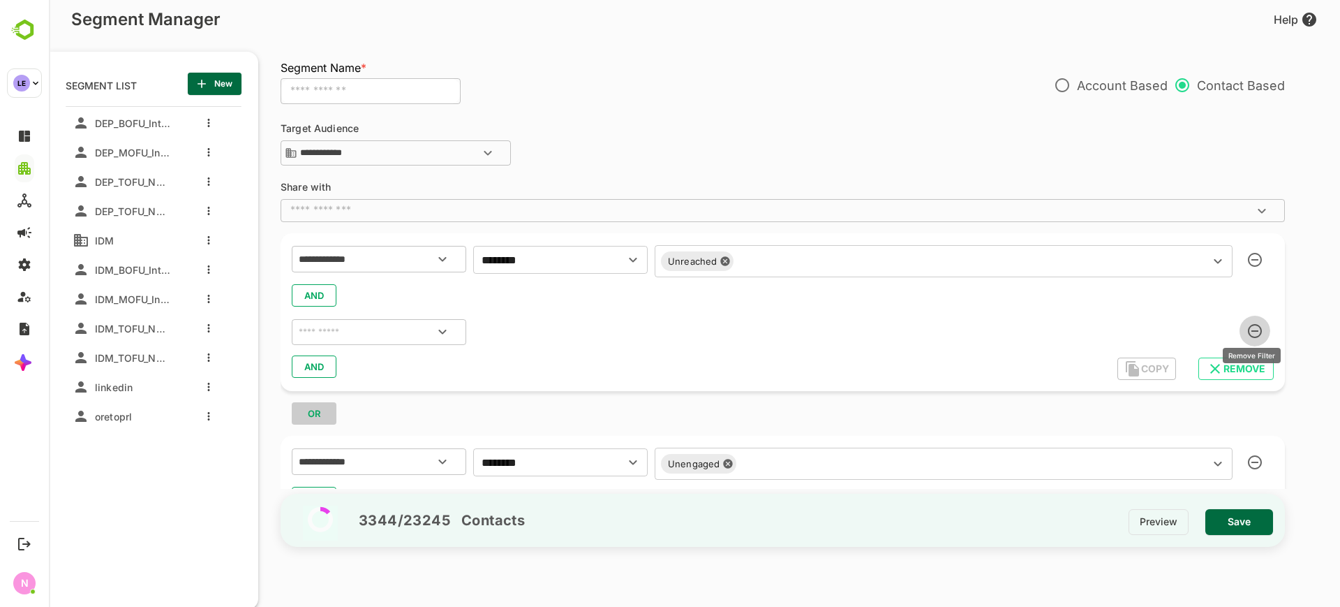
click at [1254, 329] on icon "button" at bounding box center [1255, 331] width 14 height 14
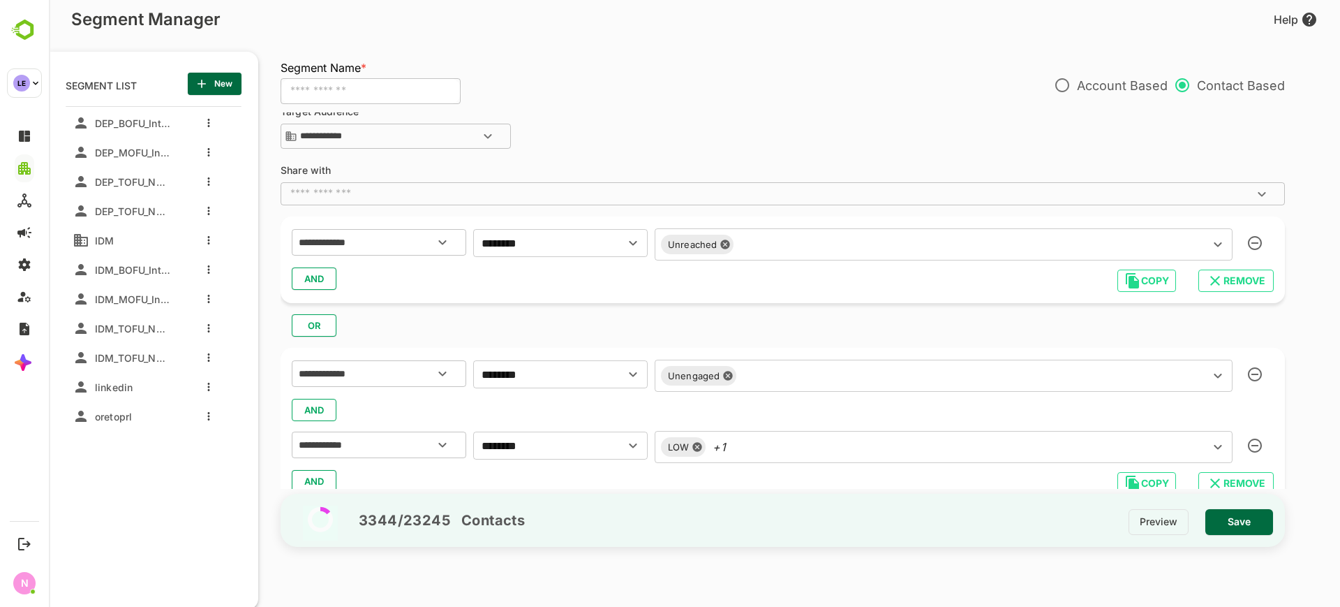
scroll to position [0, 0]
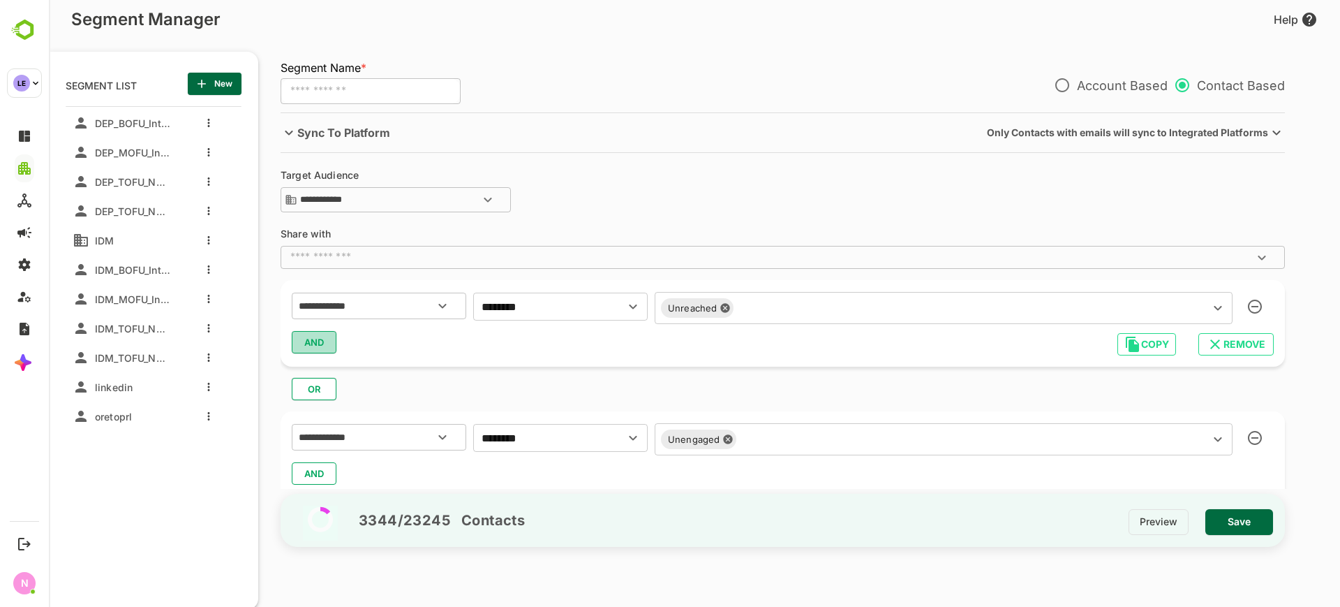
click at [327, 337] on button "AND" at bounding box center [314, 342] width 45 height 22
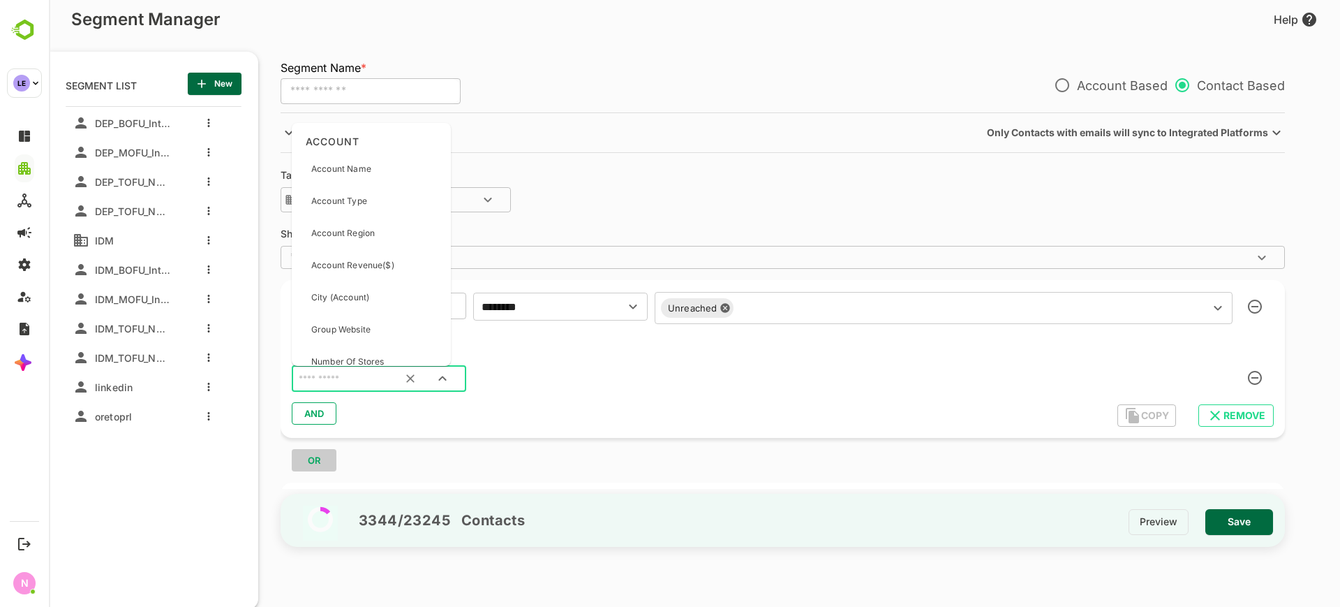
click at [336, 373] on input "text" at bounding box center [361, 379] width 131 height 18
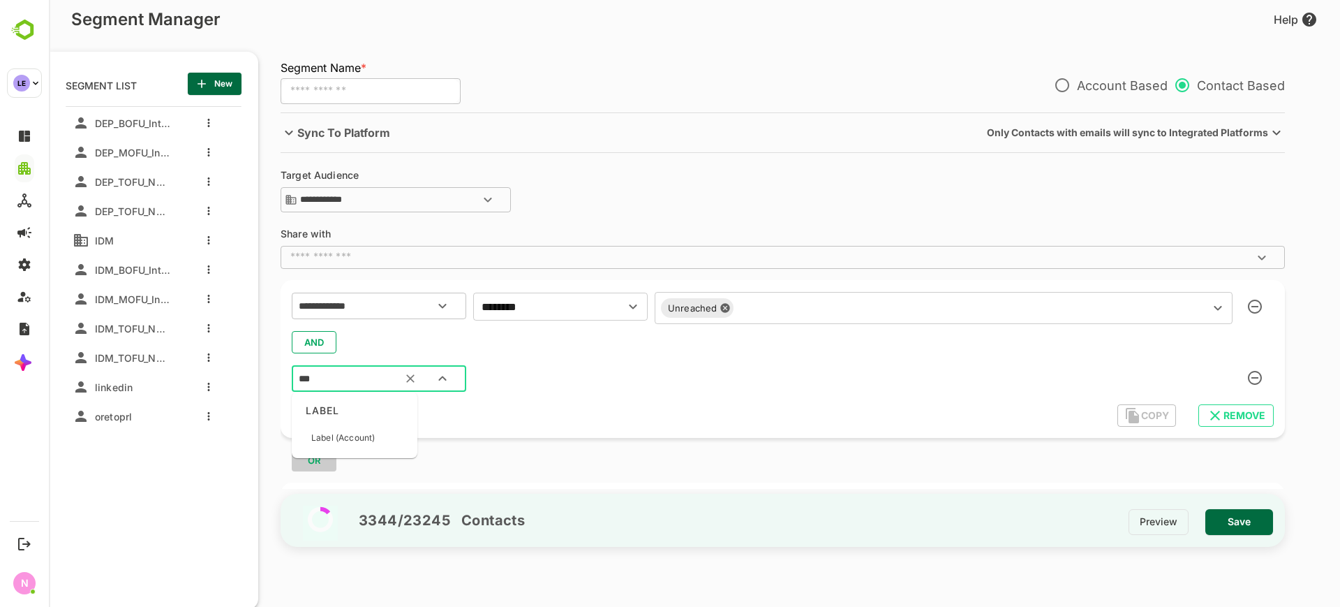
type input "****"
click at [357, 431] on p "Label (Account)" at bounding box center [343, 437] width 64 height 13
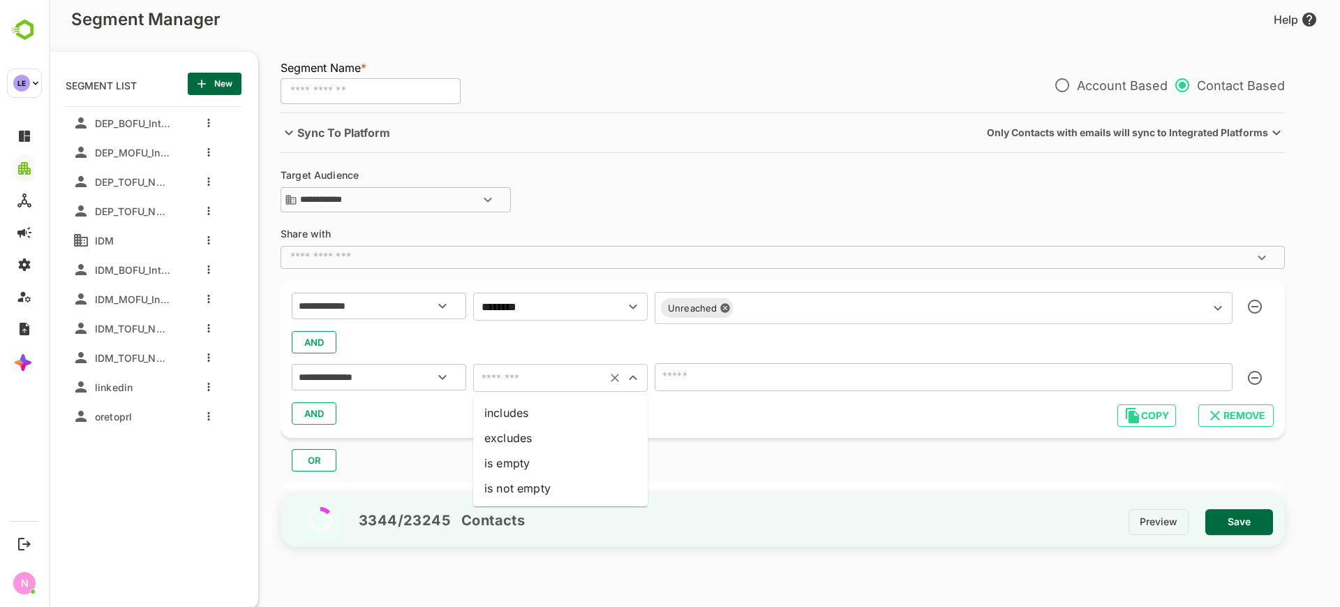
click at [503, 378] on input "text" at bounding box center [539, 378] width 125 height 20
click at [520, 406] on li "includes" at bounding box center [560, 412] width 175 height 25
type input "********"
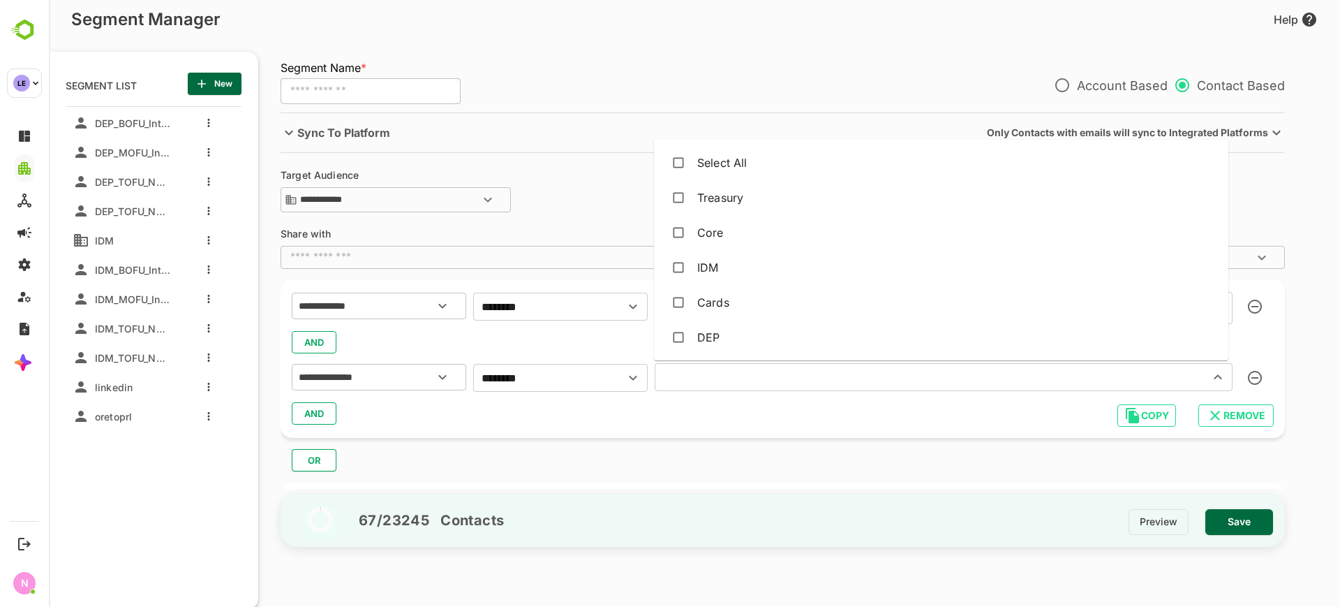
click at [673, 382] on input "text" at bounding box center [923, 377] width 528 height 20
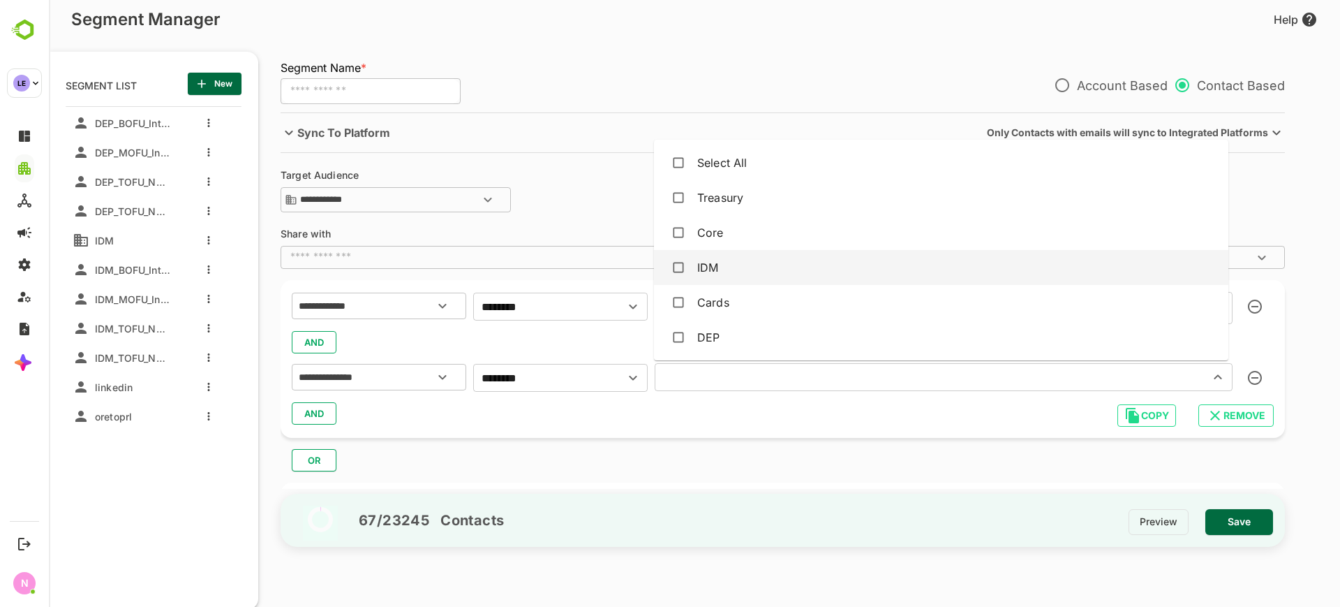
click at [711, 269] on div "IDM" at bounding box center [707, 267] width 21 height 17
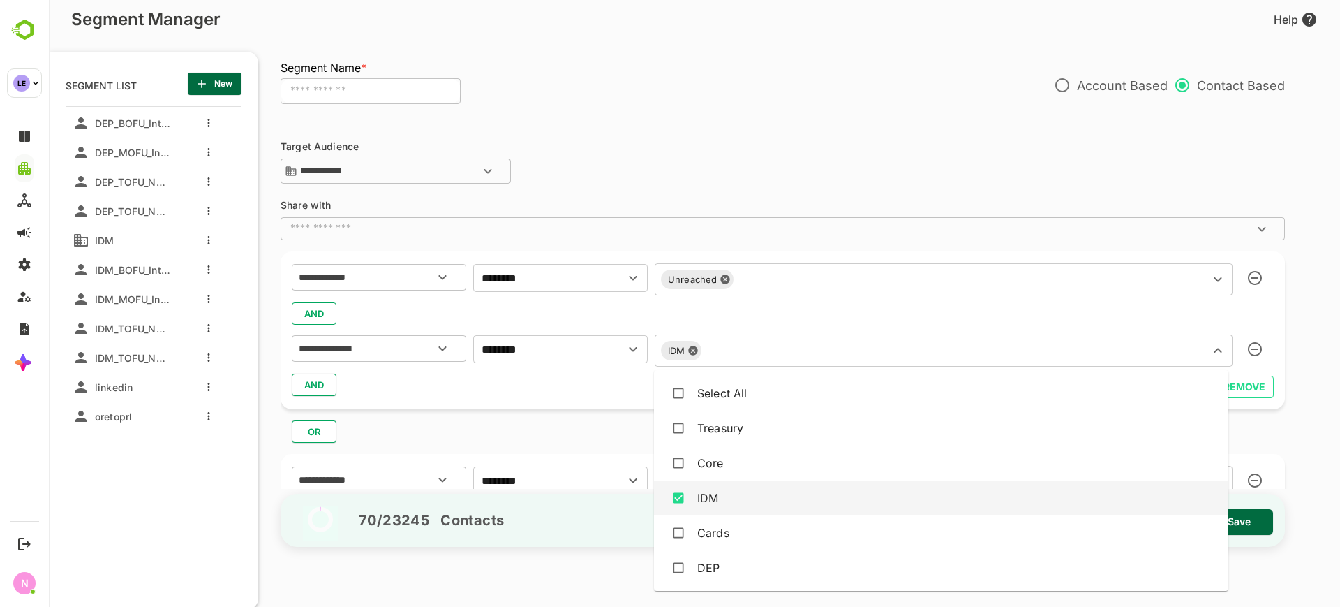
scroll to position [30, 0]
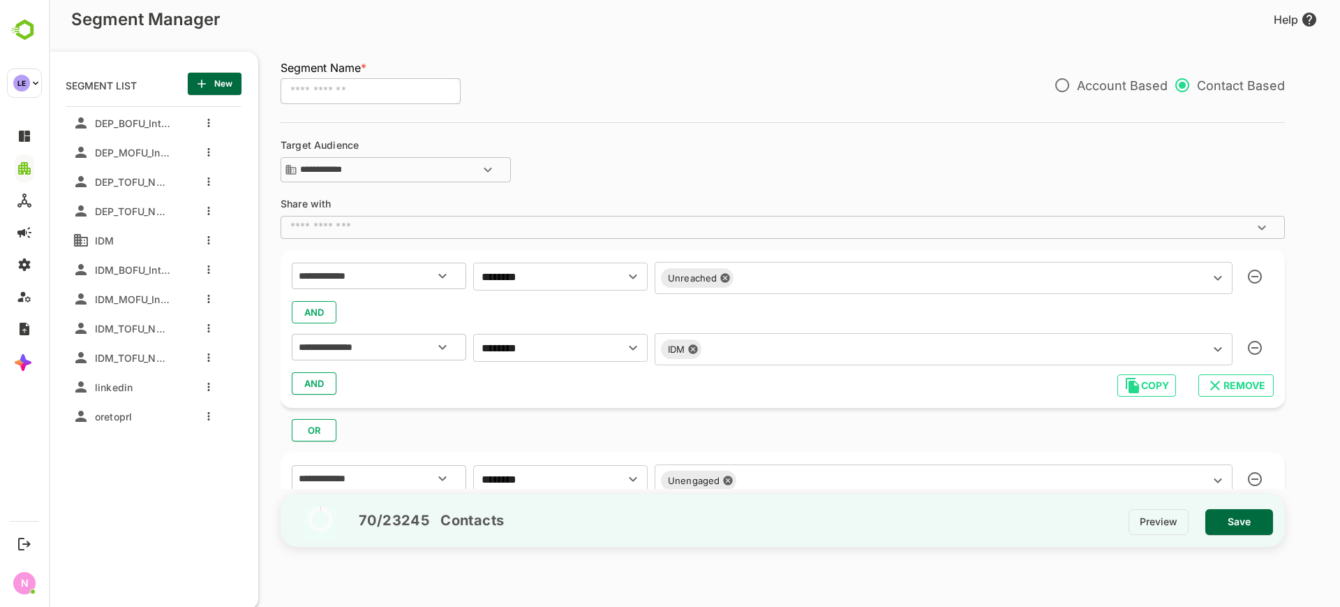
click at [559, 422] on div "OR" at bounding box center [789, 425] width 1016 height 34
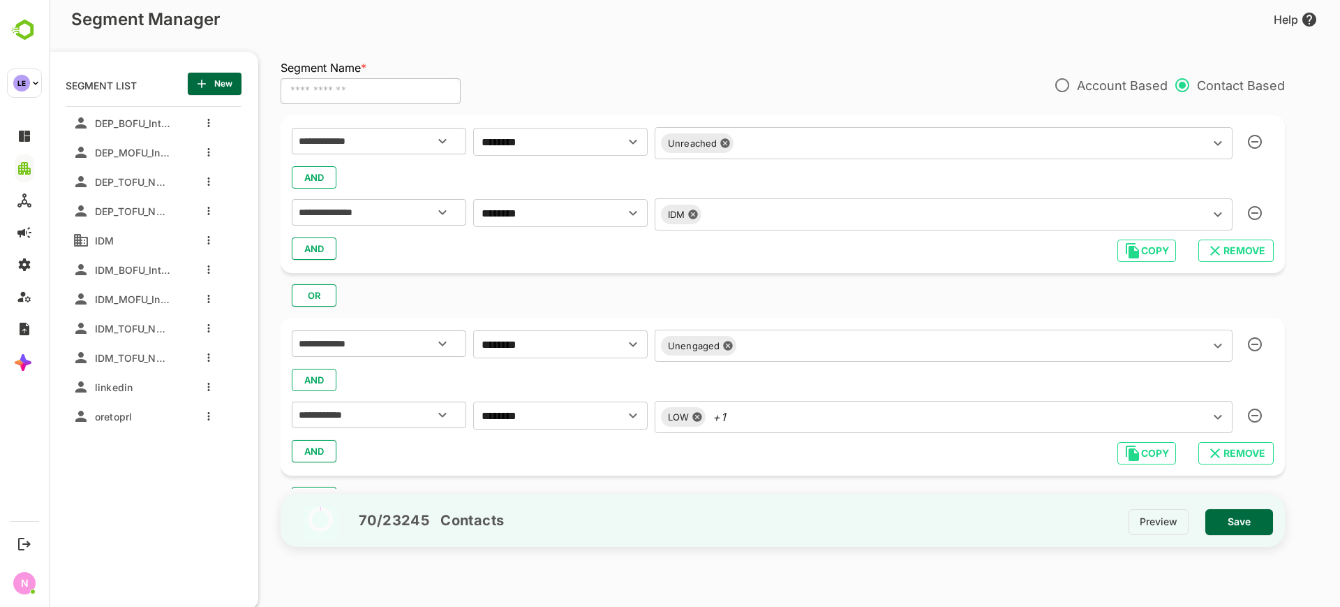
scroll to position [168, 0]
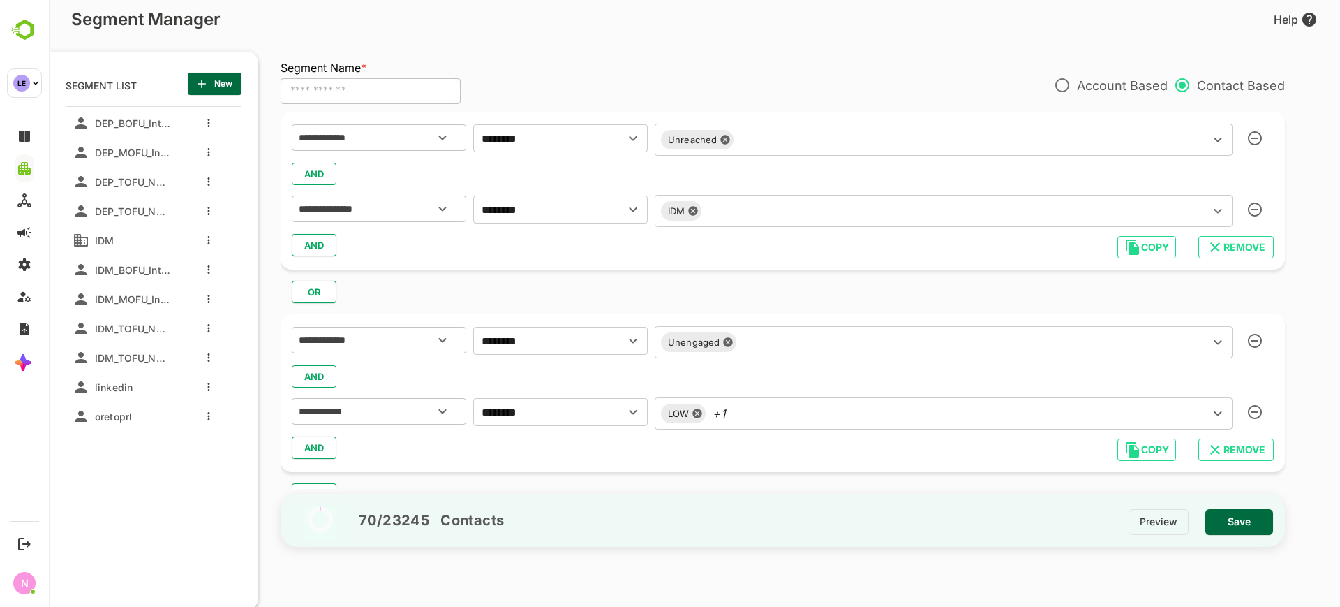
click at [319, 380] on div "AND" at bounding box center [783, 376] width 982 height 27
click at [320, 374] on div "AND" at bounding box center [783, 376] width 982 height 27
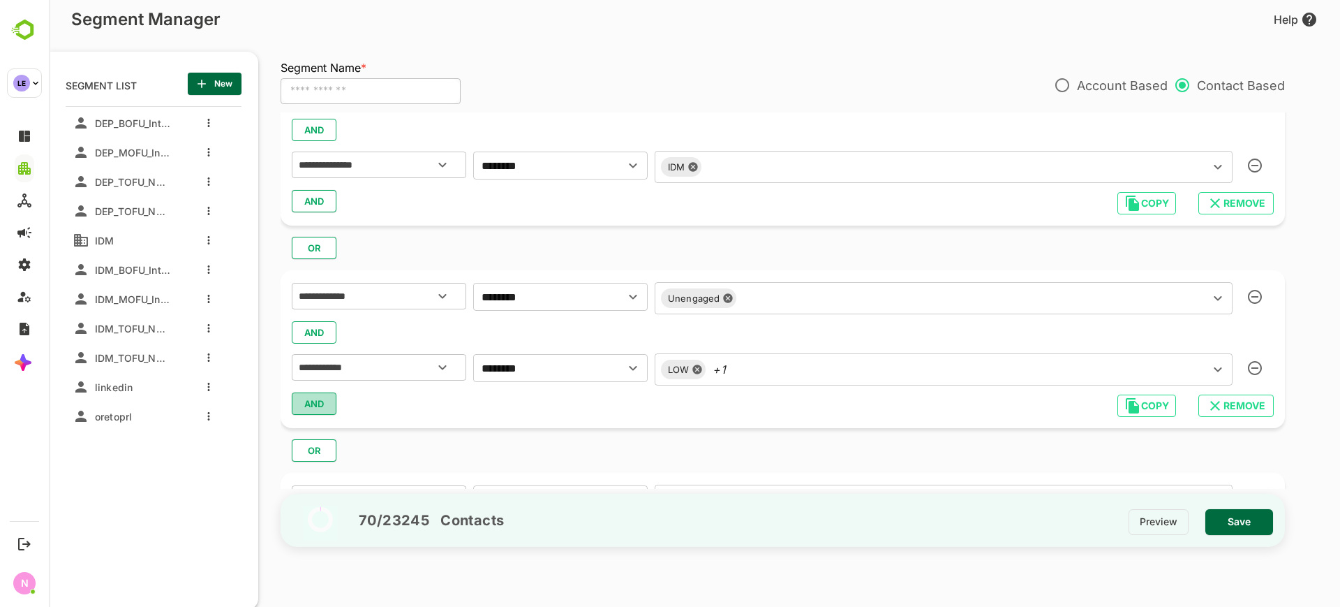
click at [321, 408] on span "AND" at bounding box center [314, 403] width 21 height 18
click at [328, 444] on input "text" at bounding box center [361, 440] width 131 height 18
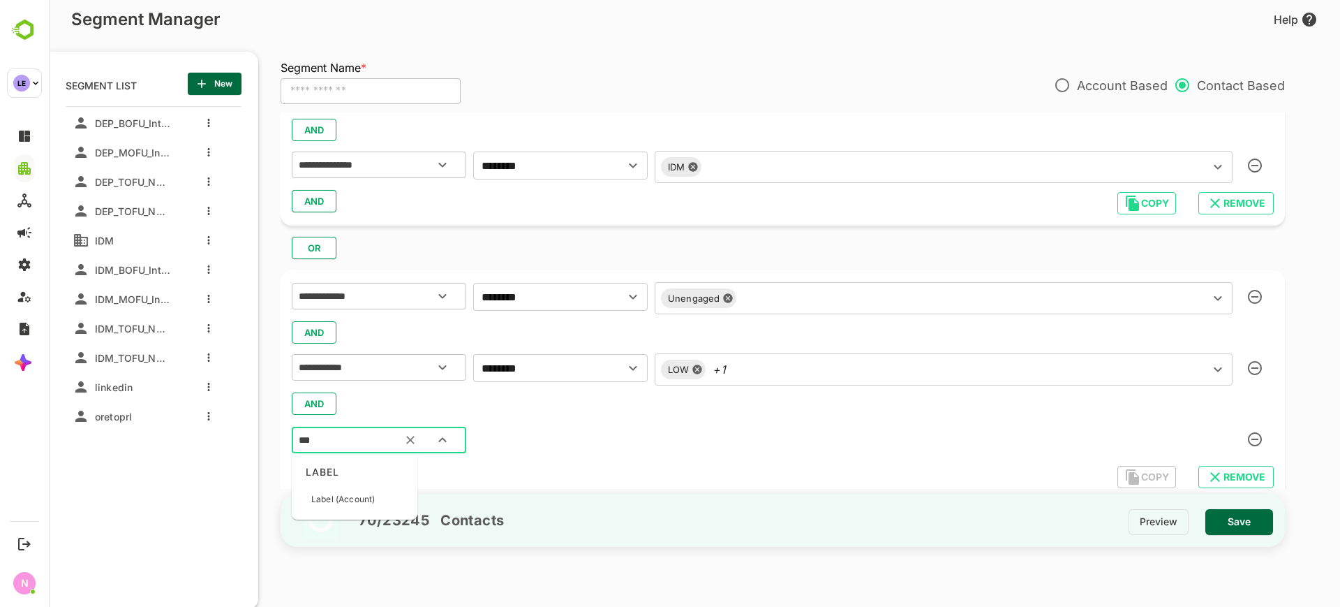
type input "****"
click at [356, 506] on div "Label (Account)" at bounding box center [343, 498] width 64 height 29
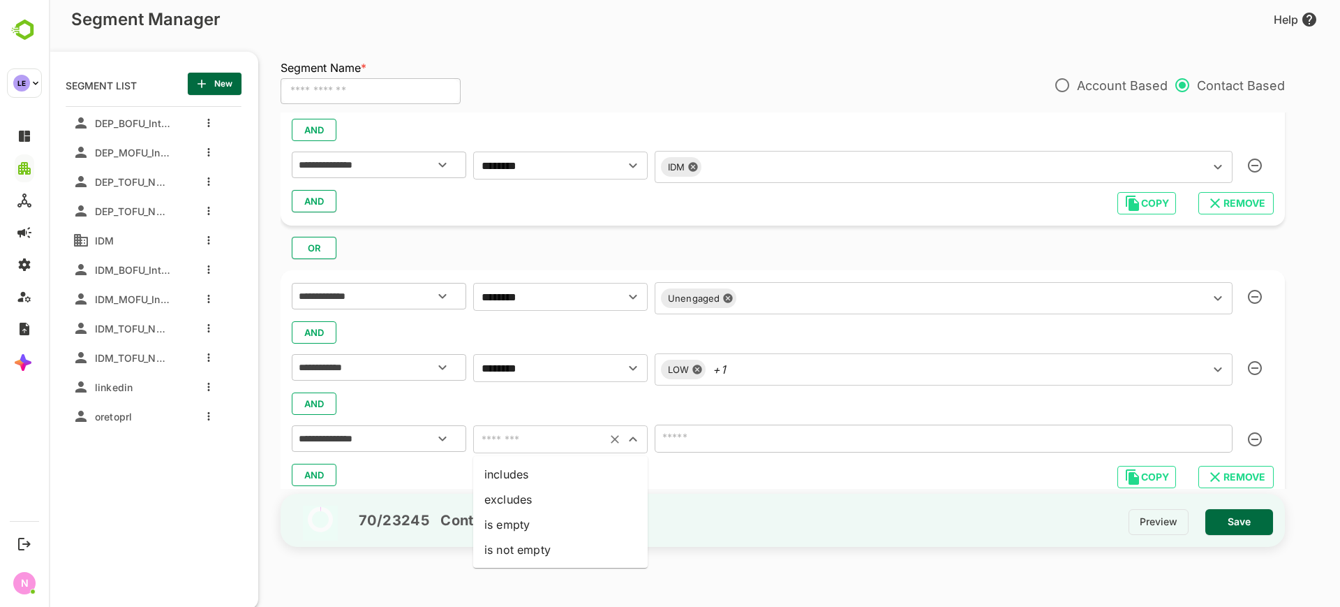
click at [504, 436] on input "text" at bounding box center [539, 439] width 125 height 20
click at [514, 462] on li "includes" at bounding box center [560, 473] width 175 height 25
type input "********"
click at [657, 444] on div "​" at bounding box center [944, 438] width 578 height 28
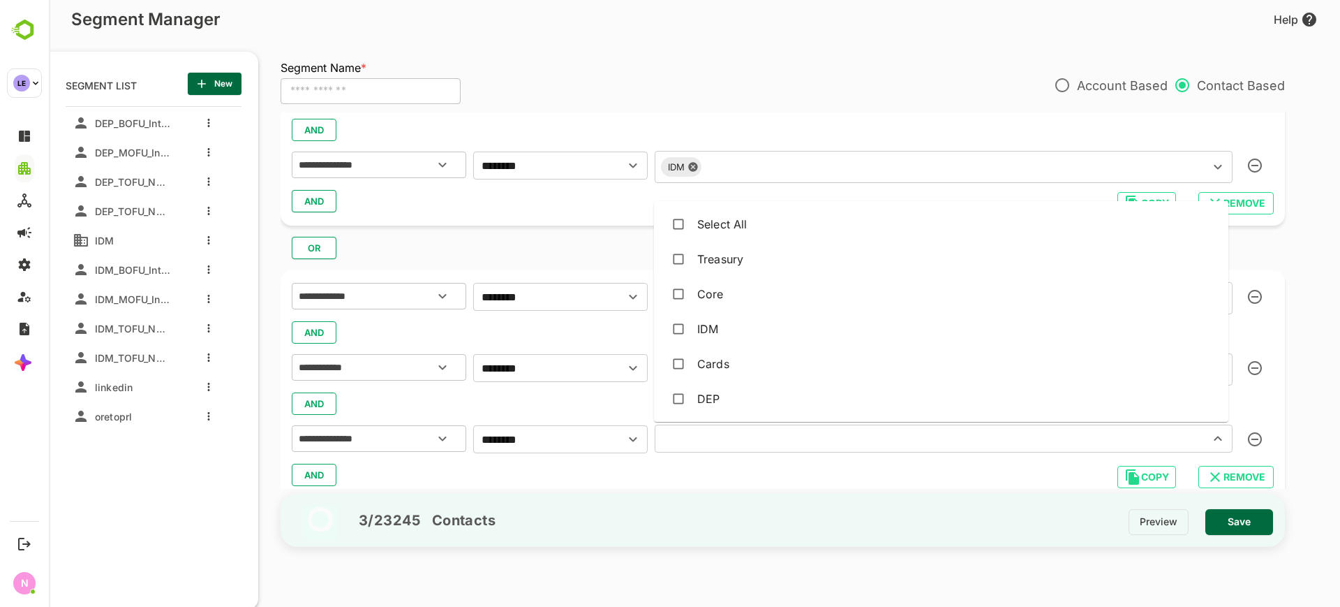
click at [674, 441] on input "text" at bounding box center [923, 439] width 528 height 20
click at [707, 332] on div "IDM" at bounding box center [707, 328] width 21 height 17
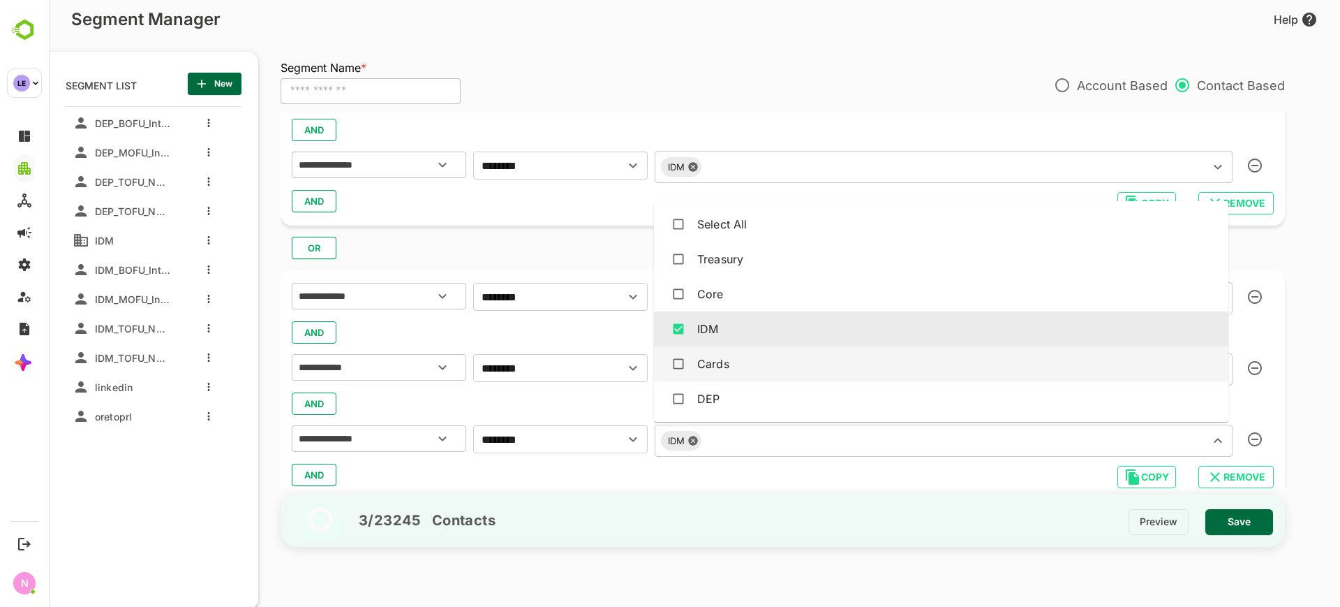
click at [545, 469] on div "AND" at bounding box center [783, 474] width 982 height 27
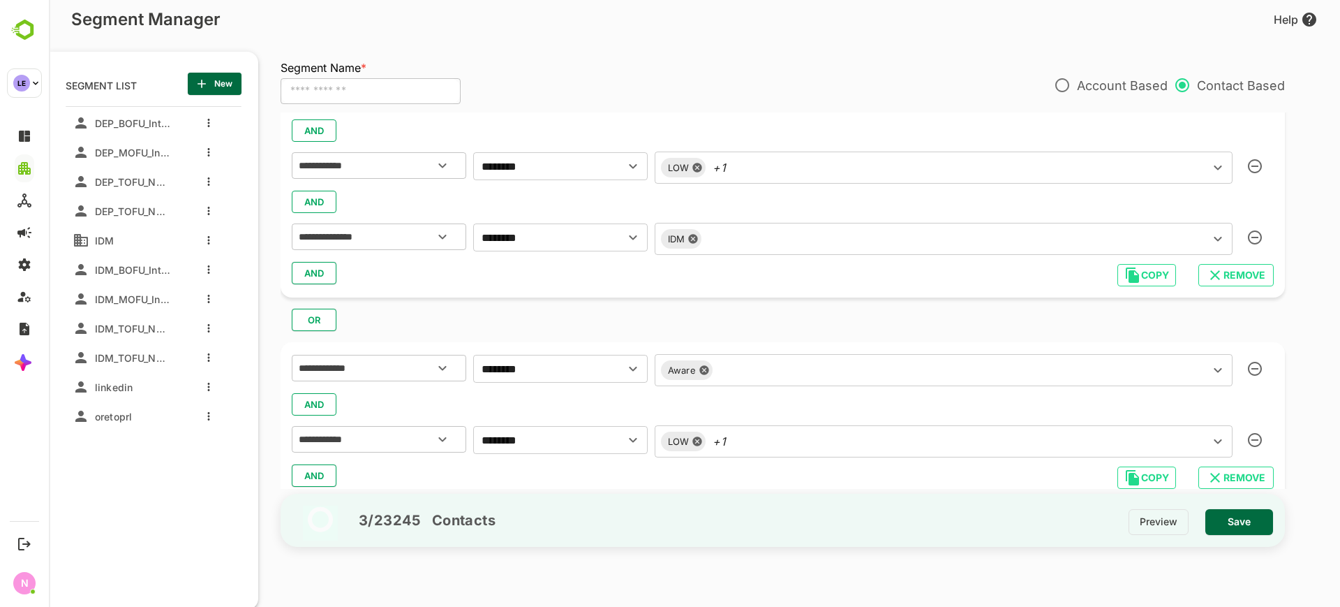
scroll to position [459, 0]
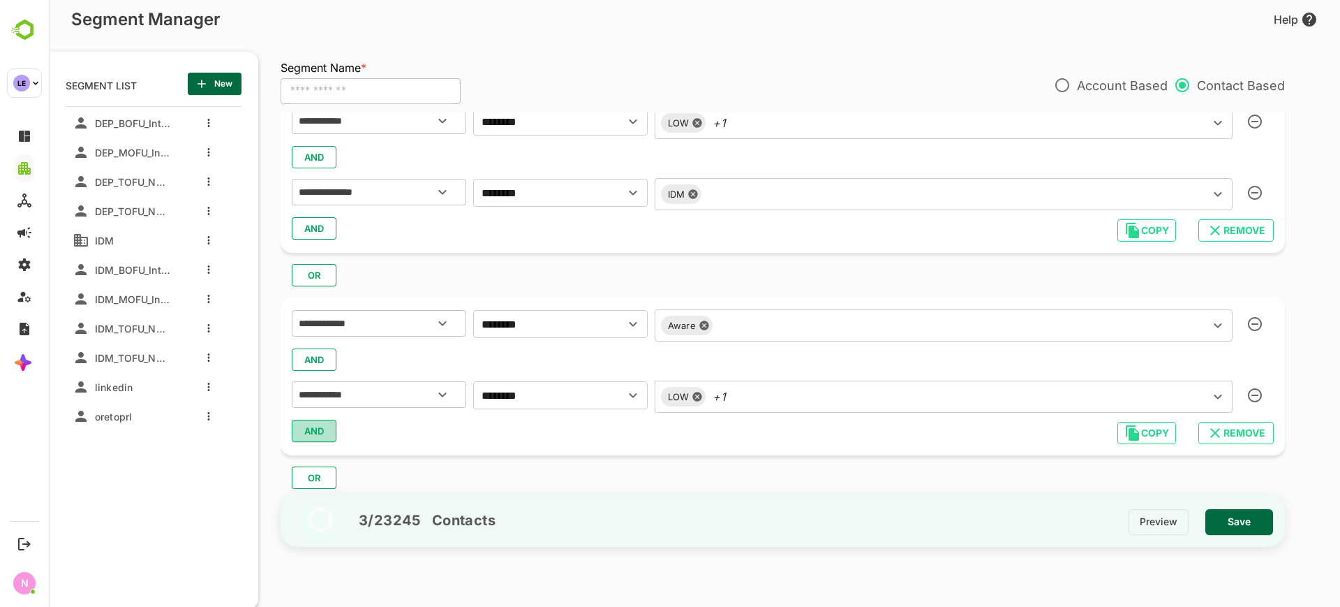
click at [320, 422] on span "AND" at bounding box center [314, 431] width 21 height 18
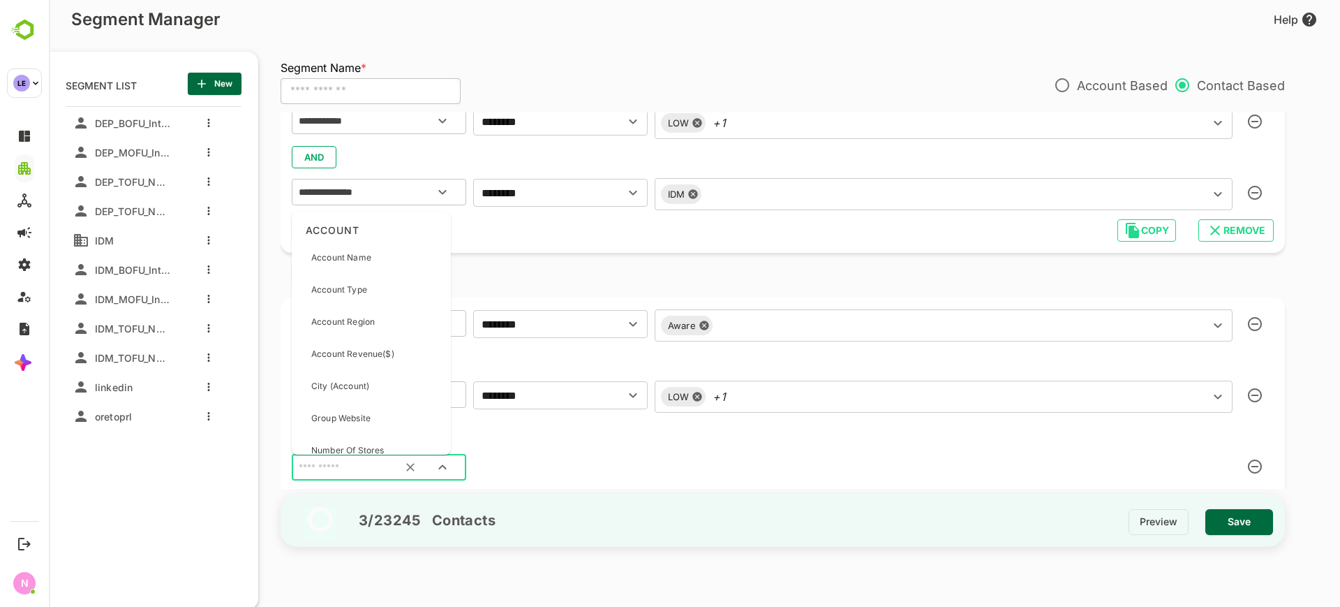
click at [334, 462] on input "text" at bounding box center [361, 468] width 131 height 18
type input "*"
click at [371, 460] on input "text" at bounding box center [379, 465] width 166 height 18
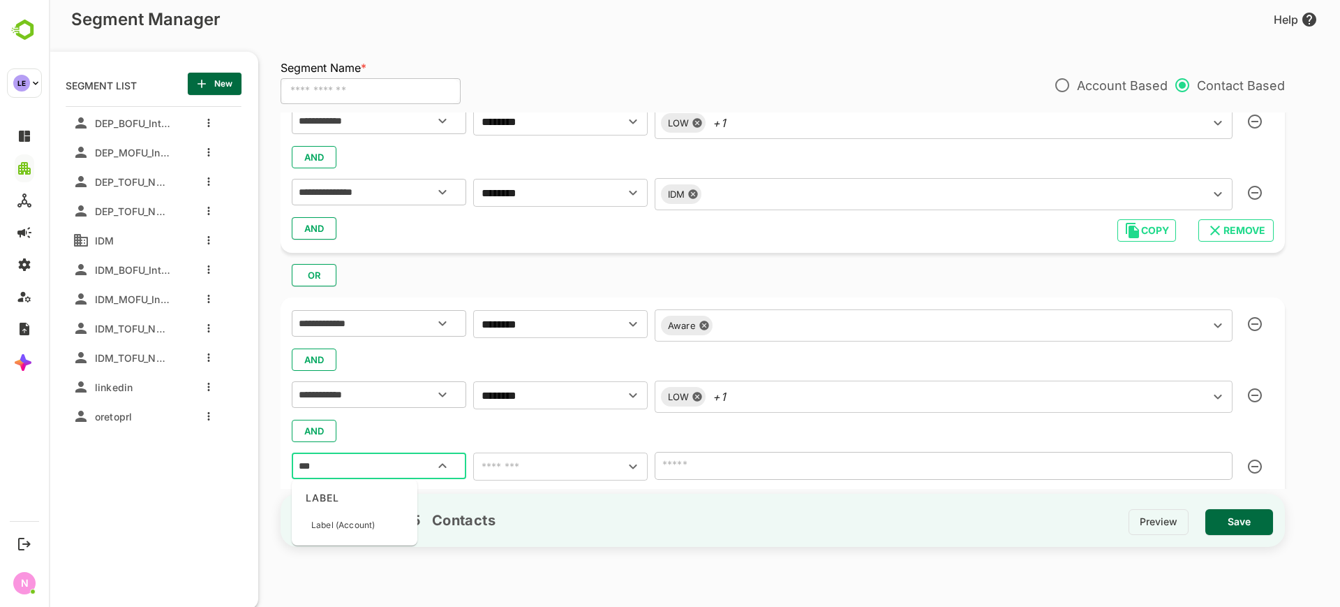
type input "****"
click at [378, 510] on div "Label (Account)" at bounding box center [354, 524] width 114 height 29
click at [514, 471] on input "text" at bounding box center [539, 466] width 125 height 20
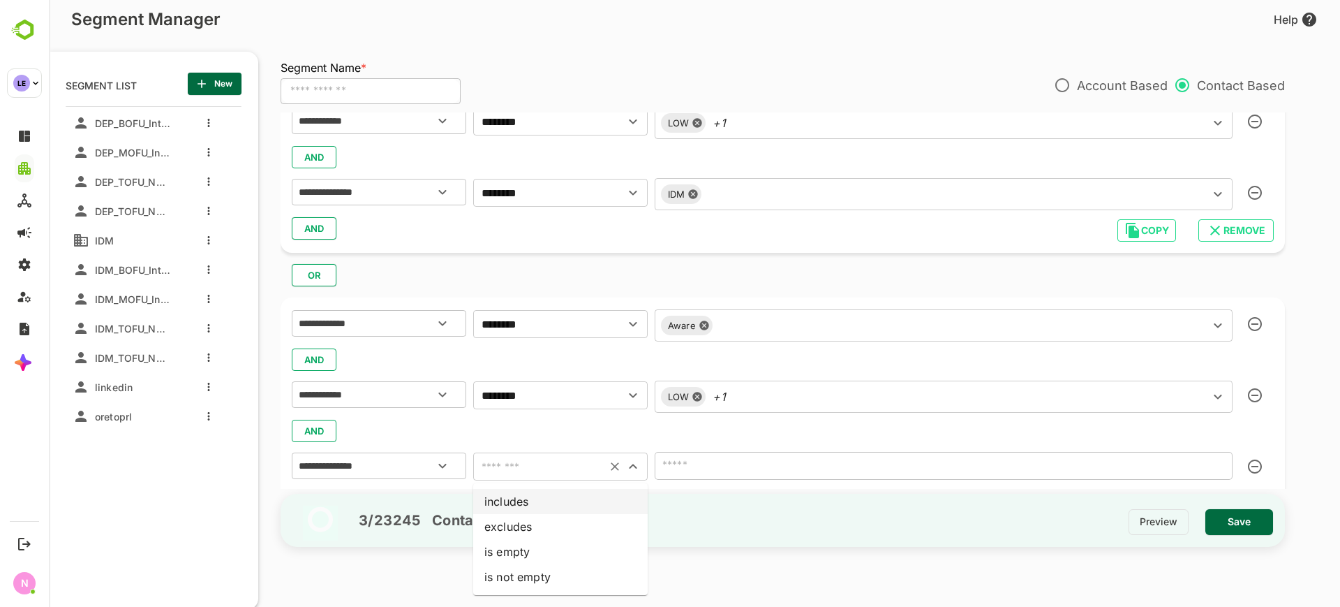
click at [537, 500] on li "includes" at bounding box center [560, 501] width 175 height 25
type input "********"
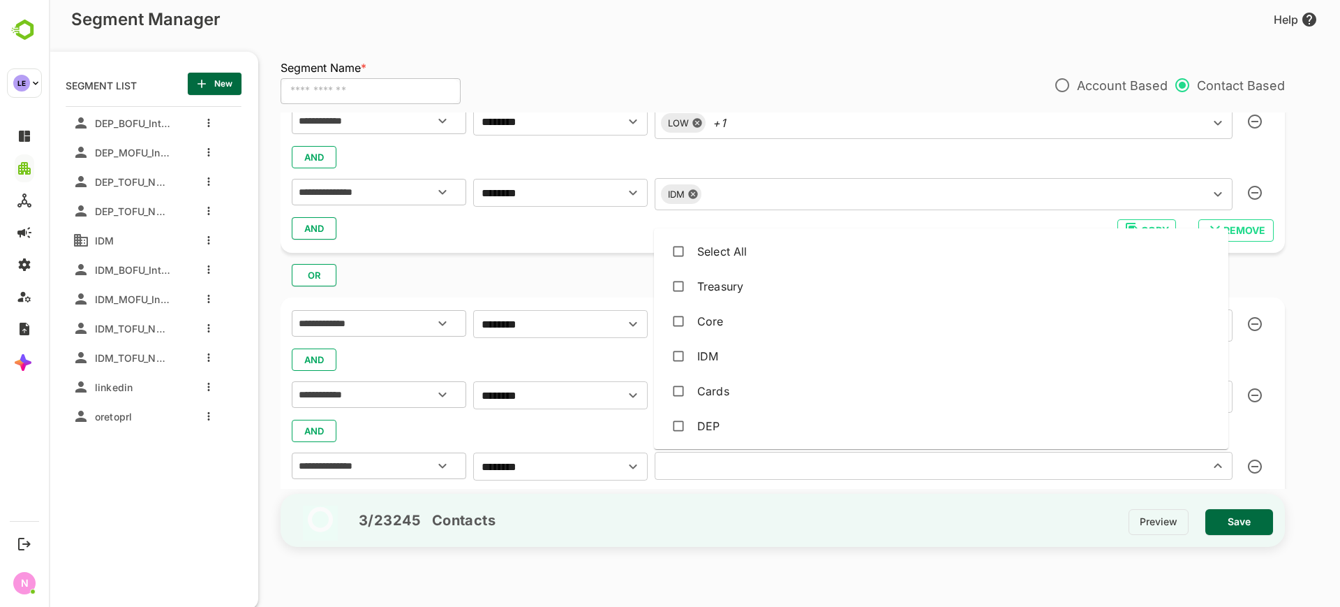
click at [697, 468] on input "text" at bounding box center [923, 466] width 528 height 20
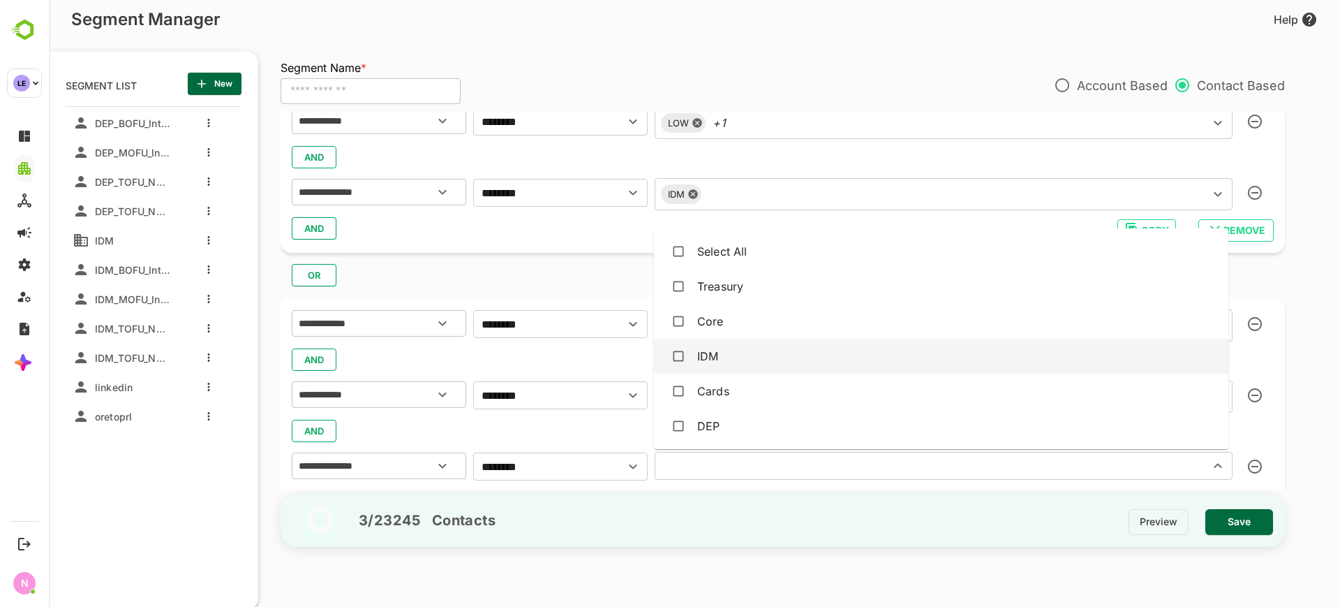
click at [717, 361] on div "IDM" at bounding box center [707, 356] width 21 height 17
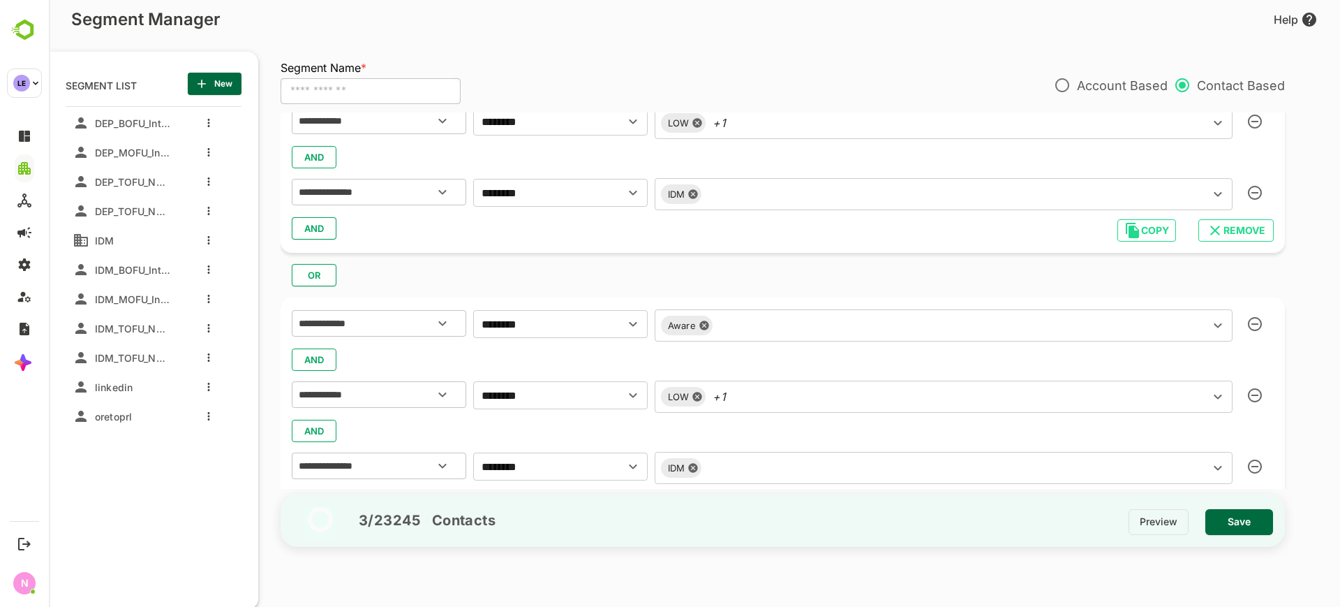
click at [563, 269] on div "OR" at bounding box center [789, 270] width 1016 height 34
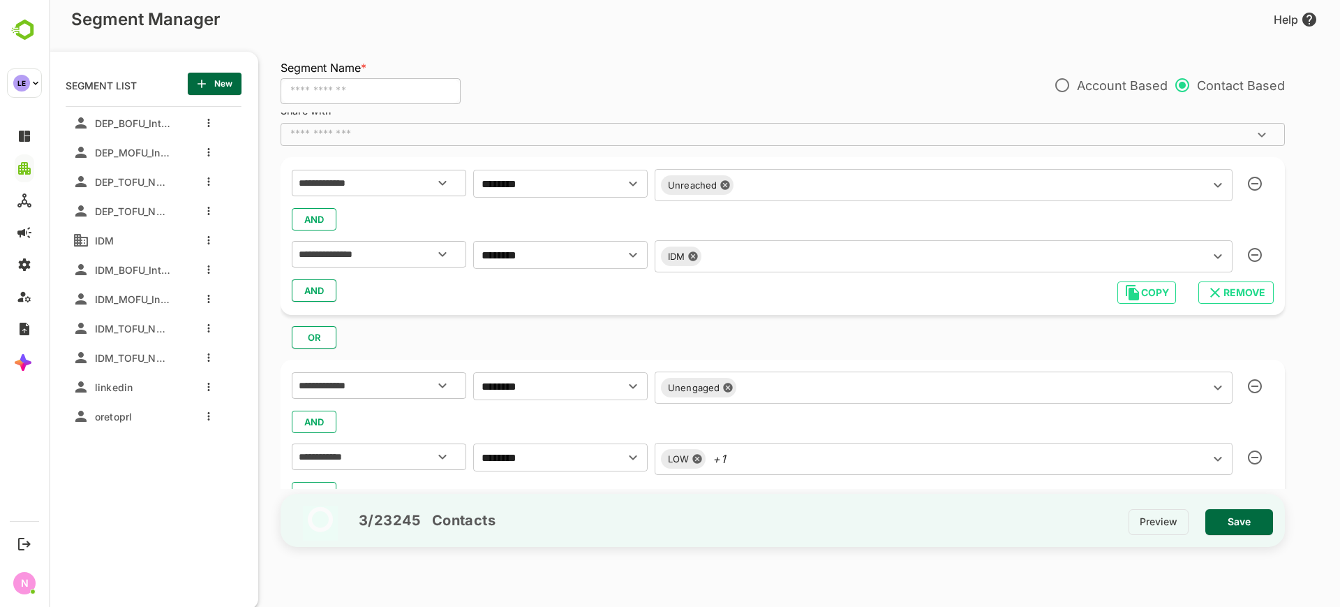
scroll to position [87, 0]
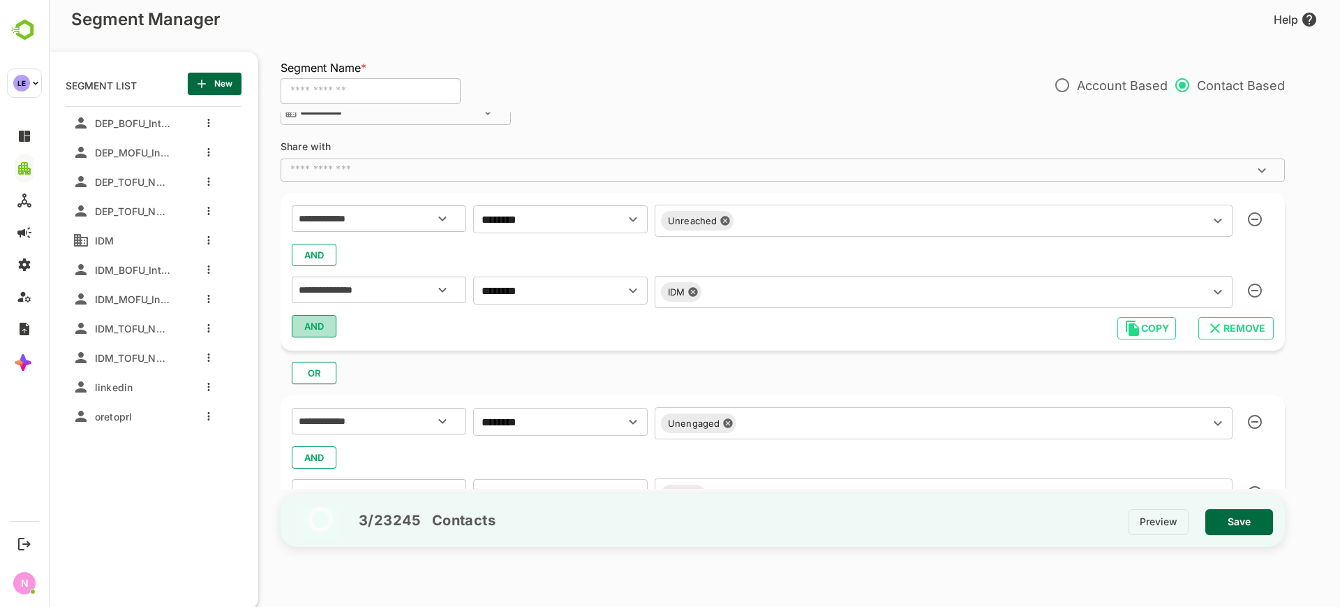
click at [322, 327] on span "AND" at bounding box center [314, 326] width 21 height 18
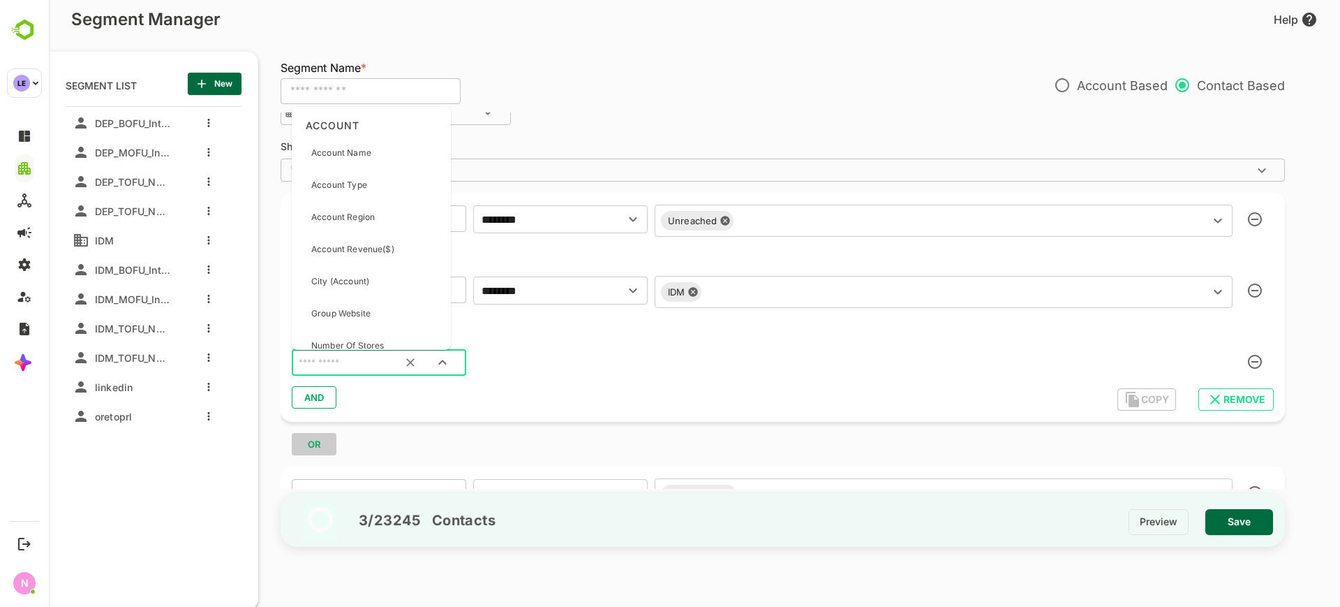
click at [346, 364] on input "text" at bounding box center [361, 363] width 131 height 18
type input "****"
click at [371, 292] on p "Contact Source" at bounding box center [343, 289] width 64 height 13
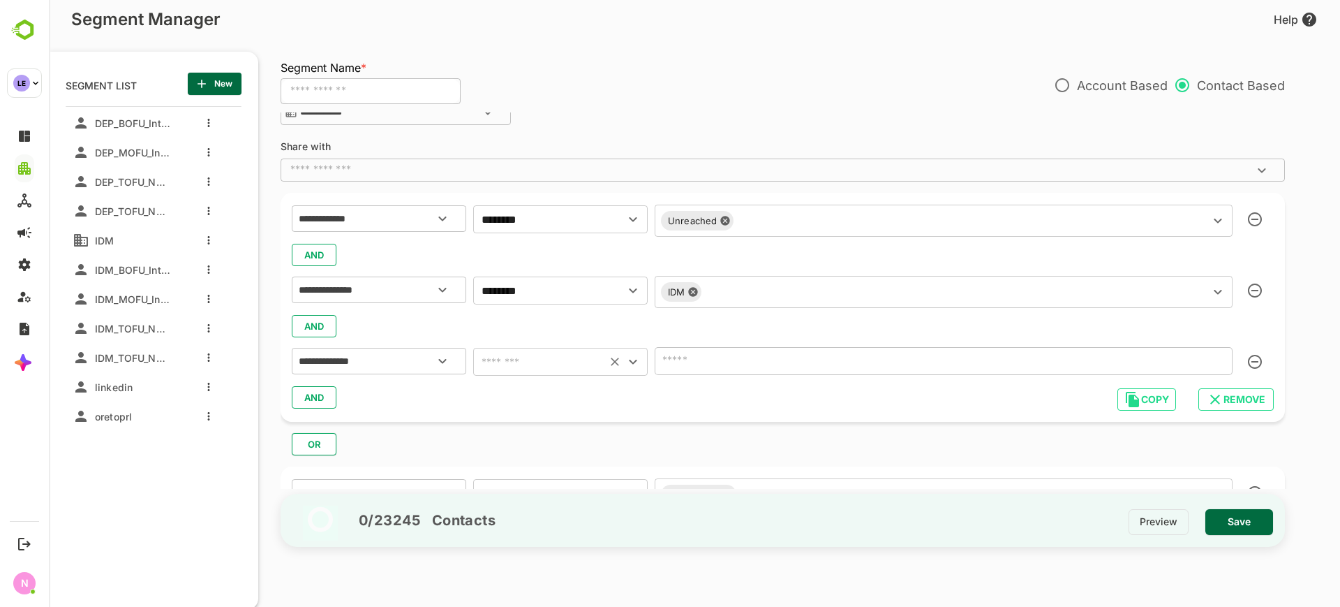
click at [508, 366] on input "text" at bounding box center [539, 362] width 125 height 20
click at [517, 396] on li "includes" at bounding box center [560, 396] width 175 height 25
type input "********"
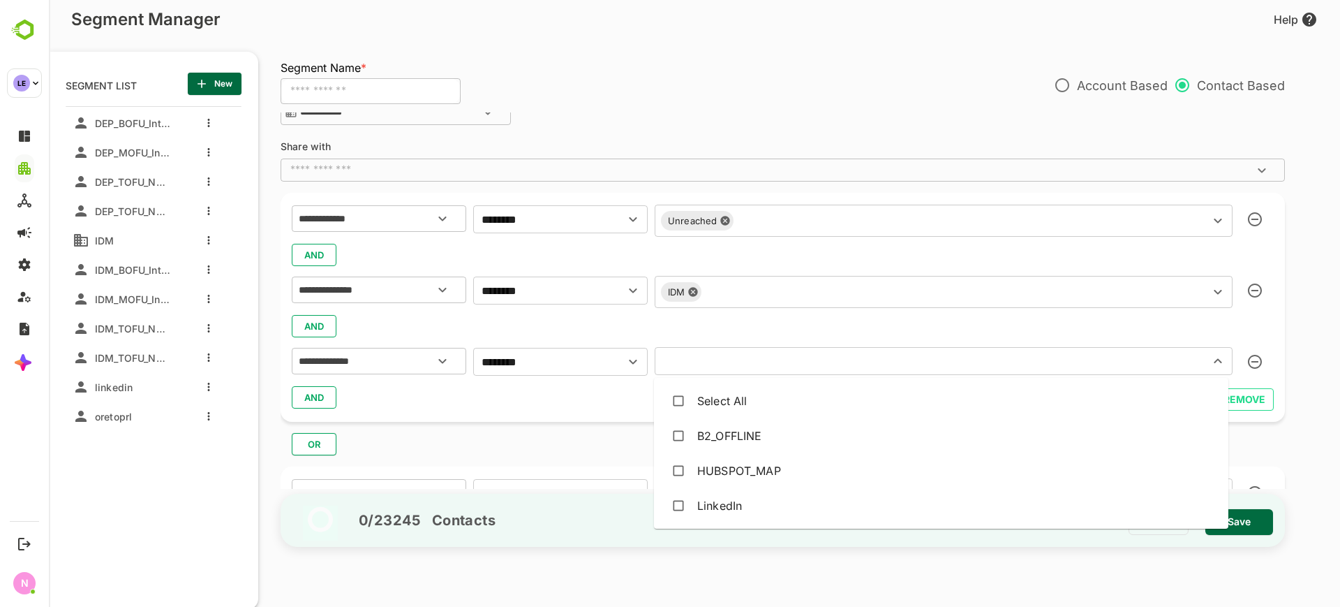
click at [677, 357] on input "text" at bounding box center [923, 361] width 528 height 20
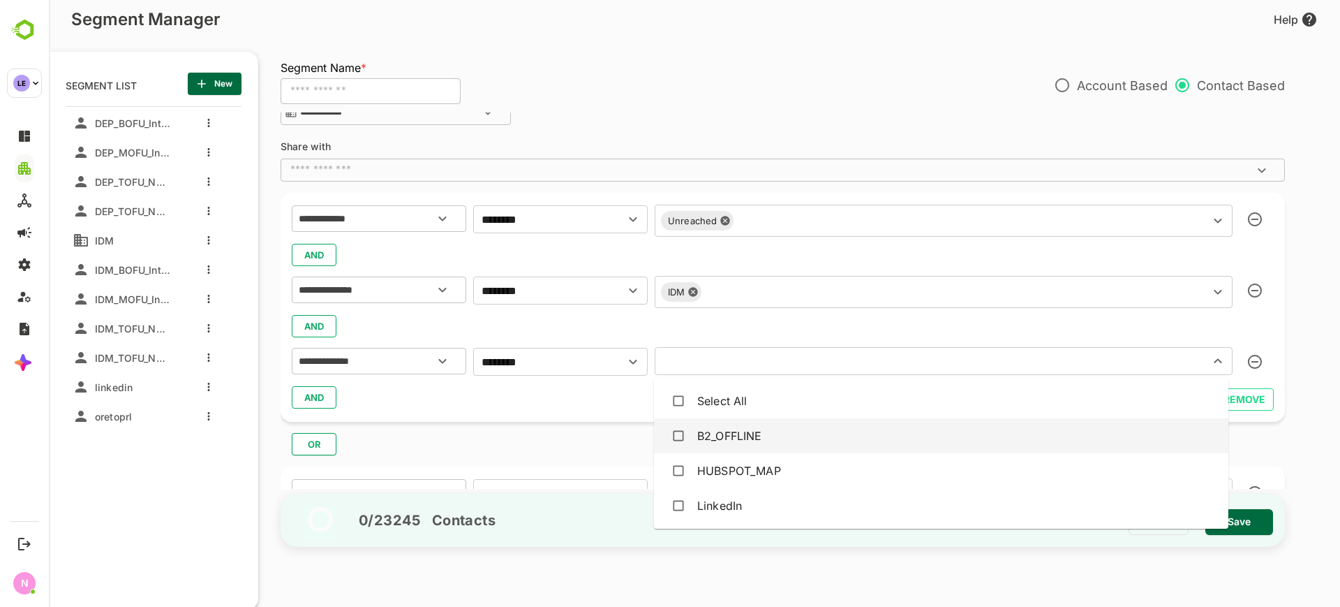
click at [704, 439] on div "B2_OFFLINE" at bounding box center [729, 435] width 65 height 17
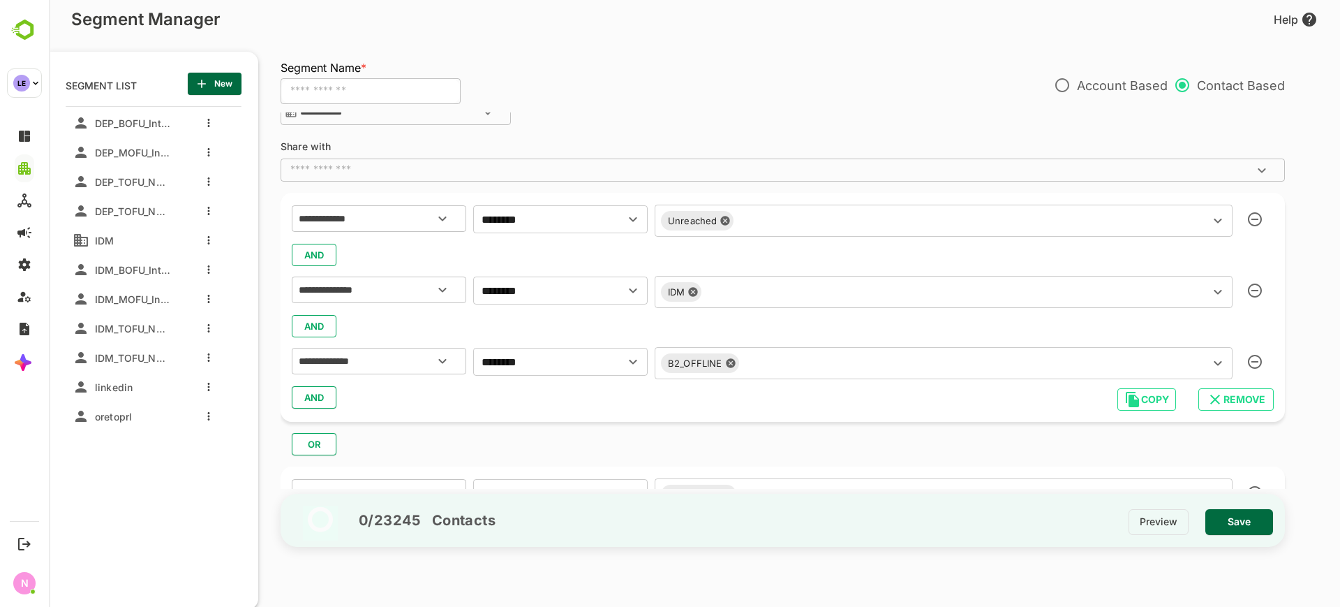
click at [616, 420] on div "**********" at bounding box center [783, 307] width 1004 height 229
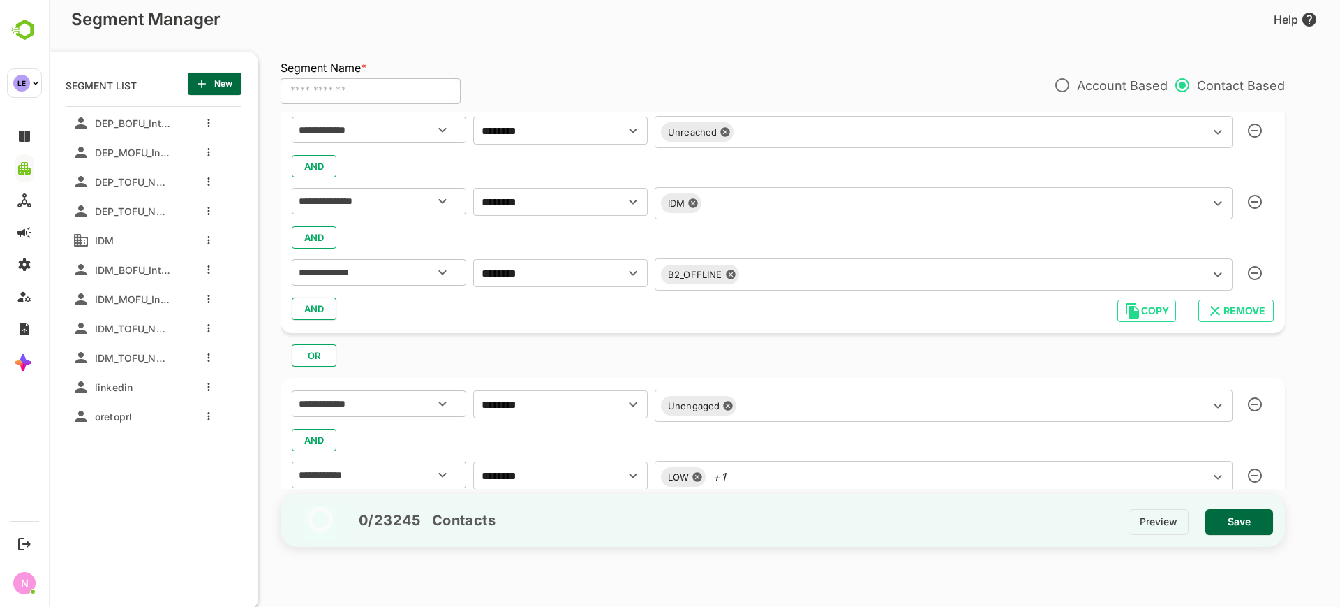
scroll to position [241, 0]
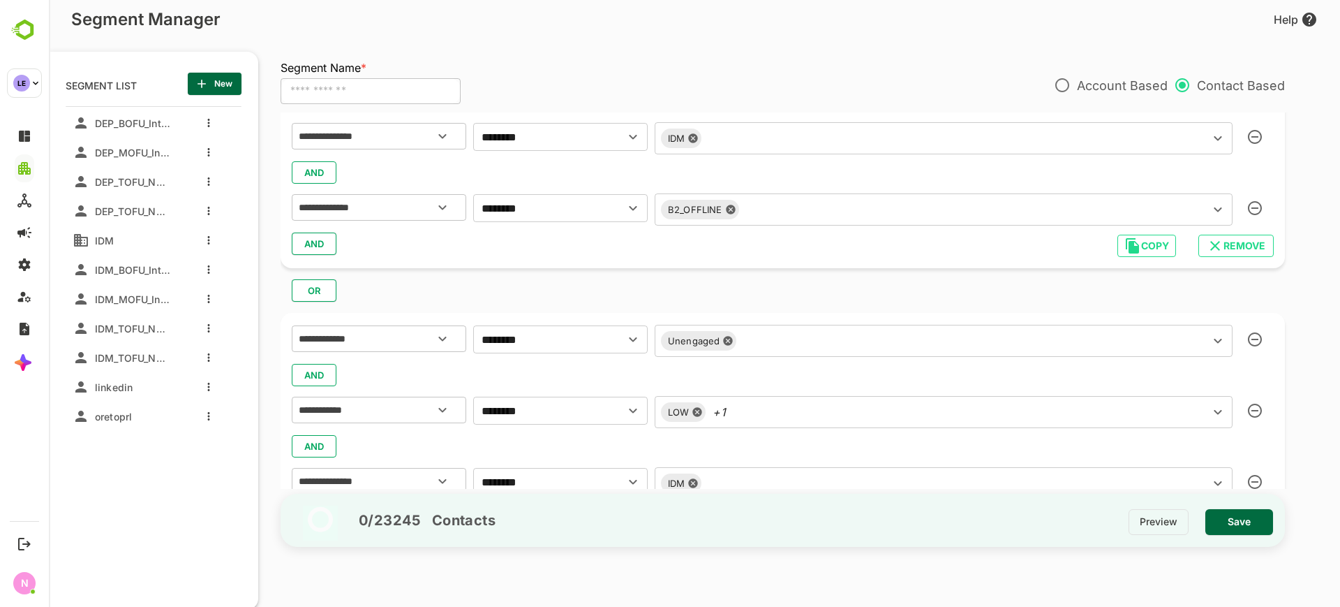
click at [323, 366] on div "AND" at bounding box center [783, 375] width 982 height 27
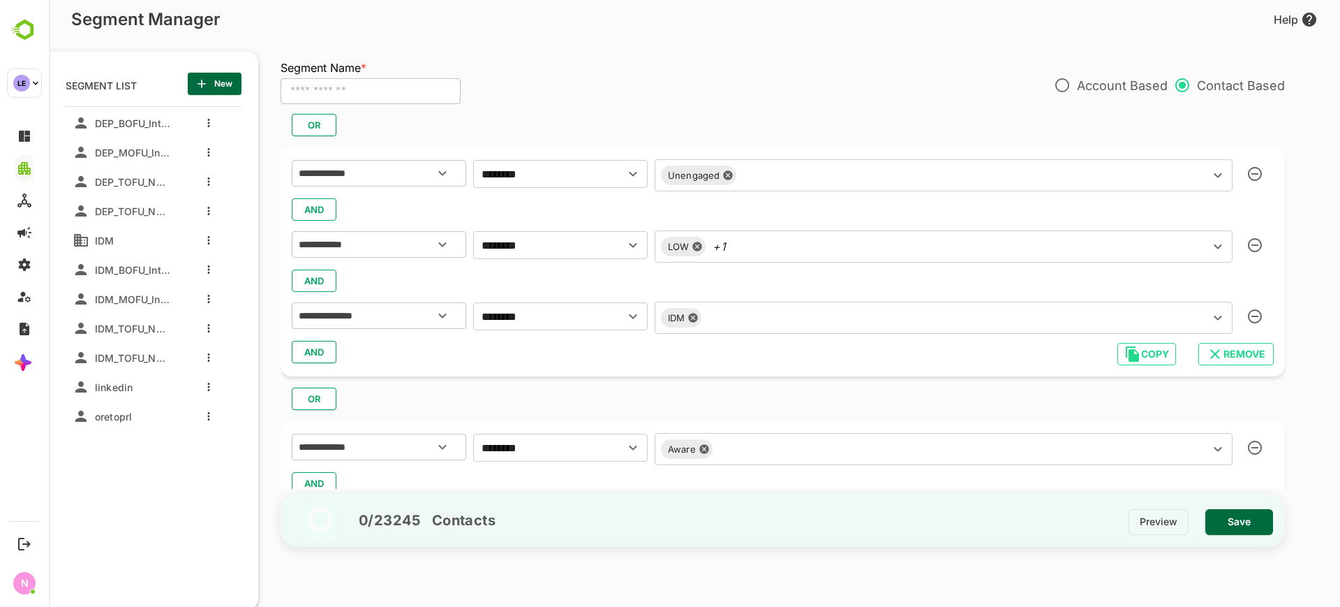
scroll to position [420, 0]
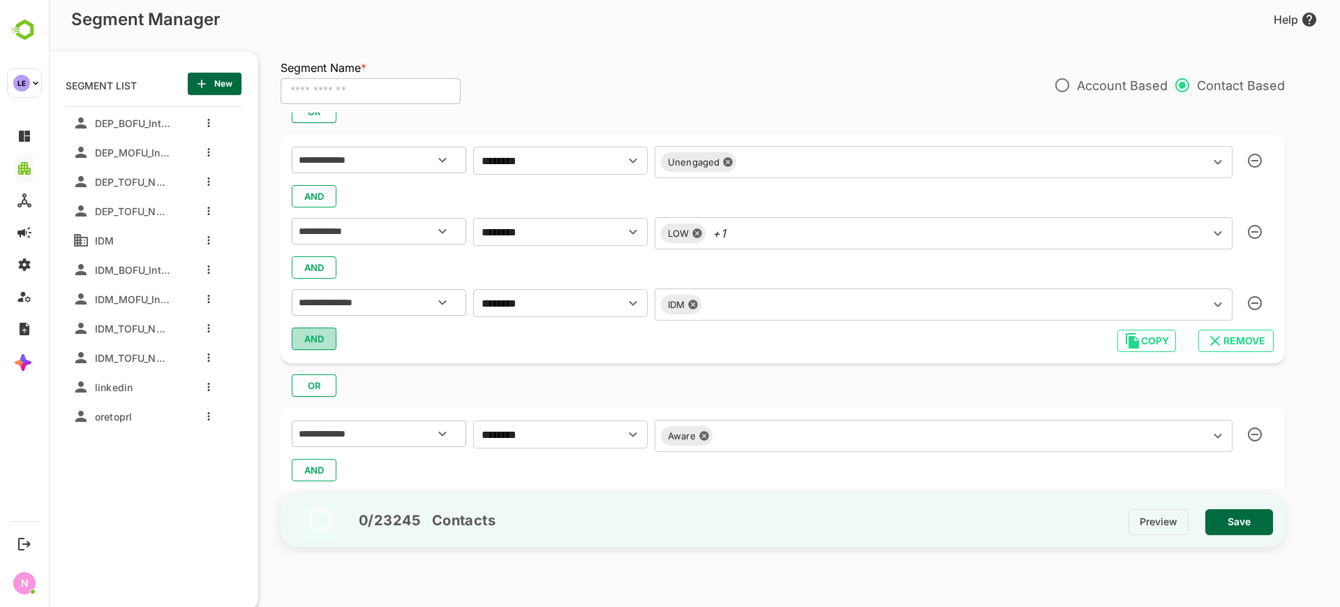
click at [325, 335] on button "AND" at bounding box center [314, 338] width 45 height 22
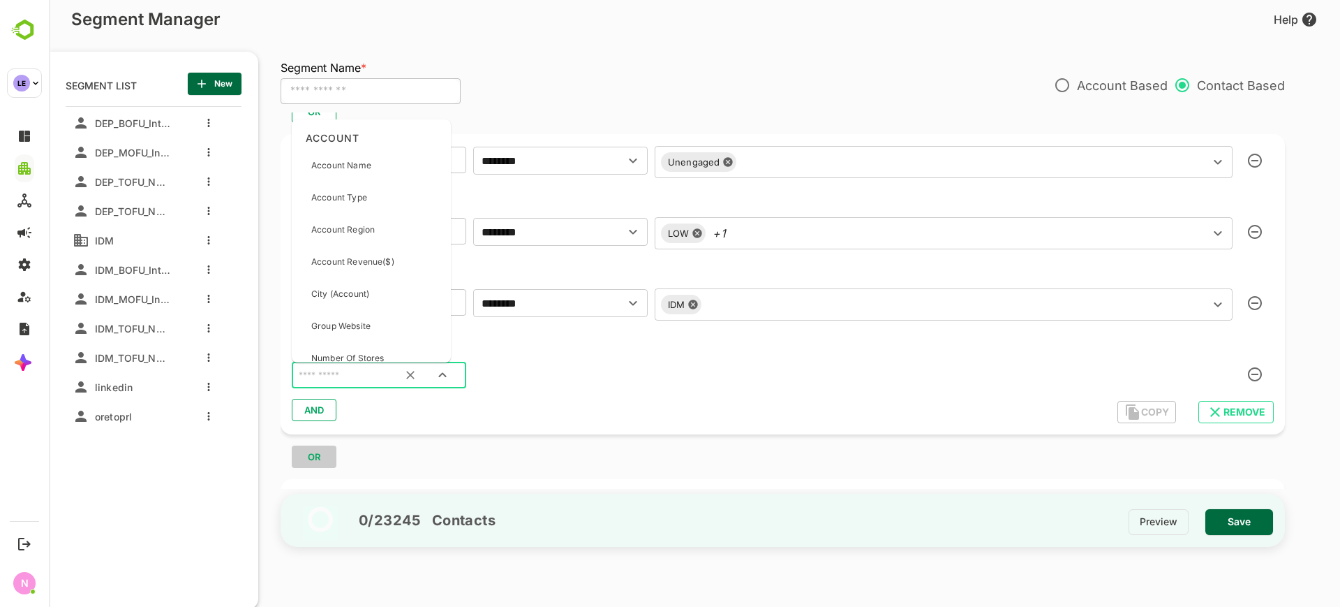
click at [336, 373] on input "text" at bounding box center [361, 375] width 131 height 18
type input "*******"
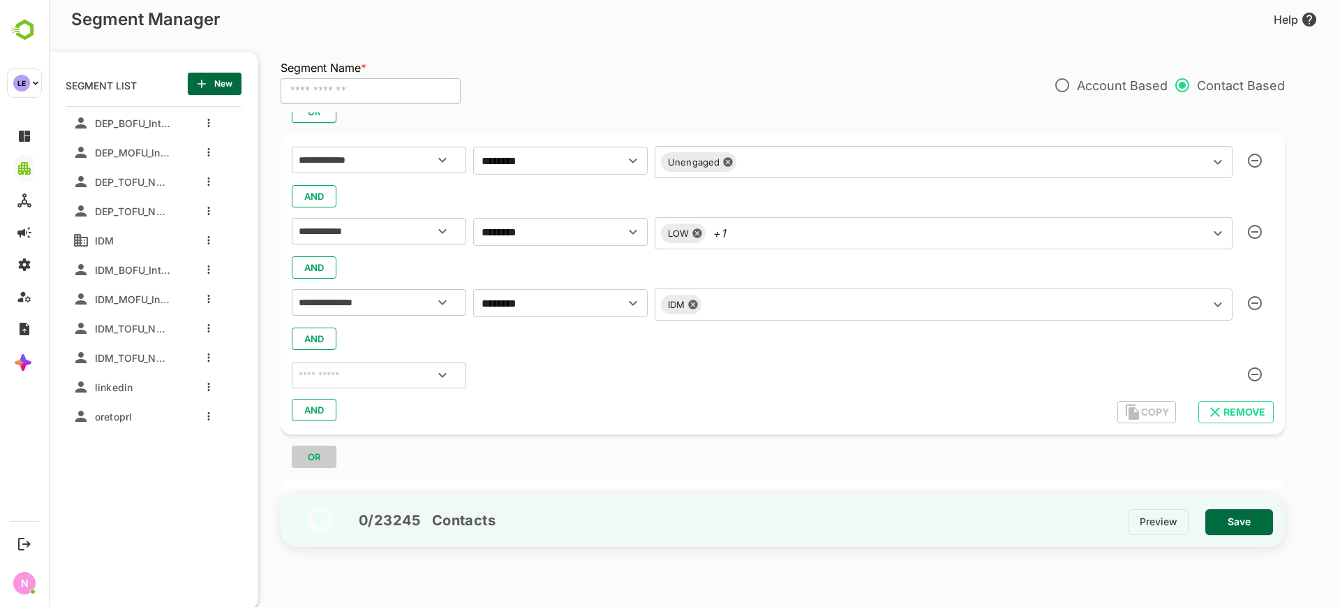
click at [554, 345] on div "AND" at bounding box center [783, 338] width 982 height 27
click at [380, 375] on input "text" at bounding box center [361, 375] width 131 height 18
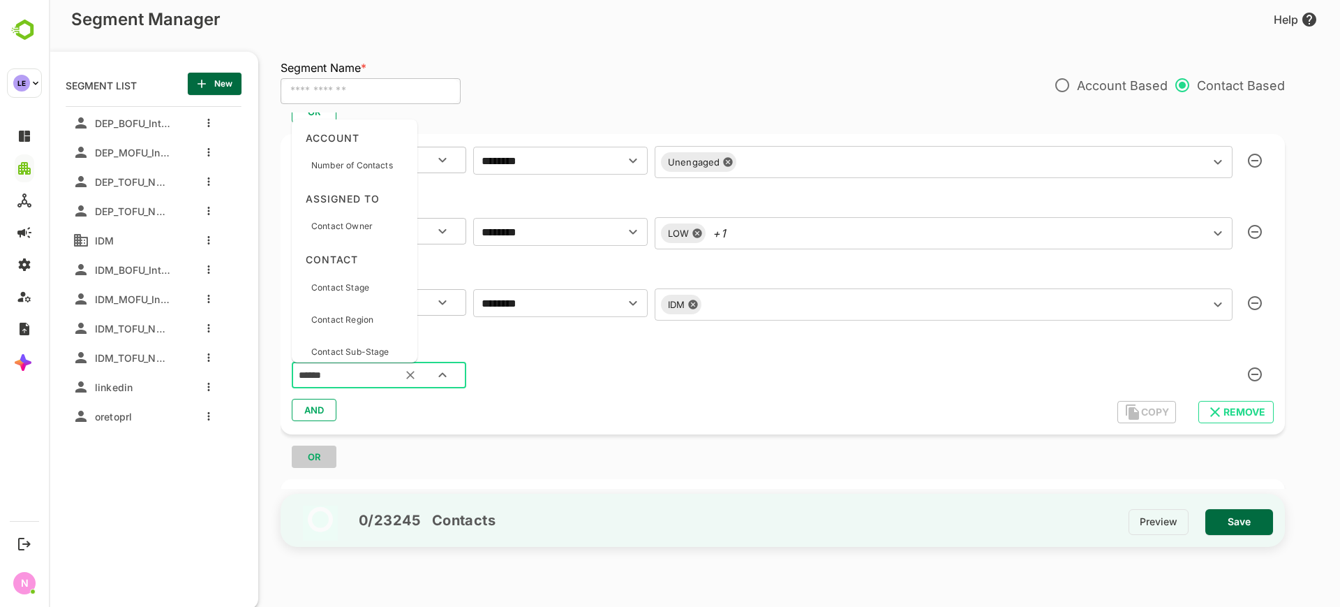
type input "*******"
click at [357, 273] on div "Contact Source" at bounding box center [343, 283] width 64 height 29
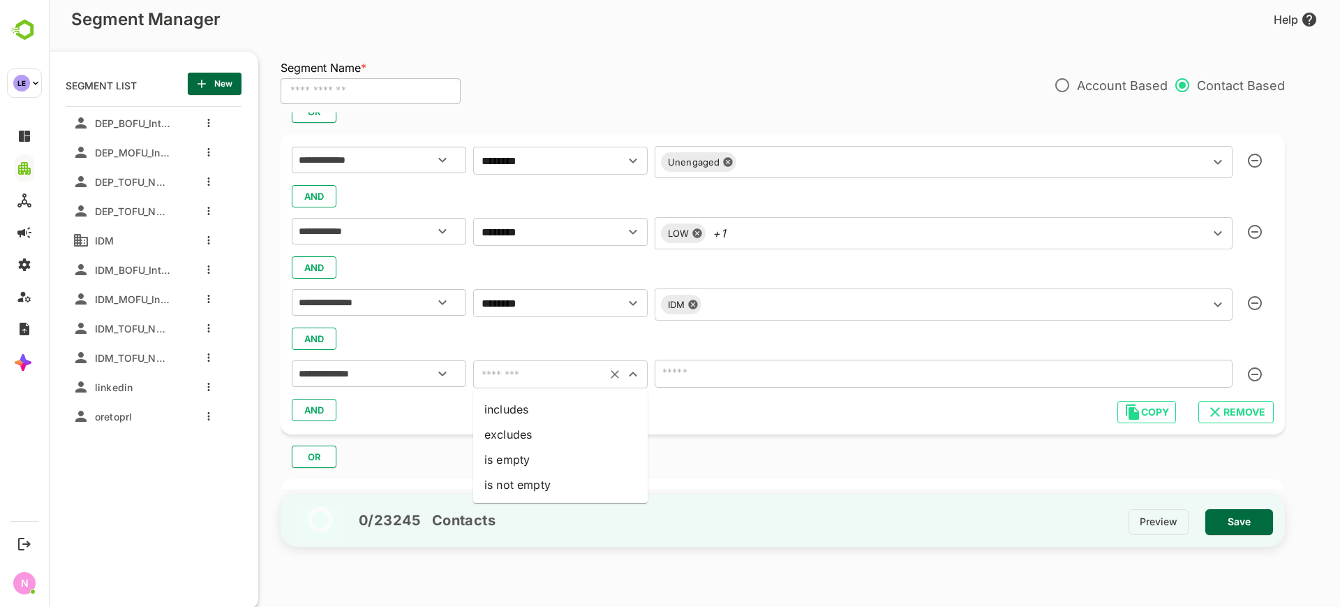
click at [526, 374] on input "text" at bounding box center [539, 374] width 125 height 20
click at [527, 413] on li "includes" at bounding box center [560, 408] width 175 height 25
type input "********"
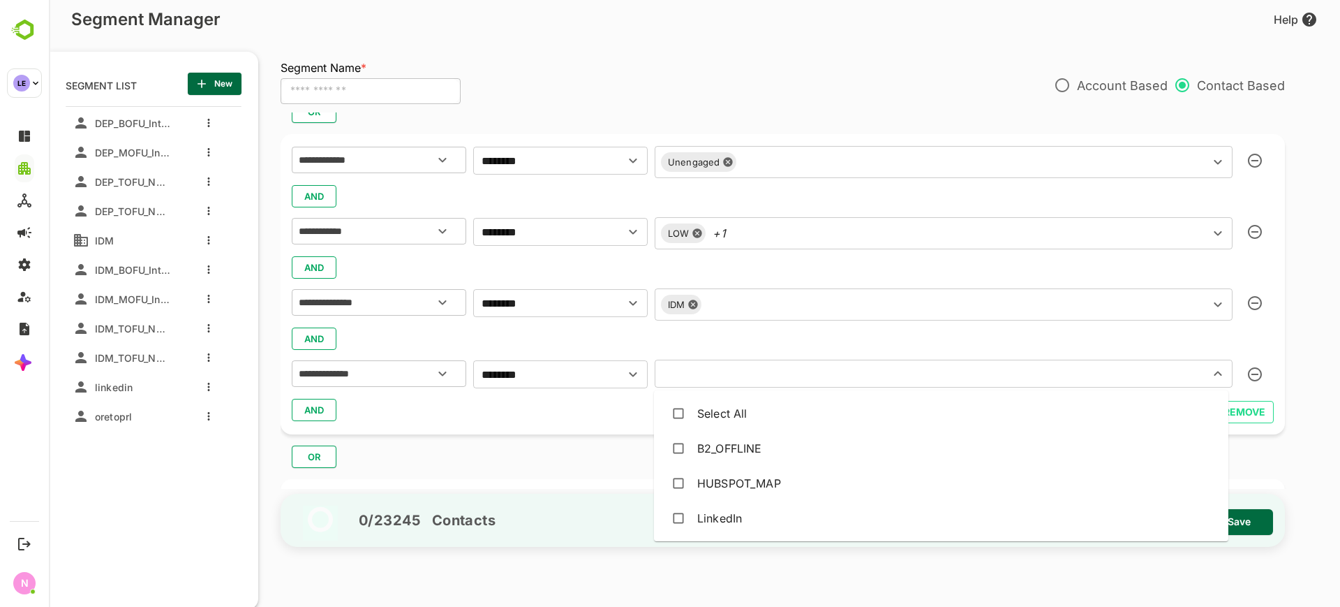
click at [718, 371] on input "text" at bounding box center [923, 374] width 528 height 20
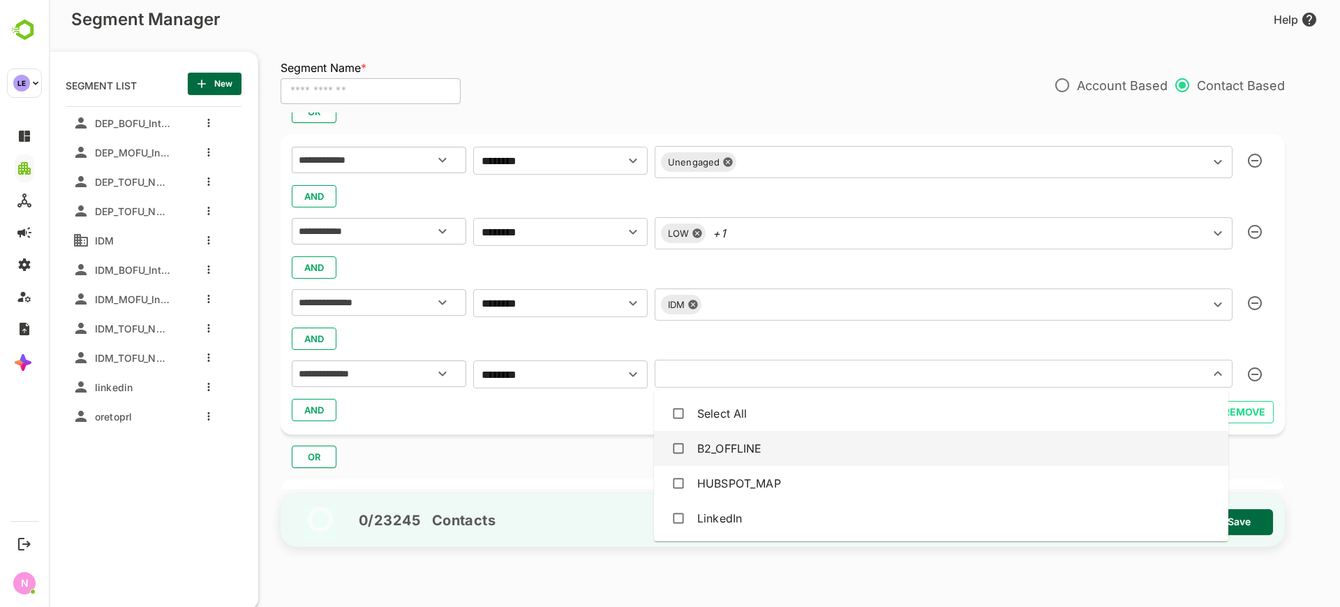
click at [733, 454] on div "B2_OFFLINE" at bounding box center [729, 448] width 65 height 17
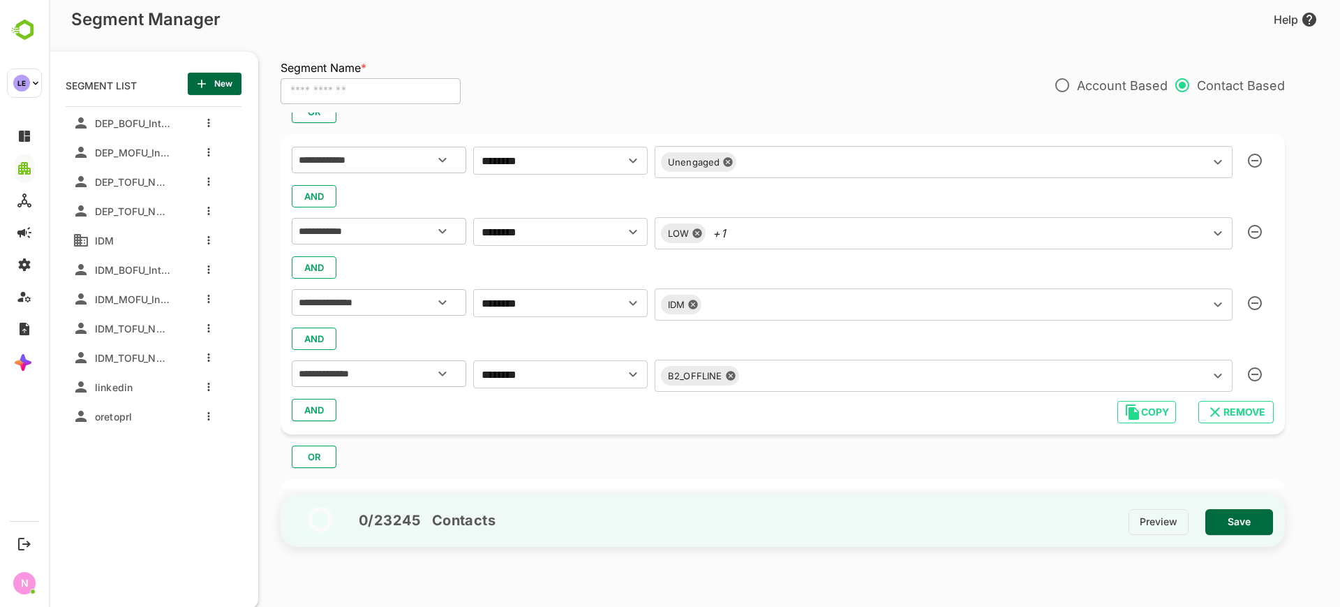
click at [592, 406] on div "AND" at bounding box center [783, 409] width 982 height 27
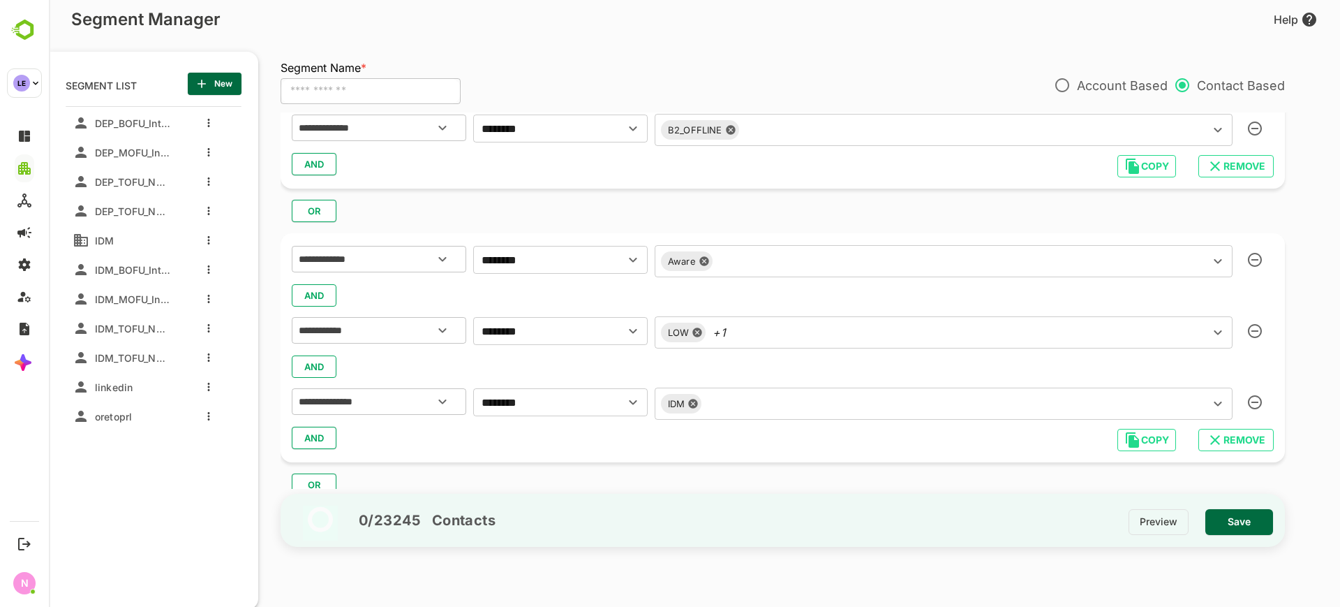
scroll to position [672, 0]
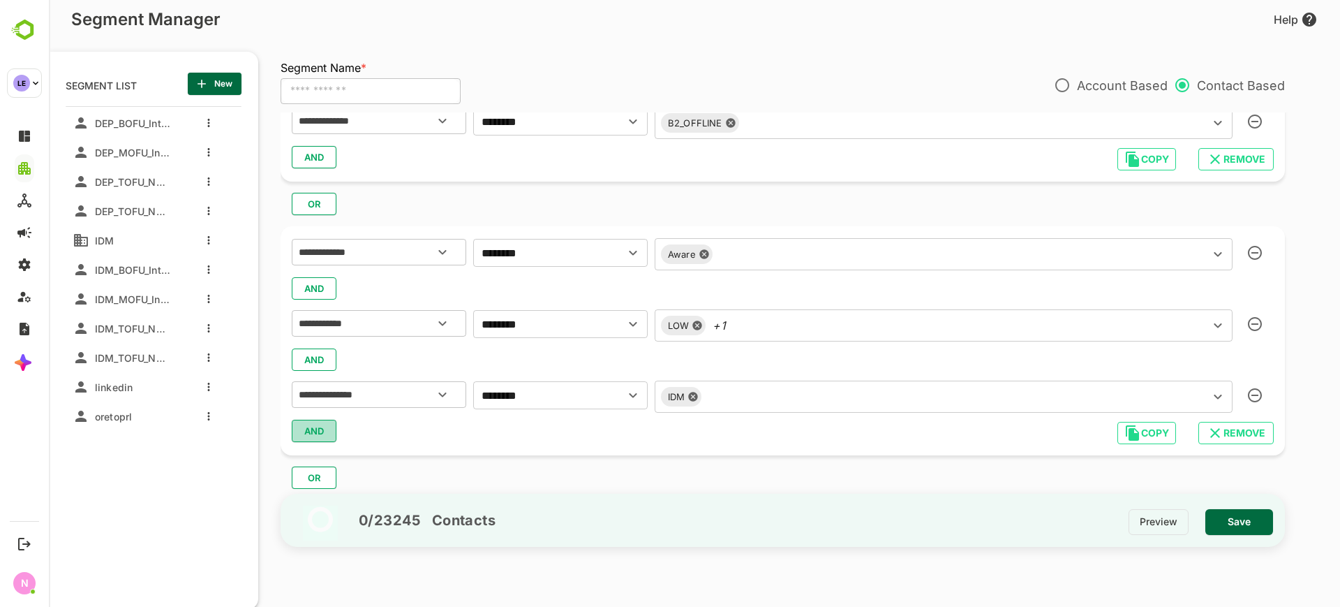
click at [326, 430] on button "AND" at bounding box center [314, 431] width 45 height 22
click at [341, 476] on div "​" at bounding box center [379, 467] width 175 height 27
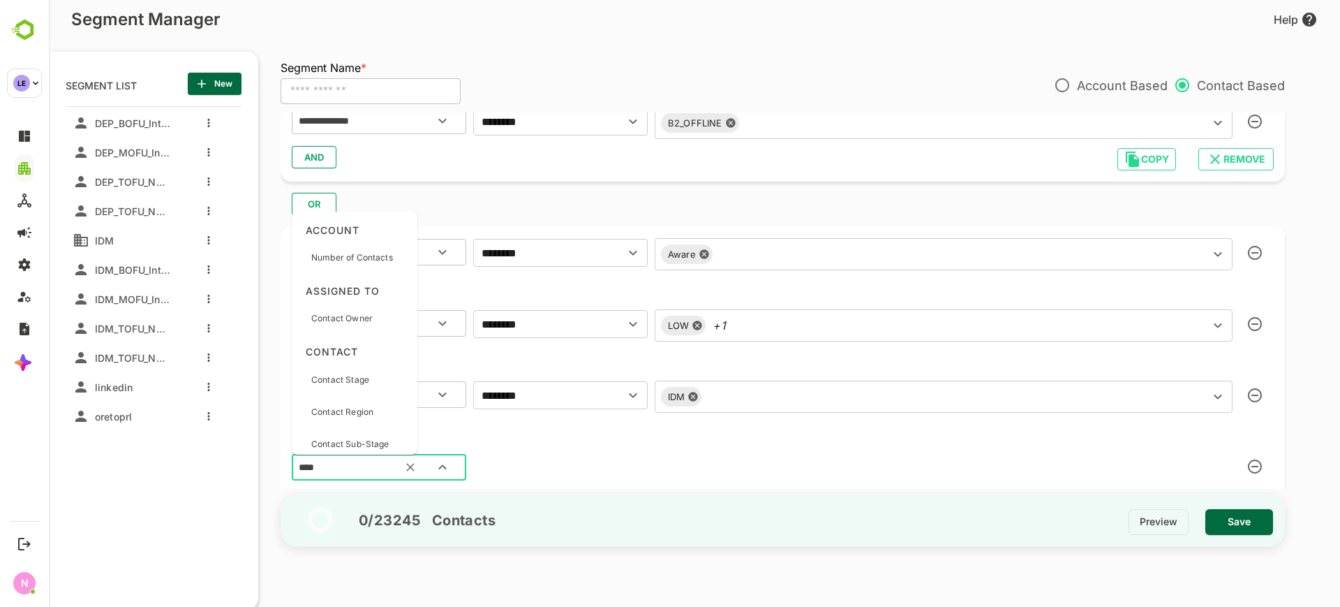
type input "*****"
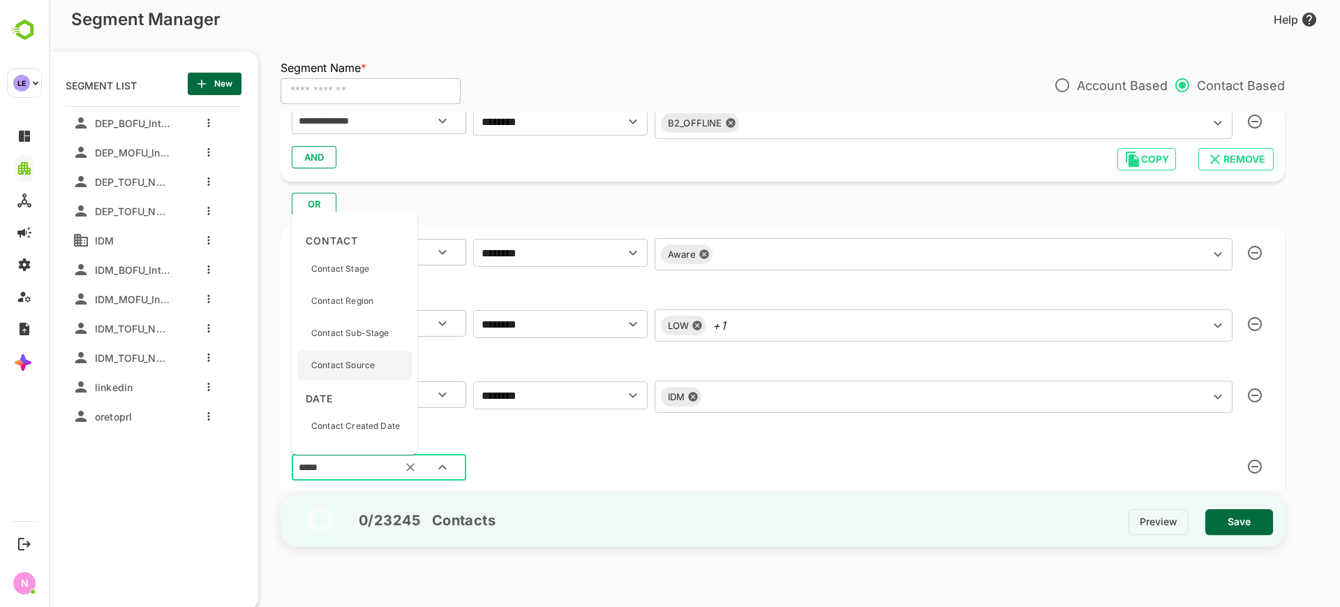
click at [364, 369] on p "Contact Source" at bounding box center [343, 365] width 64 height 13
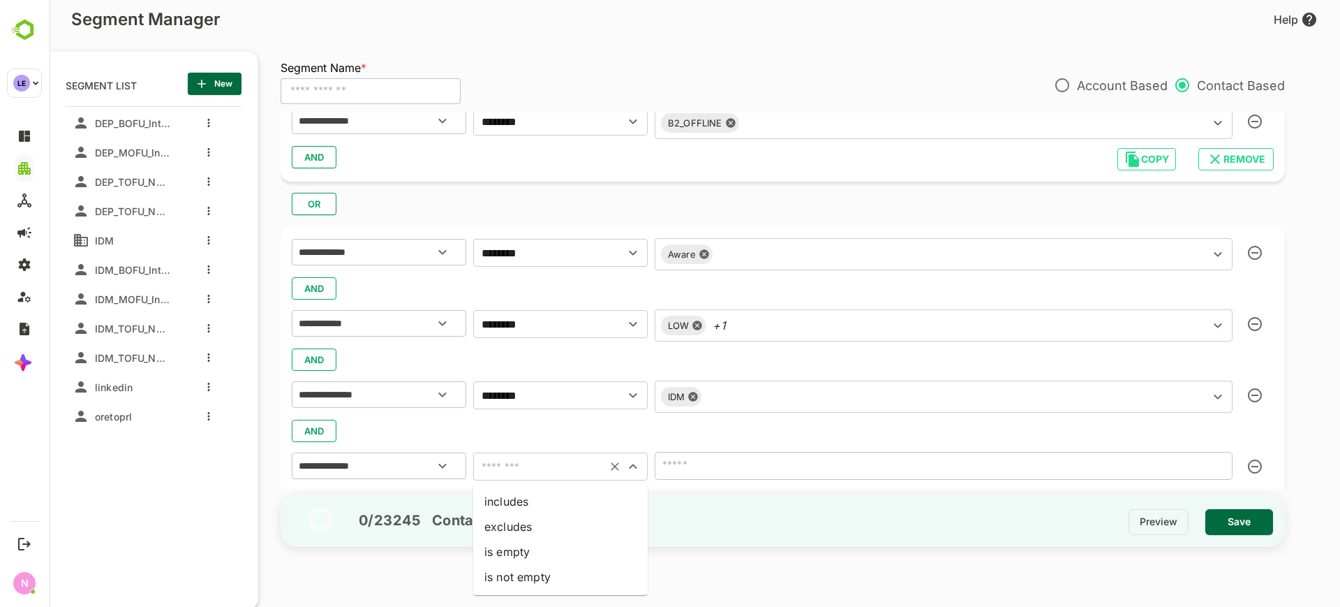
click at [510, 467] on input "text" at bounding box center [539, 466] width 125 height 20
click at [520, 503] on li "includes" at bounding box center [560, 501] width 175 height 25
type input "********"
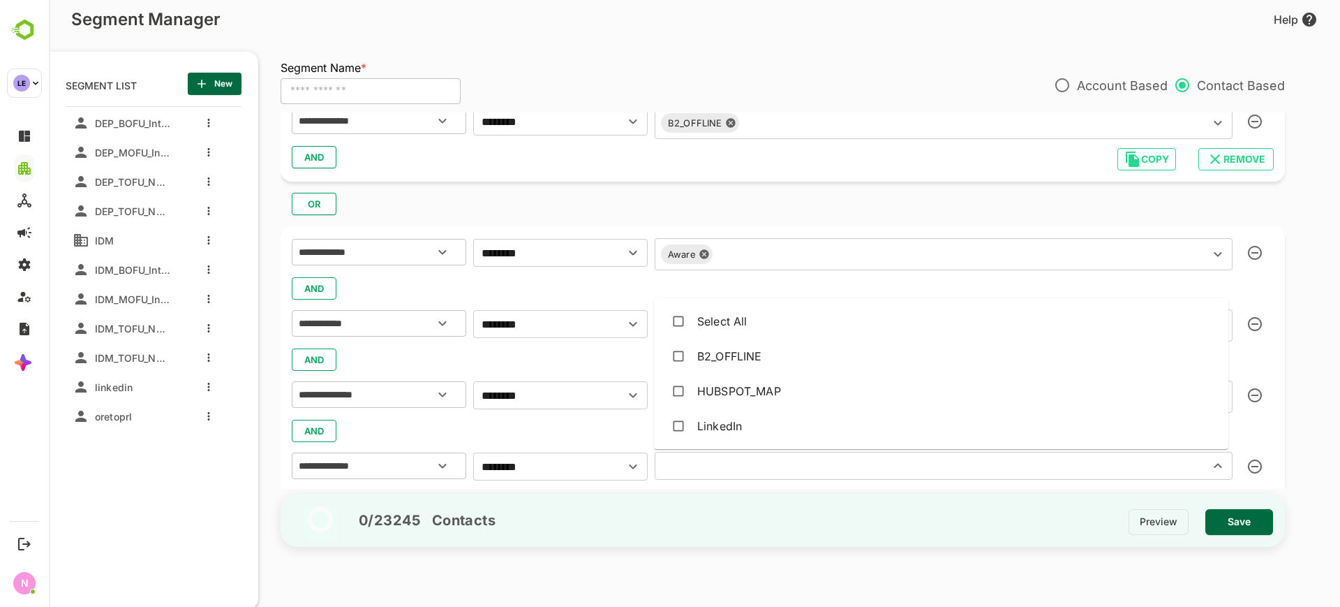
click at [706, 463] on input "text" at bounding box center [923, 466] width 528 height 20
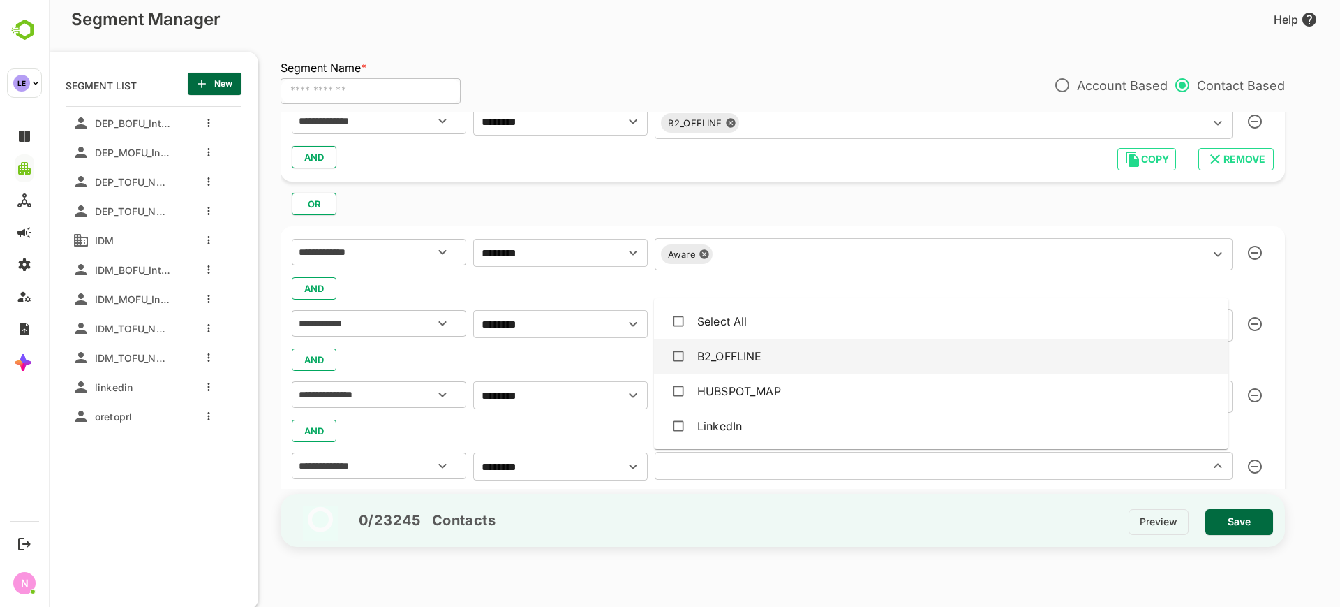
click at [729, 348] on div "B2_OFFLINE" at bounding box center [729, 356] width 65 height 17
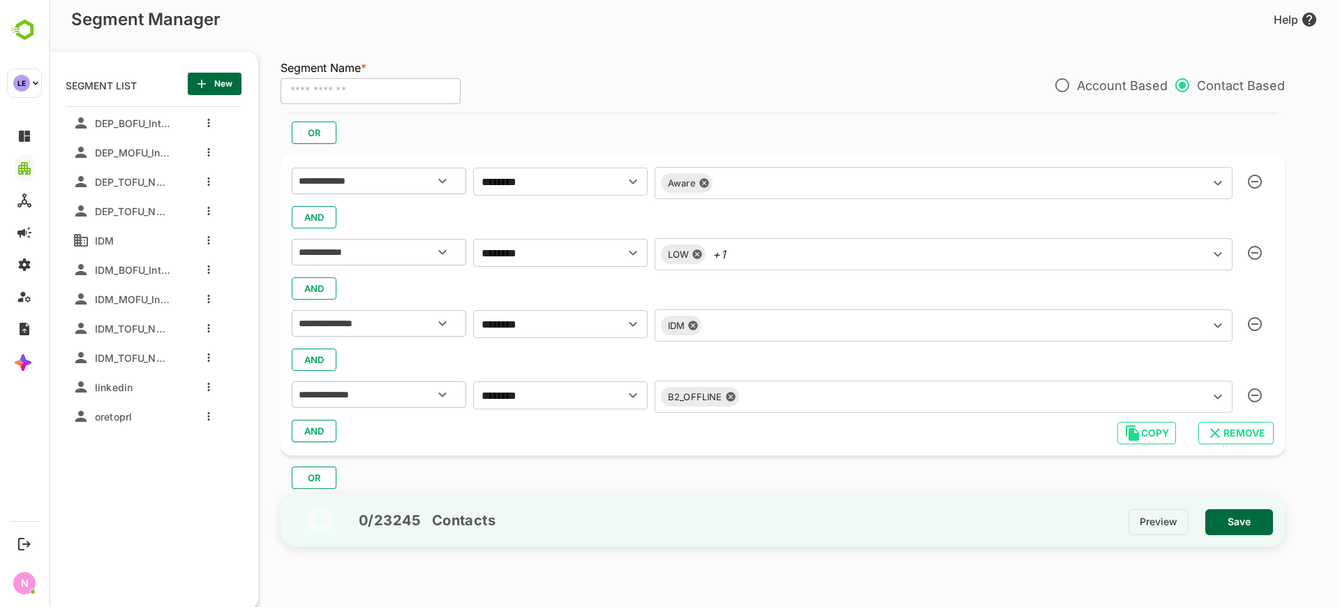
click at [585, 447] on div "**********" at bounding box center [783, 305] width 1004 height 300
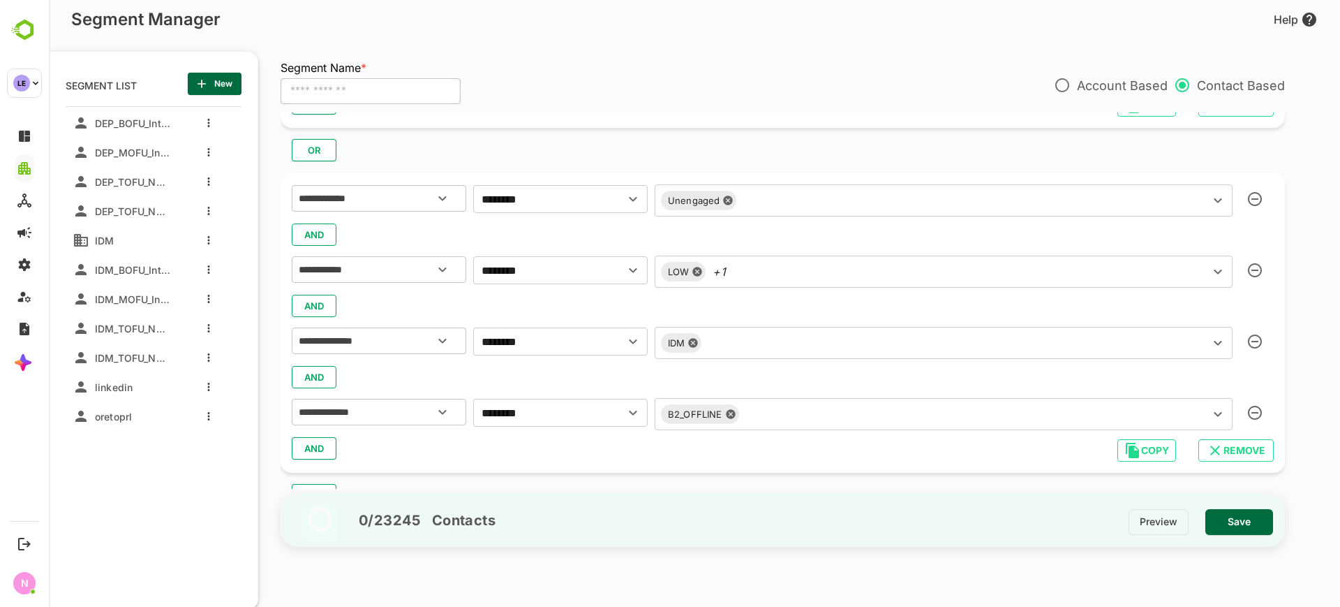
scroll to position [0, 0]
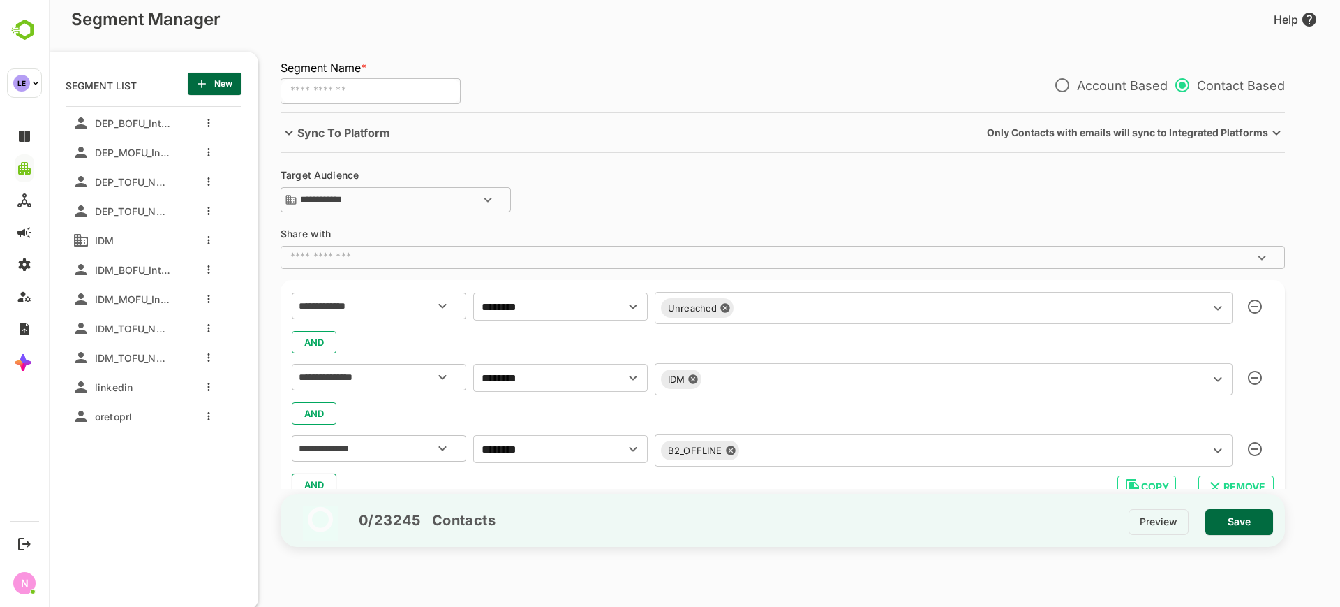
click at [758, 315] on input "text" at bounding box center [962, 308] width 448 height 20
click at [743, 241] on div "**********" at bounding box center [790, 300] width 1018 height 376
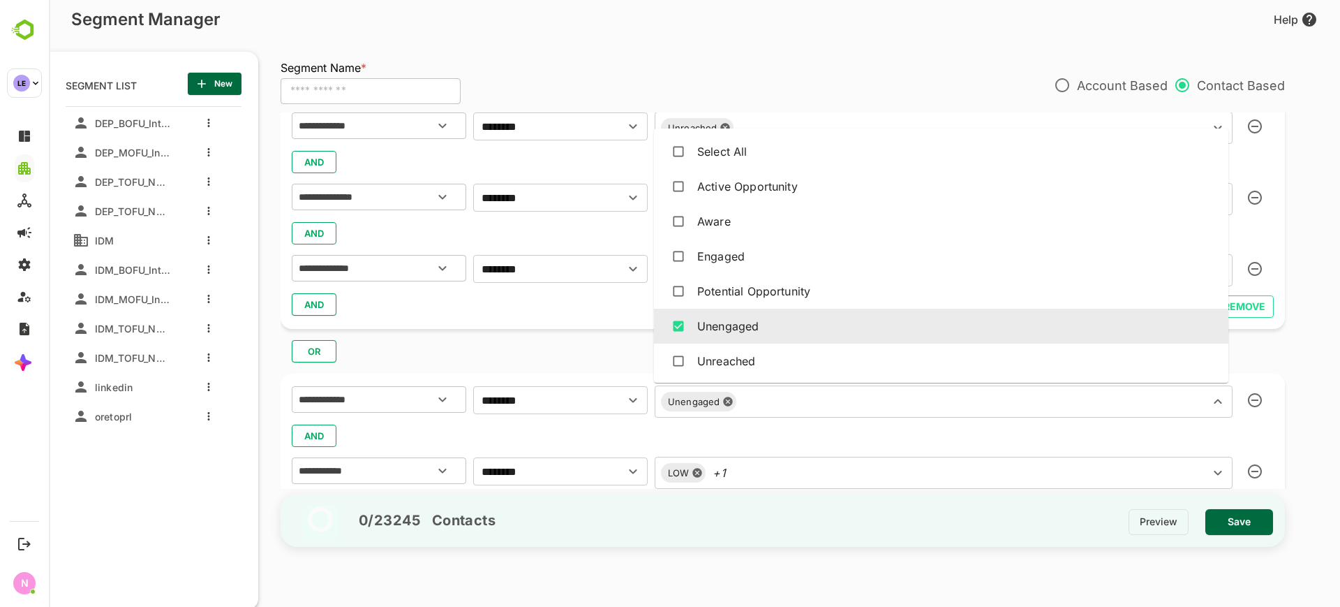
click at [767, 399] on input "text" at bounding box center [963, 402] width 445 height 20
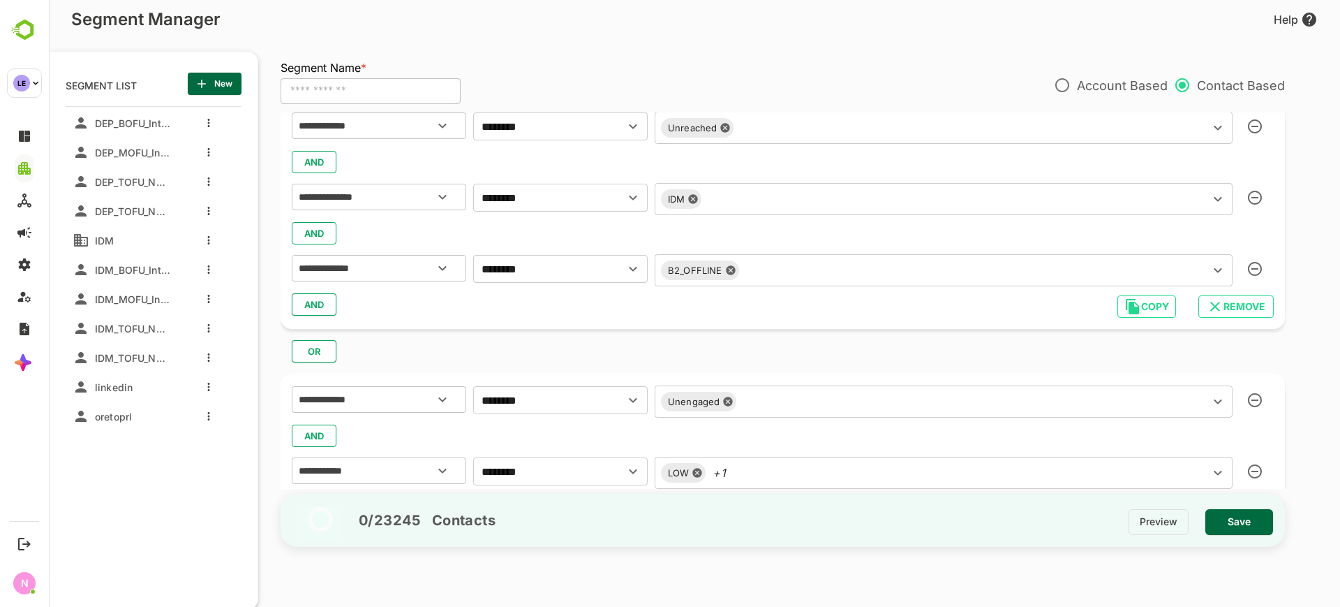
click at [607, 364] on div "**********" at bounding box center [790, 300] width 1018 height 376
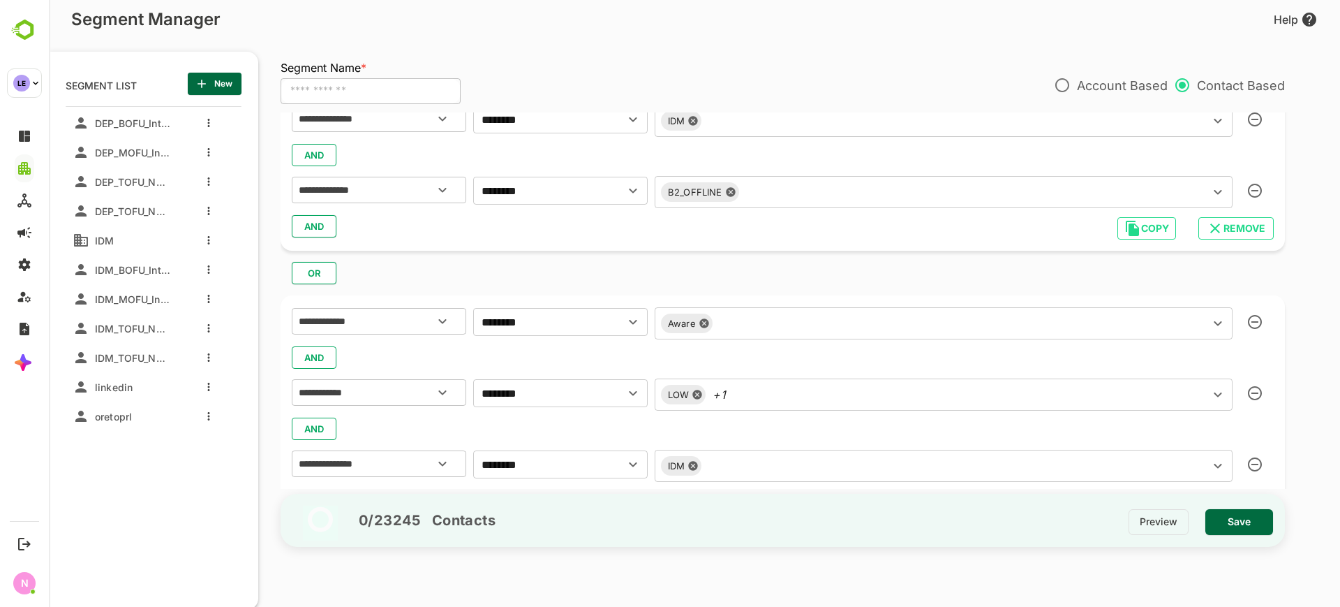
scroll to position [604, 0]
click at [1248, 319] on icon "button" at bounding box center [1255, 321] width 14 height 14
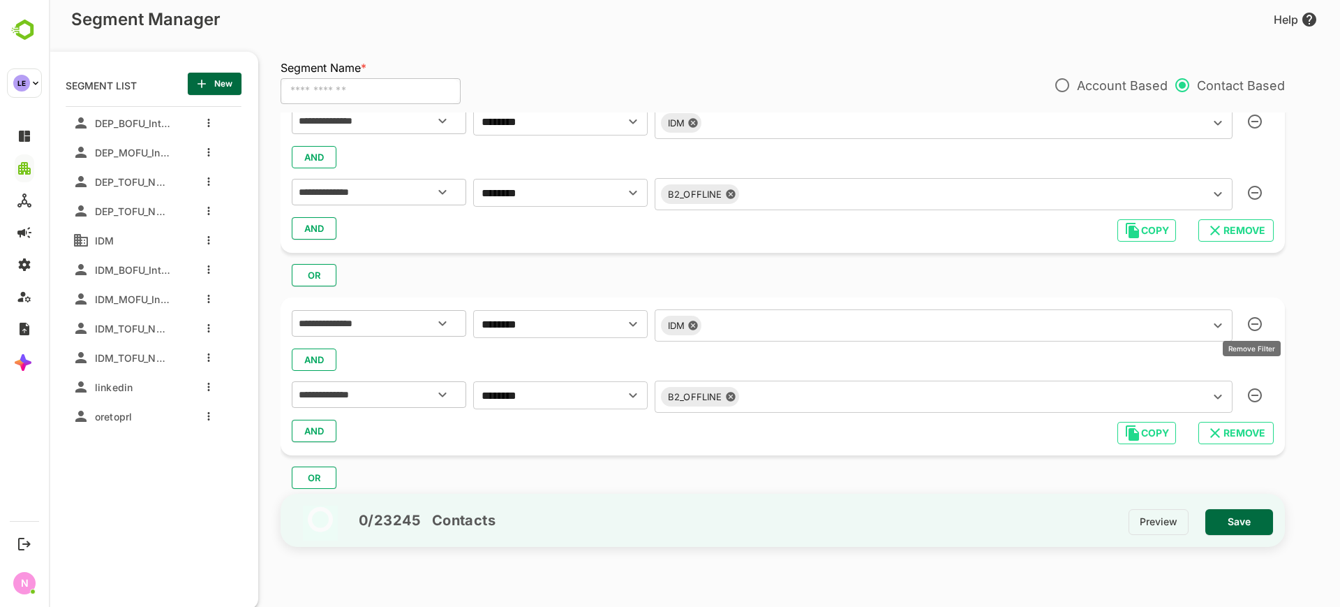
scroll to position [601, 0]
click at [1248, 319] on icon "button" at bounding box center [1255, 324] width 14 height 14
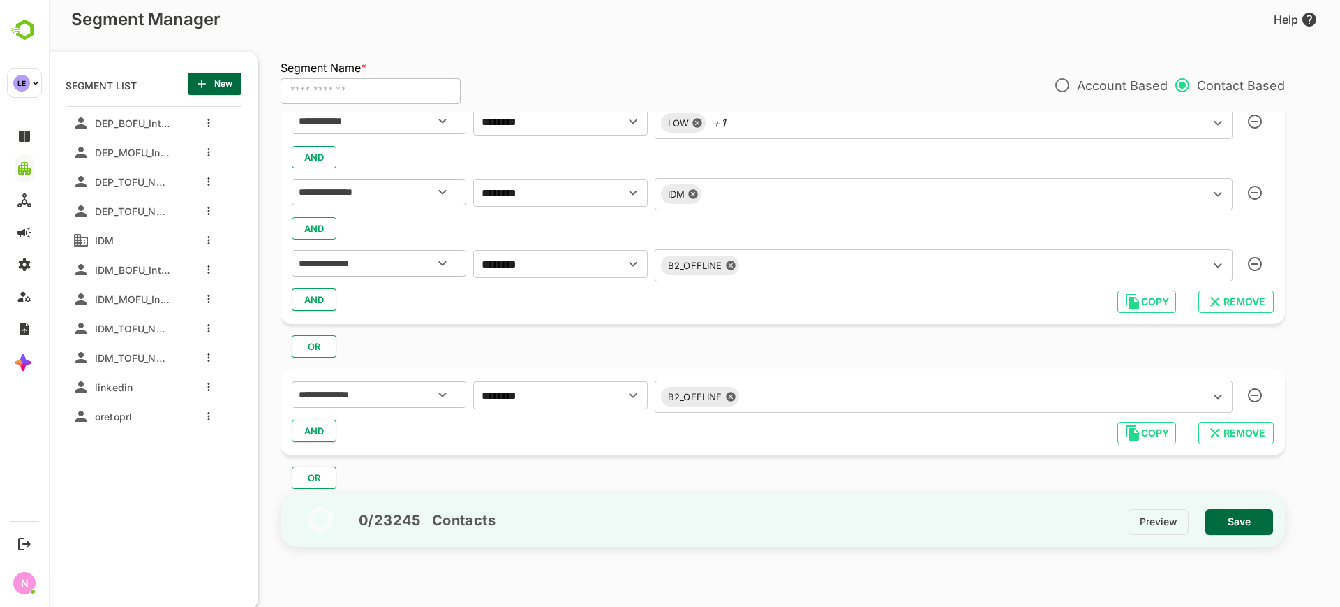
scroll to position [530, 0]
click at [1256, 394] on div "**********" at bounding box center [783, 395] width 982 height 31
click at [1254, 394] on div "**********" at bounding box center [783, 395] width 982 height 31
click at [1249, 392] on div "**********" at bounding box center [783, 395] width 982 height 31
click at [1236, 433] on span "REMOVE" at bounding box center [1236, 433] width 53 height 18
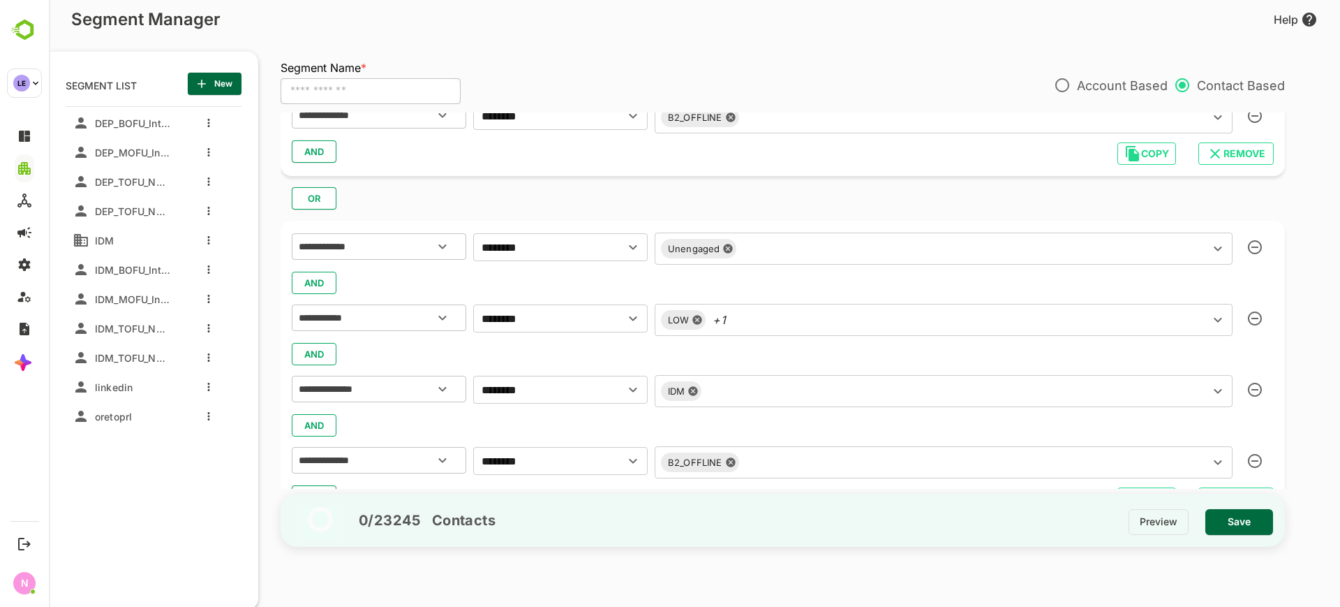
scroll to position [334, 0]
click at [784, 329] on div "LOW +1 ​" at bounding box center [944, 318] width 578 height 32
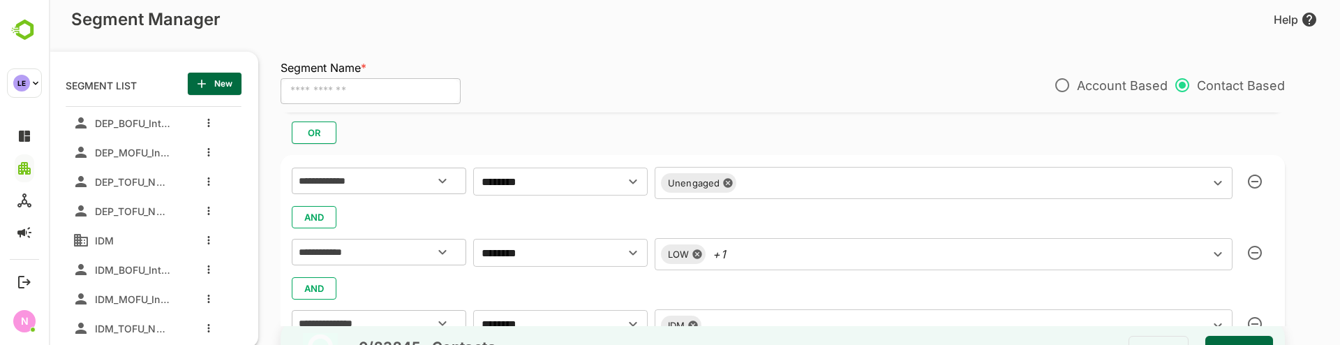
scroll to position [561, 0]
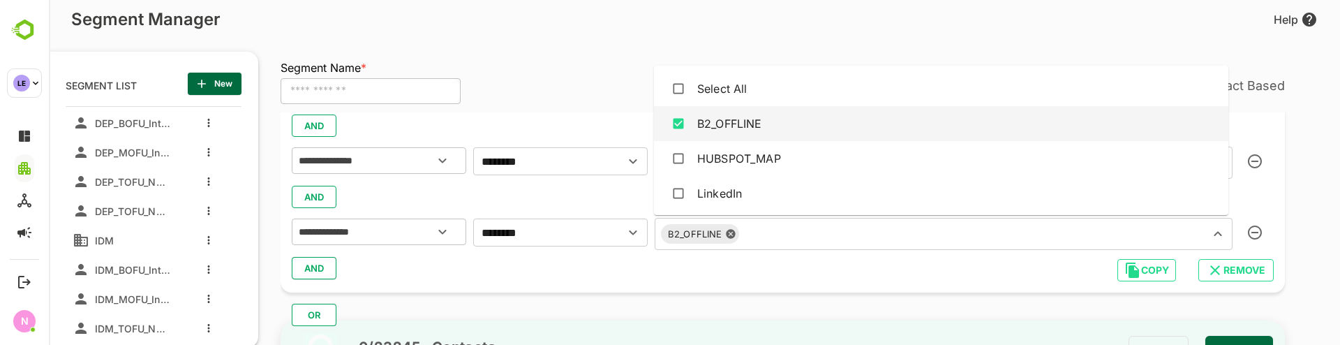
click at [822, 230] on input "text" at bounding box center [965, 234] width 443 height 20
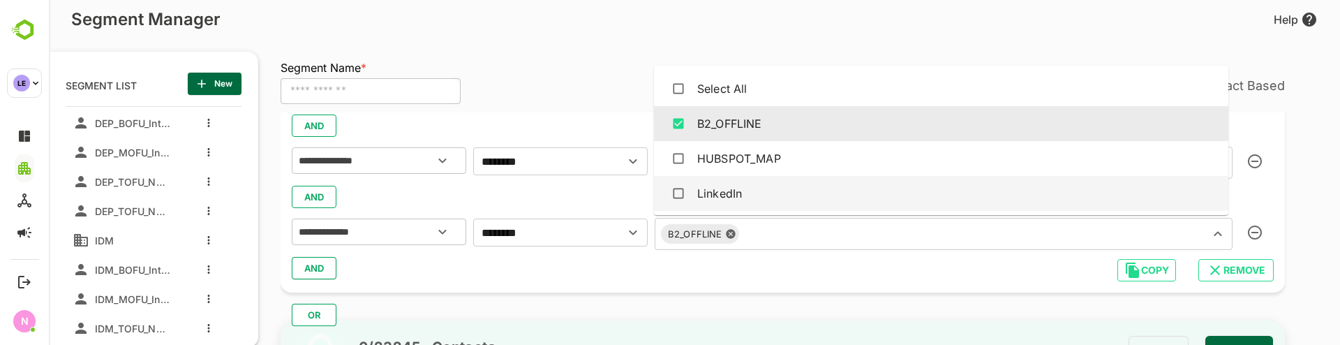
click at [730, 232] on icon at bounding box center [730, 234] width 9 height 9
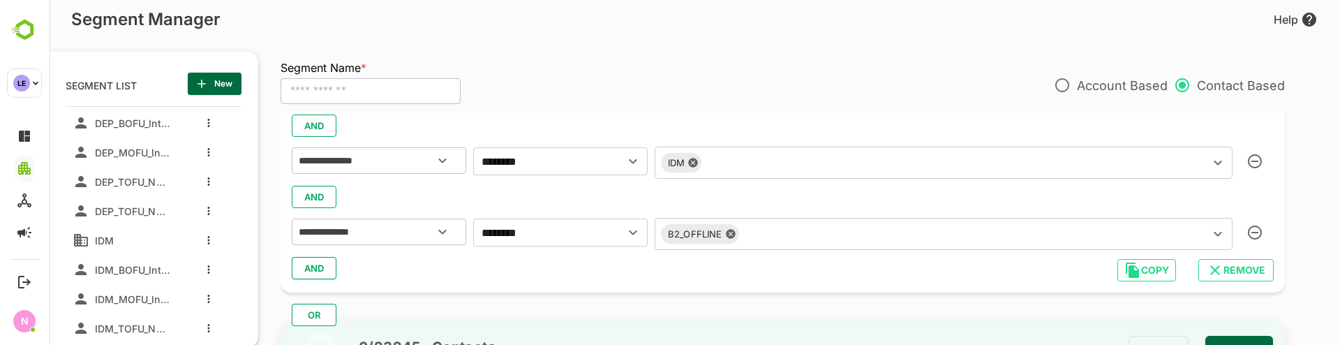
click at [648, 268] on div "AND" at bounding box center [783, 268] width 982 height 27
click at [313, 269] on span "AND" at bounding box center [314, 268] width 21 height 18
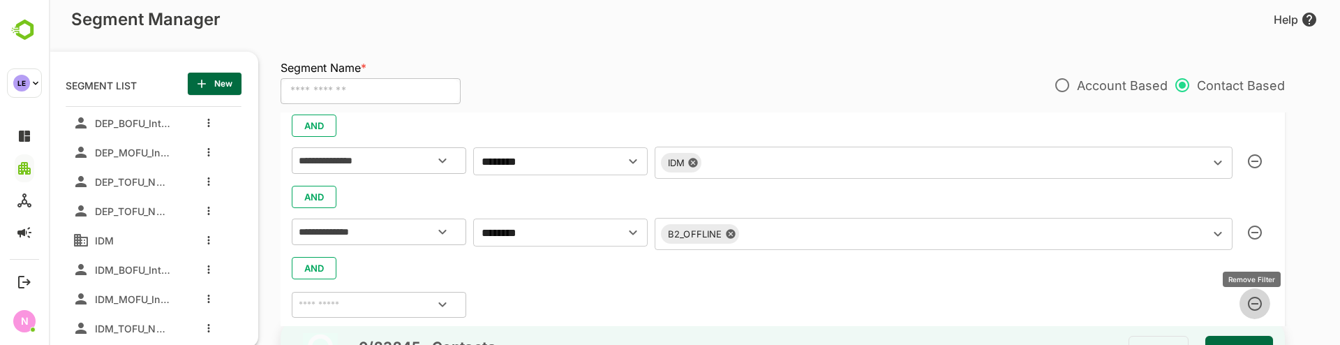
click at [1248, 304] on icon "button" at bounding box center [1255, 304] width 14 height 14
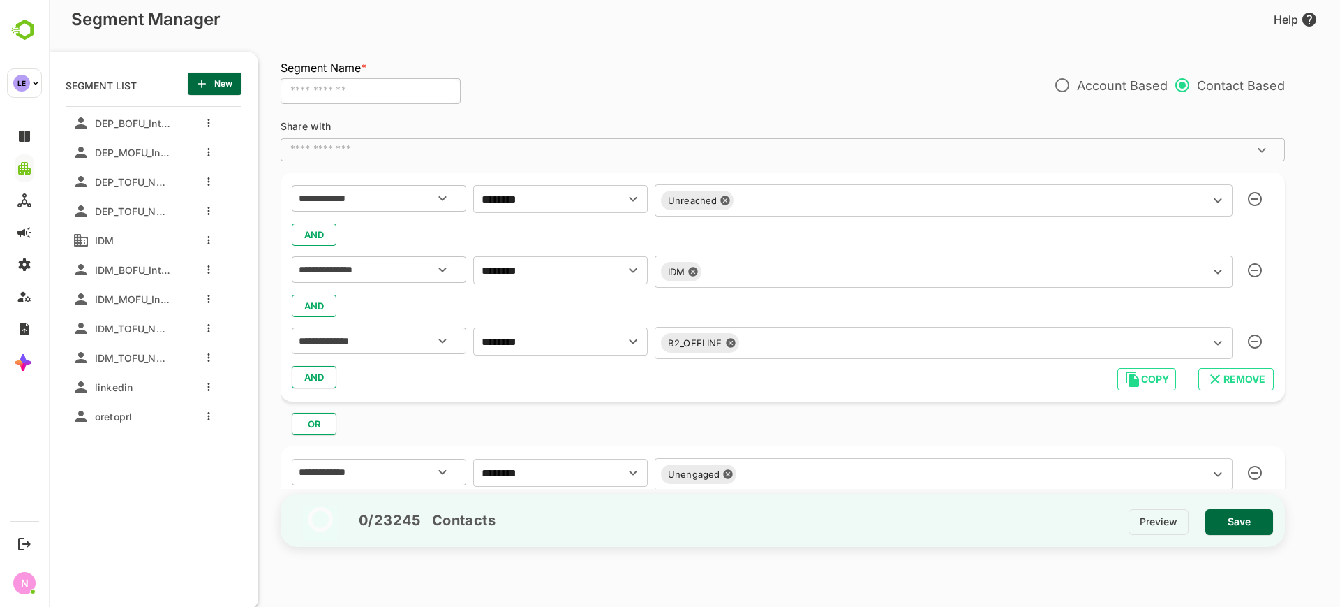
scroll to position [102, 0]
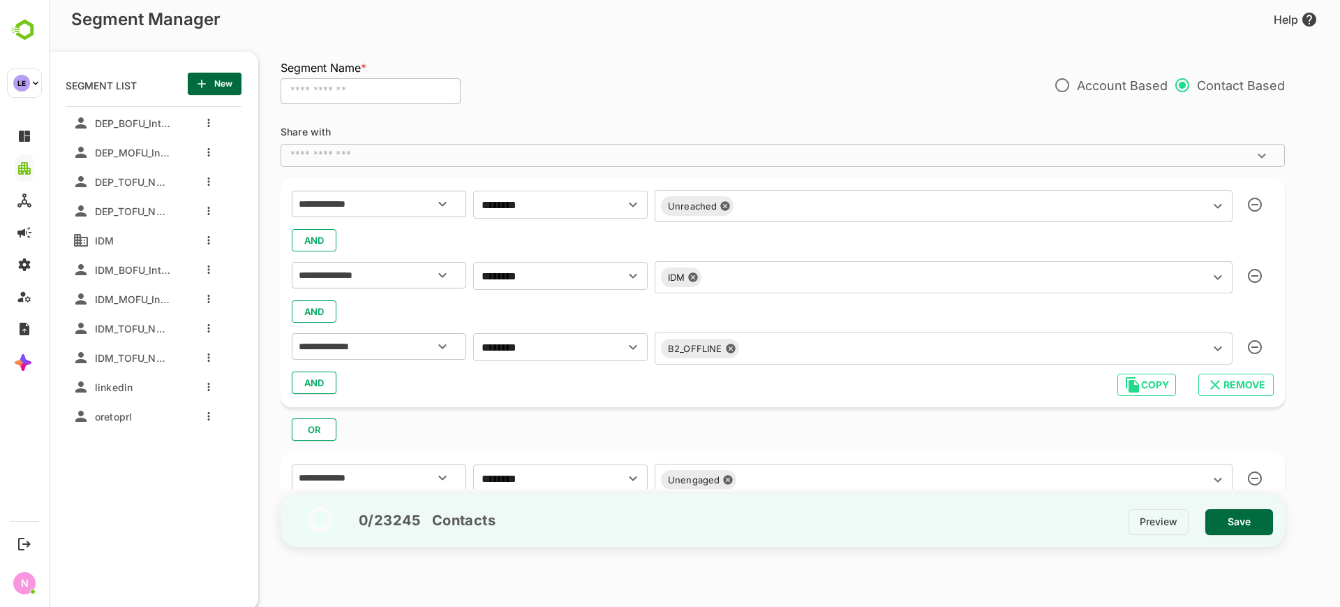
click at [735, 351] on icon at bounding box center [730, 348] width 11 height 11
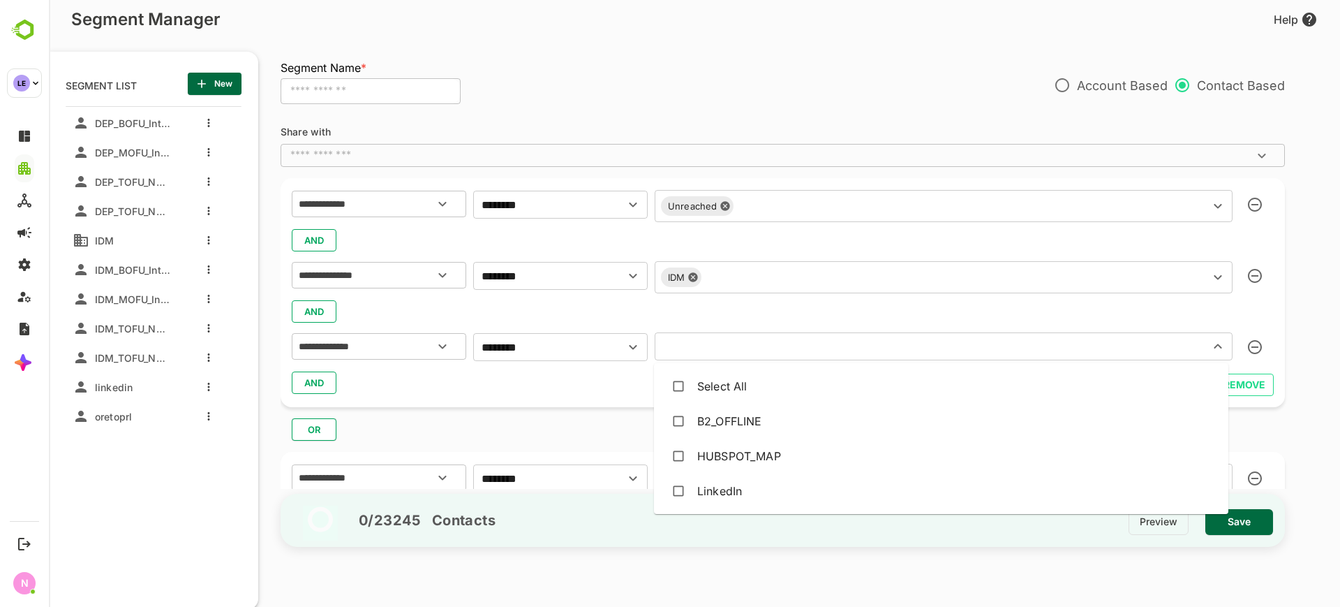
click at [735, 351] on input "text" at bounding box center [923, 346] width 528 height 20
click at [713, 451] on div "HUBSPOT_MAP" at bounding box center [739, 455] width 84 height 17
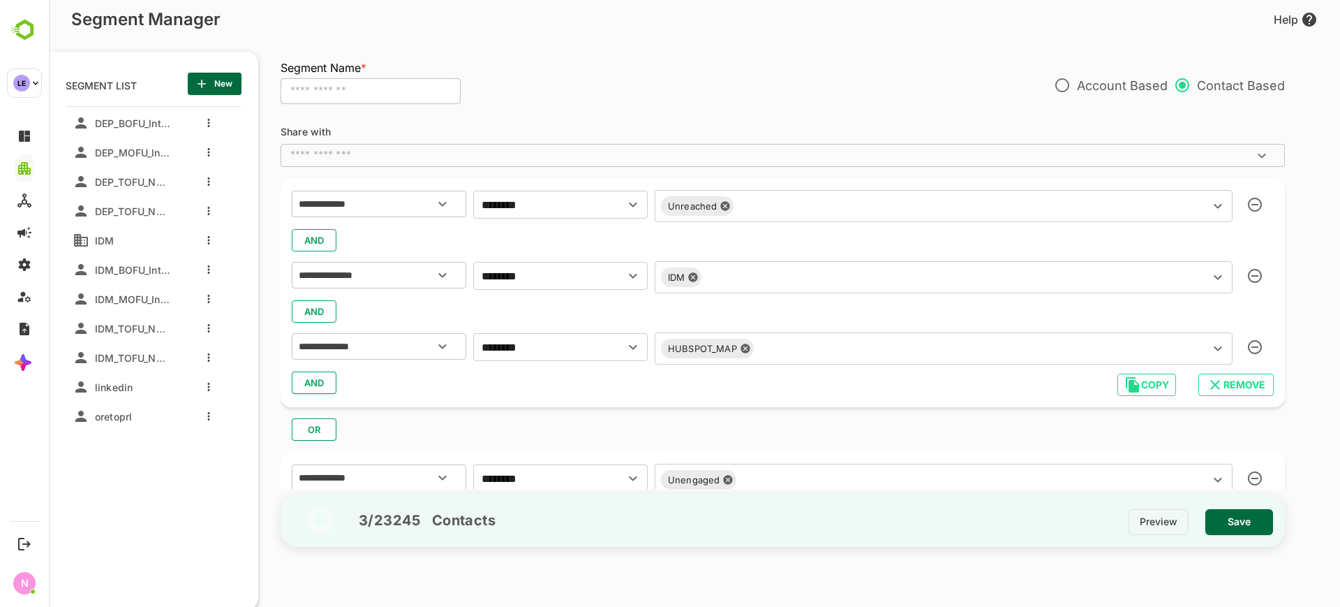
click at [596, 408] on div "OR" at bounding box center [789, 424] width 1016 height 34
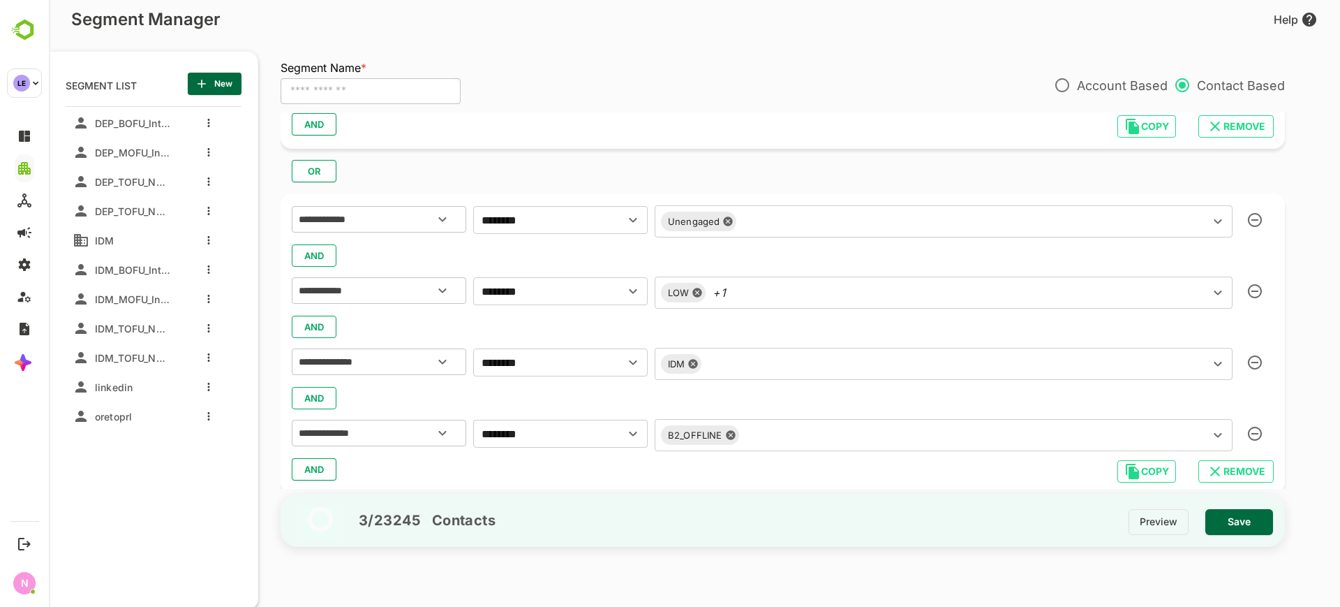
scroll to position [399, 0]
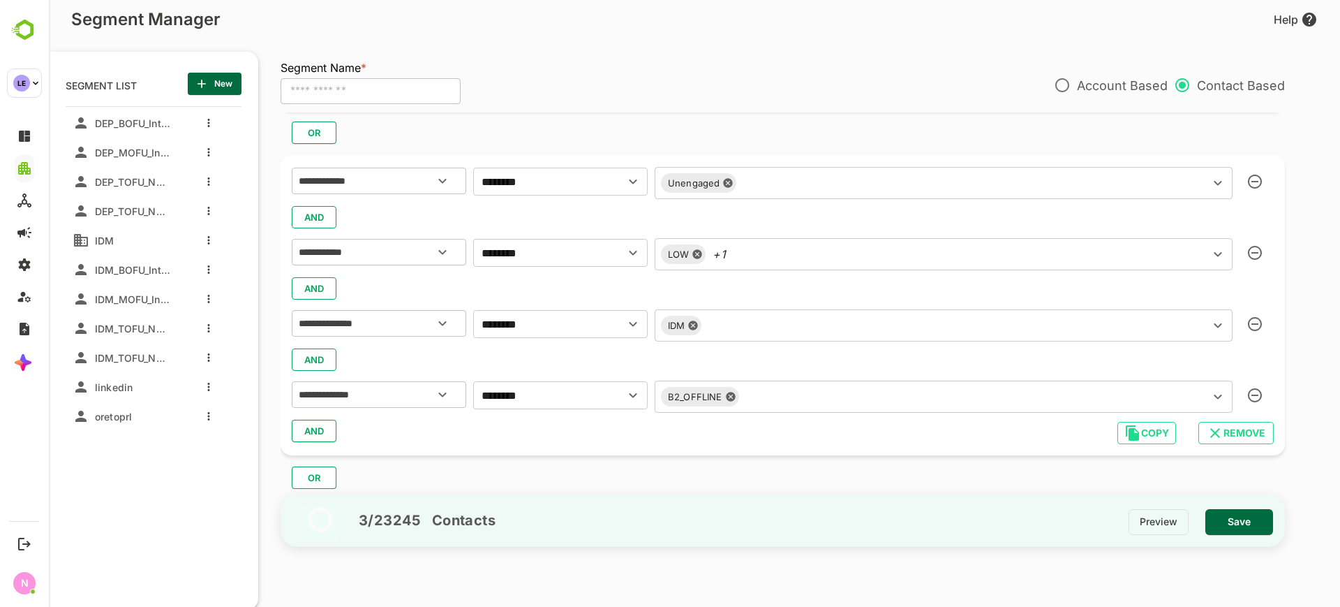
click at [729, 394] on icon at bounding box center [730, 396] width 9 height 9
click at [729, 394] on input "text" at bounding box center [923, 395] width 528 height 20
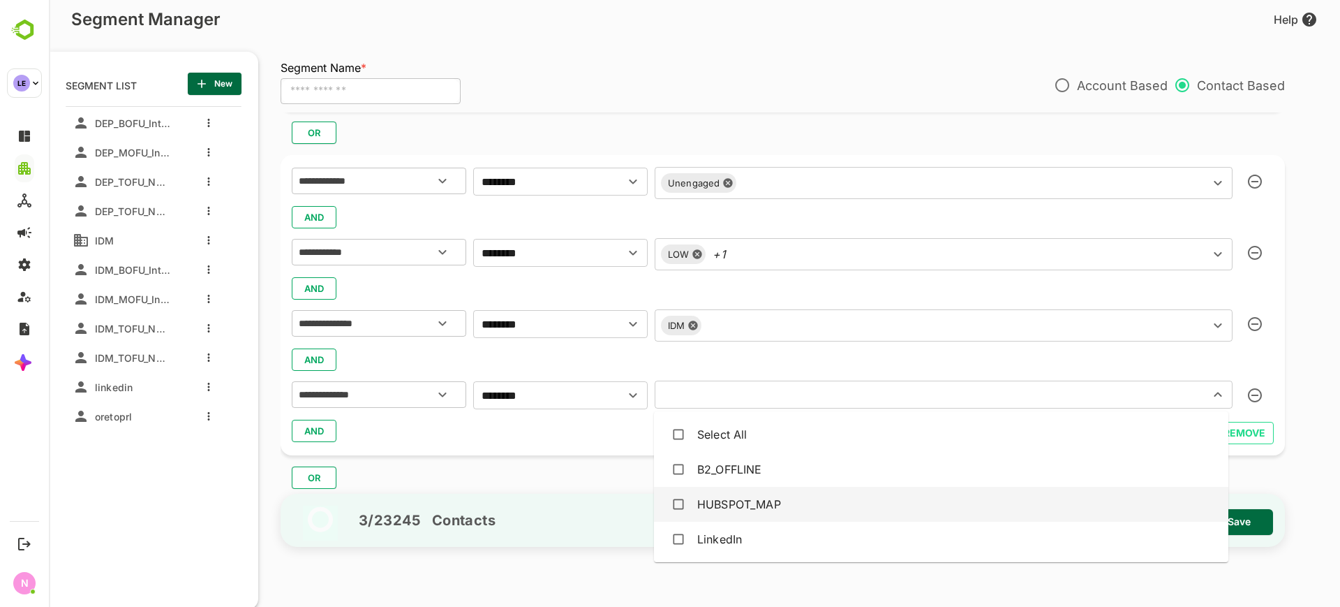
click at [735, 501] on div "HUBSPOT_MAP" at bounding box center [739, 504] width 84 height 17
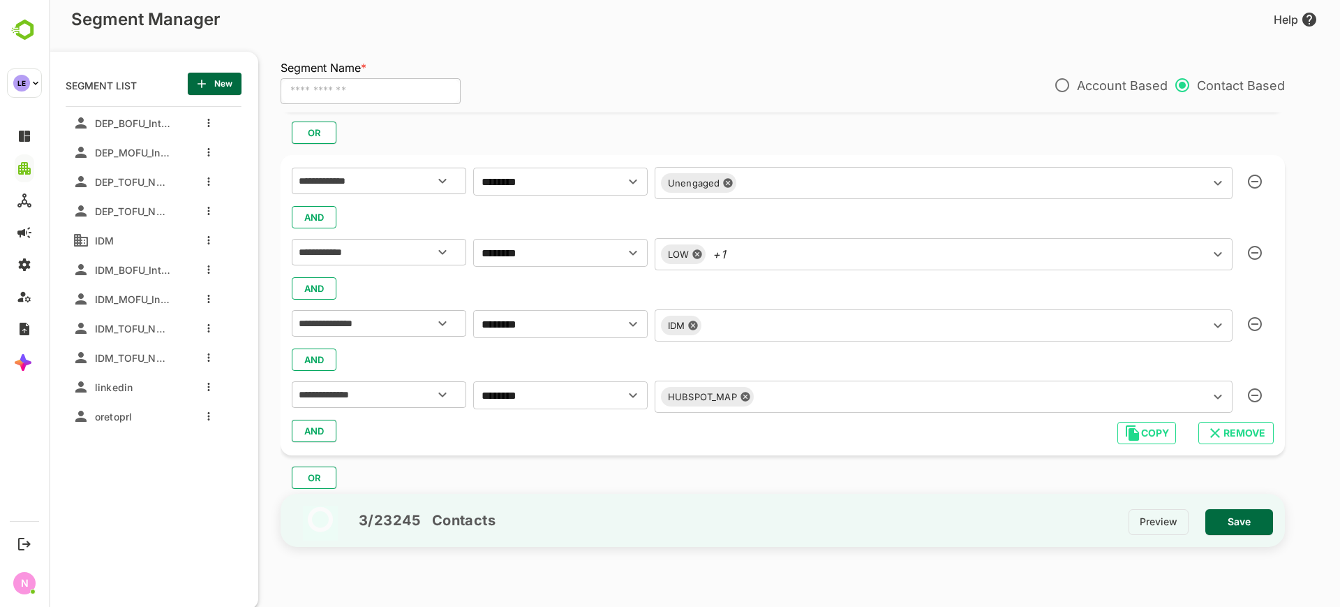
click at [572, 456] on div "OR" at bounding box center [789, 472] width 1016 height 34
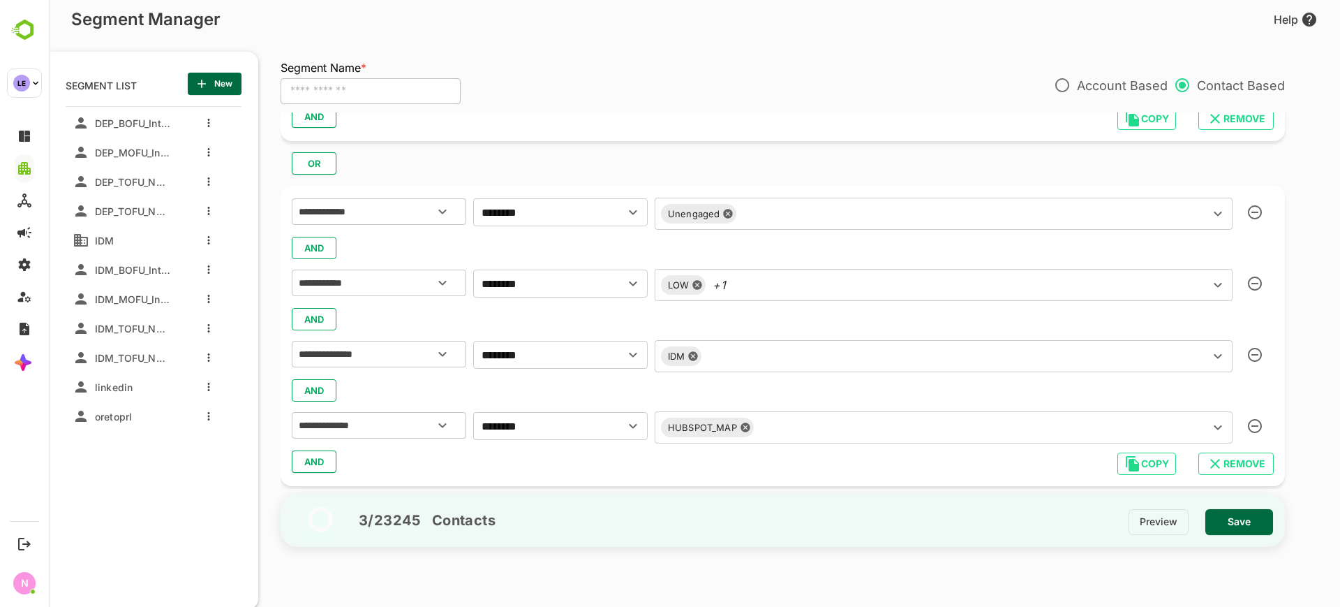
scroll to position [366, 0]
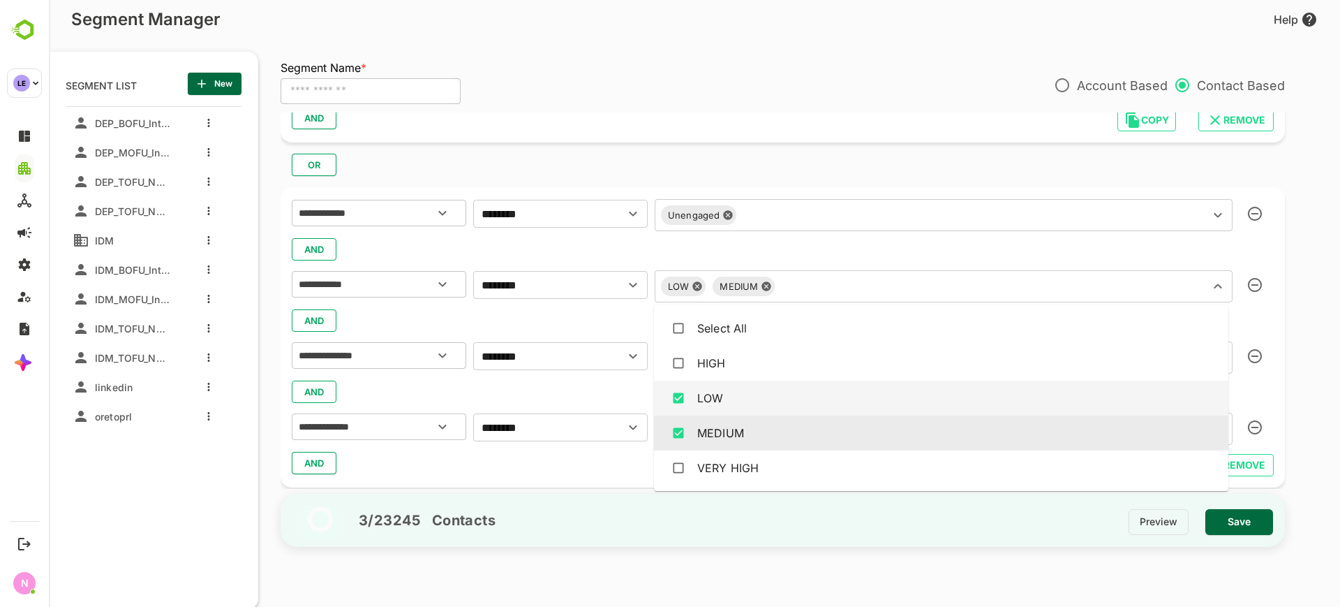
click at [769, 281] on div "LOW MEDIUM ​" at bounding box center [944, 286] width 578 height 32
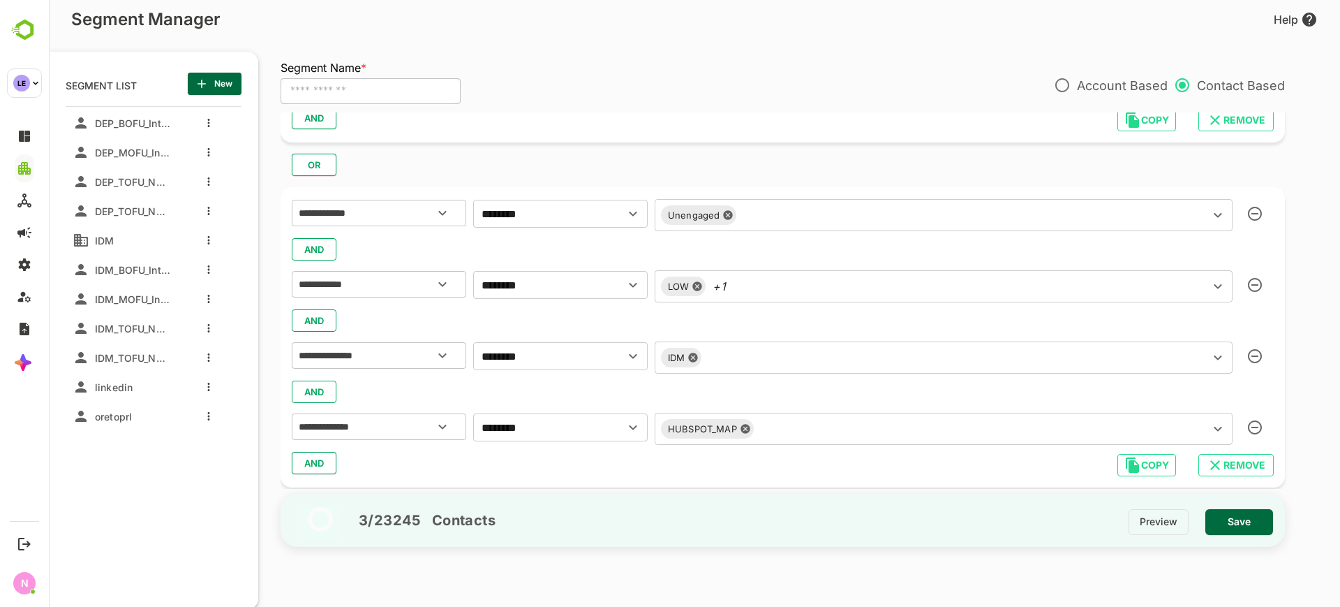
click at [524, 461] on div "AND" at bounding box center [783, 463] width 982 height 27
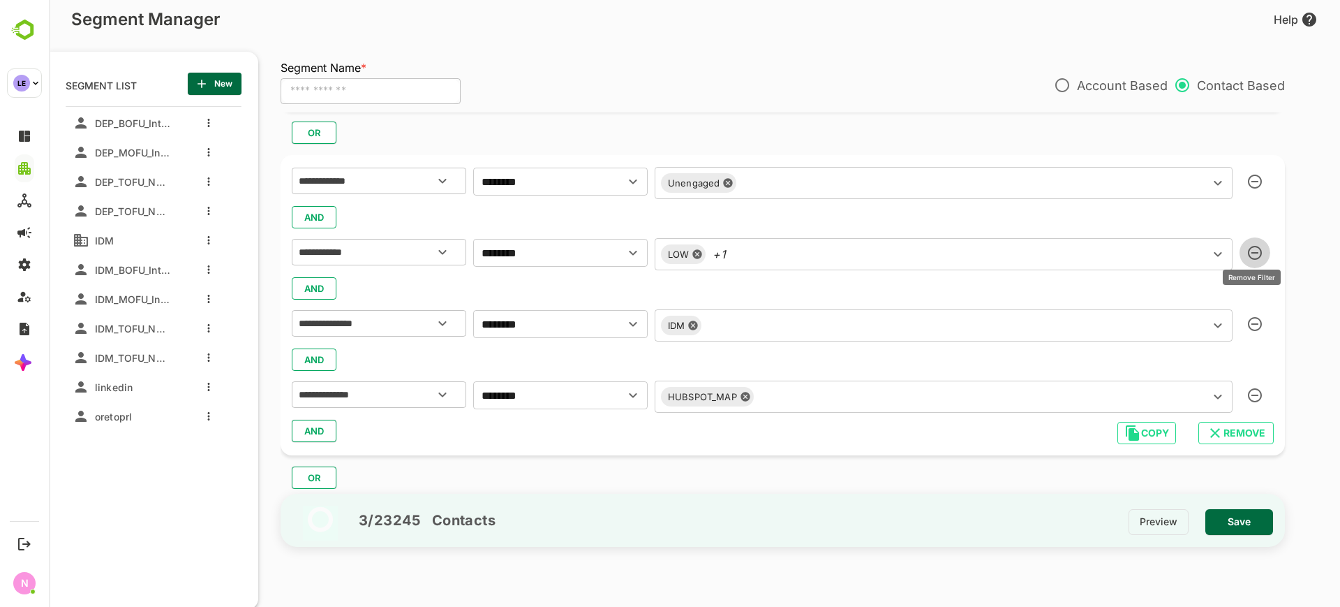
click at [1249, 253] on icon "button" at bounding box center [1255, 253] width 14 height 14
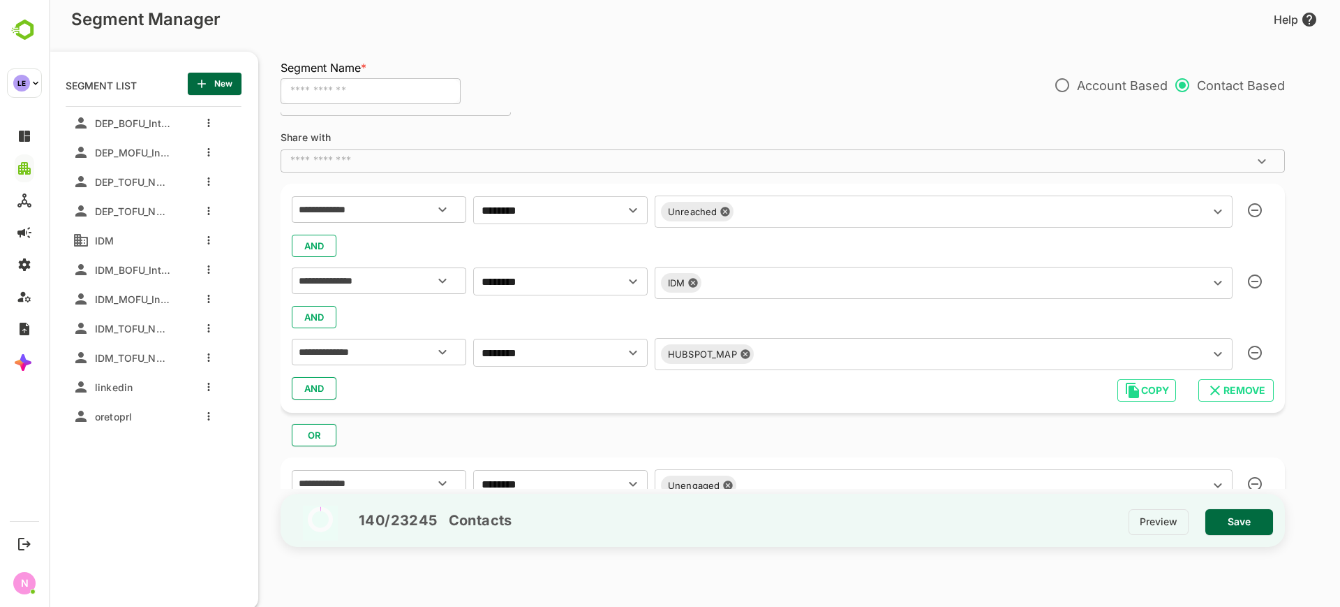
scroll to position [94, 0]
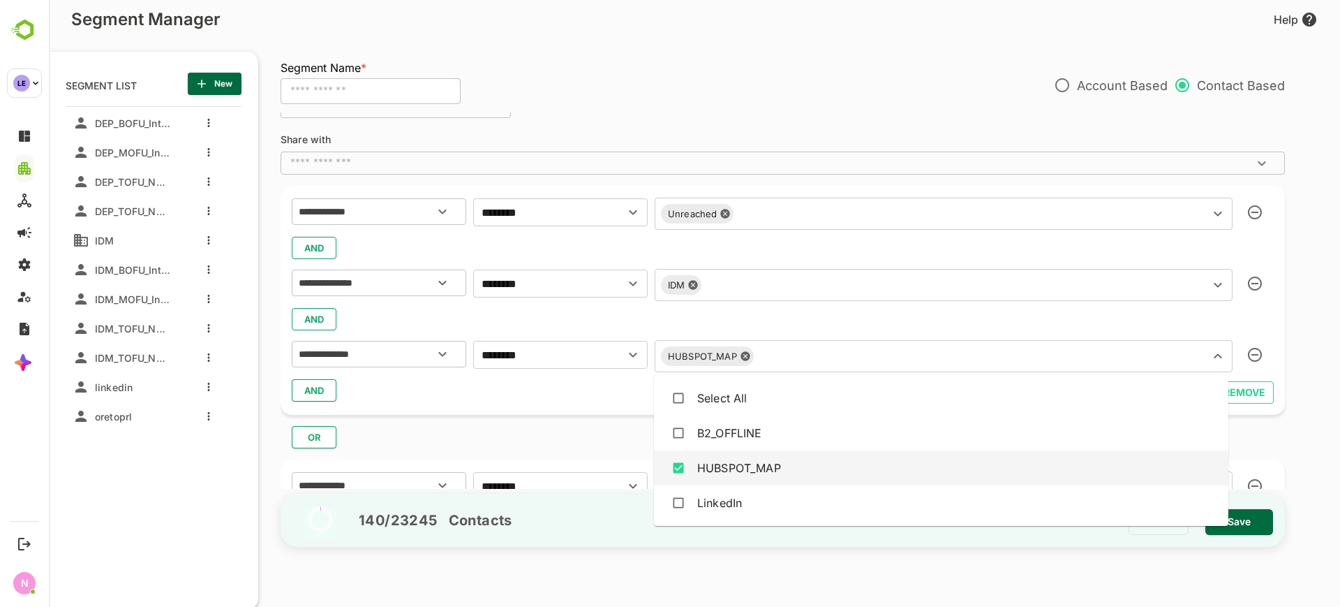
click at [838, 351] on input "text" at bounding box center [973, 356] width 429 height 20
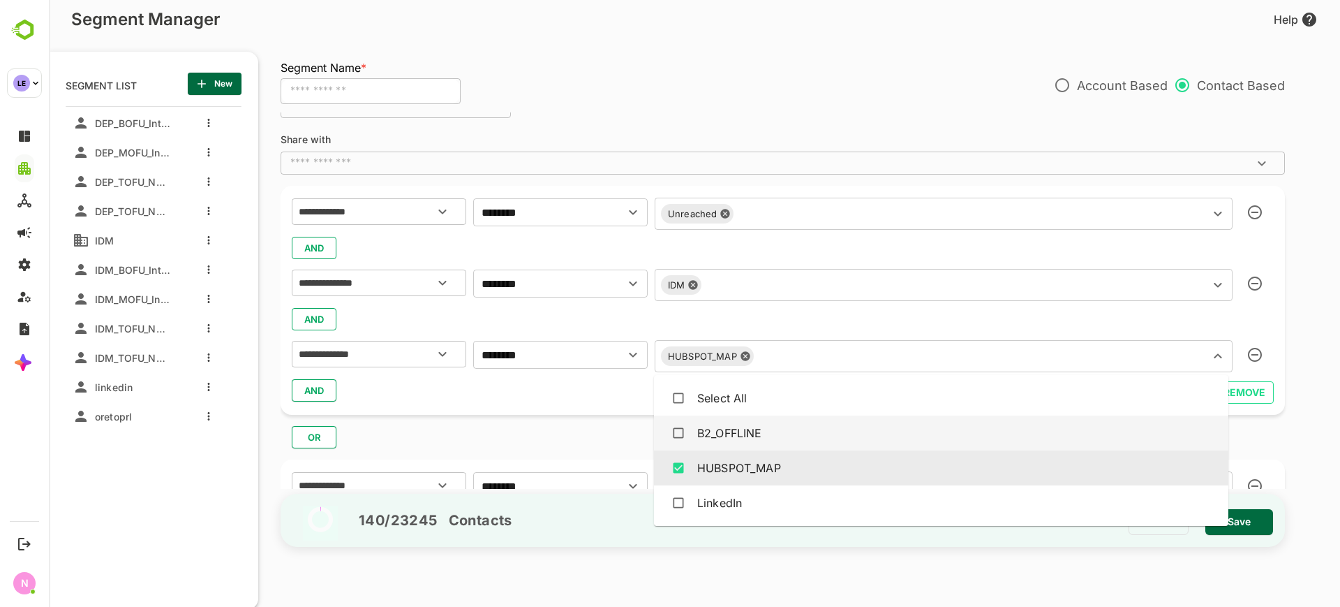
click at [762, 440] on div "B2_OFFLINE" at bounding box center [729, 432] width 65 height 17
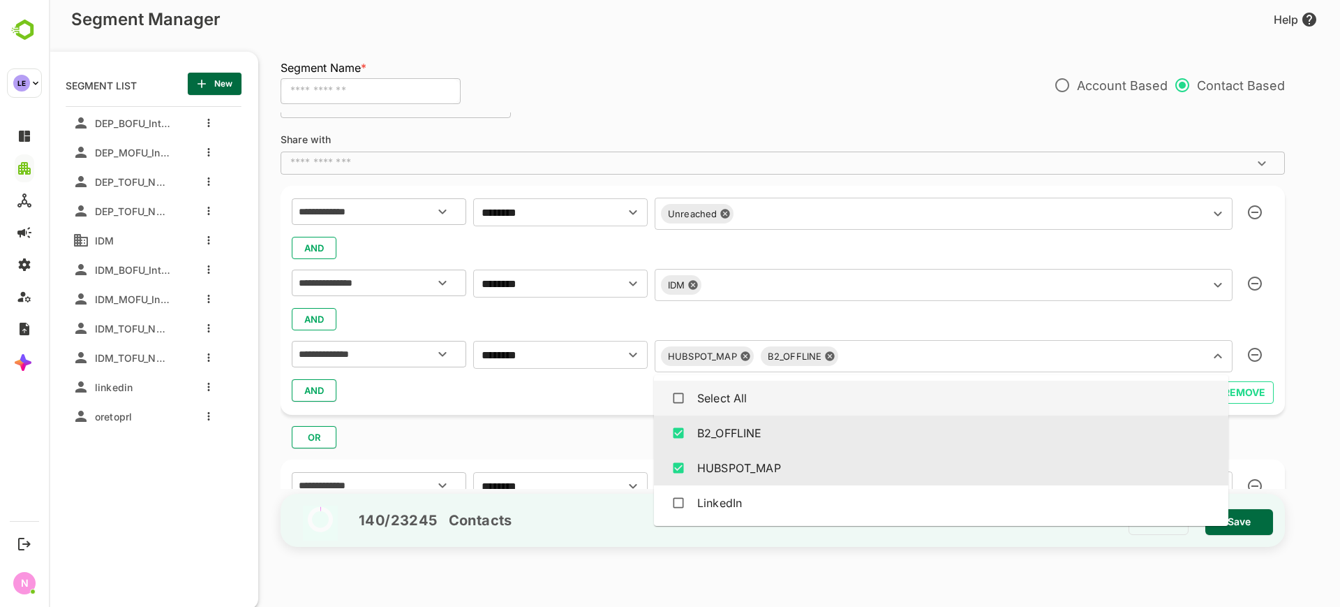
click at [743, 358] on icon at bounding box center [745, 356] width 9 height 9
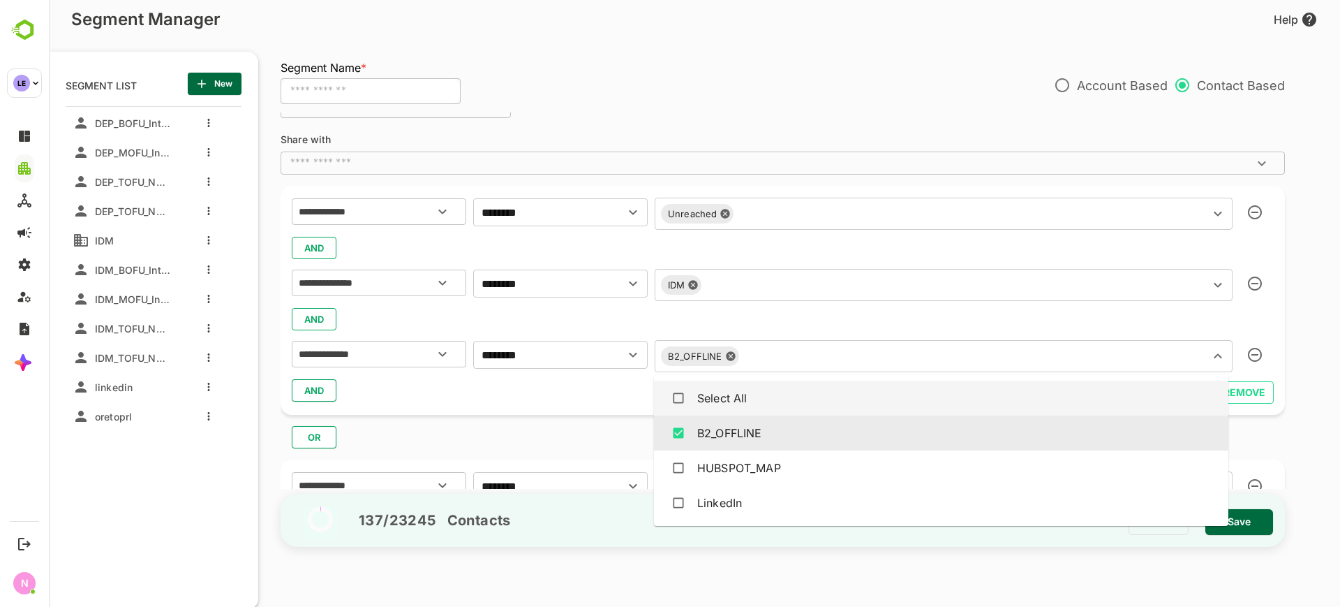
click at [607, 390] on div "AND" at bounding box center [783, 390] width 982 height 27
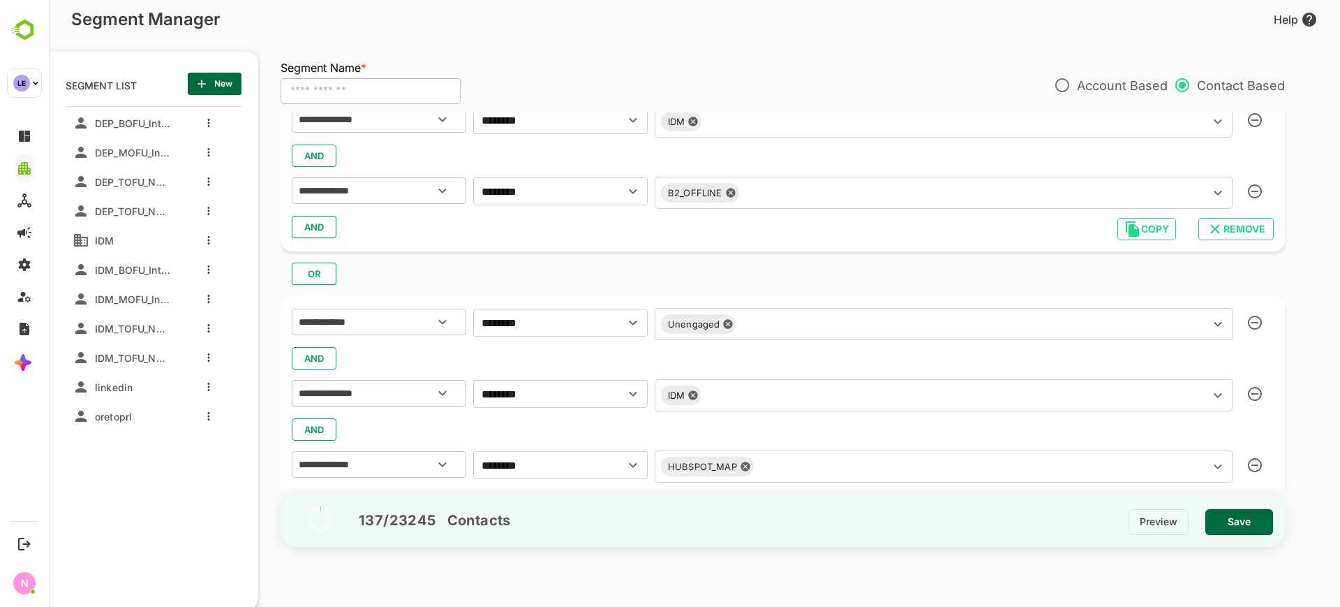
scroll to position [327, 0]
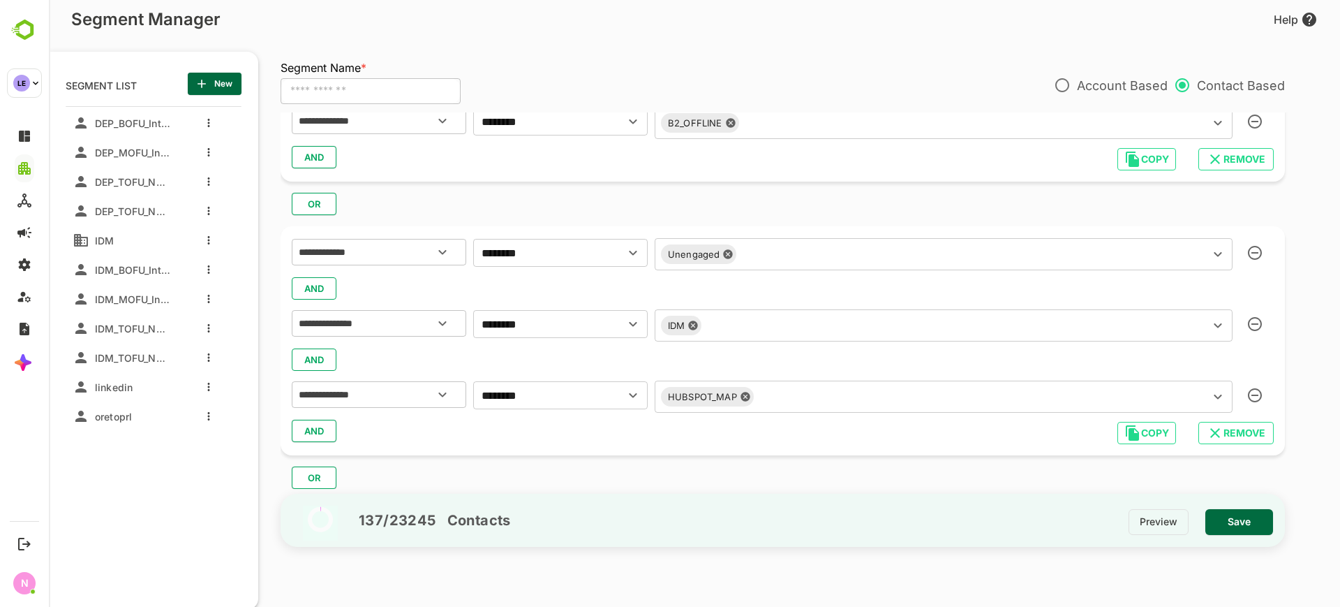
click at [744, 396] on icon at bounding box center [745, 396] width 9 height 9
click at [744, 396] on input "text" at bounding box center [923, 395] width 528 height 20
type input "*"
click at [561, 397] on input "********" at bounding box center [539, 395] width 125 height 20
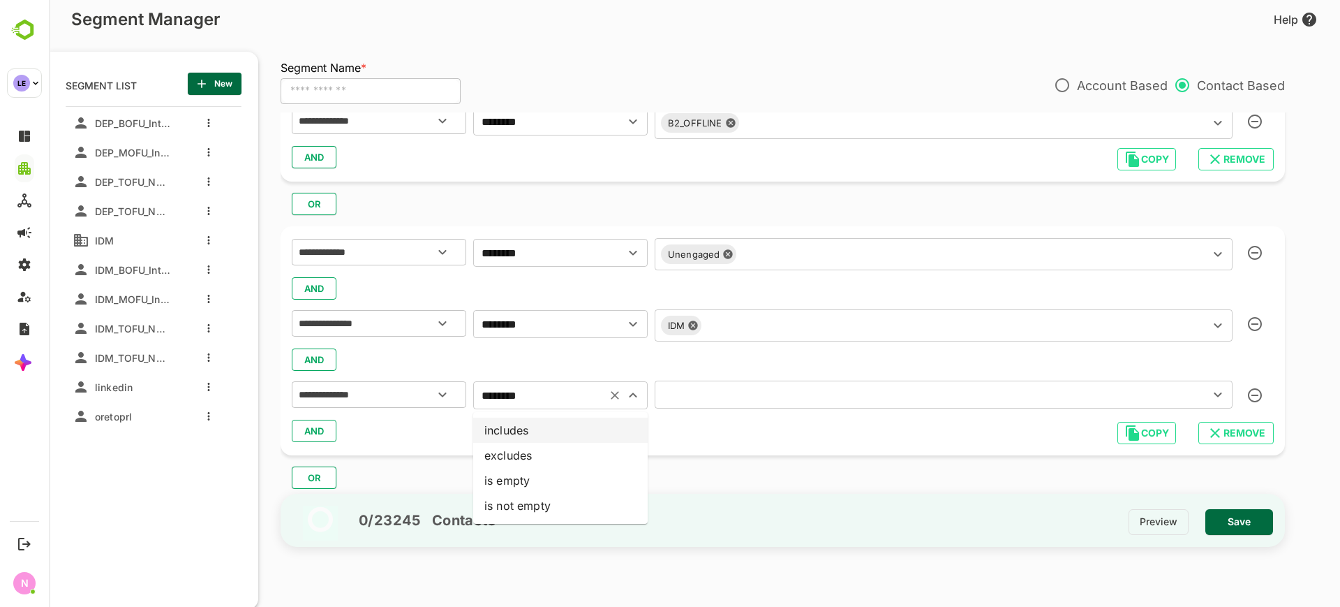
click at [543, 434] on li "includes" at bounding box center [560, 429] width 175 height 25
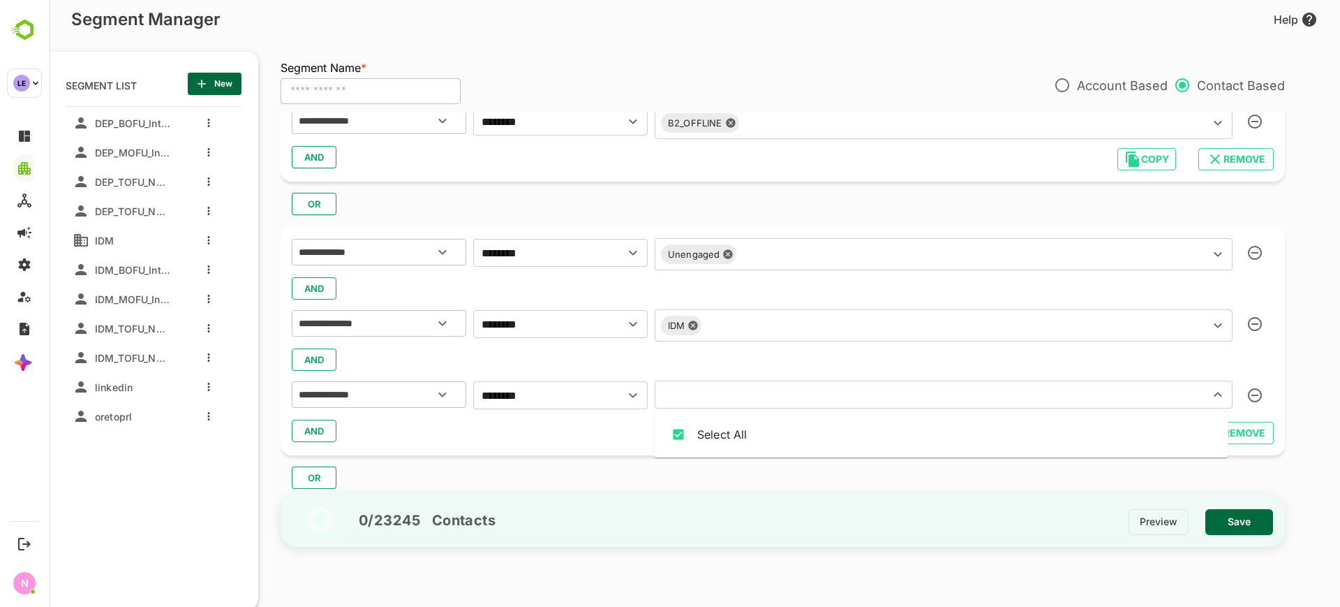
click at [717, 393] on input "text" at bounding box center [923, 395] width 528 height 20
click at [585, 398] on input "********" at bounding box center [539, 395] width 125 height 20
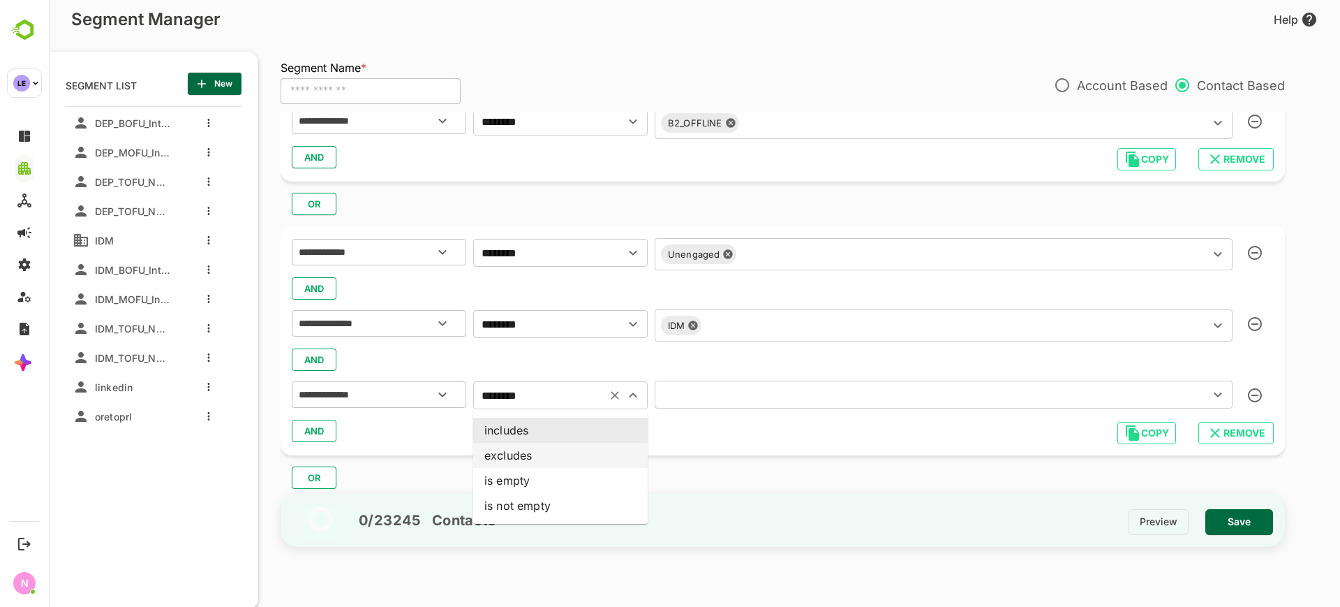
click at [548, 450] on li "excludes" at bounding box center [560, 455] width 175 height 25
click at [557, 403] on input "********" at bounding box center [539, 395] width 125 height 20
click at [529, 422] on li "includes" at bounding box center [560, 429] width 175 height 25
type input "********"
click at [722, 408] on div "​" at bounding box center [944, 394] width 578 height 28
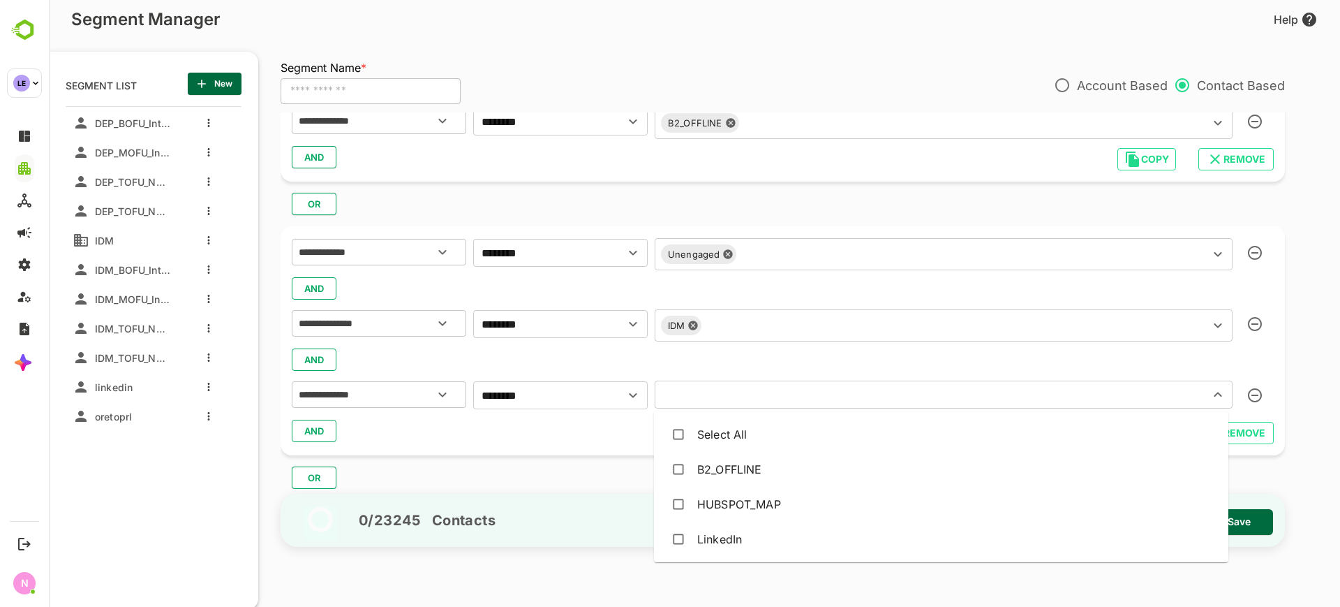
click at [722, 396] on input "text" at bounding box center [923, 395] width 528 height 20
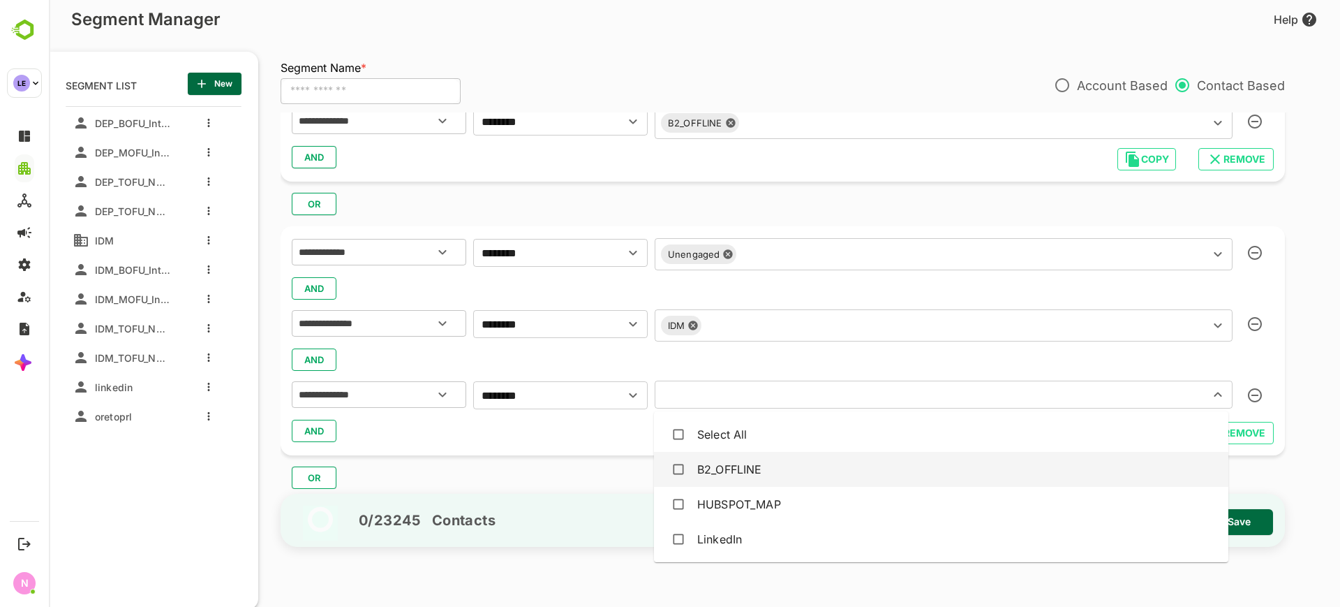
click at [717, 462] on div "B2_OFFLINE" at bounding box center [729, 469] width 65 height 17
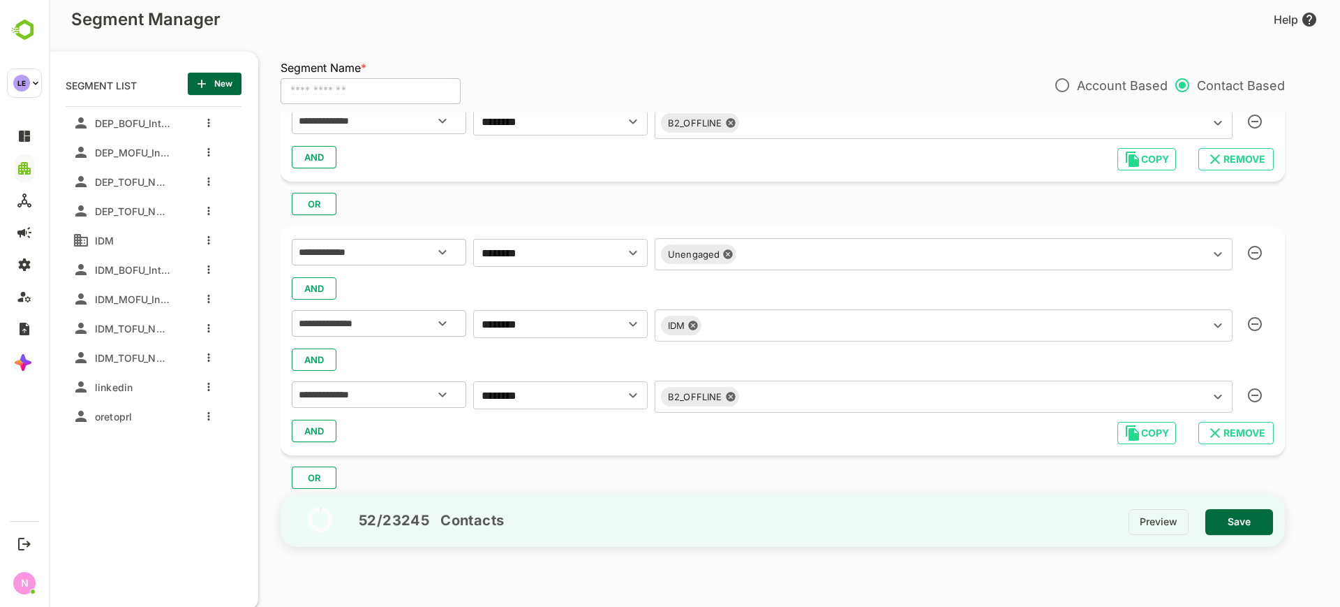
click at [621, 456] on div "OR" at bounding box center [789, 472] width 1016 height 34
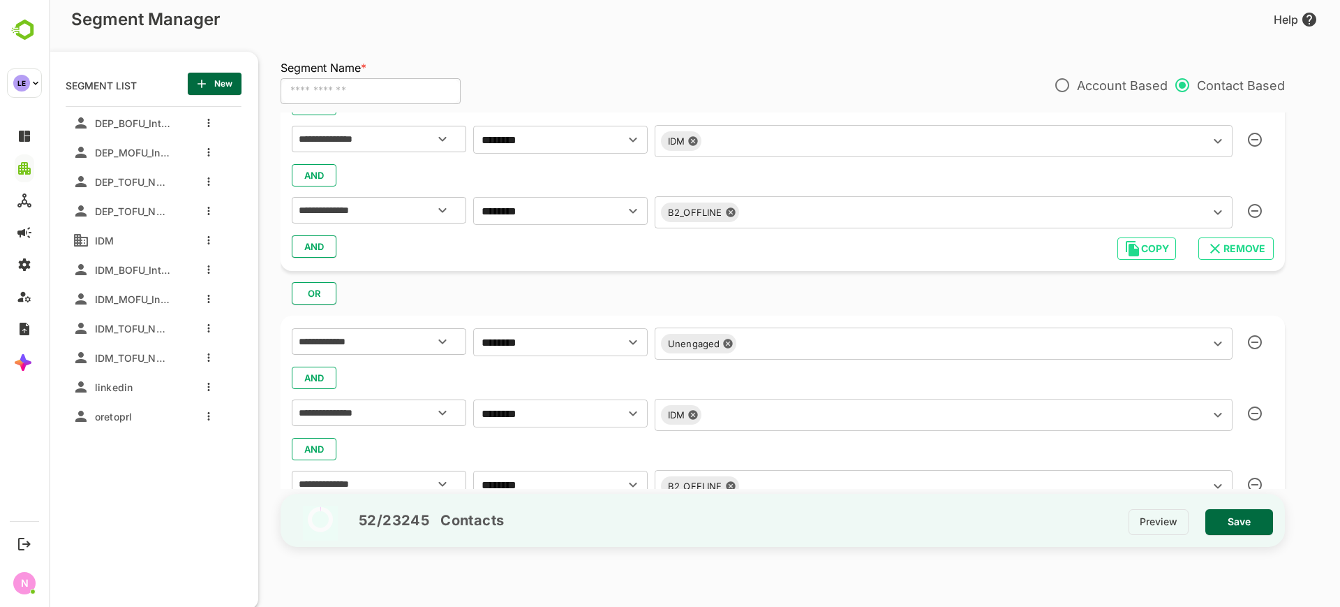
scroll to position [241, 0]
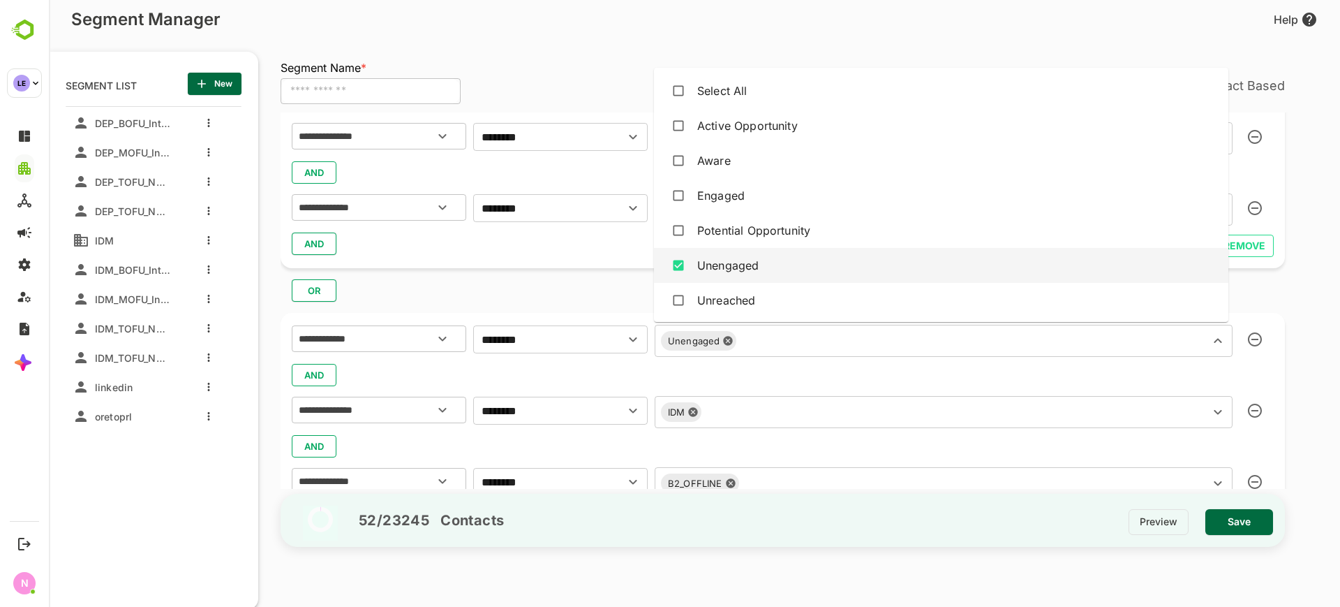
click at [754, 341] on input "text" at bounding box center [963, 341] width 445 height 20
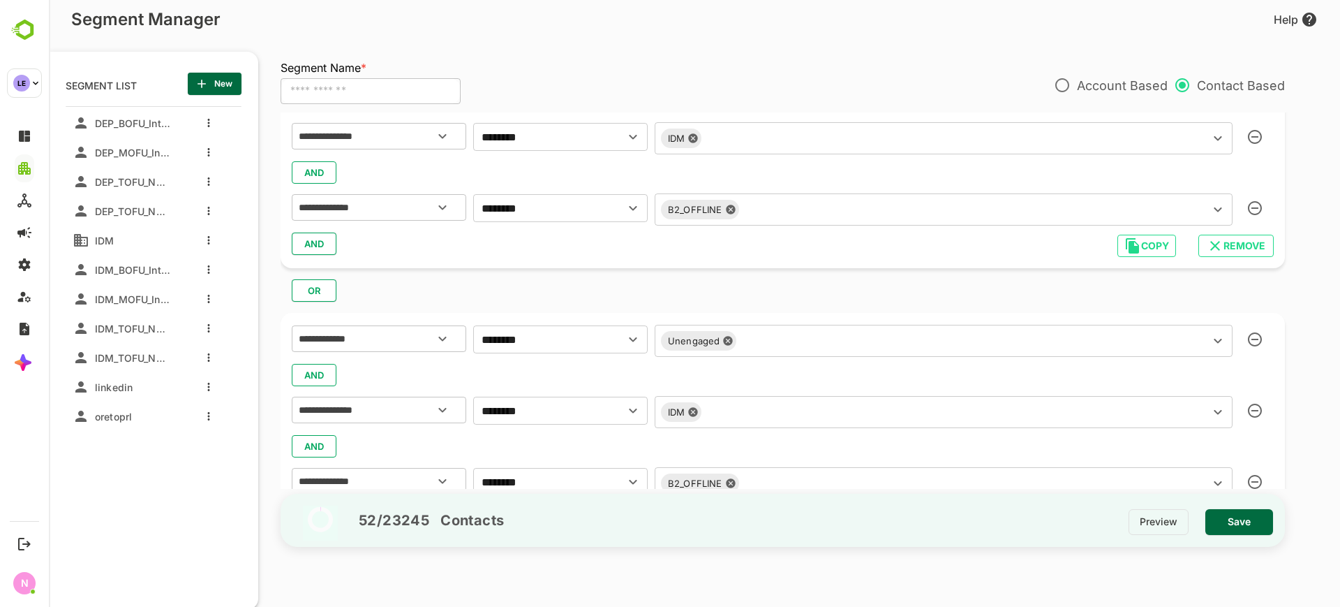
click at [560, 315] on div "**********" at bounding box center [783, 427] width 1004 height 229
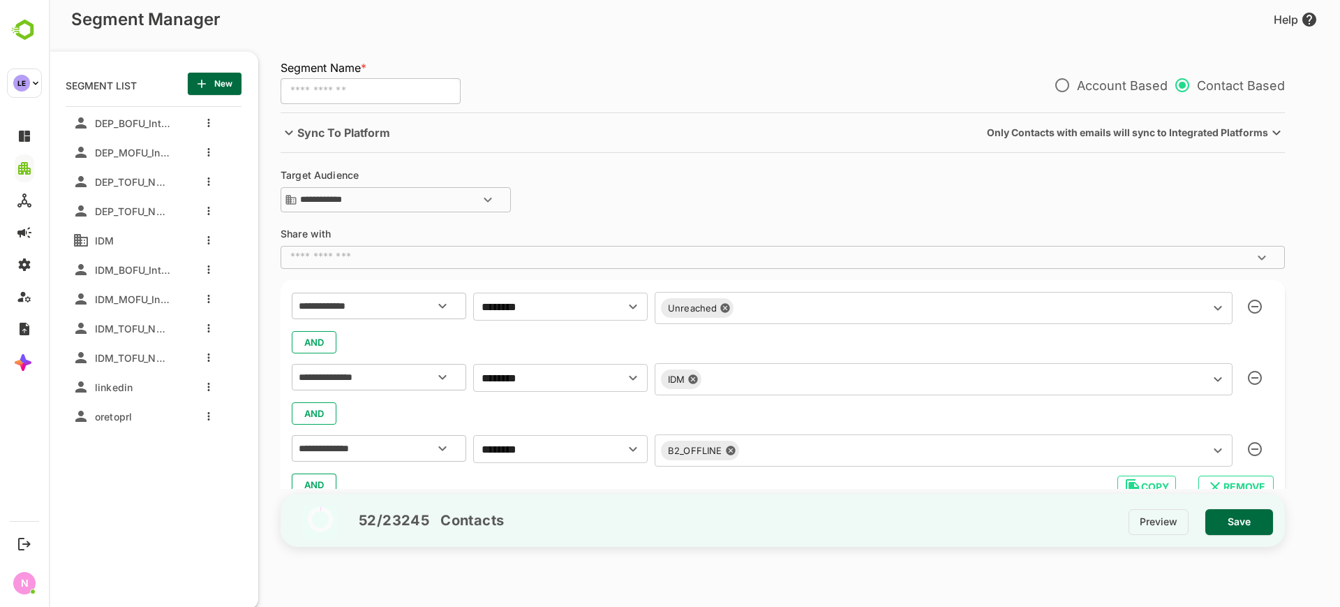
scroll to position [167, 0]
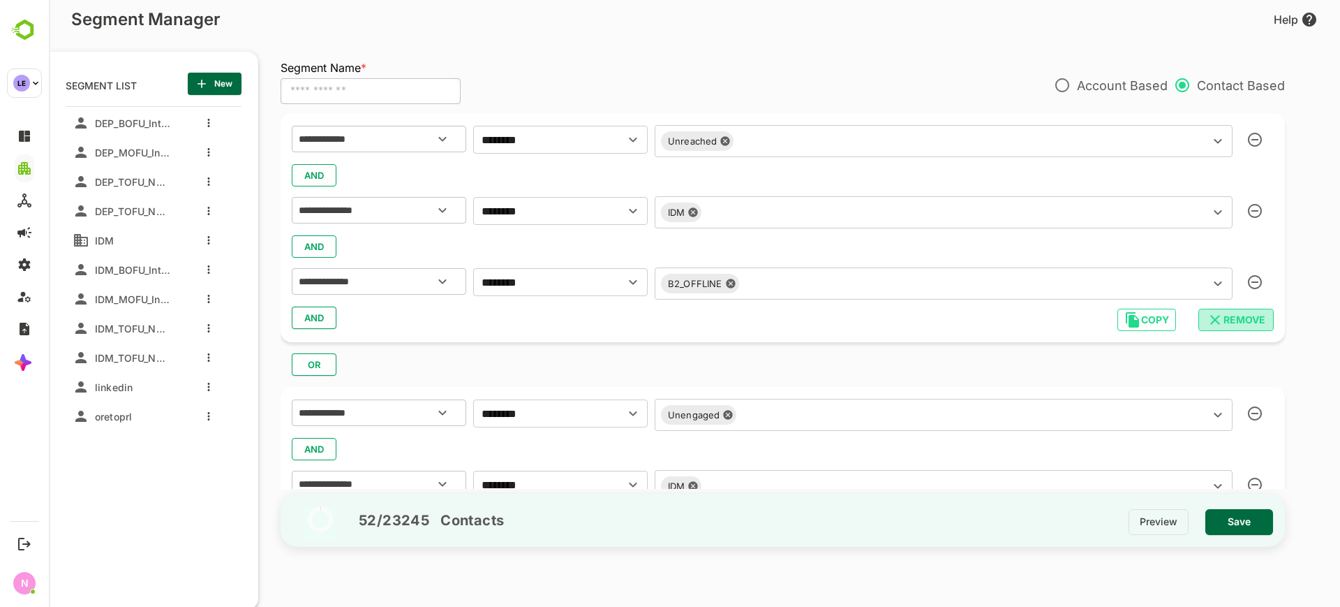
click at [1228, 320] on span "REMOVE" at bounding box center [1236, 320] width 53 height 18
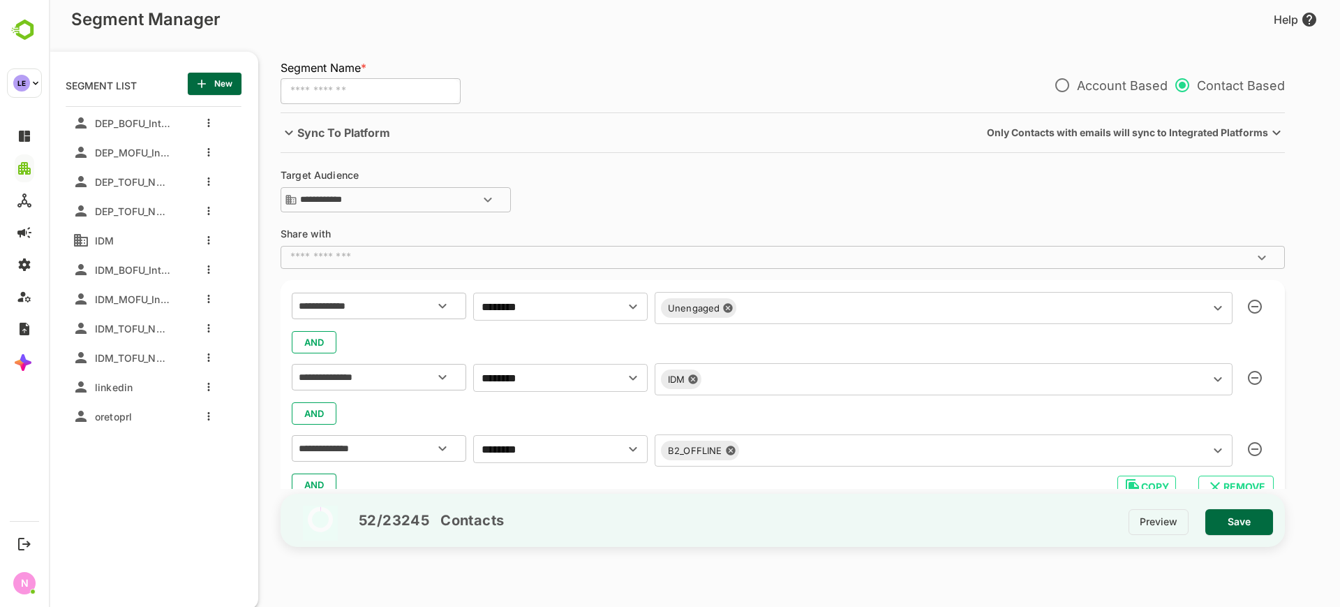
scroll to position [52, 0]
